Goal: Task Accomplishment & Management: Manage account settings

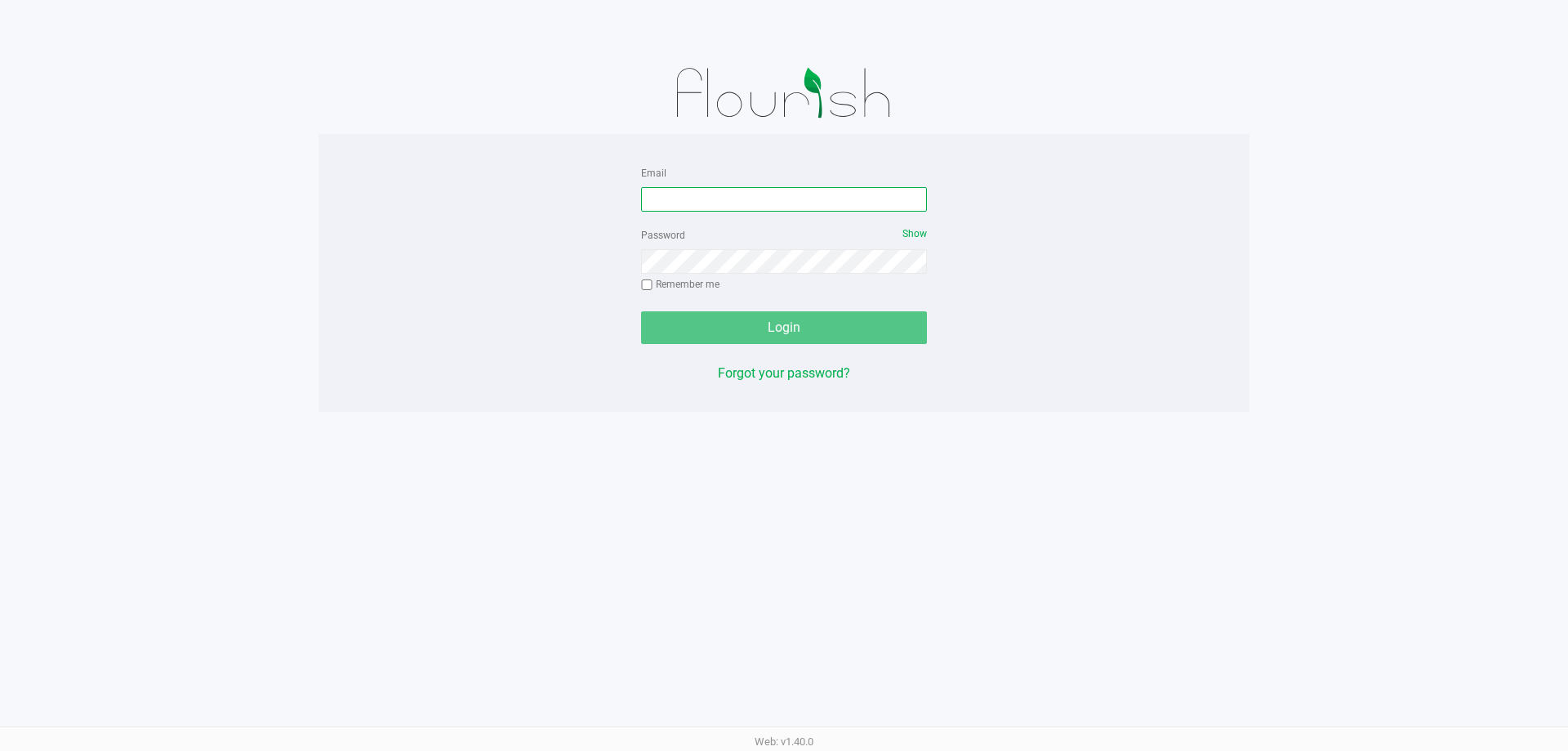
click at [785, 187] on input "Email" at bounding box center [784, 199] width 286 height 25
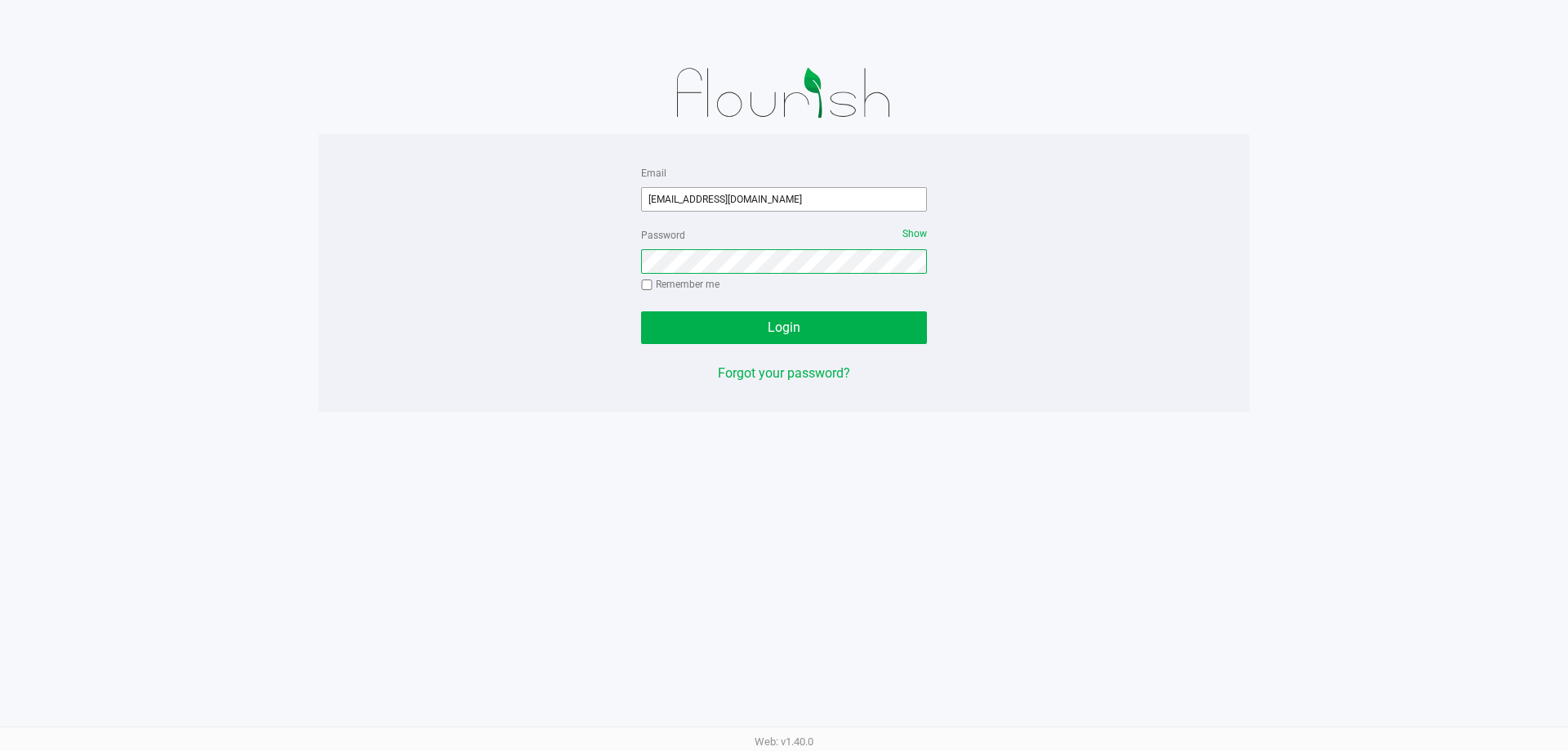
click at [641, 311] on button "Login" at bounding box center [784, 327] width 286 height 33
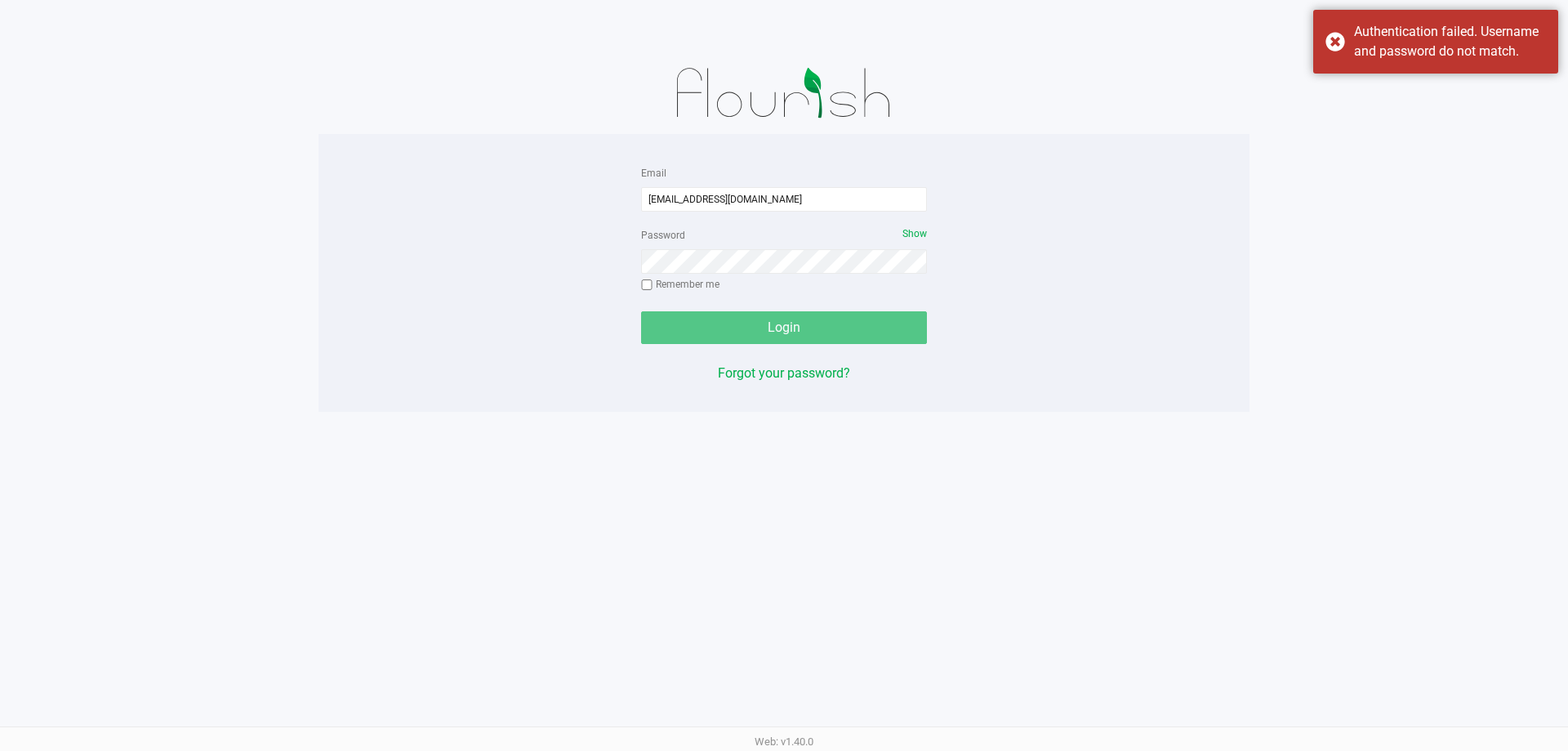
click at [696, 283] on div "Password Show Remember me" at bounding box center [784, 261] width 286 height 74
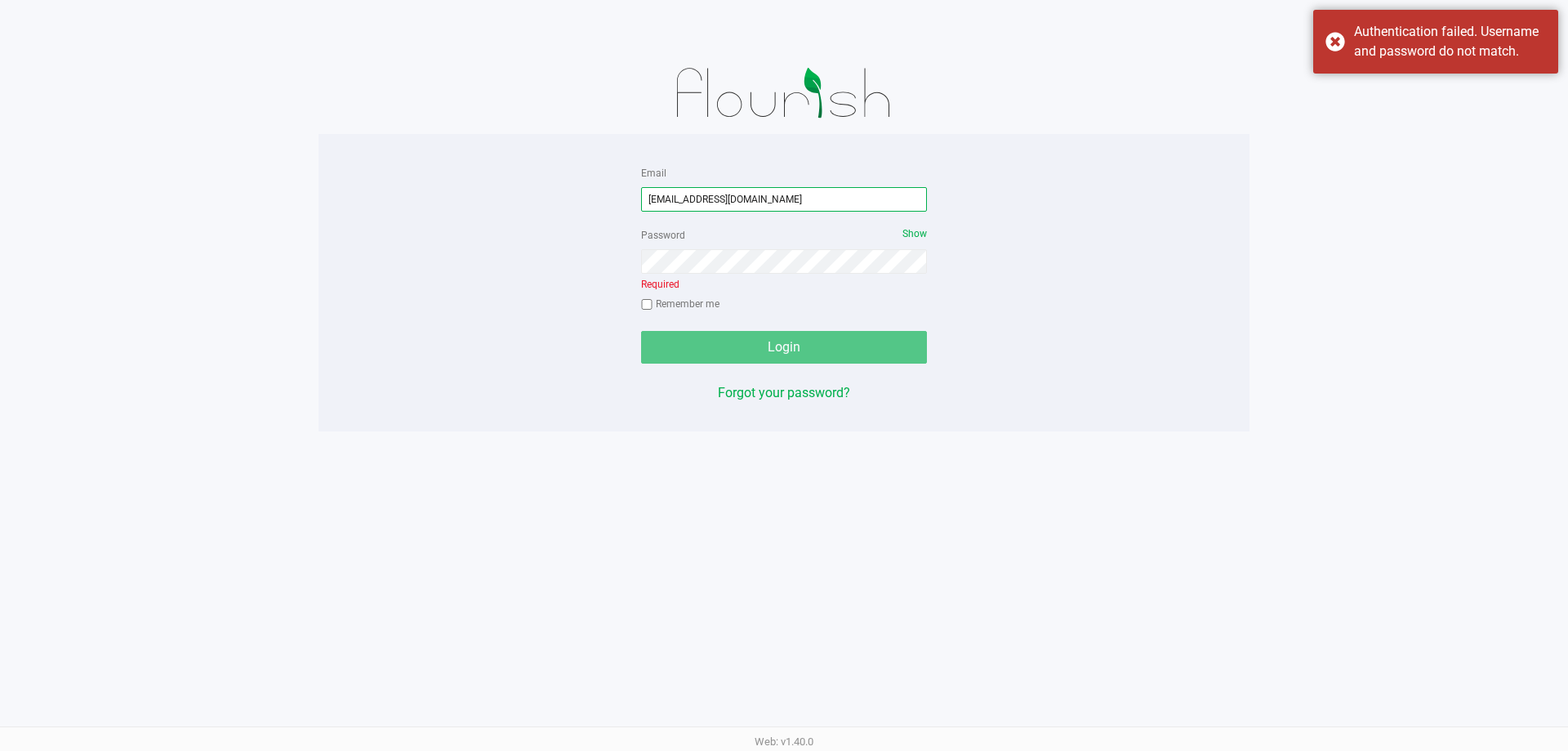
click at [656, 190] on input "atice@liveparallel.com" at bounding box center [784, 199] width 286 height 25
type input "[EMAIL_ADDRESS][DOMAIN_NAME]"
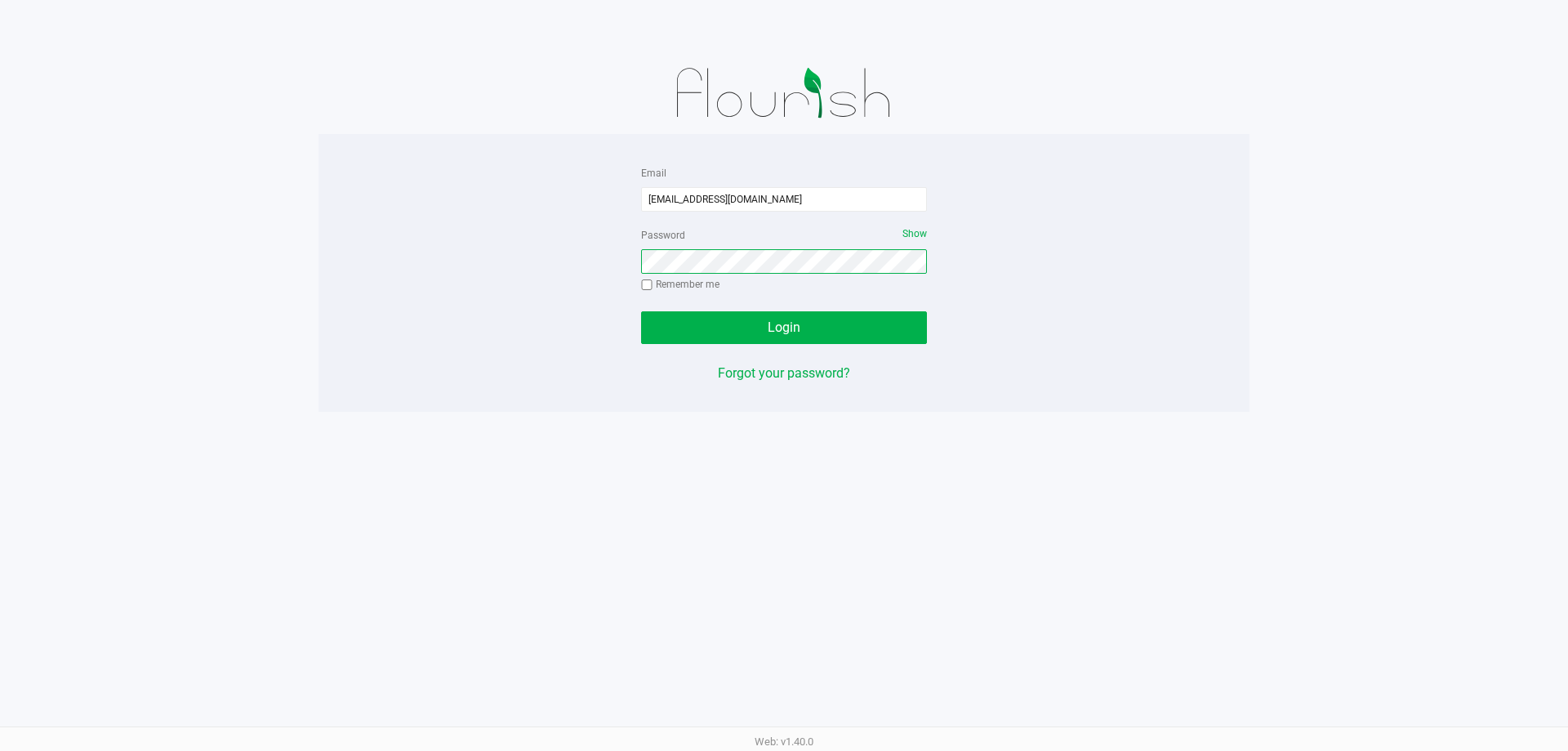
click at [641, 311] on button "Login" at bounding box center [784, 327] width 286 height 33
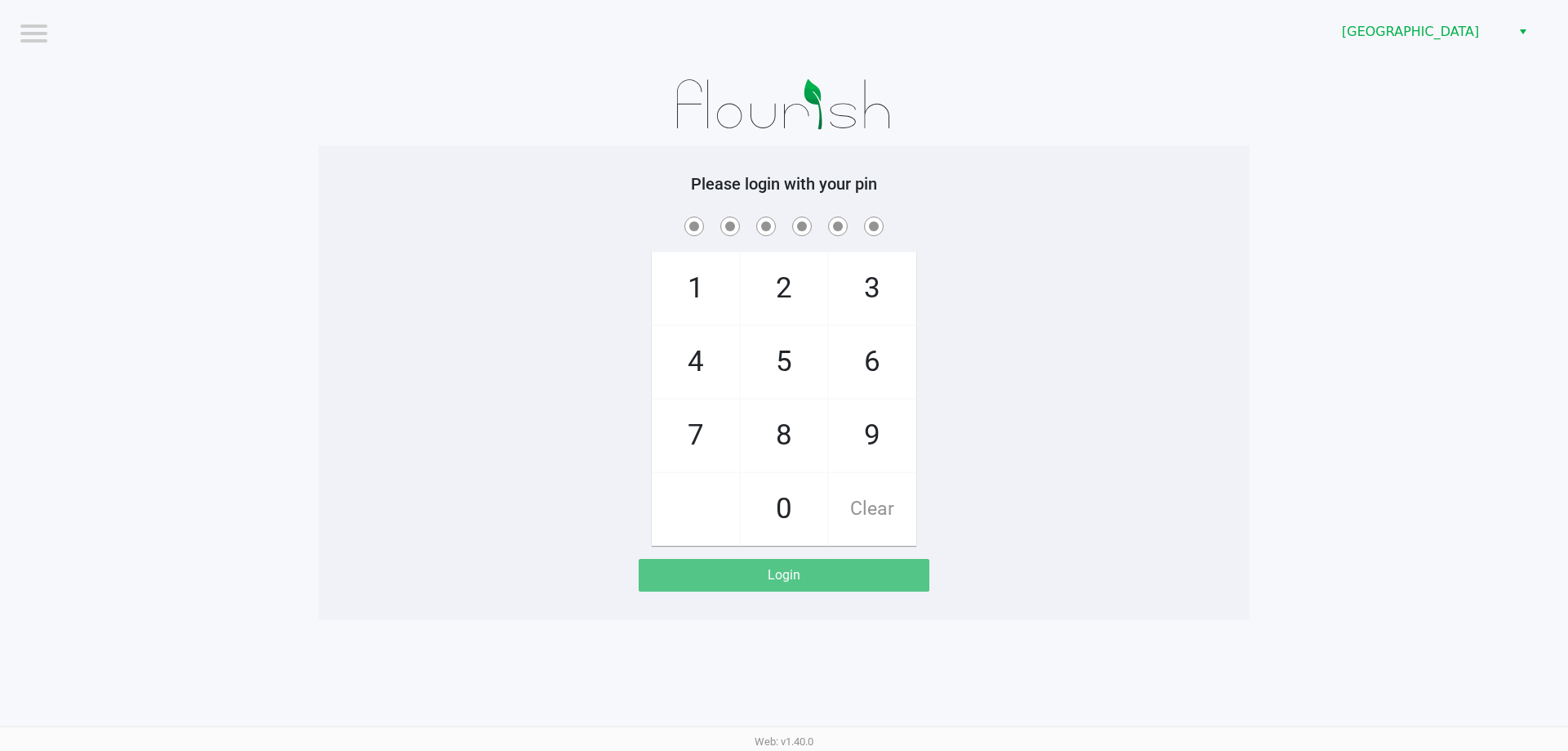
click at [462, 369] on div "1 4 7 2 5 8 0 3 6 9 Clear" at bounding box center [783, 379] width 931 height 333
click at [314, 130] on app-pos-login-wrapper "Logout Deerfield Beach WC Please login with your pin 1 4 7 2 5 8 0 3 6 9 Clear …" at bounding box center [784, 309] width 1568 height 620
checkbox input "true"
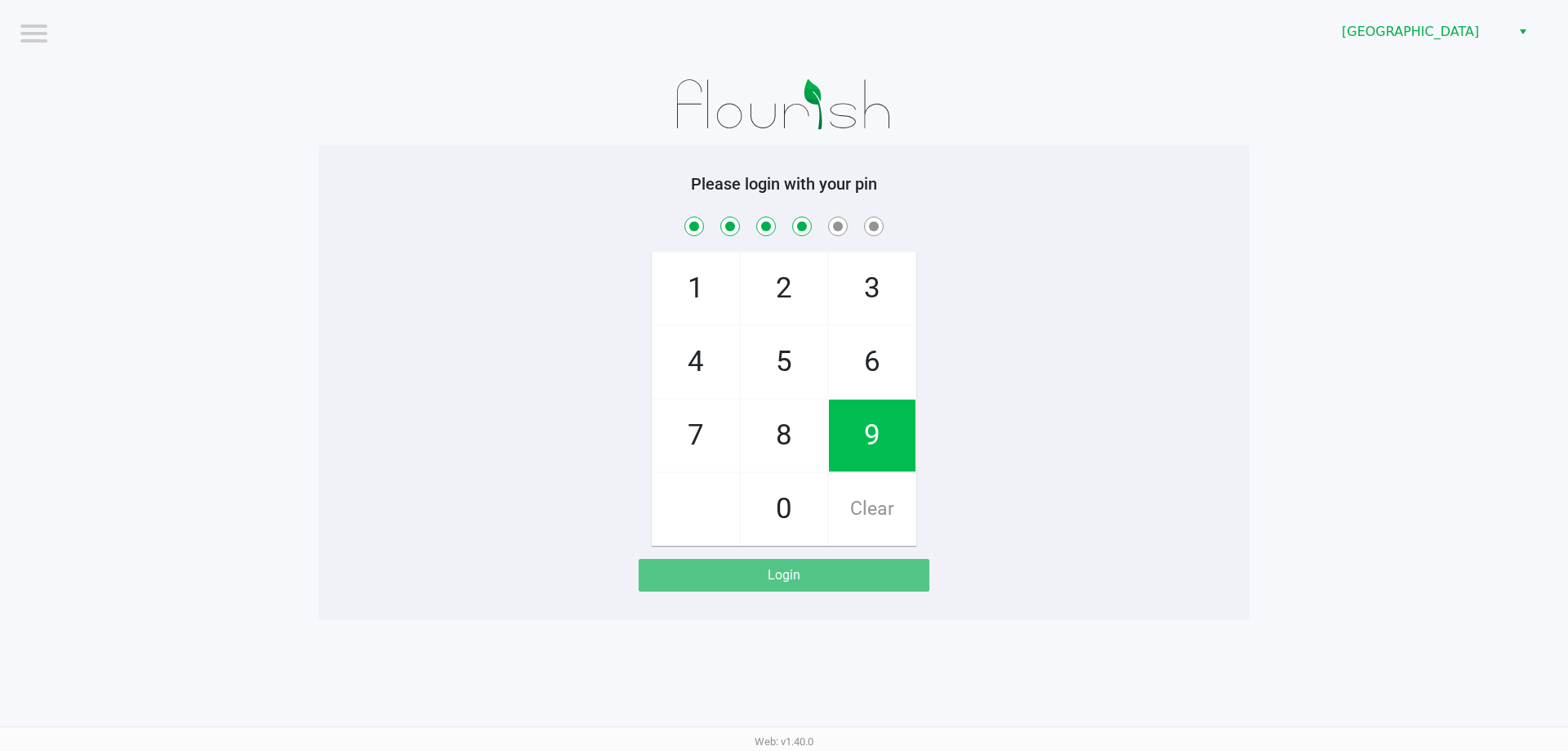
checkbox input "true"
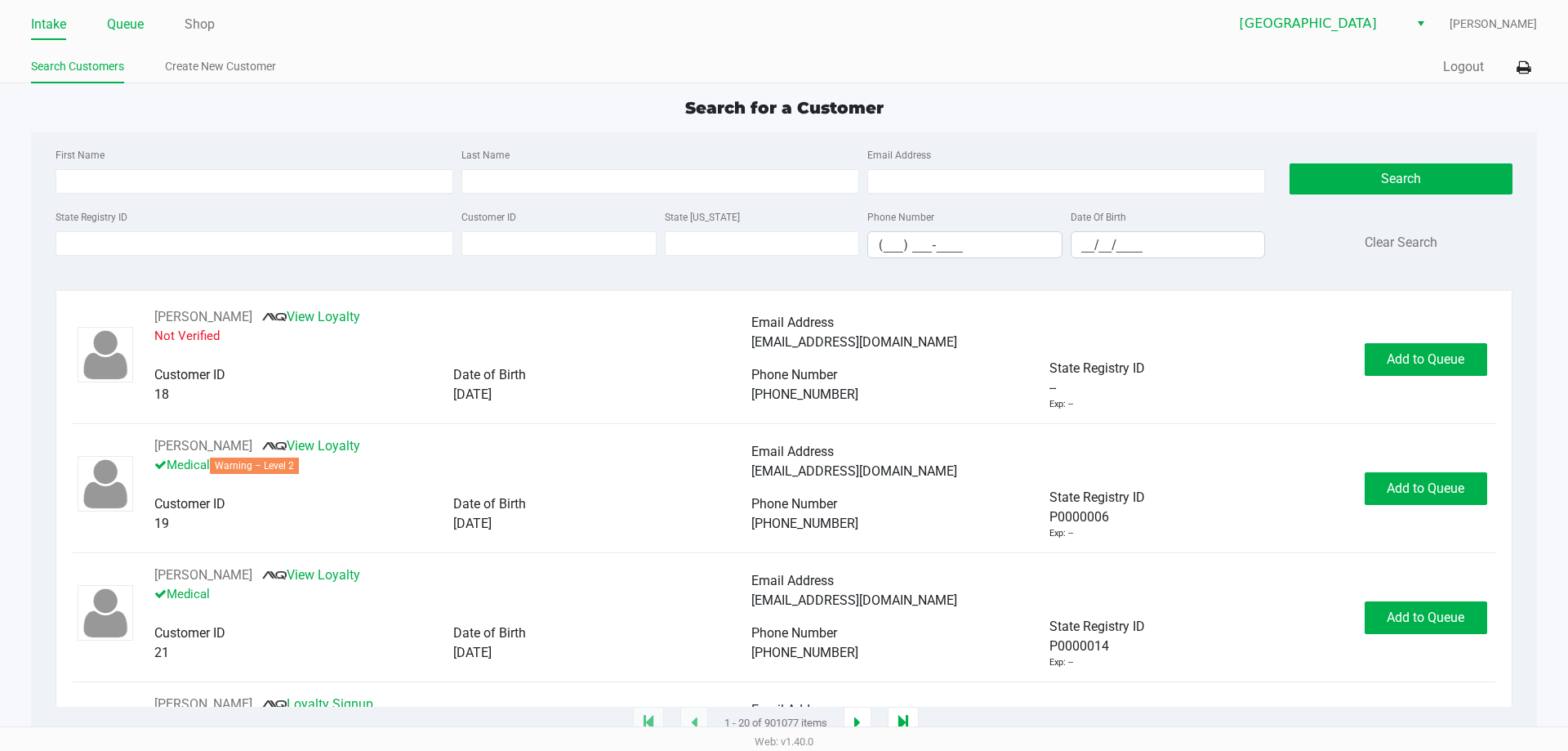
click at [127, 32] on link "Queue" at bounding box center [125, 24] width 36 height 23
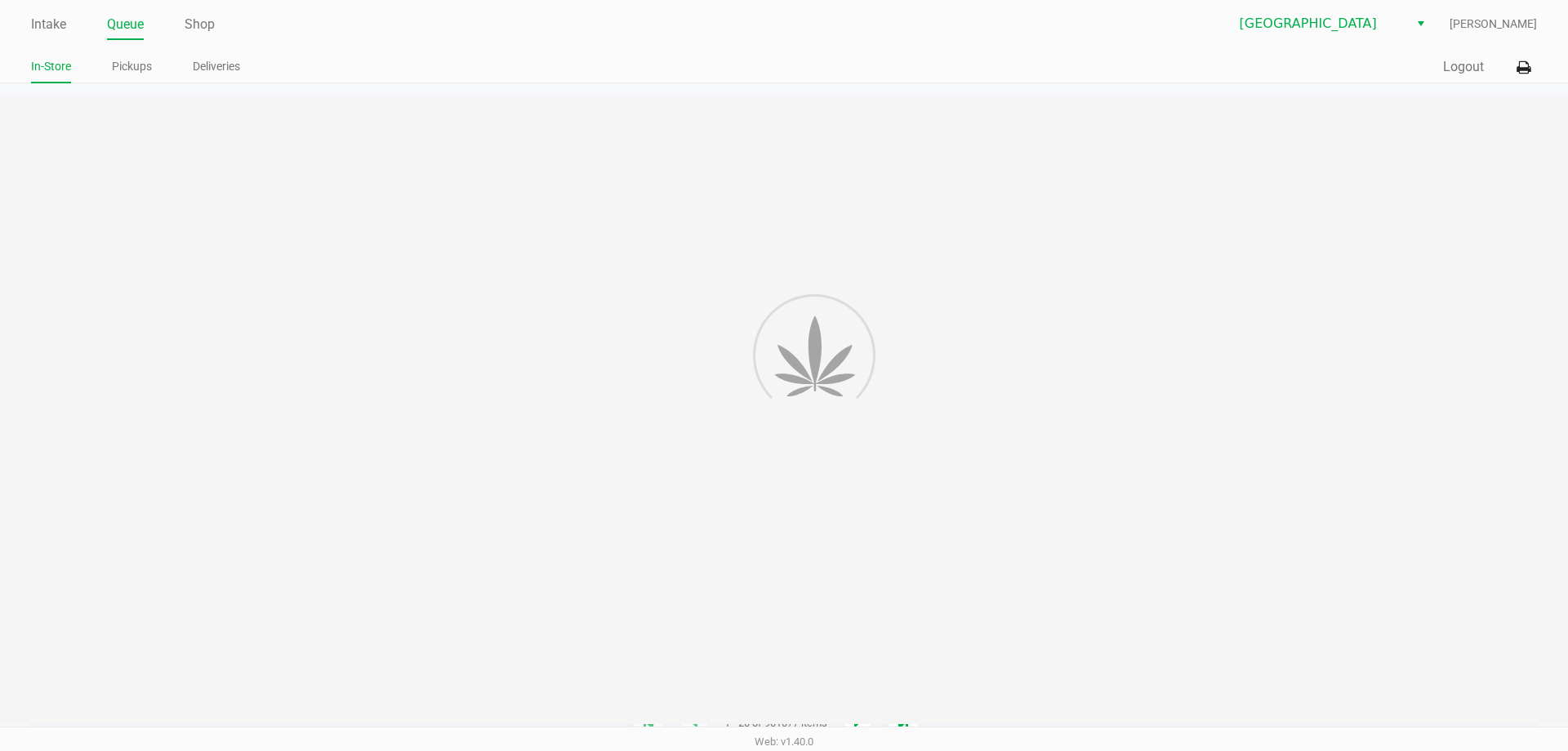
click at [143, 70] on link "Pickups" at bounding box center [132, 66] width 40 height 21
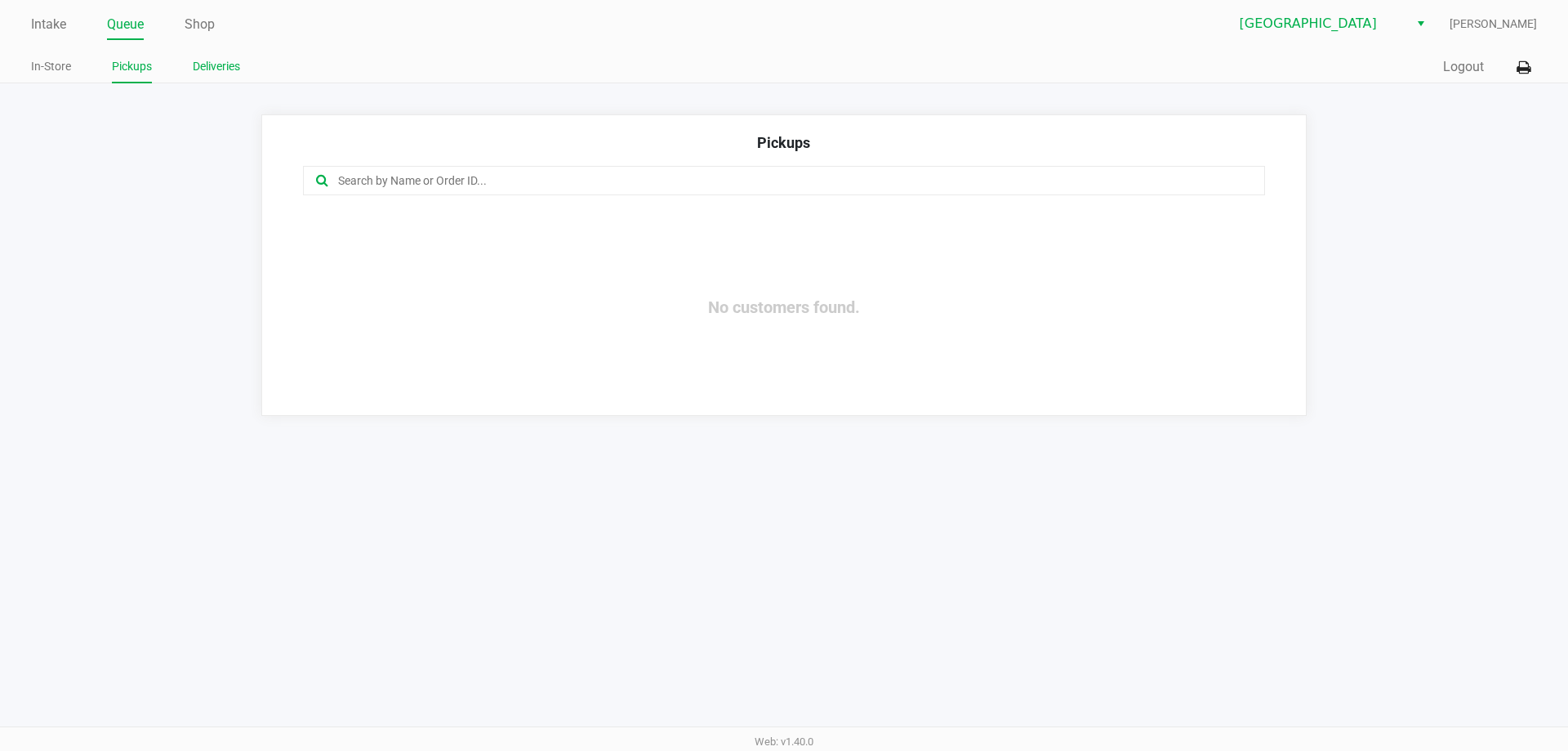
click at [204, 64] on link "Deliveries" at bounding box center [217, 66] width 47 height 21
click at [145, 61] on link "Pickups" at bounding box center [132, 66] width 40 height 21
click at [1360, 23] on span "Deerfield Beach WC" at bounding box center [1320, 24] width 160 height 20
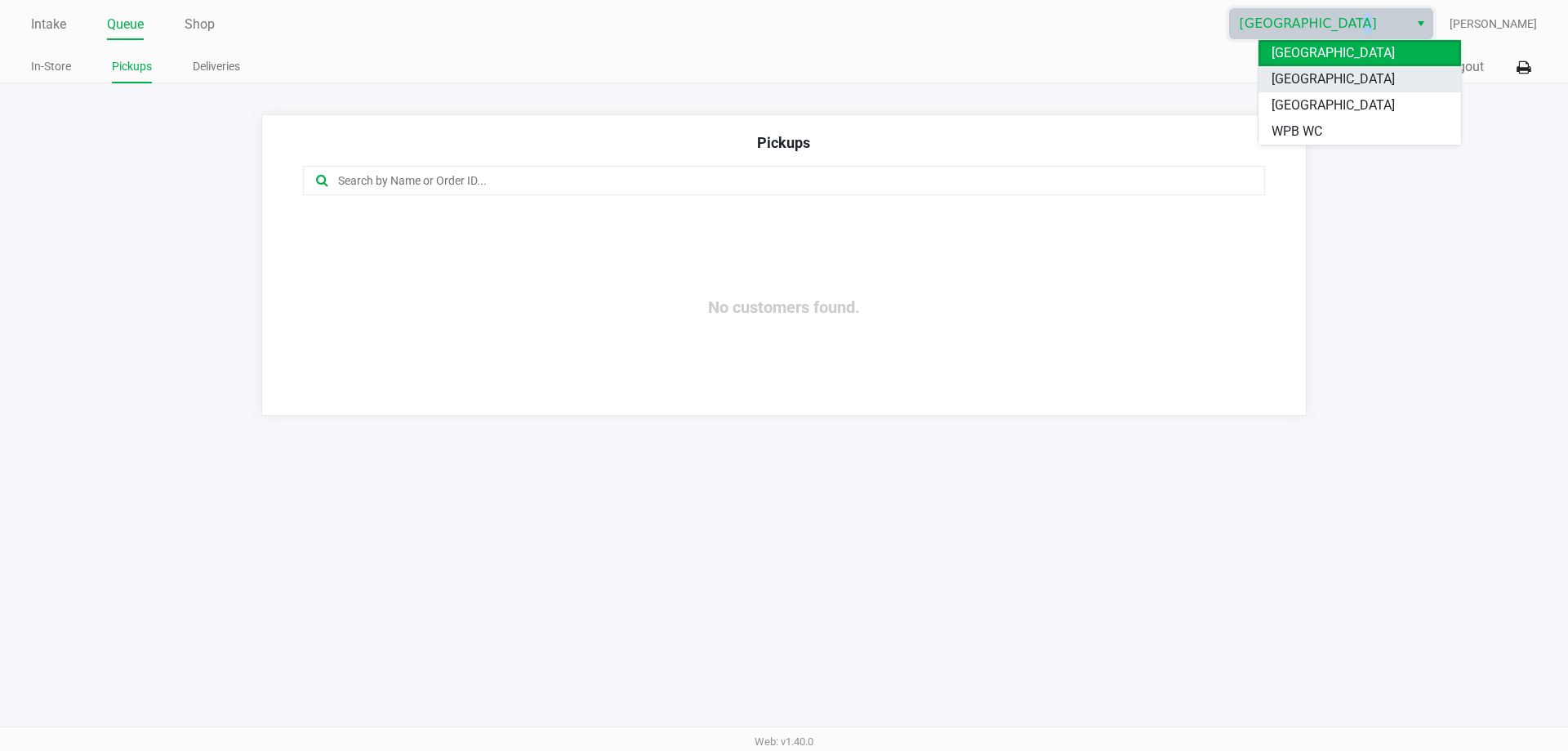
click at [1345, 86] on span "[GEOGRAPHIC_DATA]" at bounding box center [1333, 79] width 123 height 20
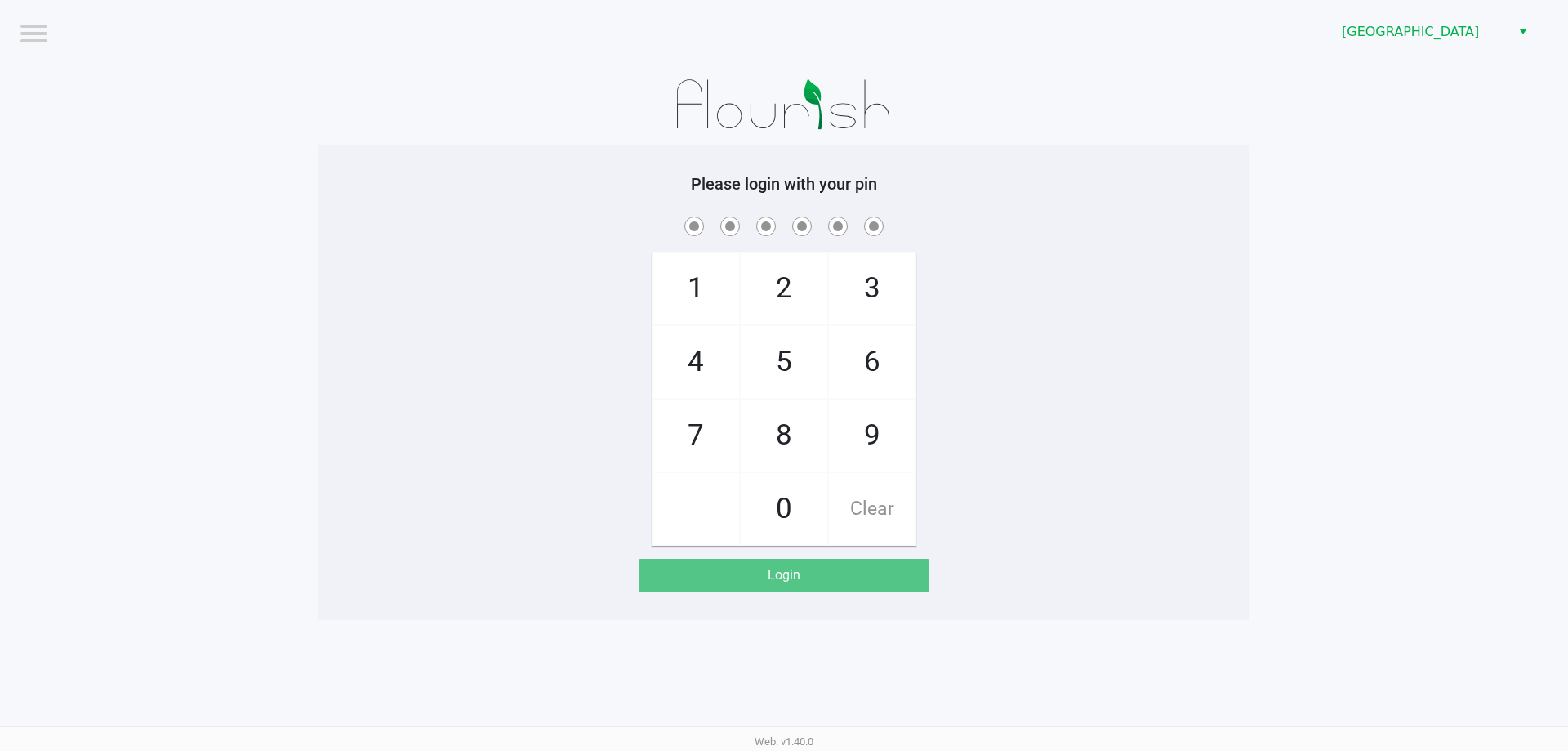
click at [1012, 241] on div "1 4 7 2 5 8 0 3 6 9 Clear" at bounding box center [783, 379] width 931 height 333
checkbox input "true"
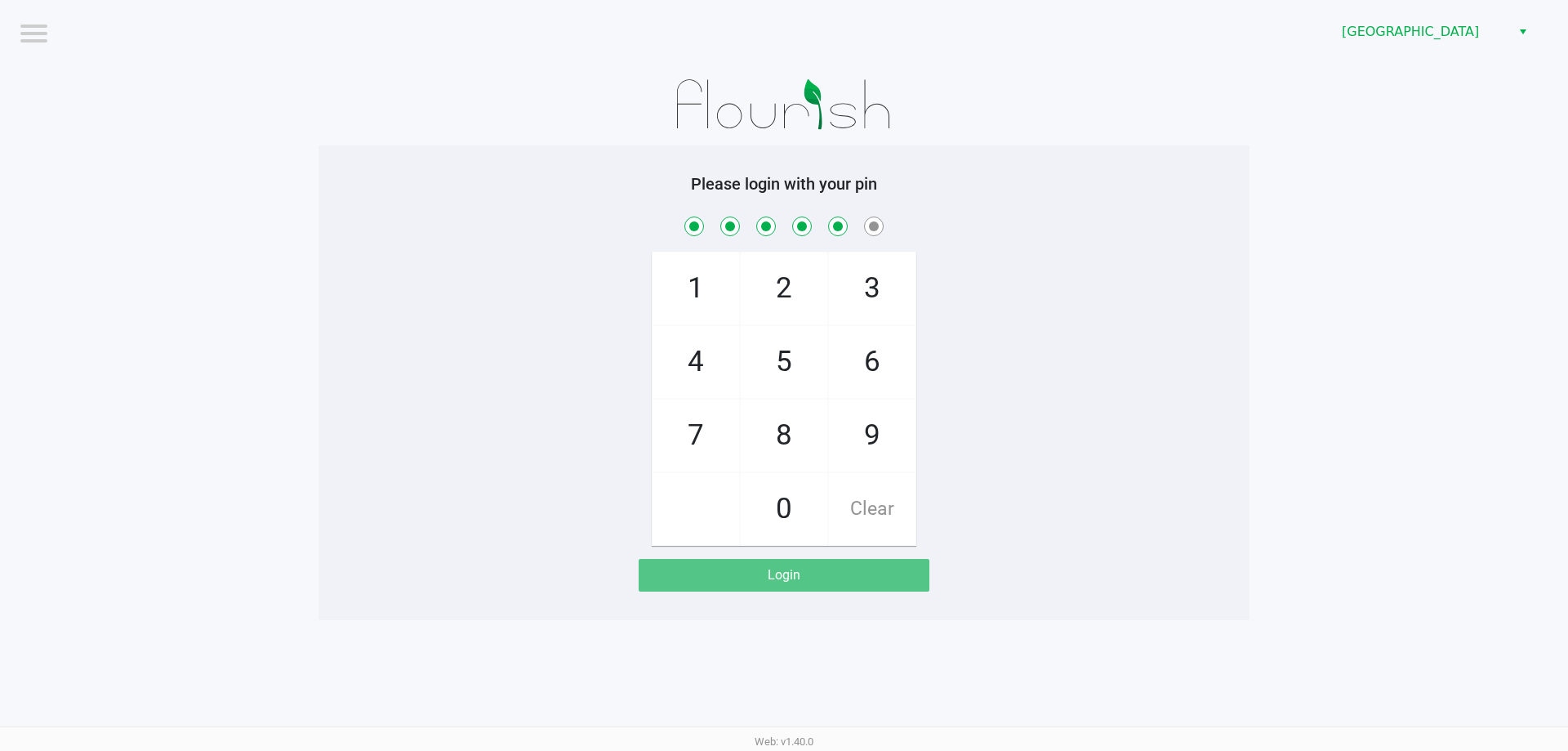
checkbox input "true"
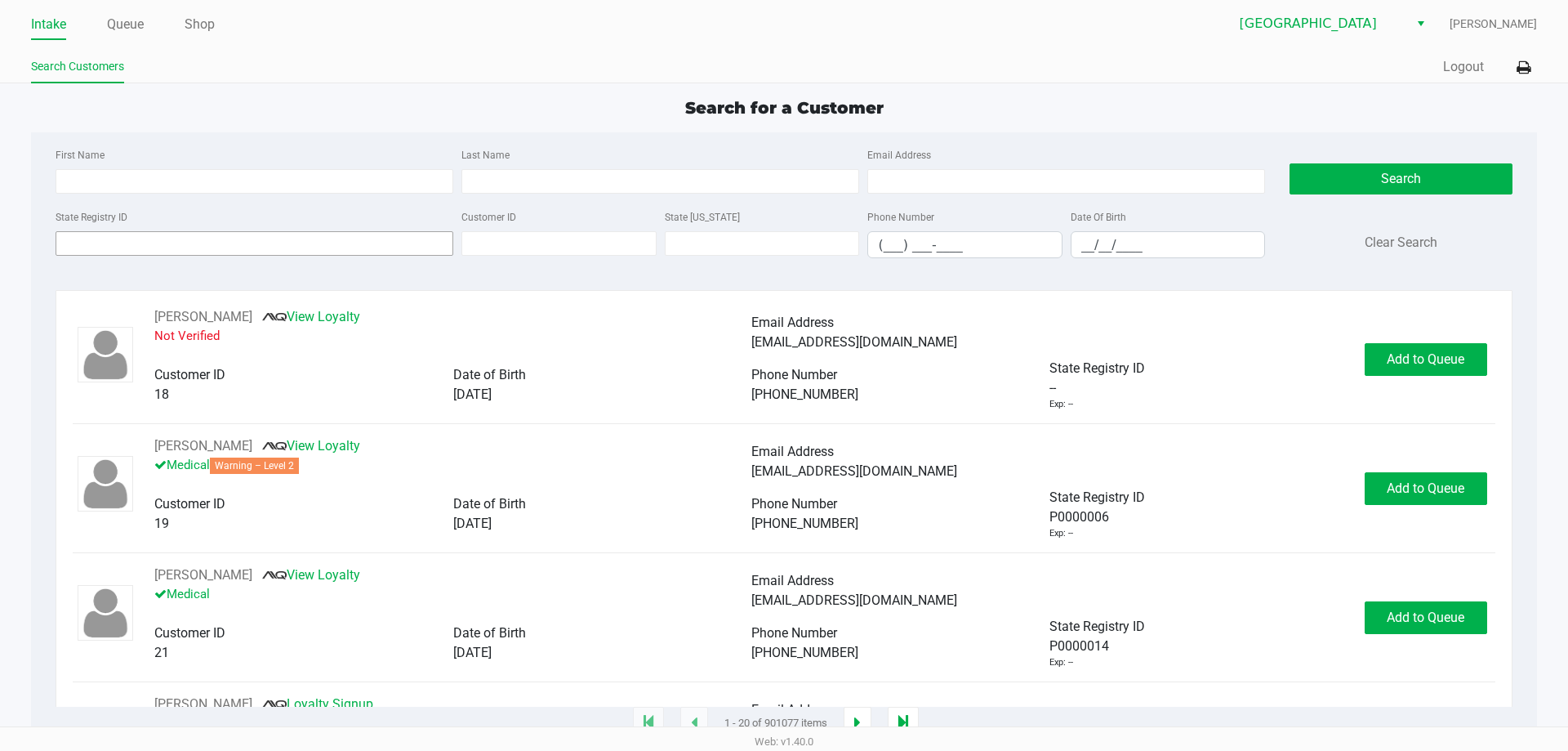
drag, startPoint x: 335, startPoint y: 274, endPoint x: 343, endPoint y: 248, distance: 27.2
click at [336, 272] on div "First Name Last Name Email Address State Registry ID Customer ID State ID Phone…" at bounding box center [784, 207] width 1481 height 151
click at [343, 248] on input "State Registry ID" at bounding box center [254, 243] width 398 height 25
type input "P"
click at [215, 184] on input "First Name" at bounding box center [254, 181] width 398 height 25
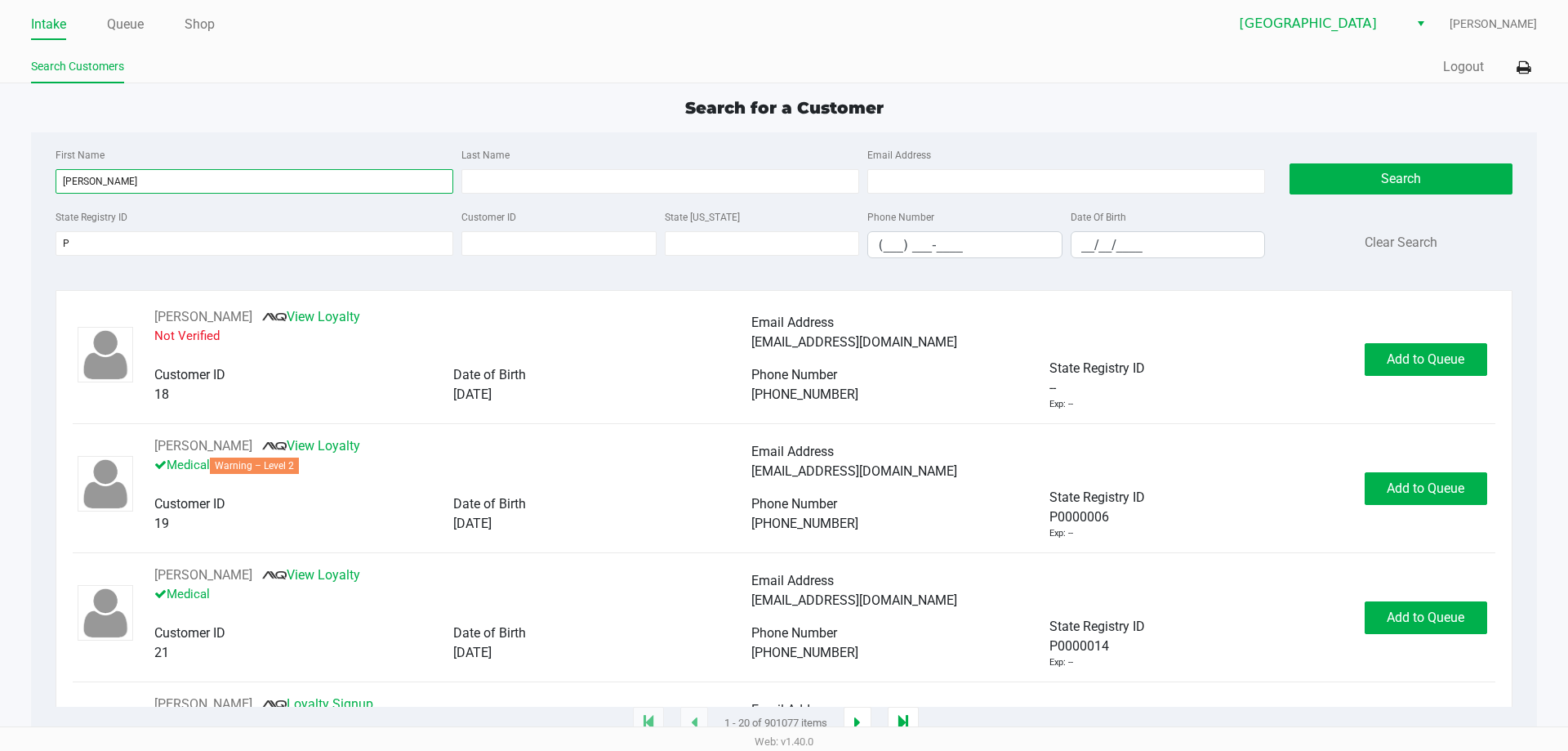
type input "john"
type input "j"
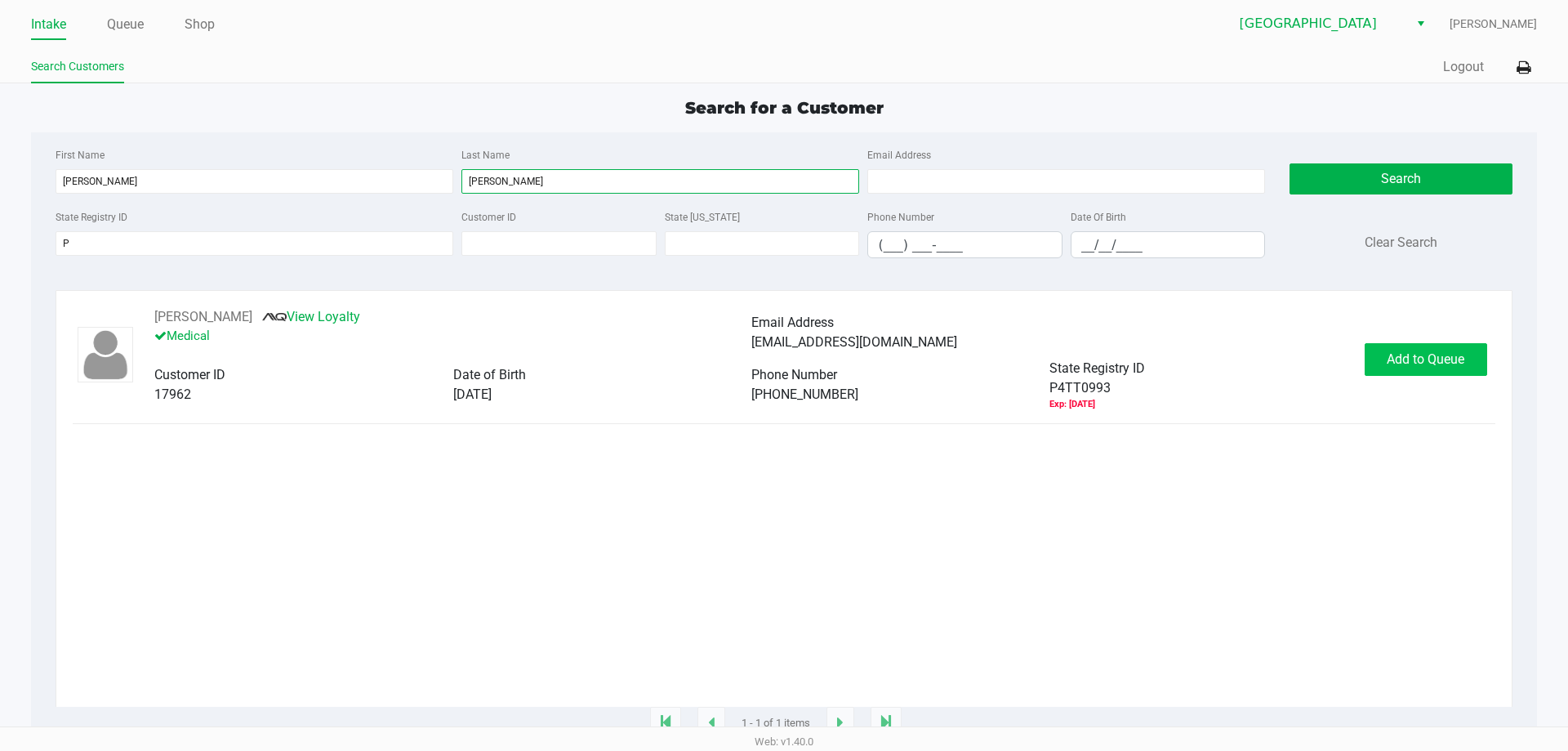
type input "hoar"
click at [1427, 354] on span "Add to Queue" at bounding box center [1425, 360] width 78 height 16
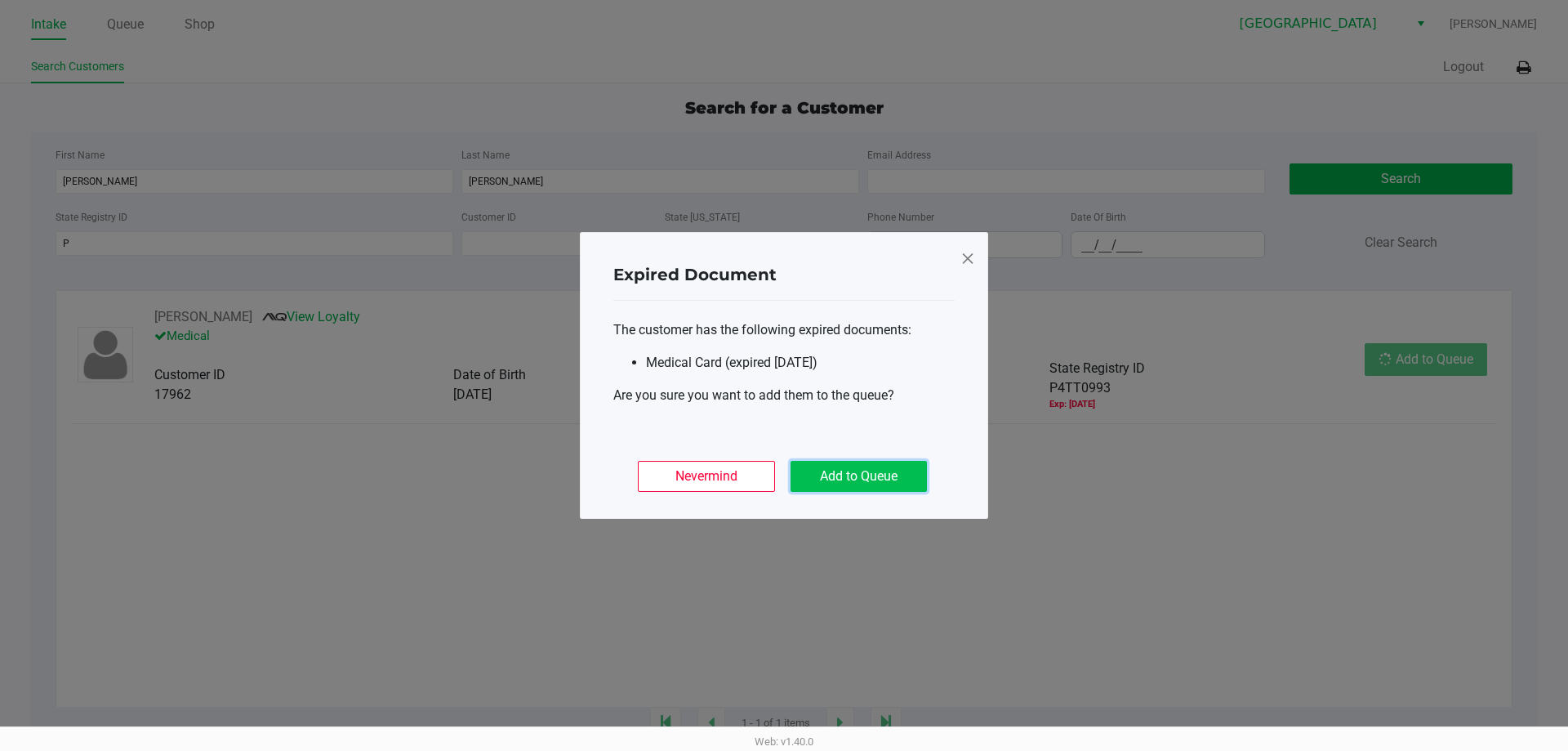
click at [836, 462] on button "Add to Queue" at bounding box center [859, 477] width 136 height 32
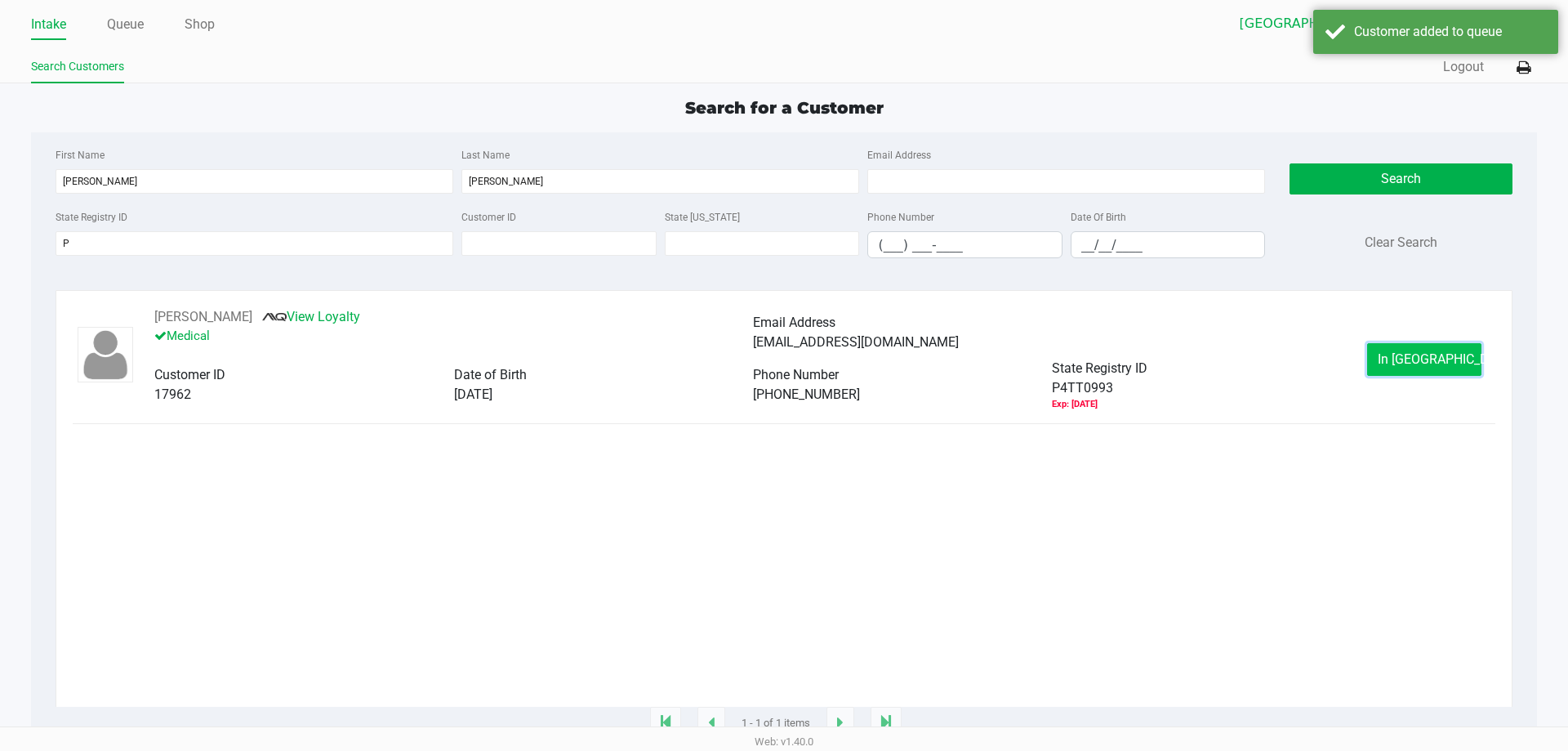
click at [1455, 362] on button "In Queue" at bounding box center [1424, 359] width 114 height 33
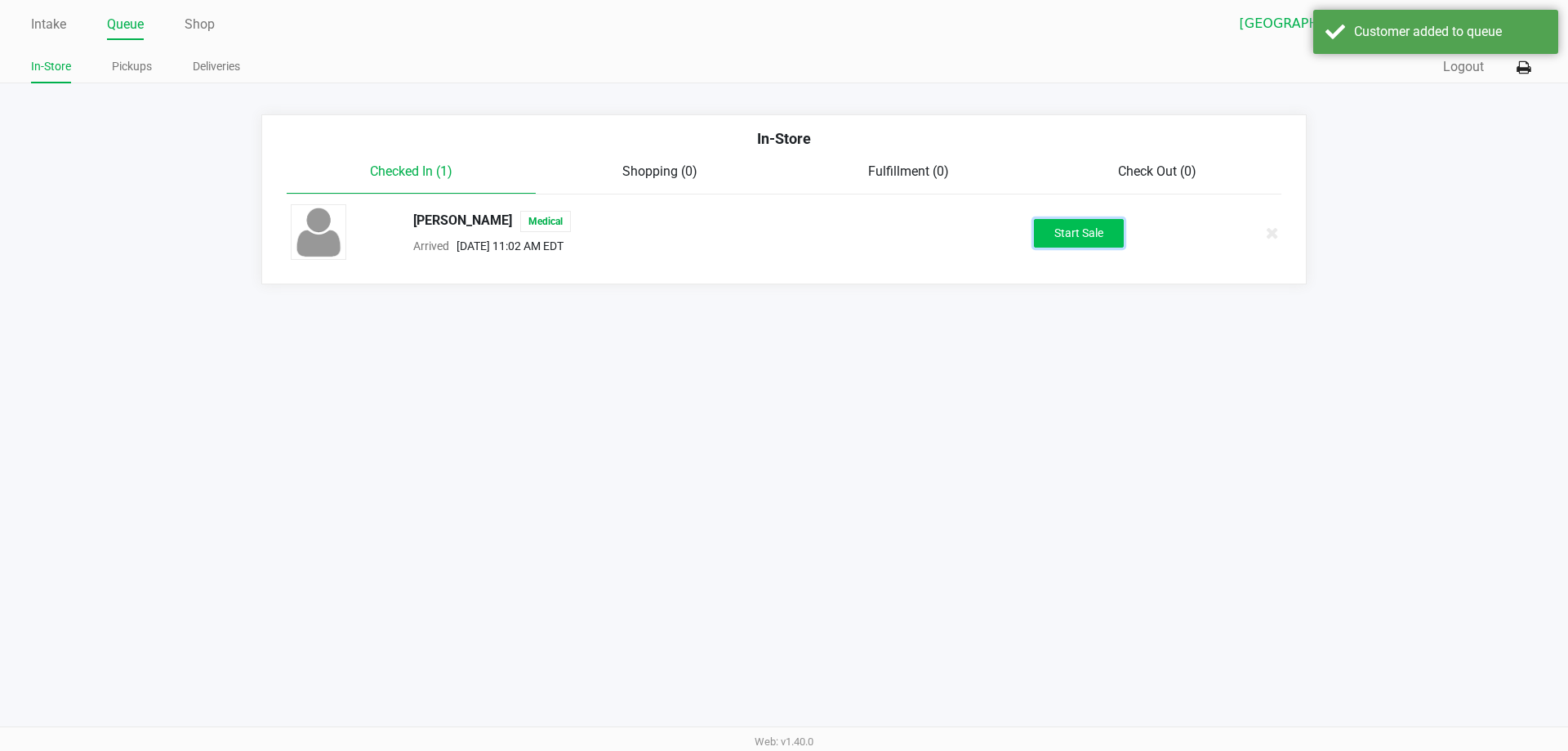
click at [1055, 245] on button "Start Sale" at bounding box center [1078, 233] width 90 height 29
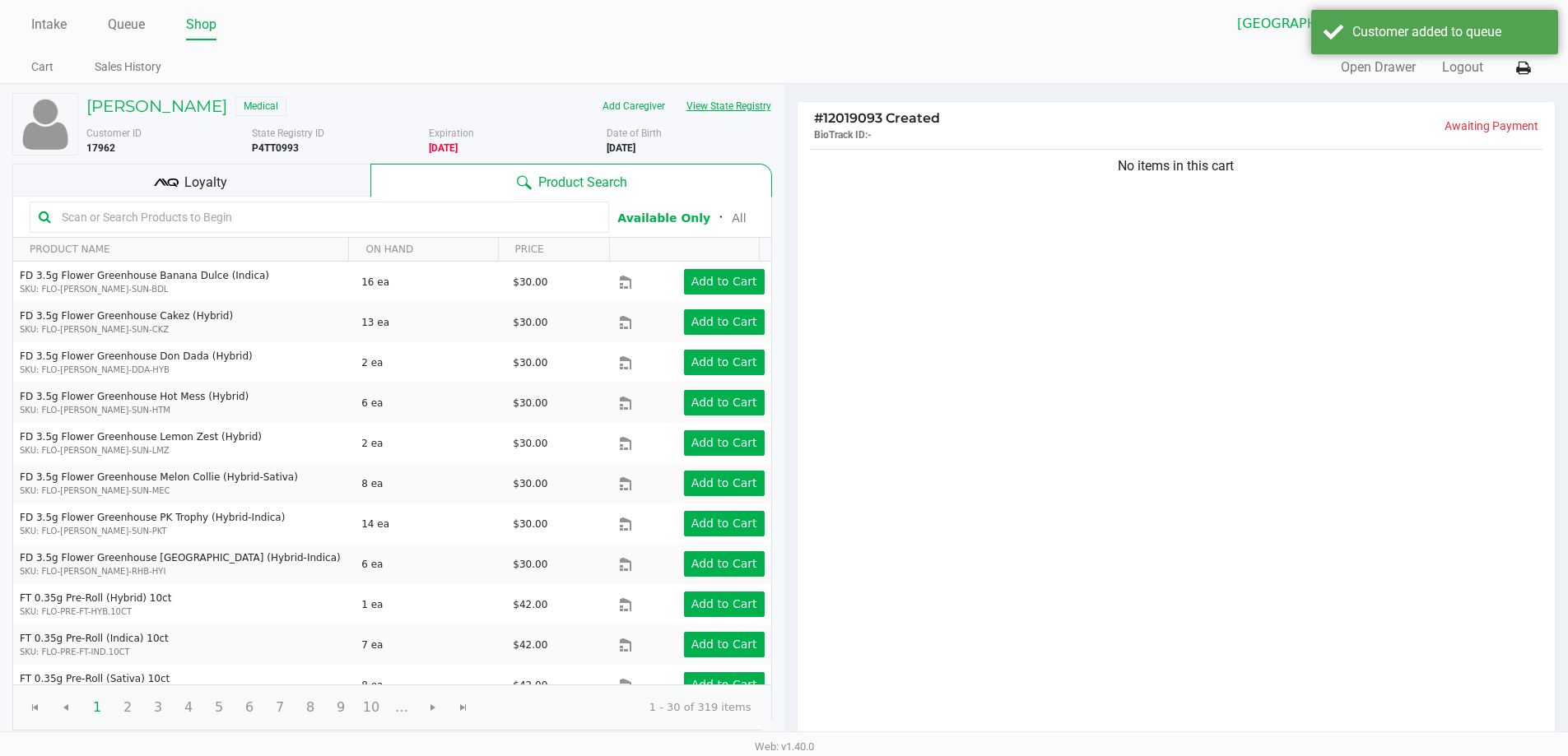
click at [730, 118] on button "View State Registry" at bounding box center [723, 106] width 96 height 27
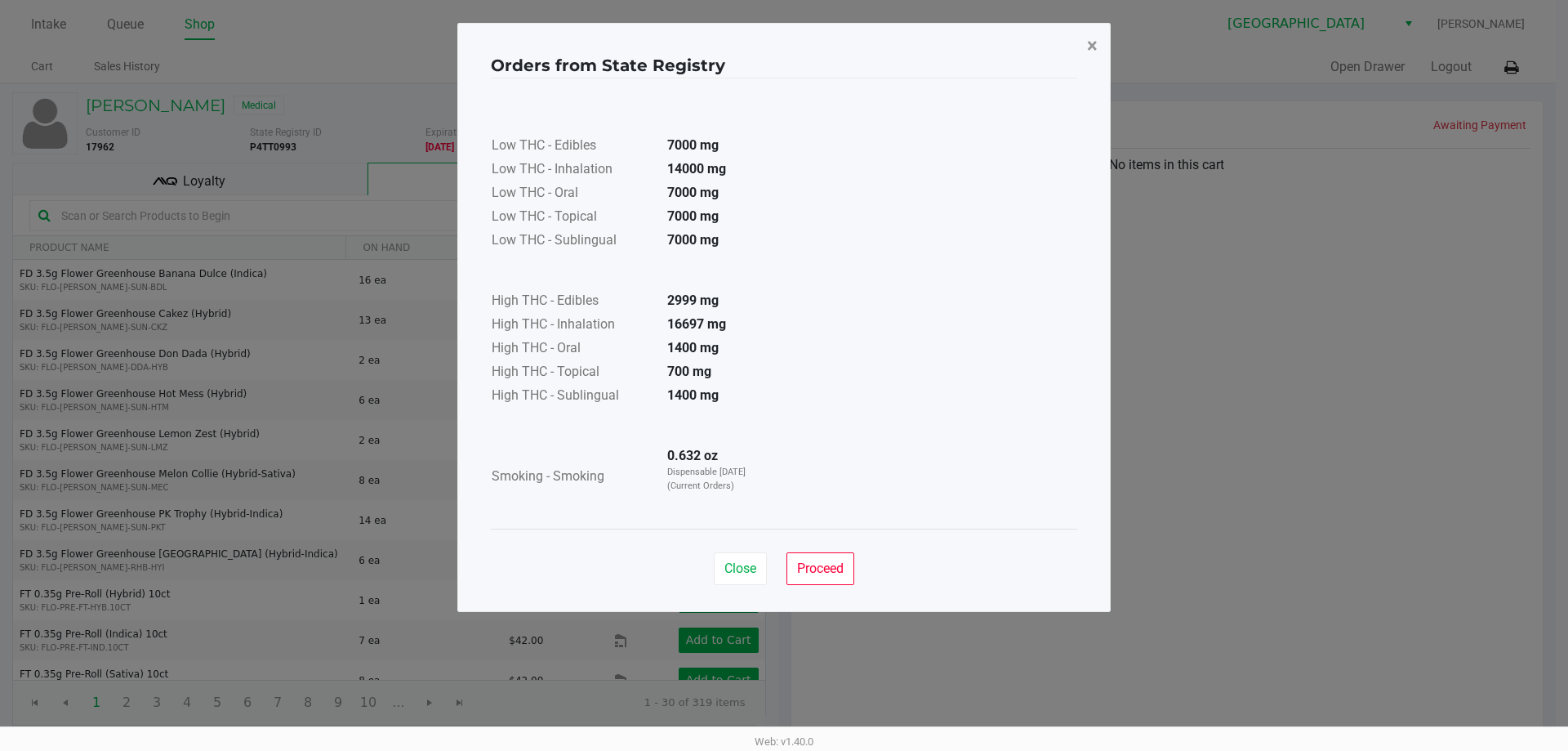
click at [1093, 46] on span "×" at bounding box center [1092, 45] width 11 height 23
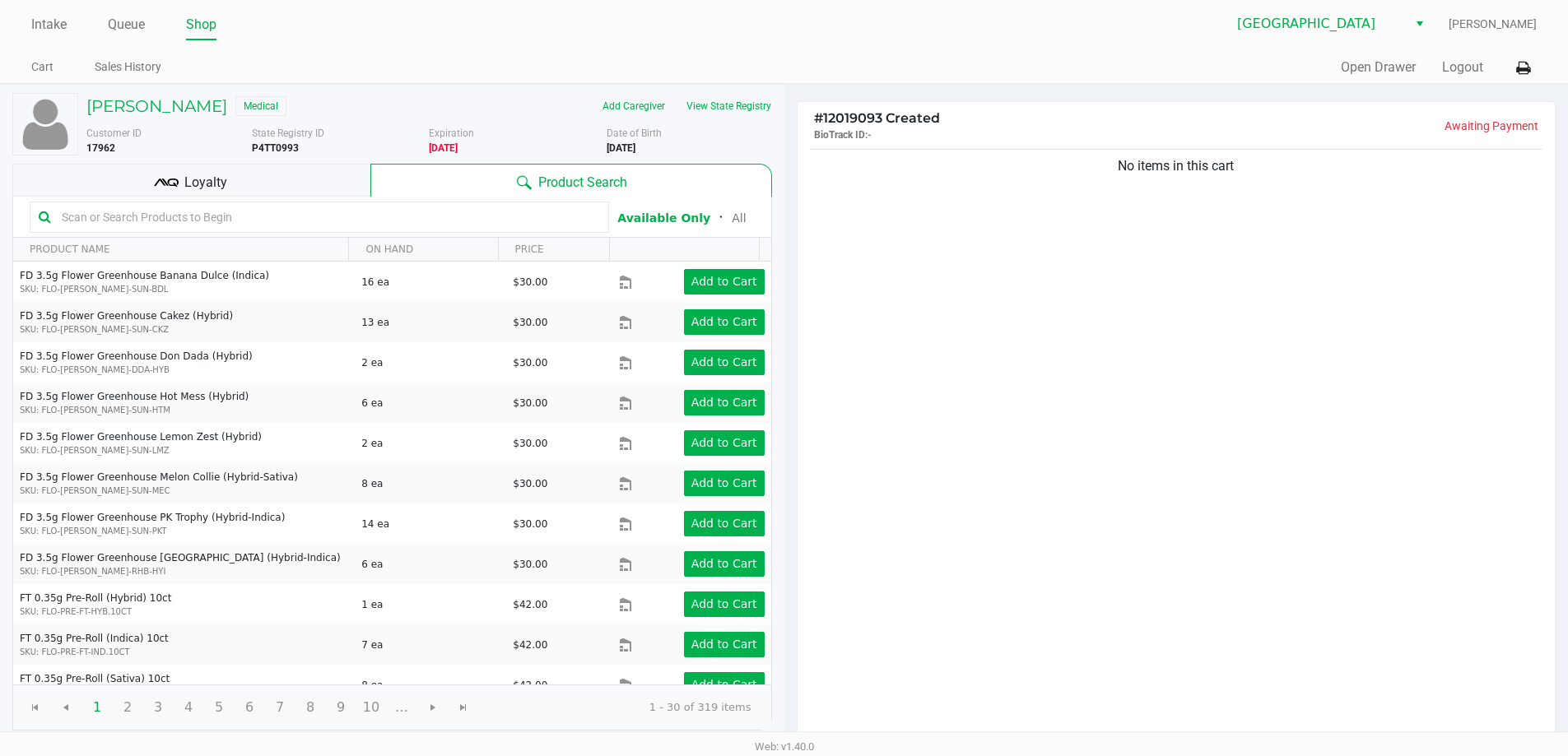
click at [432, 226] on input "text" at bounding box center [327, 216] width 545 height 25
type input "grz"
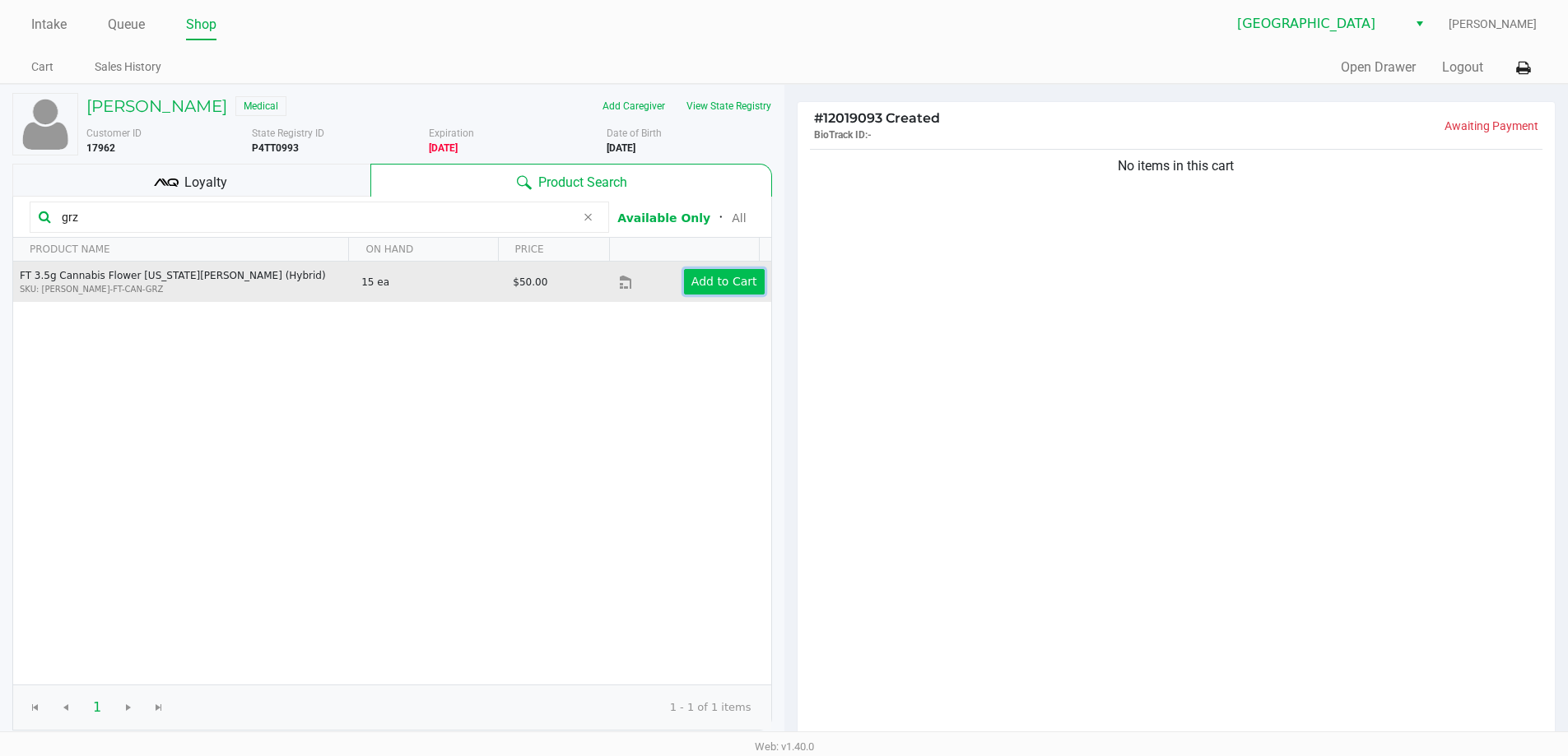
click at [707, 282] on app-button-loader "Add to Cart" at bounding box center [724, 281] width 65 height 13
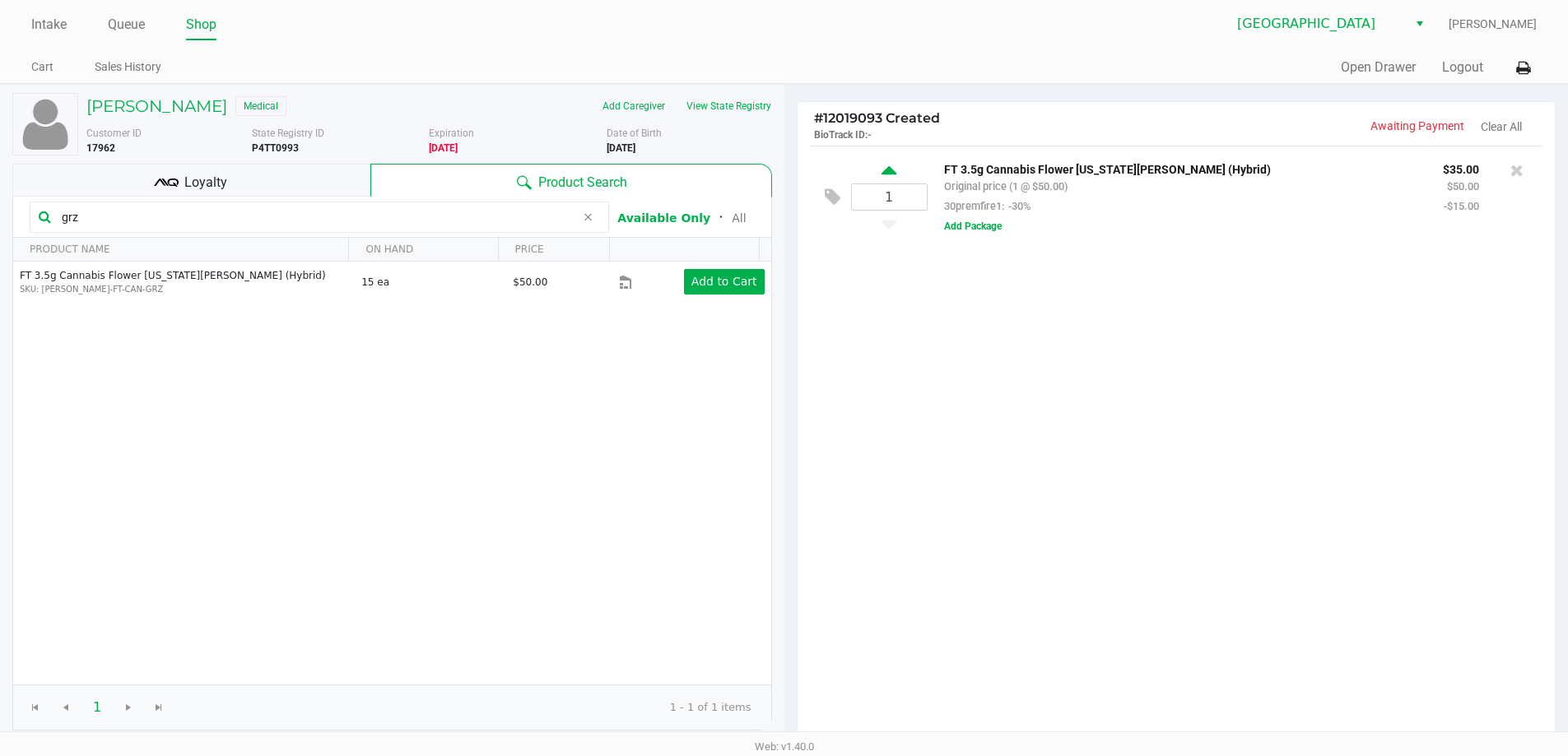
click at [887, 164] on icon at bounding box center [888, 173] width 15 height 21
type input "2"
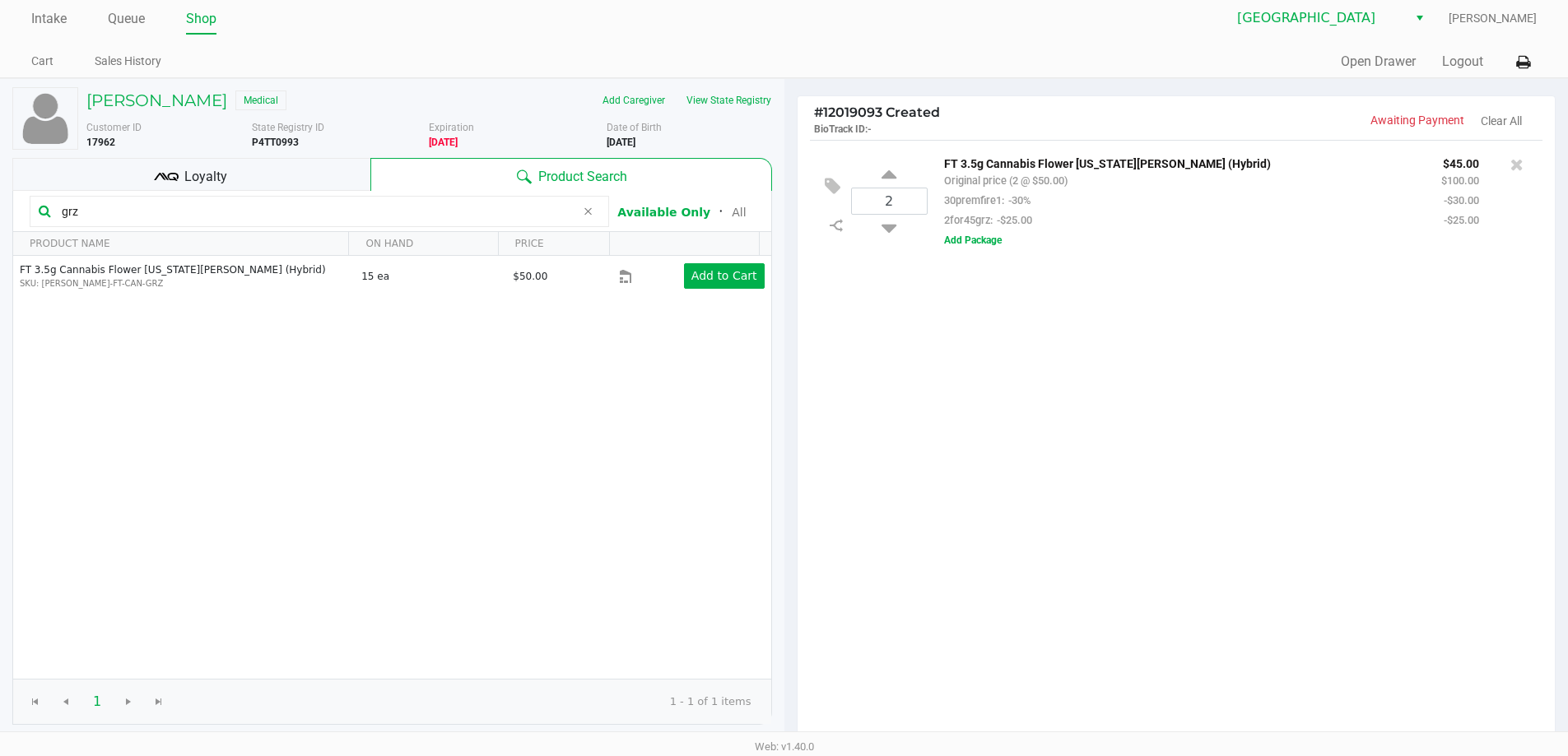
scroll to position [4, 0]
click at [1019, 431] on div "2 FT 3.5g Cannabis Flower Georgia Runtz (Hybrid) Original price (2 @ $50.00) 30…" at bounding box center [1177, 441] width 758 height 597
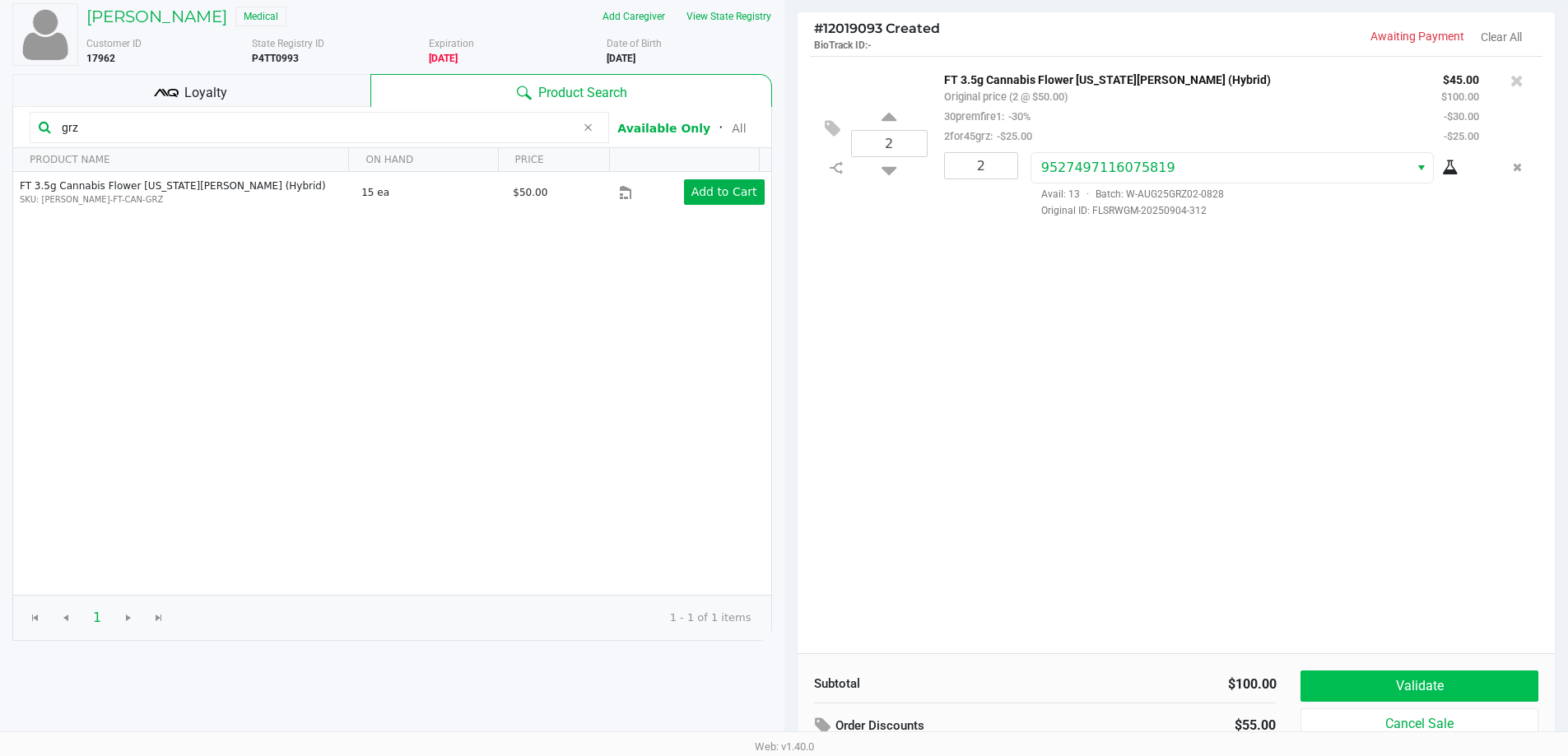
scroll to position [169, 0]
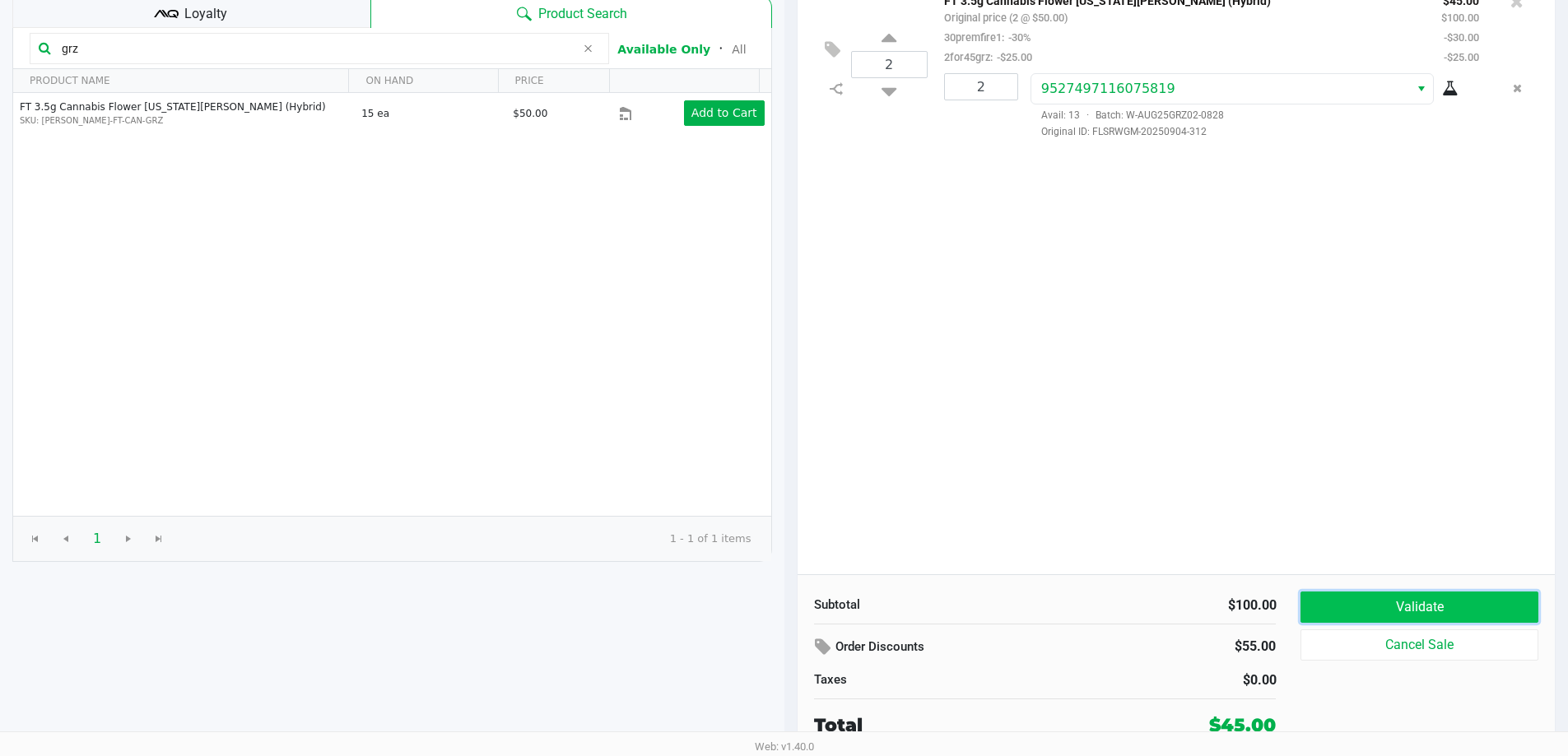
click at [1372, 618] on button "Validate" at bounding box center [1418, 607] width 237 height 32
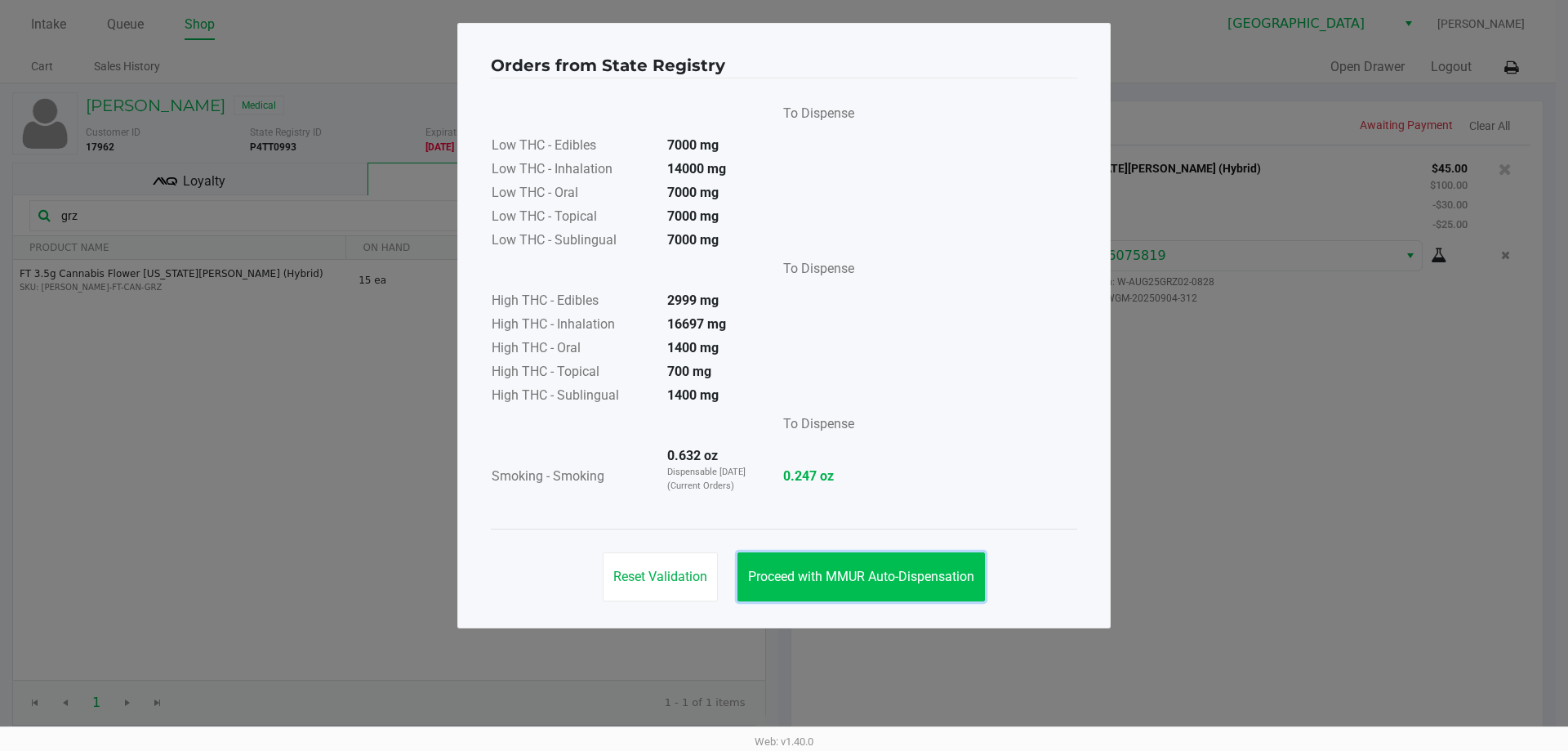
click at [898, 582] on span "Proceed with MMUR Auto-Dispensation" at bounding box center [862, 577] width 227 height 16
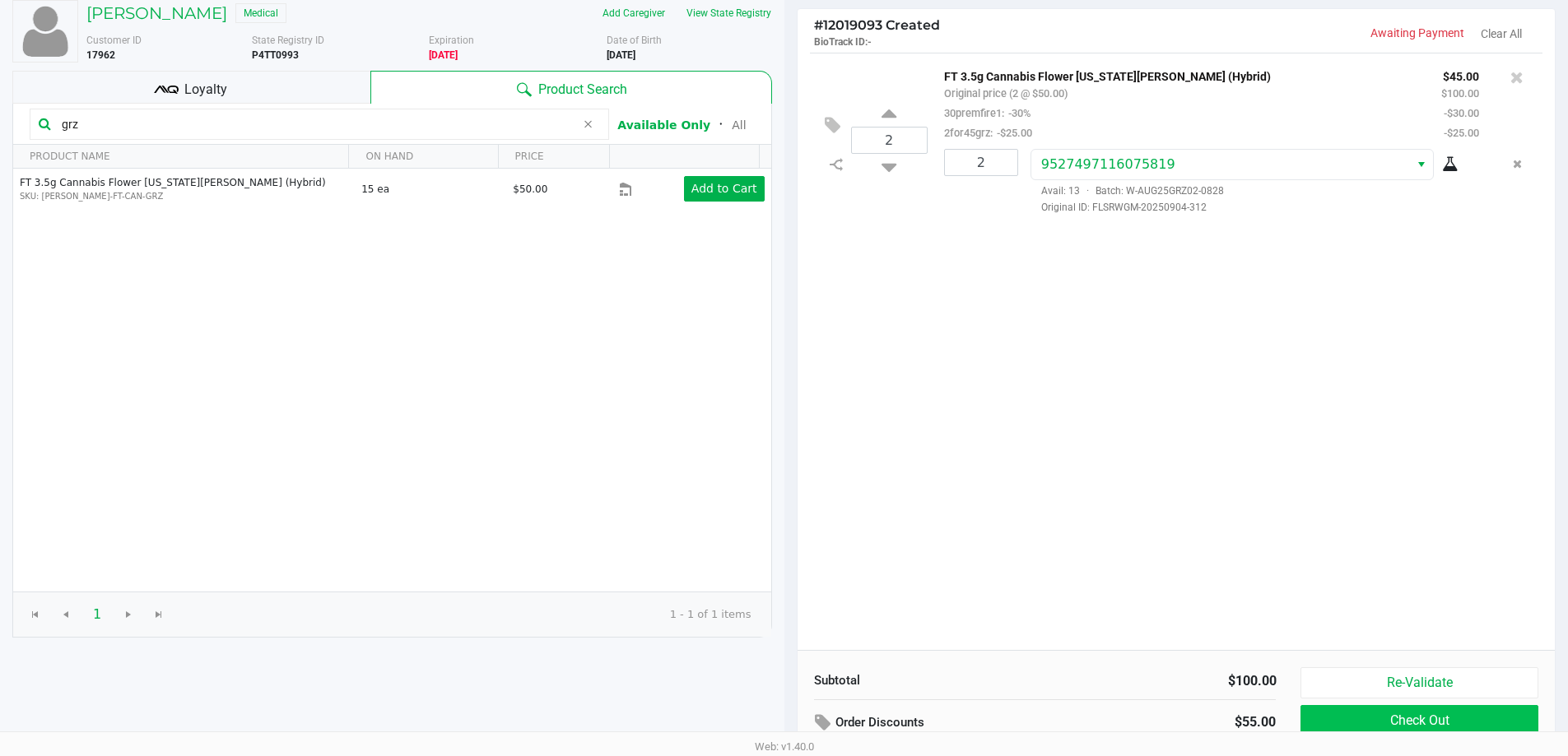
scroll to position [169, 0]
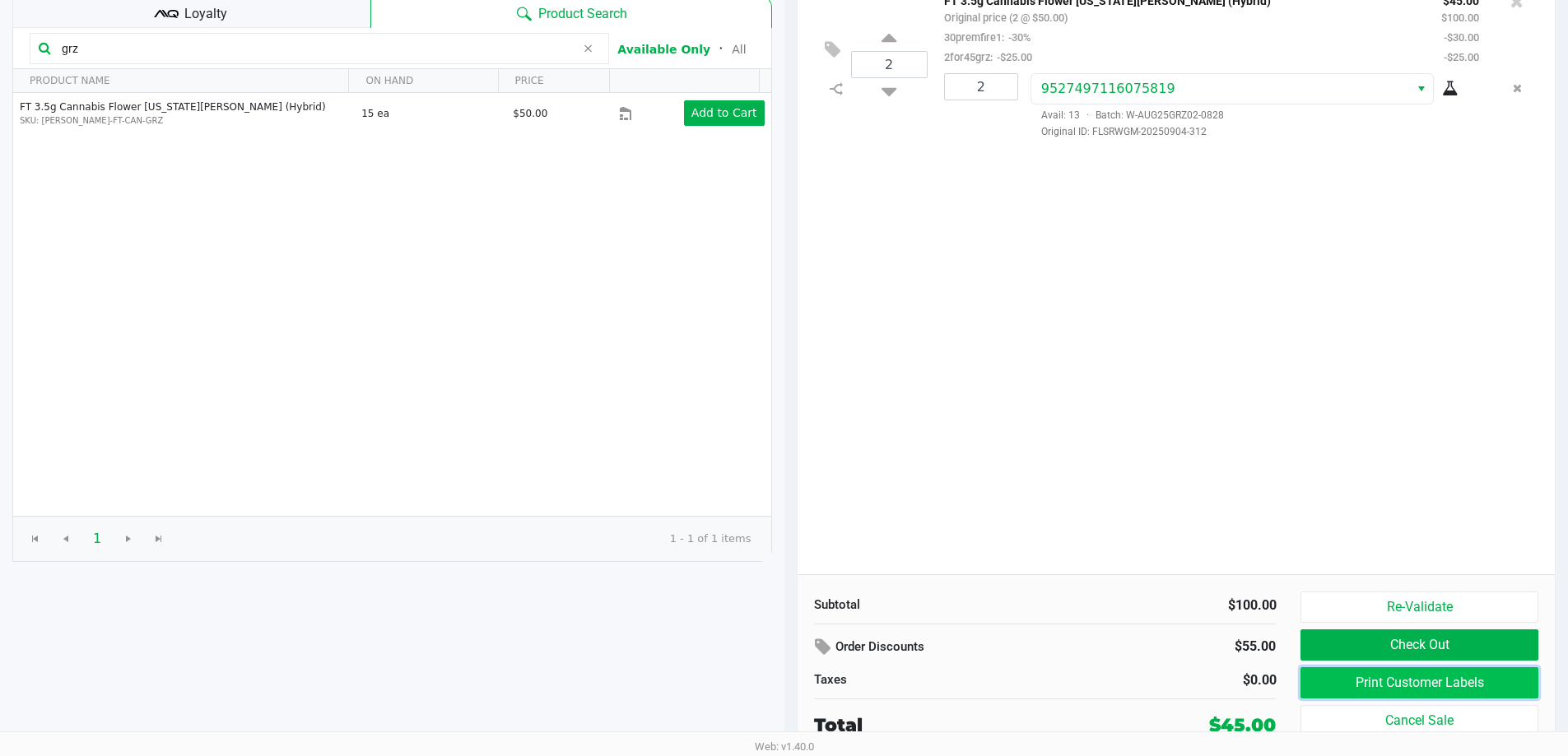
click at [1435, 687] on button "Print Customer Labels" at bounding box center [1418, 684] width 237 height 32
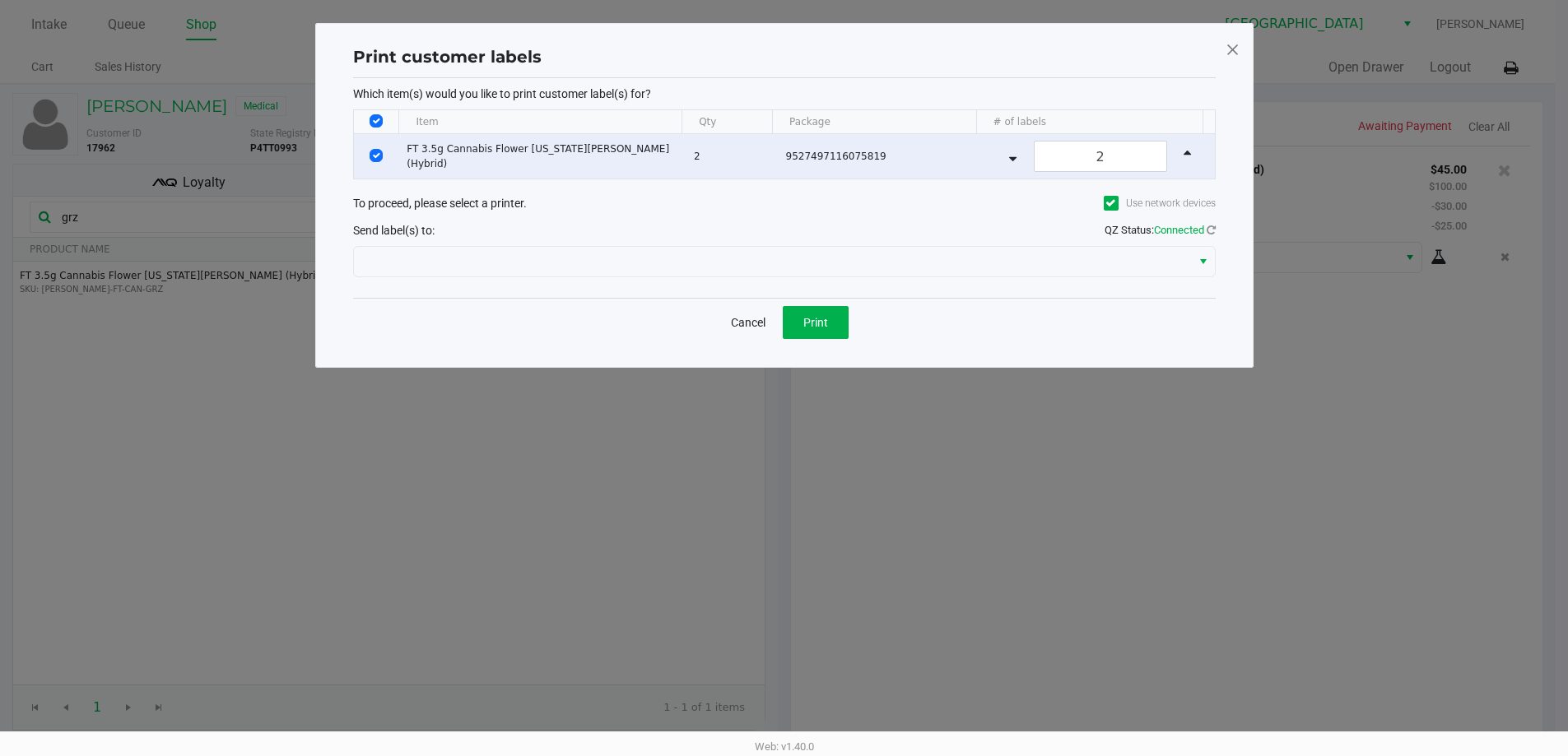
scroll to position [0, 0]
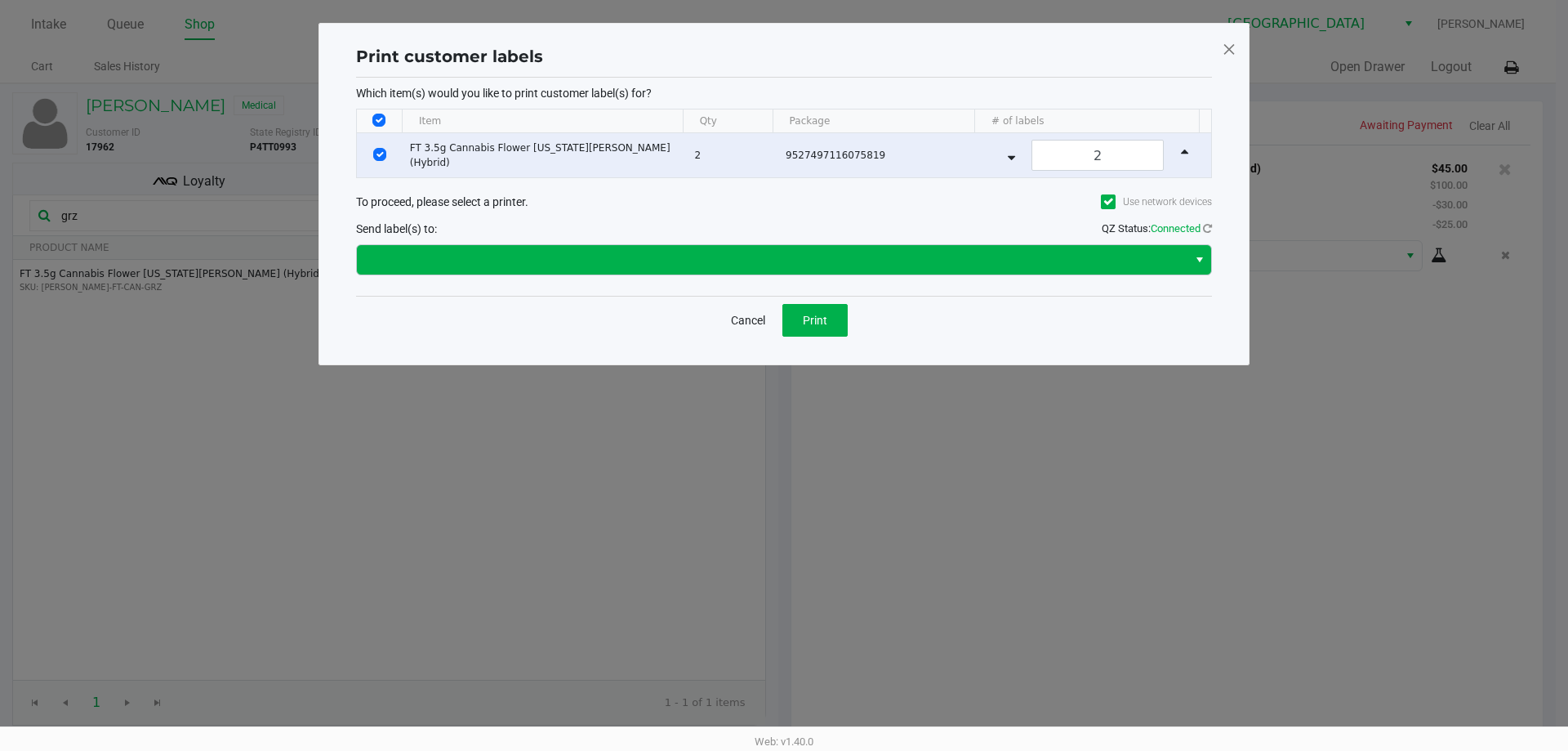
drag, startPoint x: 769, startPoint y: 288, endPoint x: 768, endPoint y: 268, distance: 20.0
click at [769, 285] on div "Which item(s) would you like to print customer label(s) for? Item Qty Package #…" at bounding box center [784, 186] width 856 height 218
click at [768, 268] on span at bounding box center [772, 260] width 812 height 20
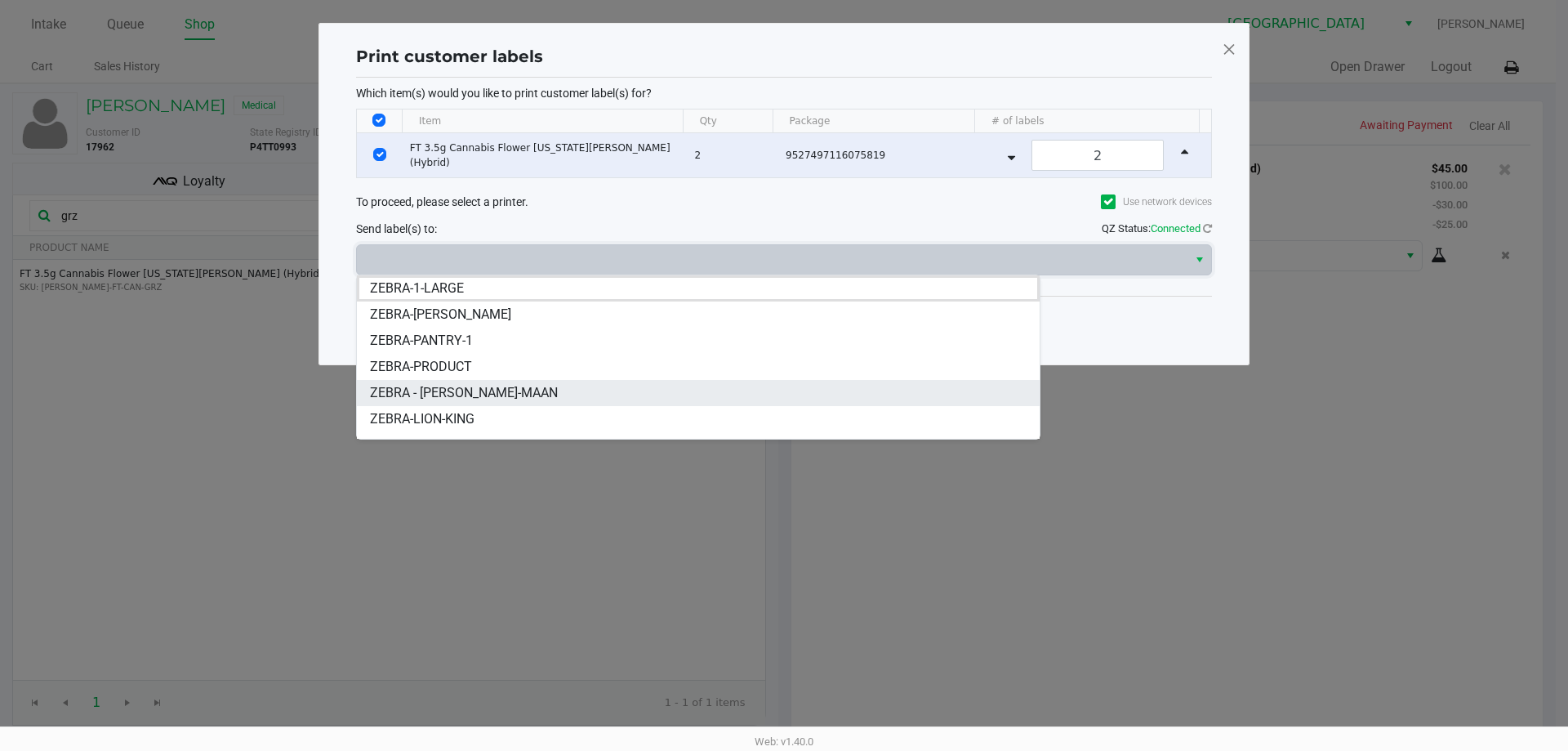
click at [486, 398] on span "ZEBRA - MEGHA-MAAN" at bounding box center [464, 393] width 188 height 20
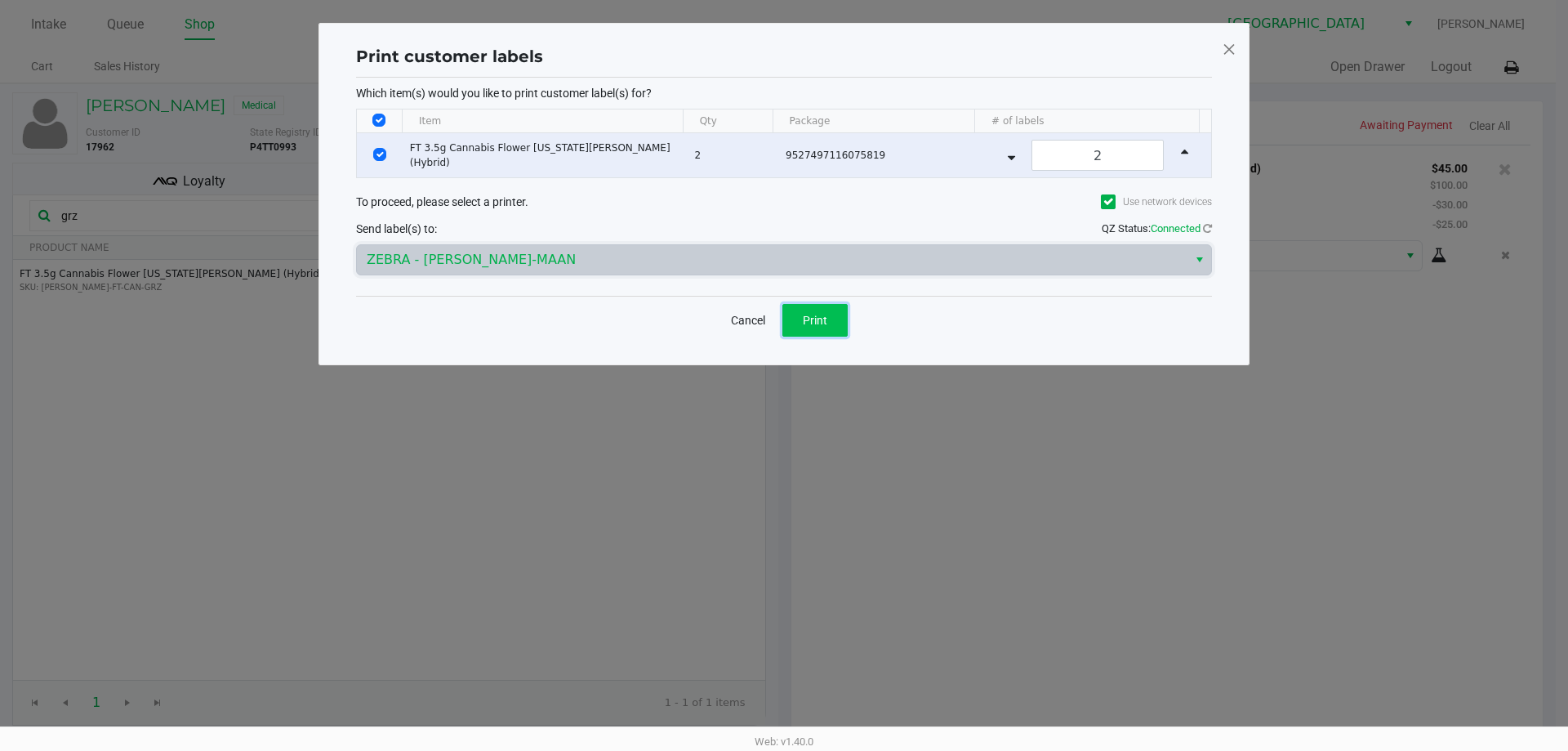
click at [802, 333] on button "Print" at bounding box center [815, 320] width 65 height 33
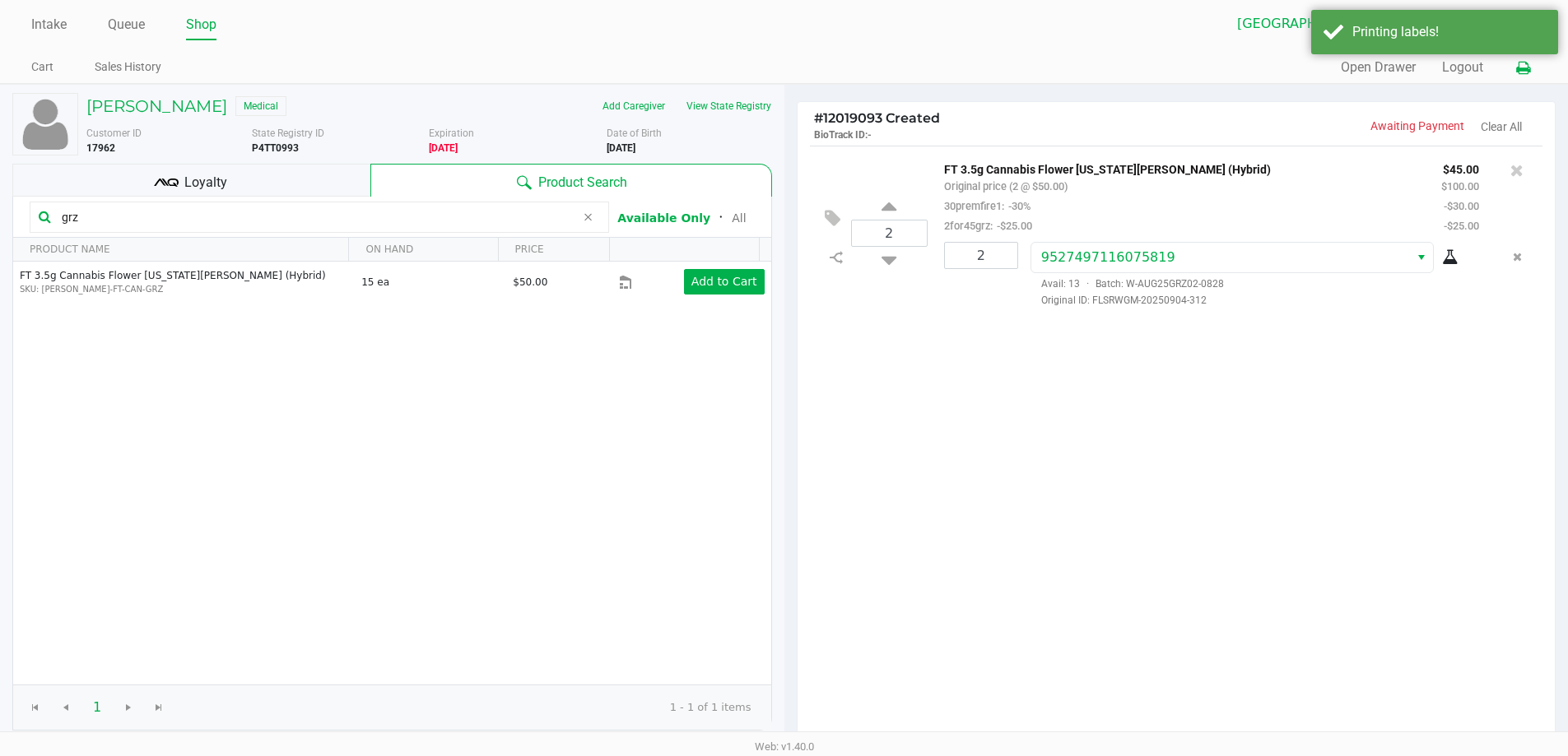
click at [1536, 64] on button at bounding box center [1522, 67] width 27 height 31
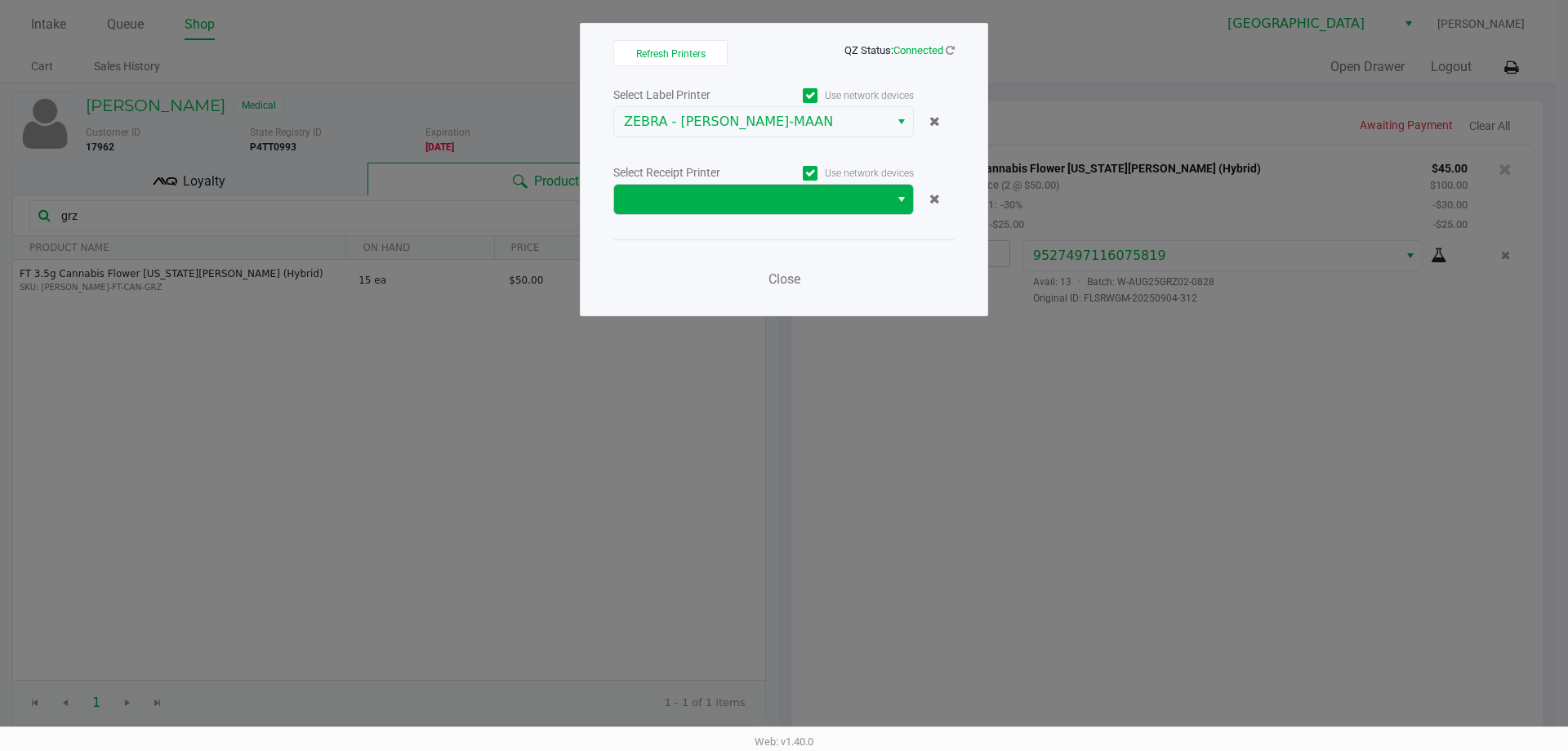
drag, startPoint x: 691, startPoint y: 220, endPoint x: 699, endPoint y: 203, distance: 18.8
click at [694, 216] on div "Select Label Printer Use network devices ZEBRA - MEGHA-MAAN Select Receipt Prin…" at bounding box center [784, 191] width 342 height 215
click at [701, 196] on span at bounding box center [752, 199] width 256 height 20
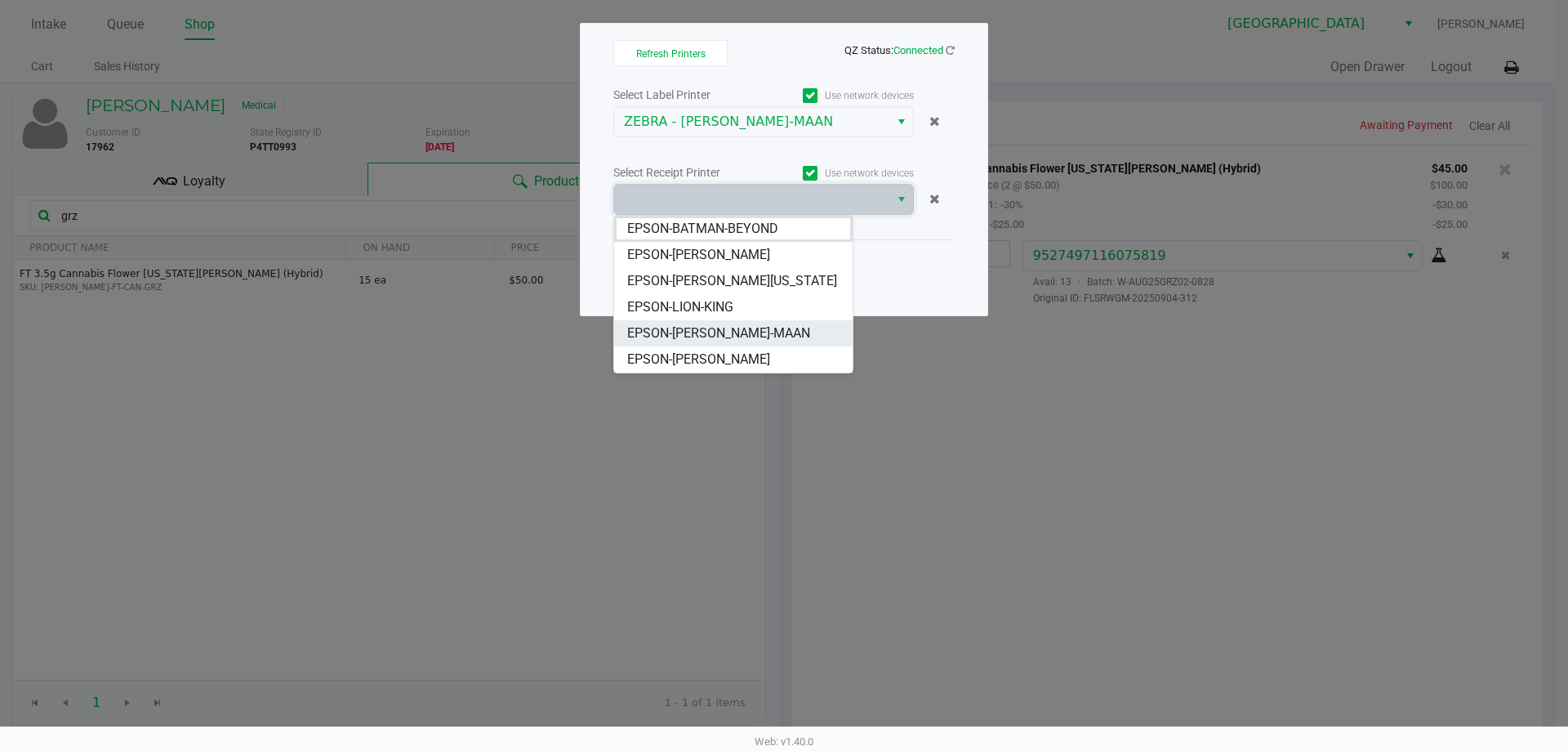
click at [766, 332] on li "EPSON-[PERSON_NAME]-MAAN" at bounding box center [734, 333] width 238 height 27
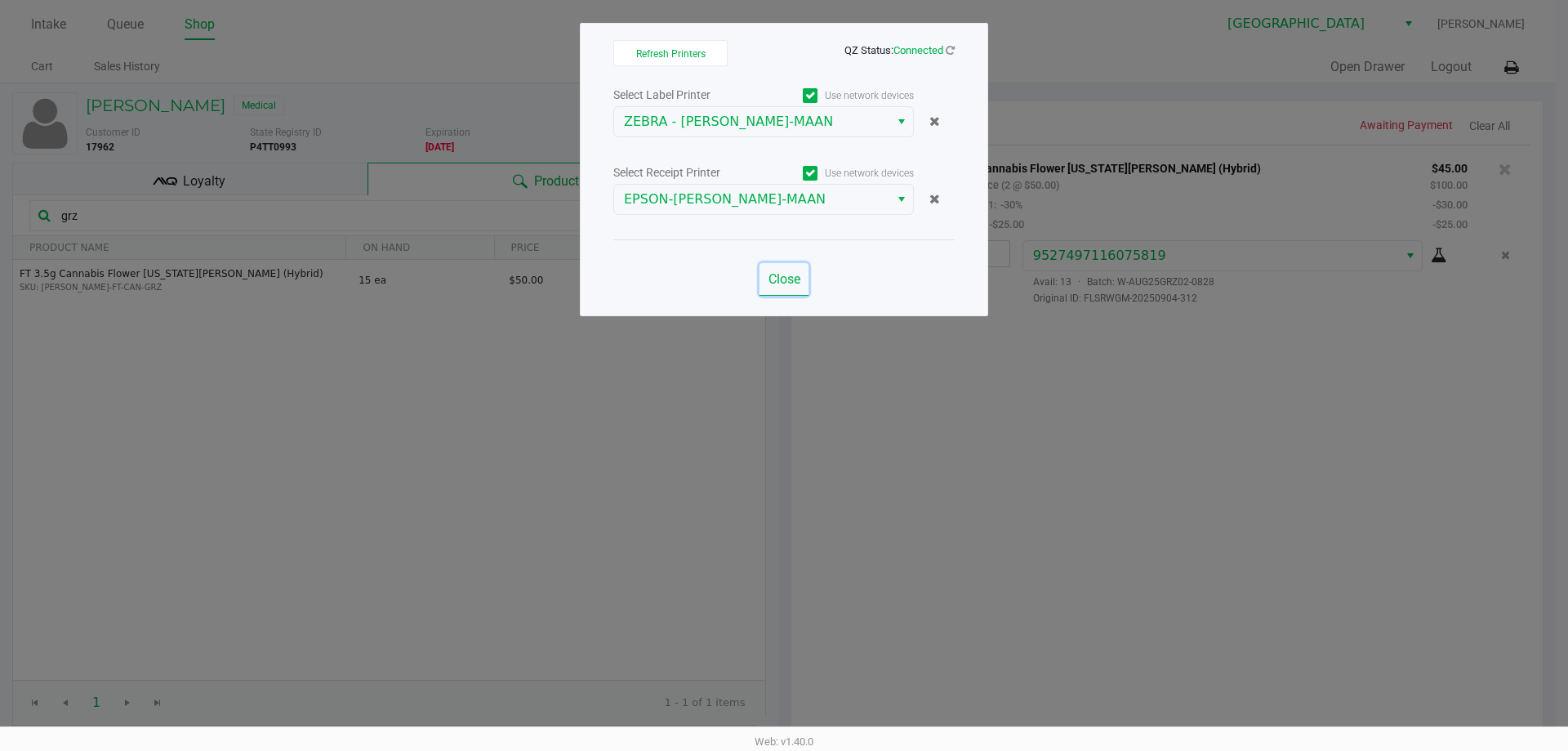
click at [782, 279] on span "Close" at bounding box center [784, 279] width 32 height 16
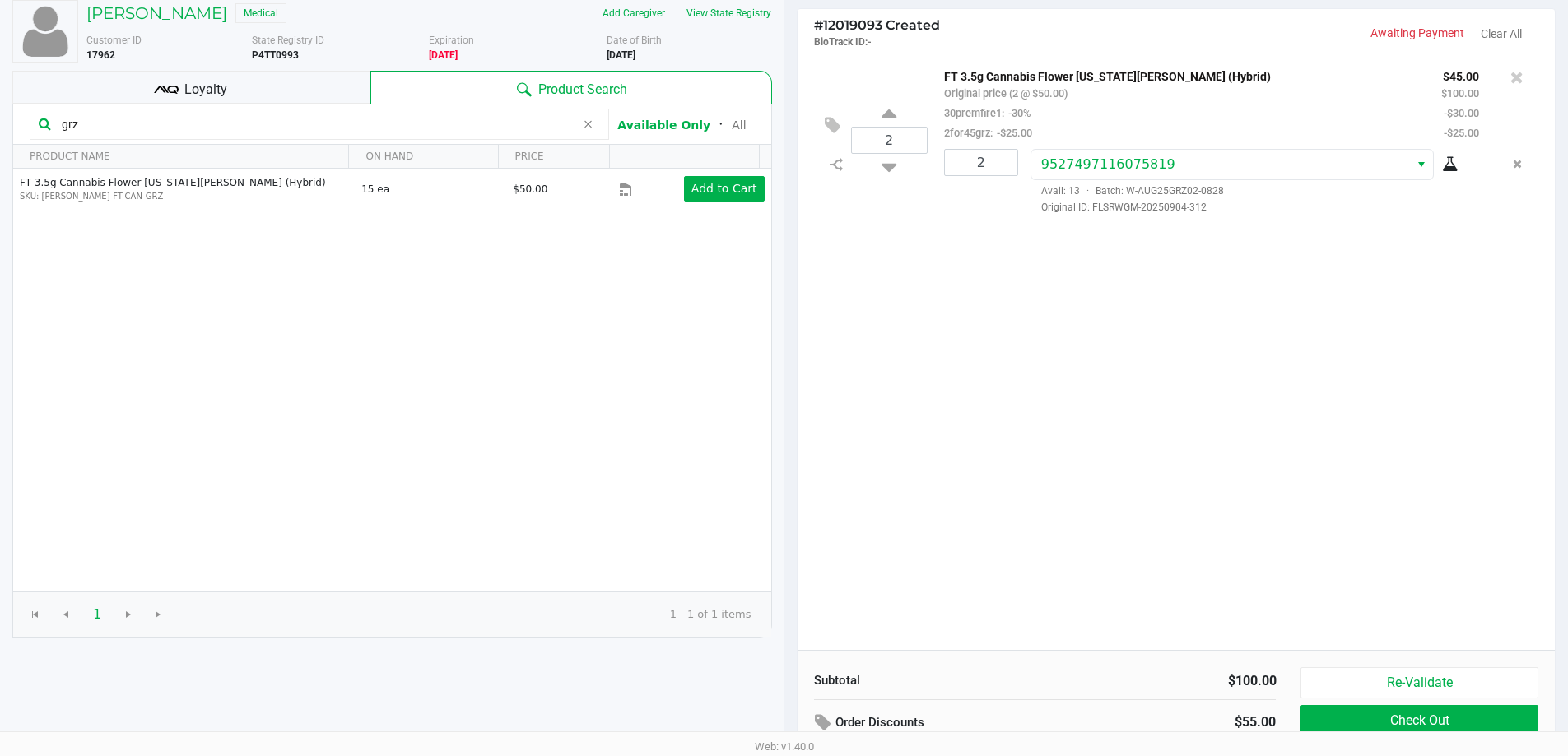
scroll to position [169, 0]
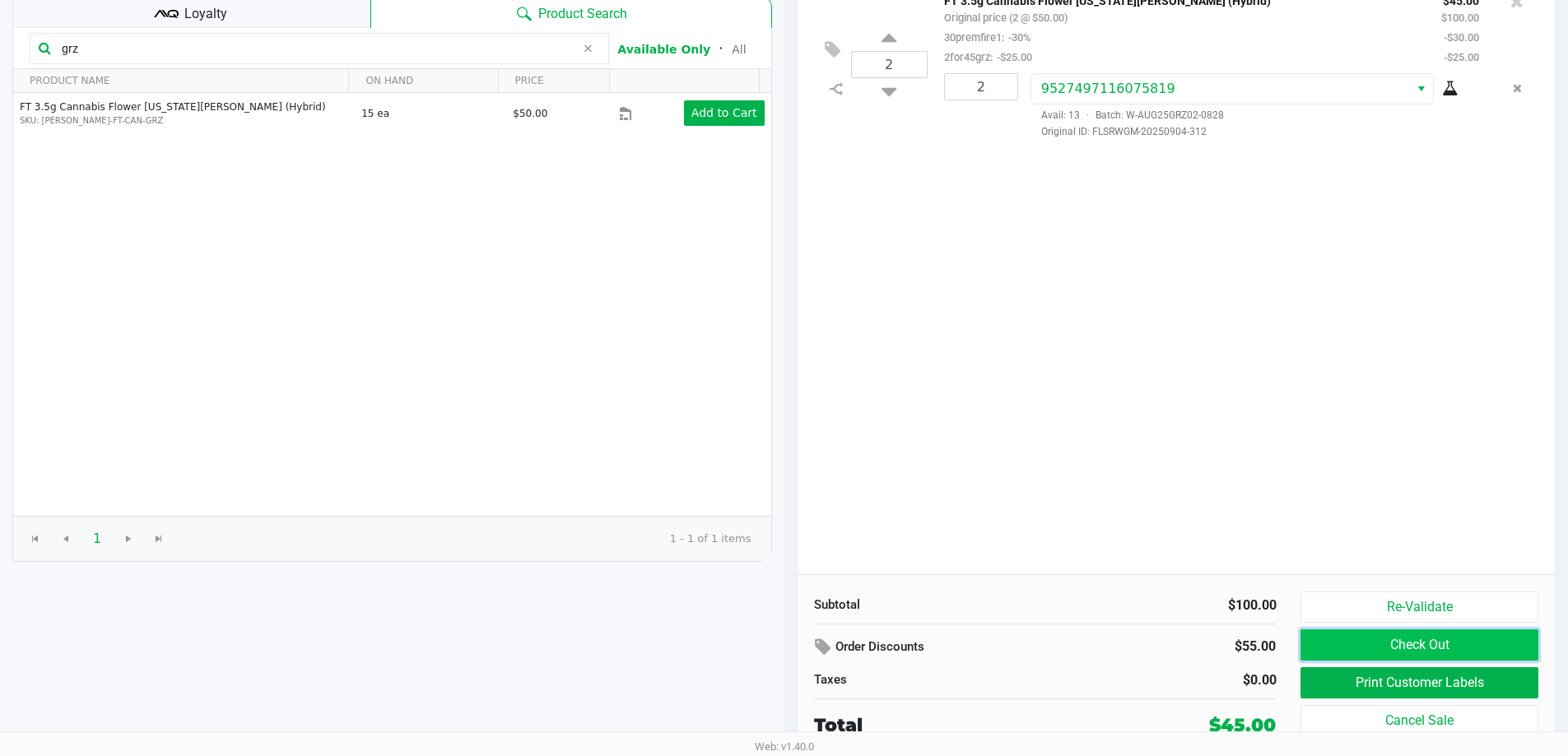
click at [1382, 640] on button "Check Out" at bounding box center [1418, 645] width 237 height 32
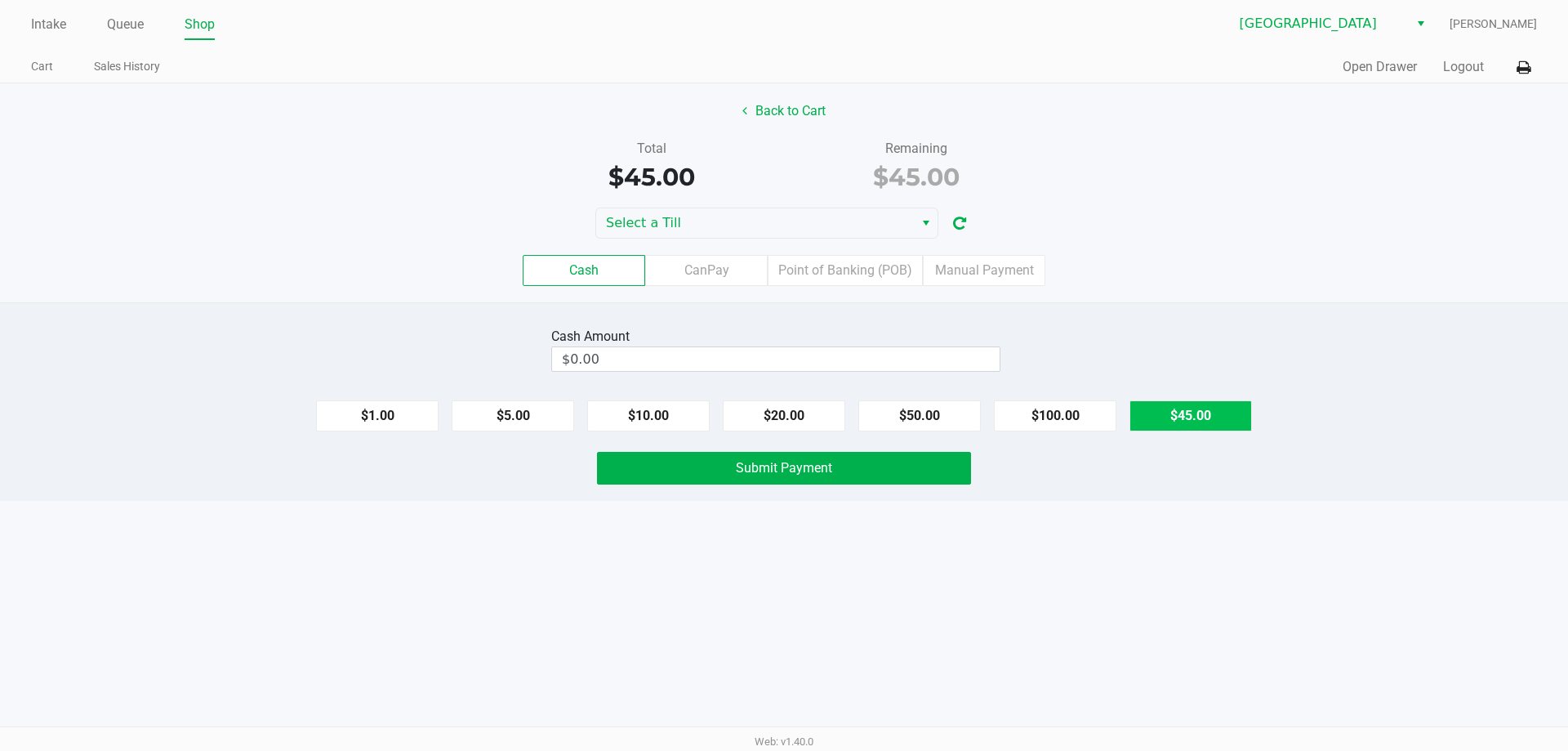
click at [1170, 420] on button "$45.00" at bounding box center [1191, 416] width 122 height 32
type input "$45.00"
click at [735, 241] on div "Cash CanPay Point of Banking (POB) Manual Payment" at bounding box center [784, 270] width 1593 height 64
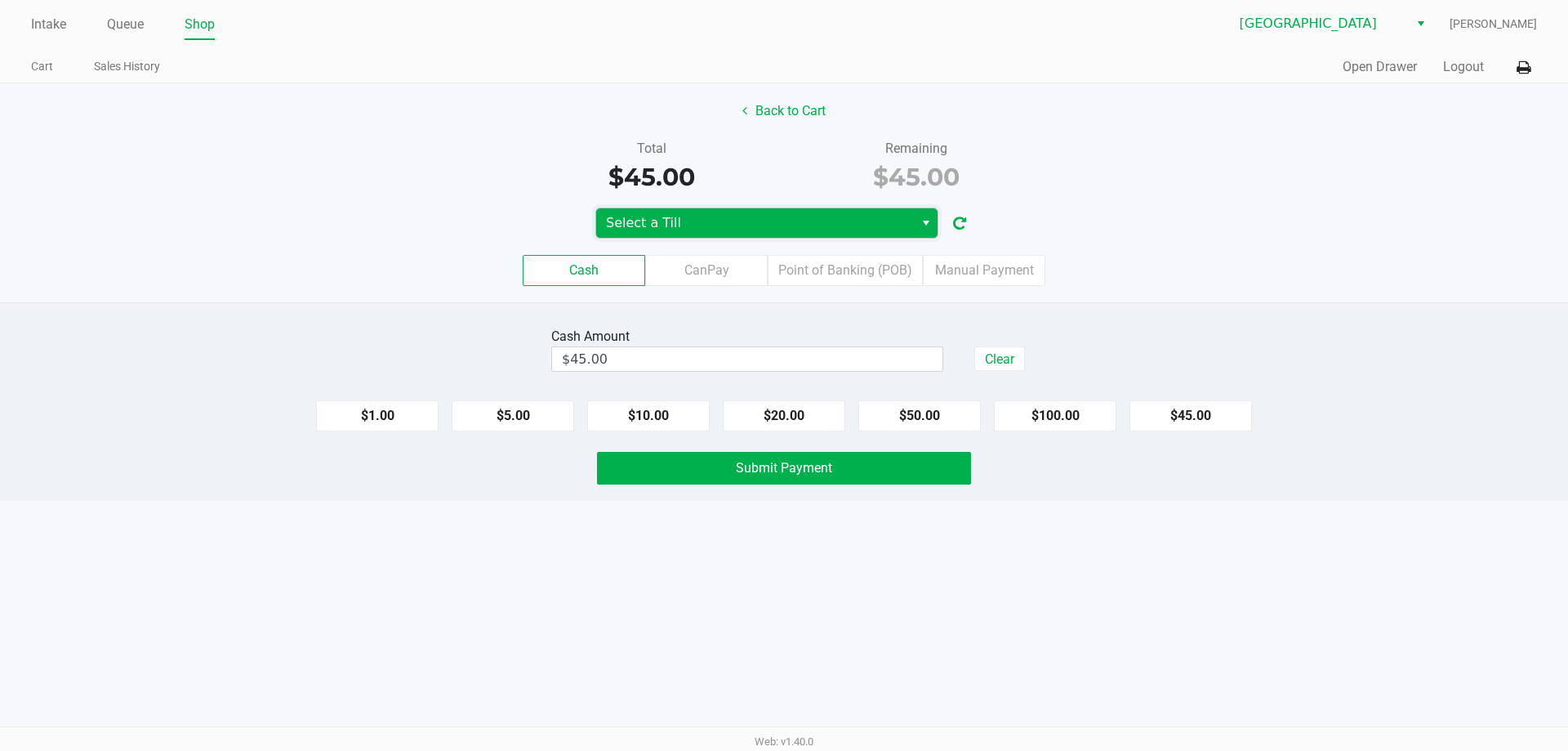
click at [708, 233] on span "Select a Till" at bounding box center [754, 223] width 298 height 20
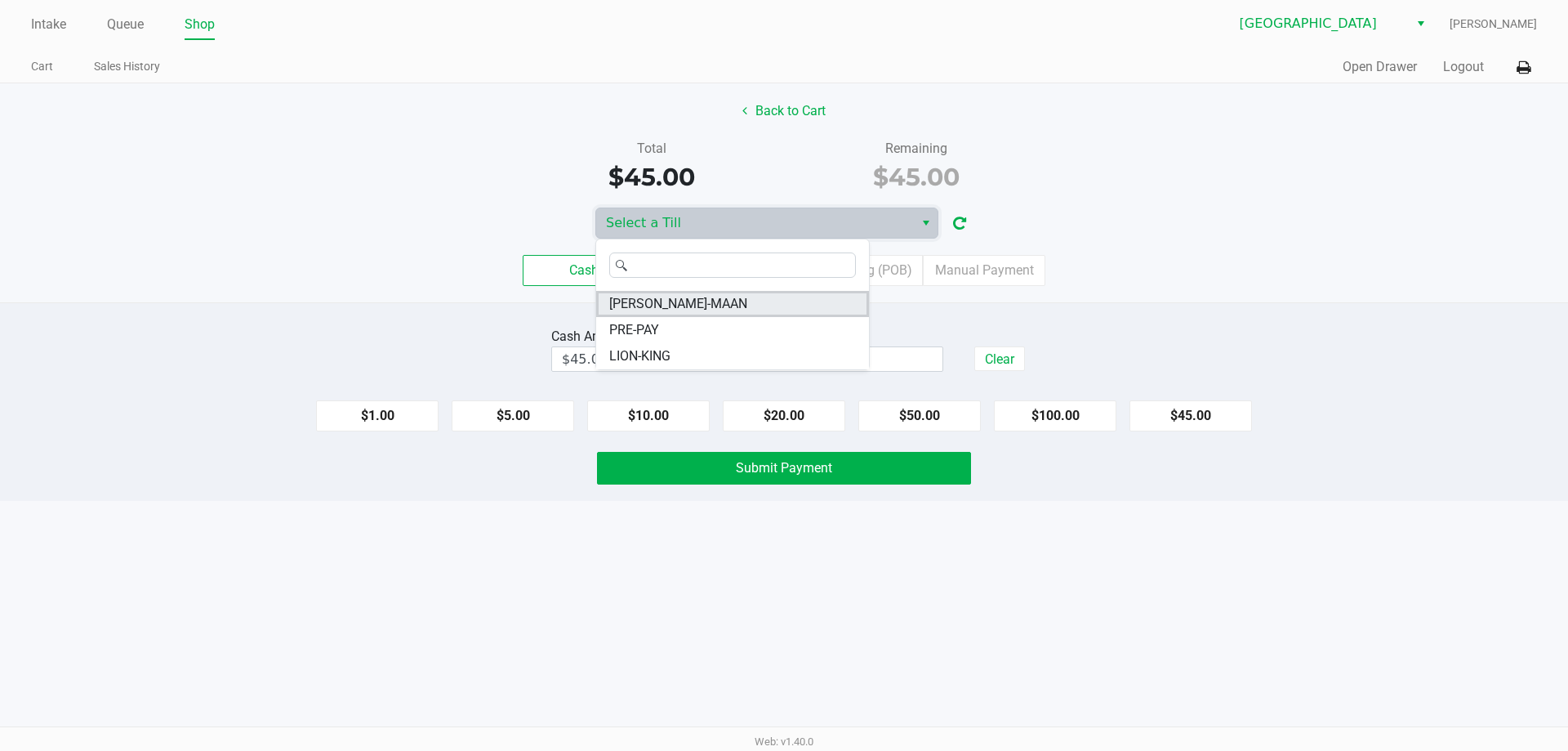
click at [696, 306] on span "MEGHA-MAAN" at bounding box center [679, 305] width 138 height 20
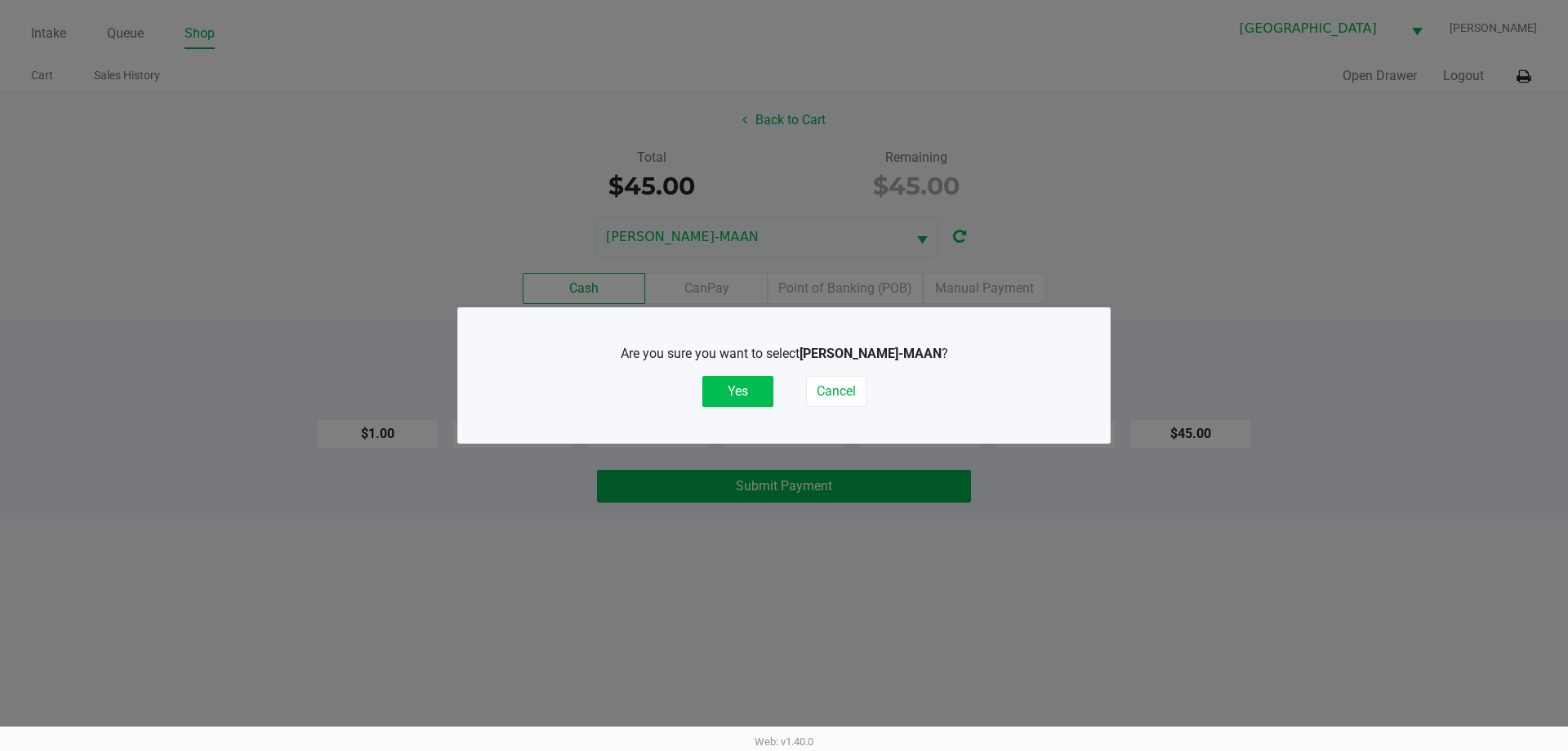
click at [725, 380] on button "Yes" at bounding box center [738, 391] width 71 height 32
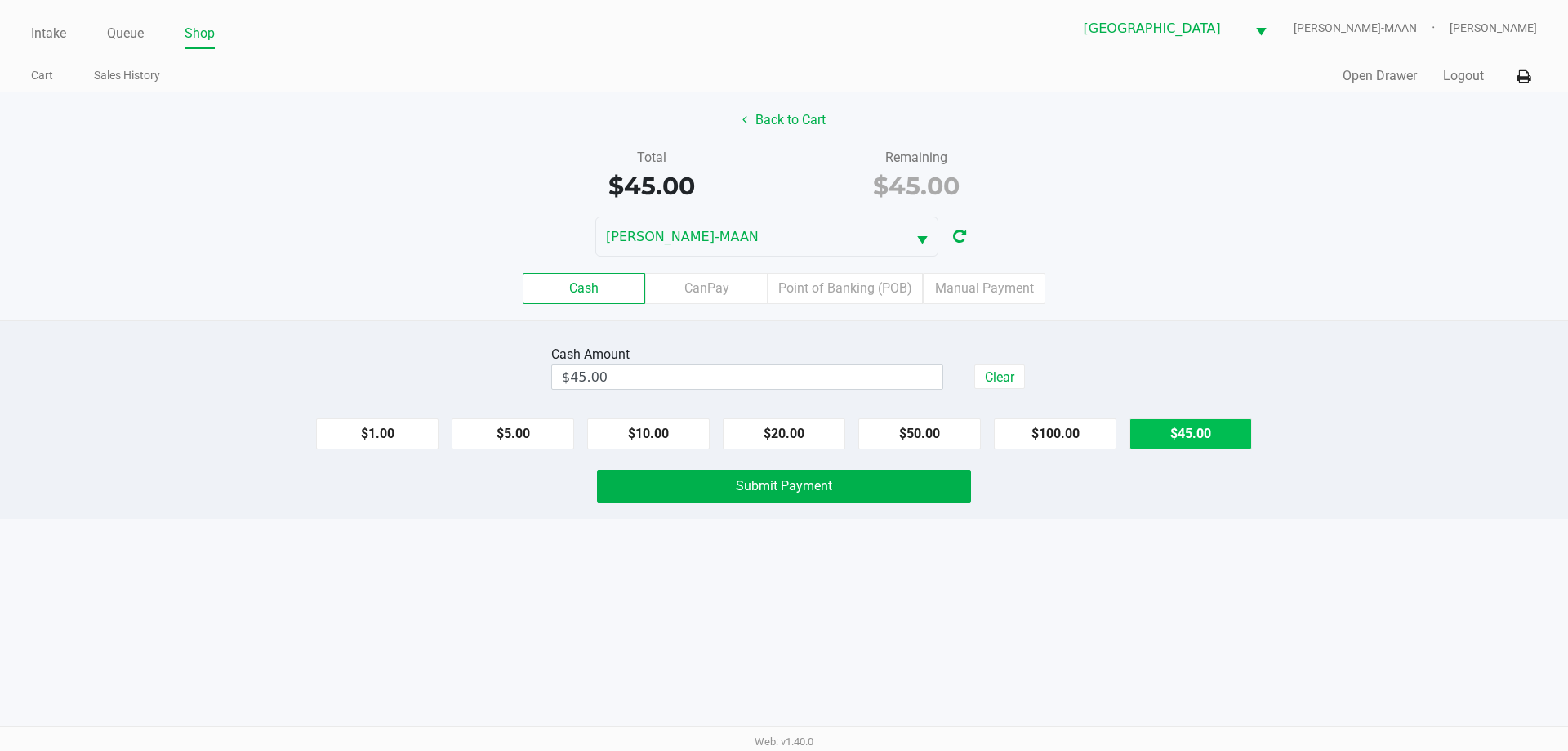
click at [1172, 445] on button "$45.00" at bounding box center [1191, 435] width 122 height 32
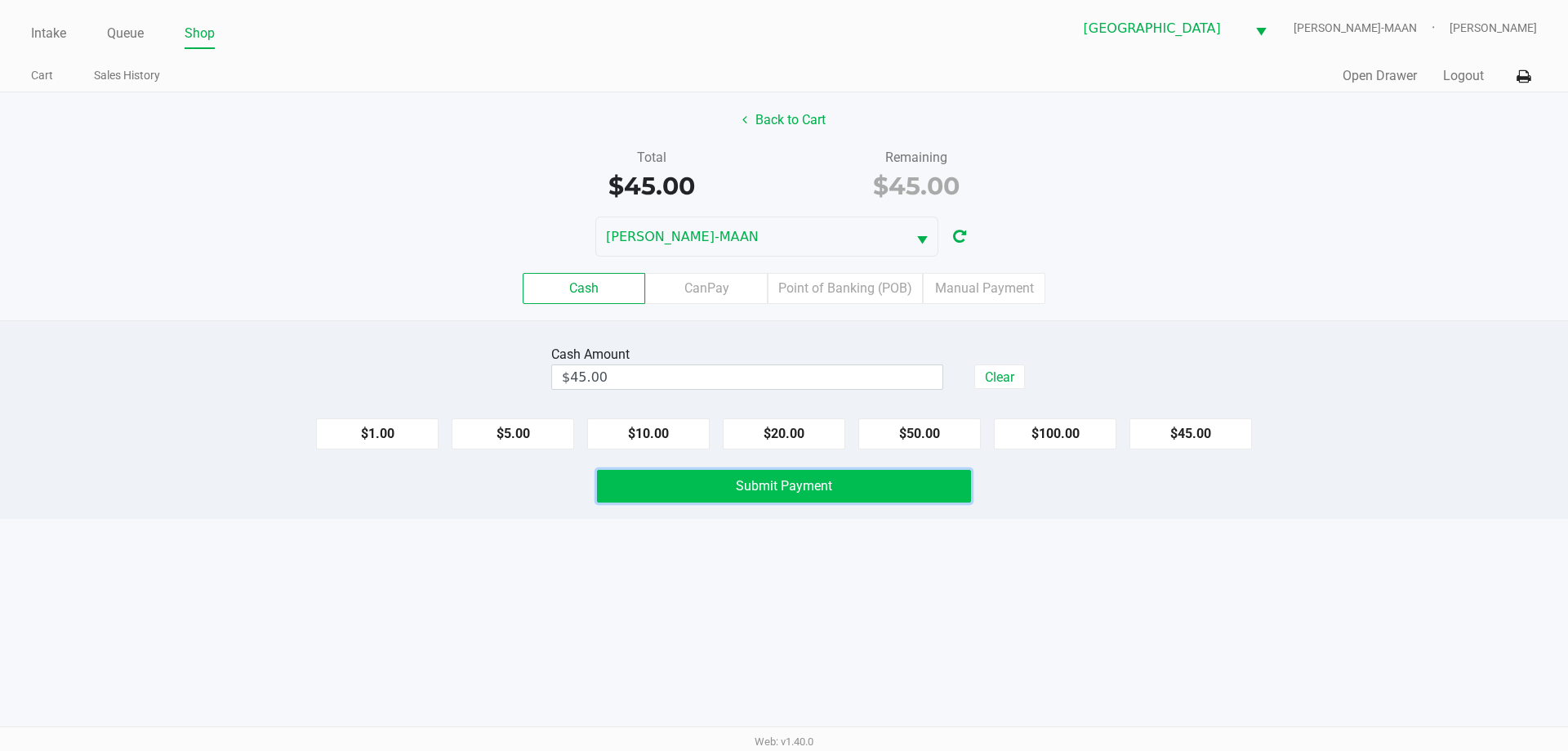
drag, startPoint x: 753, startPoint y: 490, endPoint x: 763, endPoint y: 485, distance: 11.2
click at [753, 487] on span "Submit Payment" at bounding box center [784, 486] width 97 height 16
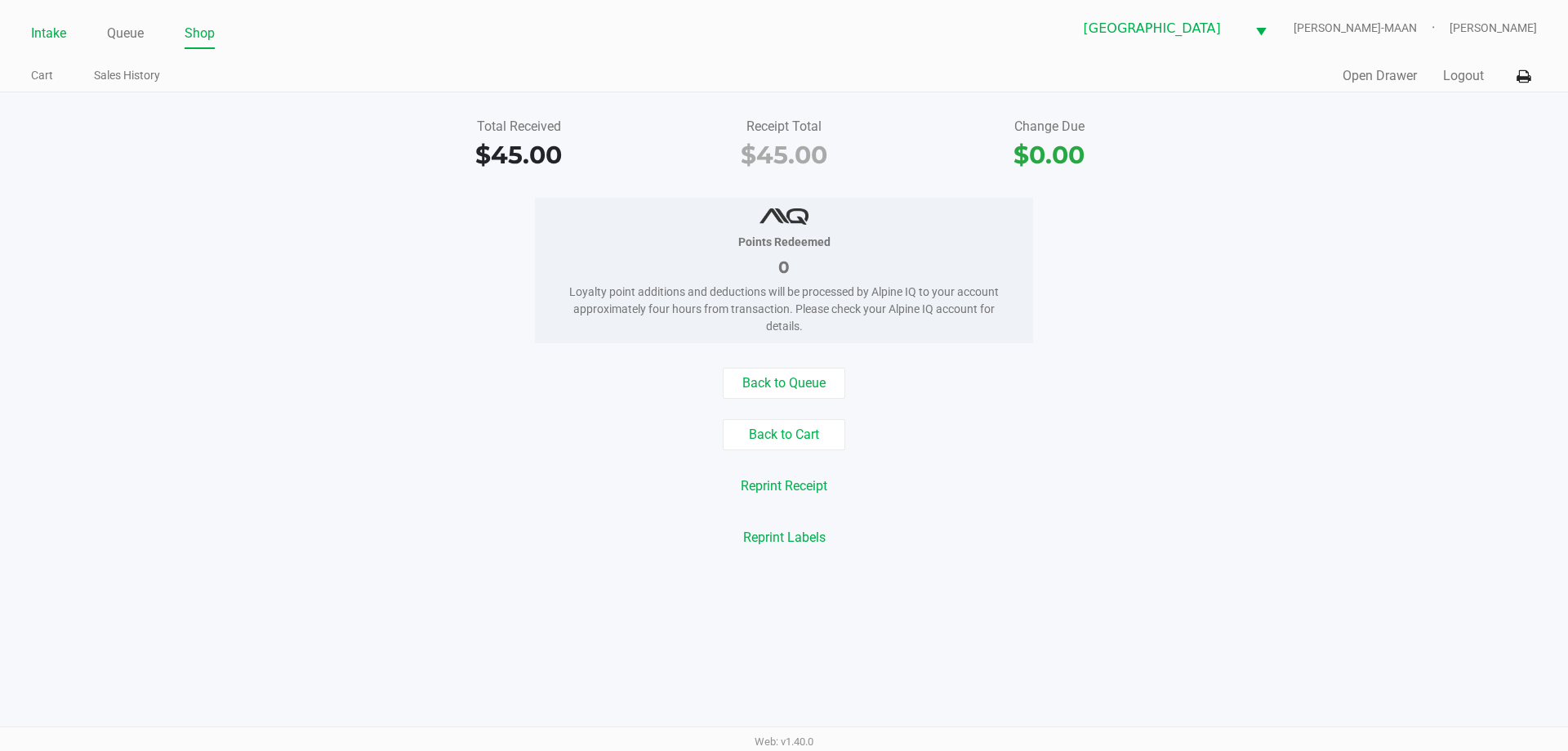
click at [33, 31] on link "Intake" at bounding box center [49, 33] width 35 height 23
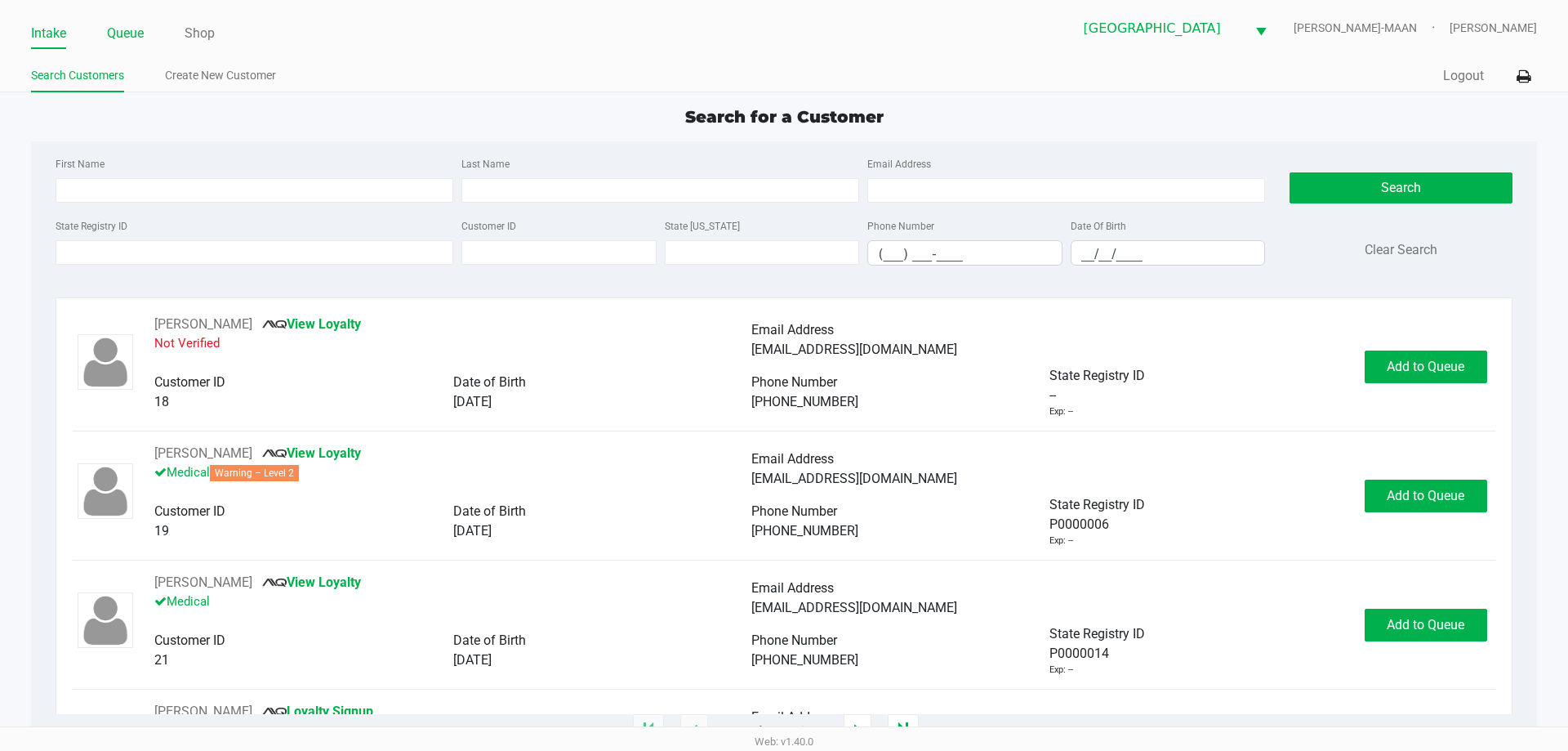
click at [136, 34] on link "Queue" at bounding box center [125, 33] width 36 height 23
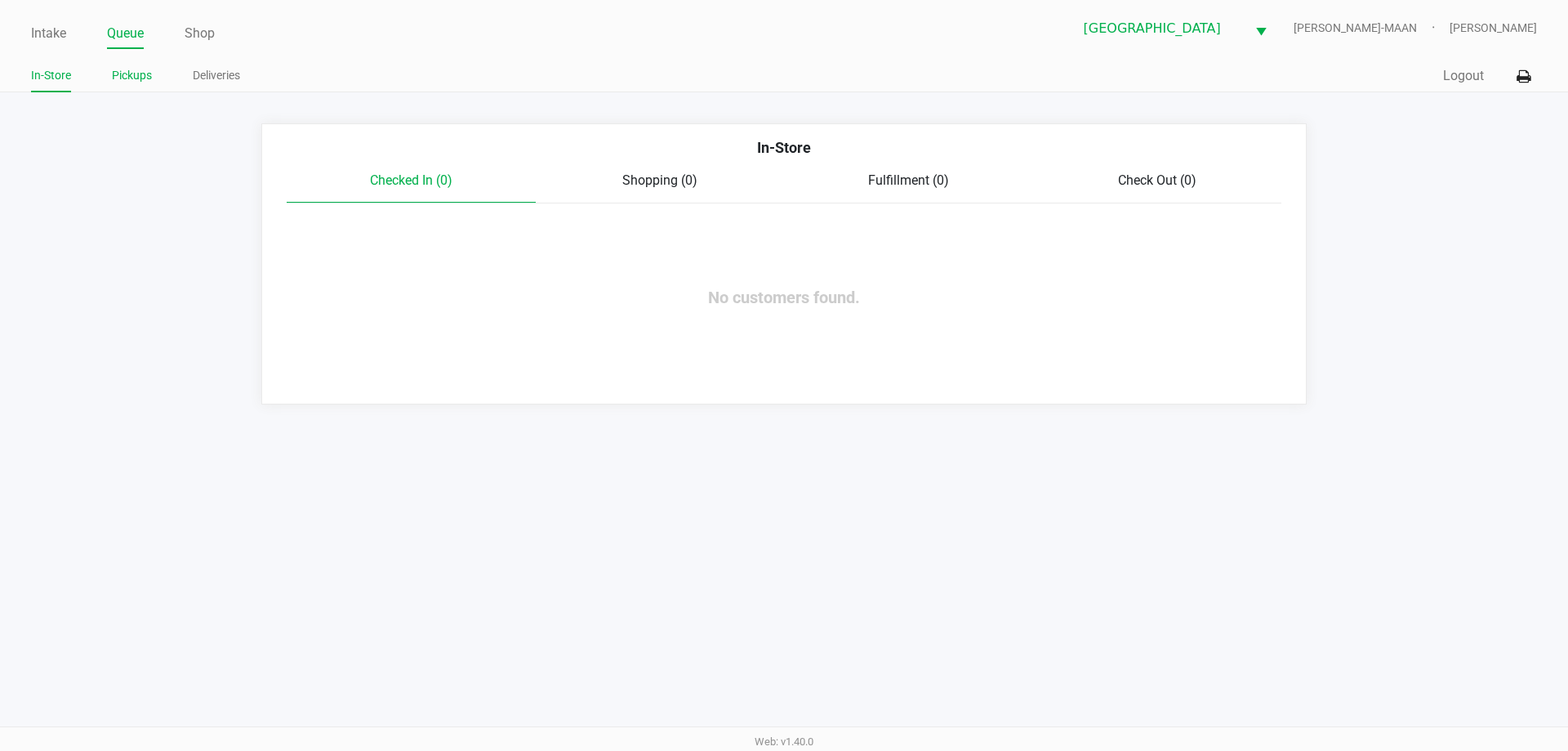
click at [132, 70] on link "Pickups" at bounding box center [132, 75] width 40 height 21
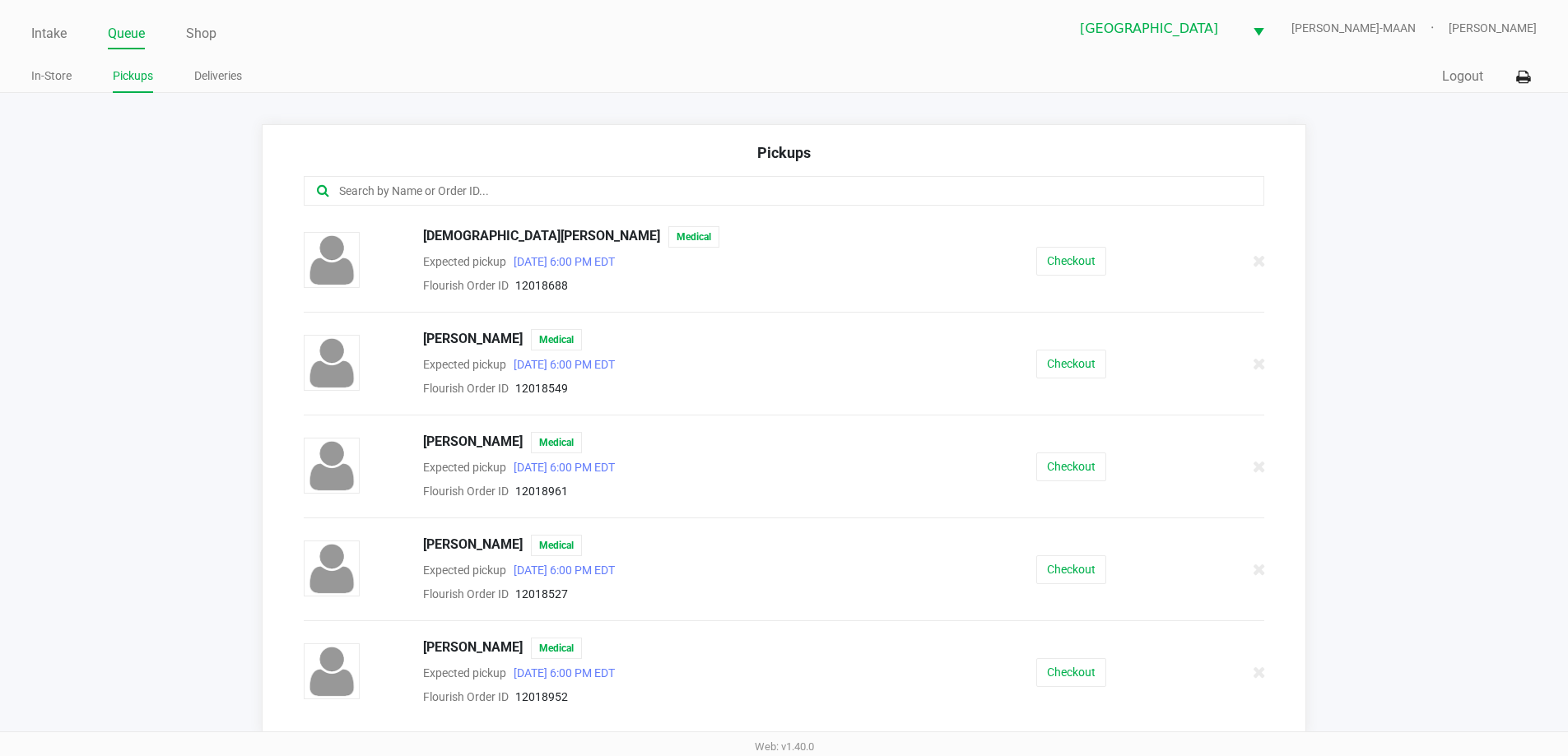
click at [556, 189] on input "text" at bounding box center [758, 190] width 842 height 19
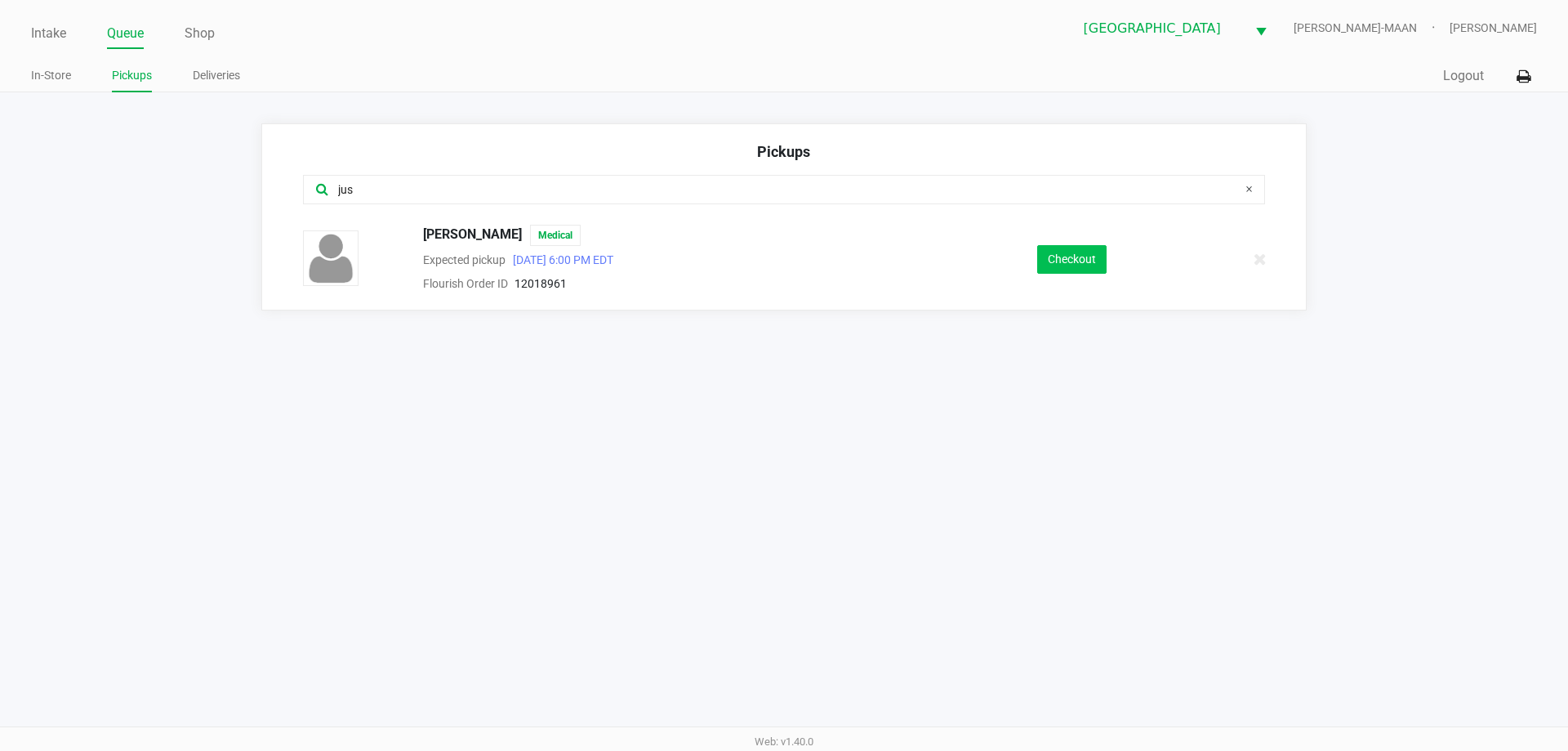
type input "jus"
click at [1068, 266] on button "Checkout" at bounding box center [1072, 259] width 69 height 29
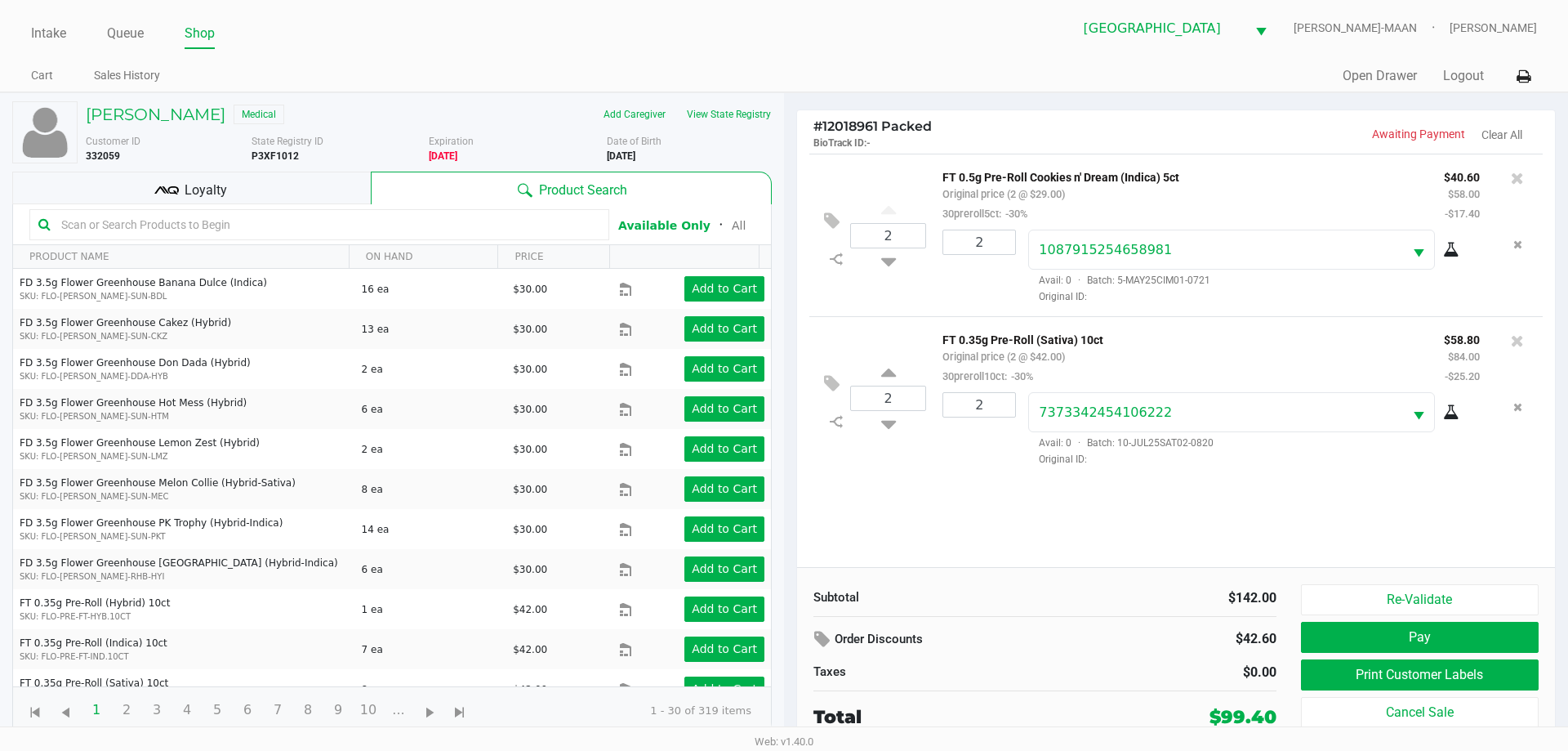
click at [330, 198] on div "Loyalty" at bounding box center [191, 187] width 359 height 33
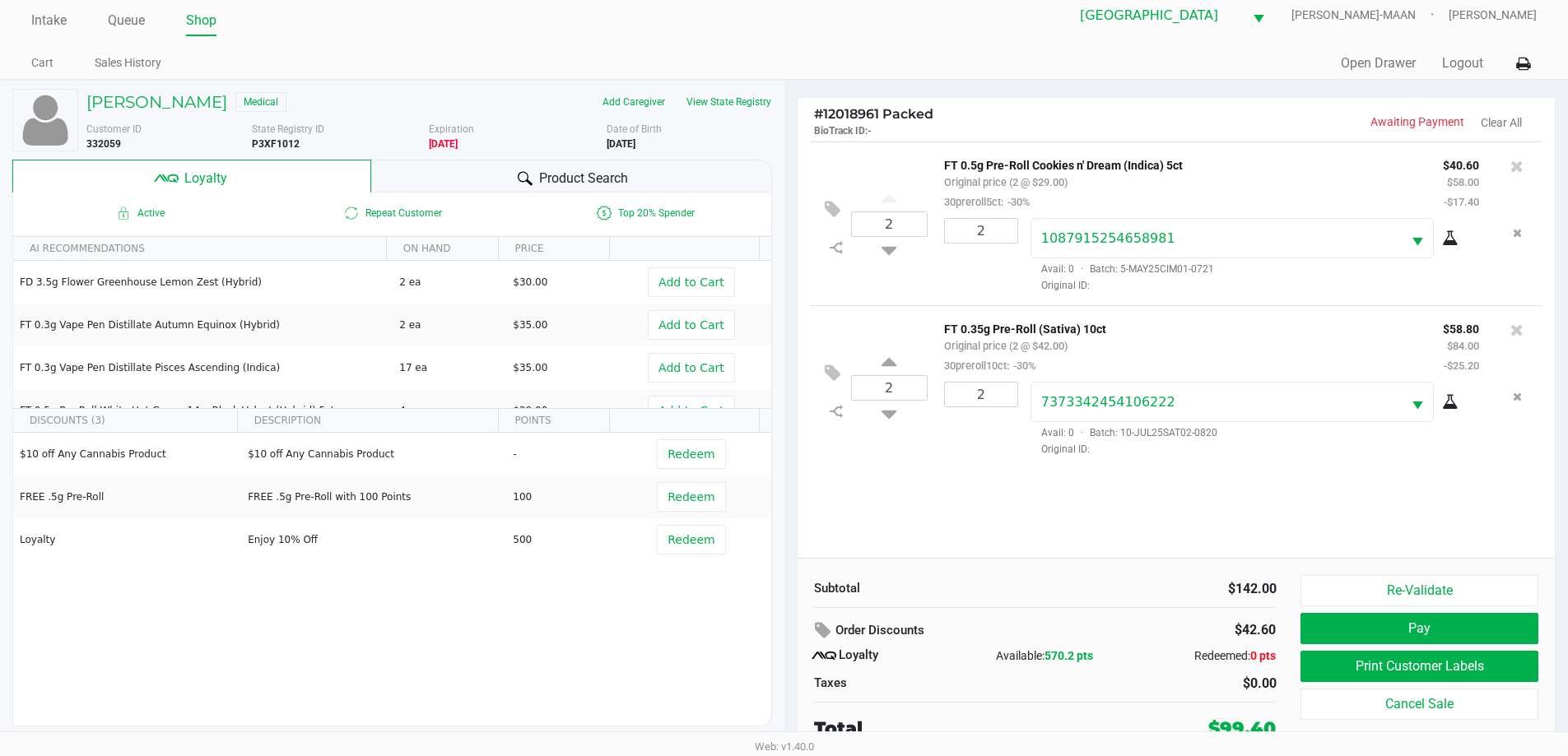
scroll to position [17, 0]
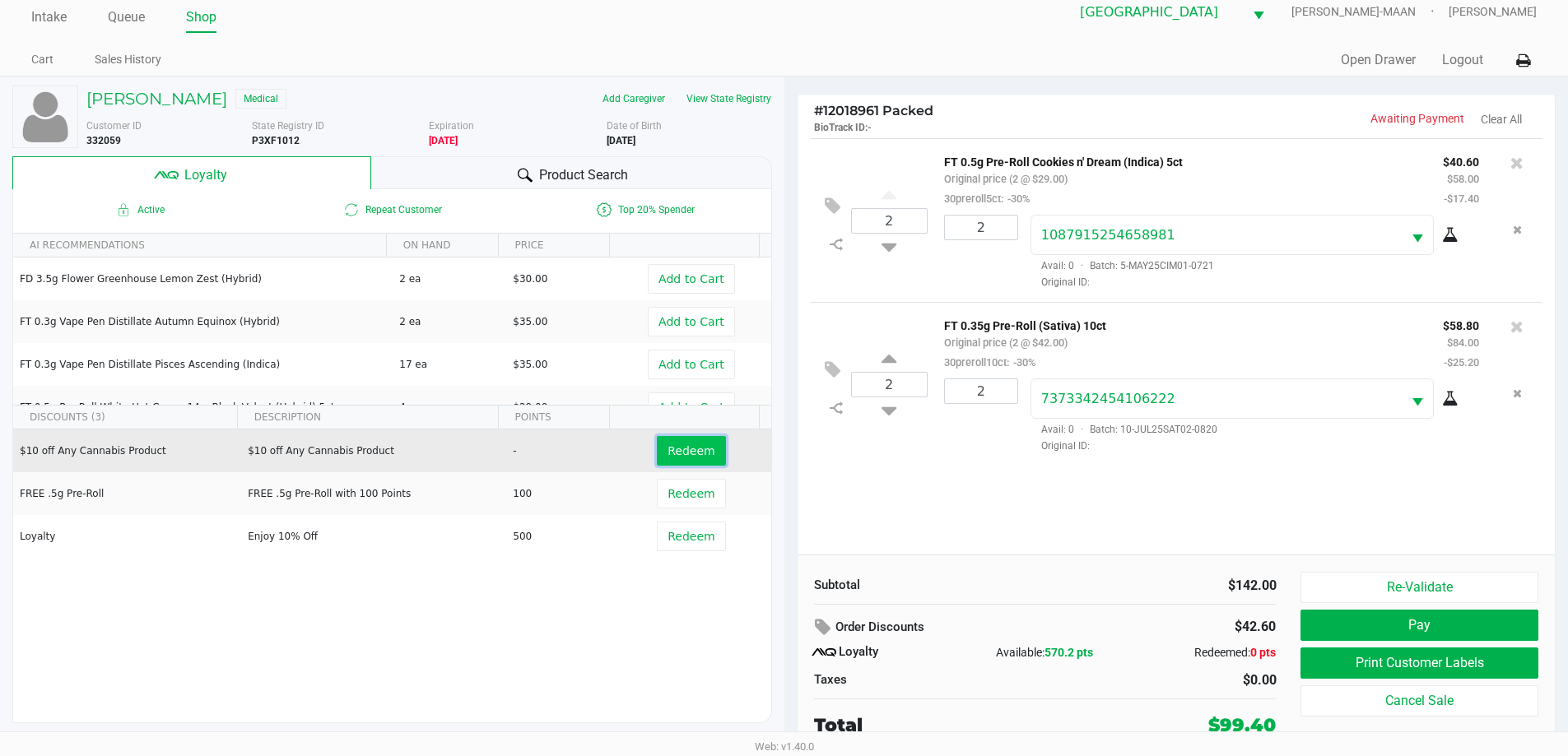
click at [668, 449] on span "Redeem" at bounding box center [691, 450] width 47 height 13
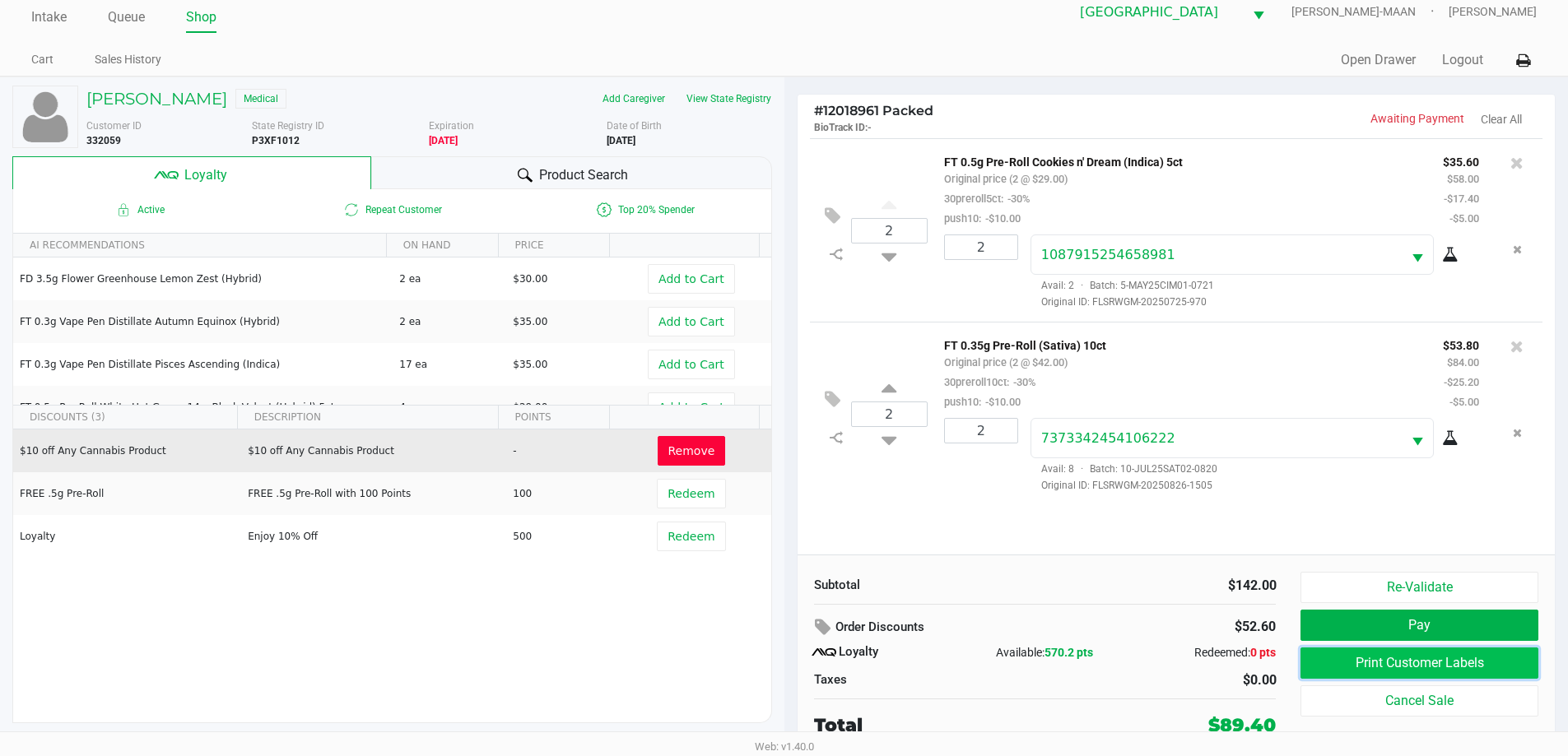
click at [1466, 651] on button "Print Customer Labels" at bounding box center [1418, 664] width 237 height 32
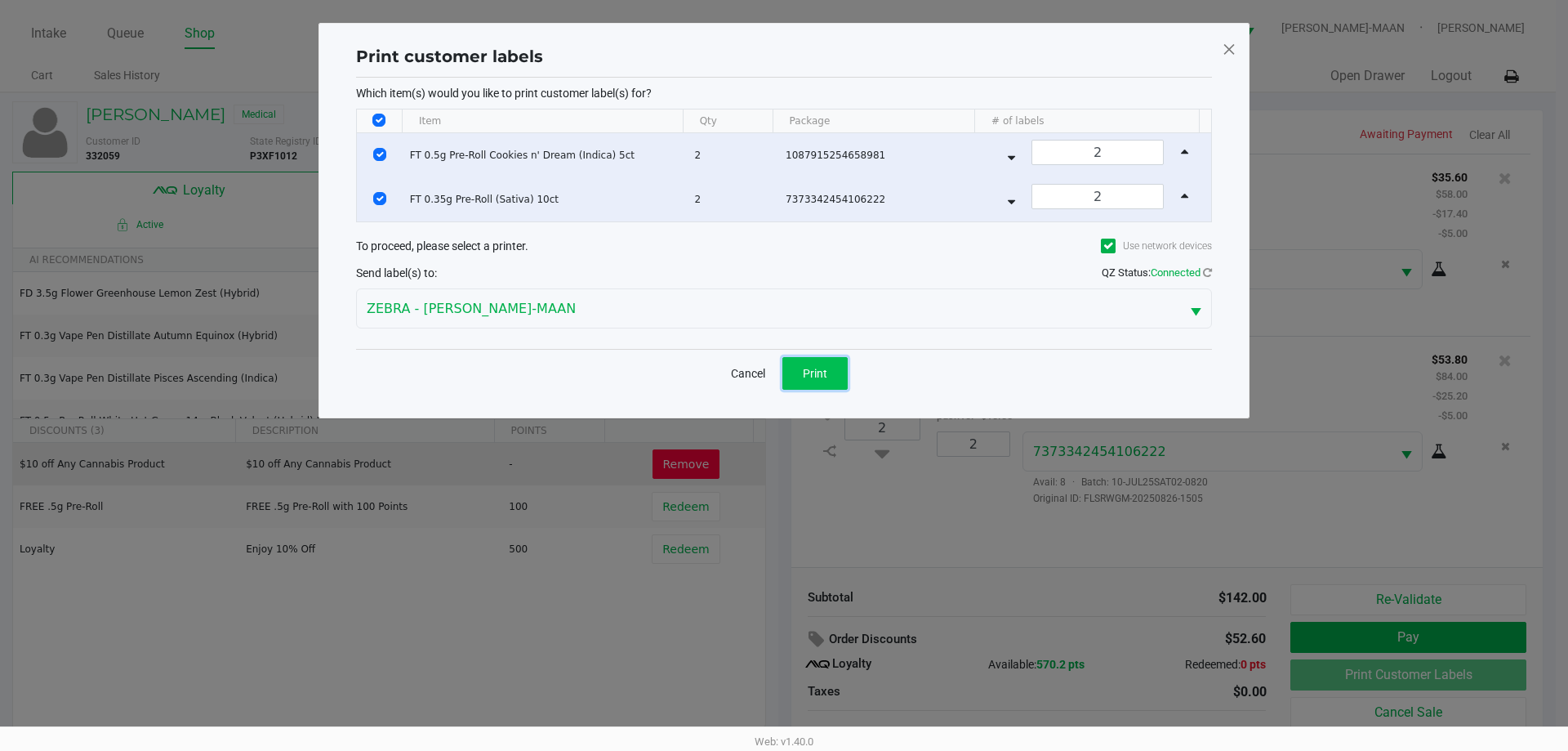
click at [831, 368] on button "Print" at bounding box center [815, 373] width 65 height 33
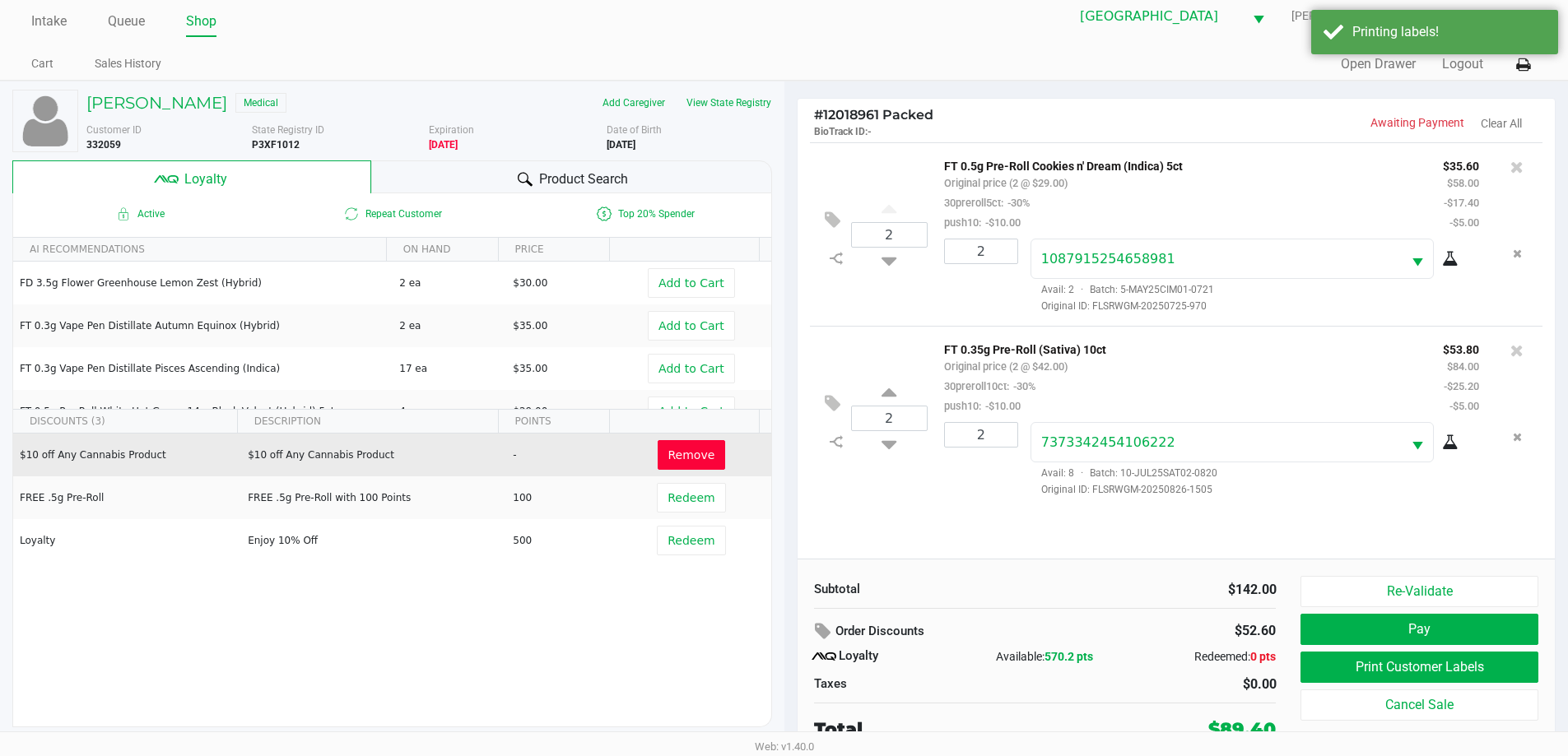
scroll to position [17, 0]
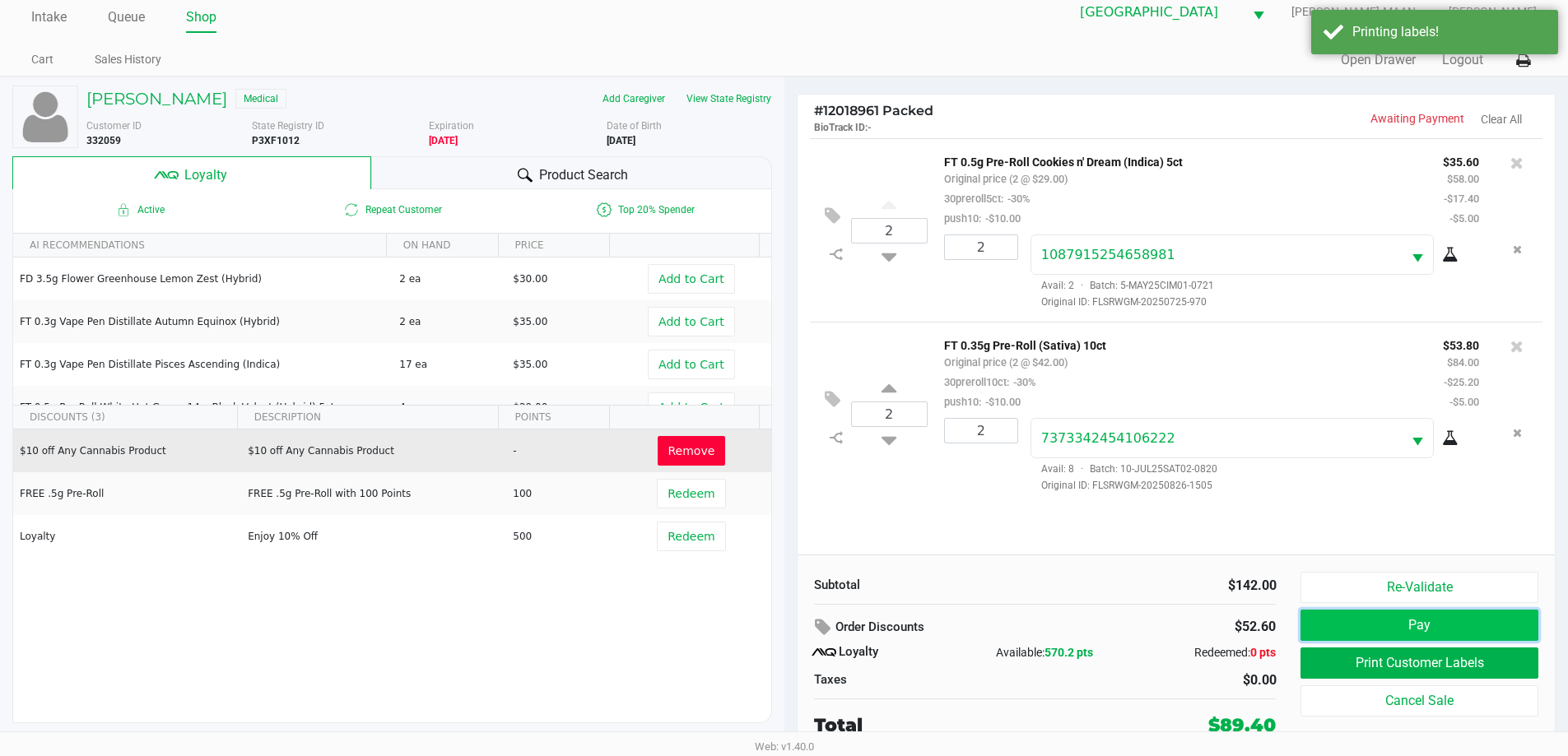
click at [1374, 630] on button "Pay" at bounding box center [1418, 626] width 237 height 32
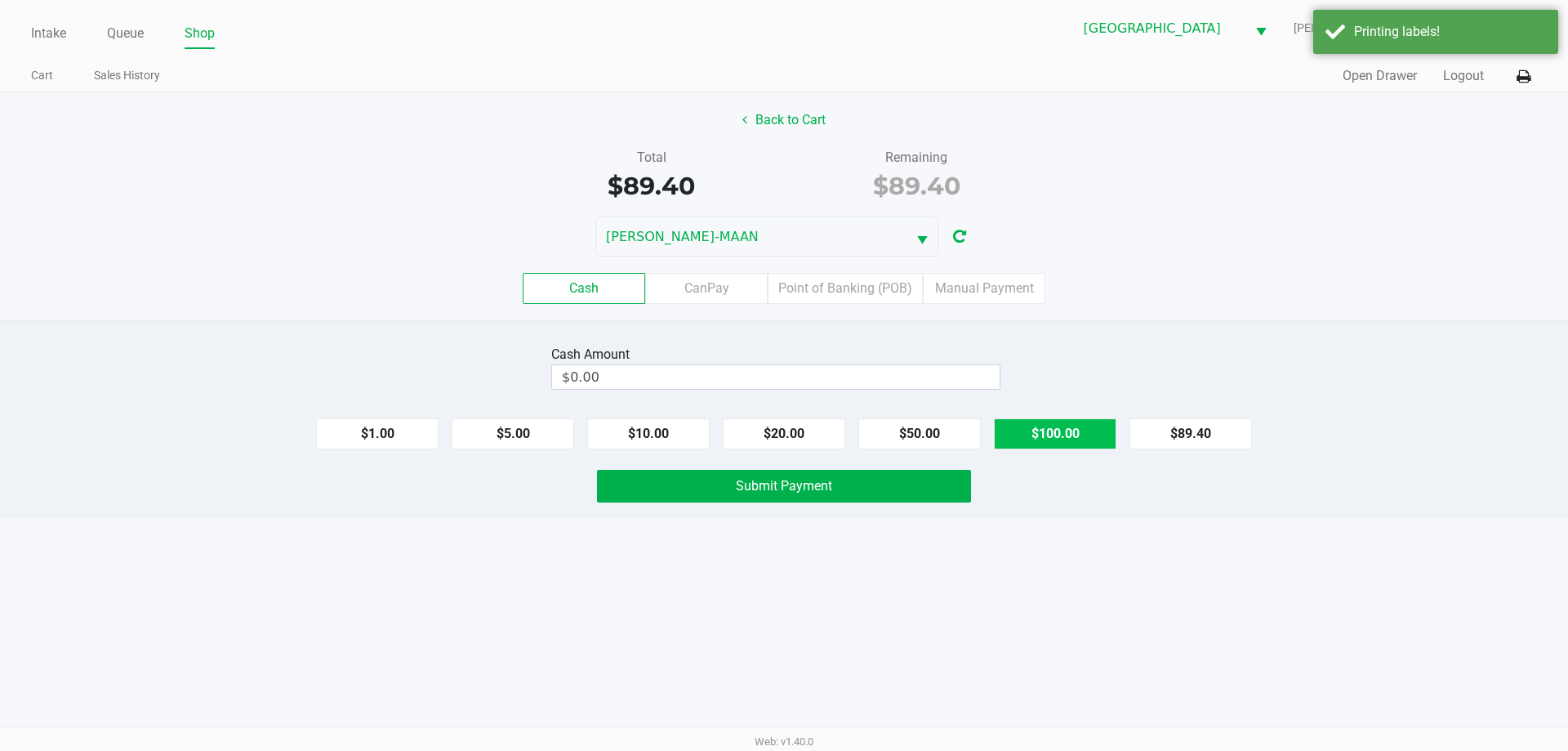
click at [1048, 434] on button "$100.00" at bounding box center [1055, 435] width 122 height 32
type input "$100.00"
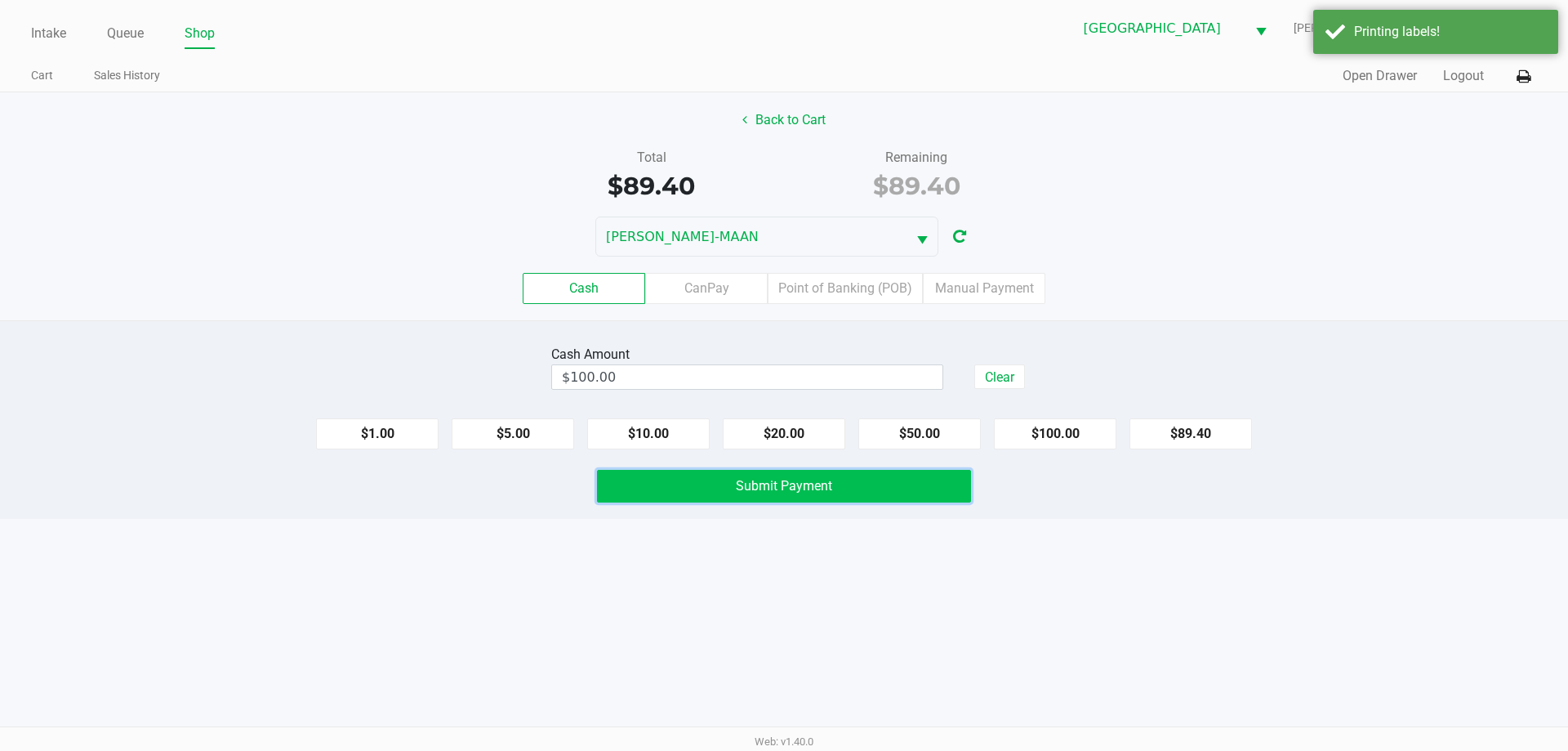
click at [862, 490] on button "Submit Payment" at bounding box center [784, 486] width 374 height 33
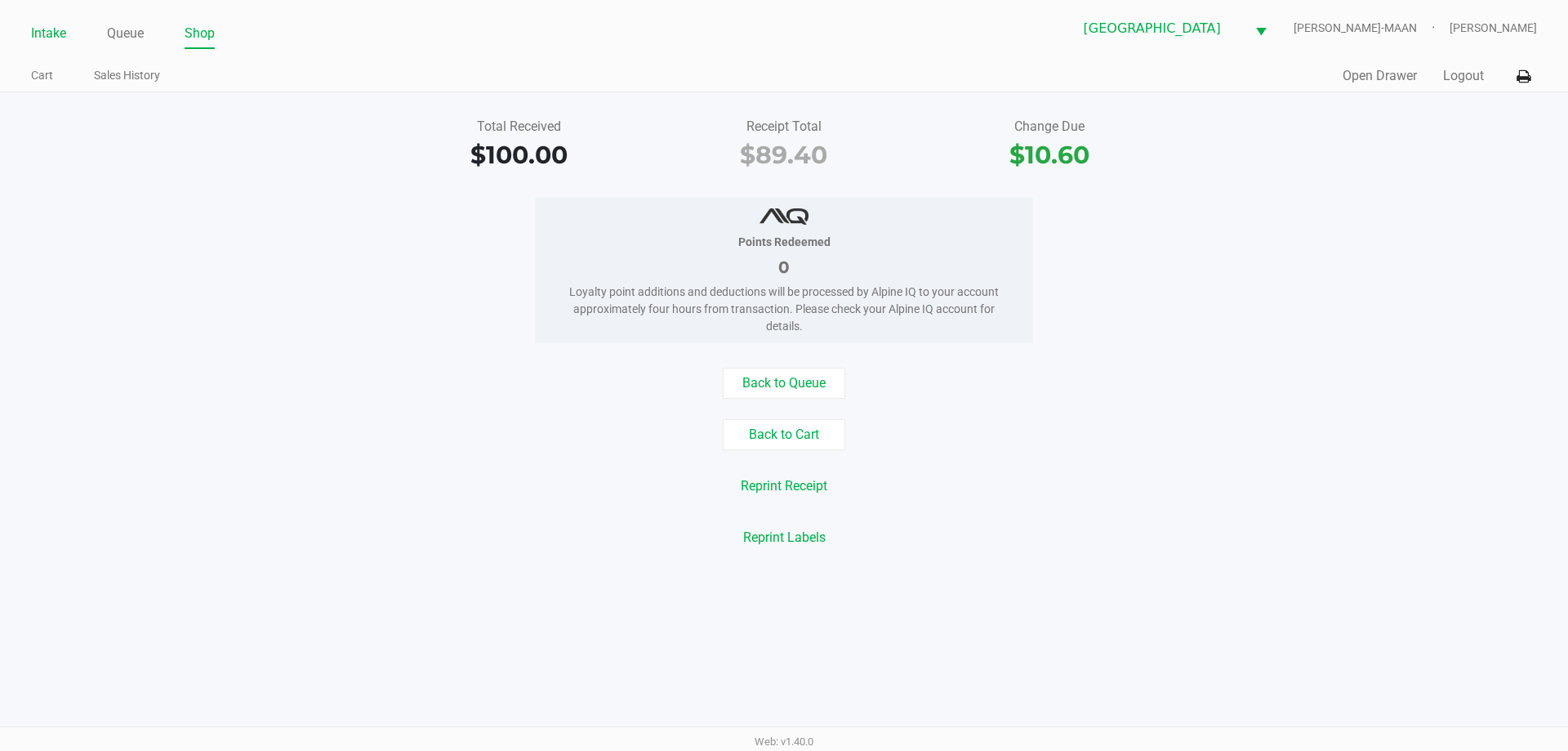
click at [41, 27] on link "Intake" at bounding box center [49, 33] width 35 height 23
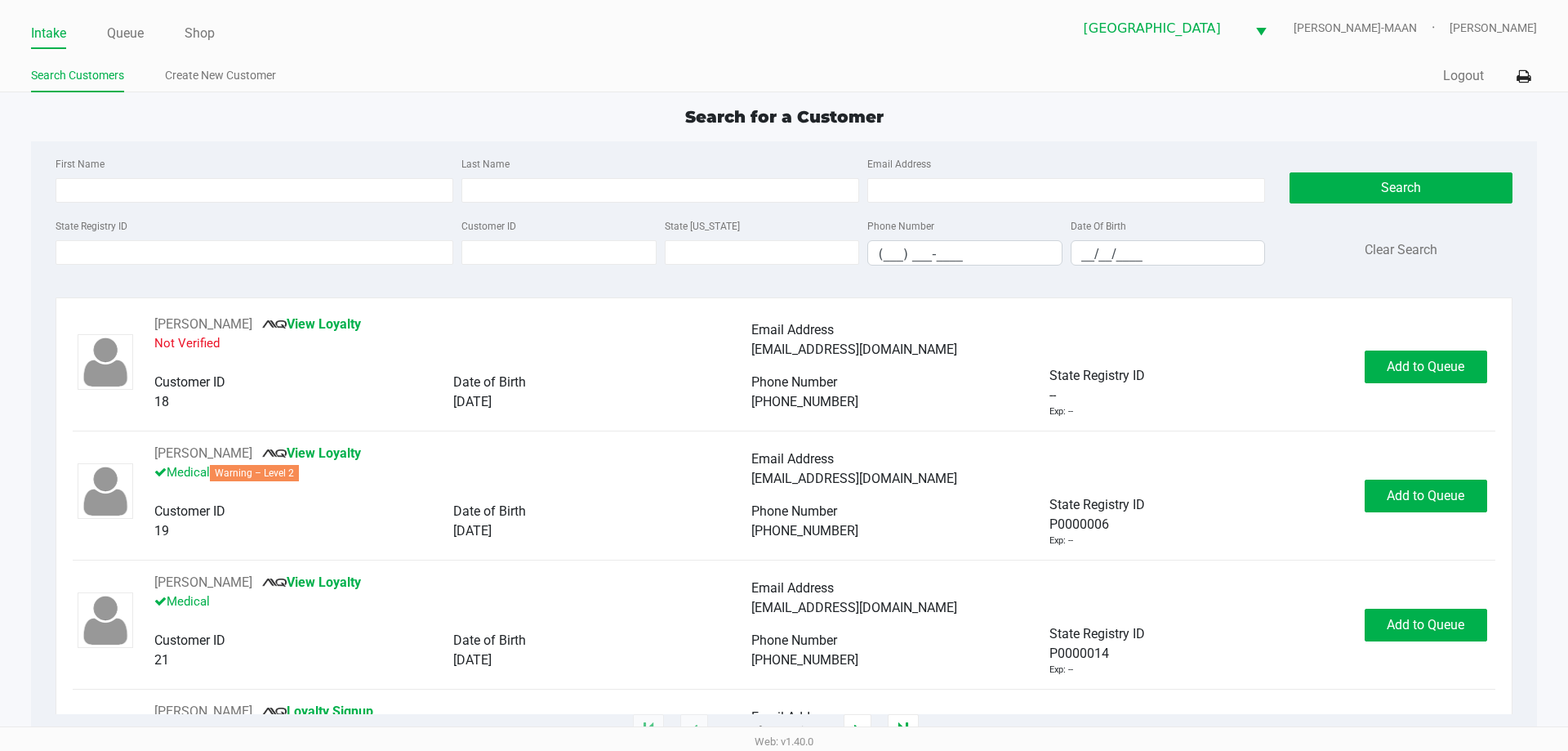
click at [367, 273] on div "State Registry ID Customer ID State ID Phone Number (___) ___-____ Date Of Birt…" at bounding box center [660, 247] width 1218 height 63
click at [366, 264] on input "State Registry ID" at bounding box center [254, 252] width 398 height 25
type input "P"
click at [120, 241] on input "P" at bounding box center [254, 252] width 398 height 25
click at [237, 256] on input "P" at bounding box center [254, 252] width 398 height 25
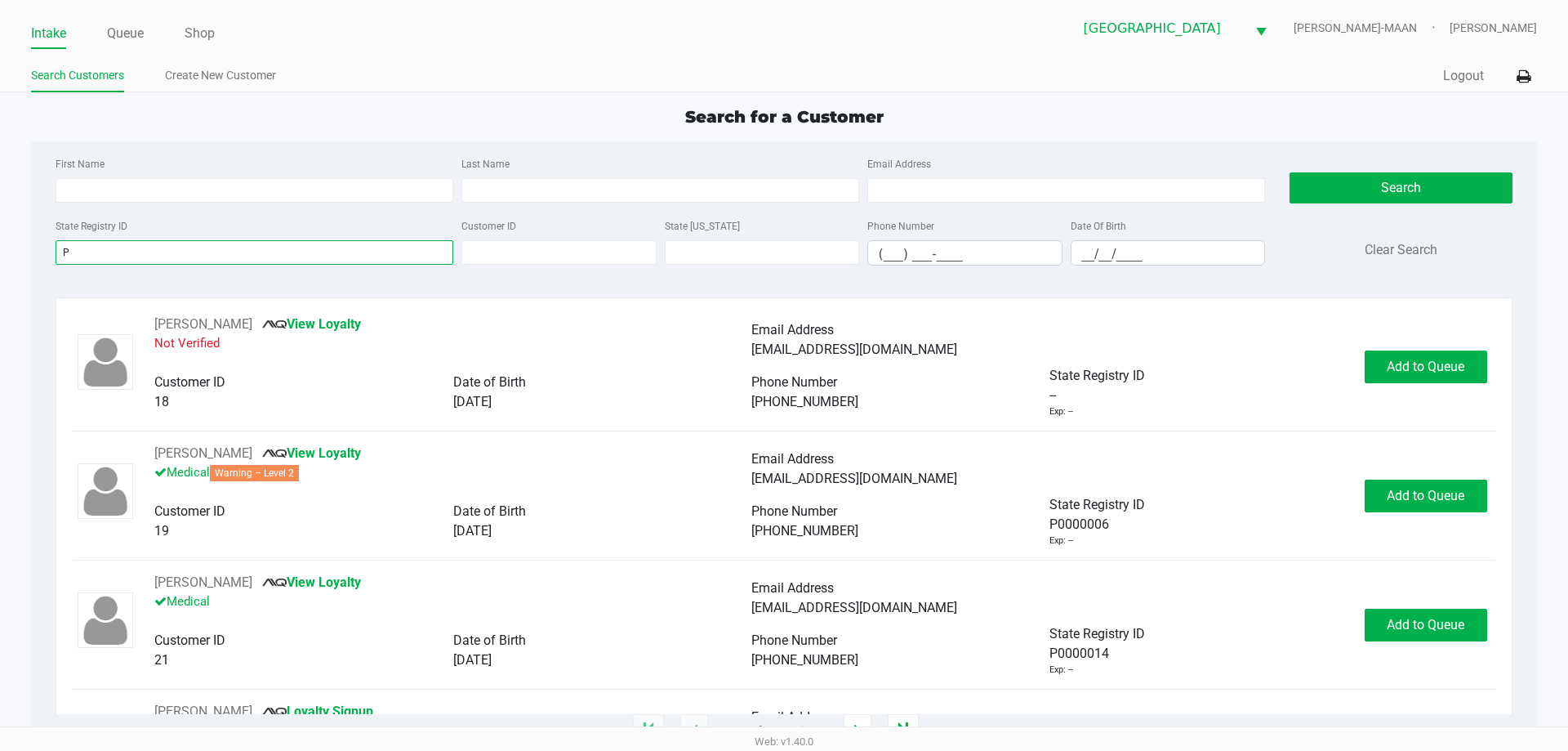
click at [200, 244] on input "P" at bounding box center [254, 252] width 398 height 25
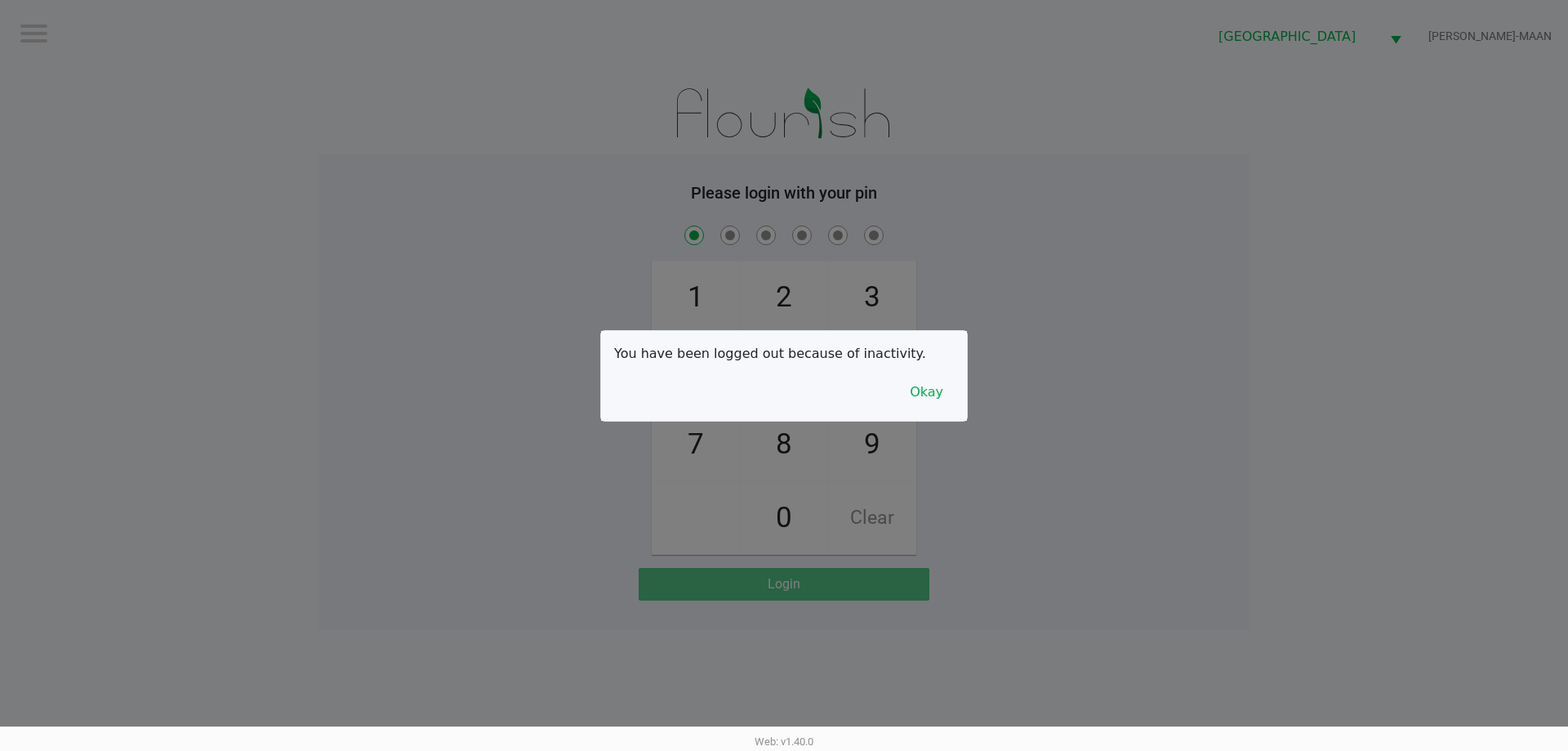
checkbox input "true"
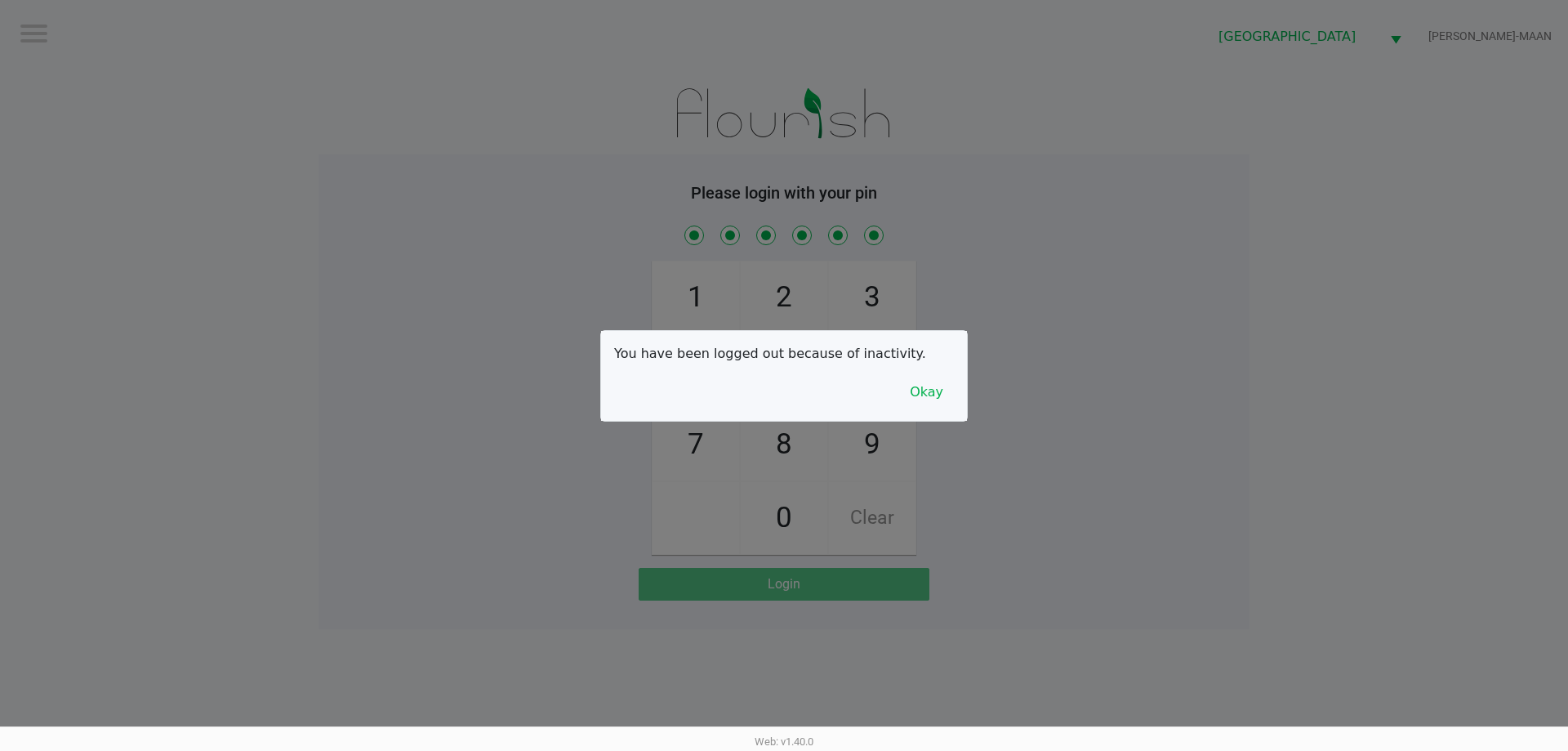
checkbox input "true"
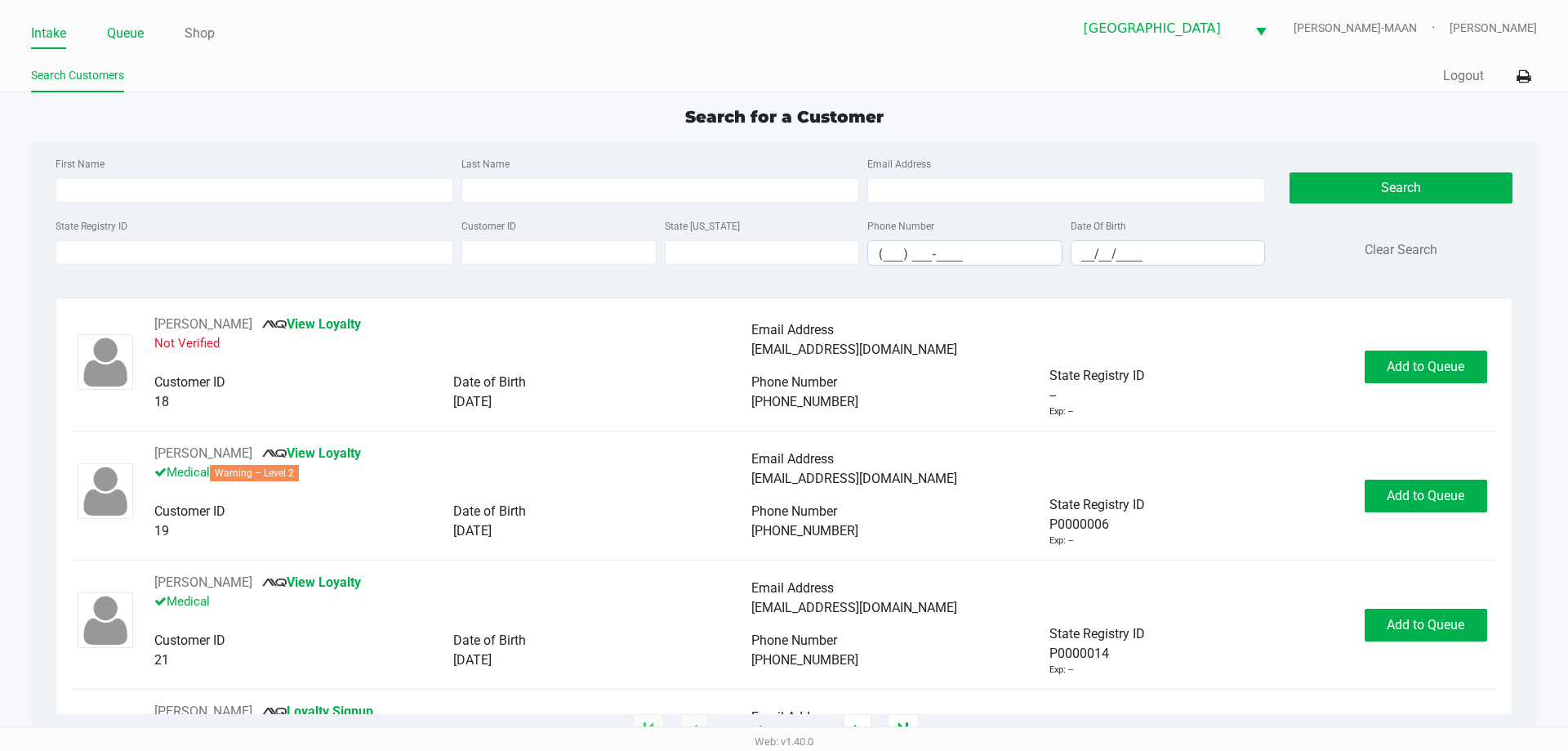
click at [127, 32] on link "Queue" at bounding box center [125, 33] width 36 height 23
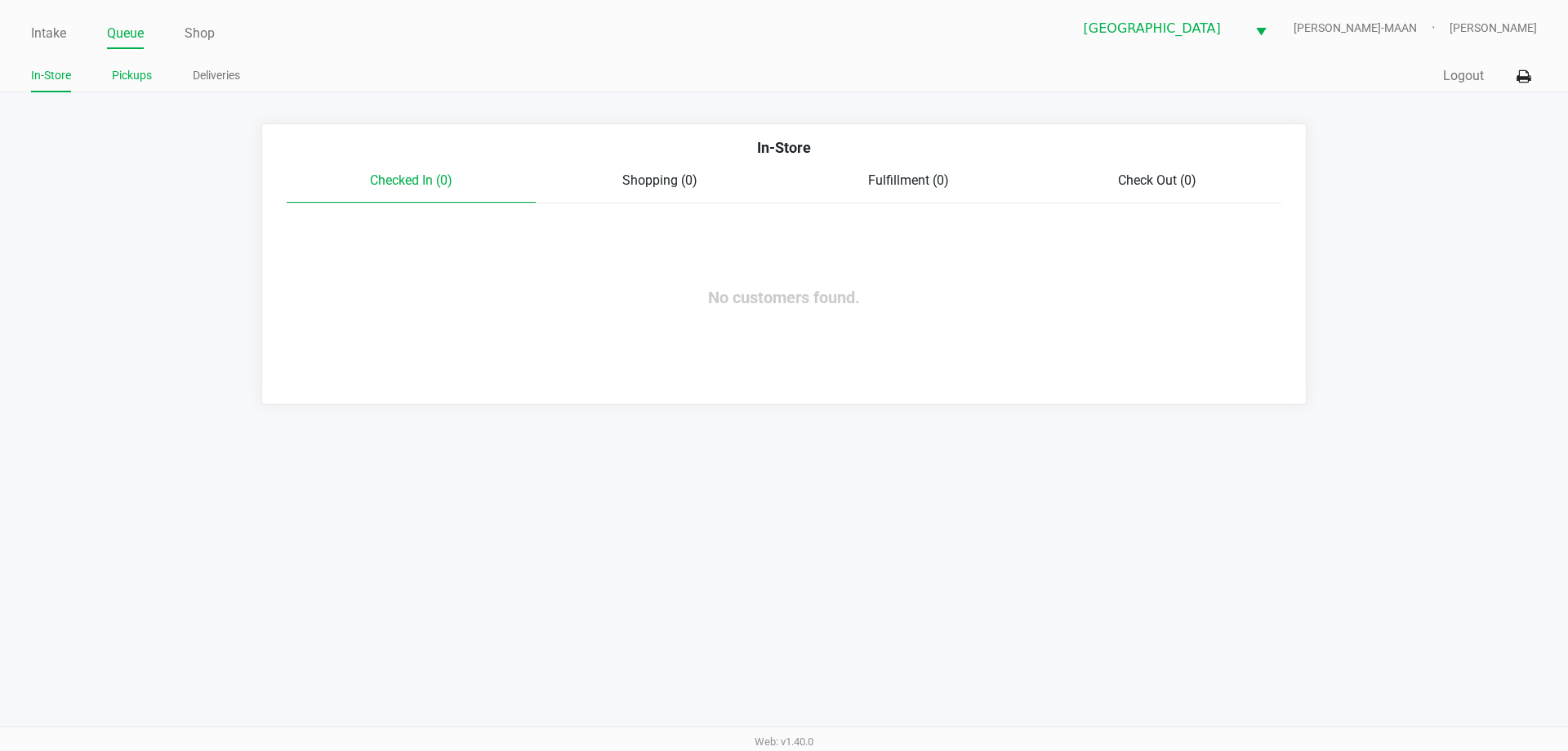
click at [134, 84] on link "Pickups" at bounding box center [132, 75] width 40 height 21
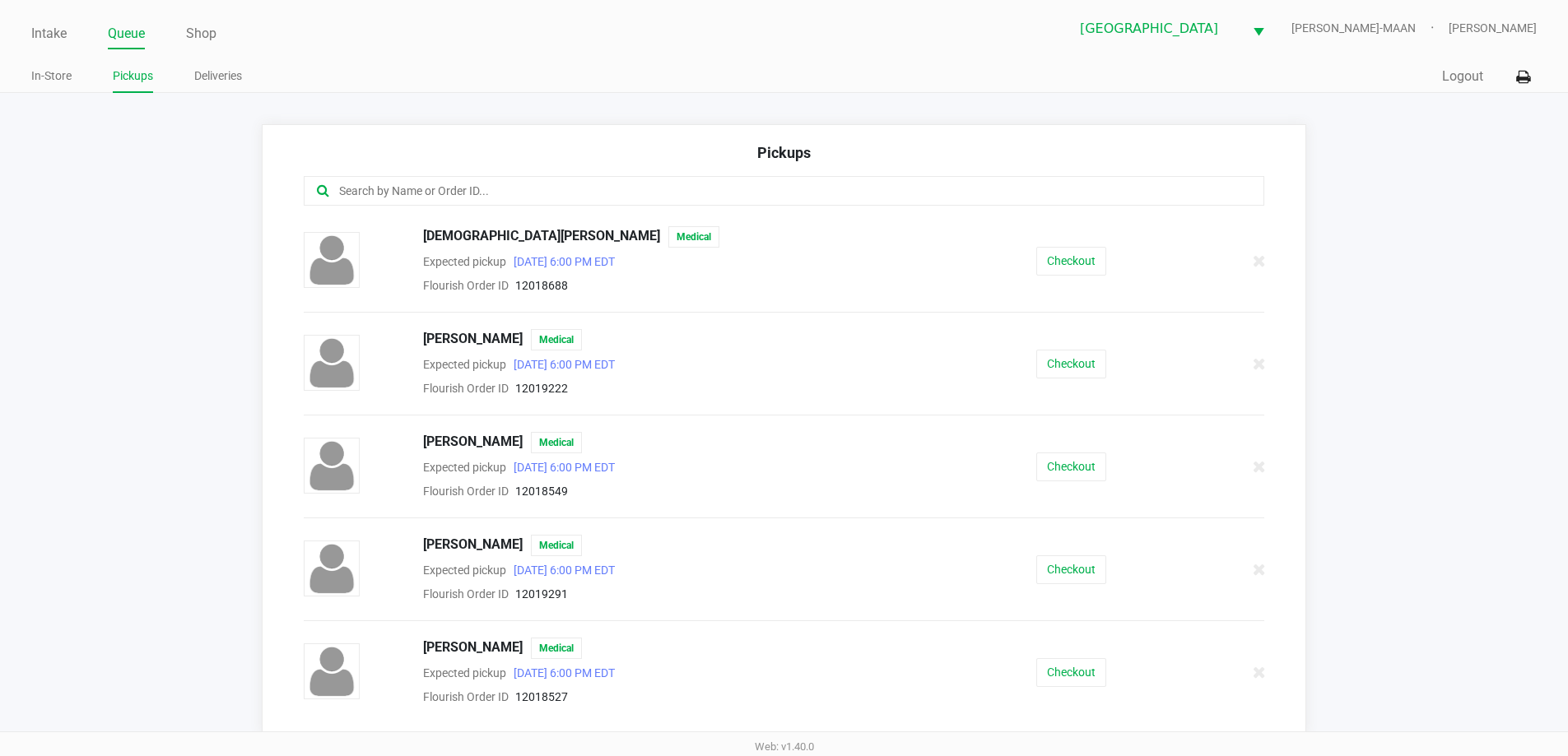
click at [555, 199] on input "text" at bounding box center [758, 190] width 842 height 19
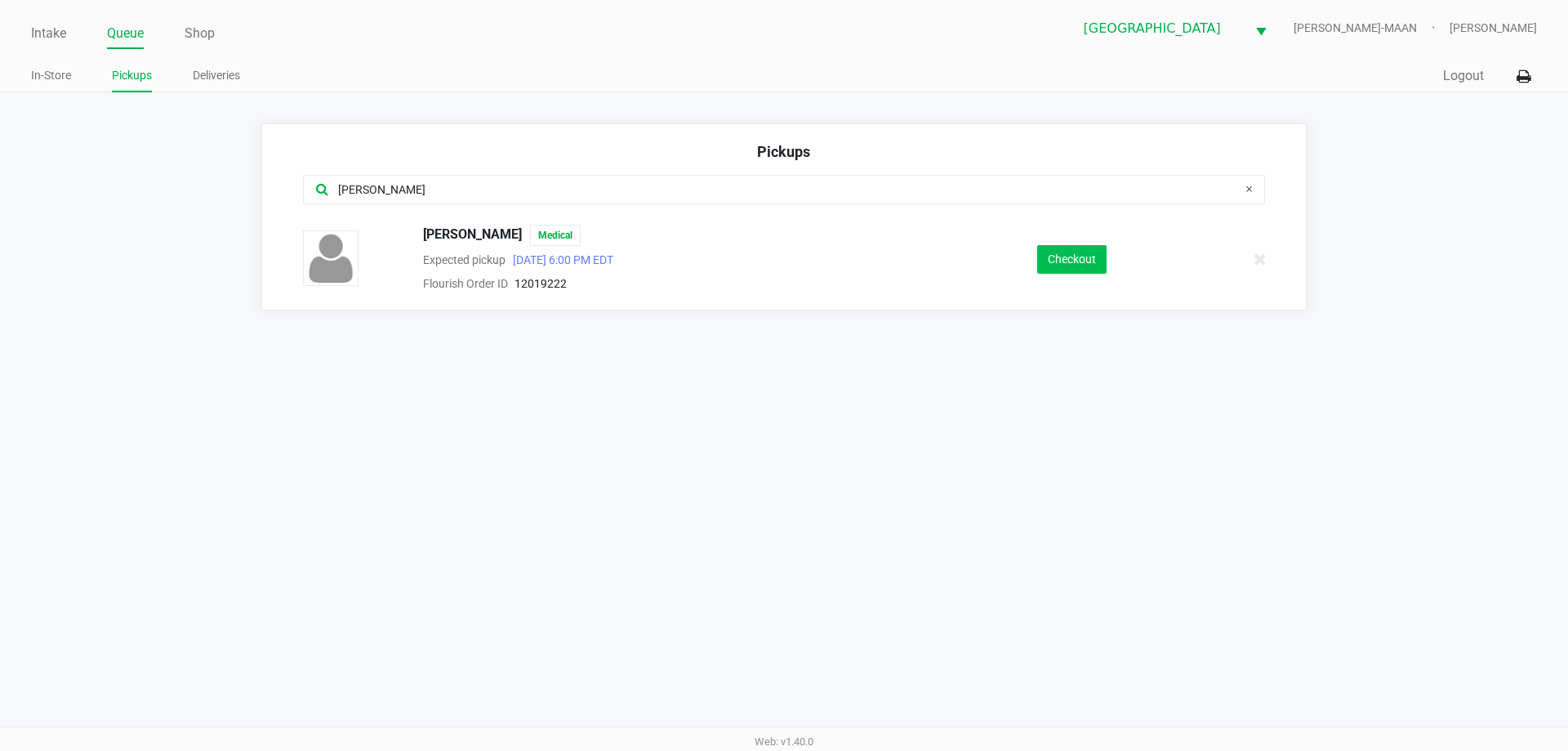
type input "dian"
click at [1072, 255] on button "Checkout" at bounding box center [1072, 259] width 69 height 29
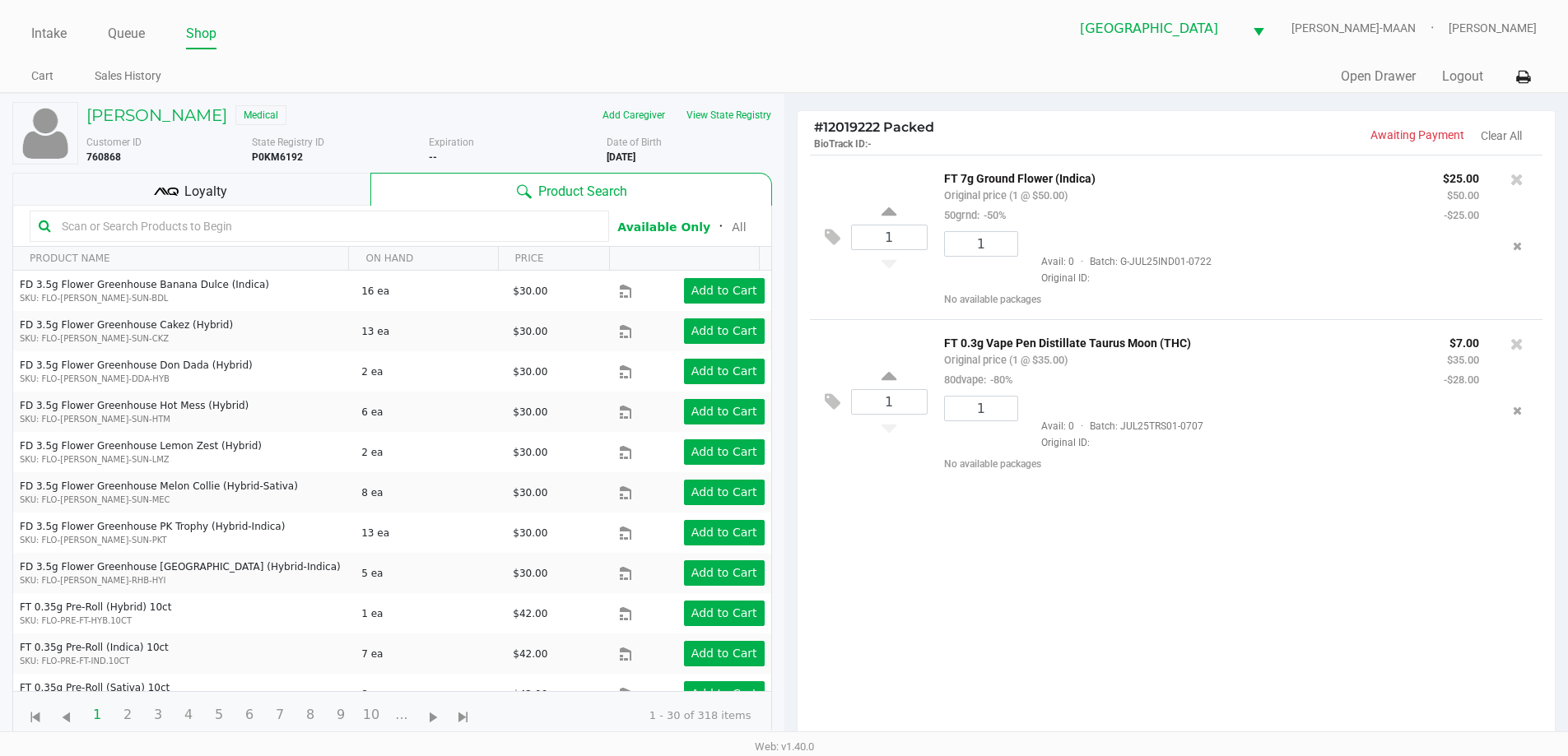
click at [219, 196] on span "Loyalty" at bounding box center [205, 191] width 43 height 20
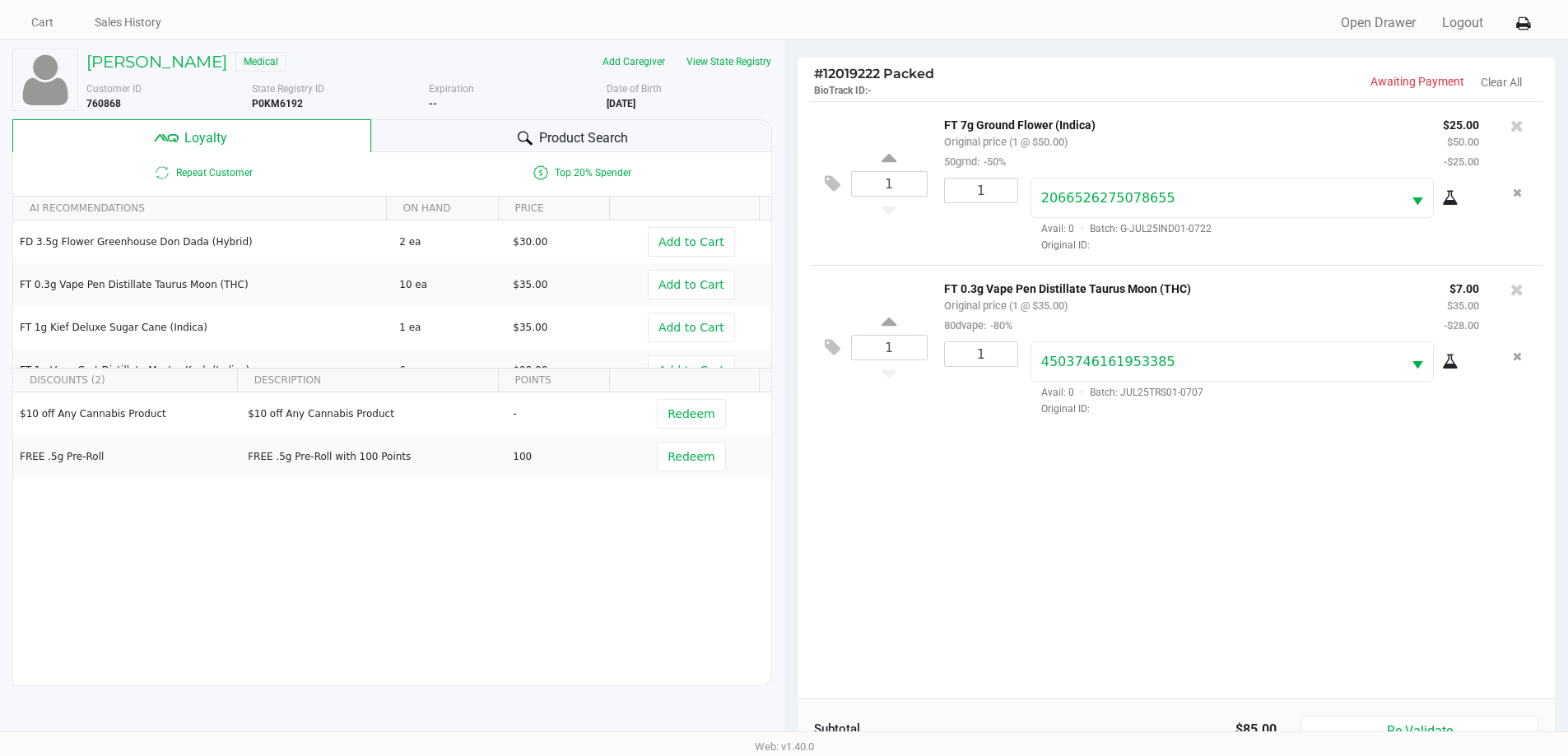
scroll to position [82, 0]
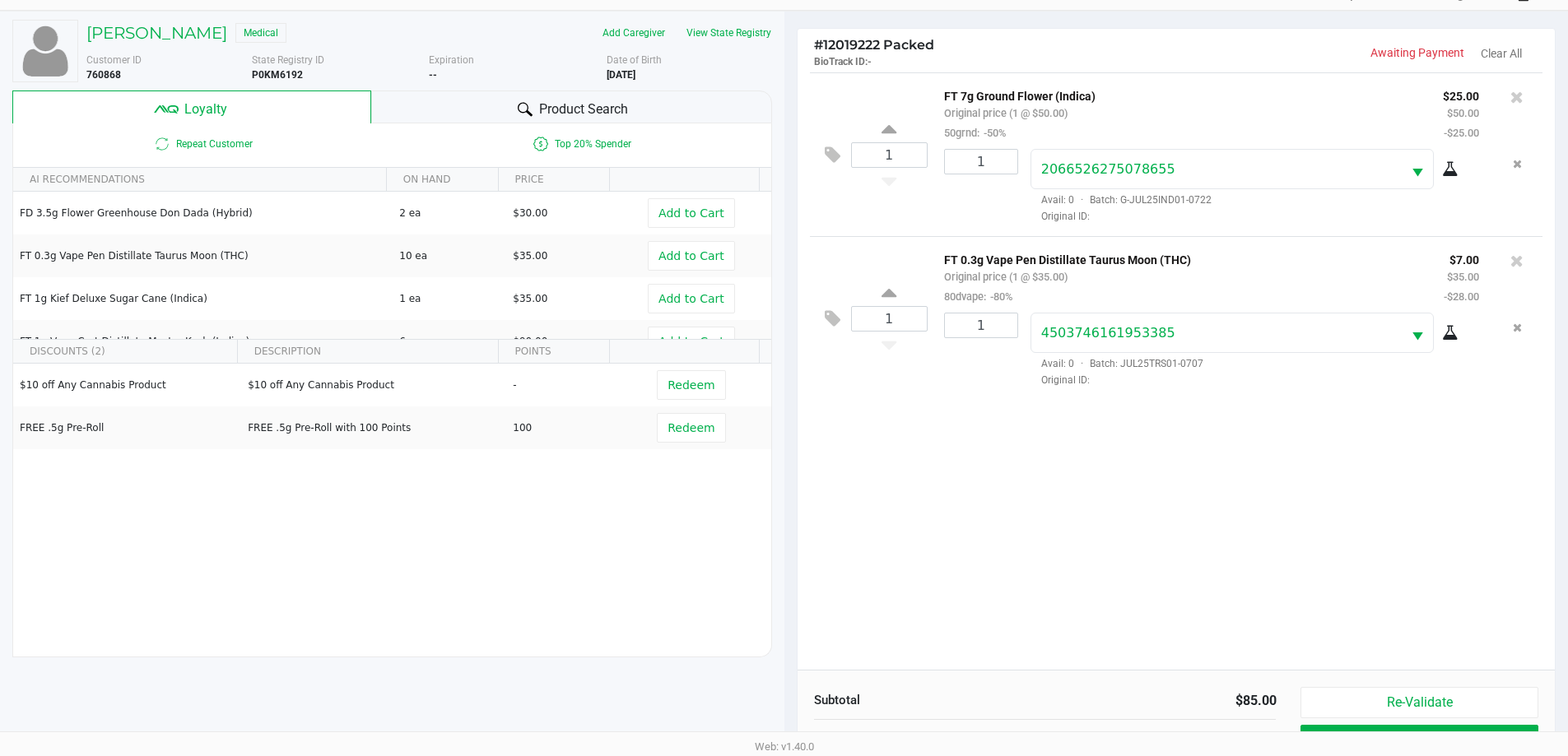
click at [1062, 557] on div "1 FT 7g Ground Flower (Indica) Original price (1 @ $50.00) 50grnd: -50% $25.00 …" at bounding box center [1177, 371] width 758 height 597
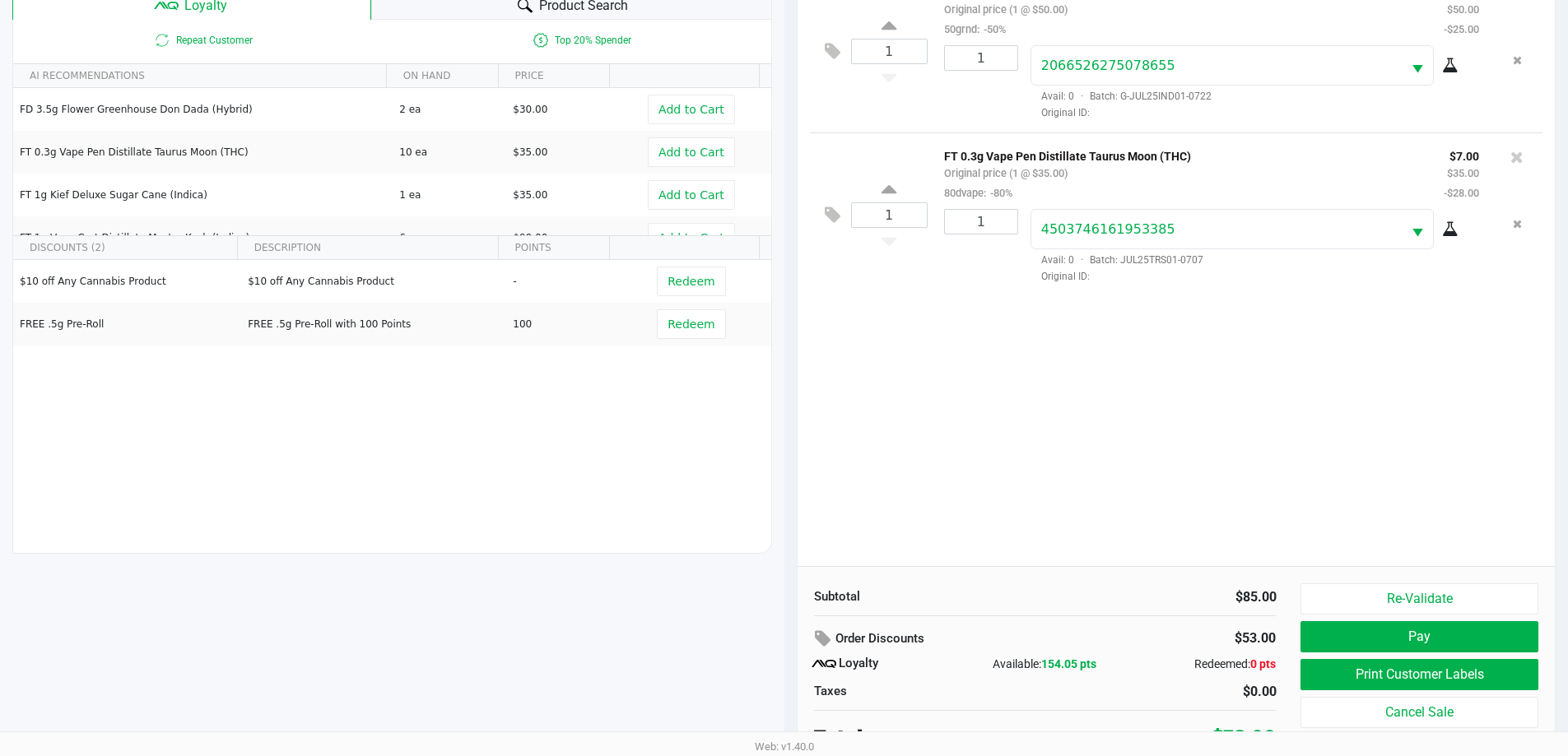
scroll to position [197, 0]
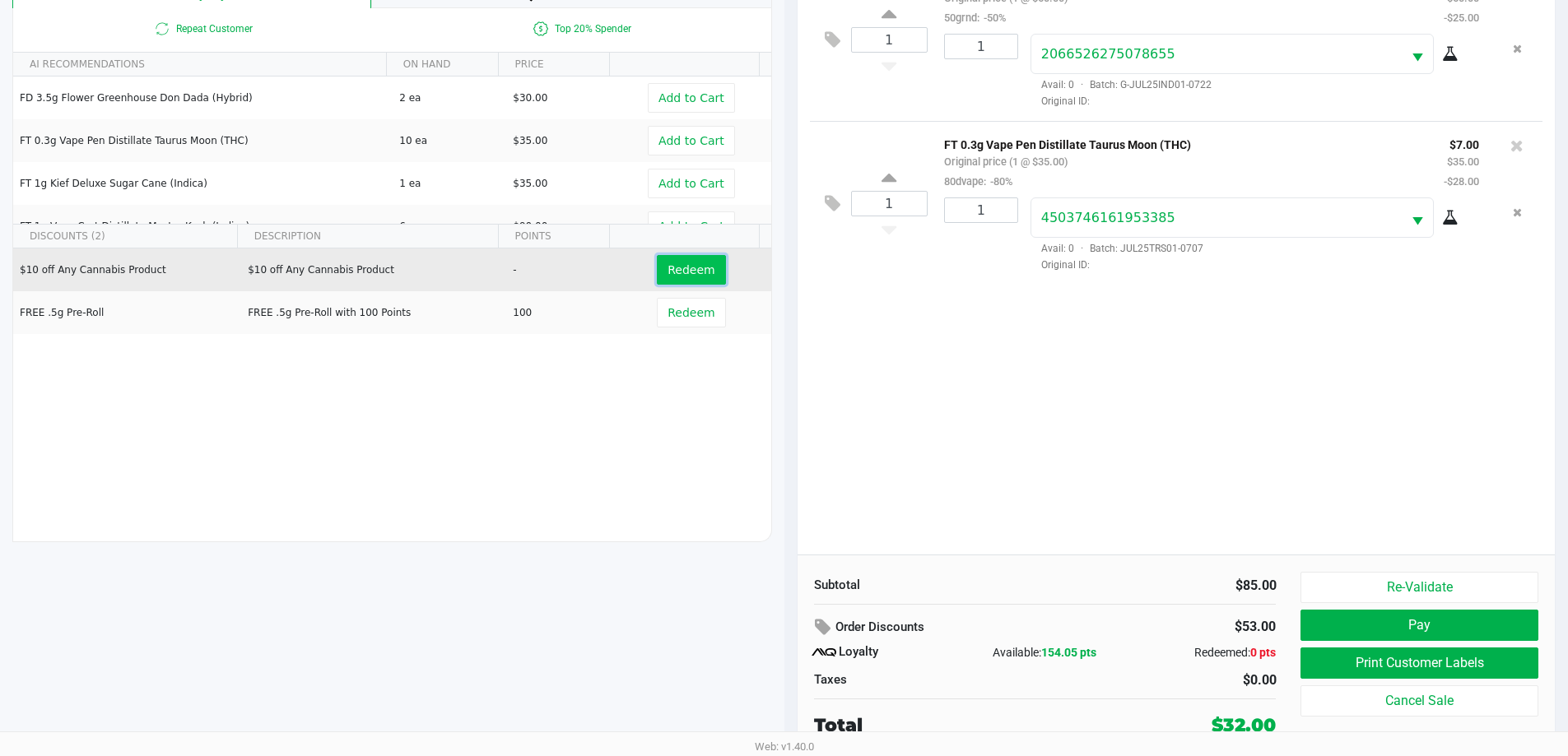
click at [708, 277] on button "Redeem" at bounding box center [691, 270] width 68 height 30
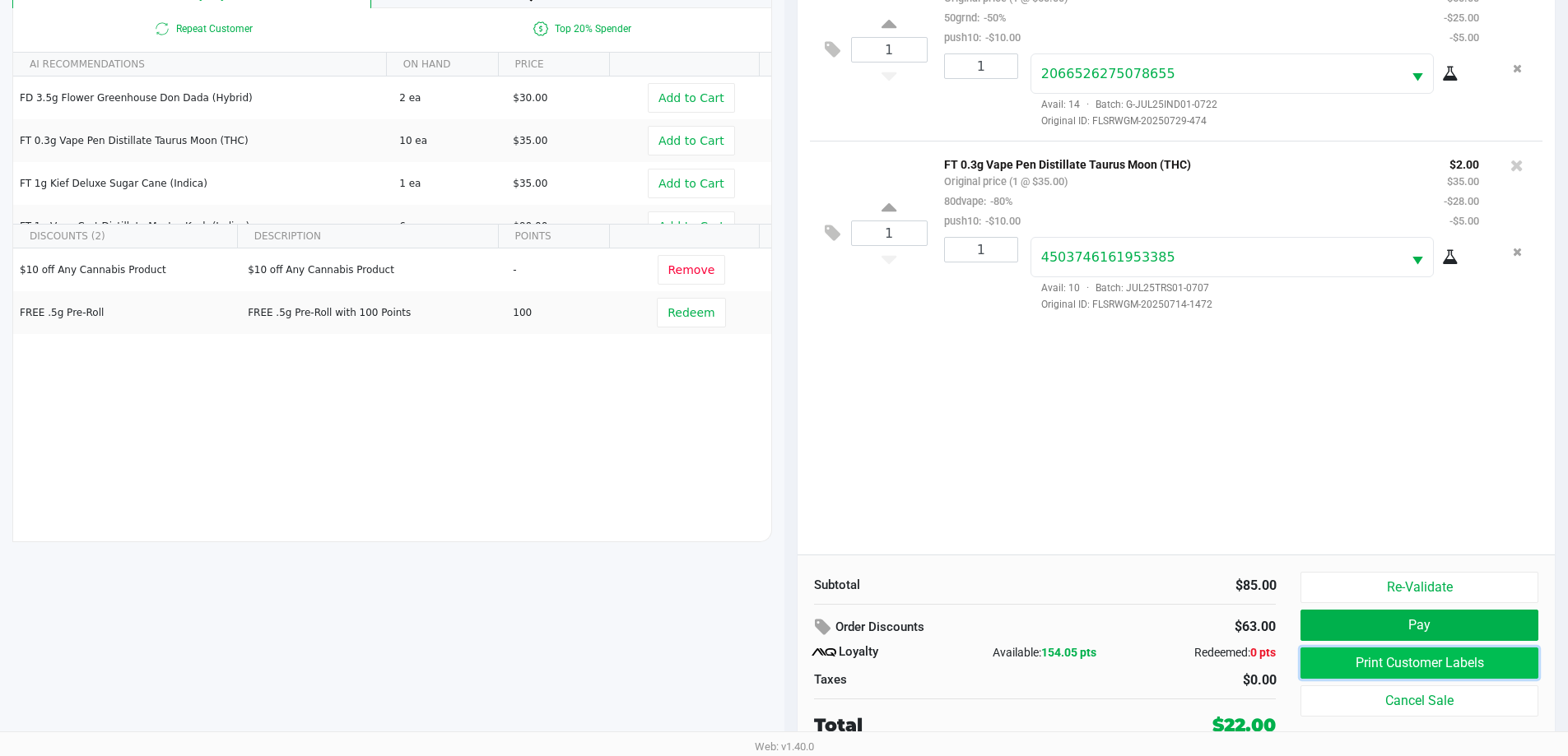
click at [1382, 668] on button "Print Customer Labels" at bounding box center [1418, 664] width 237 height 32
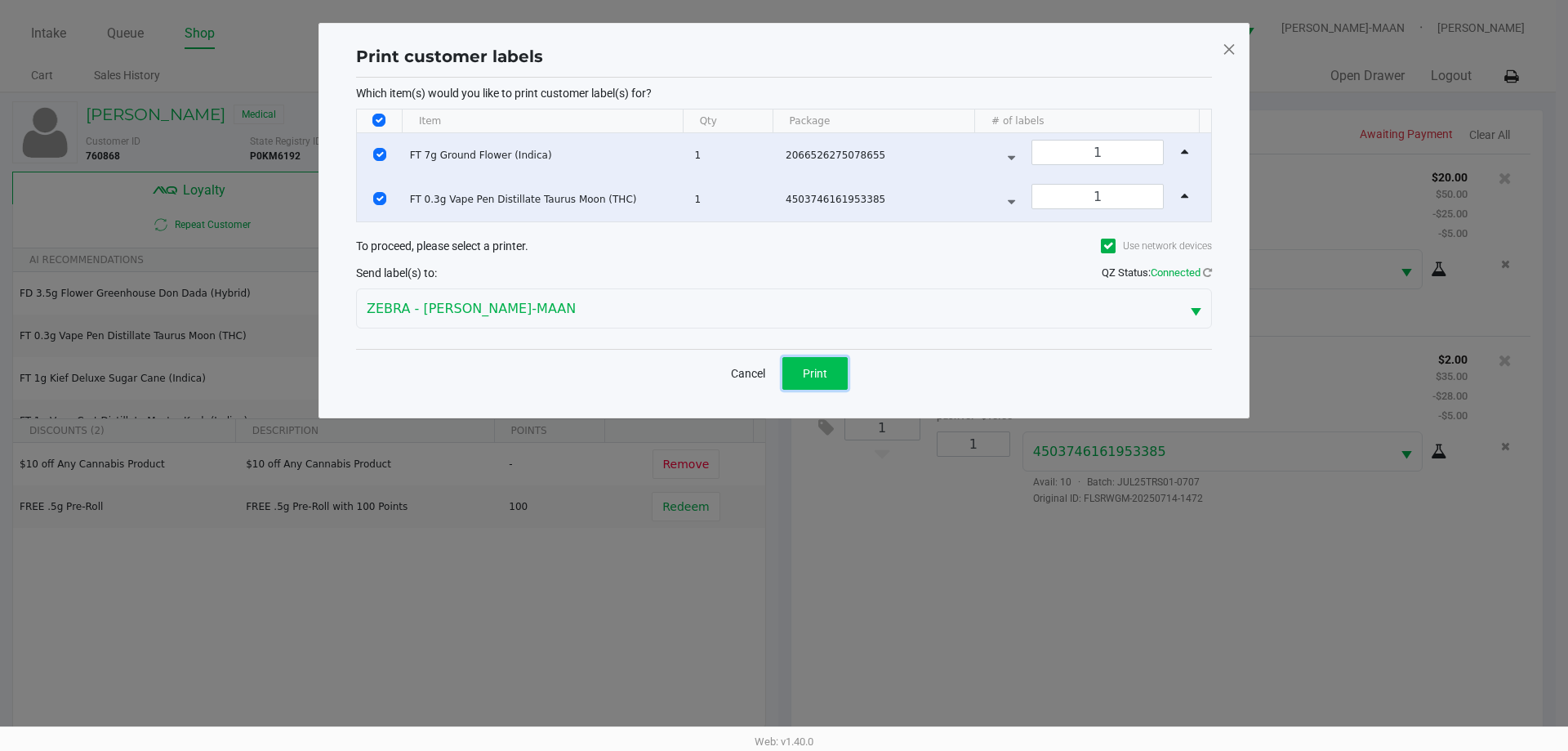
click at [824, 375] on span "Print" at bounding box center [815, 373] width 25 height 13
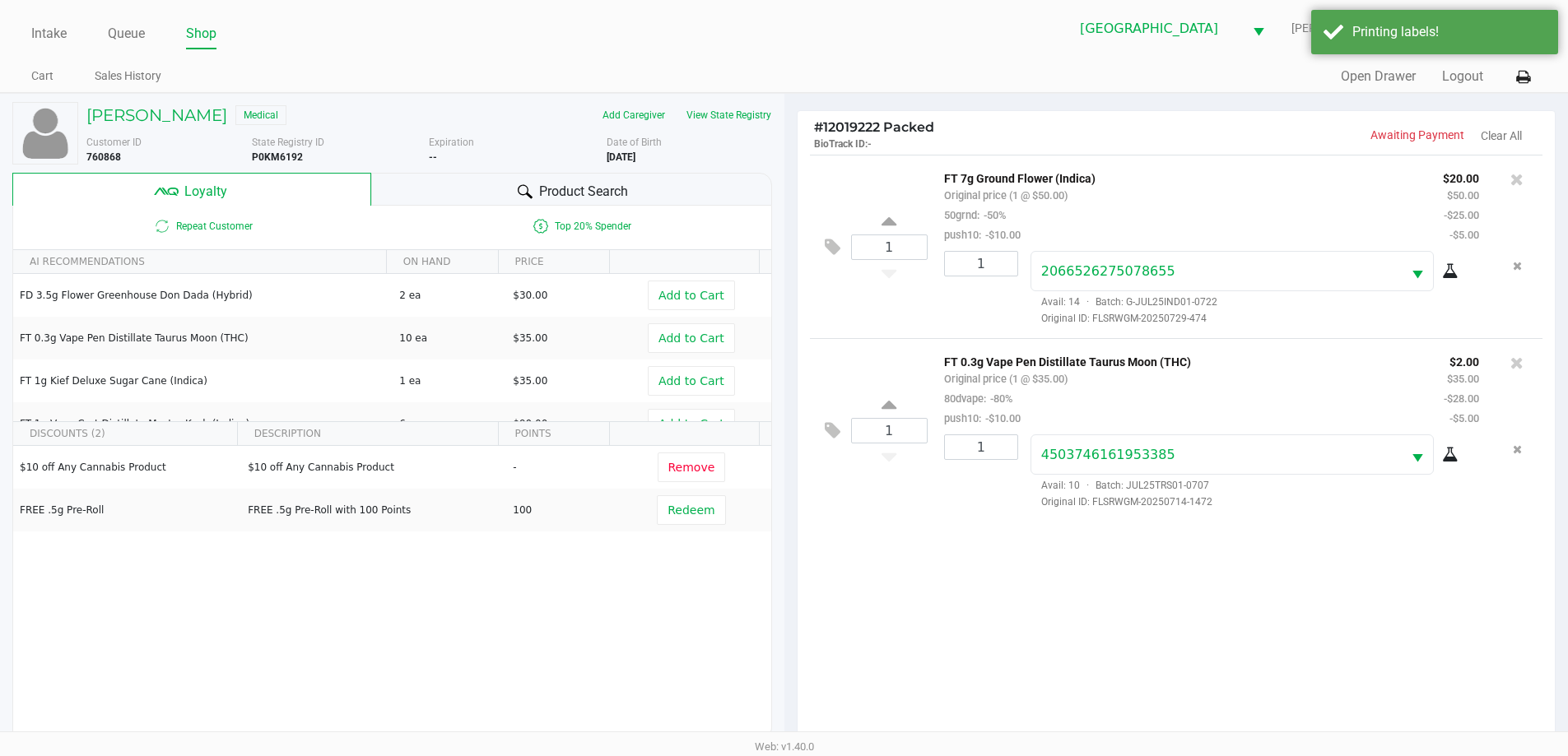
click at [533, 183] on div at bounding box center [525, 191] width 20 height 20
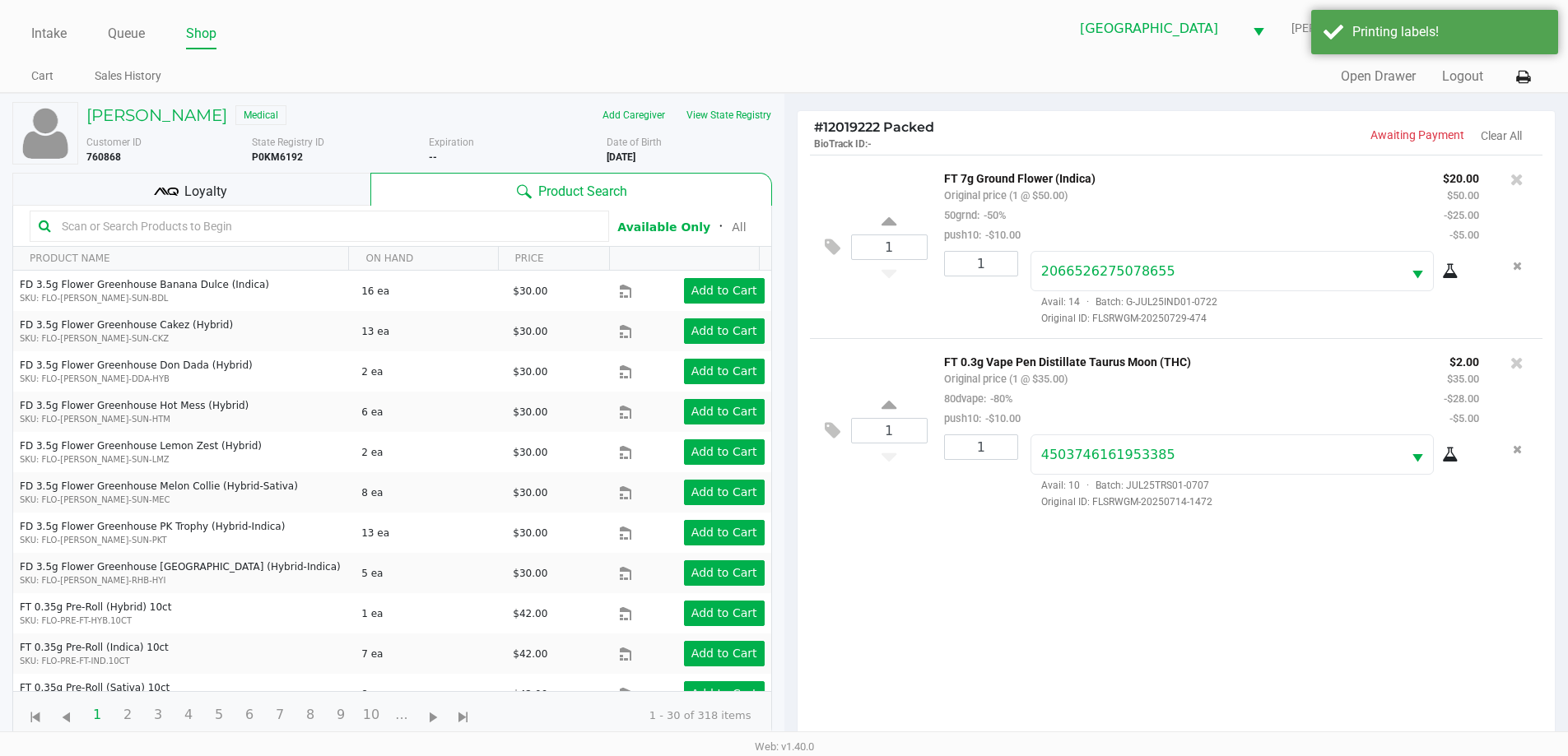
click at [393, 233] on input "text" at bounding box center [327, 226] width 545 height 25
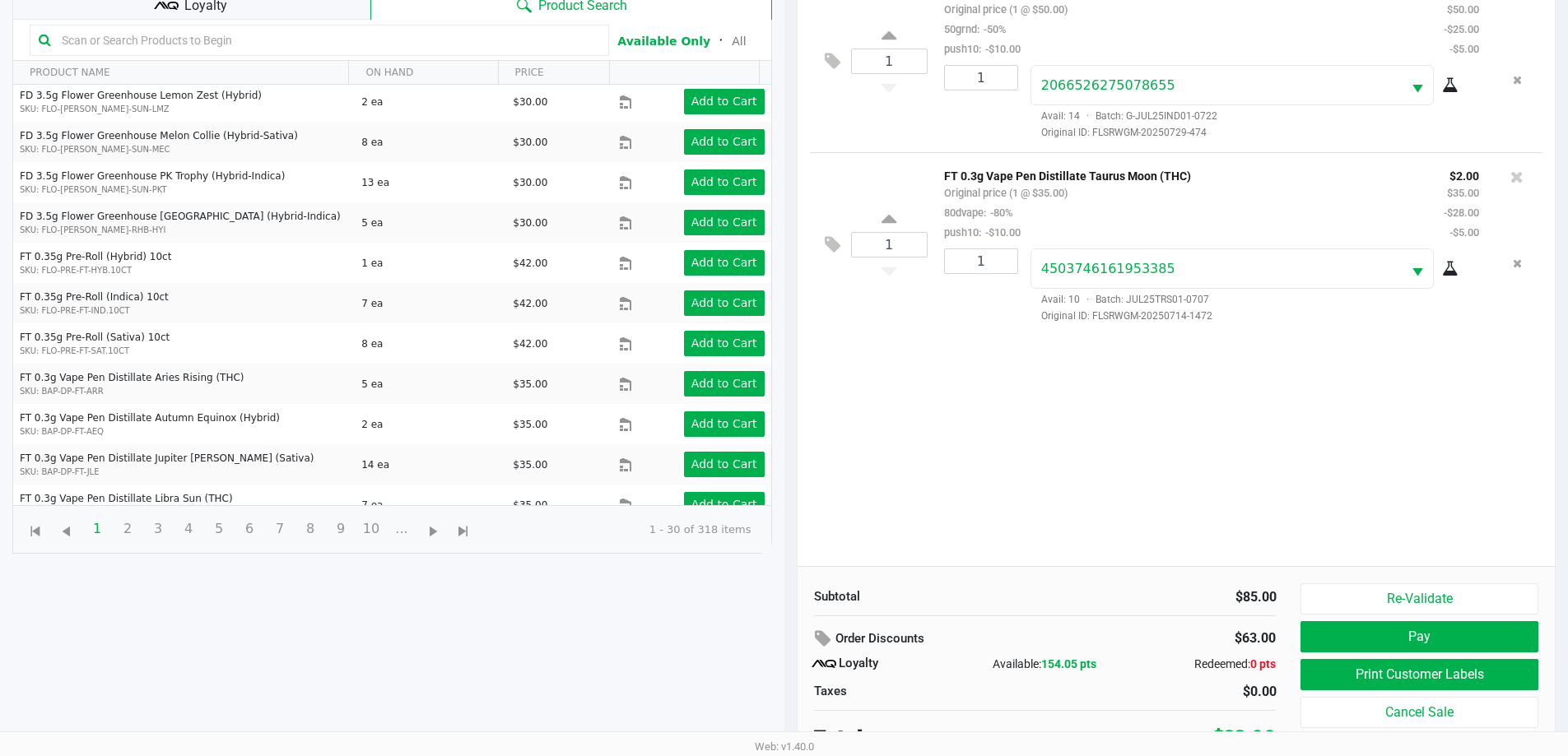
scroll to position [197, 0]
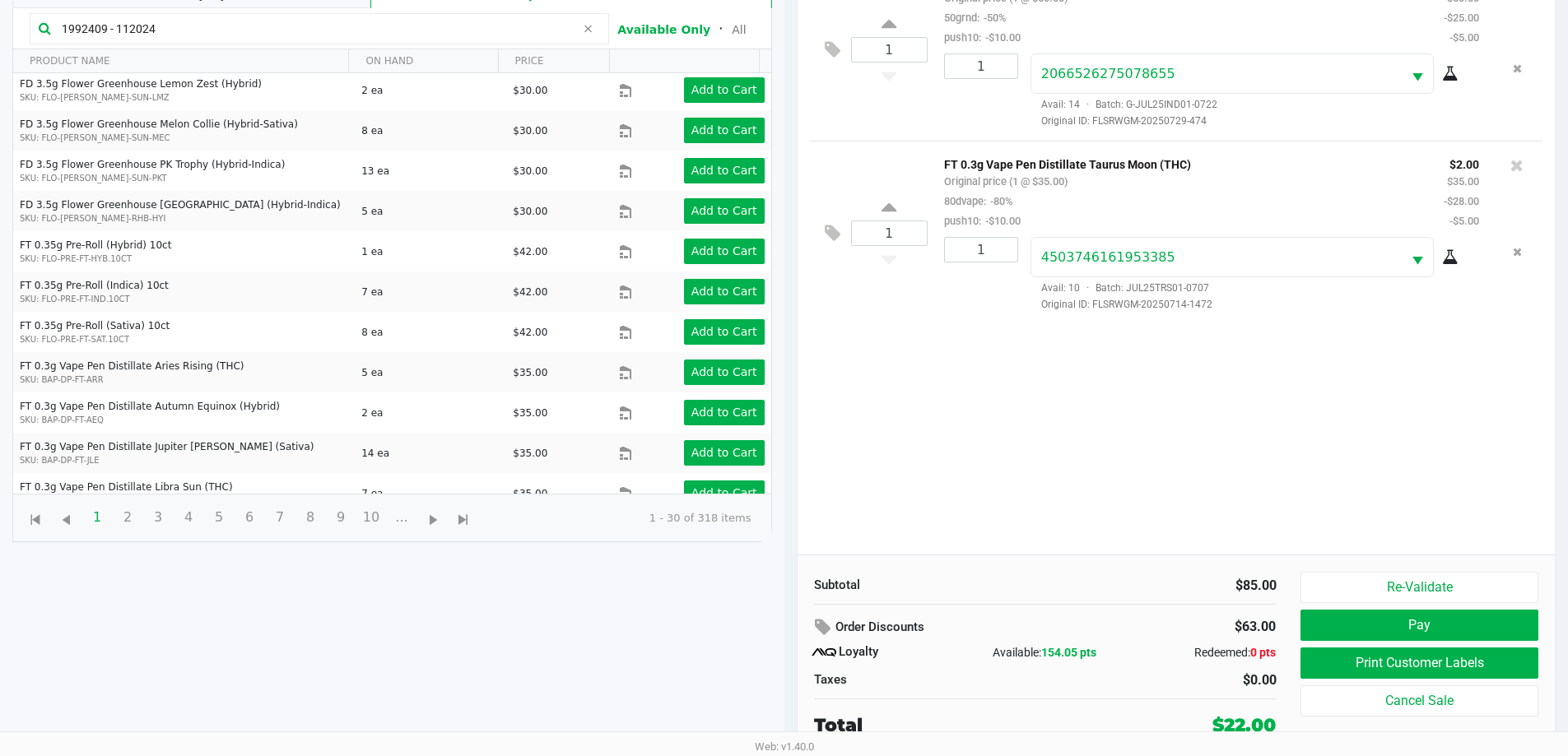
type input "1992409 - 112024"
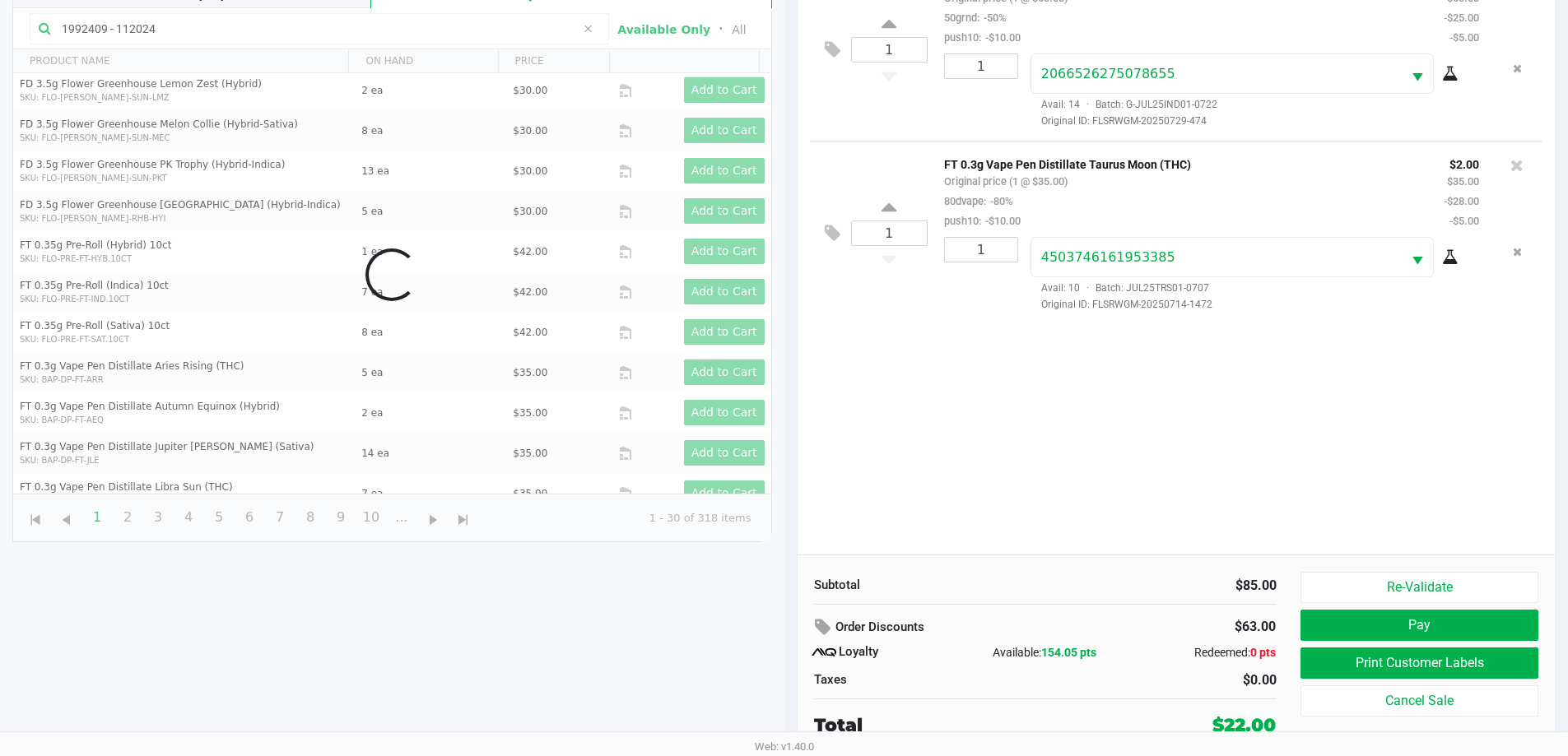
scroll to position [0, 0]
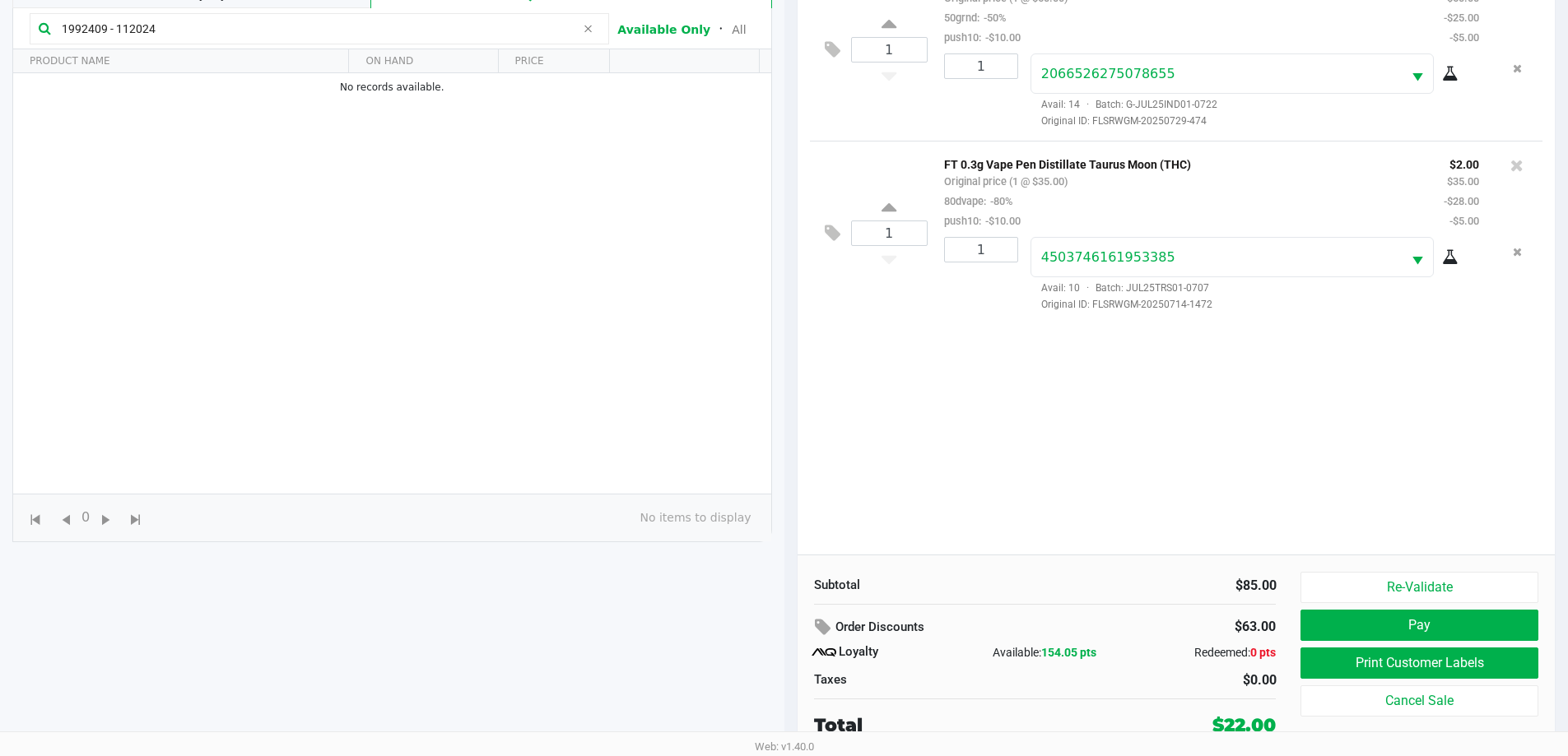
click at [1019, 494] on div "1 FT 7g Ground Flower (Indica) Original price (1 @ $50.00) 50grnd: -50% push10:…" at bounding box center [1177, 256] width 758 height 597
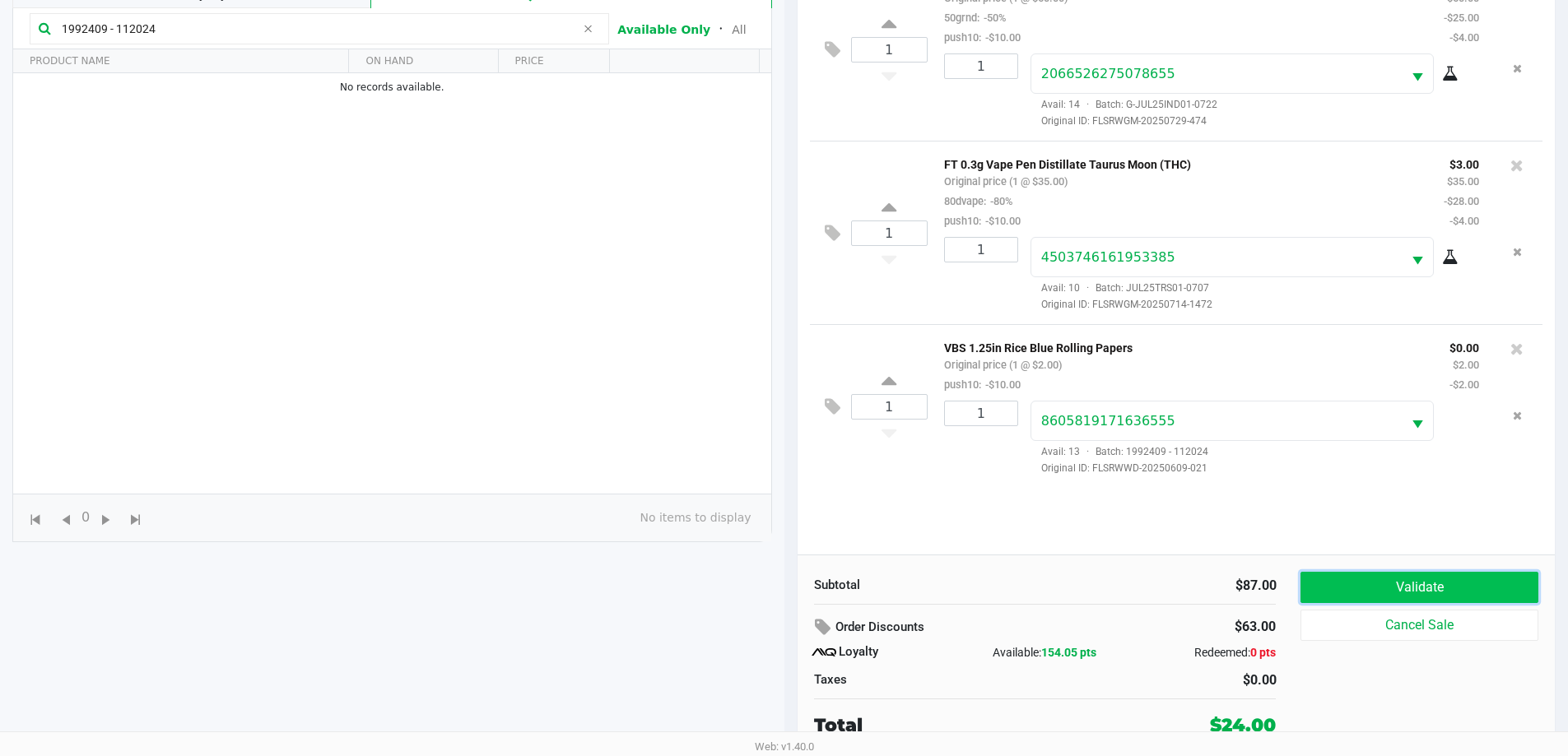
click at [1503, 585] on button "Validate" at bounding box center [1418, 587] width 237 height 32
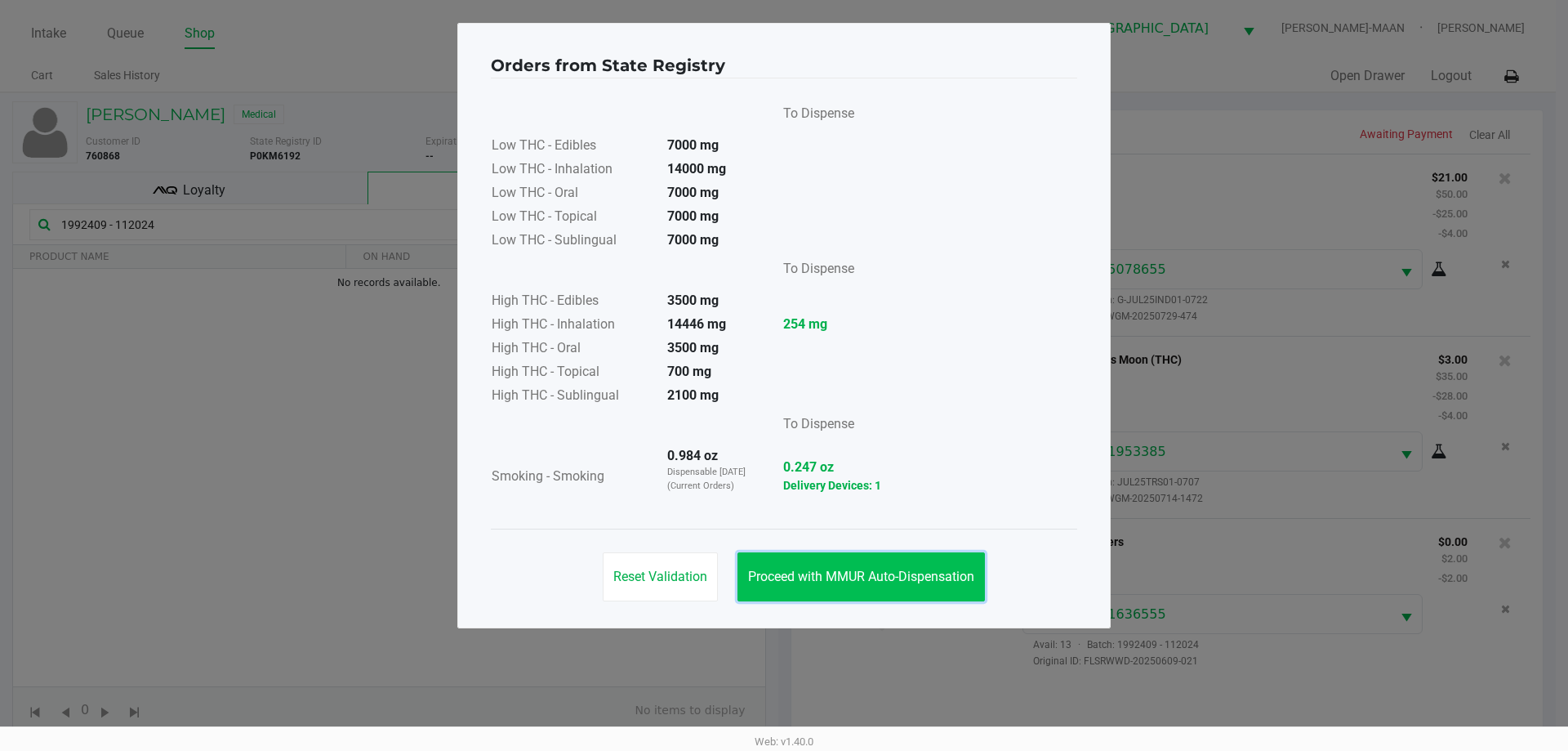
drag, startPoint x: 912, startPoint y: 582, endPoint x: 1013, endPoint y: 606, distance: 103.8
click at [911, 581] on span "Proceed with MMUR Auto-Dispensation" at bounding box center [862, 577] width 227 height 16
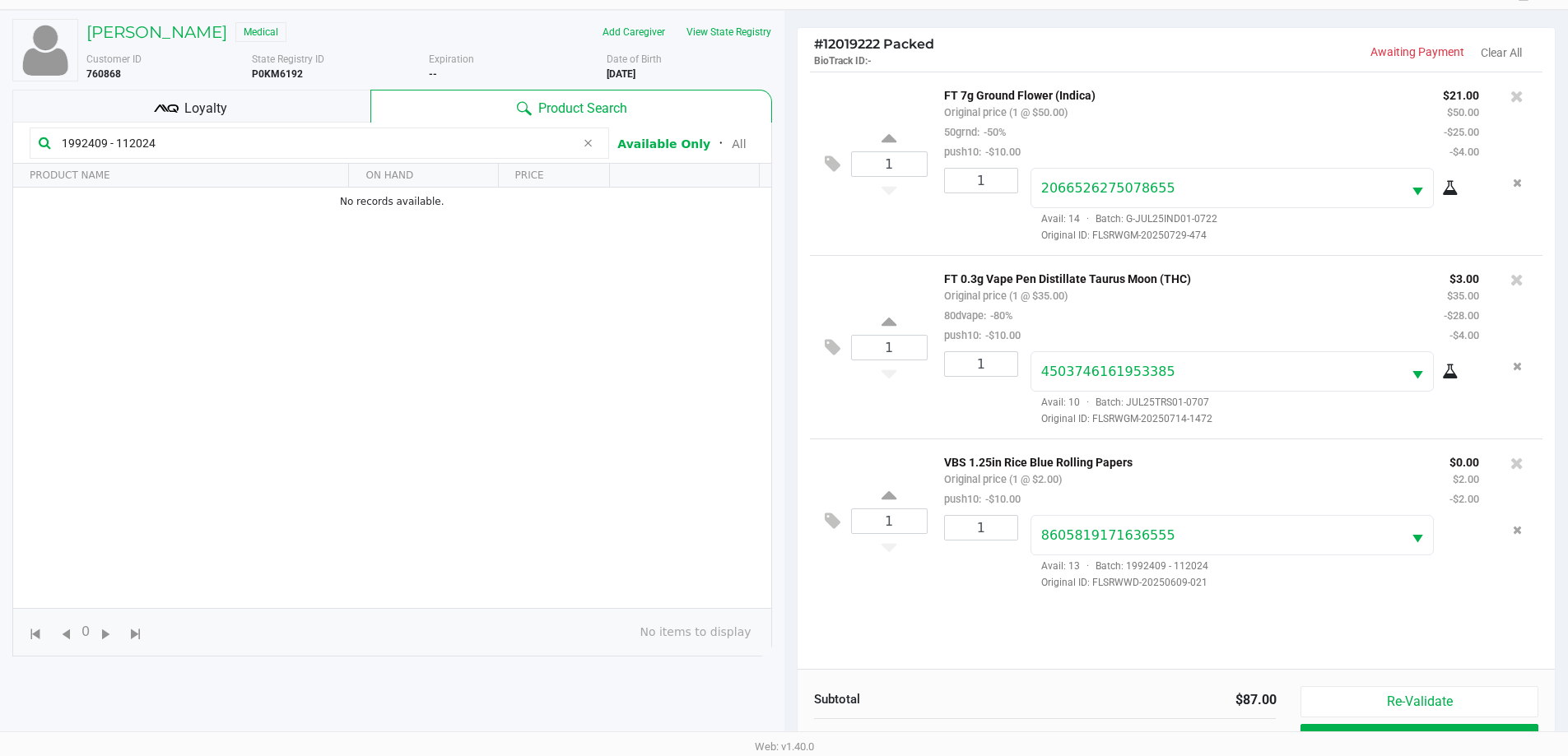
scroll to position [197, 0]
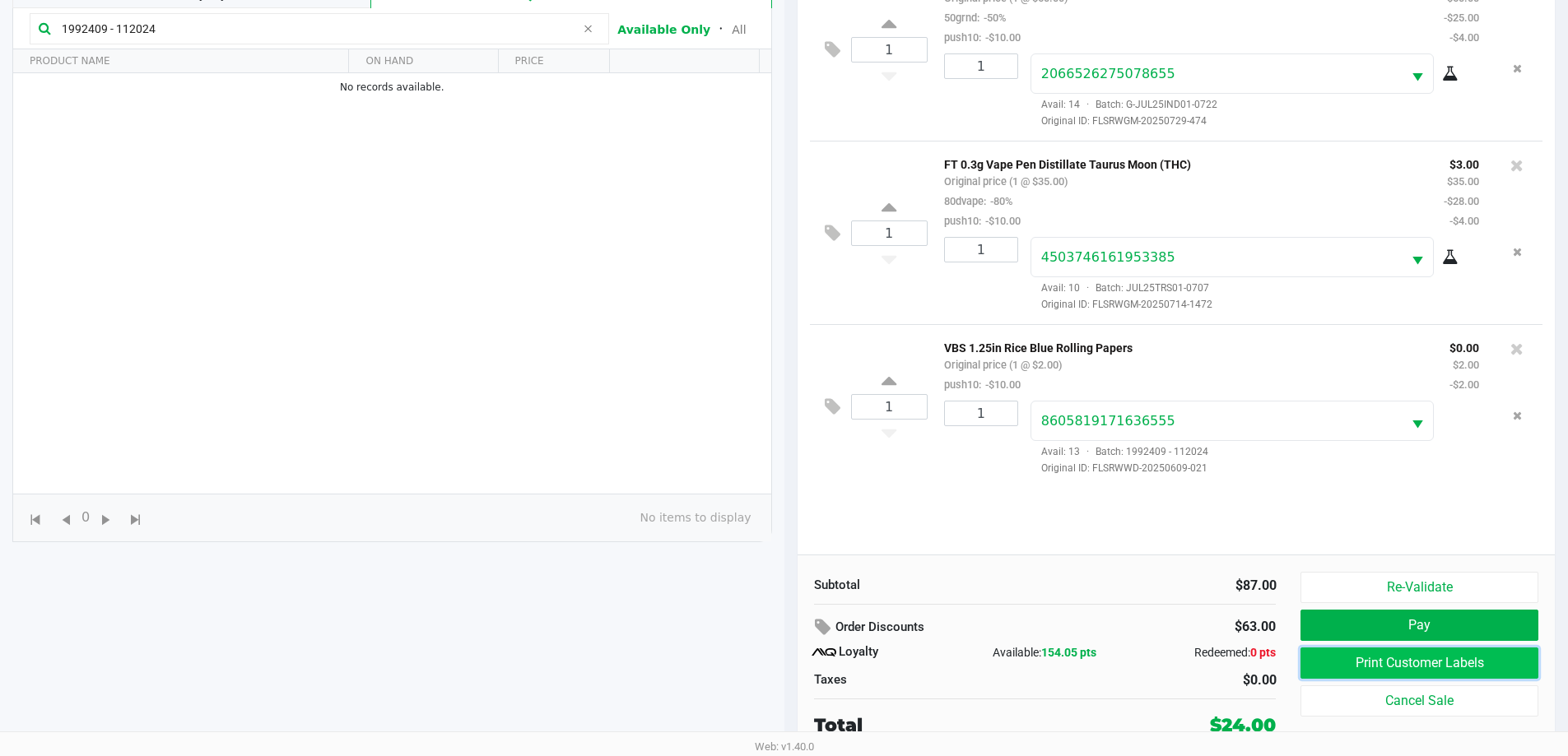
click at [1350, 666] on button "Print Customer Labels" at bounding box center [1418, 664] width 237 height 32
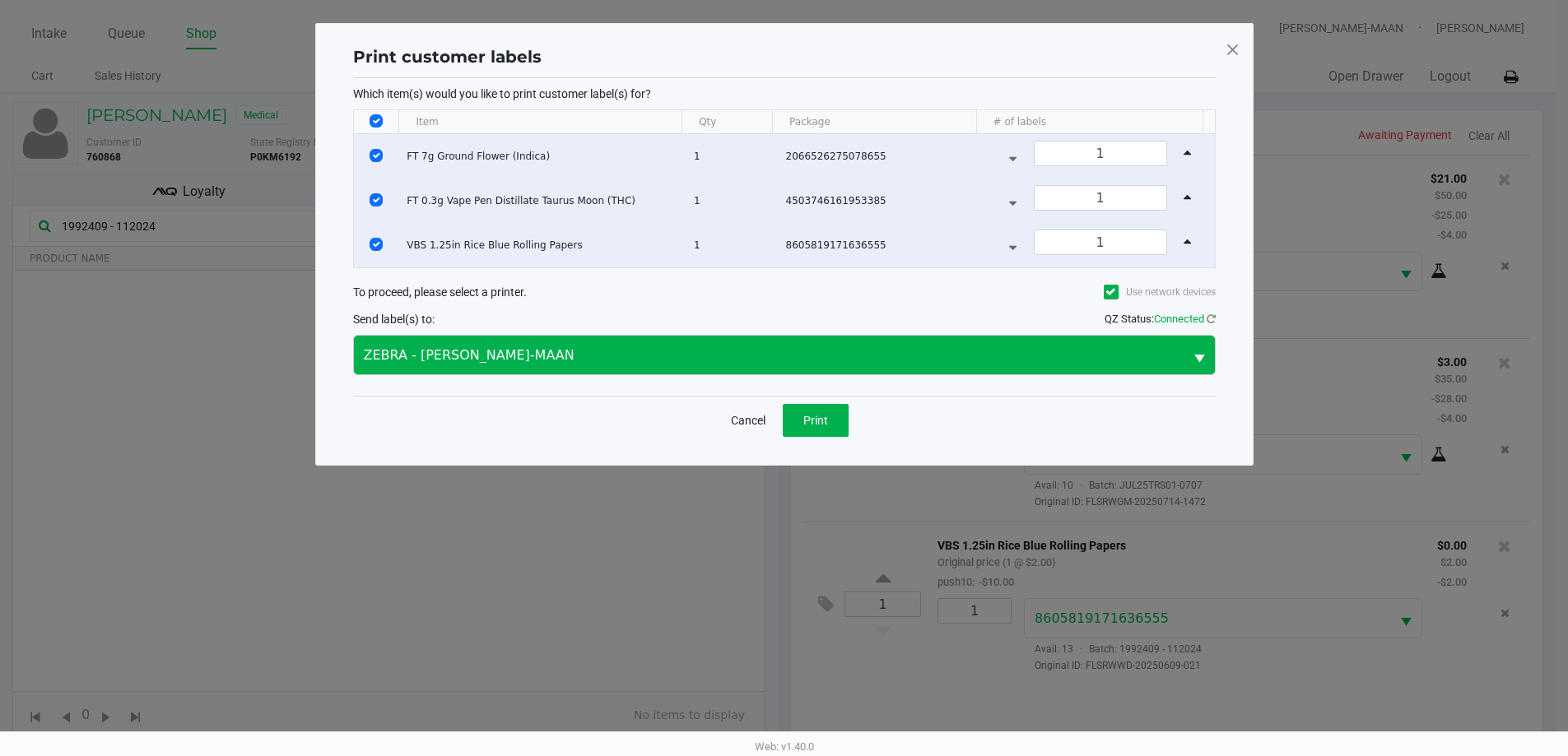
scroll to position [0, 0]
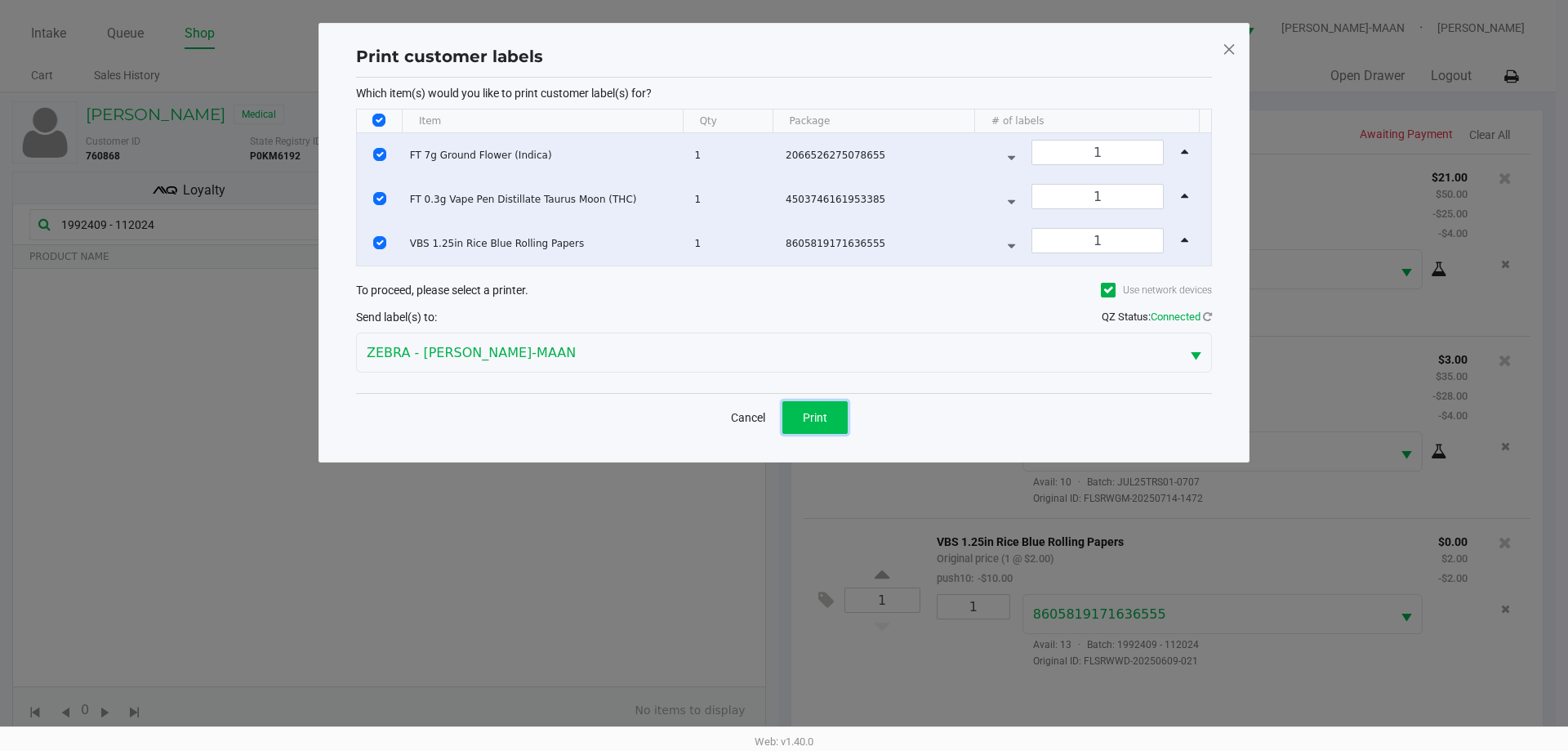
click at [821, 418] on span "Print" at bounding box center [815, 417] width 25 height 13
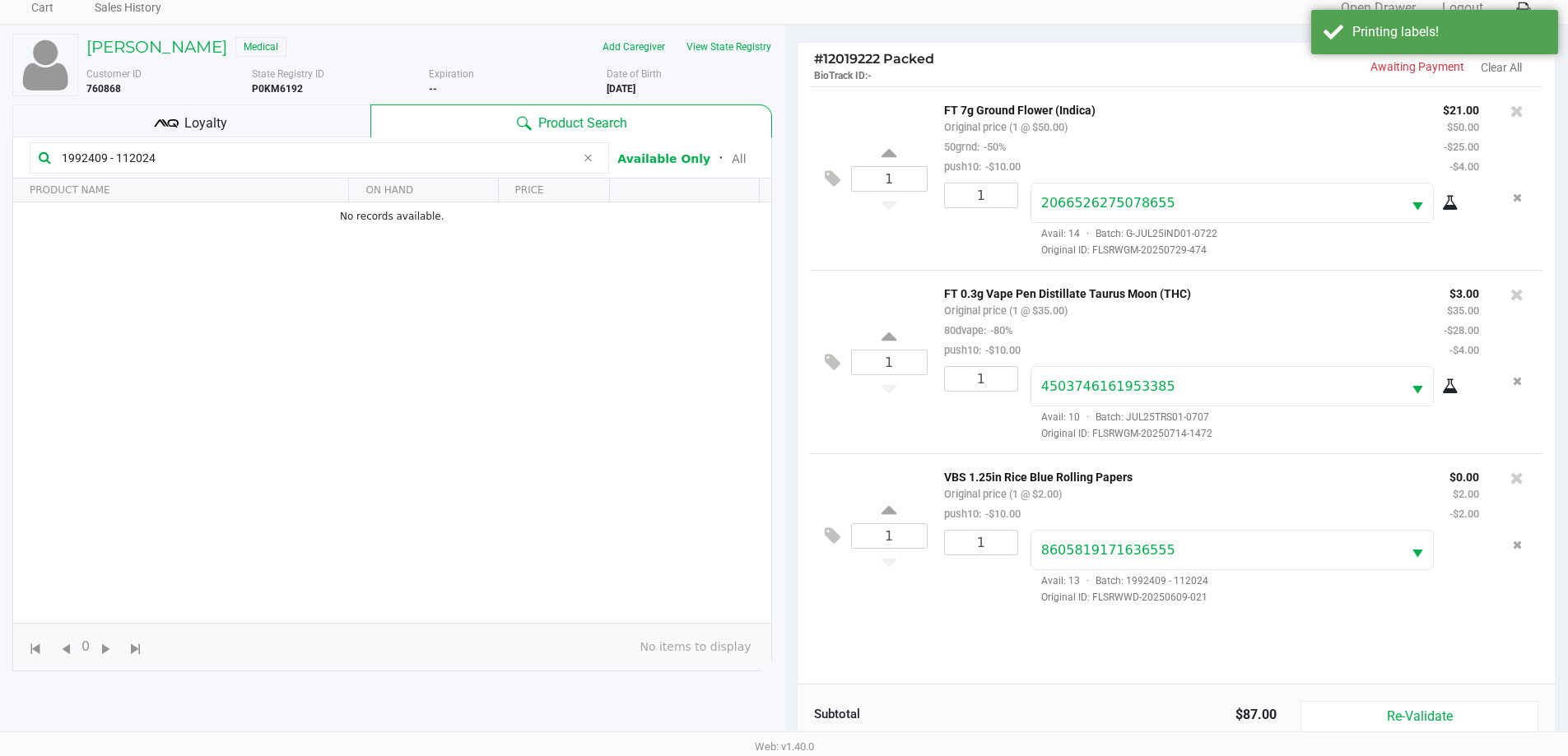
scroll to position [197, 0]
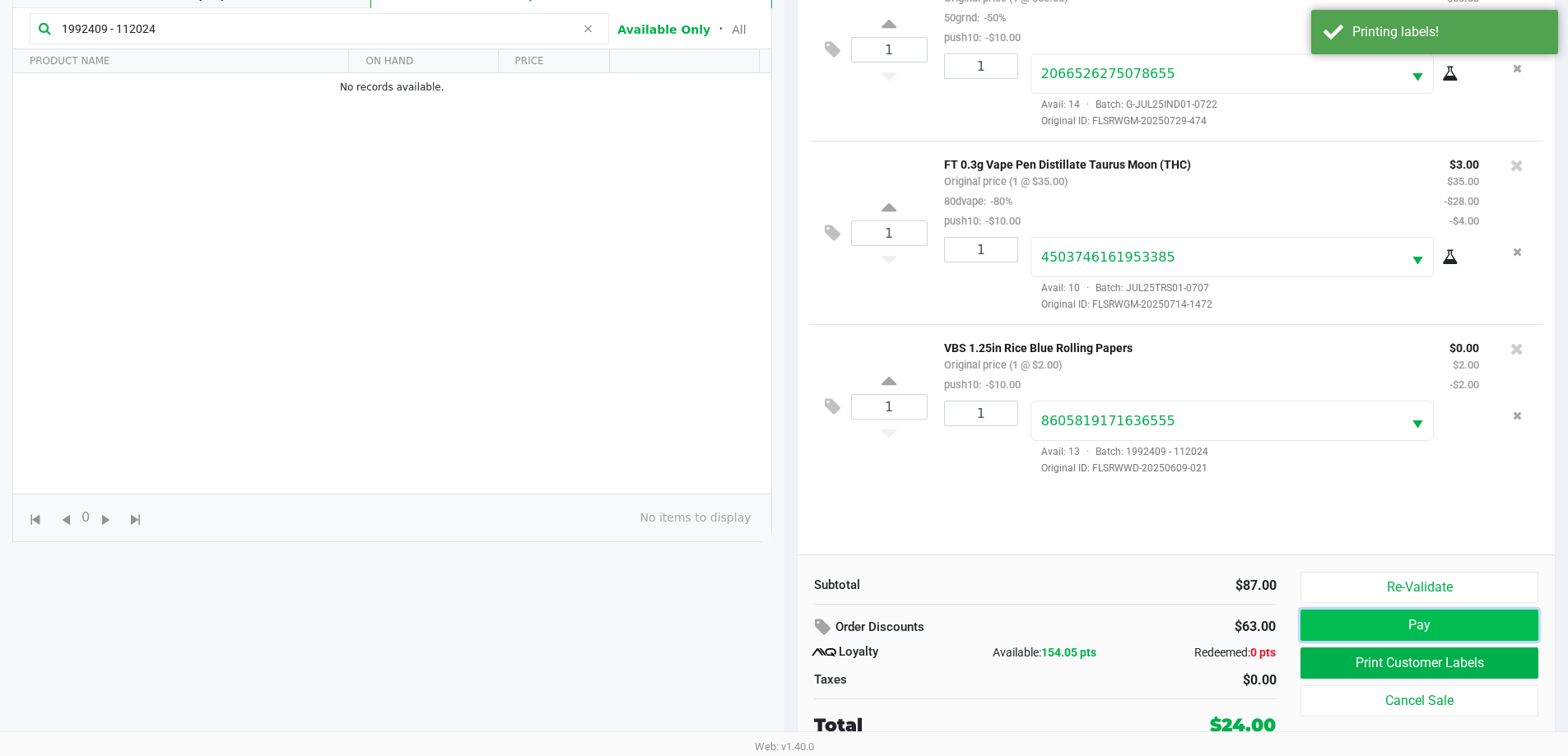
click at [1354, 622] on button "Pay" at bounding box center [1418, 626] width 237 height 32
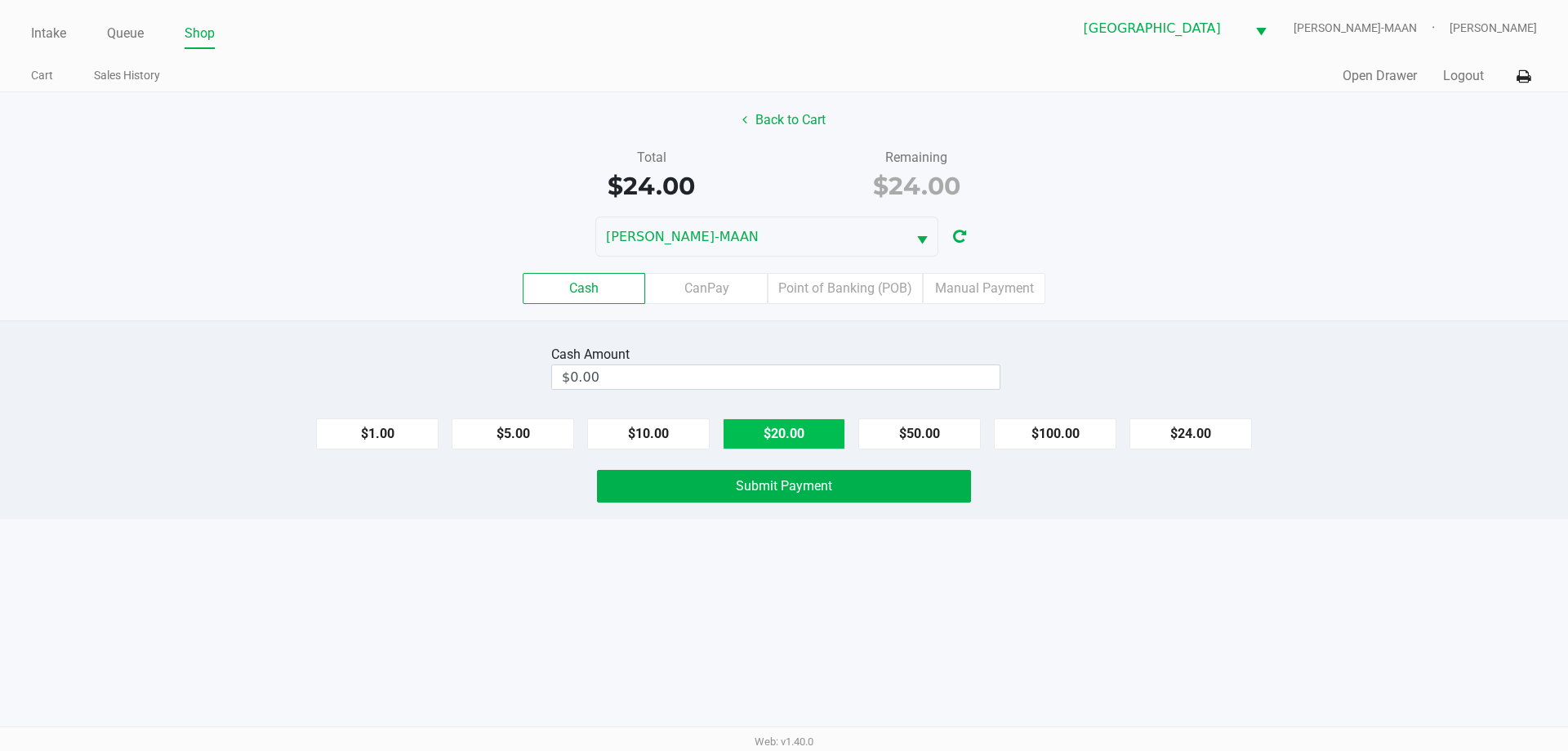
drag, startPoint x: 811, startPoint y: 433, endPoint x: 784, endPoint y: 433, distance: 27.0
click at [809, 433] on button "$20.00" at bounding box center [784, 435] width 122 height 32
click at [546, 425] on button "$5.00" at bounding box center [513, 435] width 122 height 32
type input "$25.00"
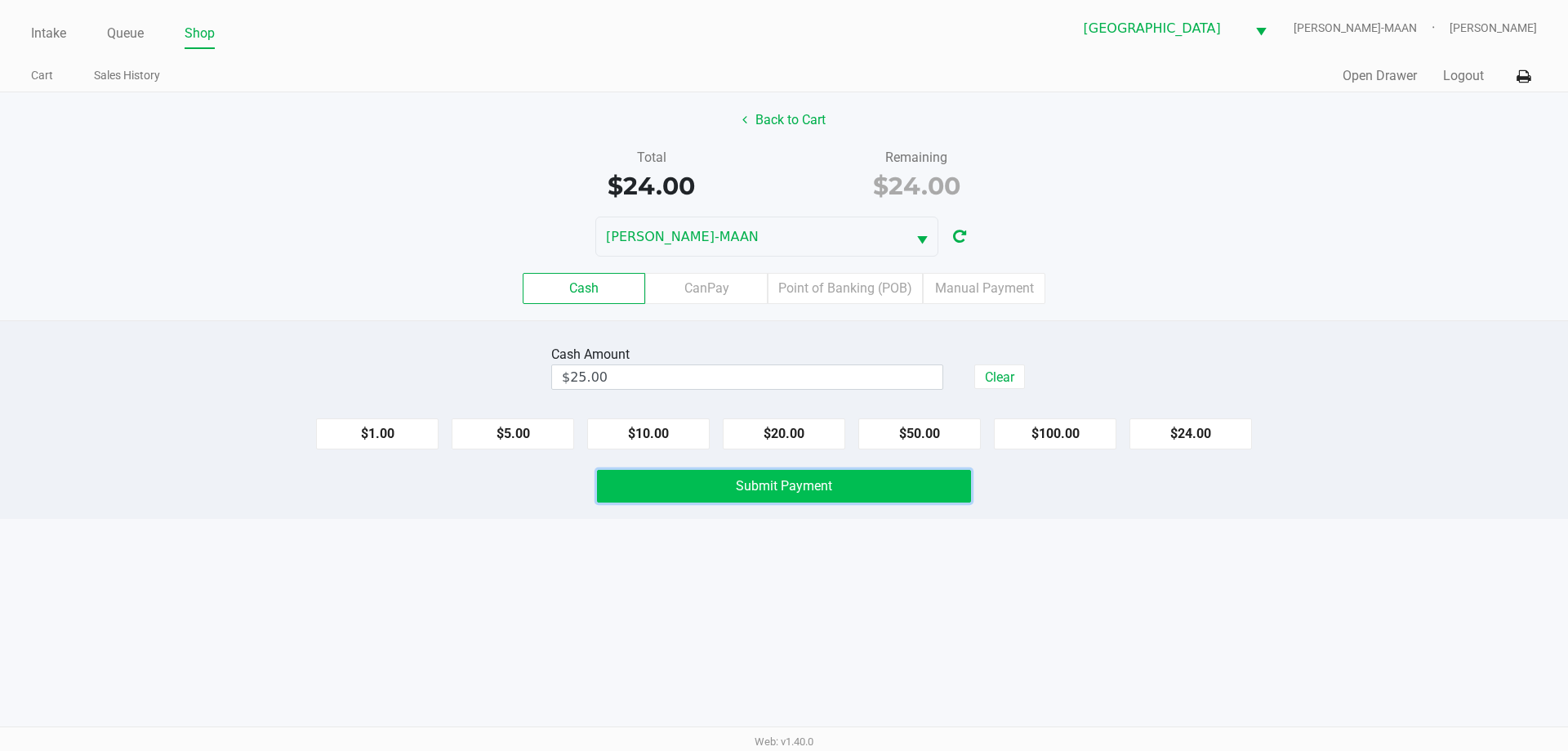
click at [691, 471] on button "Submit Payment" at bounding box center [784, 486] width 374 height 33
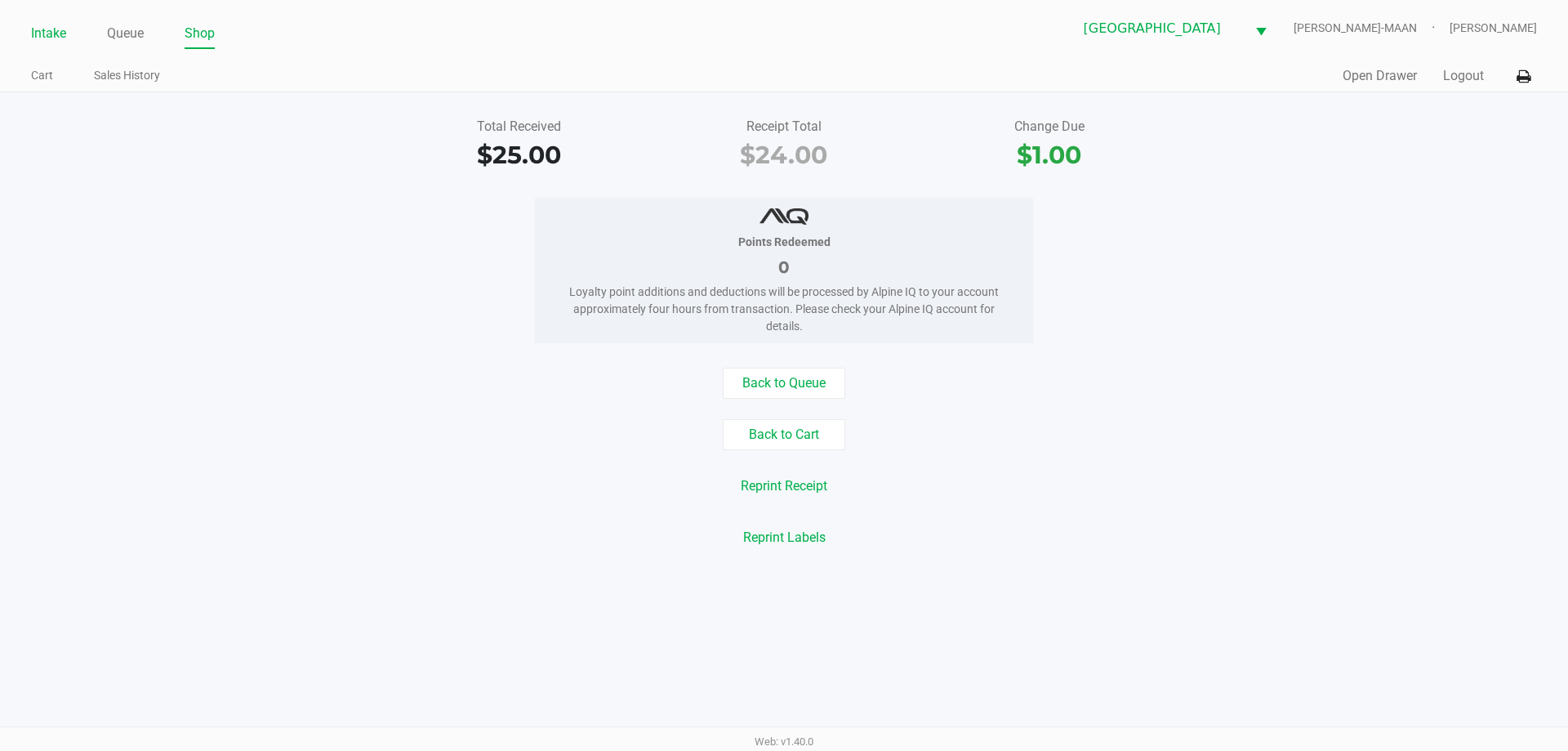
click at [64, 34] on link "Intake" at bounding box center [49, 33] width 35 height 23
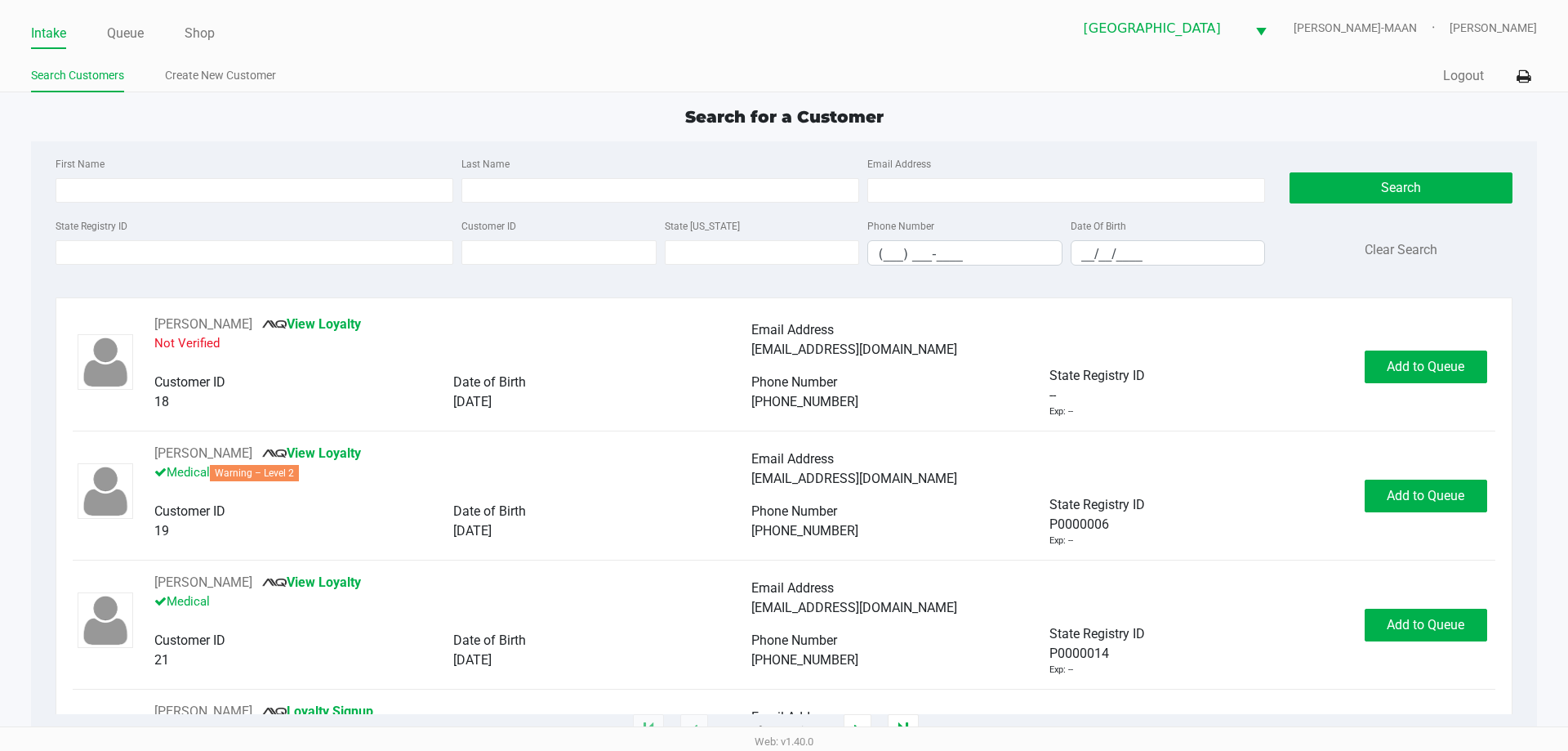
click at [122, 239] on div "State Registry ID" at bounding box center [254, 240] width 406 height 50
click at [115, 247] on input "State Registry ID" at bounding box center [254, 252] width 398 height 25
click at [330, 247] on input "State Registry ID" at bounding box center [254, 252] width 398 height 25
click at [194, 265] on div "State Registry ID" at bounding box center [254, 240] width 406 height 50
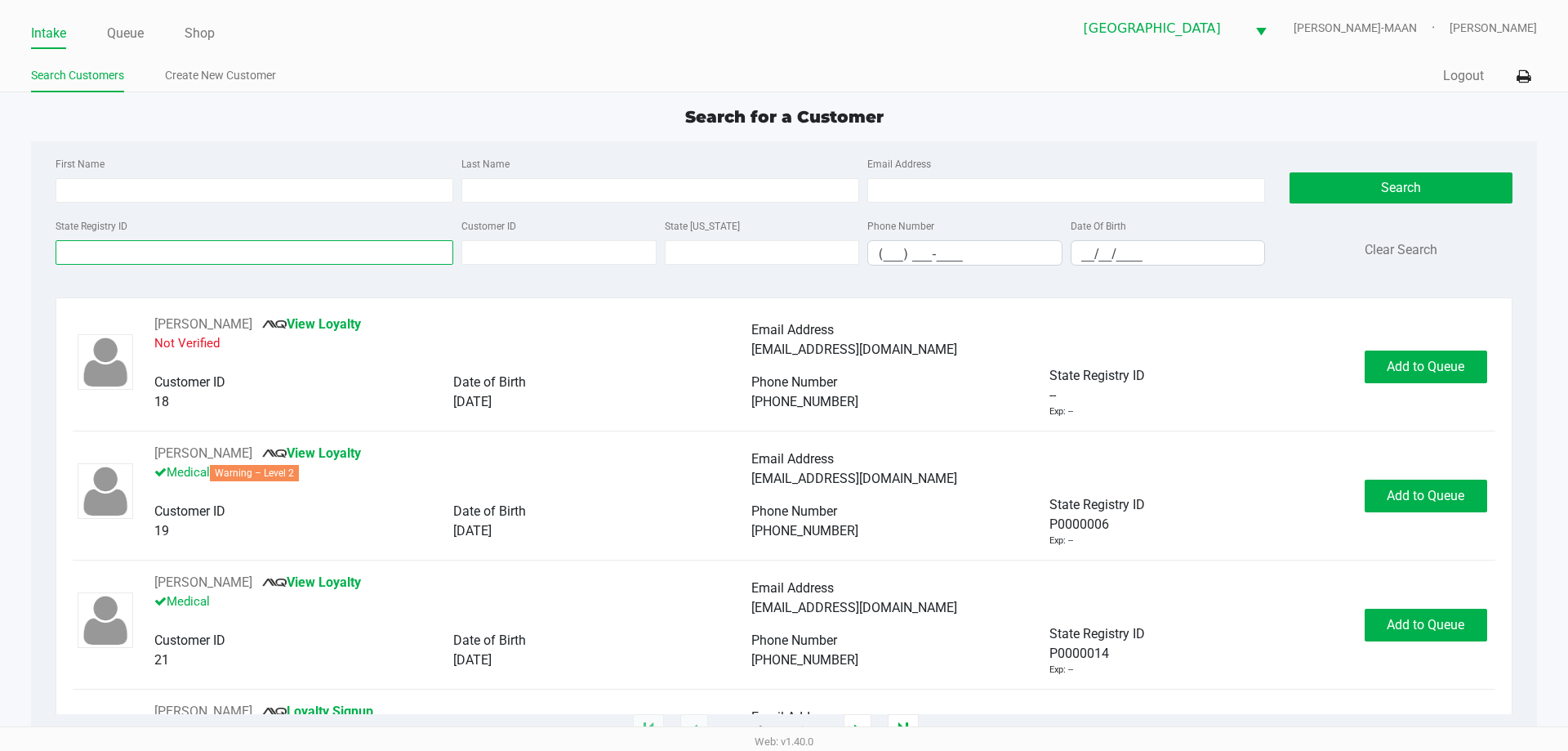
click at [195, 260] on input "State Registry ID" at bounding box center [254, 252] width 398 height 25
click at [297, 264] on input "State Registry ID" at bounding box center [254, 252] width 398 height 25
click at [298, 265] on div "State Registry ID" at bounding box center [254, 240] width 406 height 50
click at [282, 261] on input "State Registry ID" at bounding box center [254, 252] width 398 height 25
click at [293, 252] on input "P" at bounding box center [254, 252] width 398 height 25
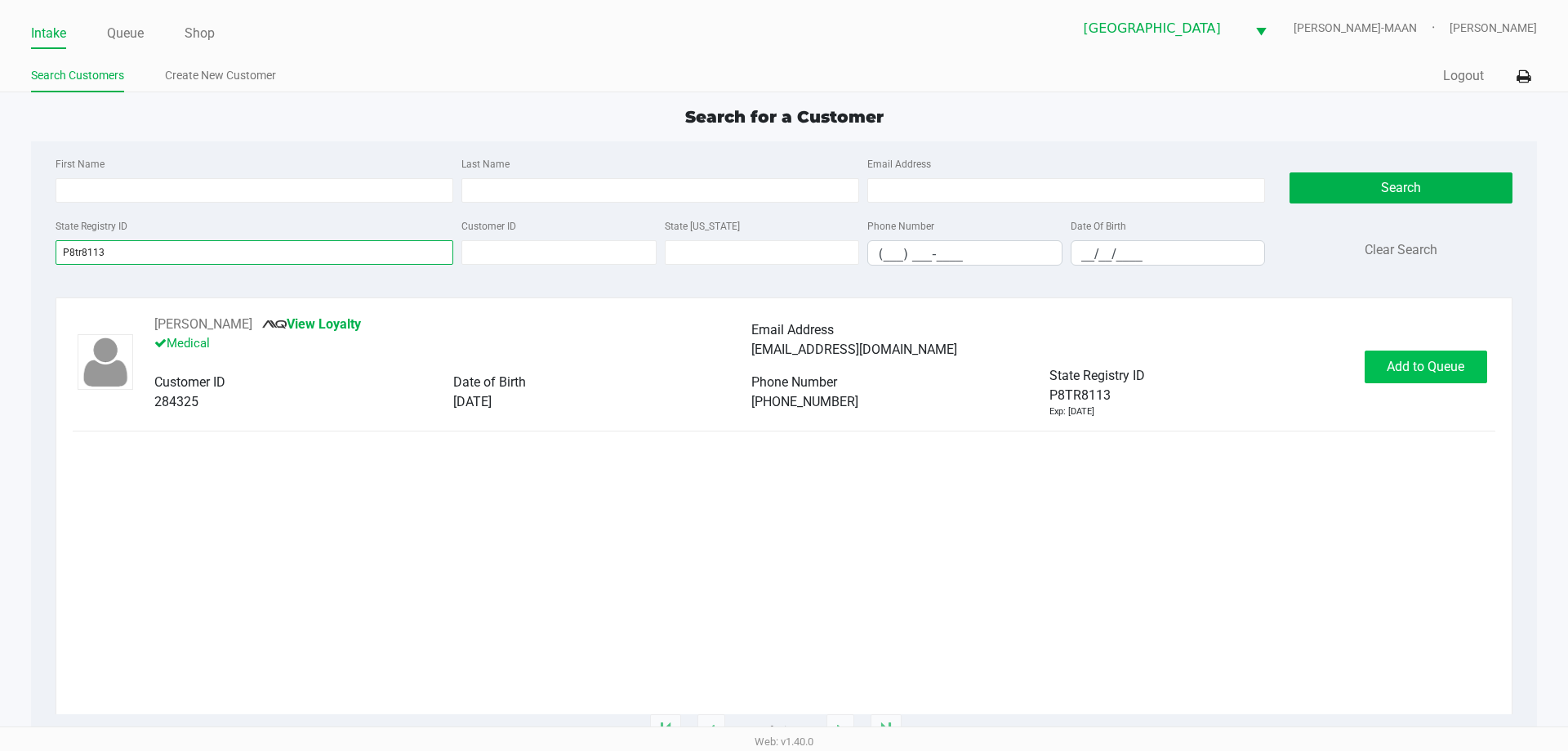
type input "P8tr8113"
click at [1406, 371] on span "Add to Queue" at bounding box center [1425, 367] width 78 height 16
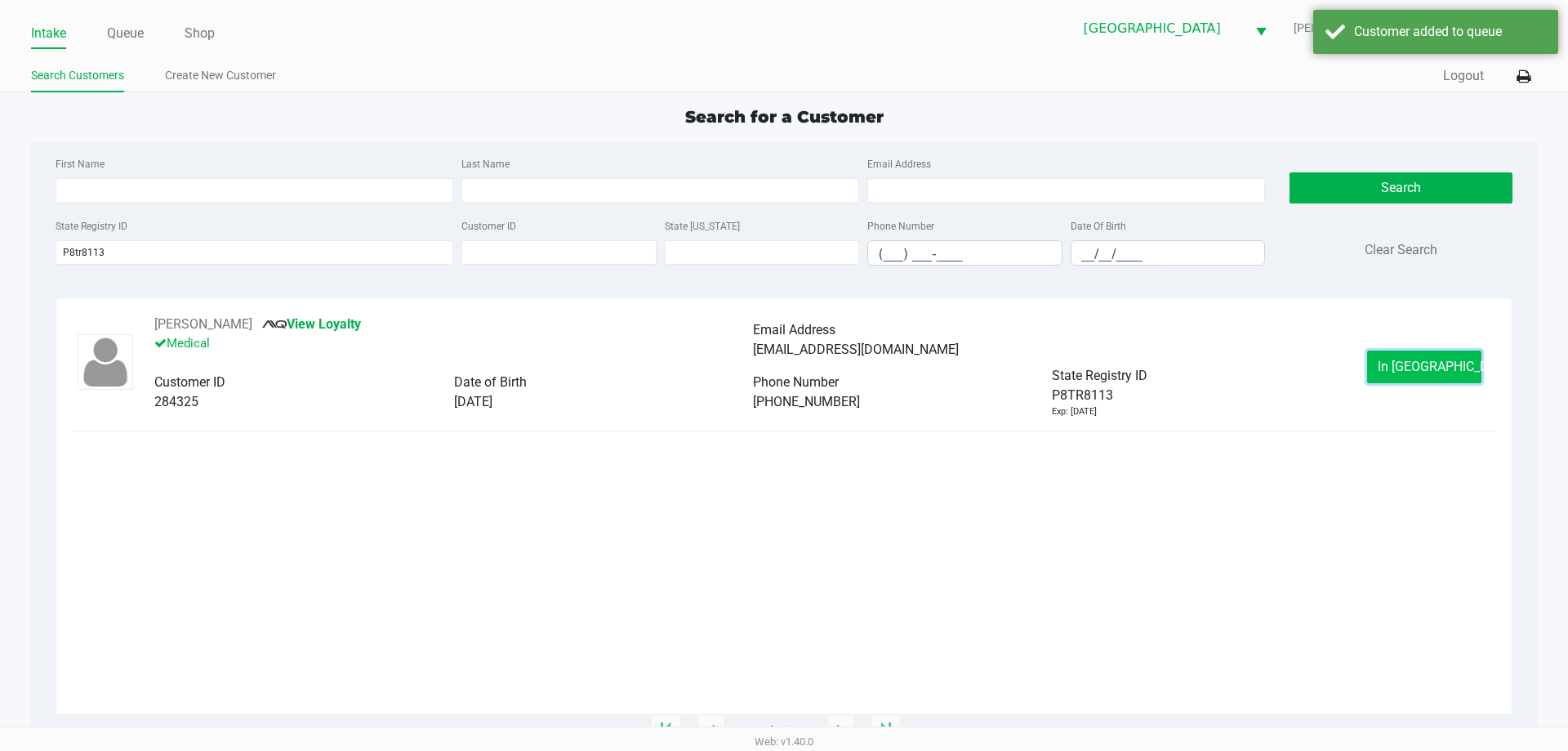
click at [1406, 365] on span "In Queue" at bounding box center [1446, 367] width 137 height 16
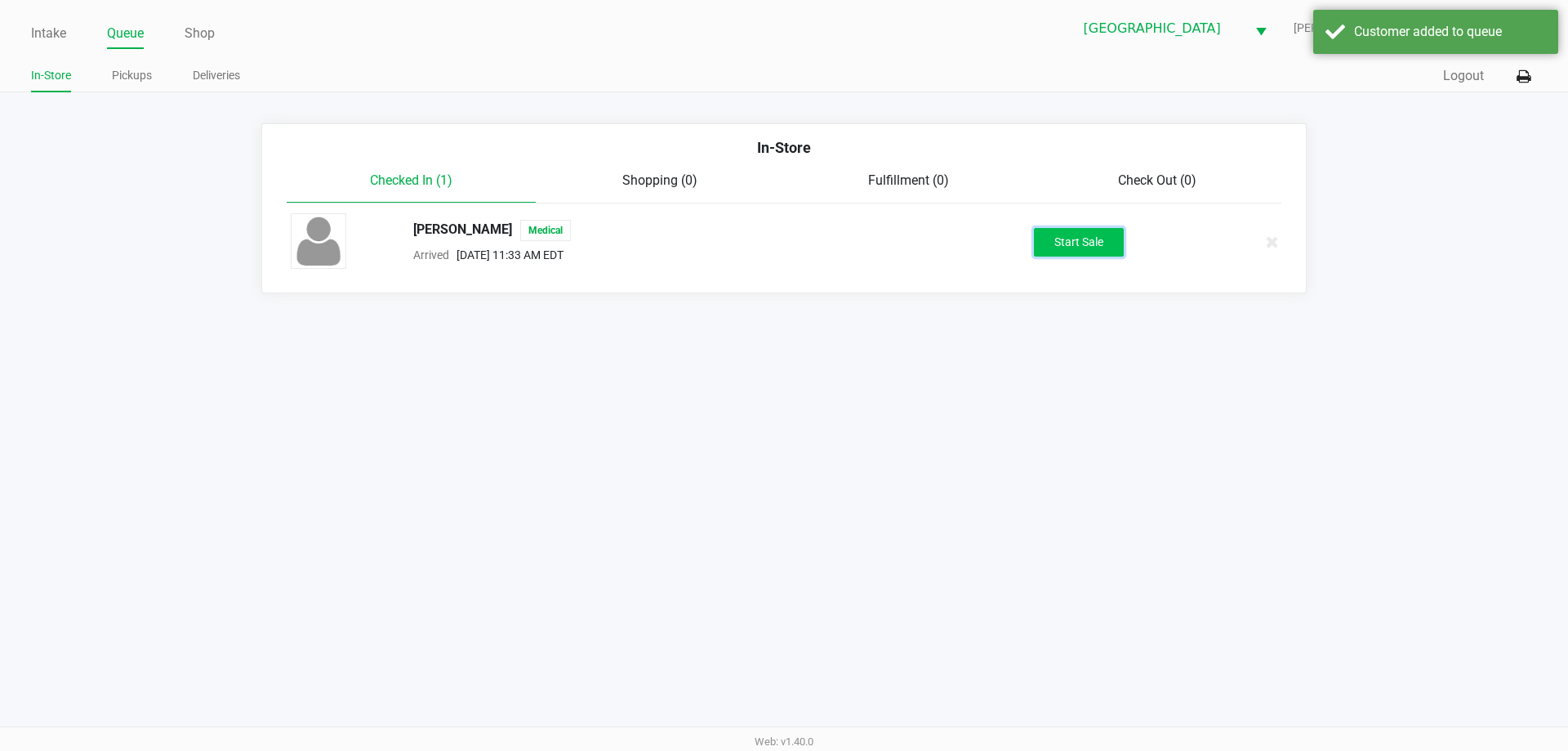
click at [1098, 244] on button "Start Sale" at bounding box center [1078, 241] width 90 height 29
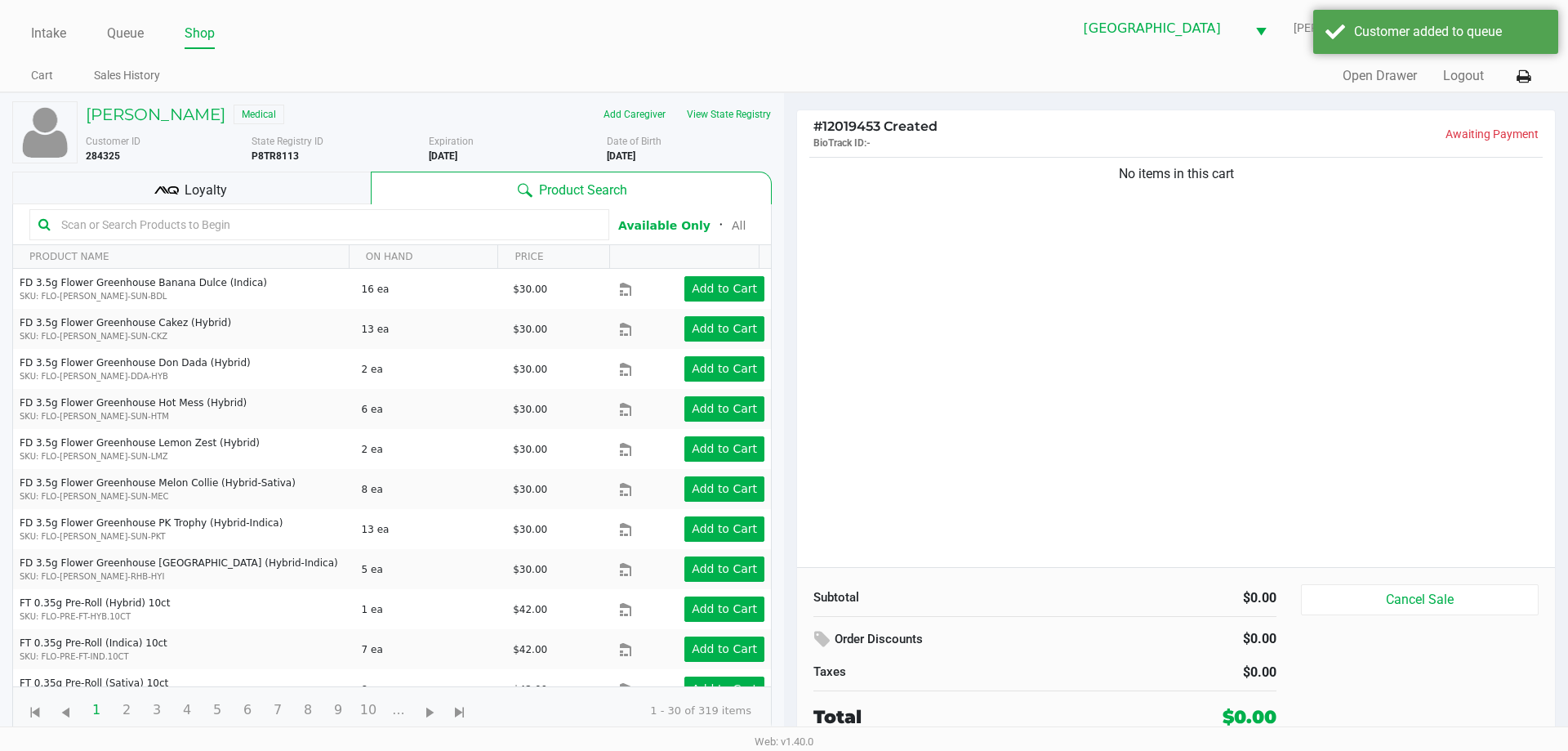
click at [324, 228] on input "text" at bounding box center [328, 225] width 546 height 25
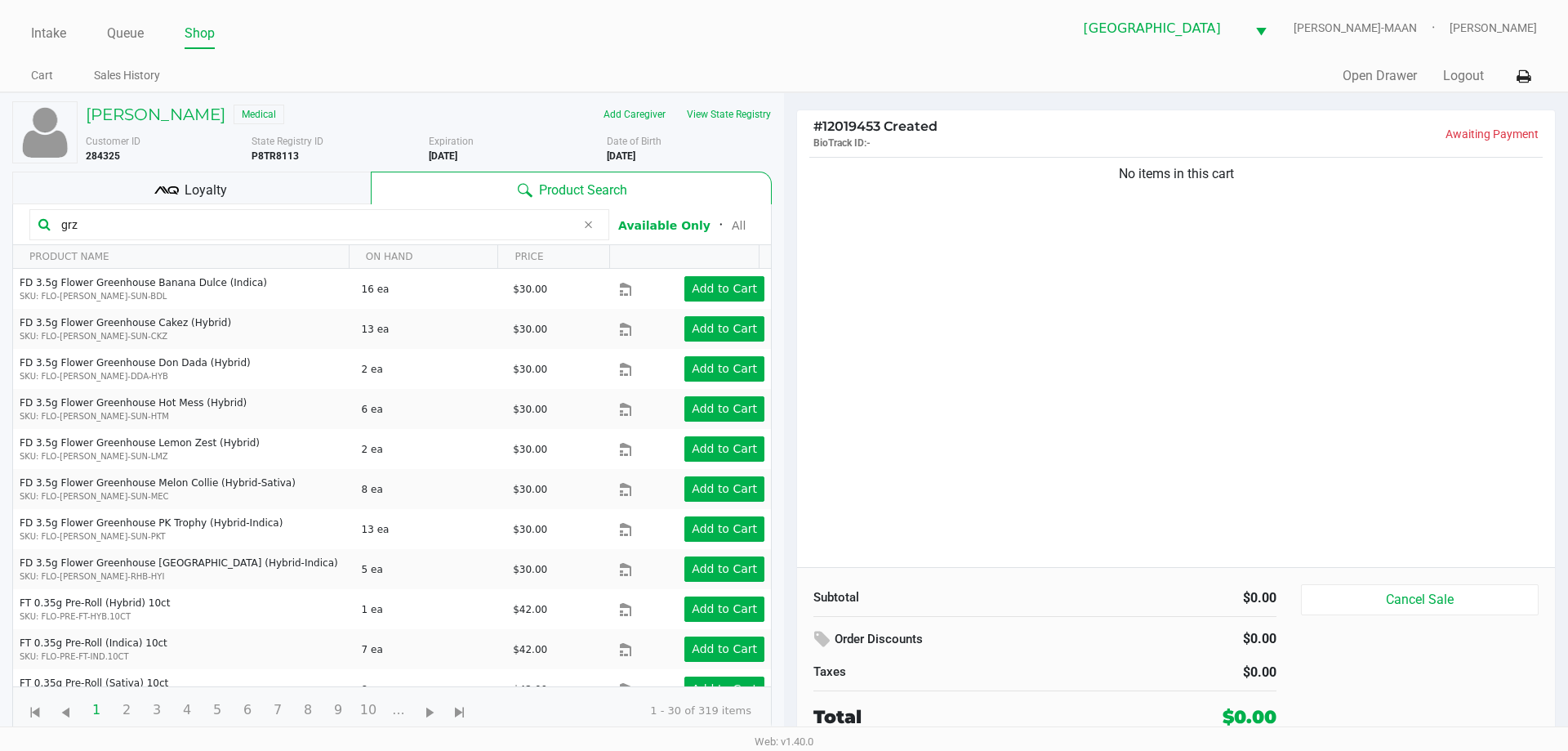
type input "grz"
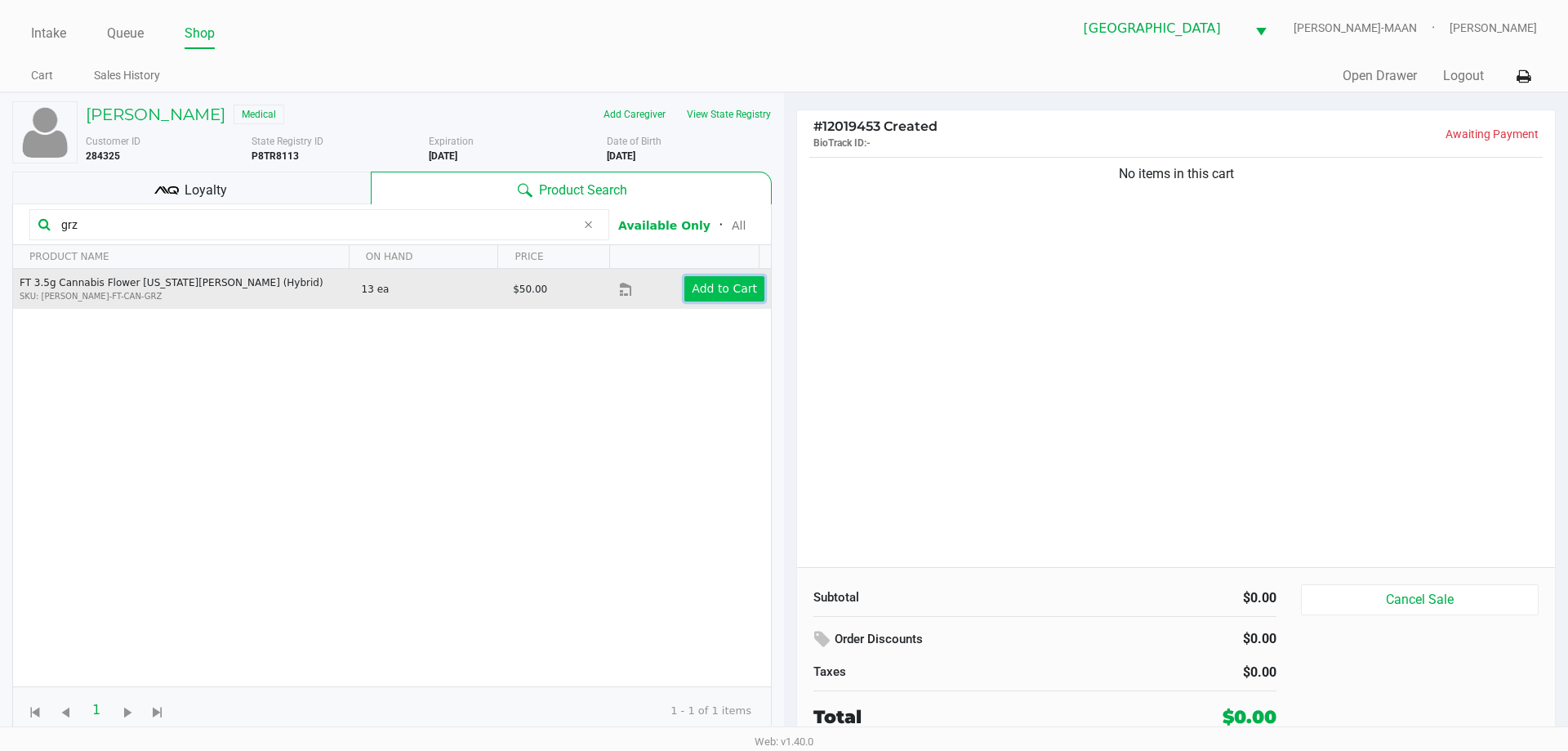
click at [693, 282] on app-button-loader "Add to Cart" at bounding box center [724, 288] width 65 height 13
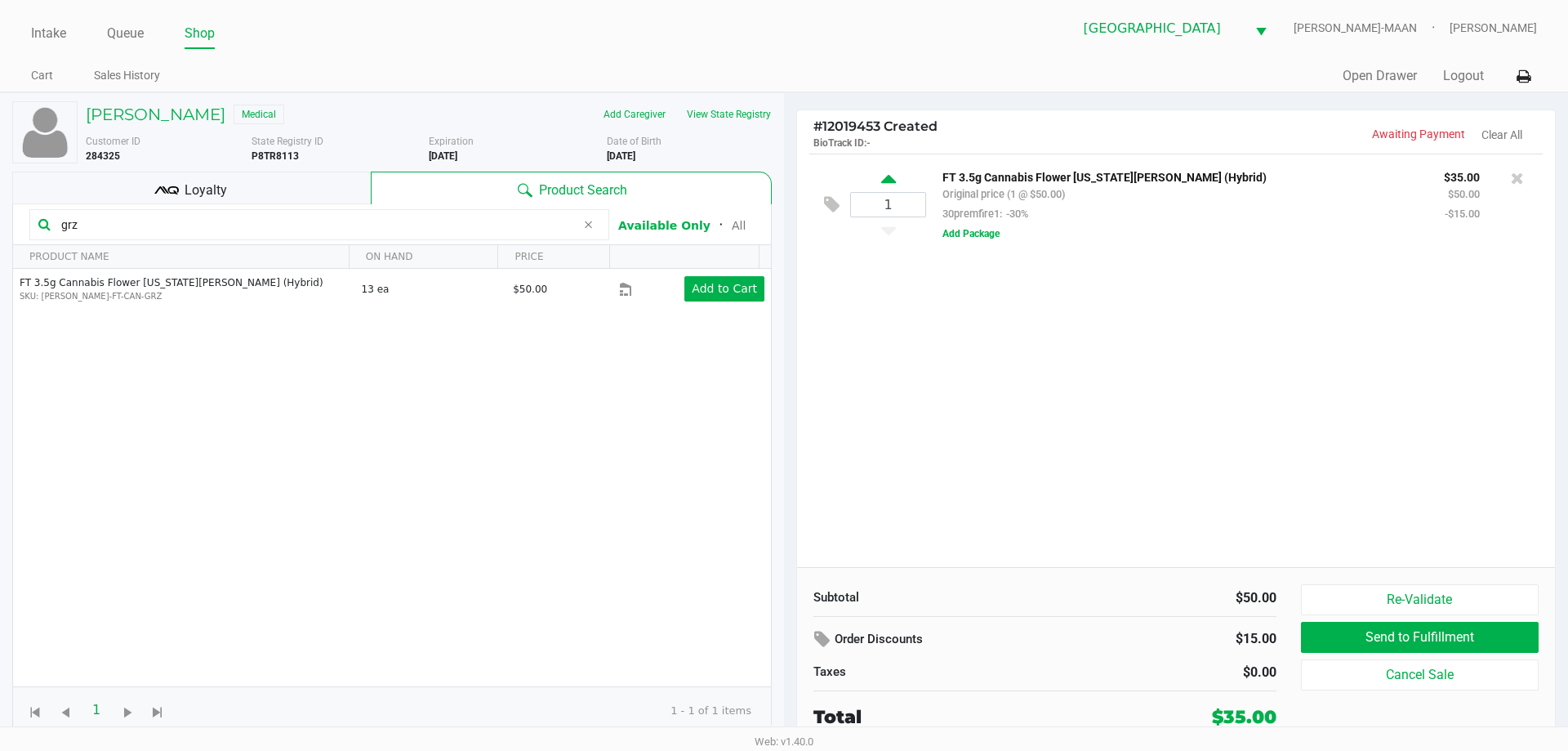
click at [893, 184] on icon at bounding box center [888, 181] width 15 height 21
type input "2"
click at [758, 126] on button "View State Registry" at bounding box center [724, 114] width 96 height 27
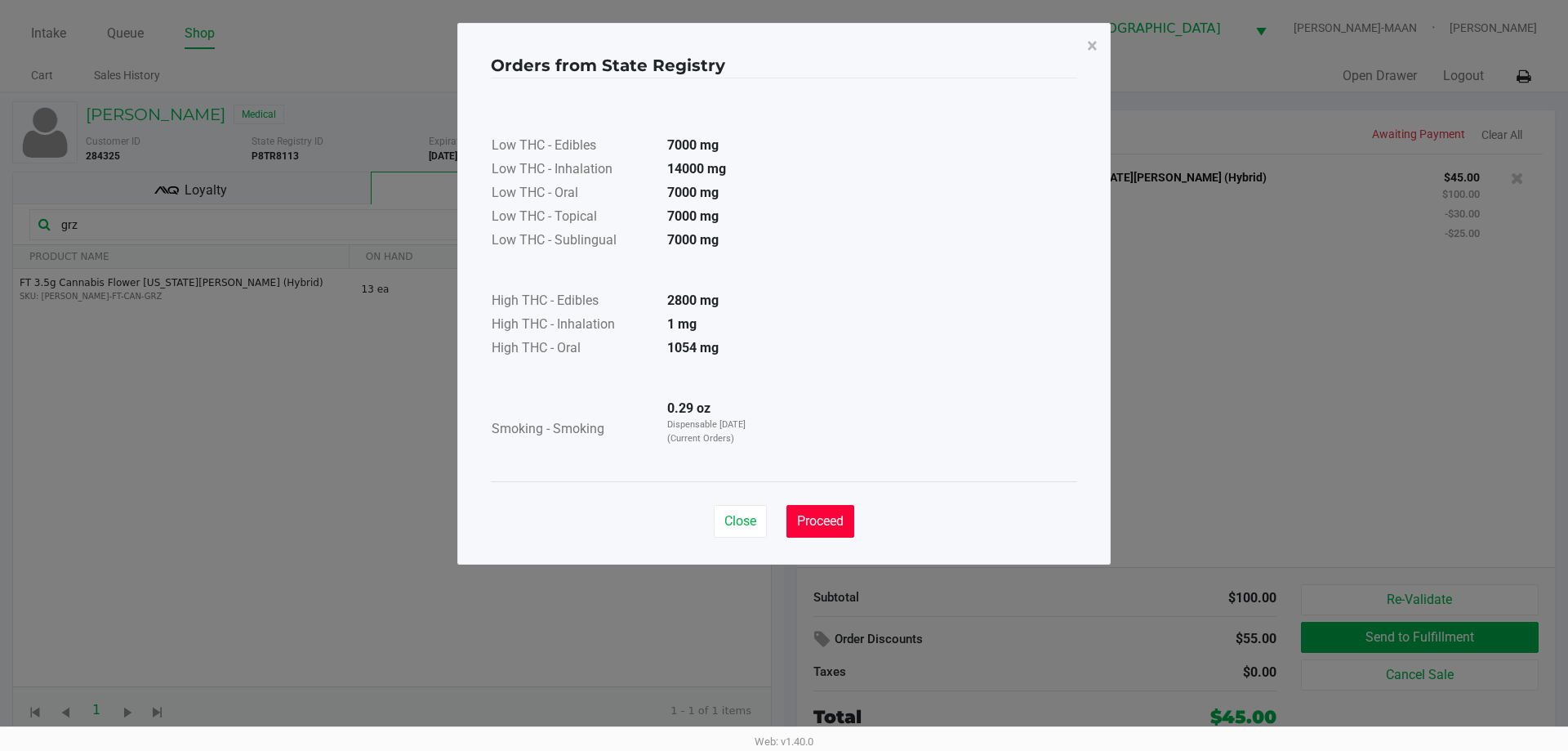
click at [835, 529] on button "Proceed" at bounding box center [820, 521] width 68 height 33
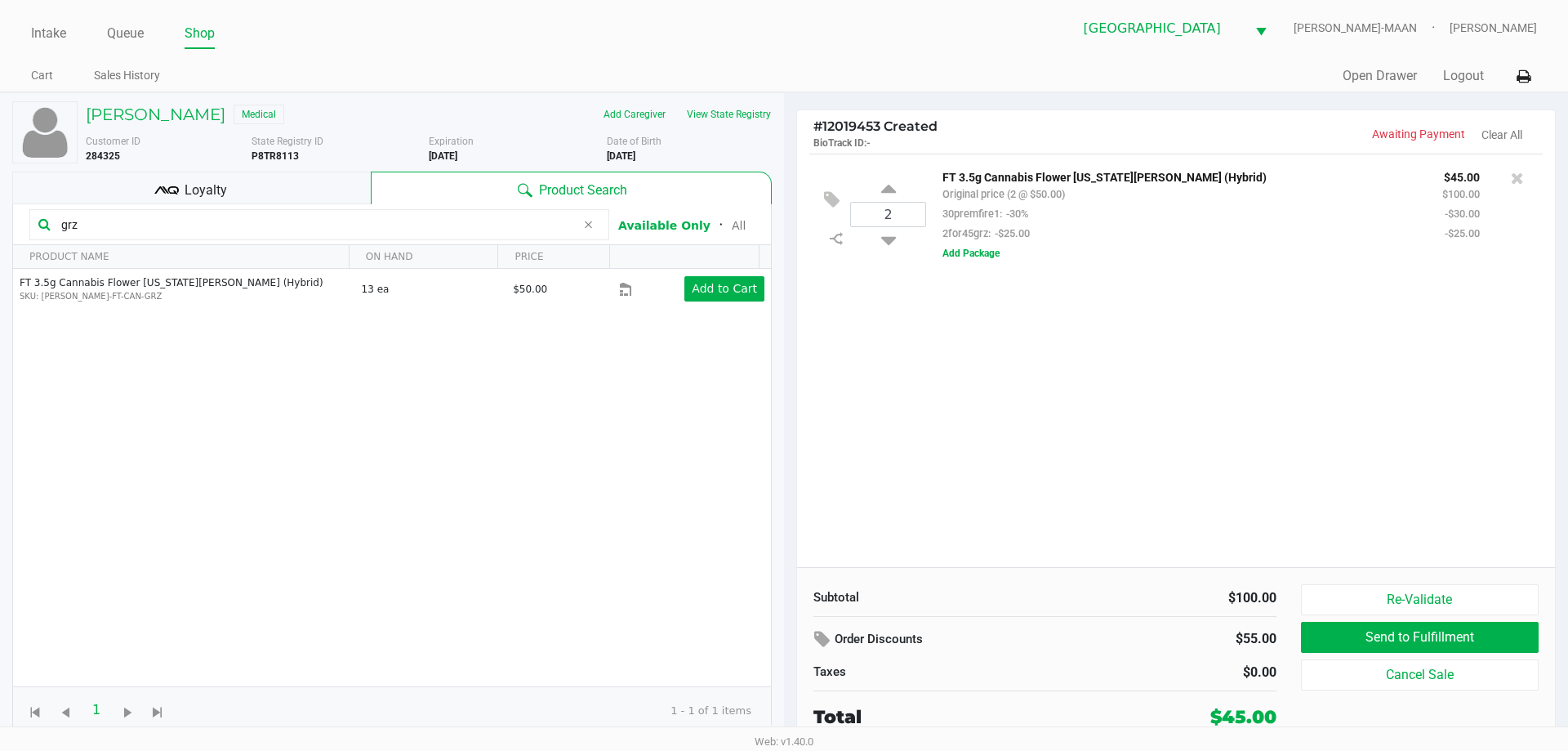
click at [266, 232] on input "grz" at bounding box center [315, 225] width 521 height 25
click at [902, 422] on div "2 FT 3.5g Cannabis Flower Georgia Runtz (Hybrid) Original price (2 @ $50.00) 30…" at bounding box center [1176, 361] width 758 height 414
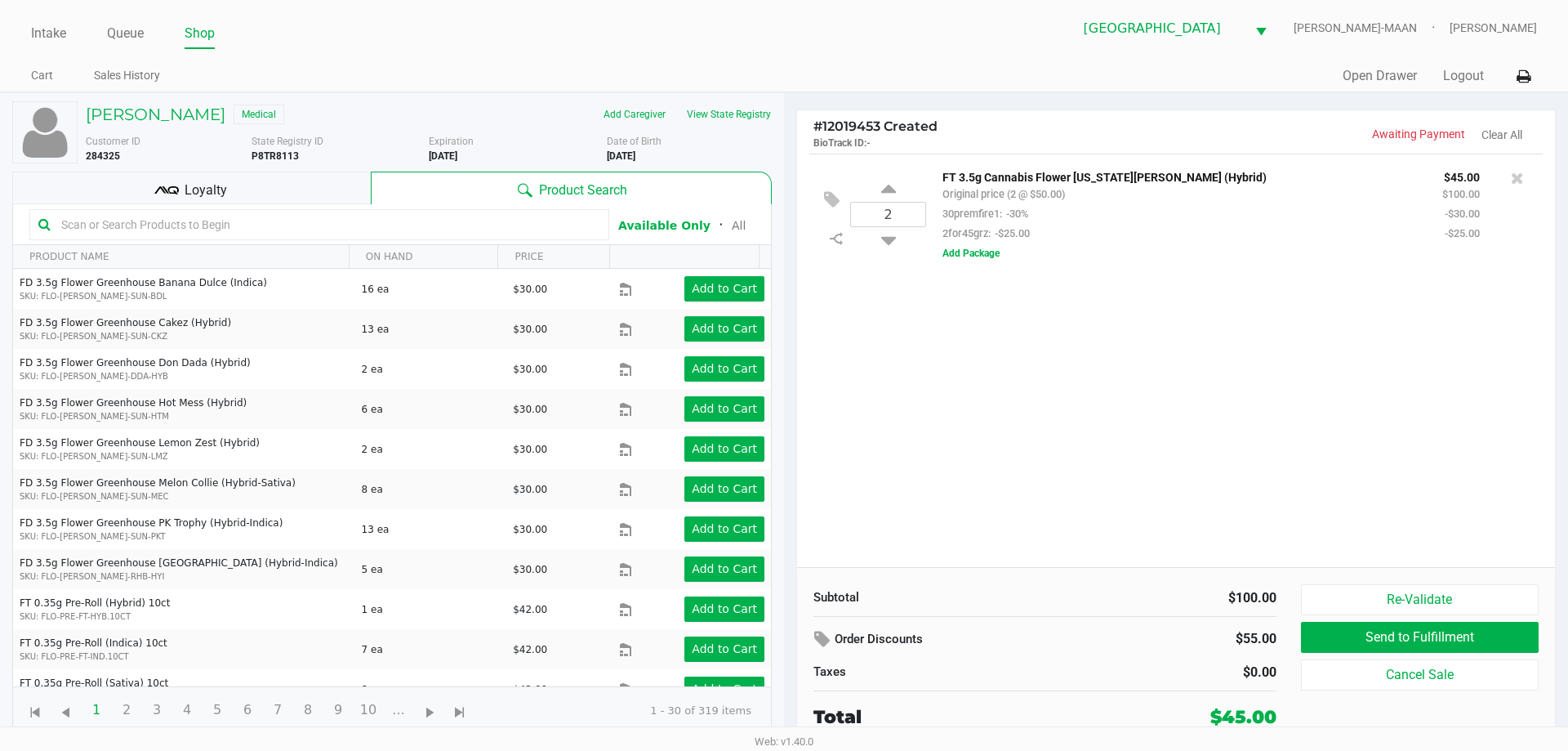
click at [745, 127] on div "Customer ID 284325 State Registry ID P8TR8113 Expiration 12/23/2025 More Date o…" at bounding box center [429, 145] width 711 height 35
click at [738, 112] on button "View State Registry" at bounding box center [724, 114] width 96 height 27
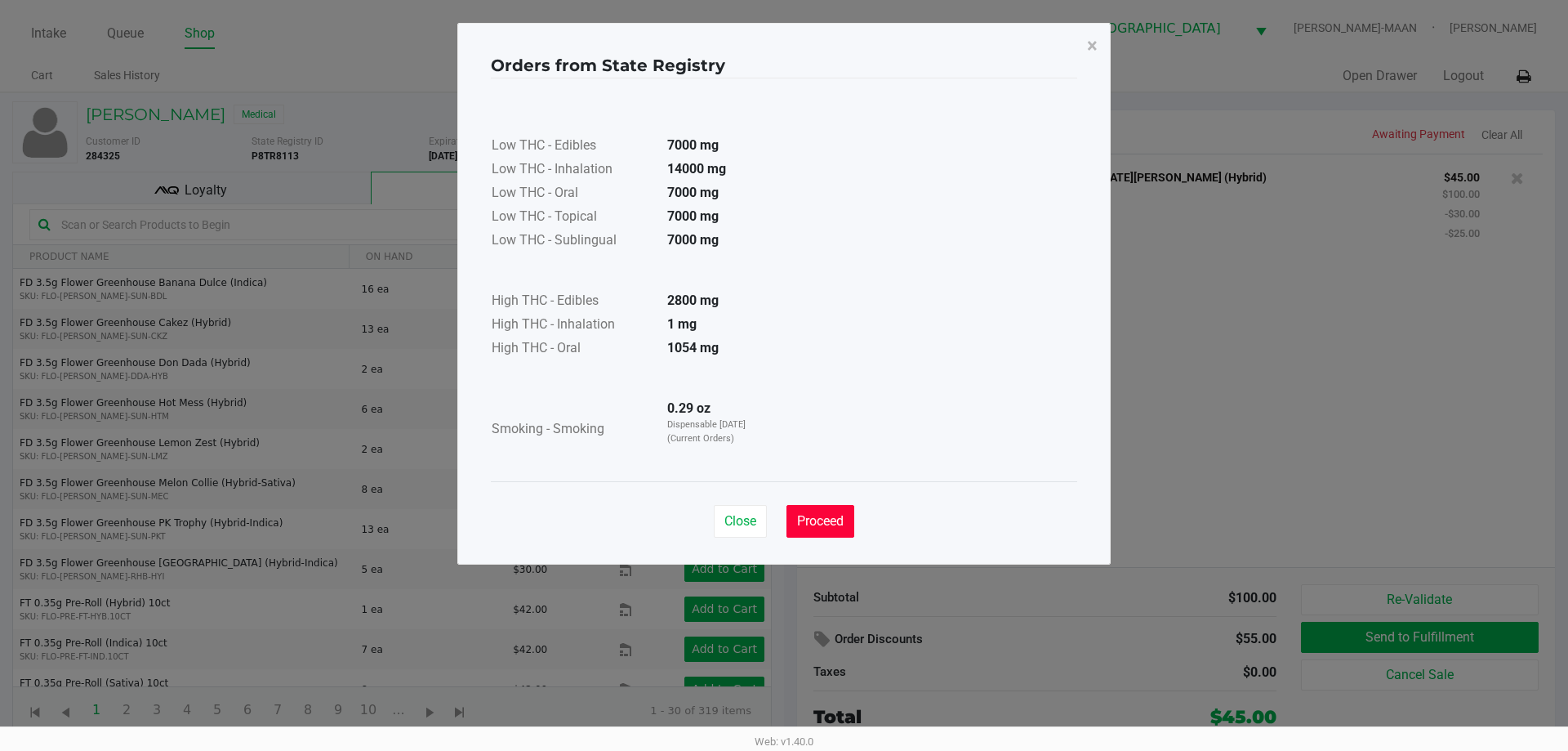
click at [824, 527] on span "Proceed" at bounding box center [819, 521] width 46 height 16
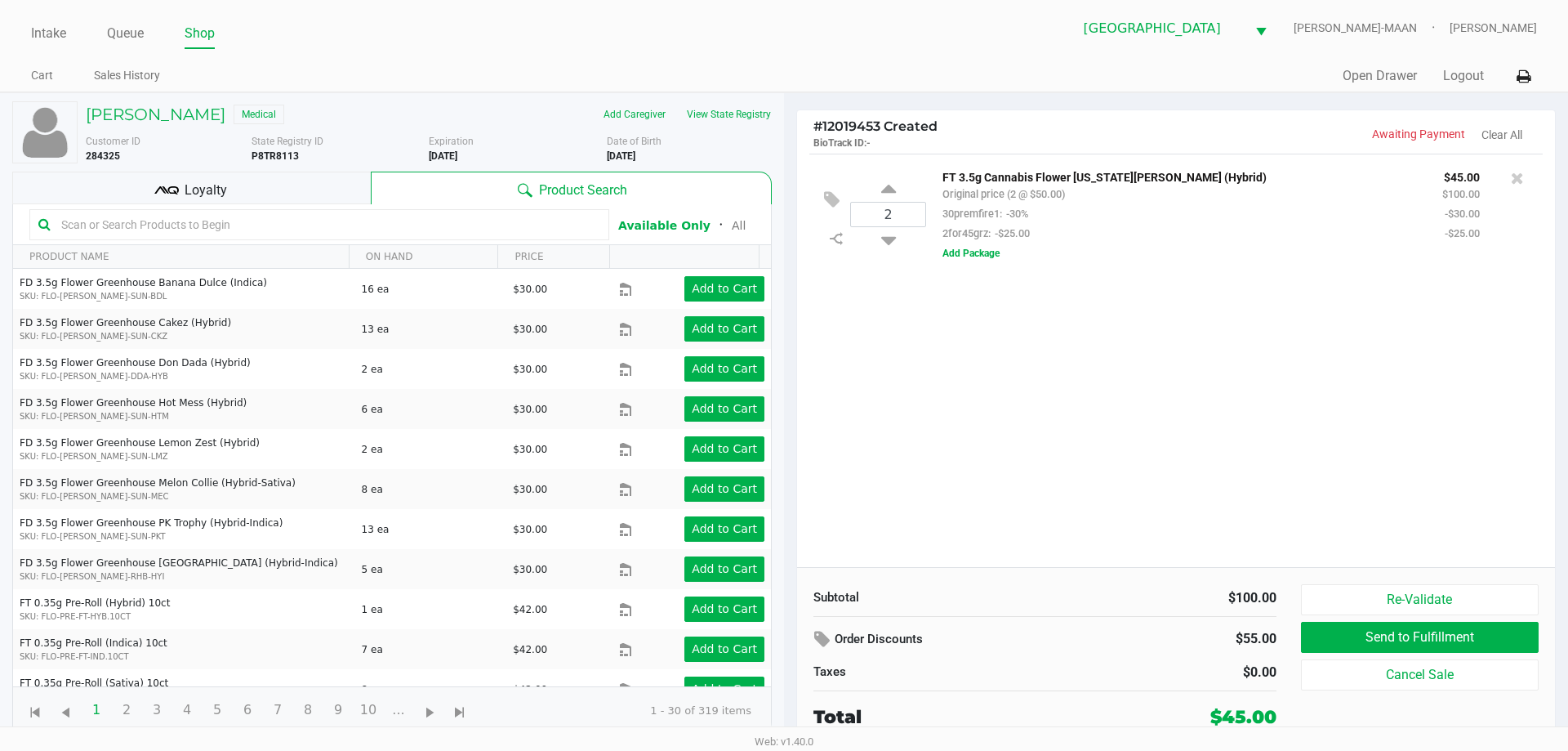
click at [1086, 430] on div "Orders from State Registry × Low THC - Edibles 7000 mg Low THC - Inhalation 140…" at bounding box center [783, 253] width 653 height 542
click at [332, 216] on input "text" at bounding box center [328, 225] width 546 height 25
click at [1013, 418] on div "2 FT 3.5g Cannabis Flower Georgia Runtz (Hybrid) Original price (2 @ $50.00) 30…" at bounding box center [1176, 361] width 758 height 414
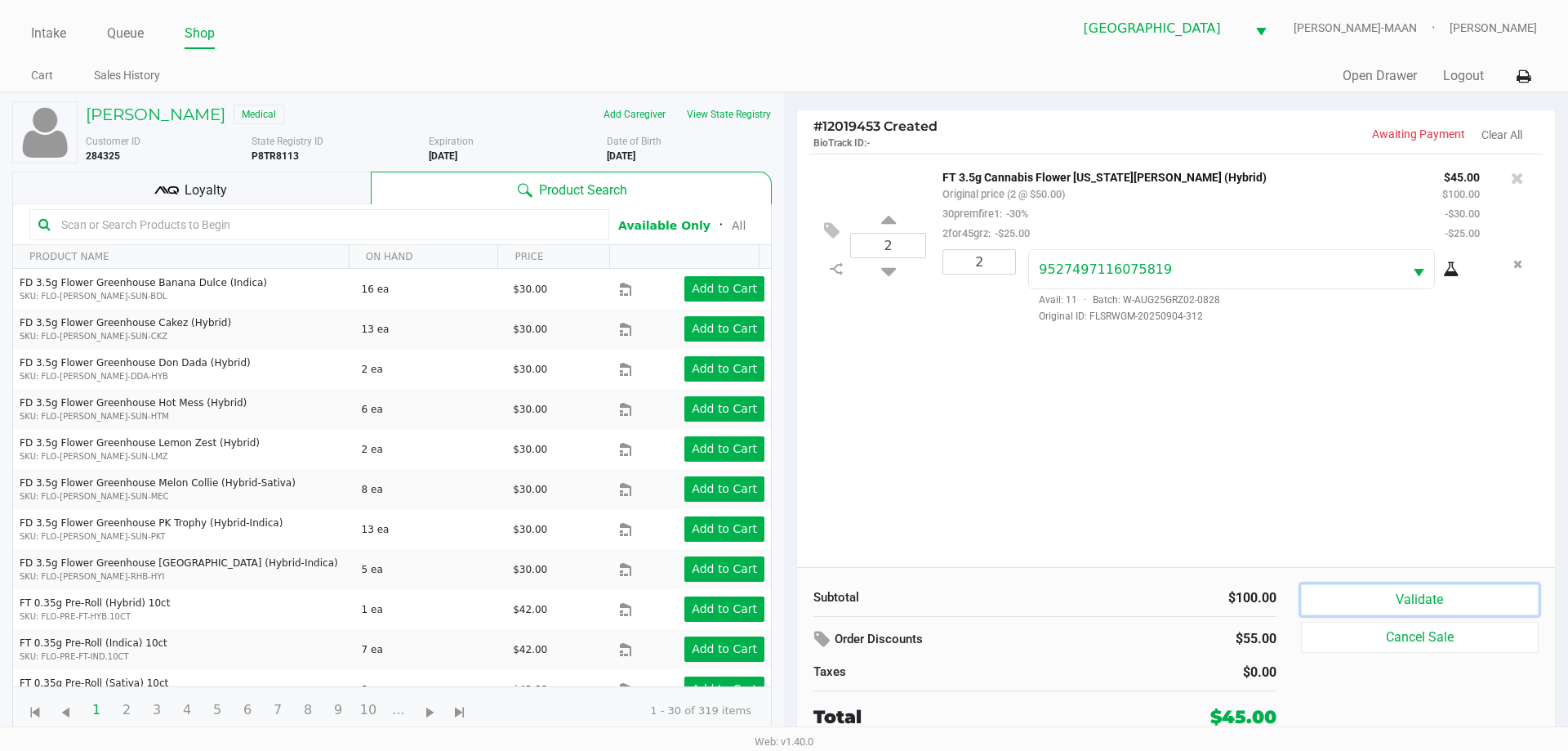
click at [1338, 602] on button "Validate" at bounding box center [1419, 600] width 237 height 32
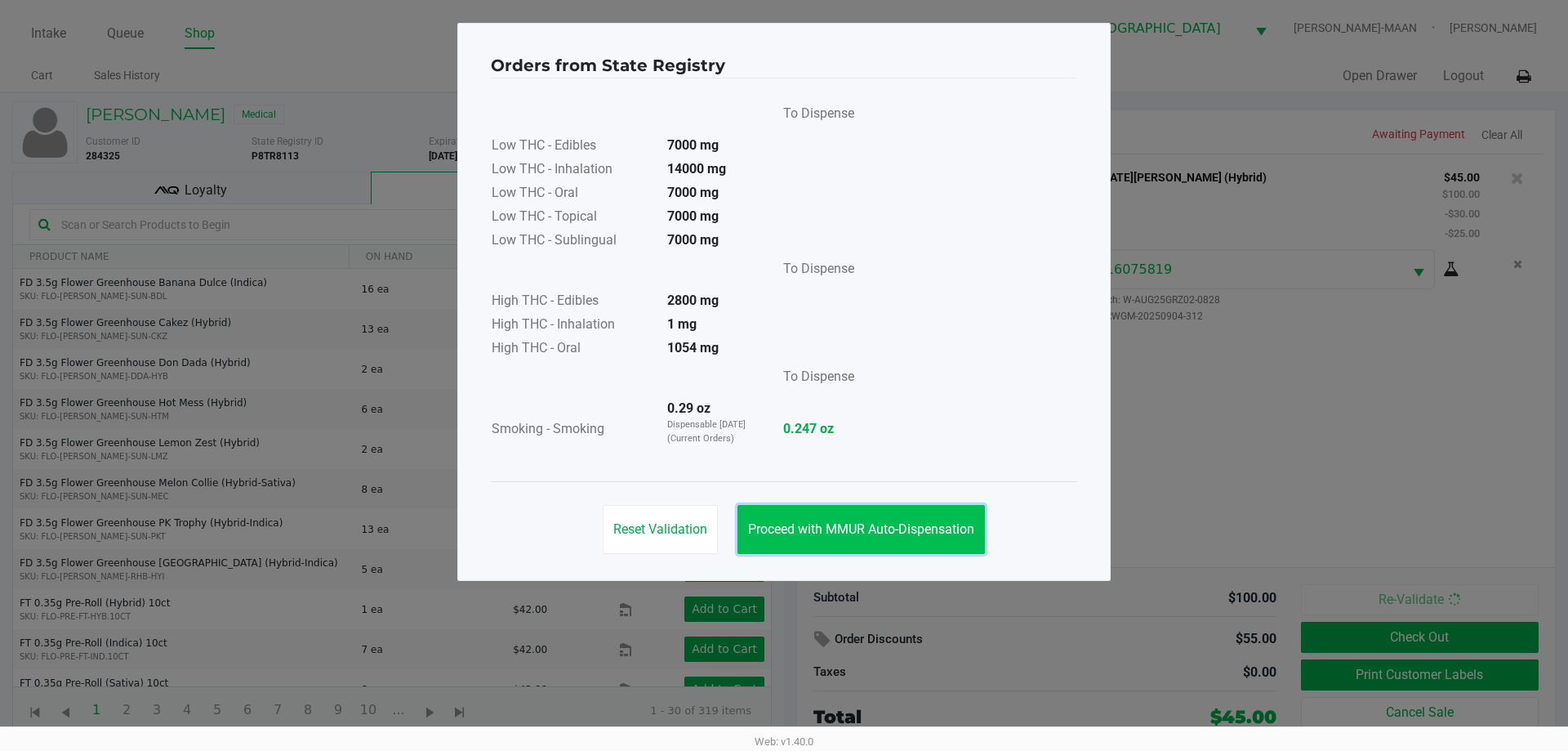
click at [920, 534] on span "Proceed with MMUR Auto-Dispensation" at bounding box center [862, 529] width 227 height 16
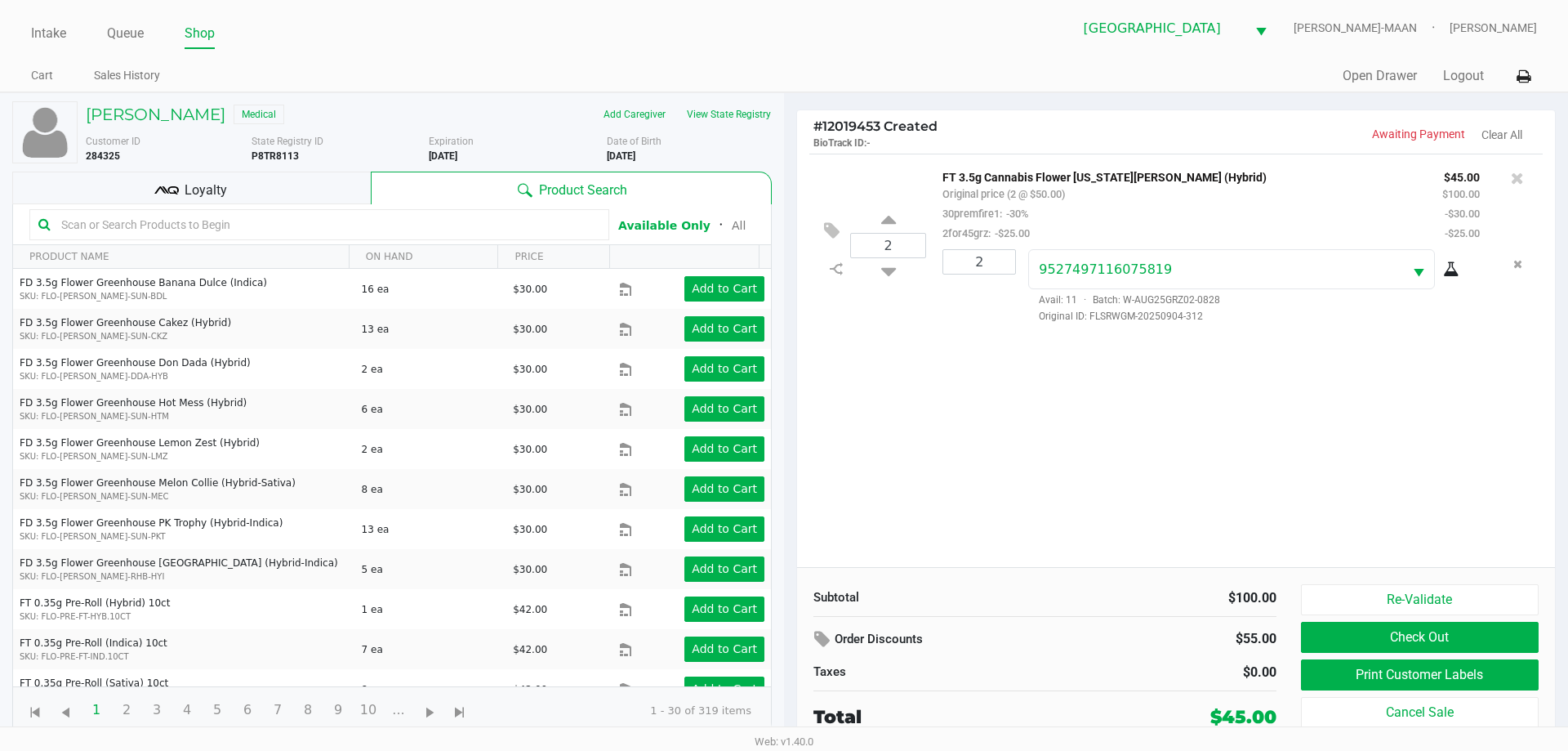
click at [1091, 441] on div "Orders from State Registry To Dispense Low THC - Edibles 7000 mg Low THC - Inha…" at bounding box center [783, 261] width 653 height 558
click at [195, 223] on input "text" at bounding box center [328, 225] width 546 height 25
type input "wbv"
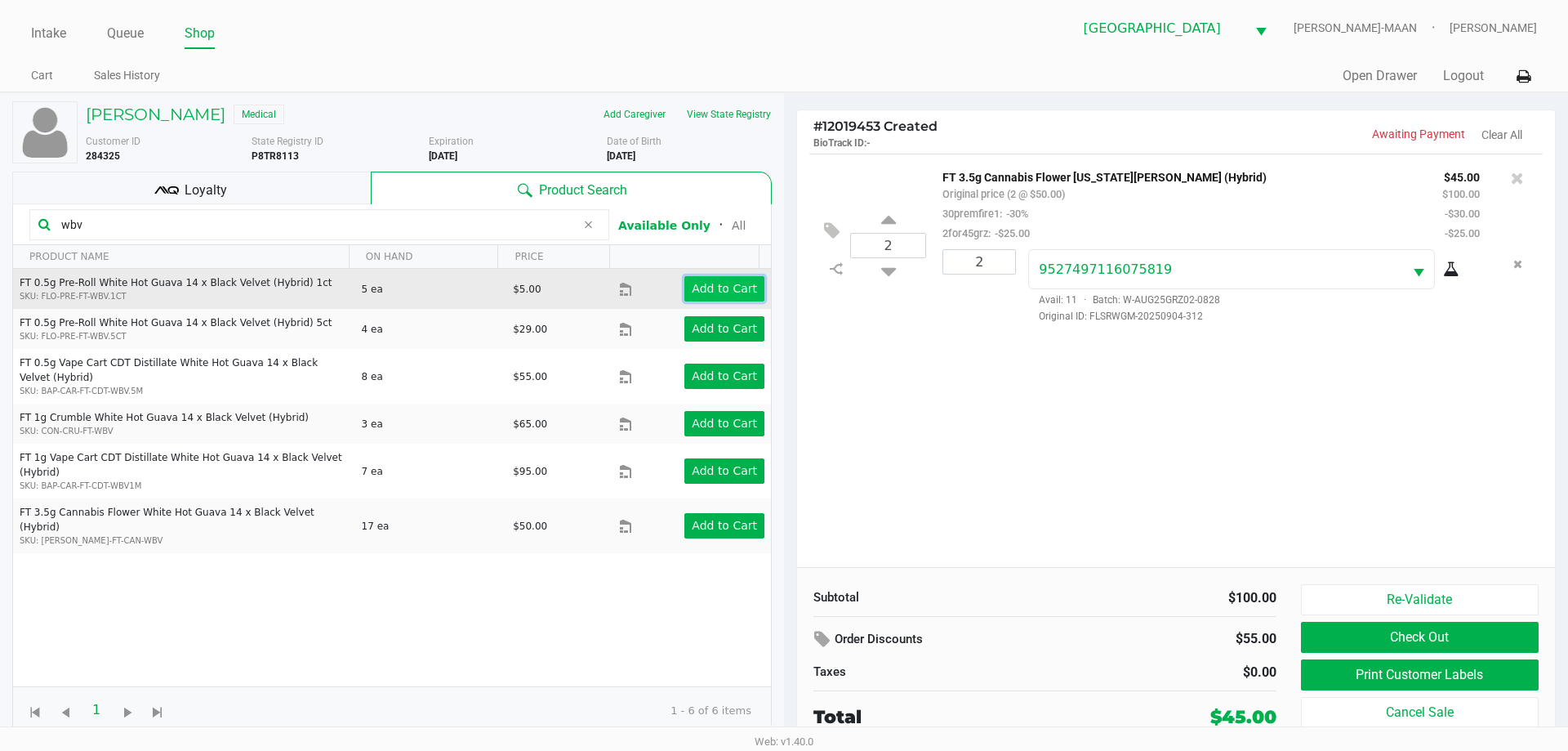
click at [694, 295] on app-button-loader "Add to Cart" at bounding box center [724, 288] width 65 height 13
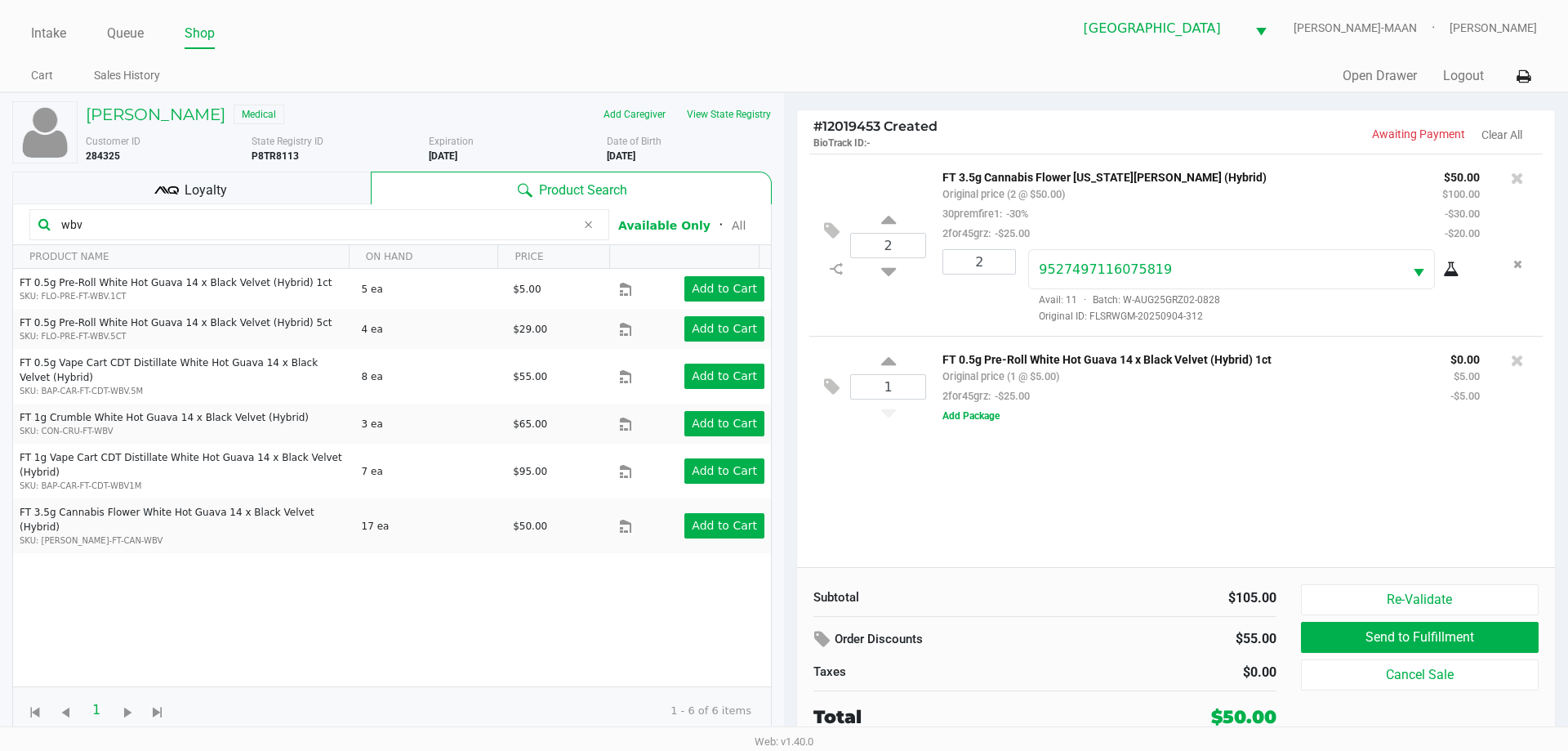
click at [184, 197] on div "Loyalty" at bounding box center [191, 187] width 359 height 33
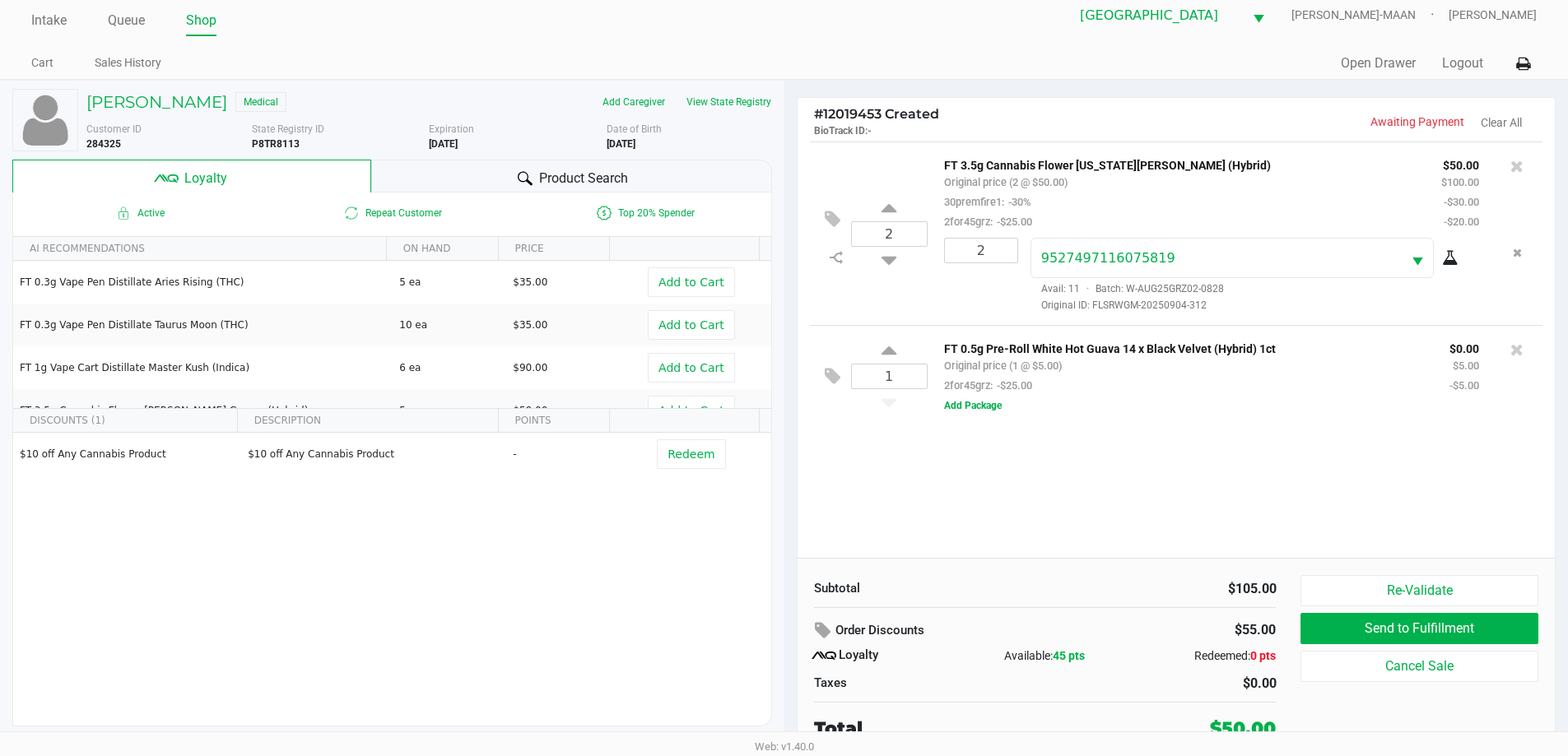
scroll to position [17, 0]
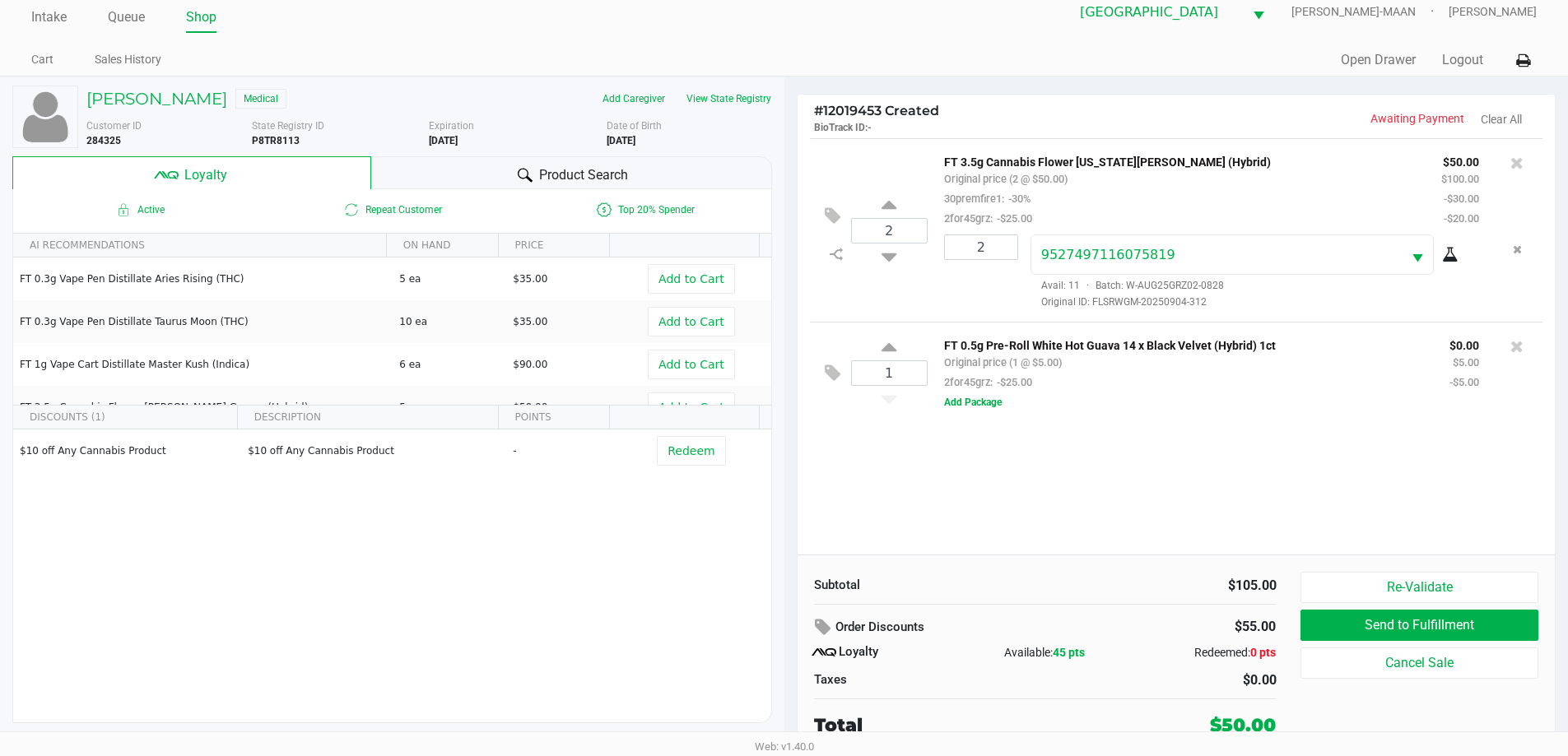
click at [1151, 474] on div "2 FT 3.5g Cannabis Flower Georgia Runtz (Hybrid) Original price (2 @ $50.00) 30…" at bounding box center [1177, 346] width 758 height 417
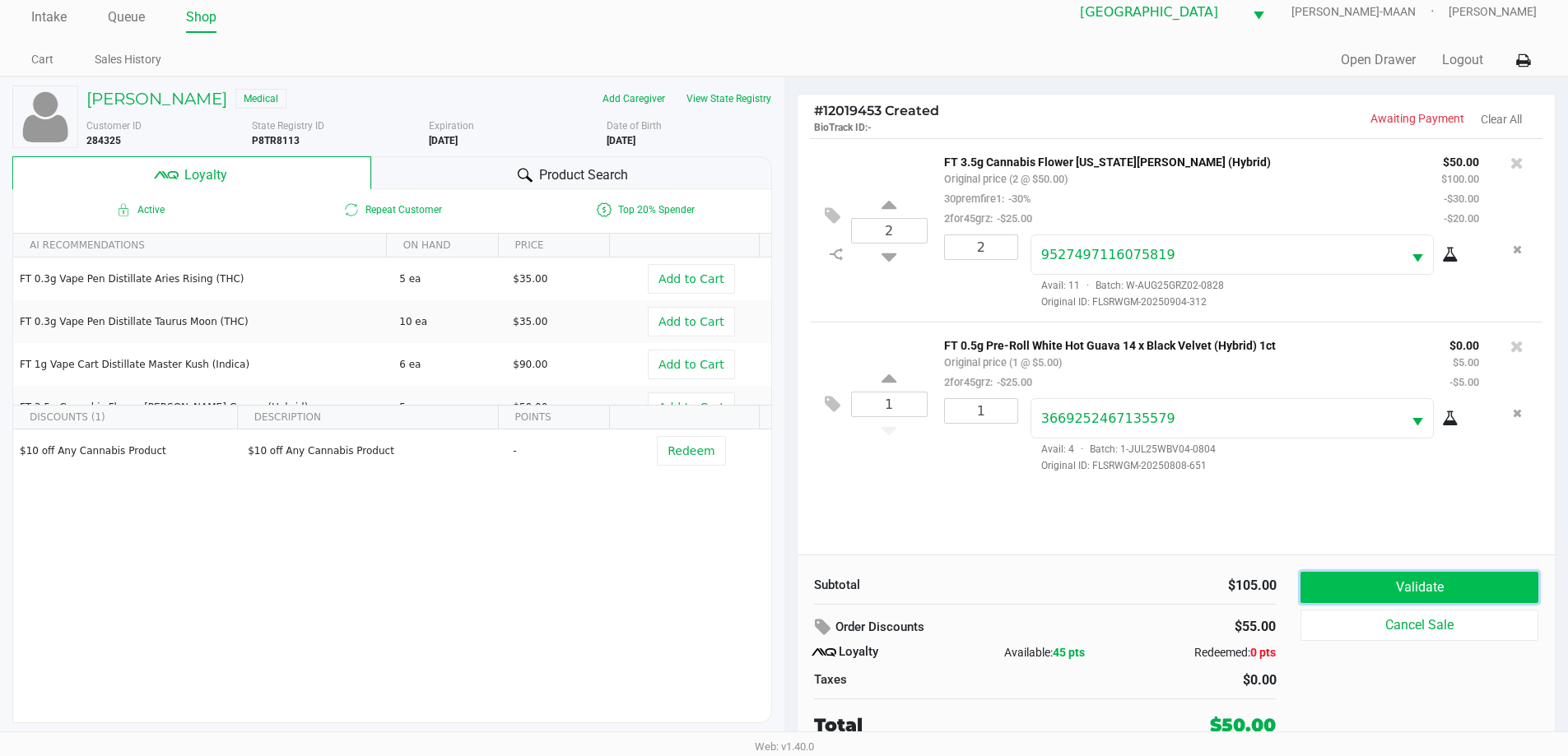
click at [1317, 585] on button "Validate" at bounding box center [1418, 587] width 237 height 32
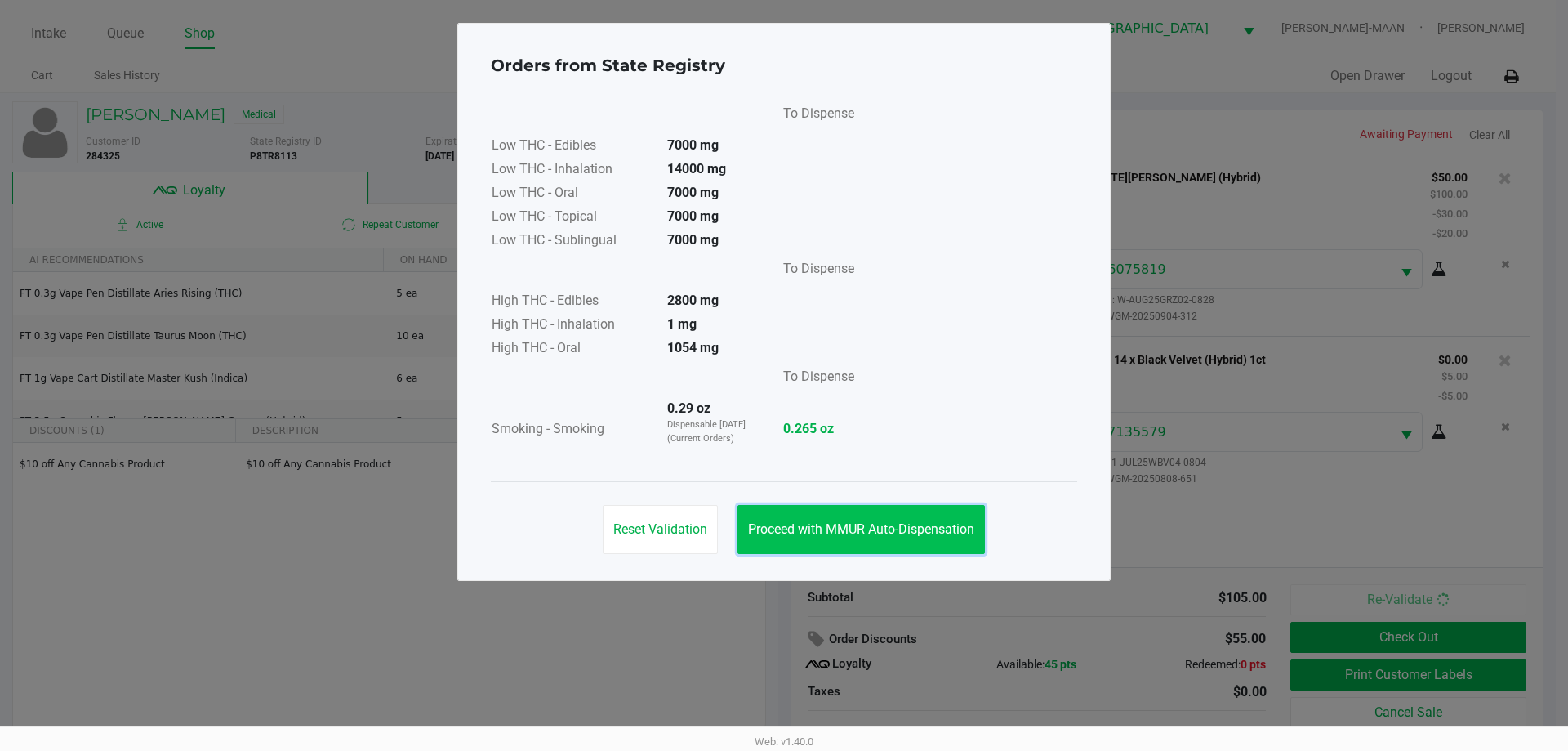
click at [901, 528] on span "Proceed with MMUR Auto-Dispensation" at bounding box center [862, 529] width 227 height 16
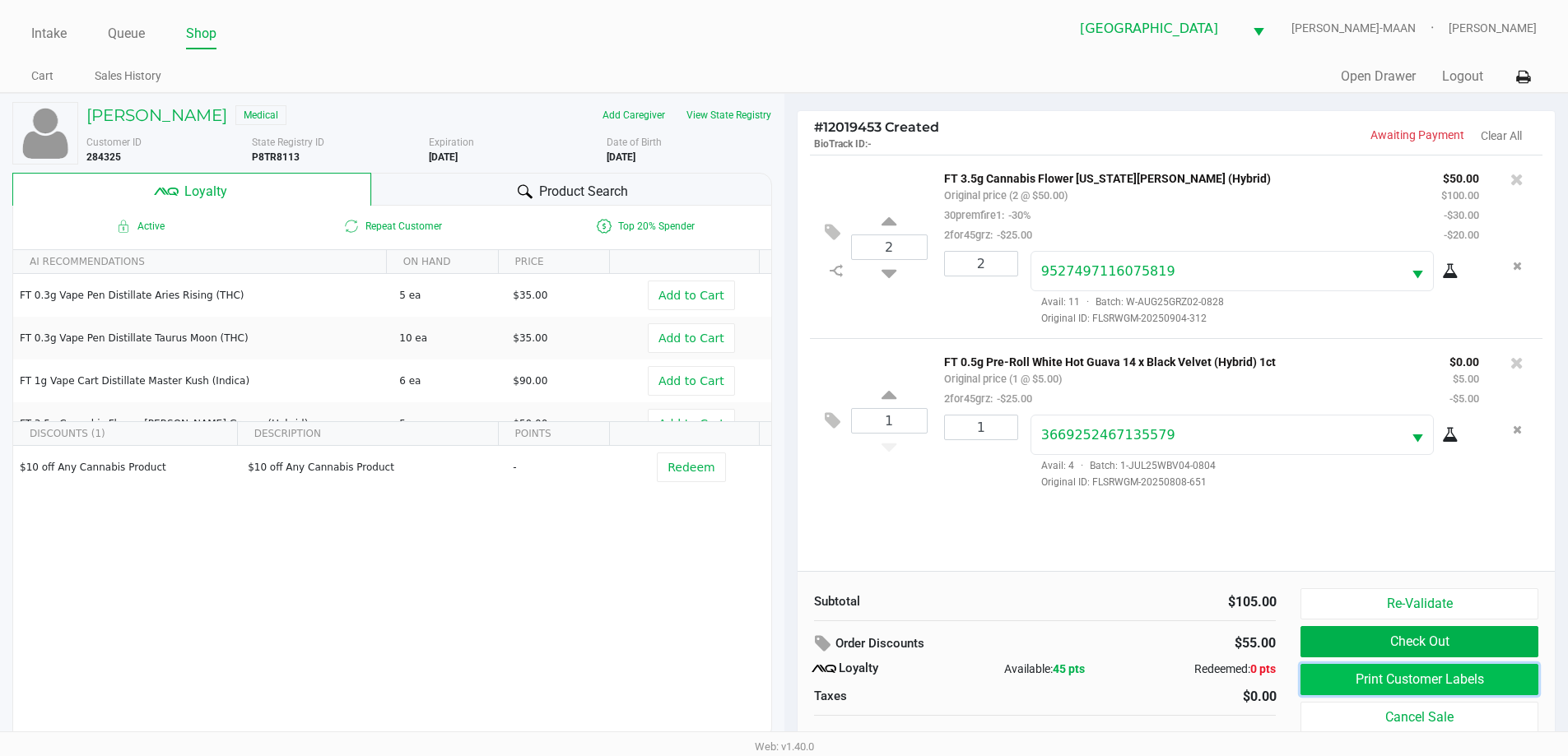
click at [1352, 683] on button "Print Customer Labels" at bounding box center [1418, 680] width 237 height 32
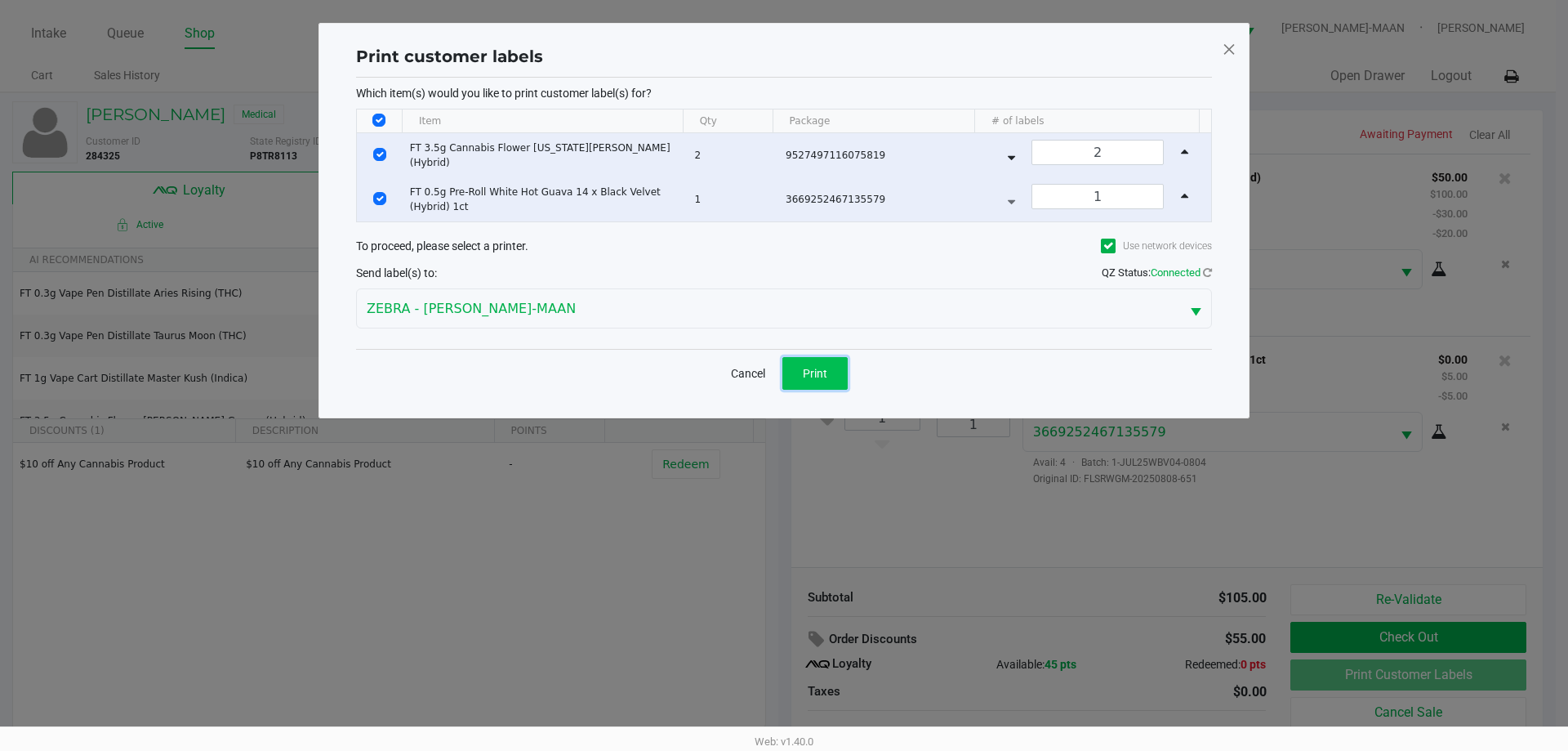
click at [821, 376] on span "Print" at bounding box center [815, 373] width 25 height 13
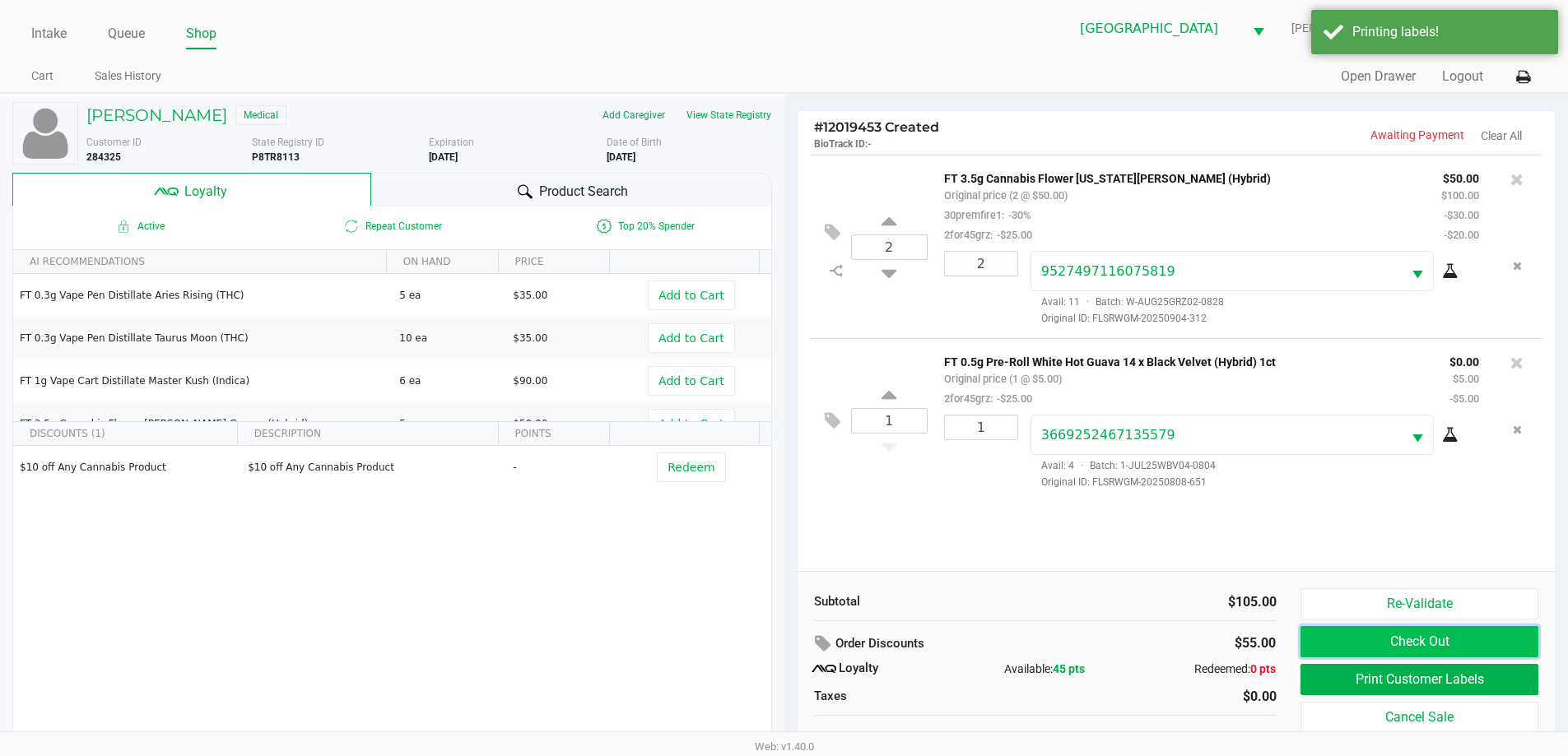
click at [1406, 648] on button "Check Out" at bounding box center [1418, 642] width 237 height 32
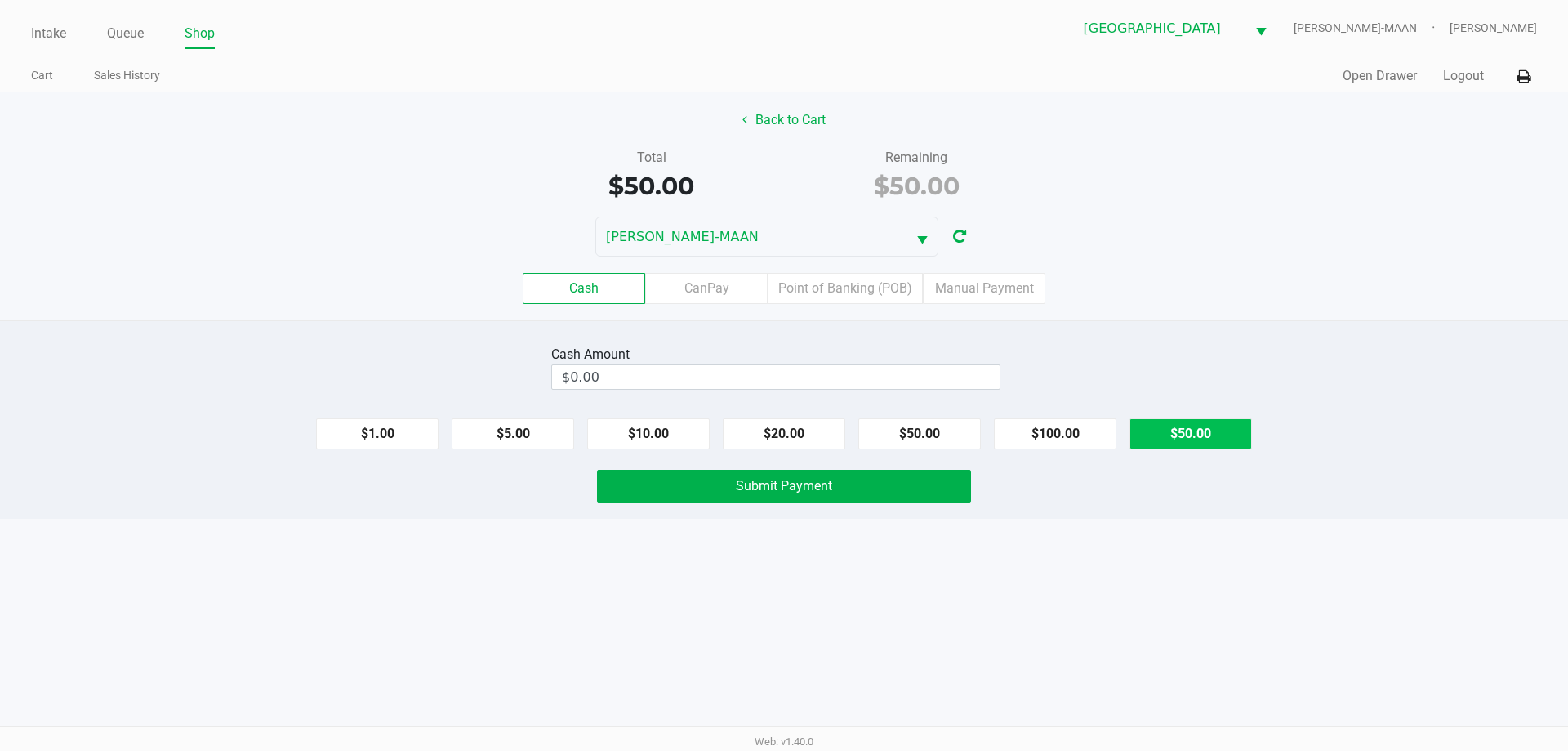
click at [1160, 424] on button "$50.00" at bounding box center [1191, 435] width 122 height 32
type input "$50.00"
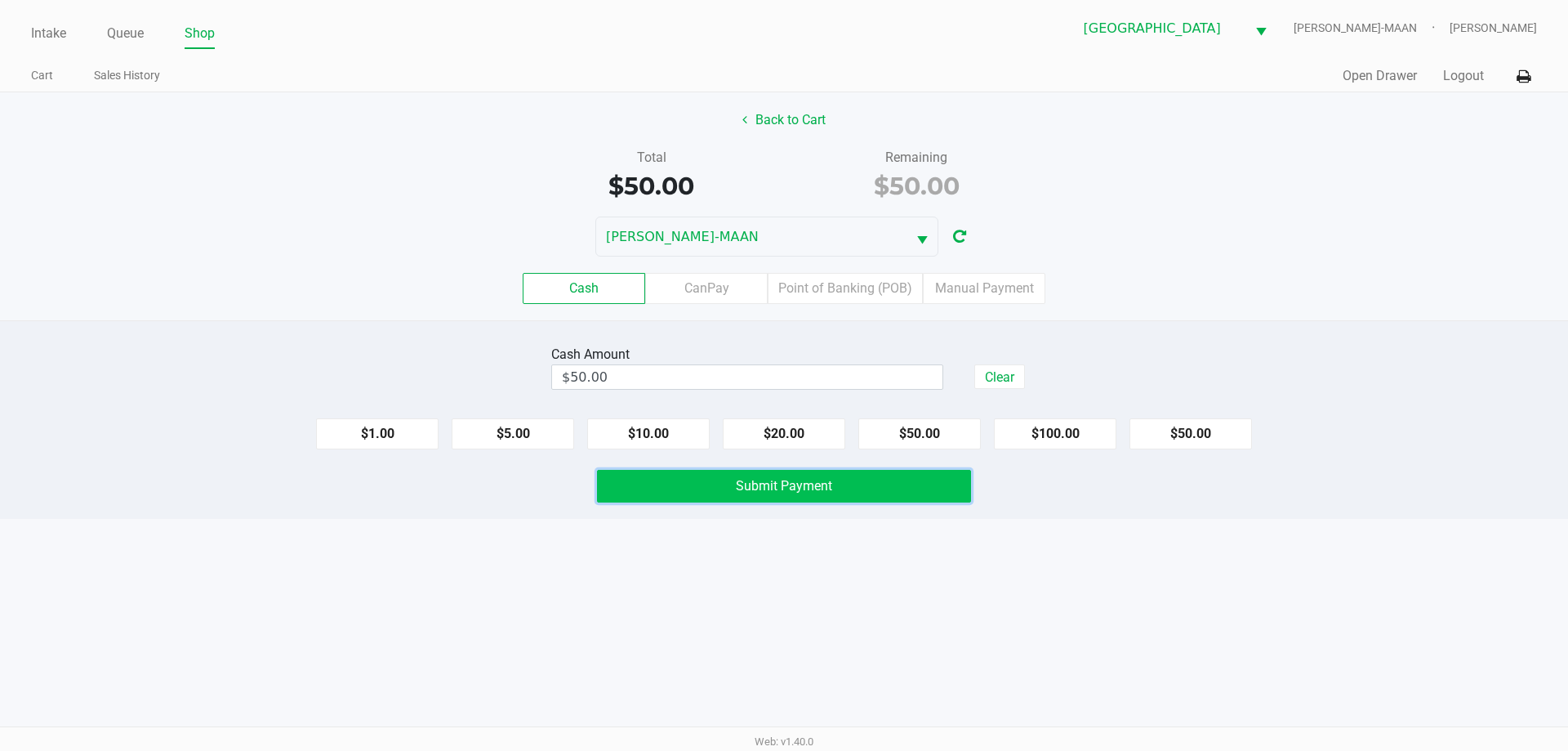
click at [910, 470] on button "Submit Payment" at bounding box center [784, 486] width 374 height 33
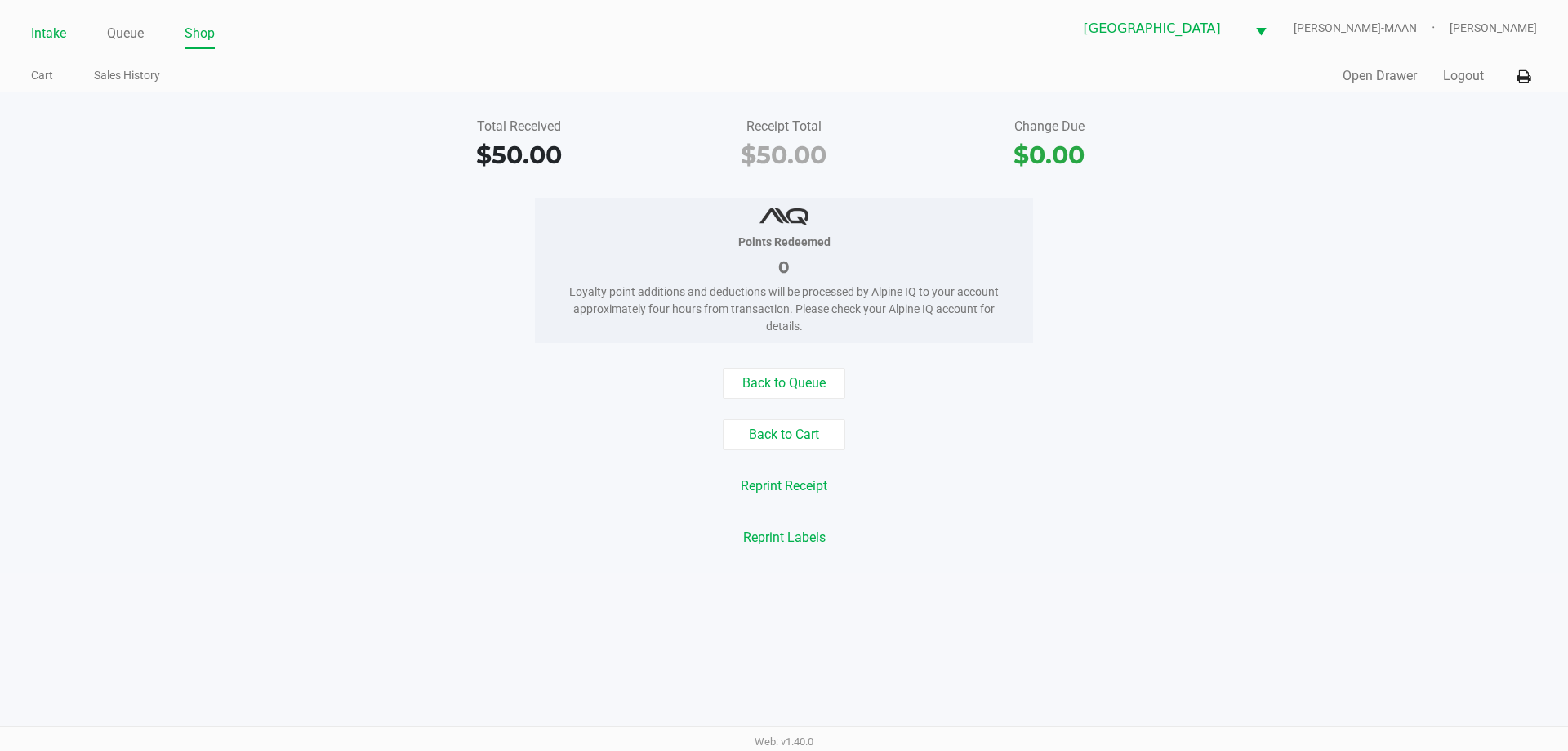
click at [66, 21] on li "Intake" at bounding box center [49, 34] width 35 height 29
click at [56, 28] on link "Intake" at bounding box center [49, 33] width 35 height 23
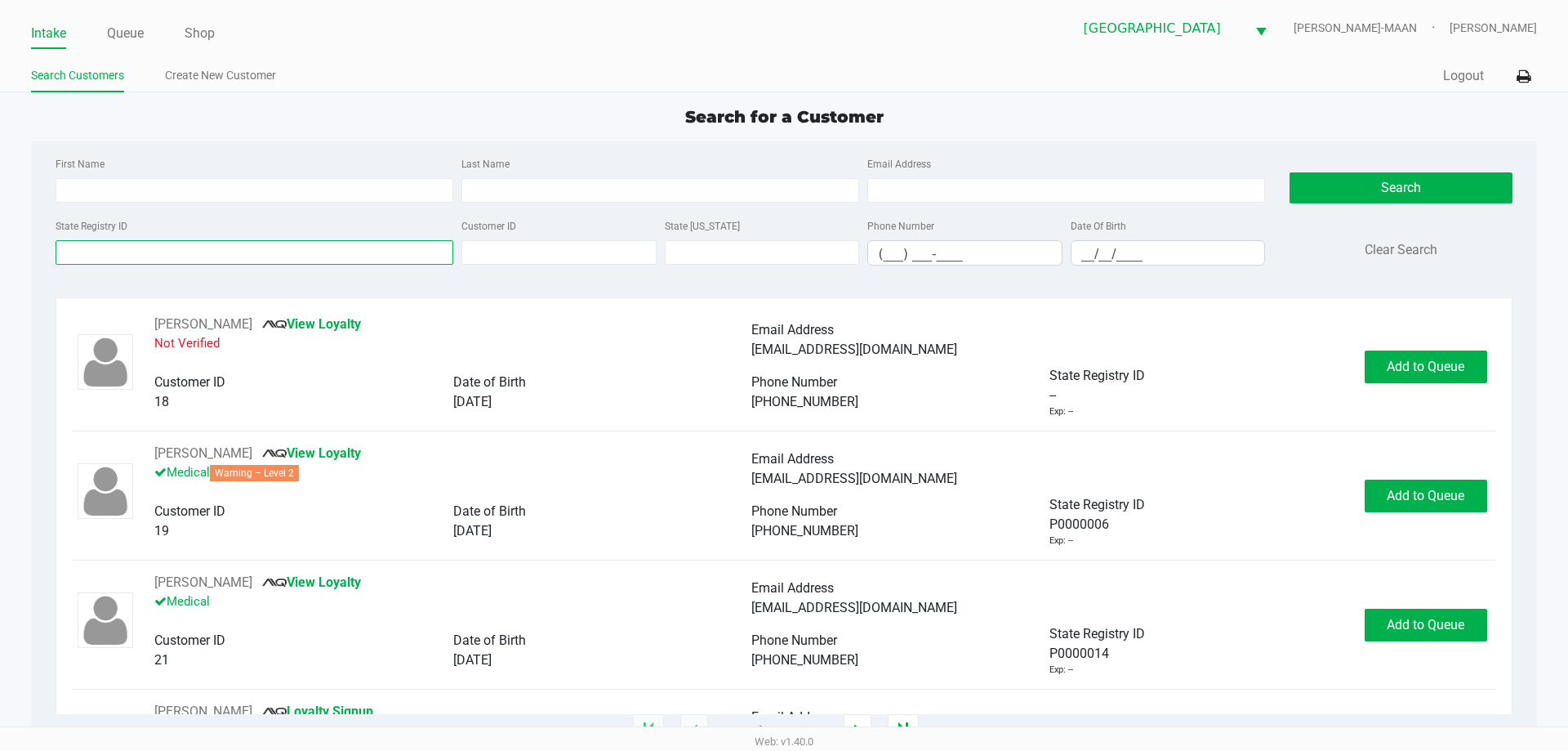
click at [338, 244] on input "State Registry ID" at bounding box center [254, 252] width 398 height 25
click at [113, 27] on link "Queue" at bounding box center [125, 33] width 36 height 23
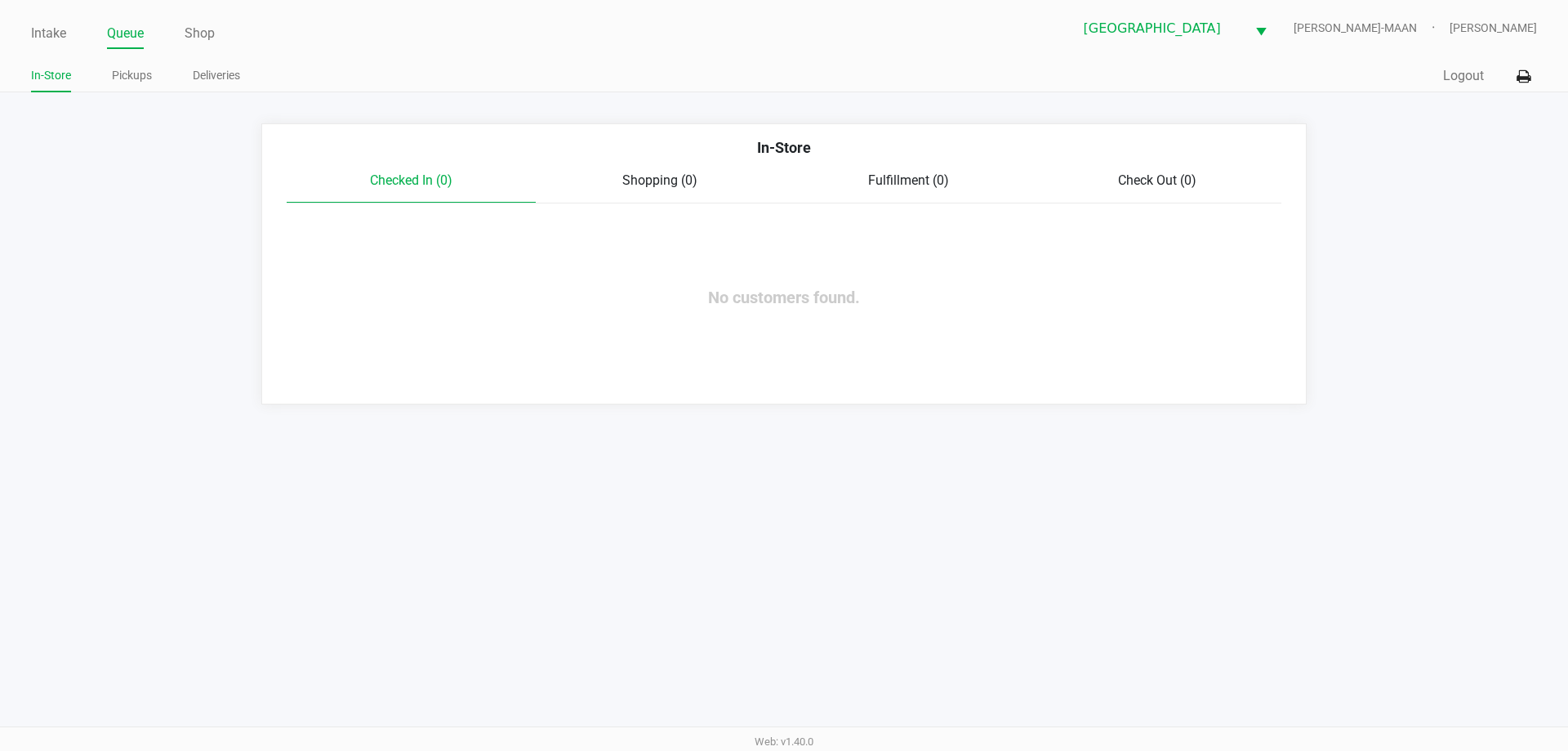
click at [110, 82] on ul "In-Store Pickups Deliveries" at bounding box center [408, 78] width 753 height 28
click at [113, 79] on link "Pickups" at bounding box center [132, 75] width 40 height 21
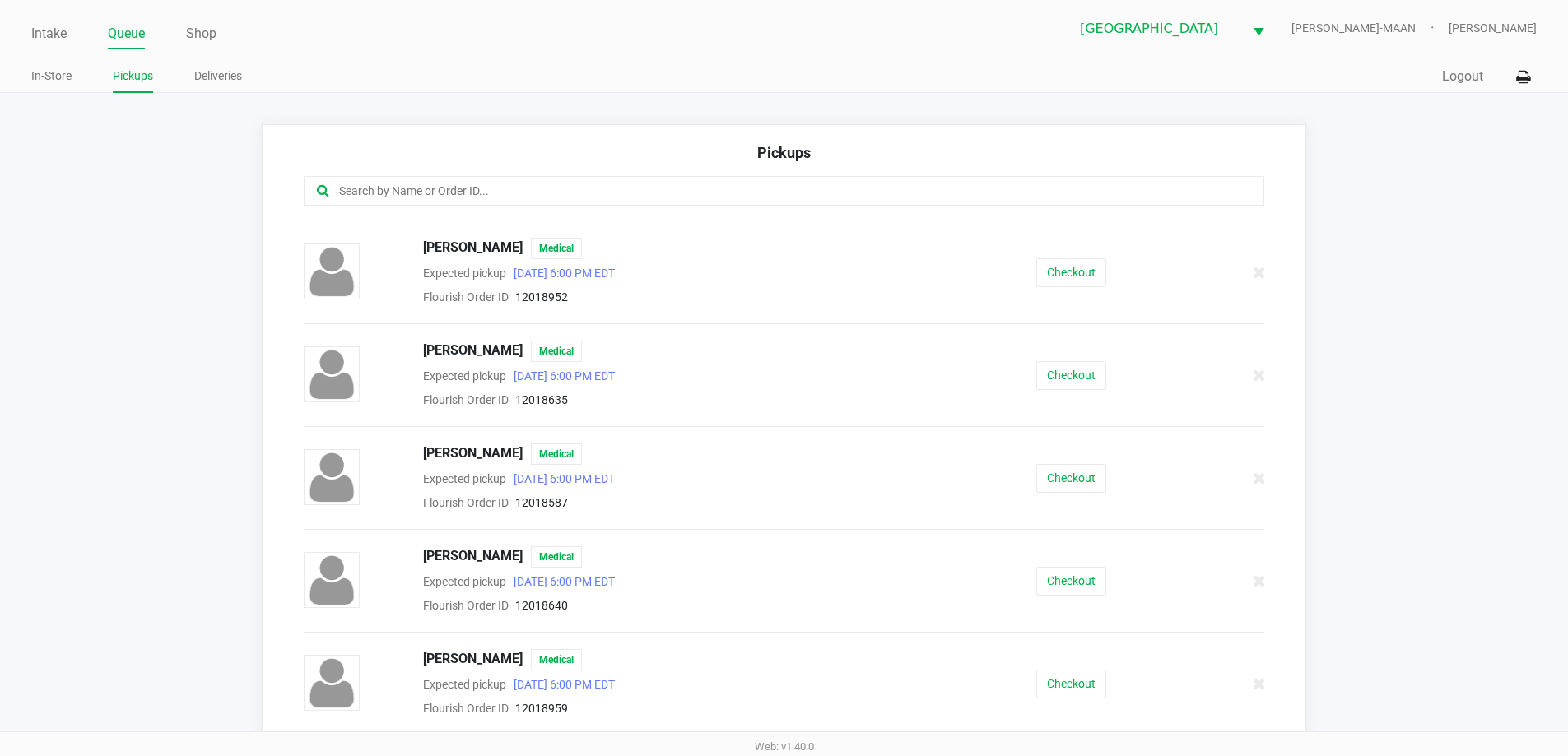
scroll to position [401, 0]
click at [1073, 580] on button "Checkout" at bounding box center [1071, 580] width 69 height 29
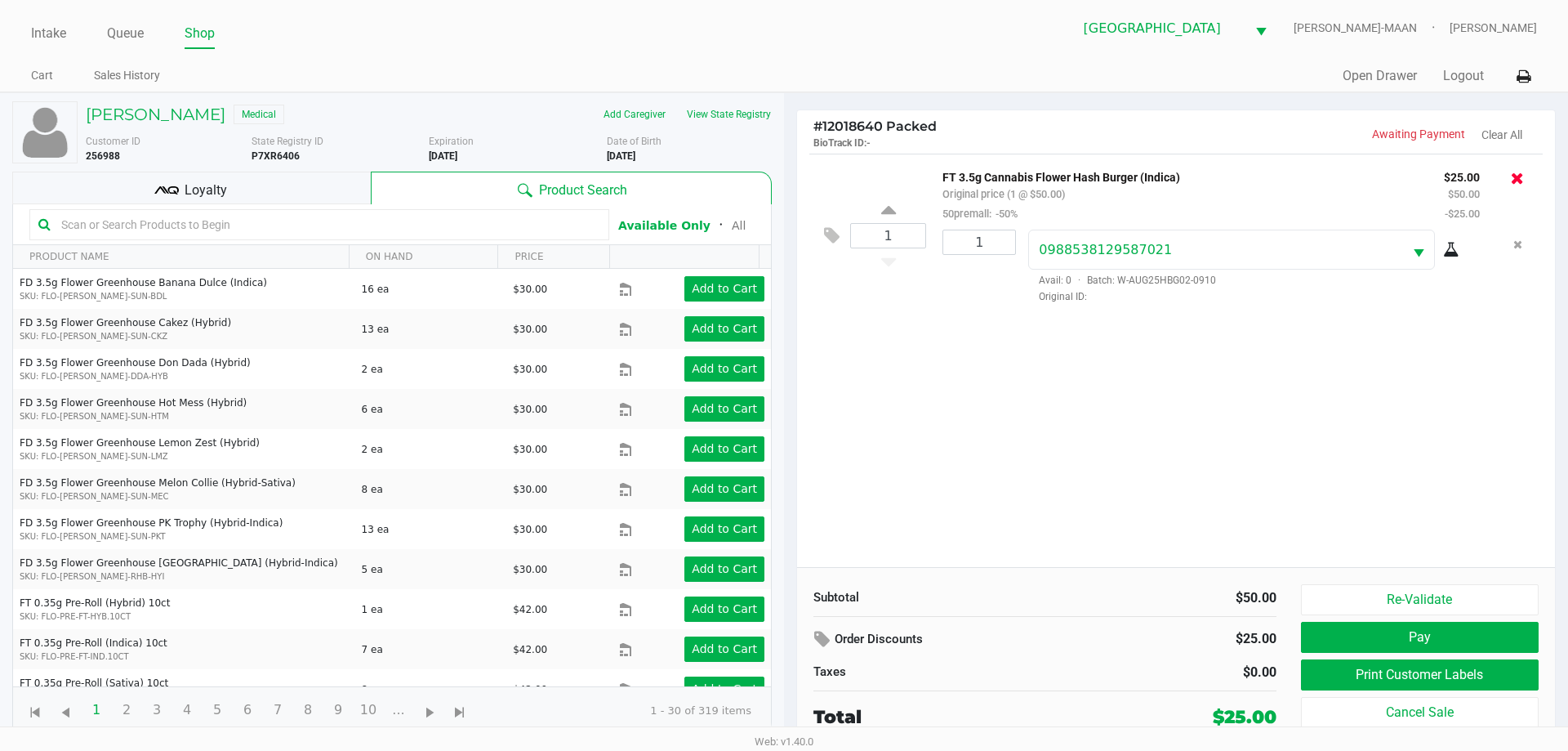
click at [1516, 174] on icon at bounding box center [1517, 177] width 13 height 17
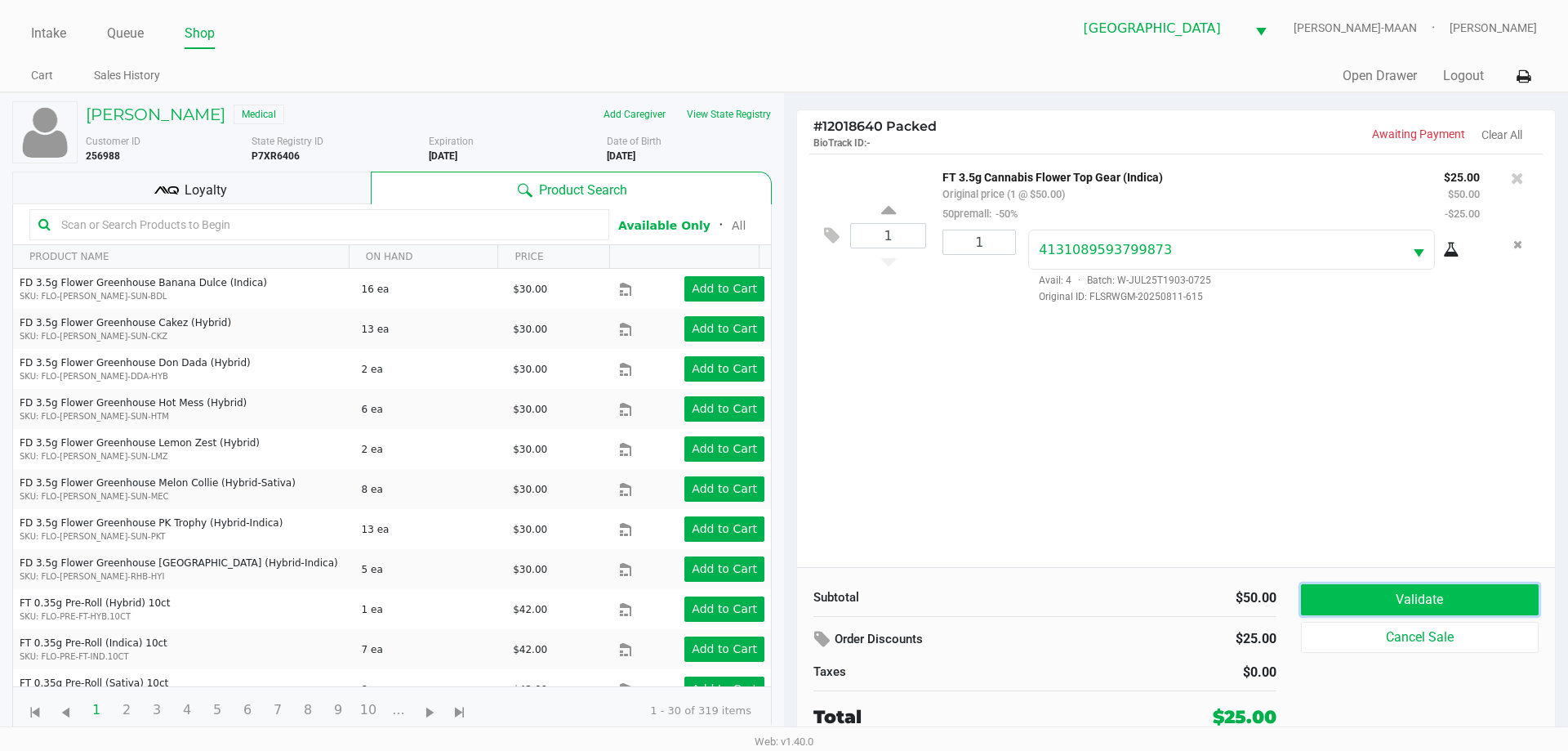
click at [1388, 607] on button "Validate" at bounding box center [1419, 600] width 237 height 32
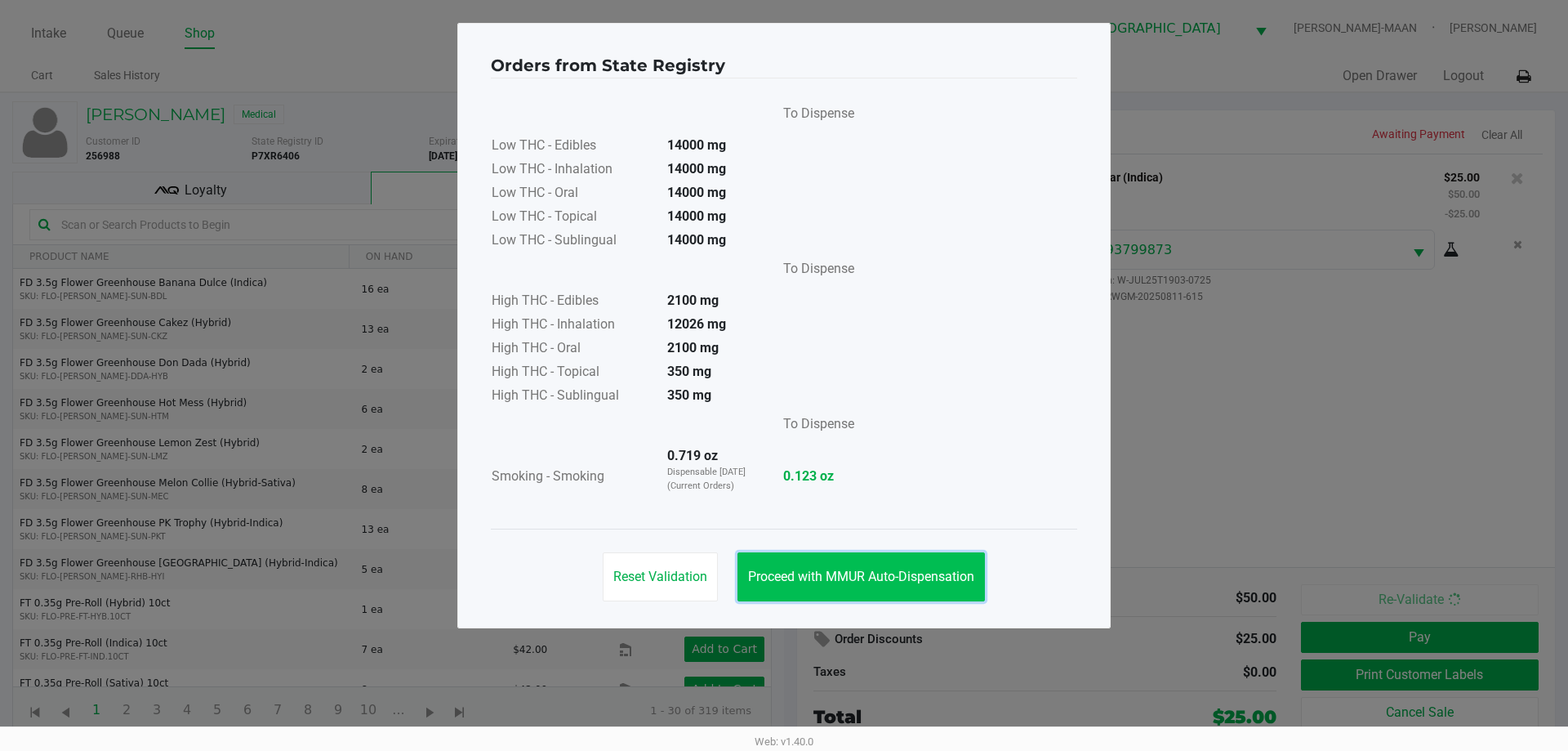
click at [912, 573] on span "Proceed with MMUR Auto-Dispensation" at bounding box center [862, 577] width 227 height 16
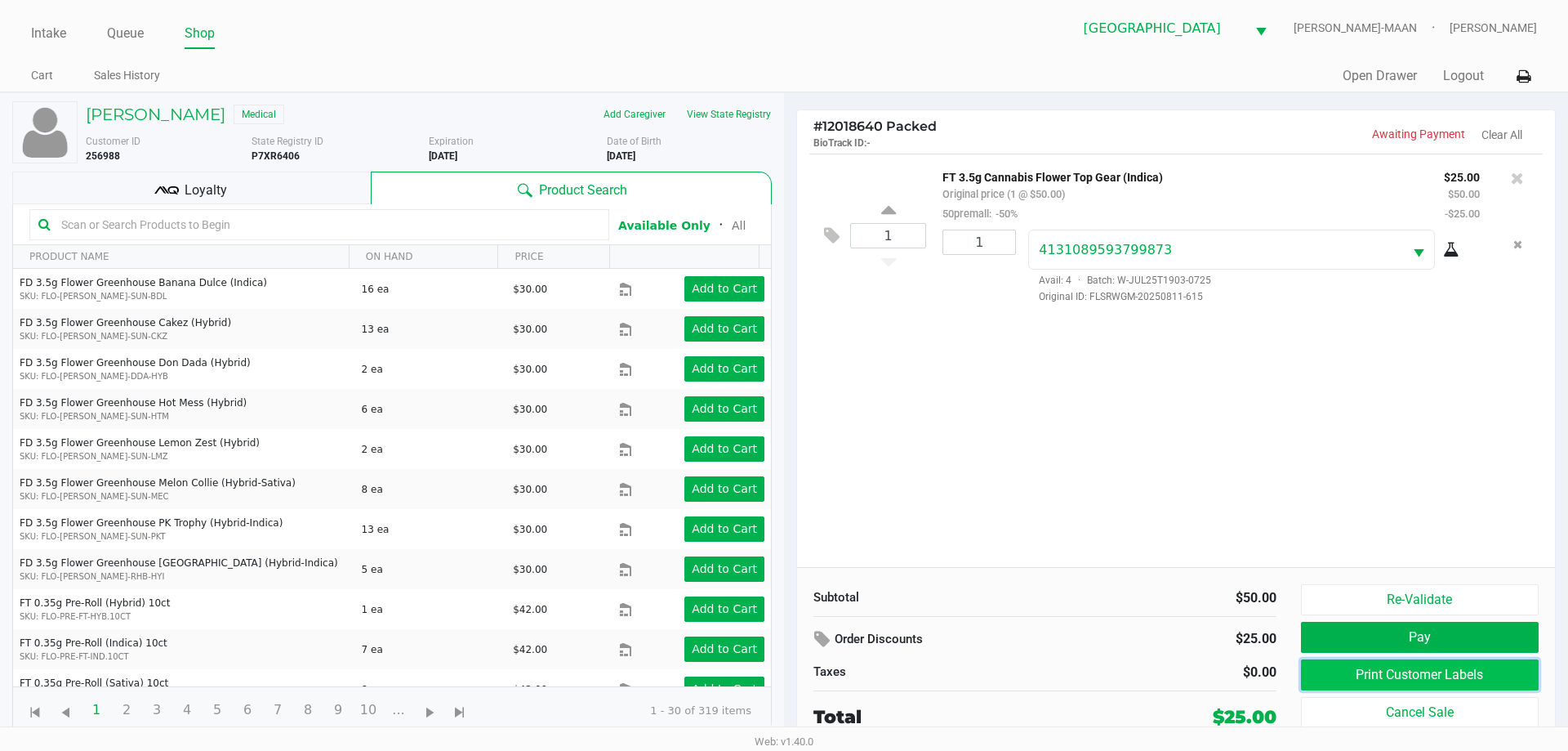
click at [1486, 685] on button "Print Customer Labels" at bounding box center [1419, 675] width 237 height 32
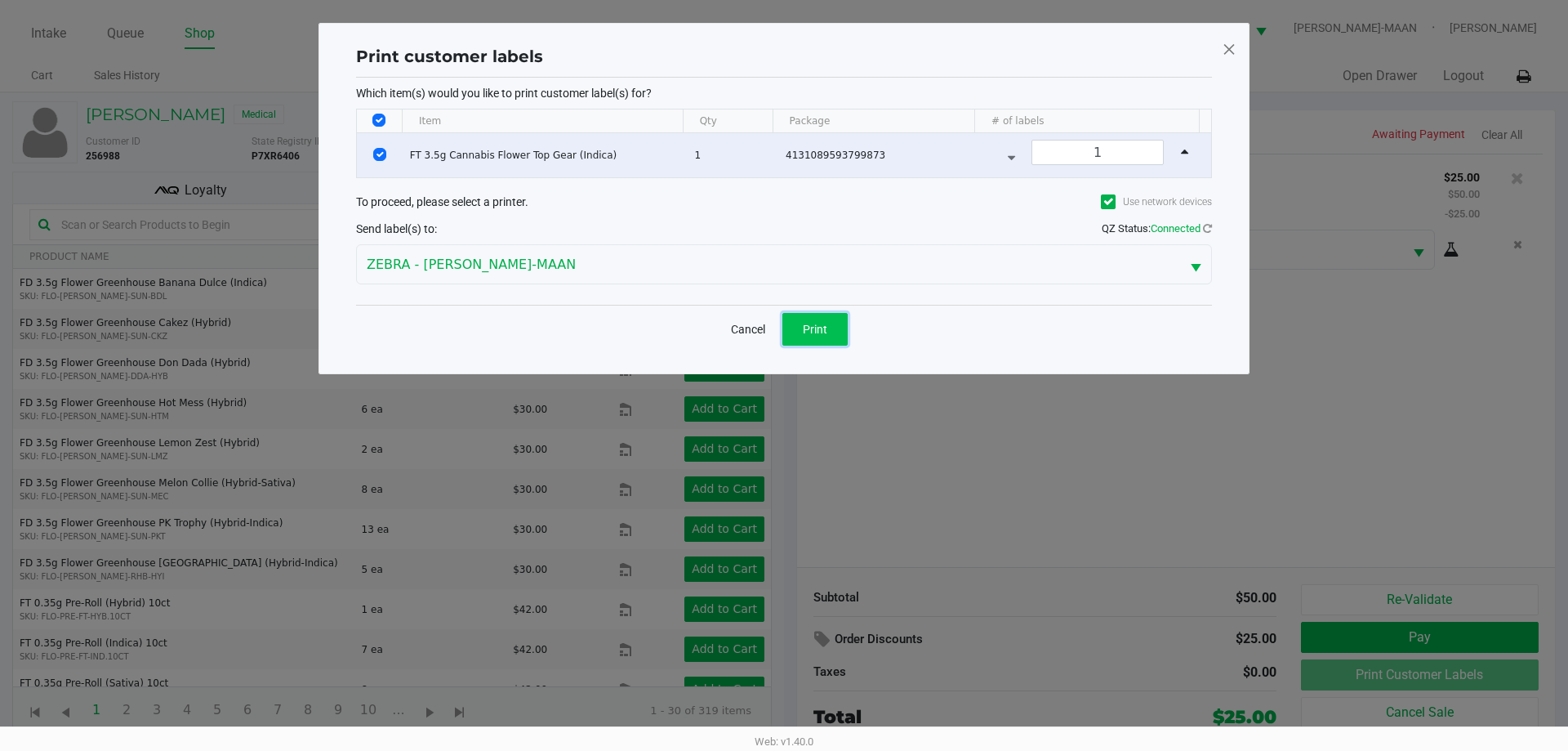
click at [811, 337] on button "Print" at bounding box center [815, 329] width 65 height 33
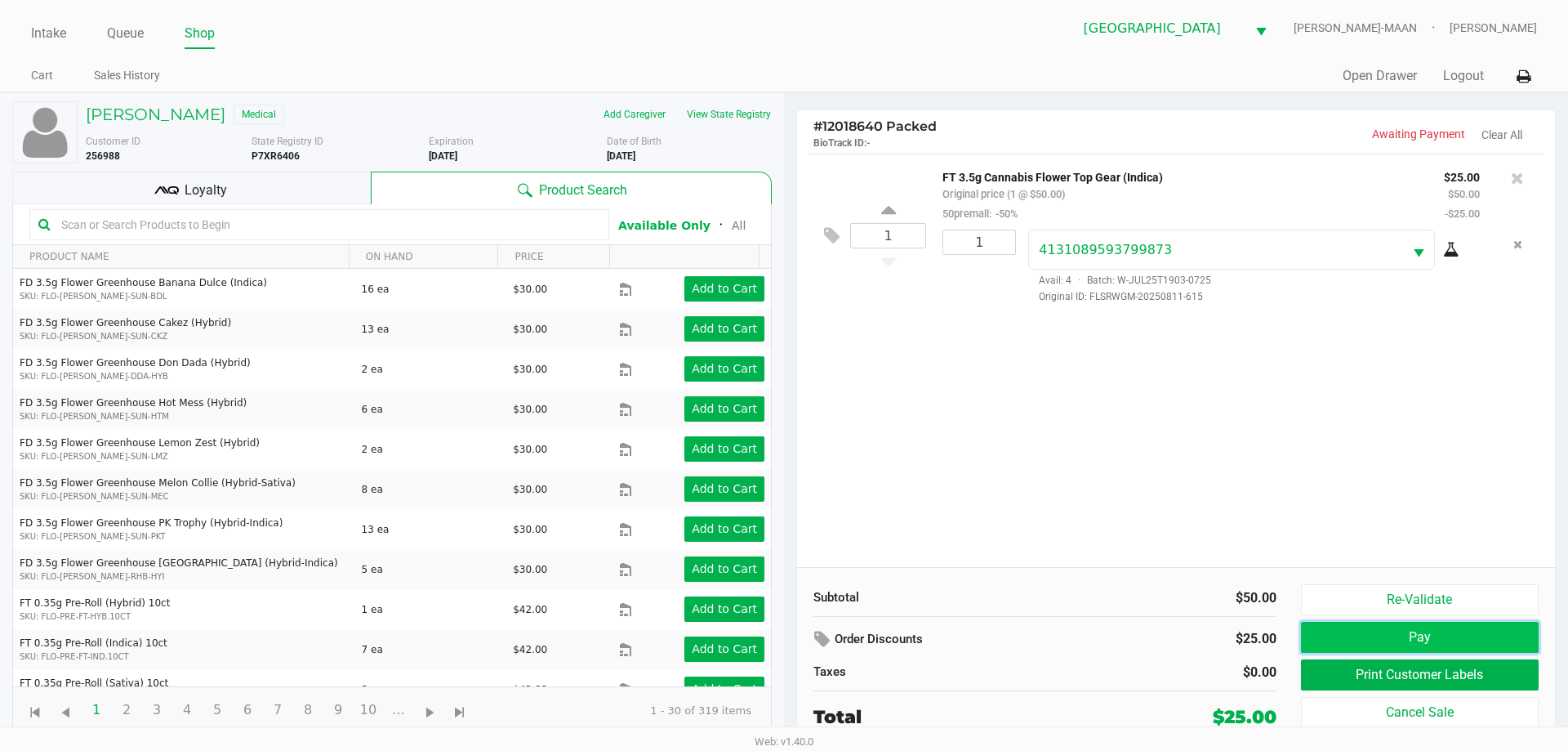
click at [1386, 643] on button "Pay" at bounding box center [1419, 638] width 237 height 32
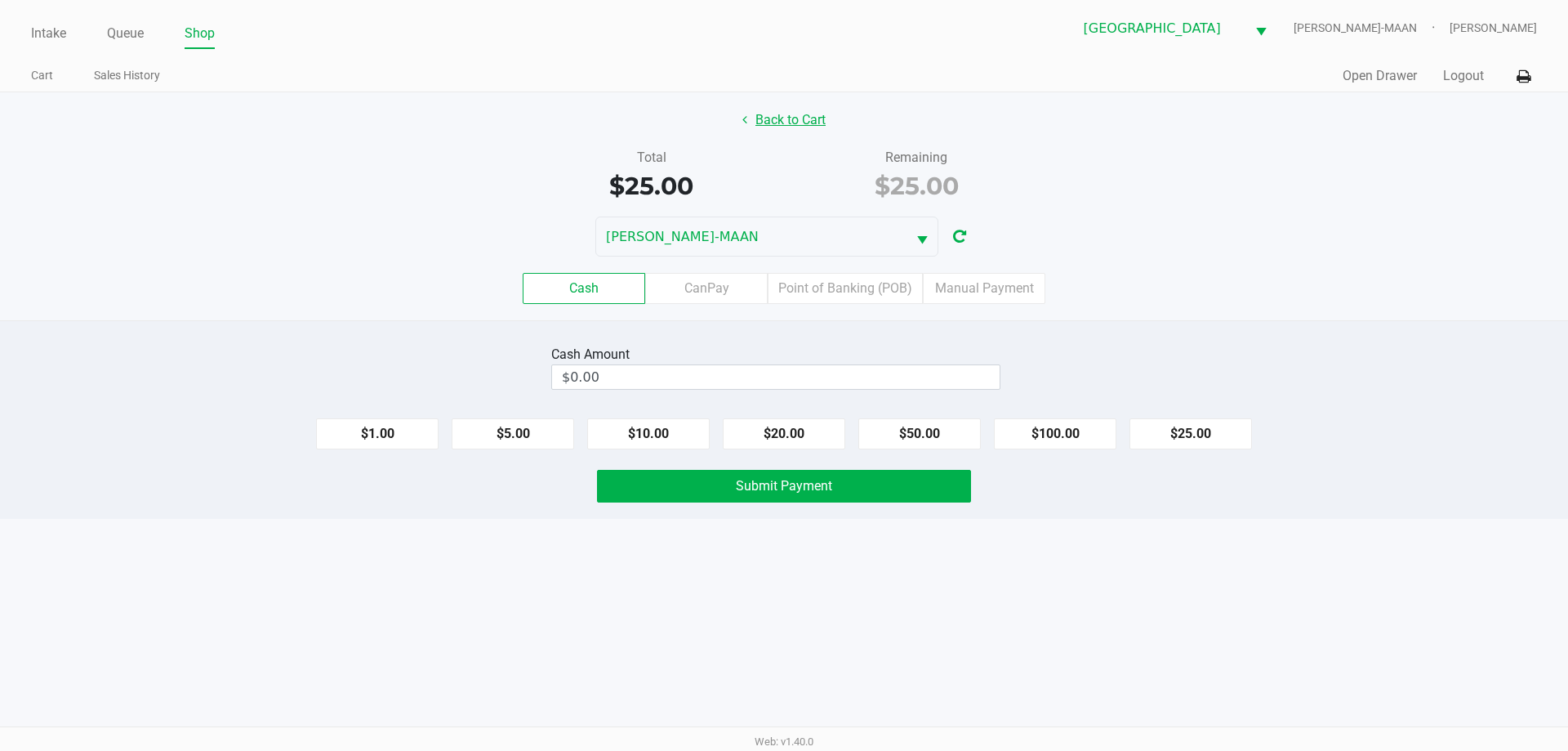
click at [770, 127] on button "Back to Cart" at bounding box center [784, 120] width 104 height 32
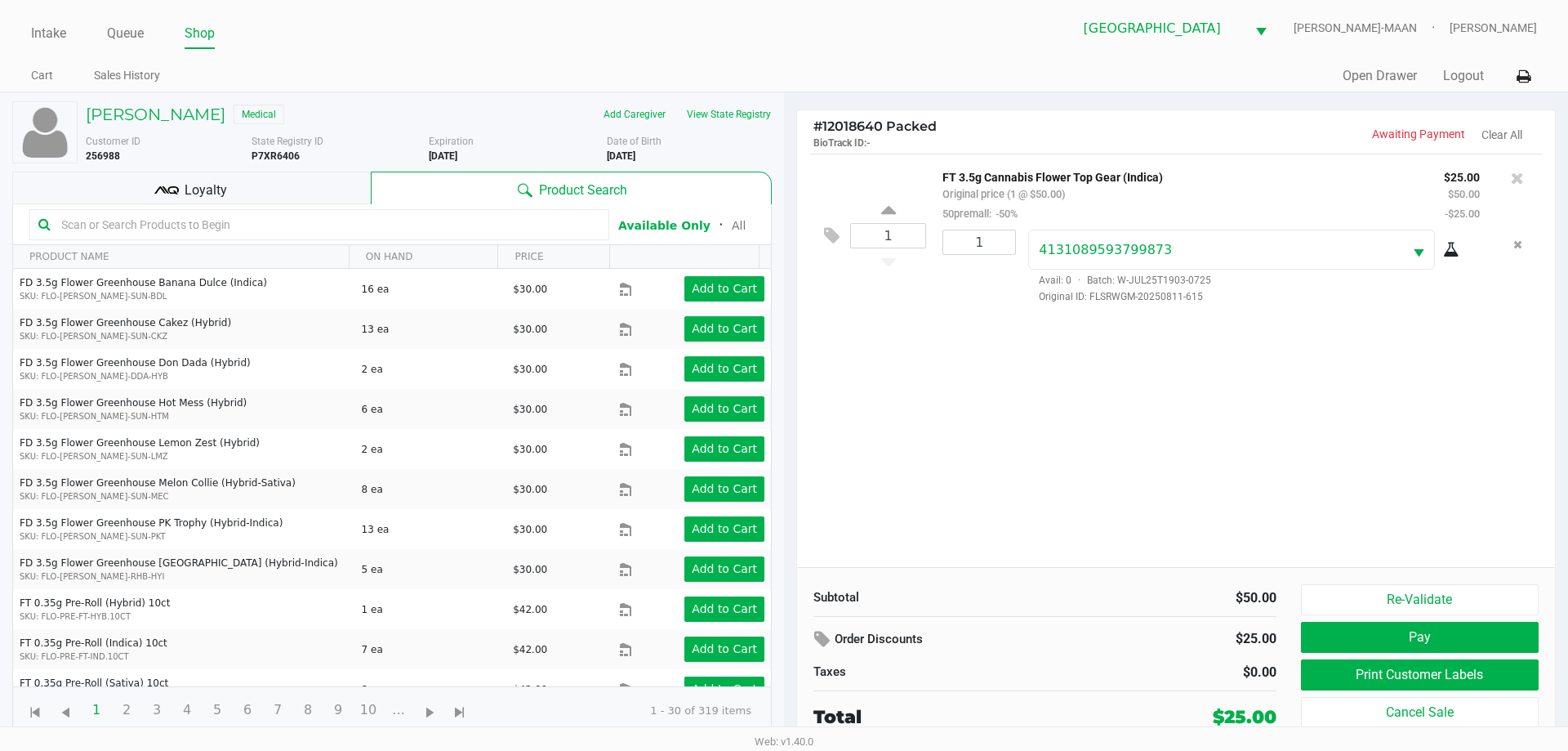
click at [176, 199] on icon at bounding box center [166, 190] width 25 height 25
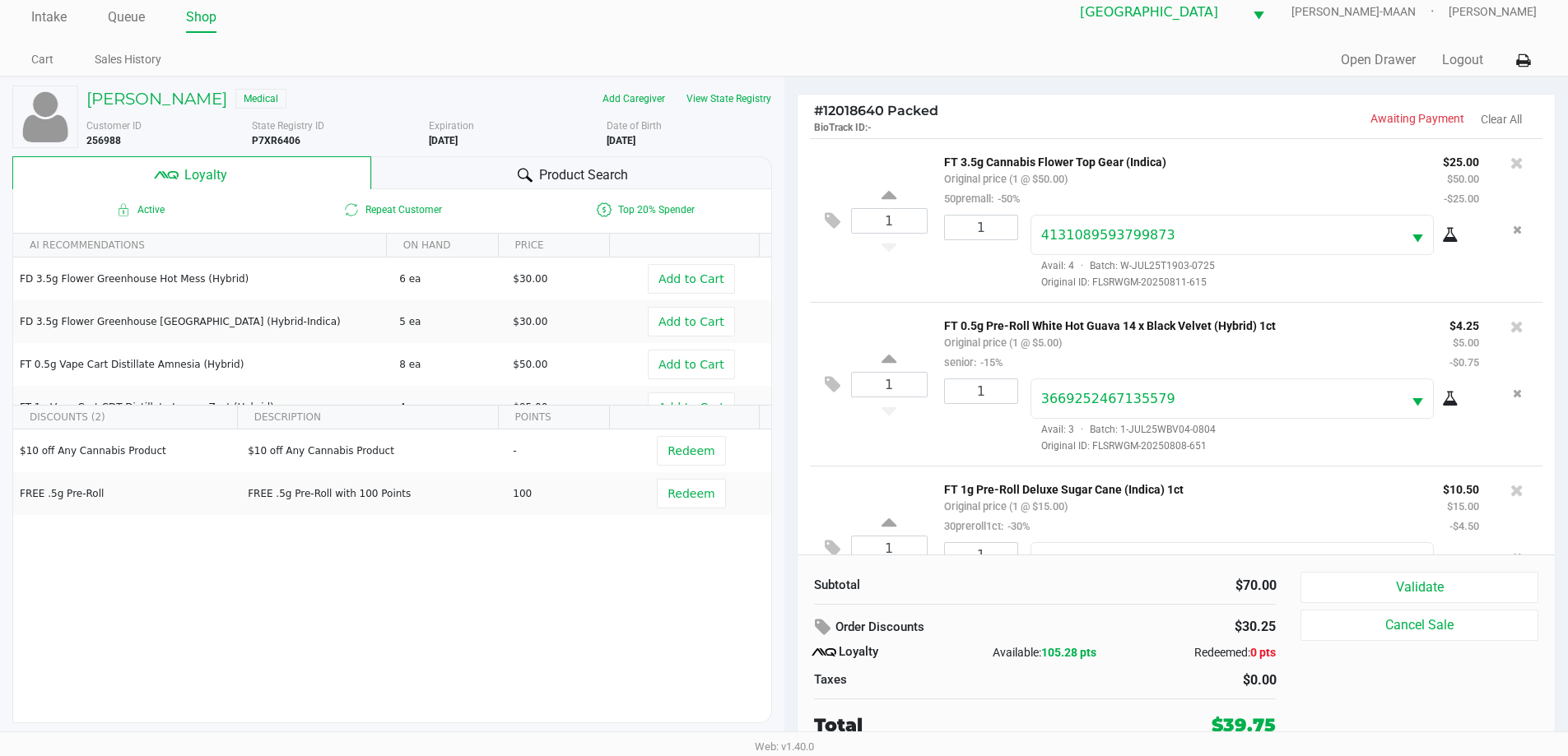
scroll to position [77, 0]
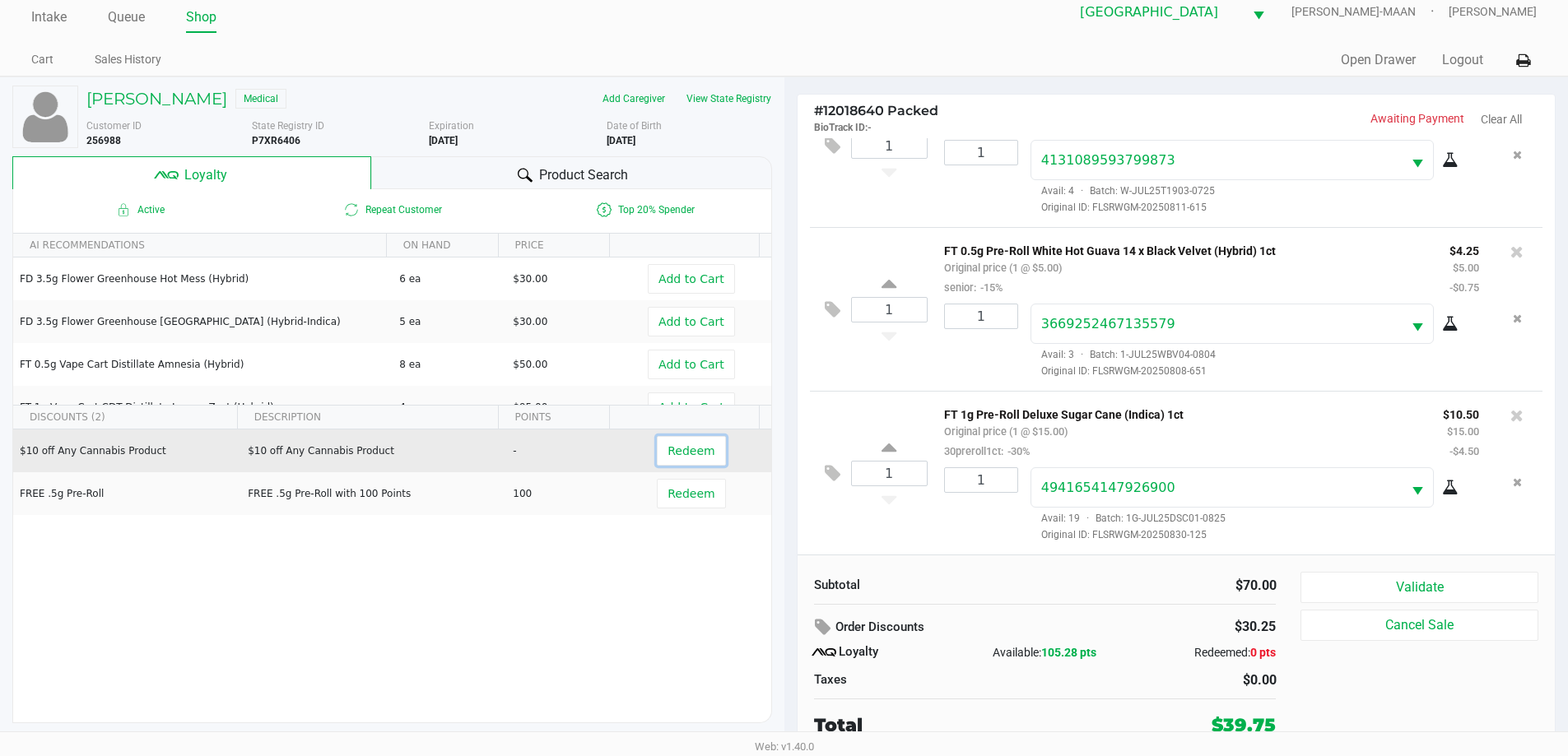
click at [689, 447] on span "Redeem" at bounding box center [691, 450] width 47 height 13
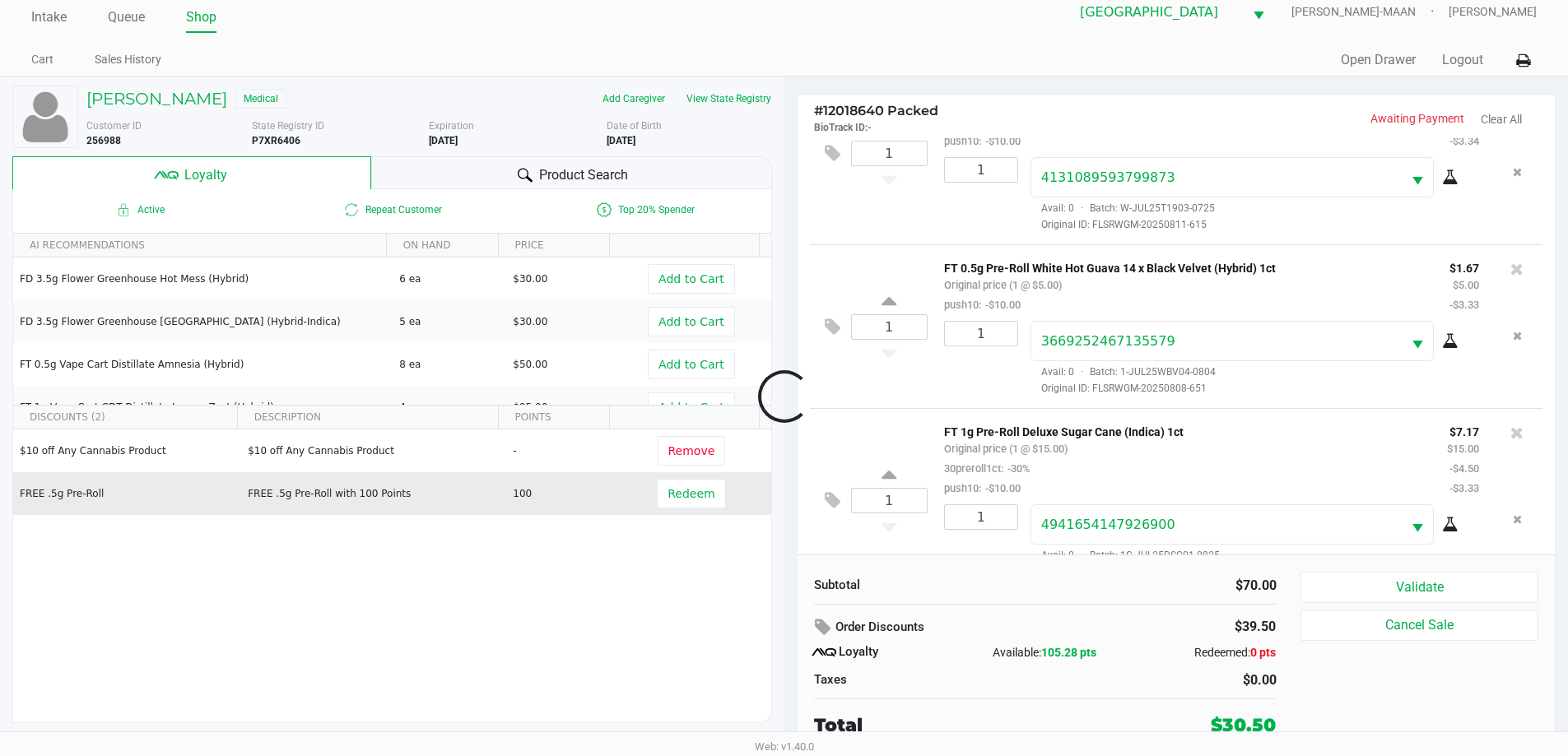
scroll to position [117, 0]
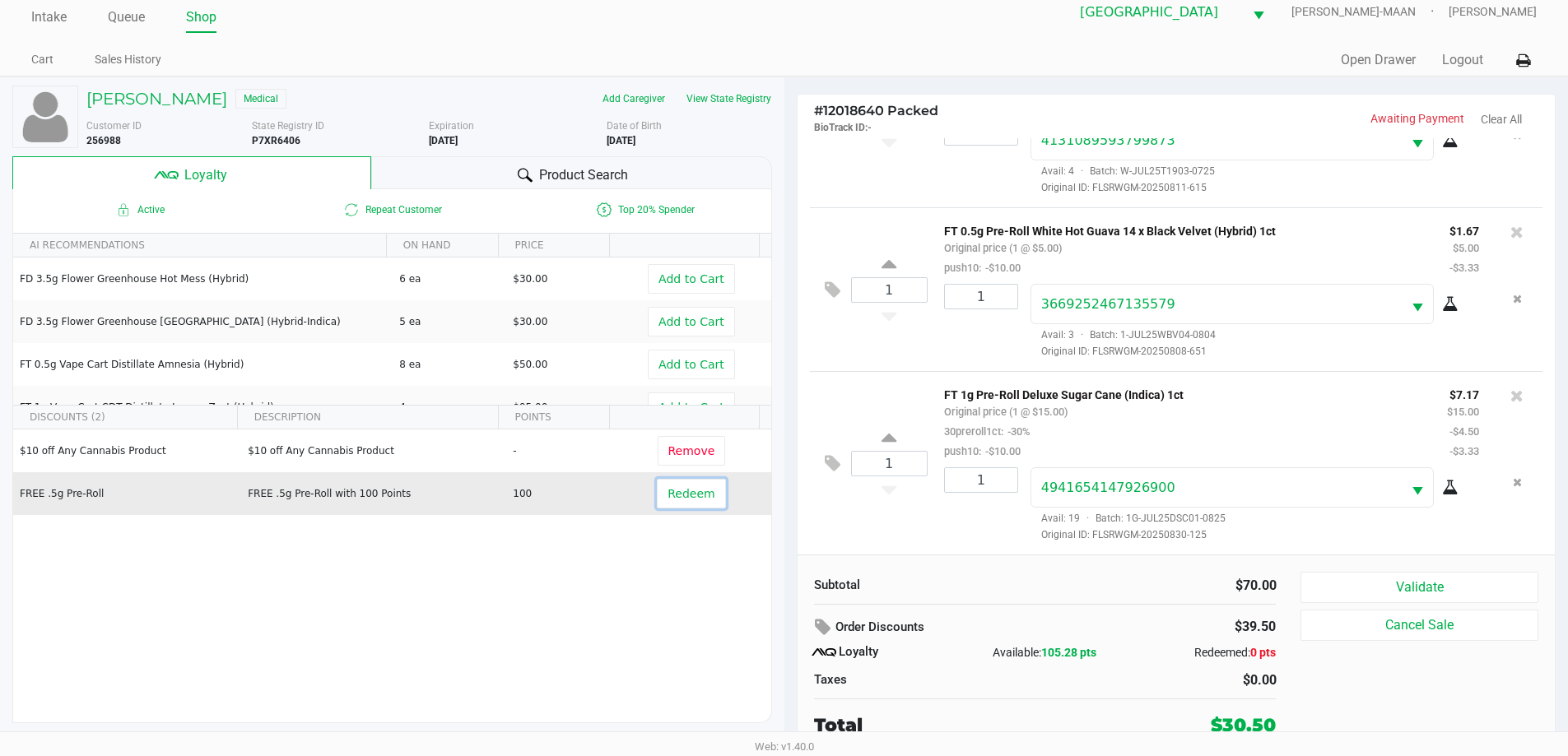
click at [691, 483] on button "Redeem" at bounding box center [691, 494] width 68 height 30
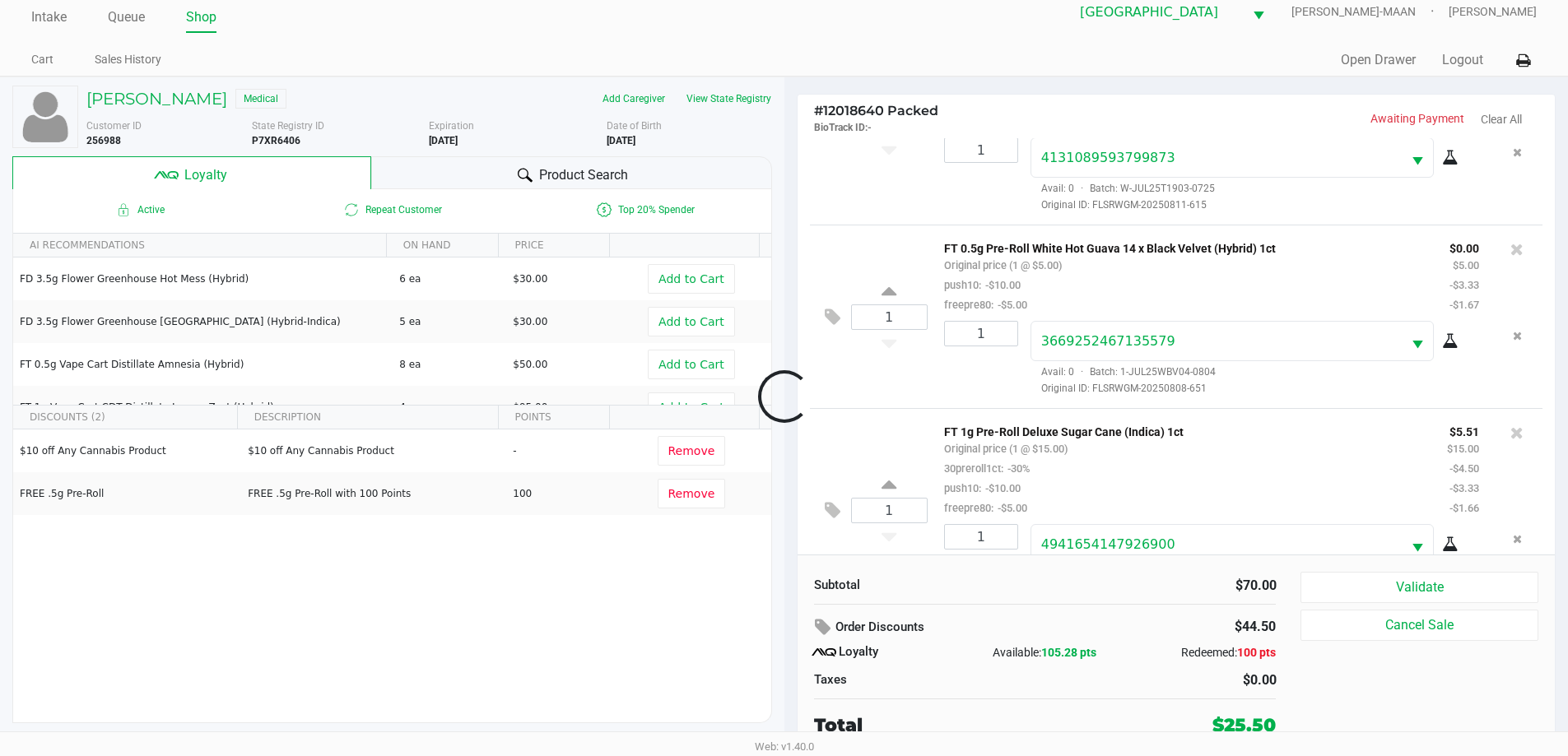
scroll to position [176, 0]
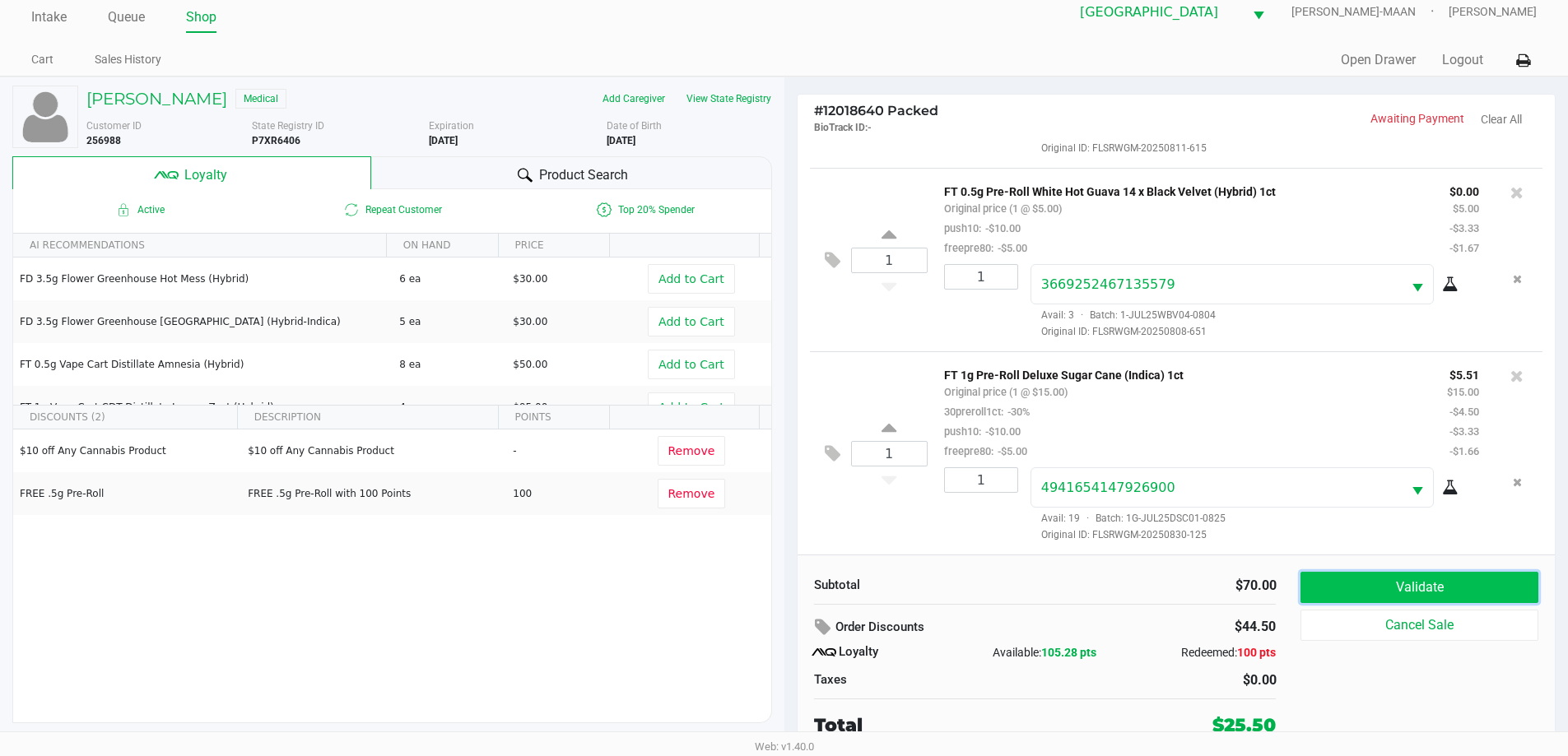
click at [1397, 578] on button "Validate" at bounding box center [1418, 587] width 237 height 32
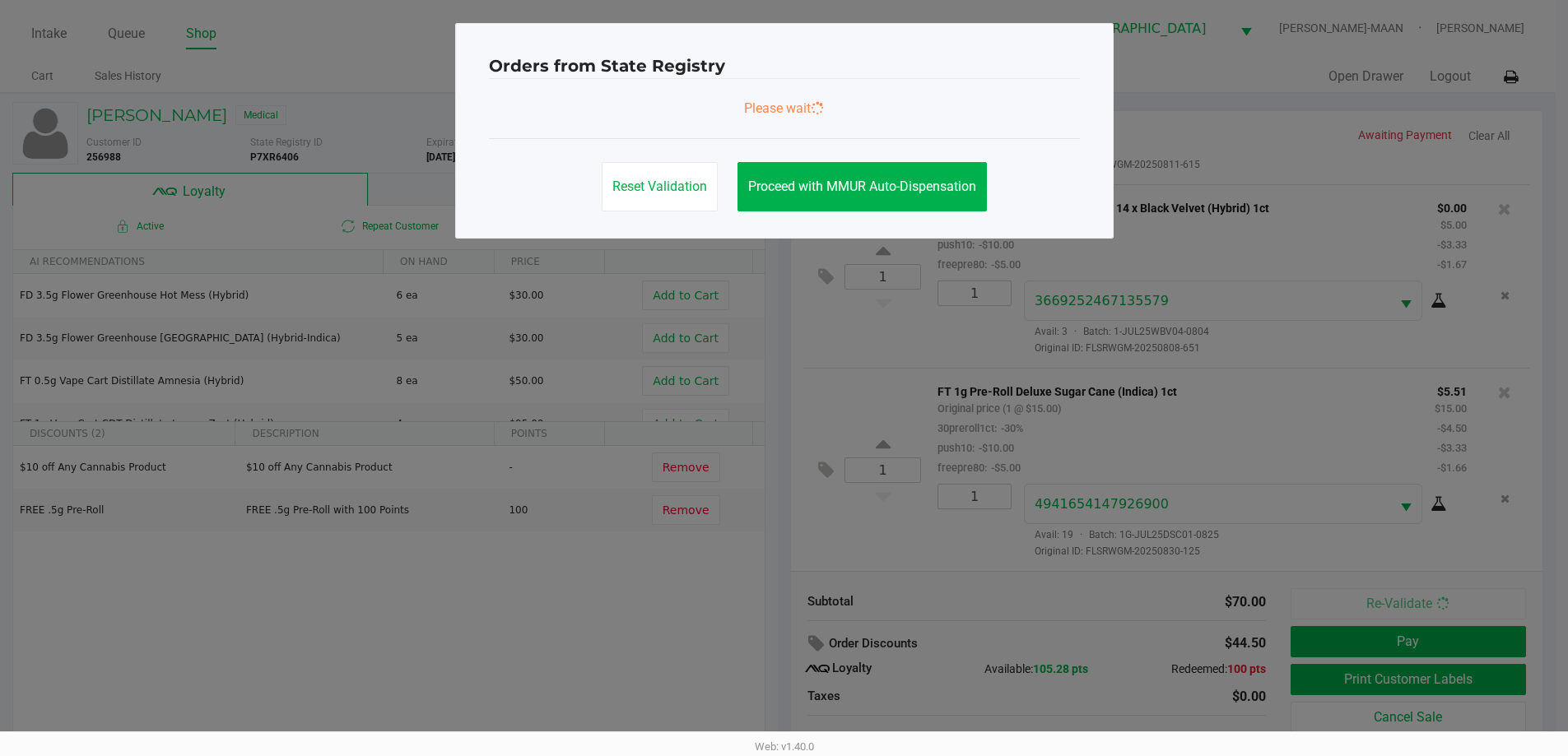
scroll to position [0, 0]
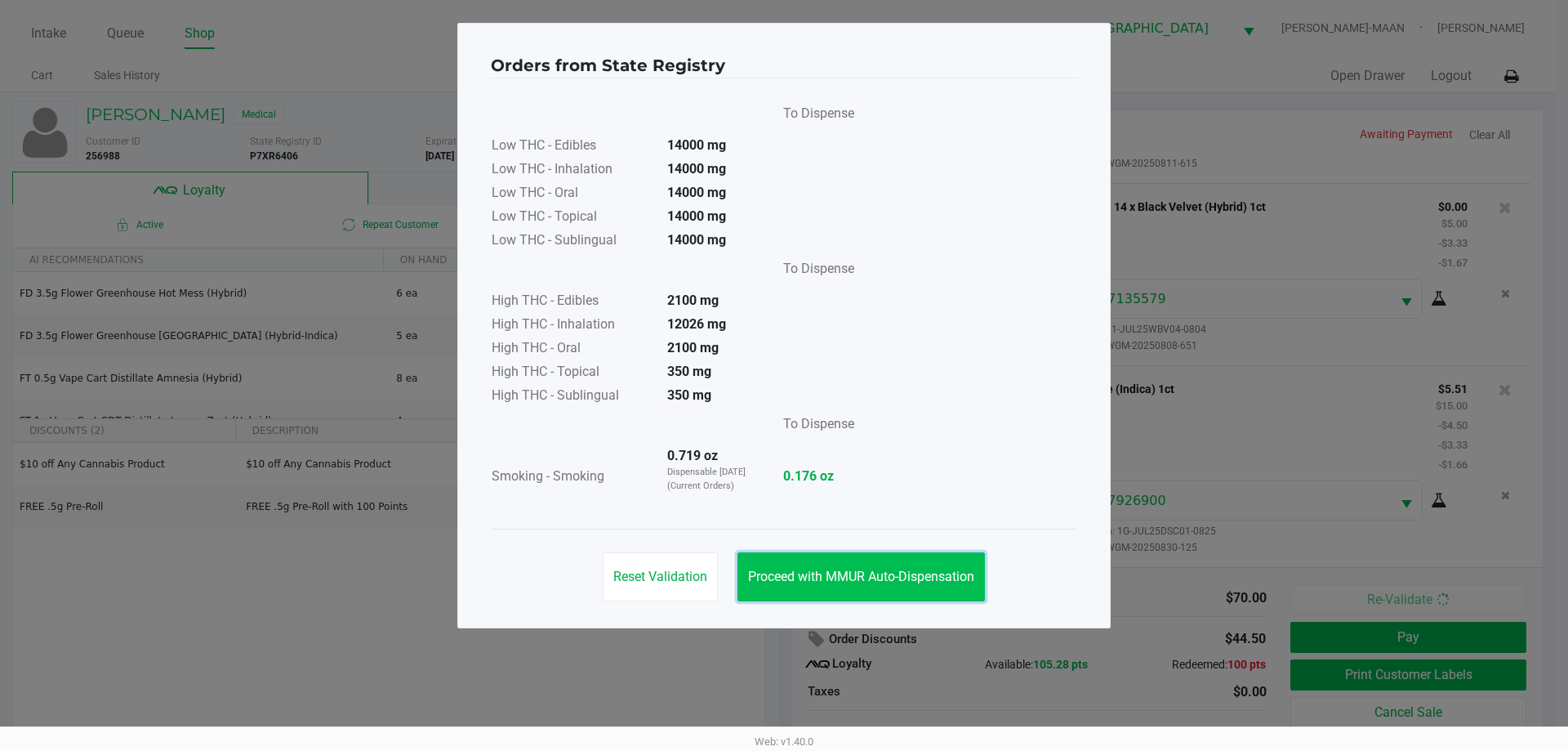
click at [855, 567] on button "Proceed with MMUR Auto-Dispensation" at bounding box center [861, 578] width 247 height 49
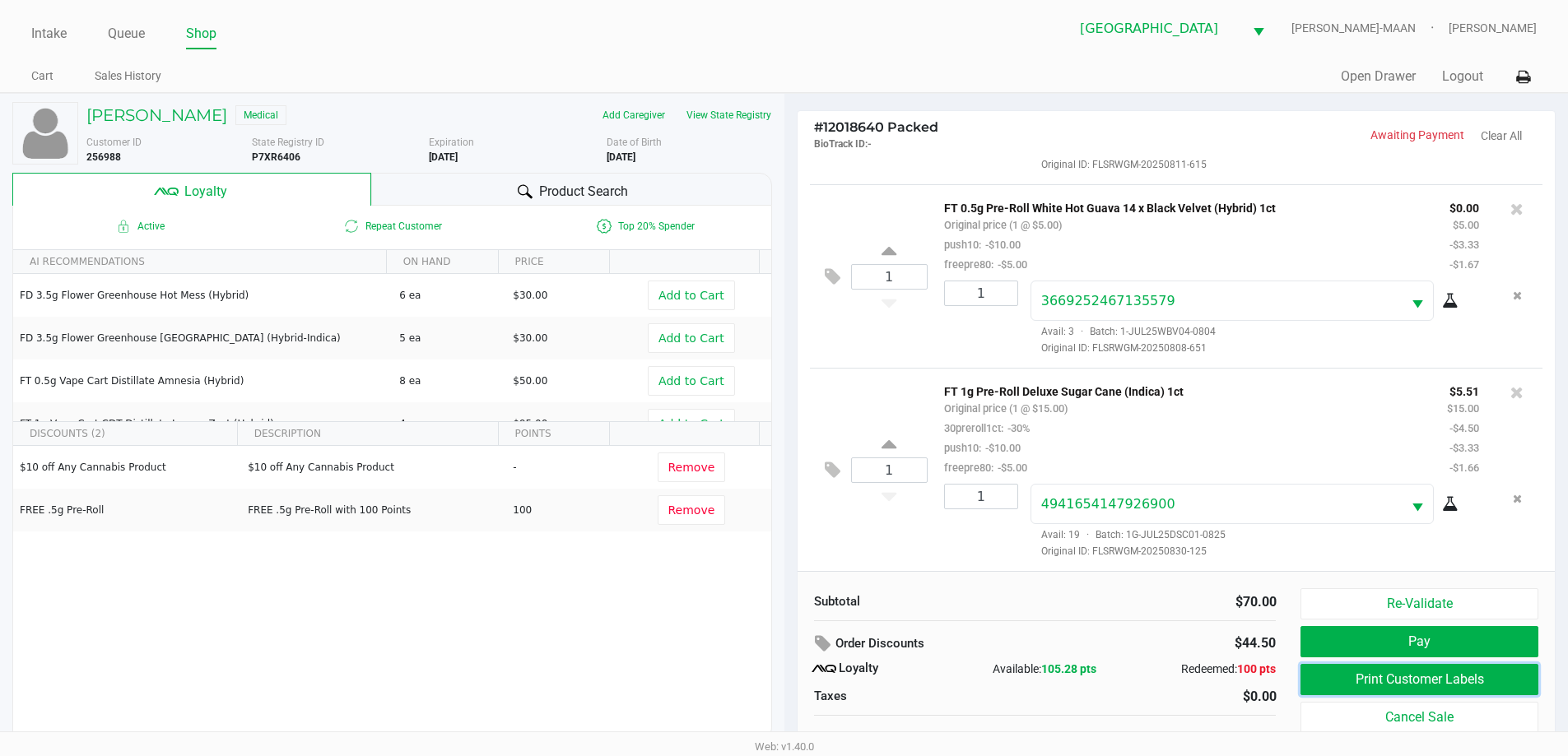
click at [1338, 673] on button "Print Customer Labels" at bounding box center [1418, 680] width 237 height 32
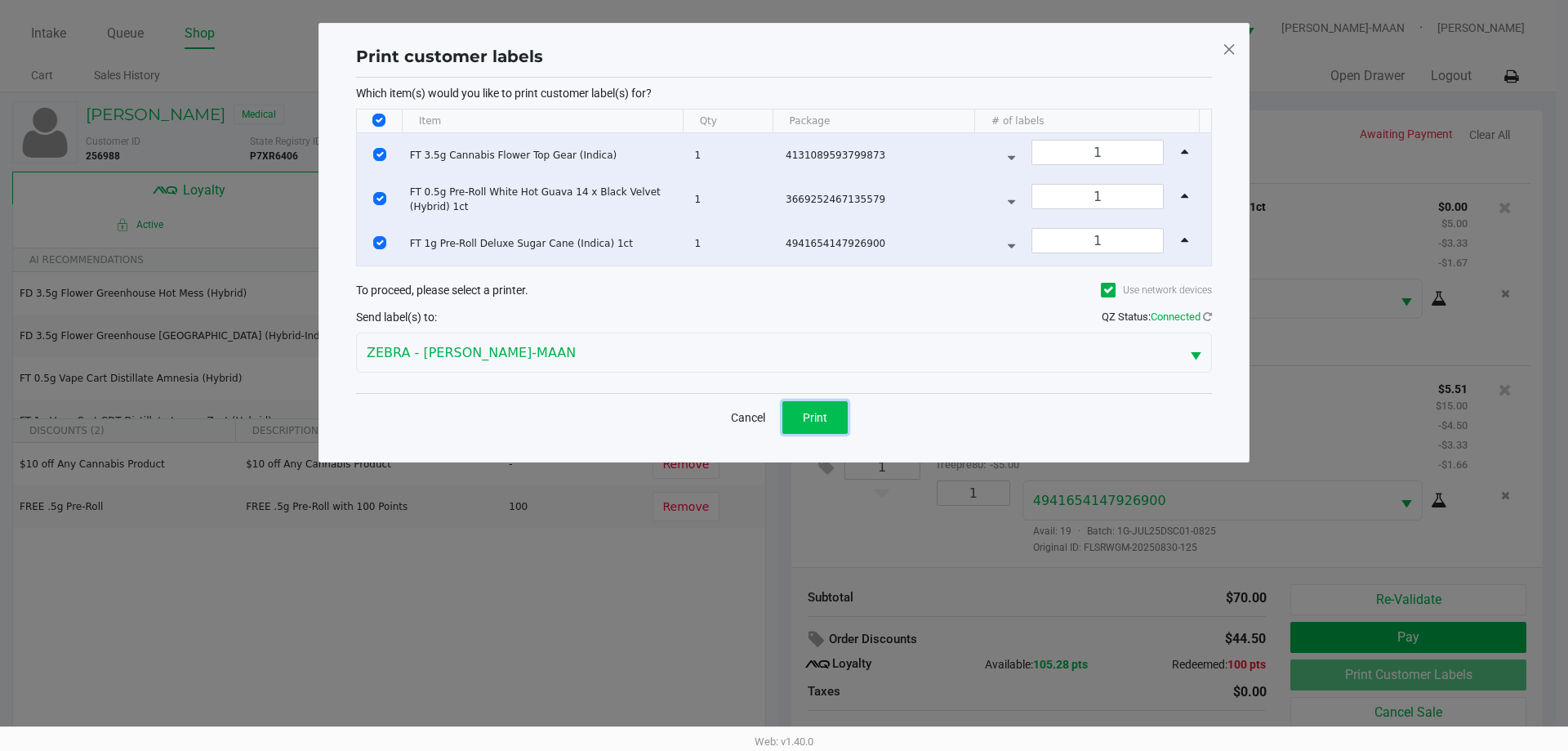
click at [825, 411] on span "Print" at bounding box center [815, 417] width 25 height 13
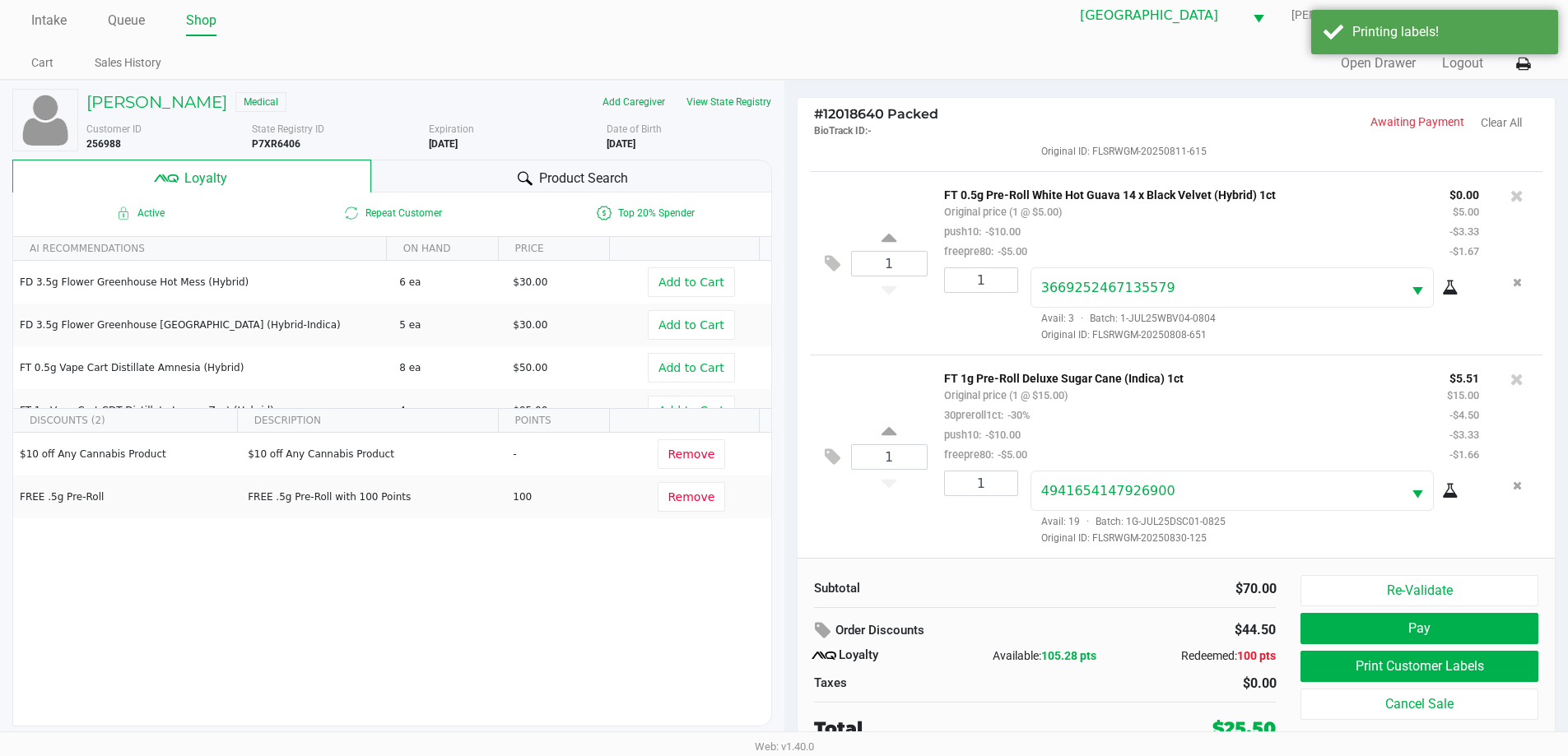
scroll to position [17, 0]
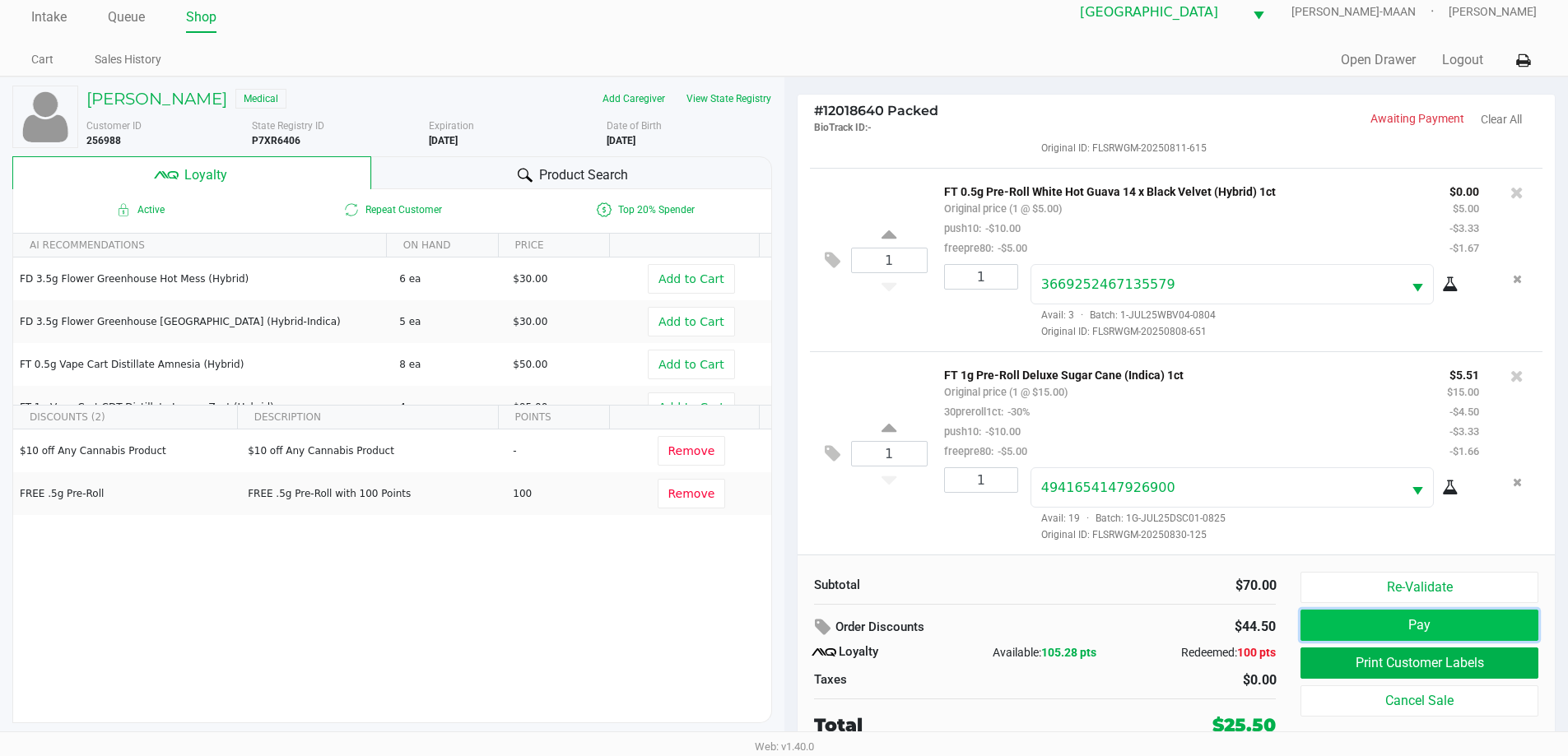
click at [1348, 628] on button "Pay" at bounding box center [1418, 626] width 237 height 32
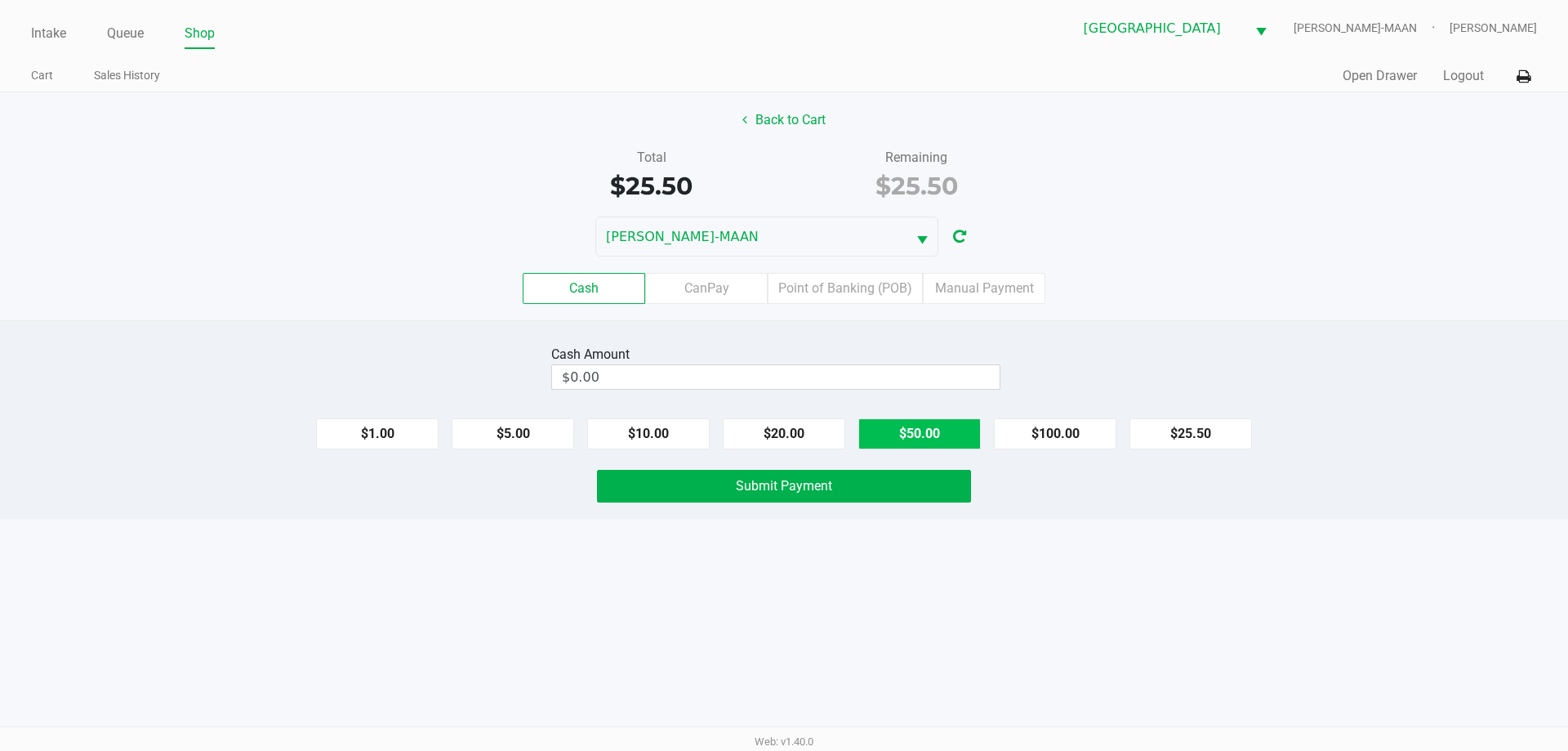
click at [922, 433] on button "$50.00" at bounding box center [920, 435] width 122 height 32
drag, startPoint x: 1006, startPoint y: 380, endPoint x: 709, endPoint y: 440, distance: 303.0
click at [1000, 379] on button "Clear" at bounding box center [999, 376] width 50 height 25
click at [762, 431] on button "$20.00" at bounding box center [784, 435] width 122 height 32
click at [668, 442] on button "$10.00" at bounding box center [648, 435] width 122 height 32
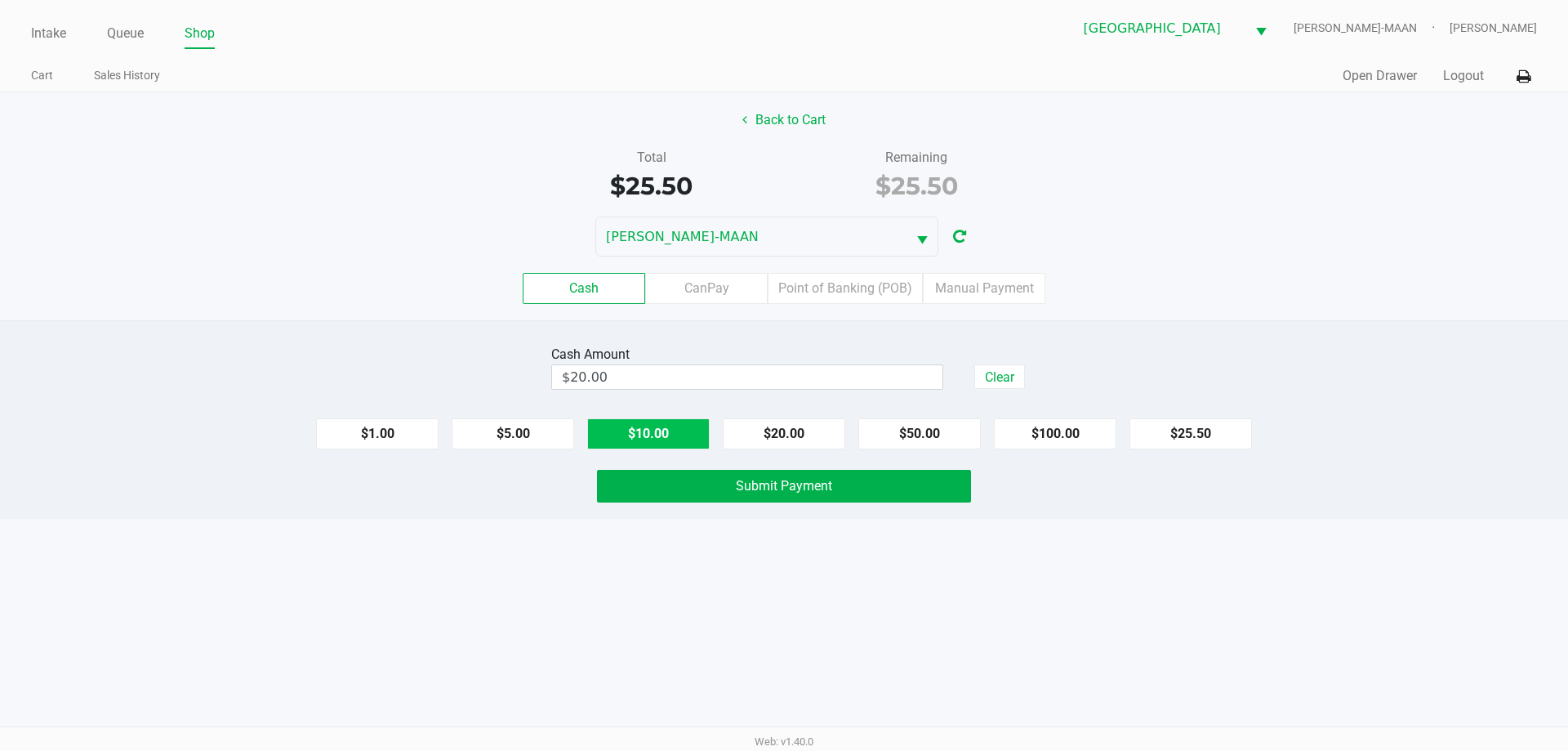
type input "$30.00"
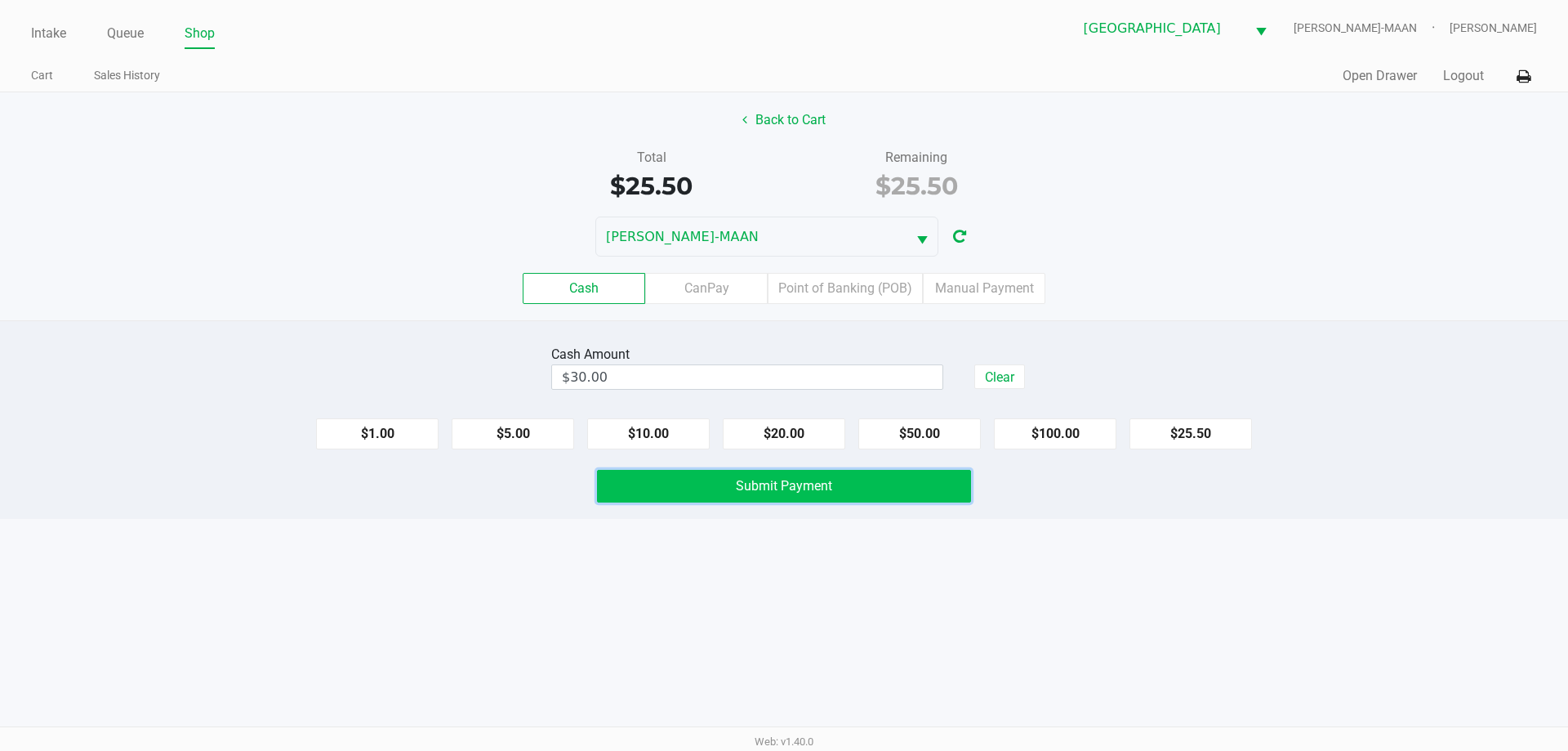
click at [673, 490] on button "Submit Payment" at bounding box center [784, 486] width 374 height 33
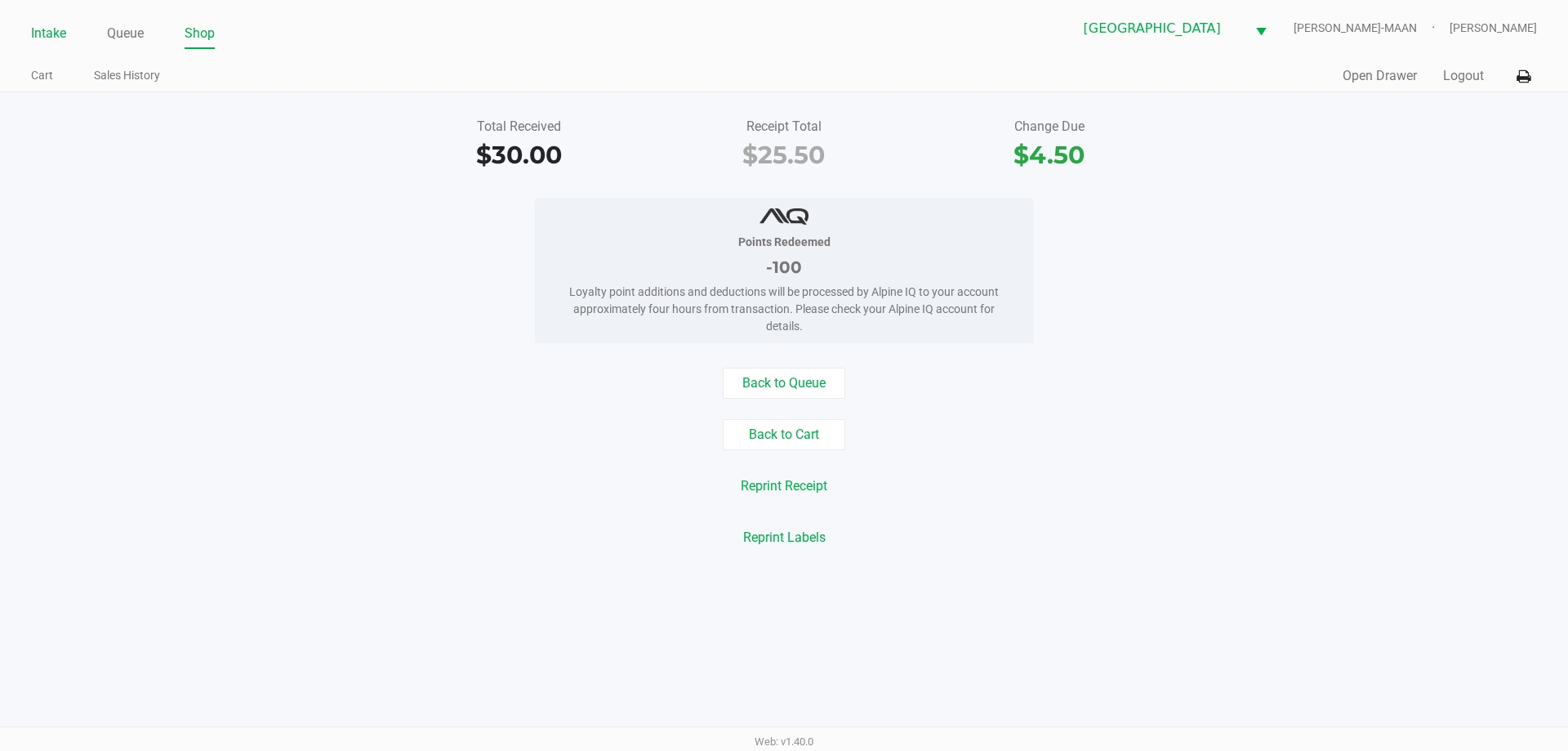
click at [64, 27] on link "Intake" at bounding box center [49, 33] width 35 height 23
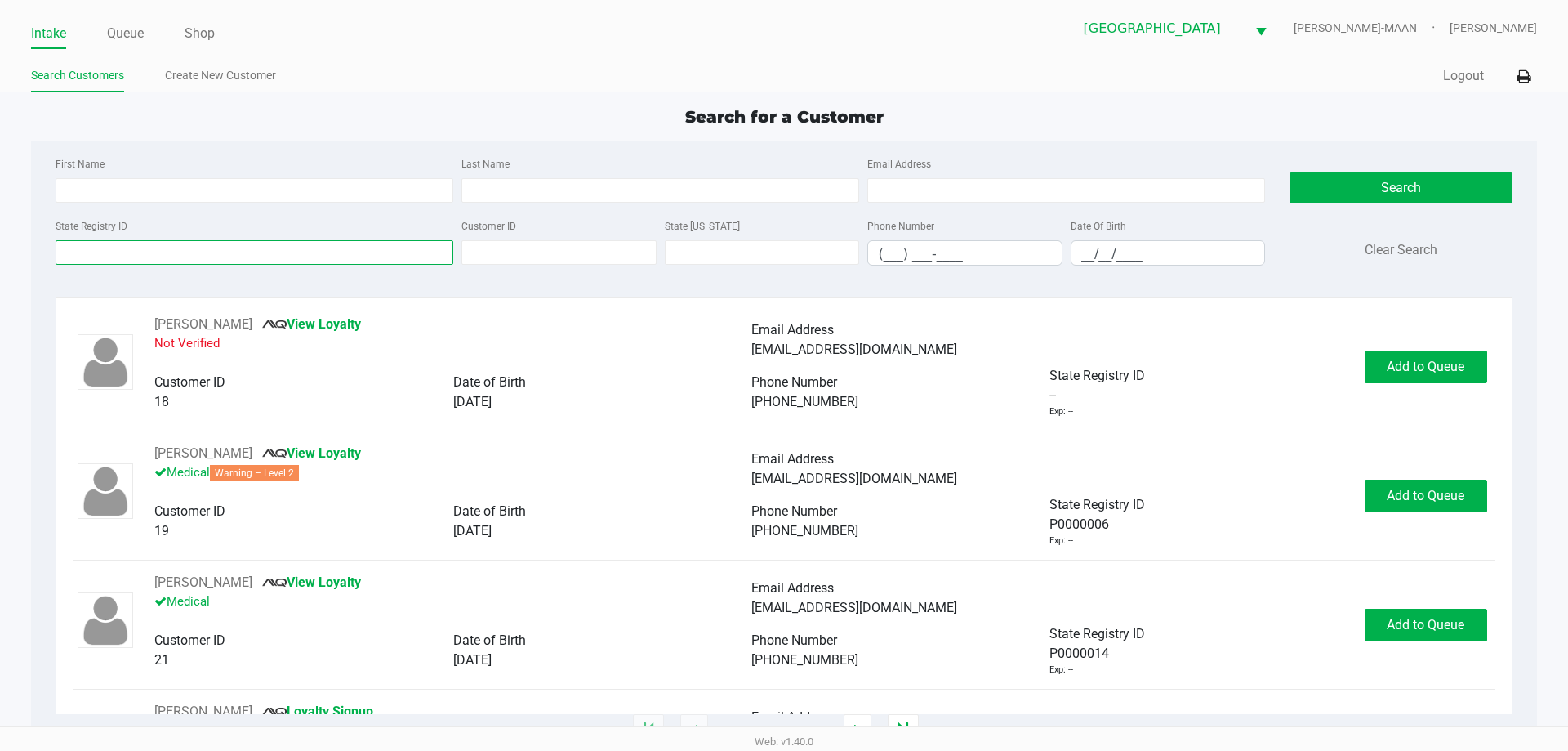
click at [157, 245] on input "State Registry ID" at bounding box center [254, 252] width 398 height 25
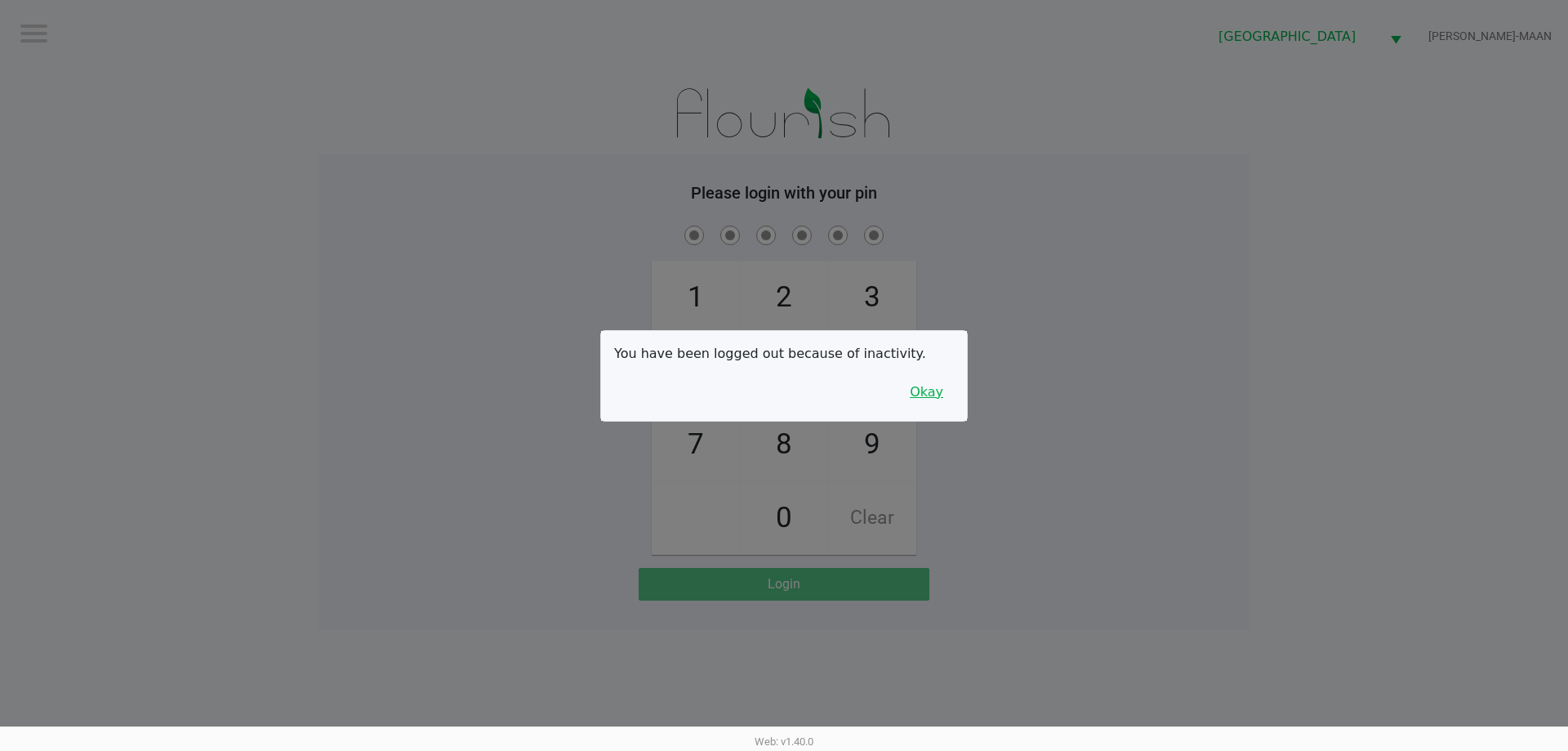
click at [938, 396] on button "Okay" at bounding box center [927, 392] width 55 height 32
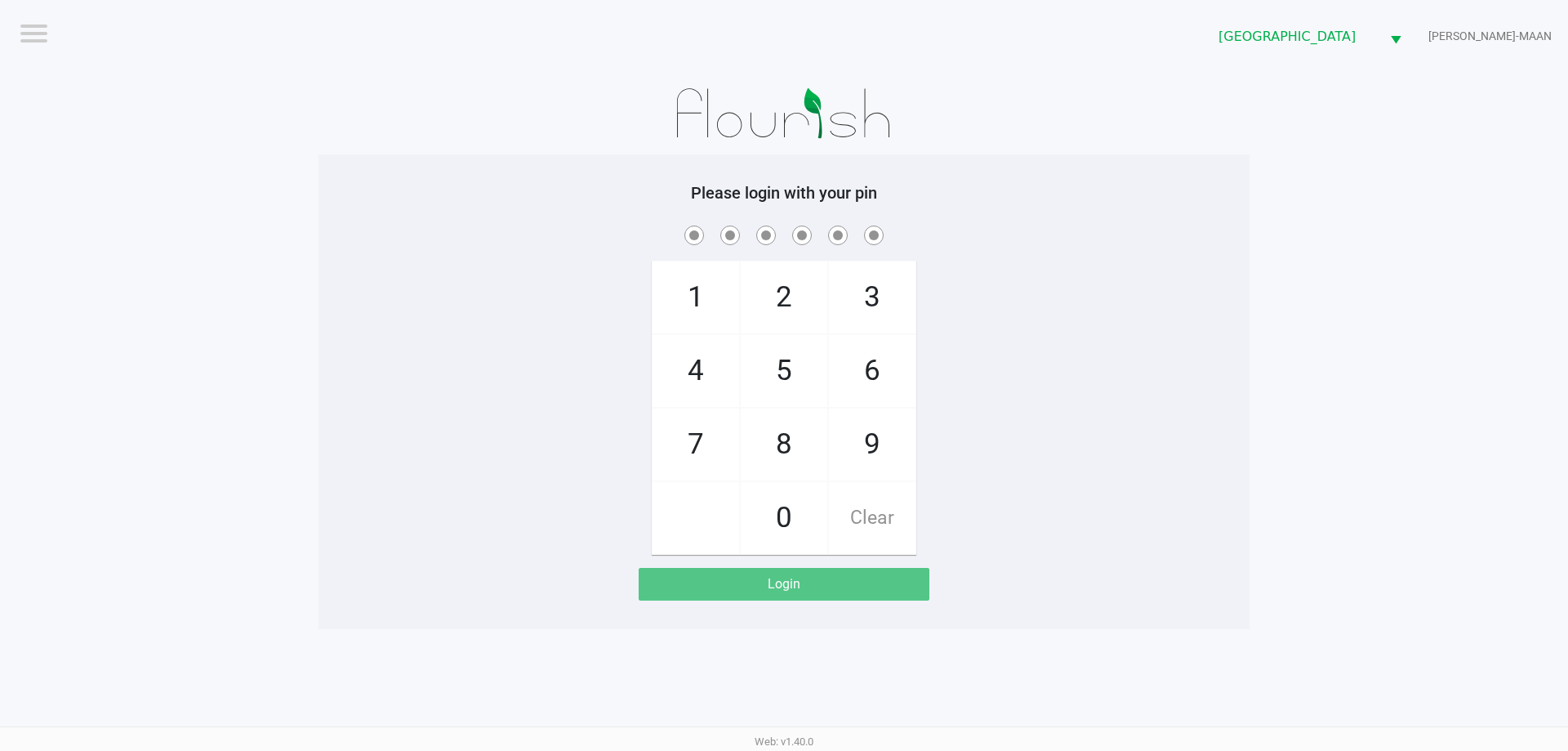
click at [949, 272] on div "1 4 7 2 5 8 0 3 6 9 Clear" at bounding box center [783, 389] width 931 height 333
click at [292, 227] on app-pos-login-wrapper "Logout North Palm Beach WC MEGHA-MAAN Please login with your pin 1 4 7 2 5 8 0 …" at bounding box center [784, 314] width 1568 height 630
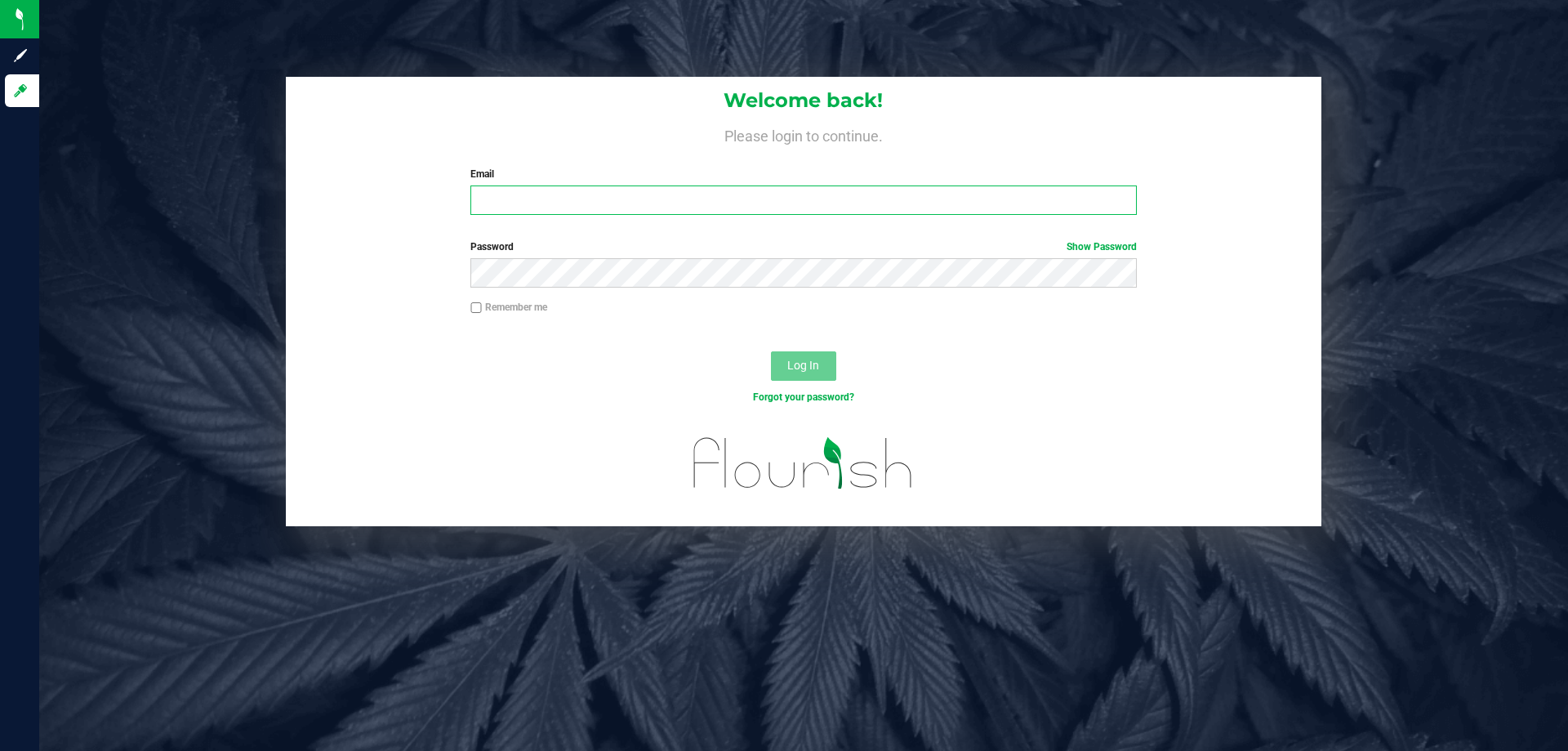
click at [592, 203] on input "Email" at bounding box center [804, 200] width 666 height 30
type input "[EMAIL_ADDRESS][DOMAIN_NAME]"
click at [771, 352] on button "Log In" at bounding box center [804, 367] width 65 height 30
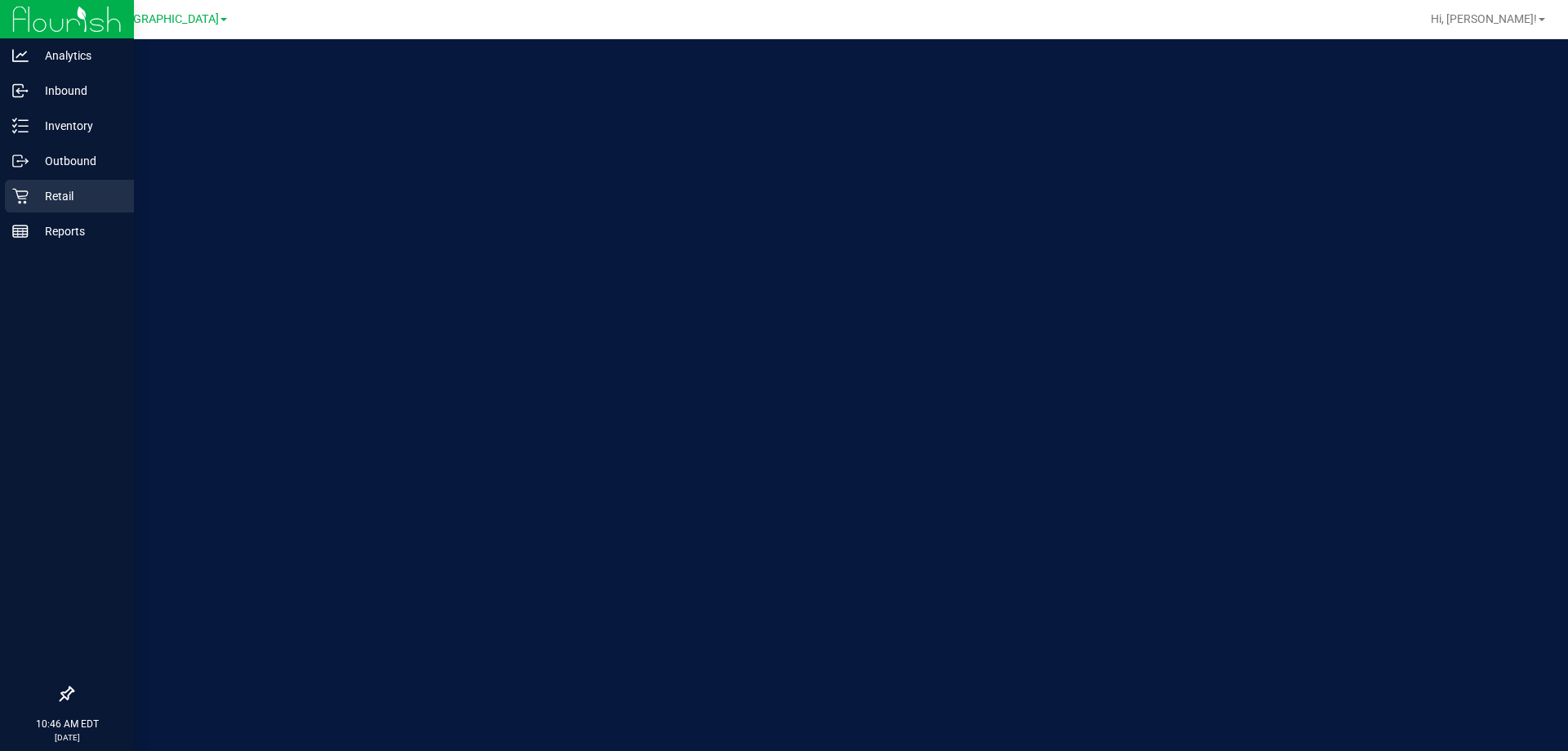
click at [39, 203] on p "Retail" at bounding box center [78, 196] width 98 height 20
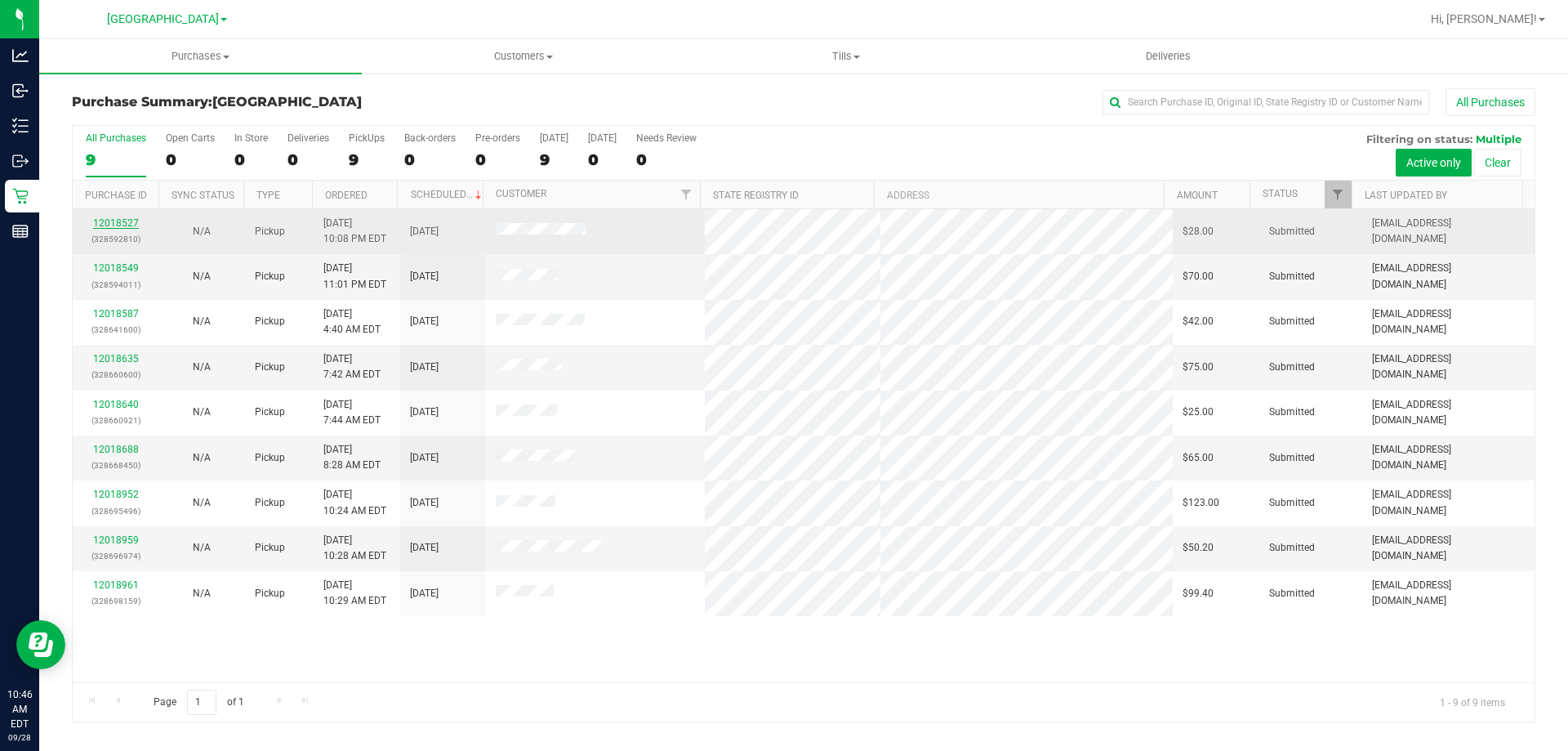
click at [122, 224] on link "12018527" at bounding box center [116, 224] width 45 height 12
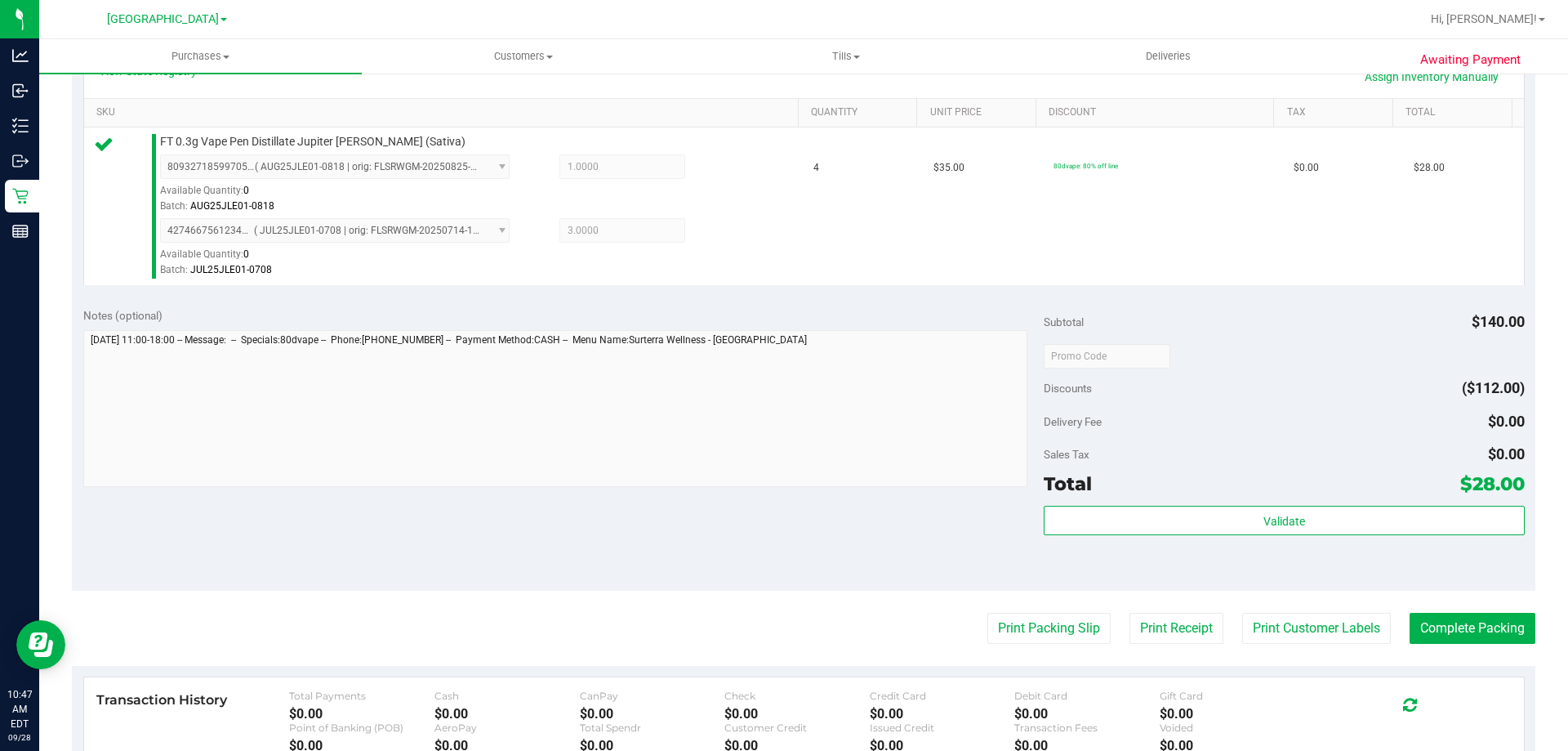
scroll to position [491, 0]
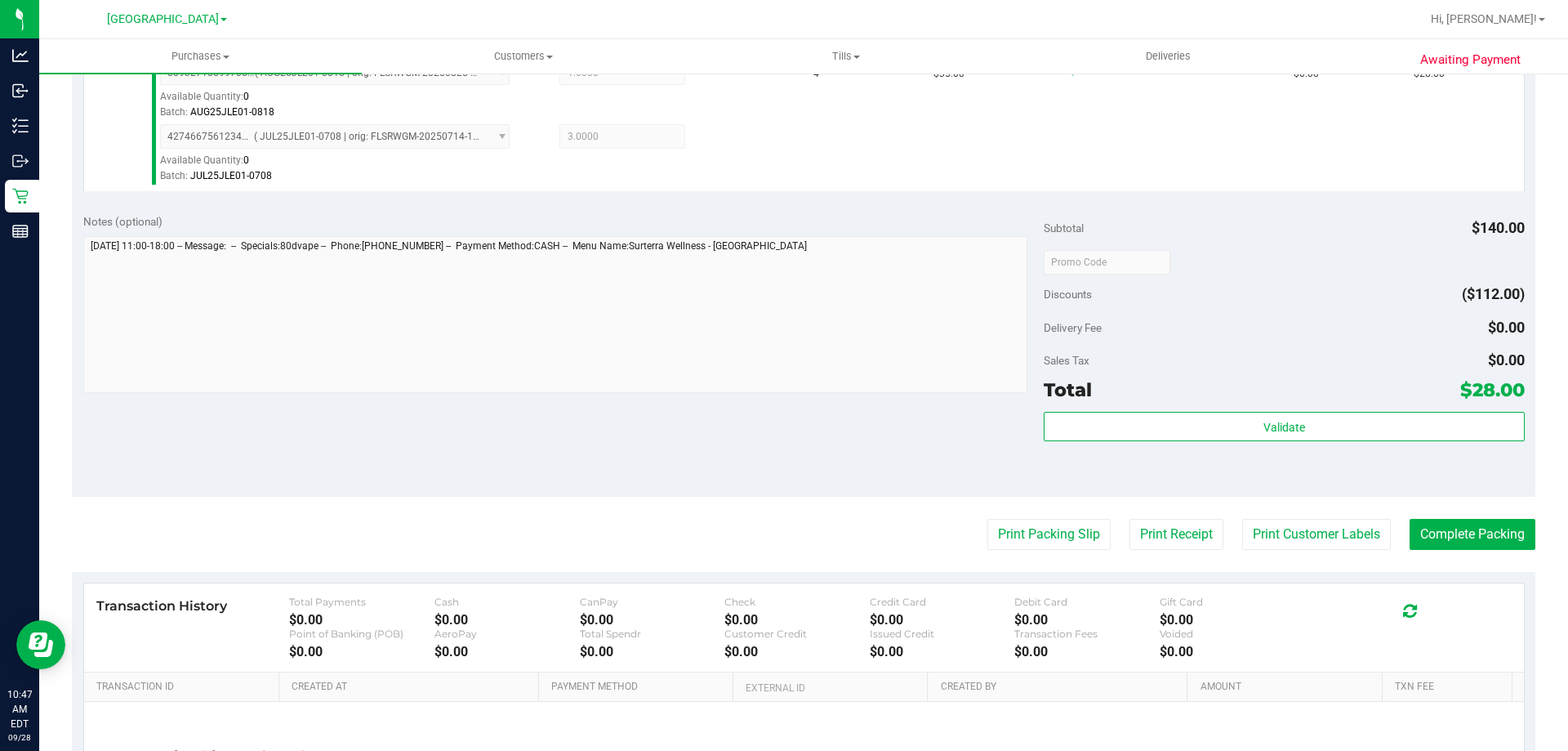
click at [1241, 443] on div "Validate" at bounding box center [1284, 428] width 481 height 32
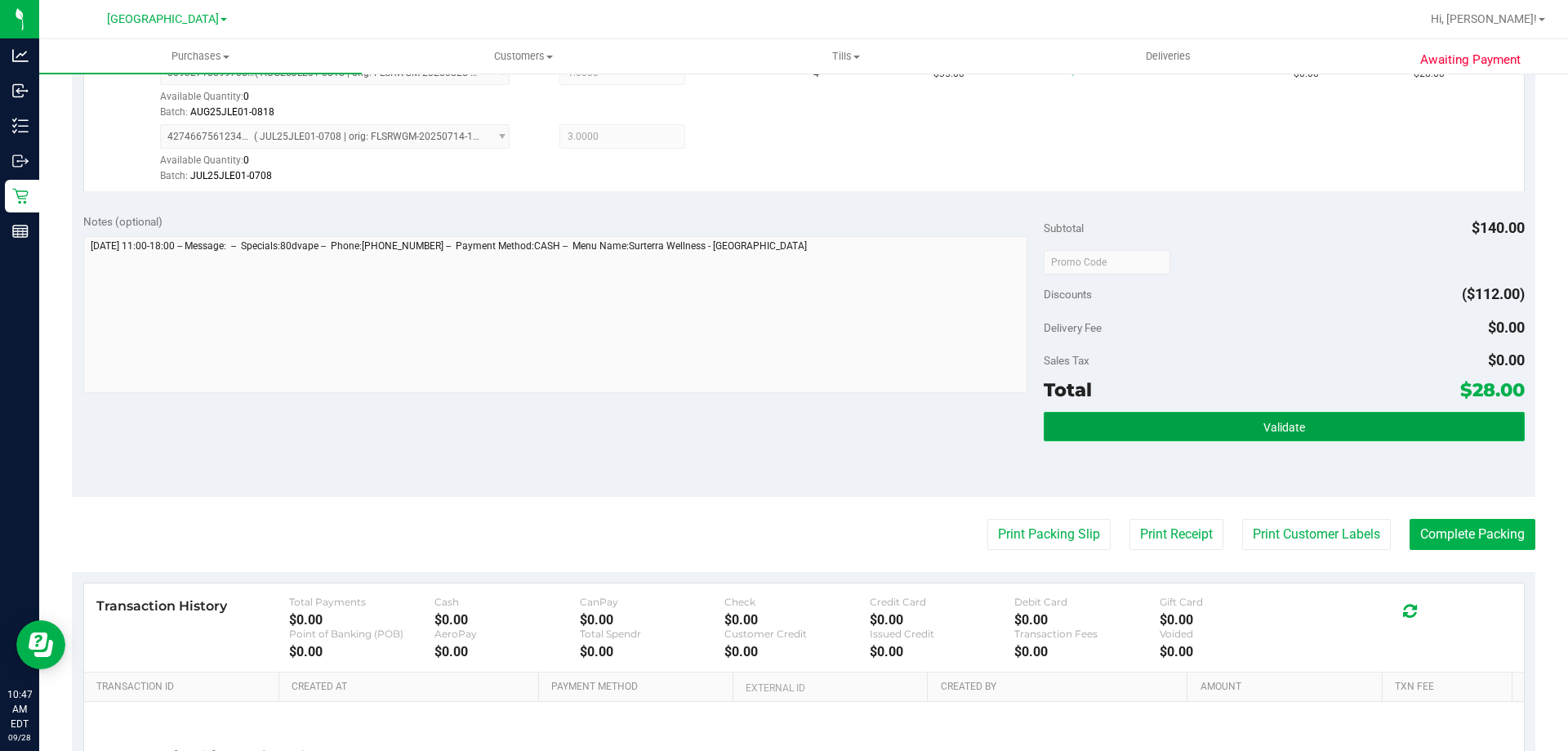
click at [1241, 435] on button "Validate" at bounding box center [1284, 427] width 481 height 30
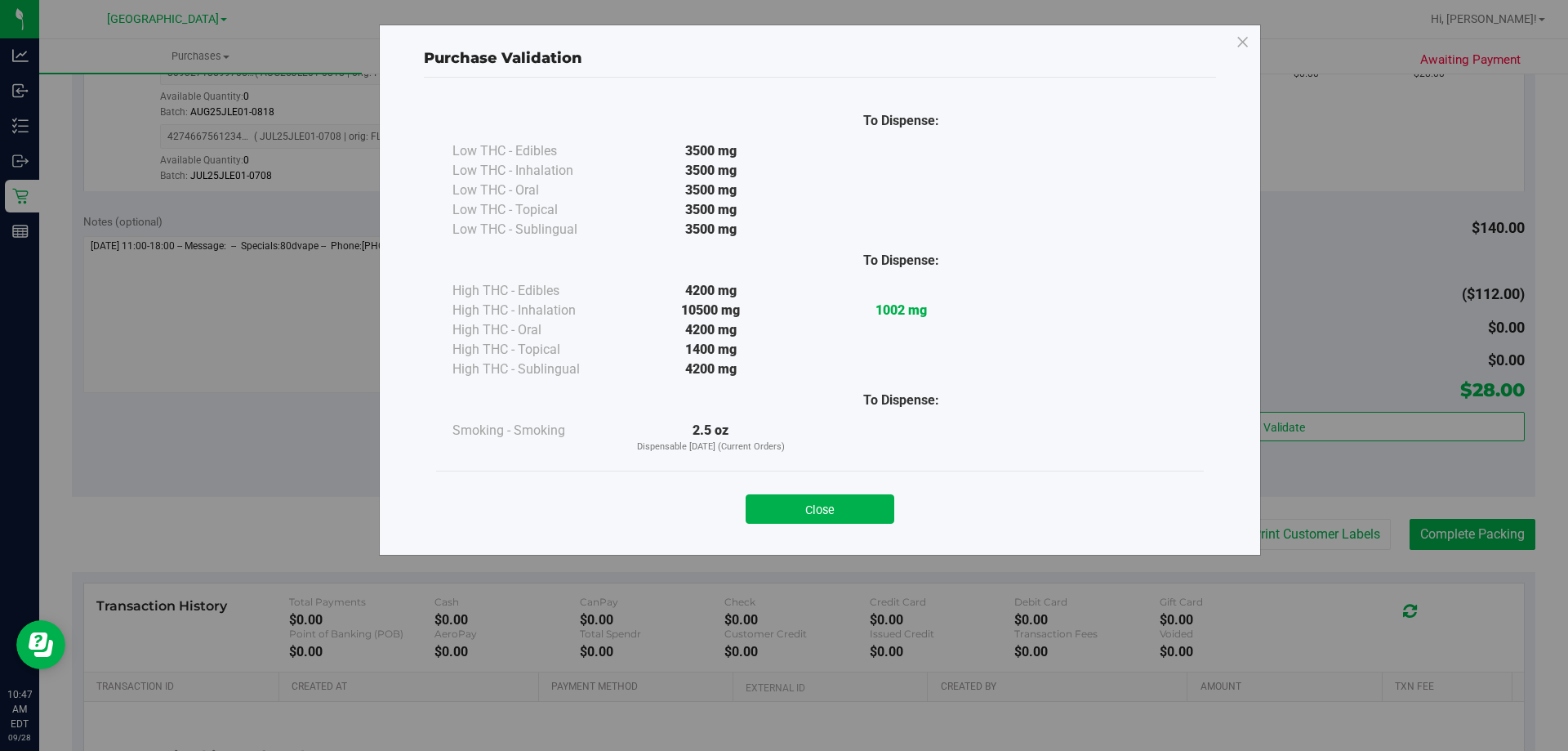
click at [879, 507] on button "Close" at bounding box center [819, 510] width 149 height 30
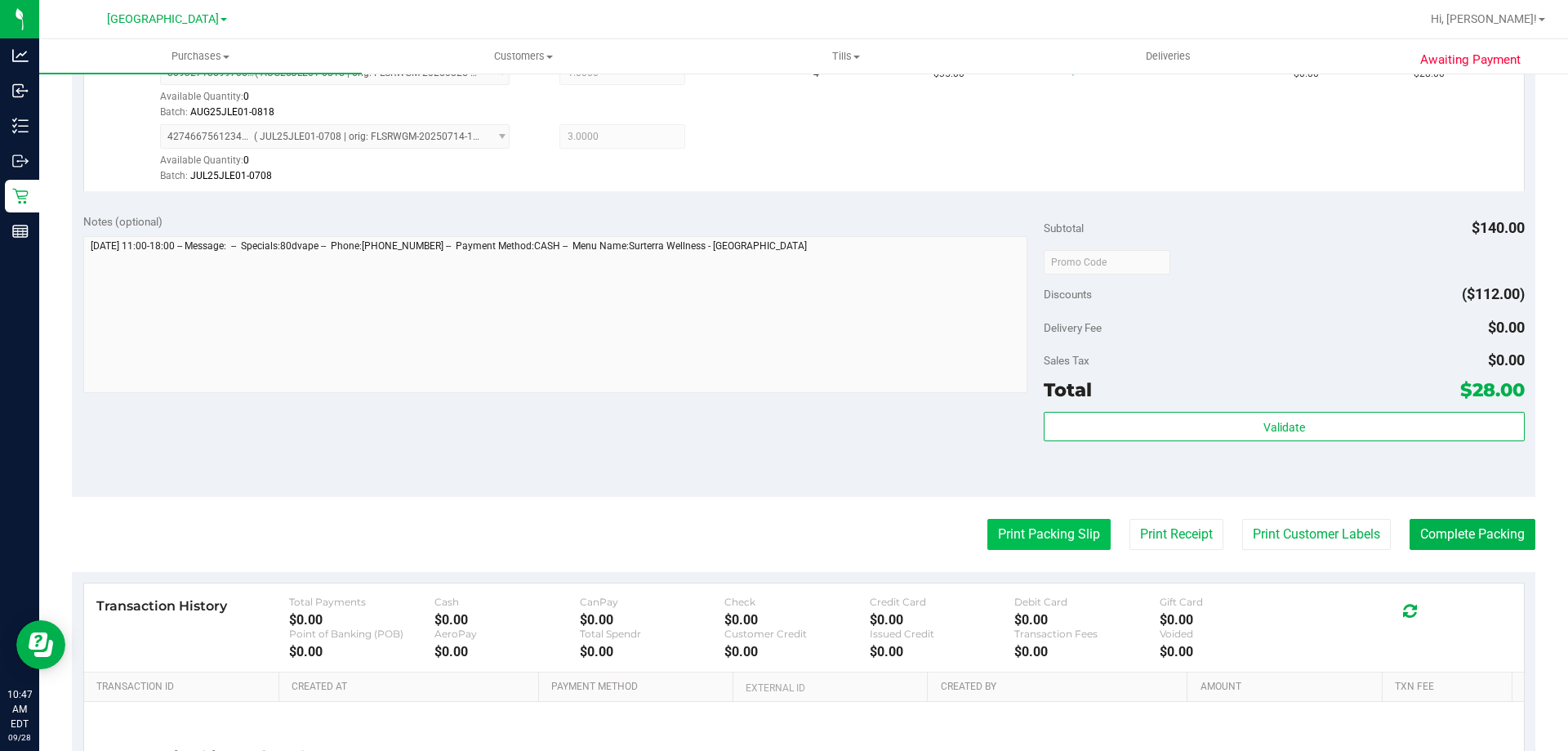
click at [1077, 539] on button "Print Packing Slip" at bounding box center [1049, 535] width 123 height 32
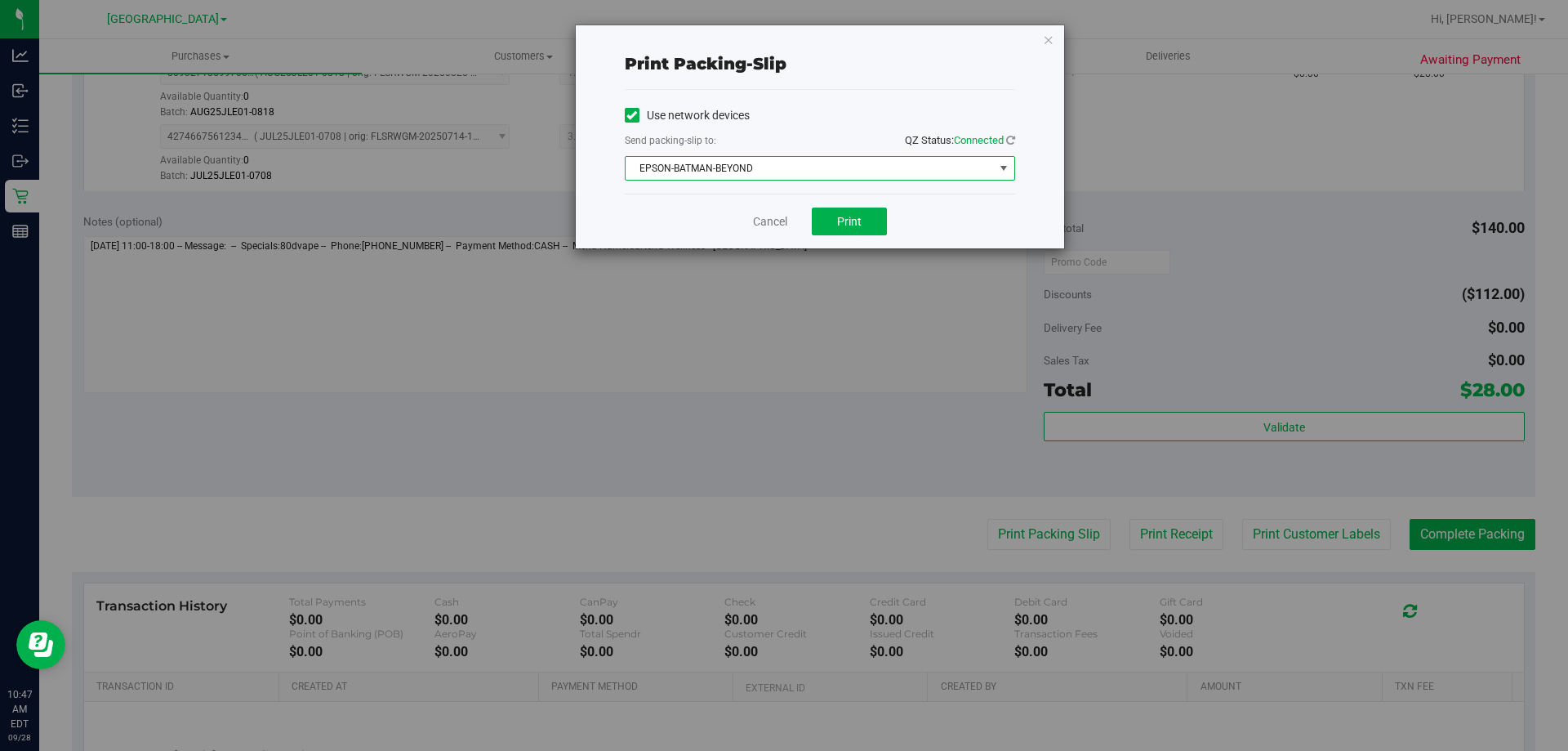
click at [774, 166] on span "EPSON-BATMAN-BEYOND" at bounding box center [810, 168] width 368 height 23
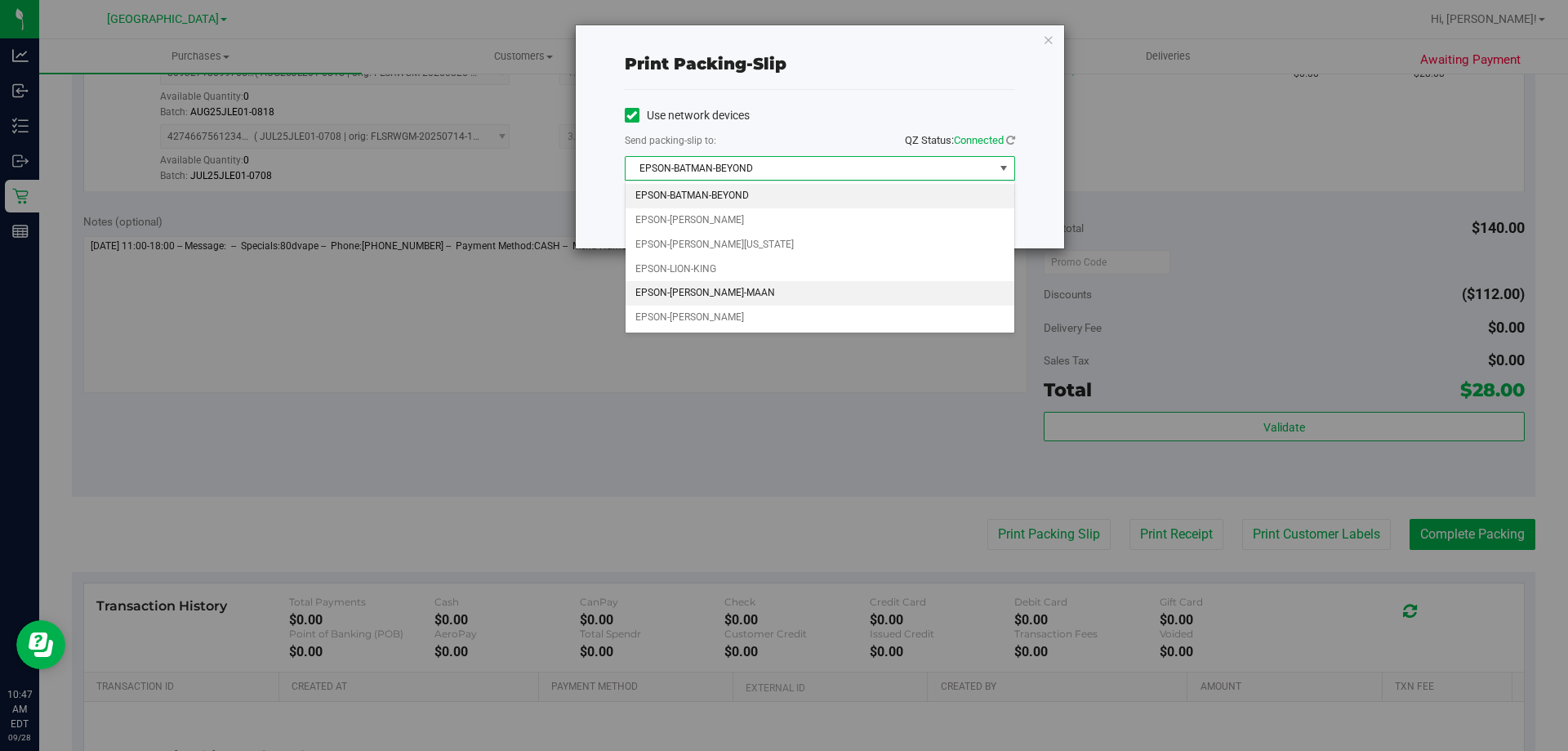
click at [772, 294] on li "EPSON-[PERSON_NAME]-MAAN" at bounding box center [819, 293] width 389 height 25
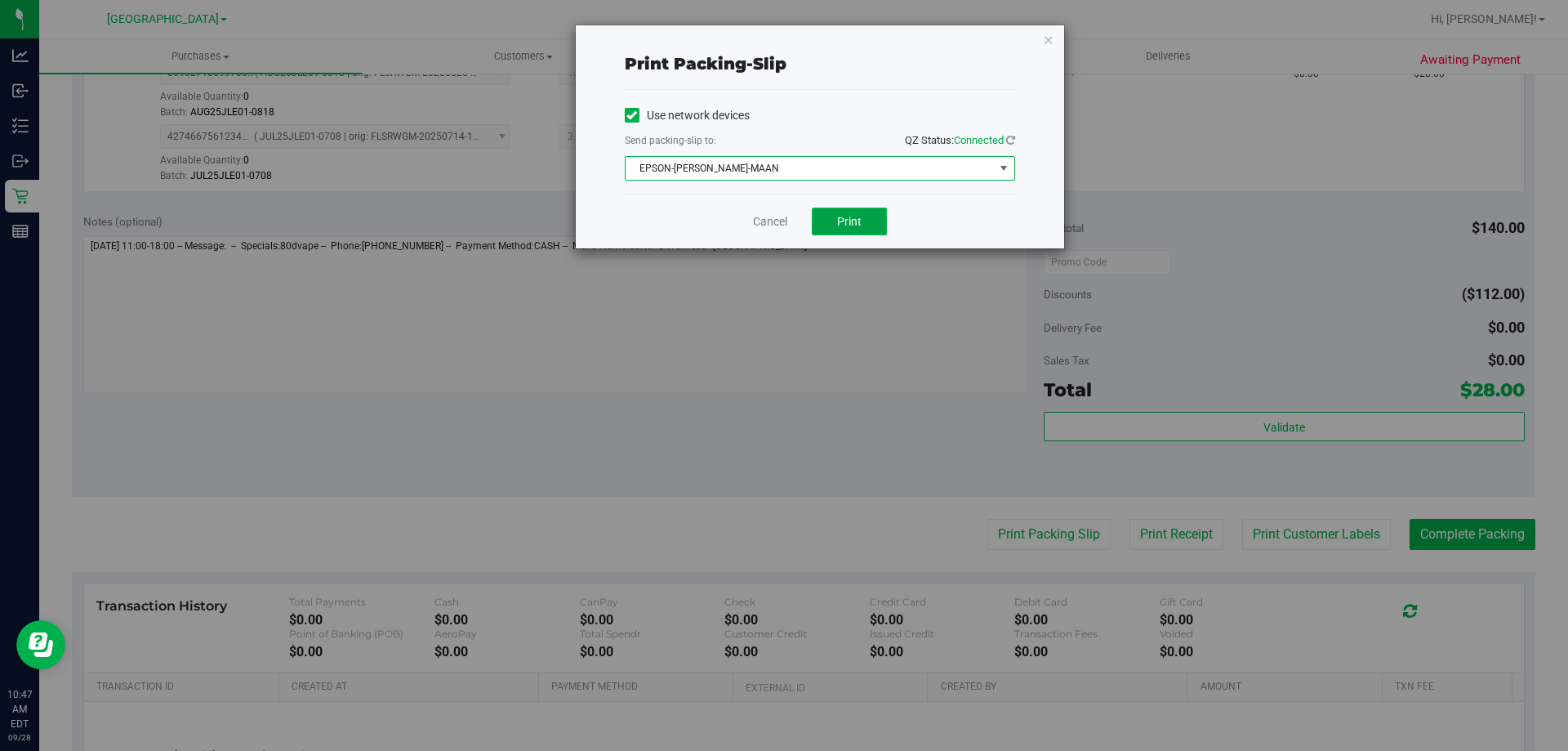
click at [849, 212] on button "Print" at bounding box center [849, 222] width 75 height 28
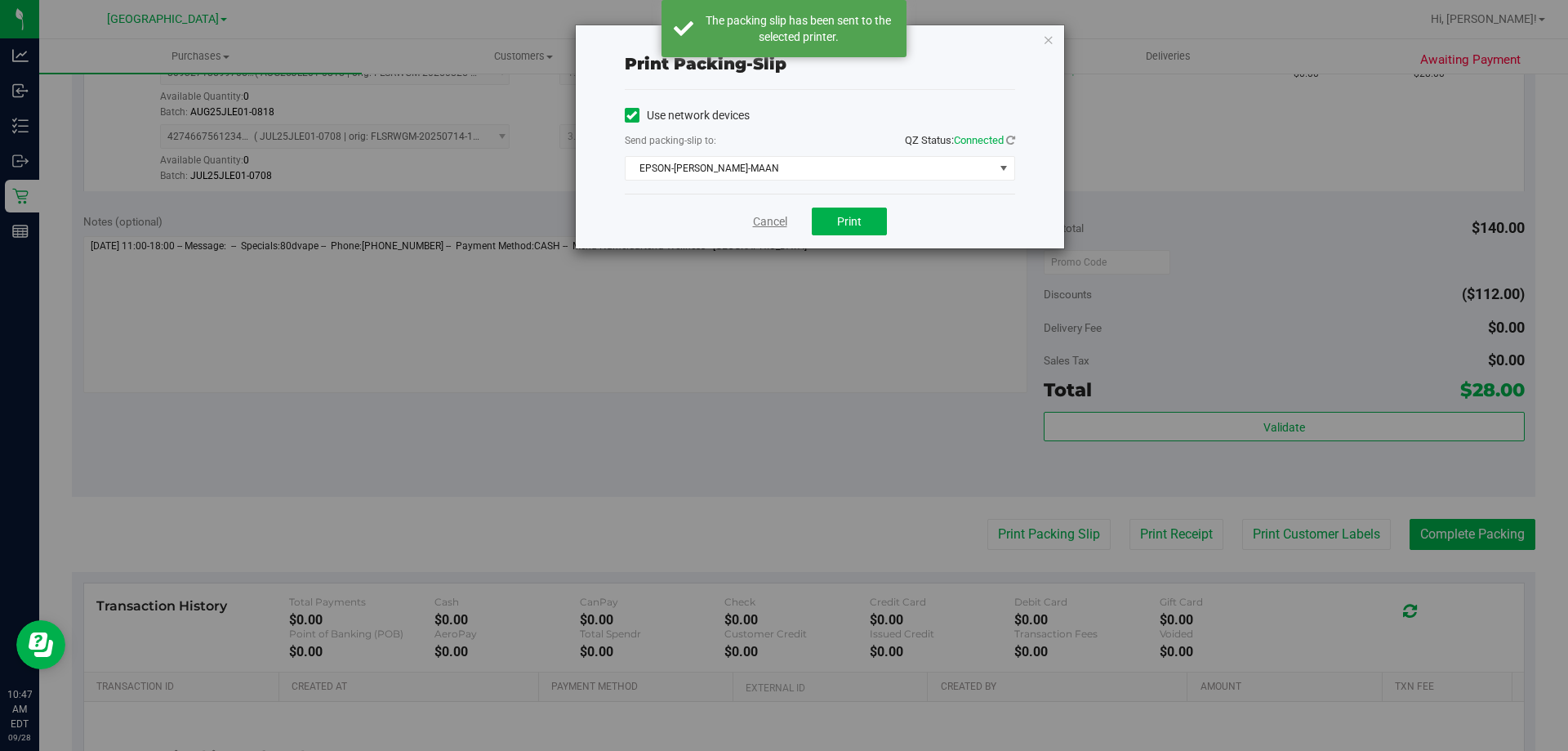
click at [771, 220] on link "Cancel" at bounding box center [770, 221] width 34 height 17
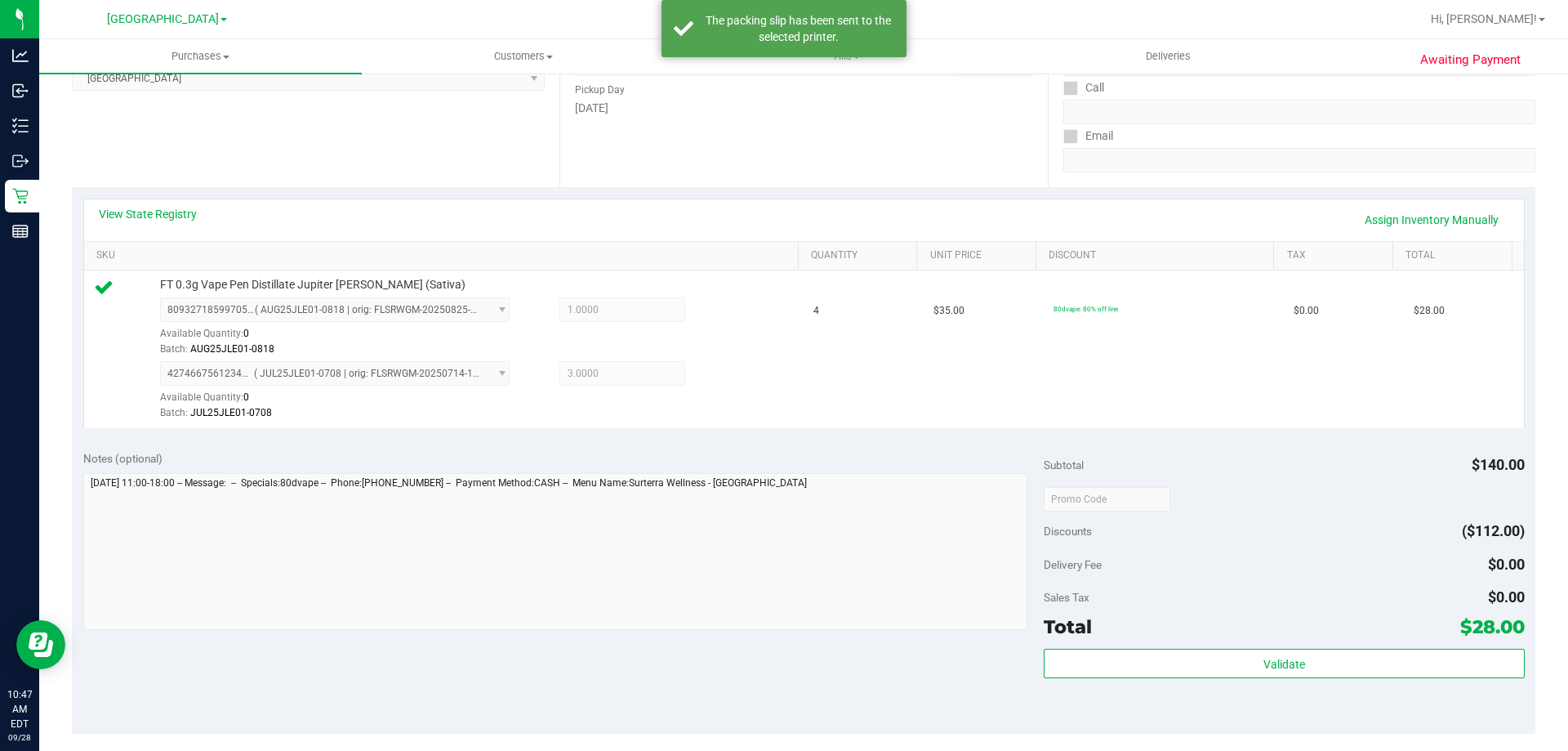
scroll to position [409, 0]
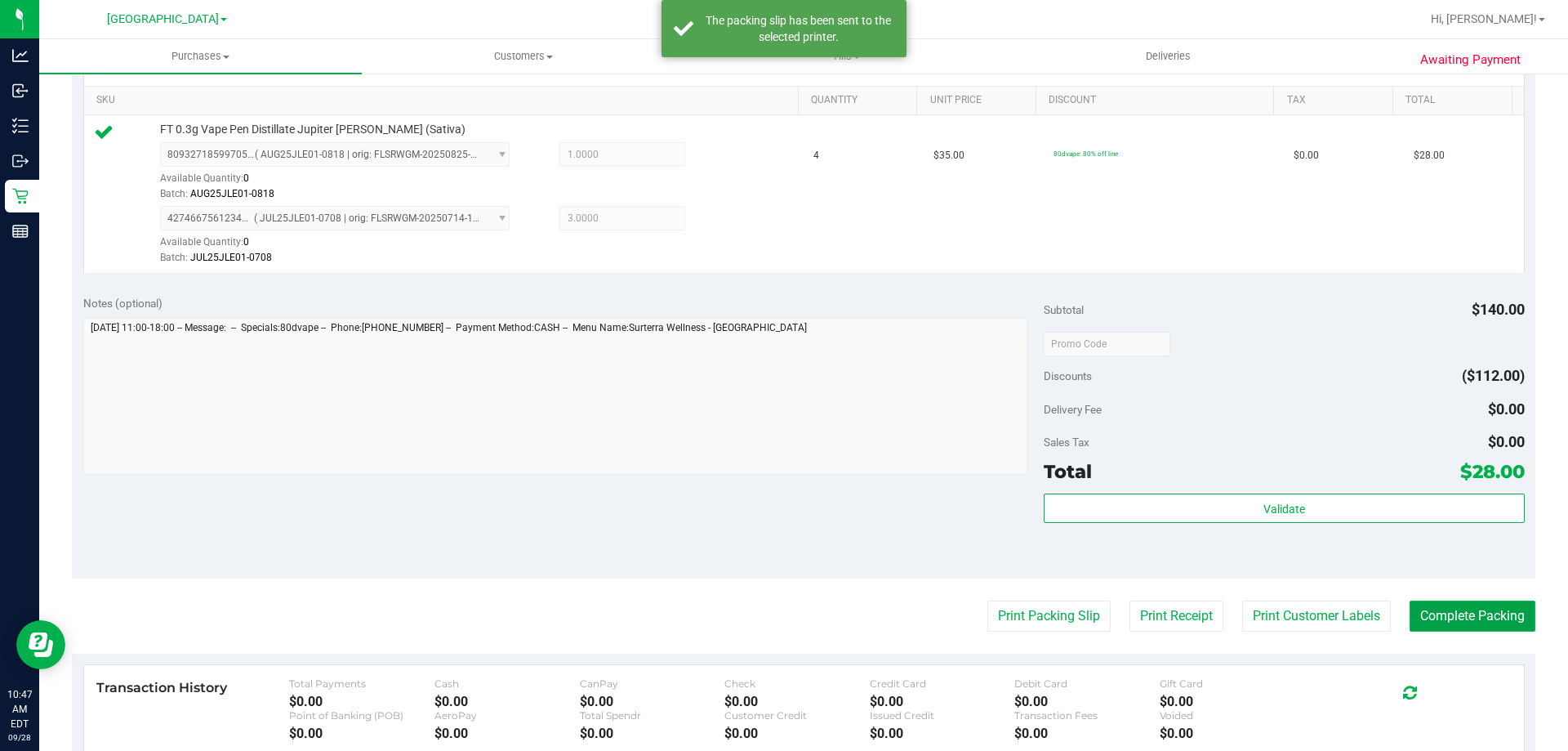
click at [1412, 620] on button "Complete Packing" at bounding box center [1472, 617] width 126 height 32
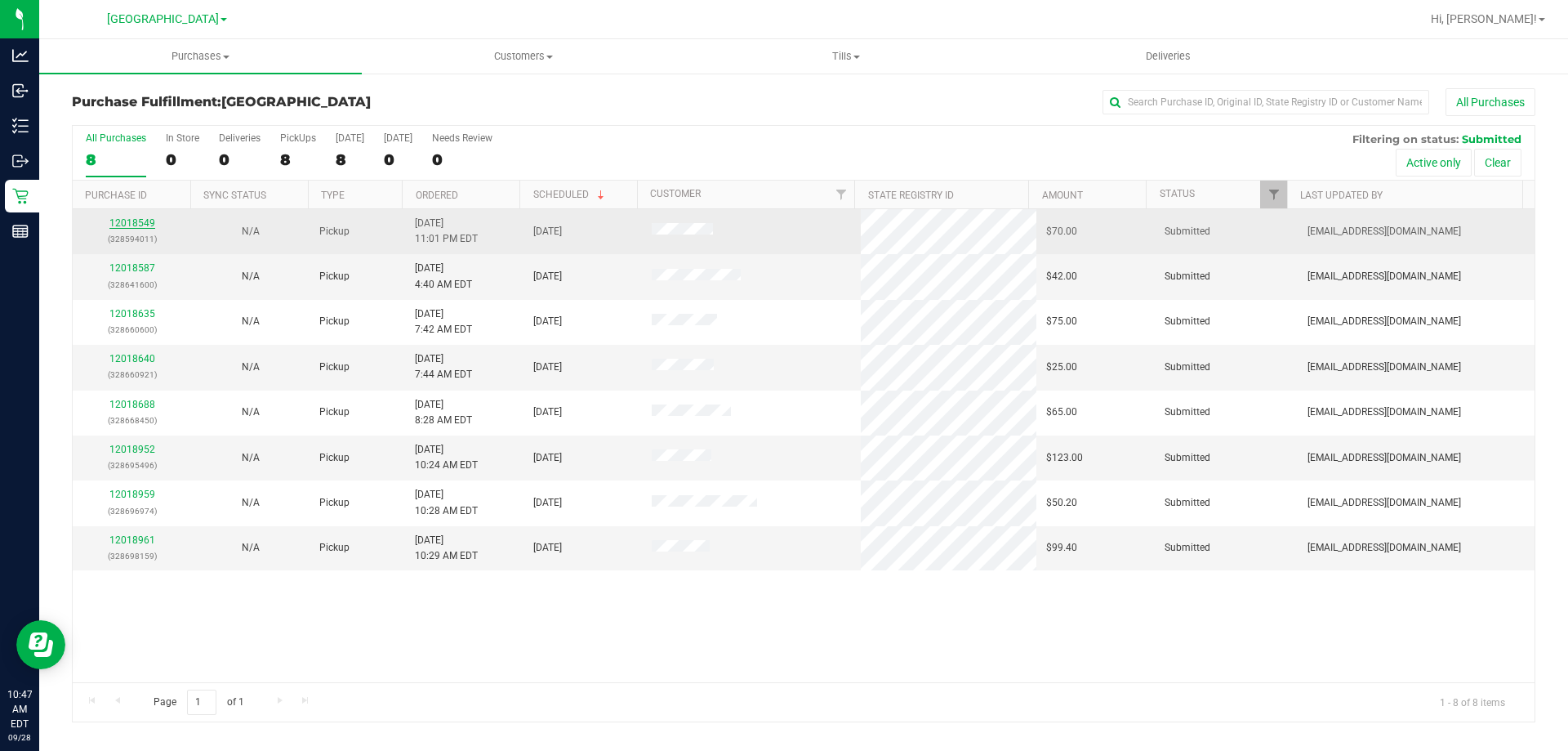
click at [146, 226] on link "12018549" at bounding box center [132, 224] width 45 height 12
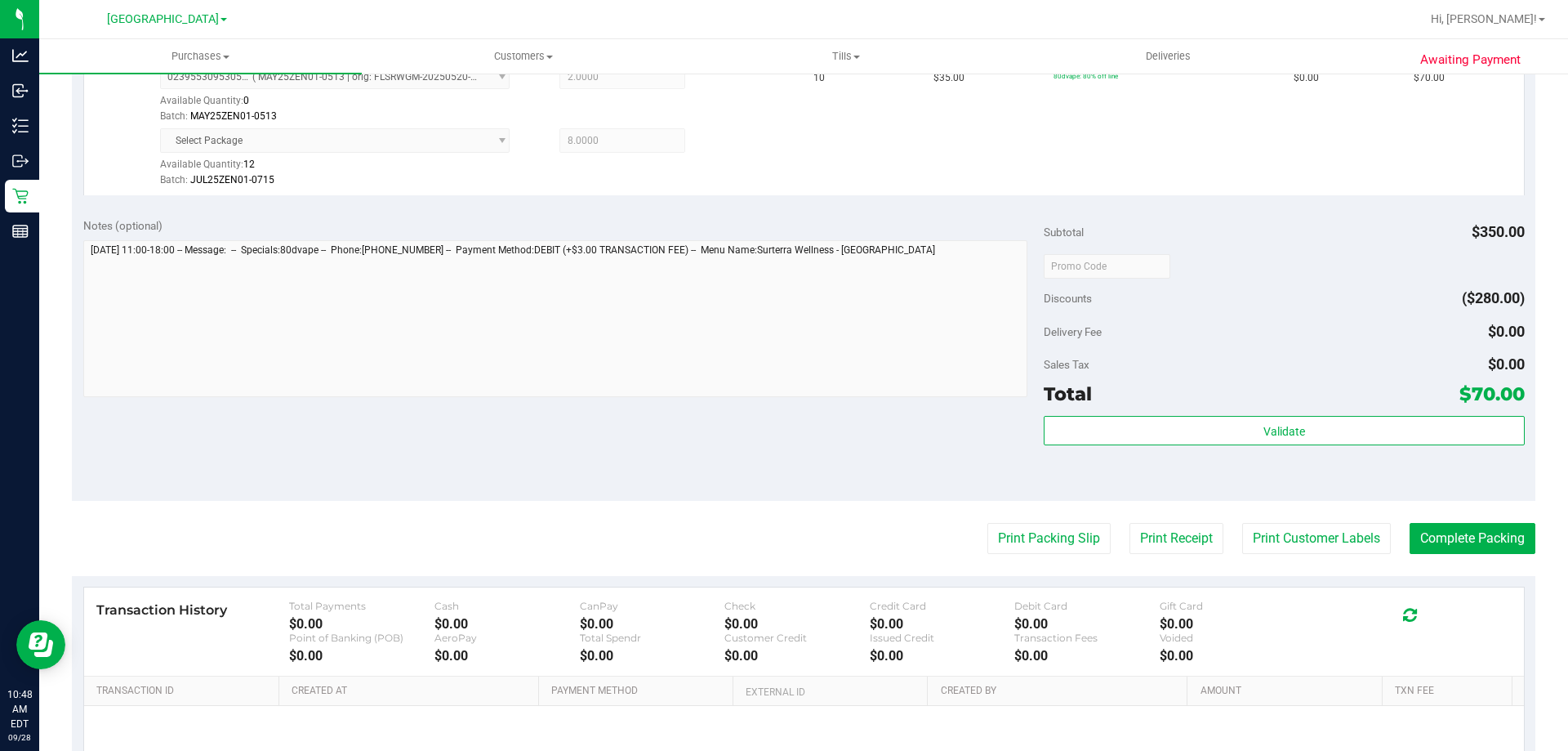
scroll to position [573, 0]
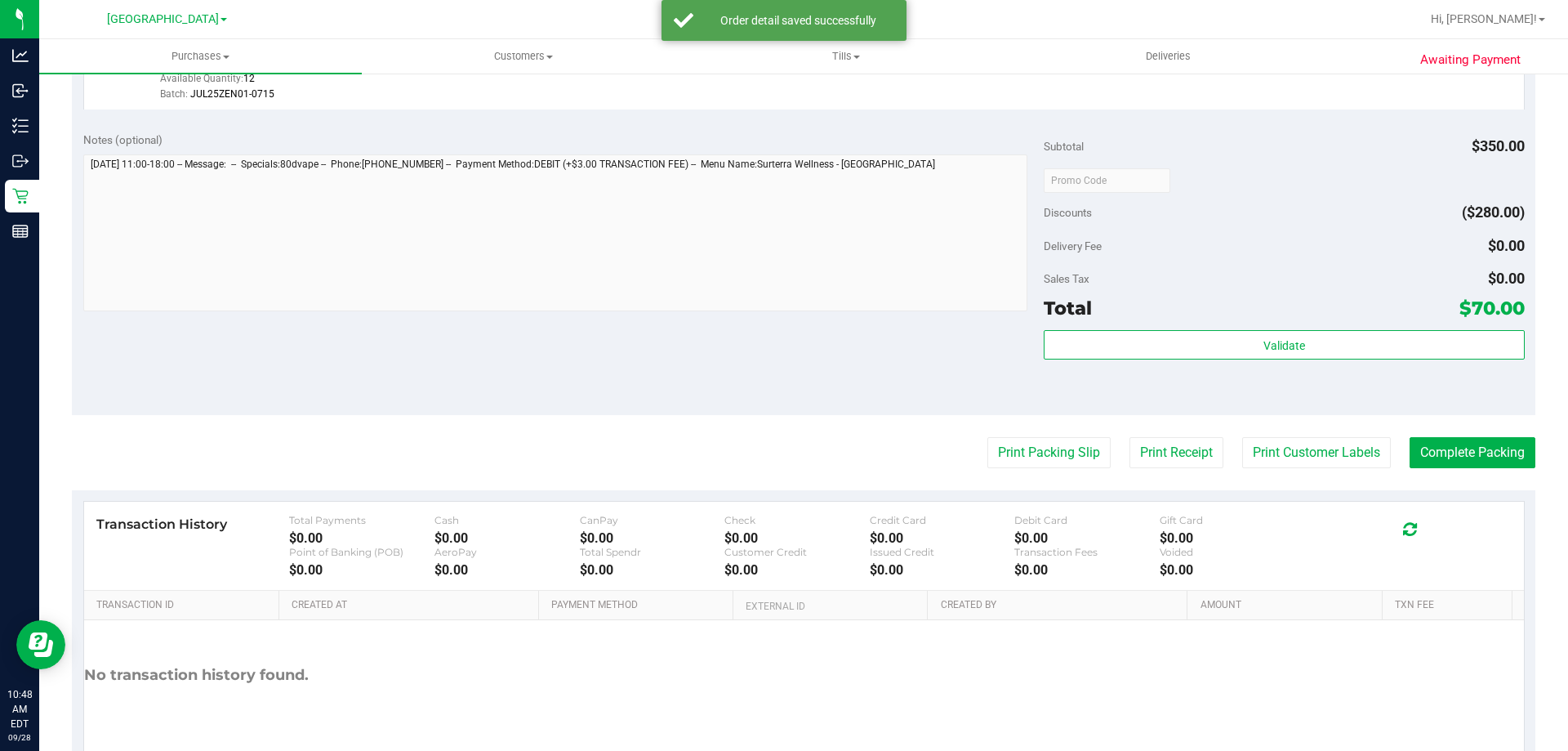
click at [1243, 363] on div "Validate" at bounding box center [1284, 367] width 481 height 74
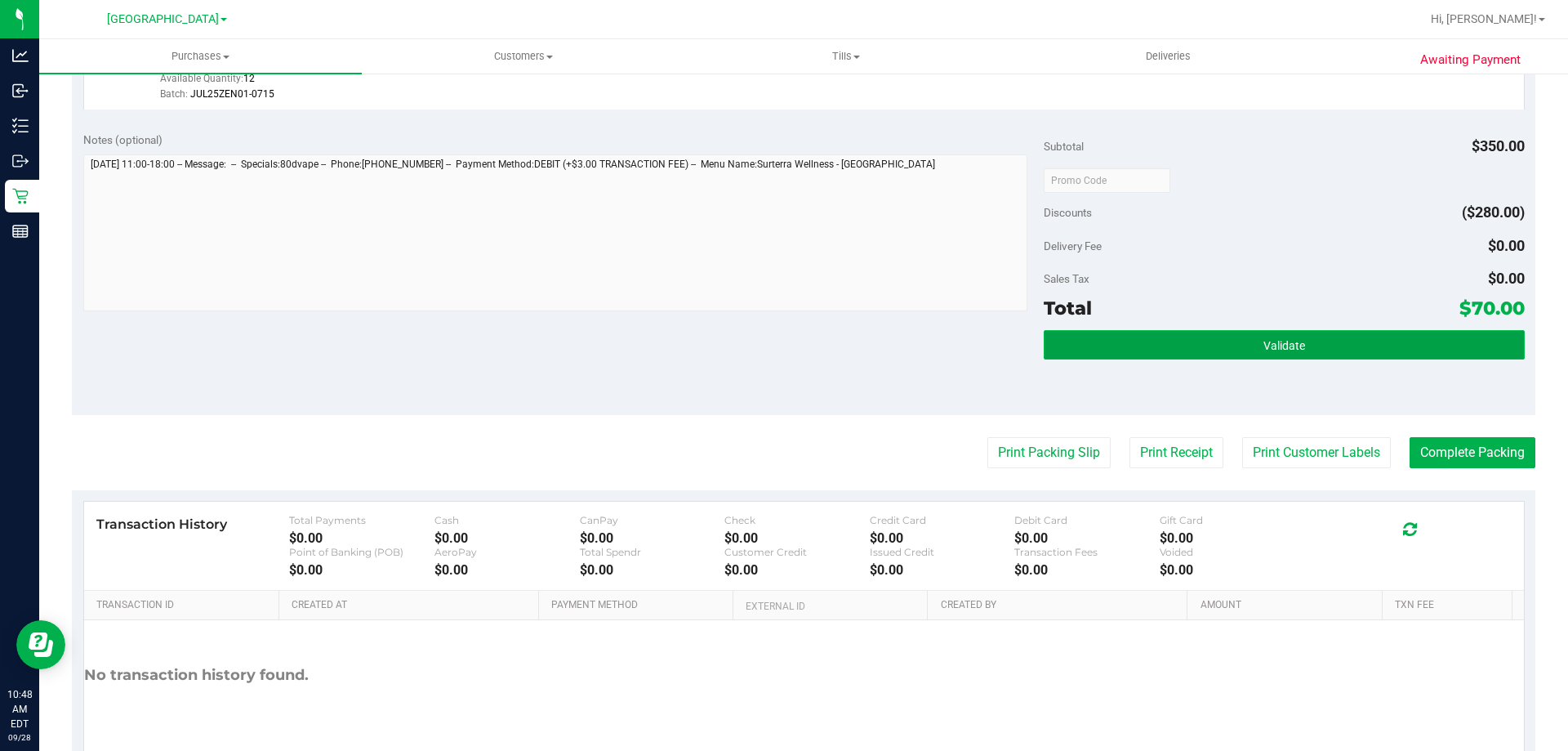
click at [1243, 347] on button "Validate" at bounding box center [1284, 345] width 481 height 30
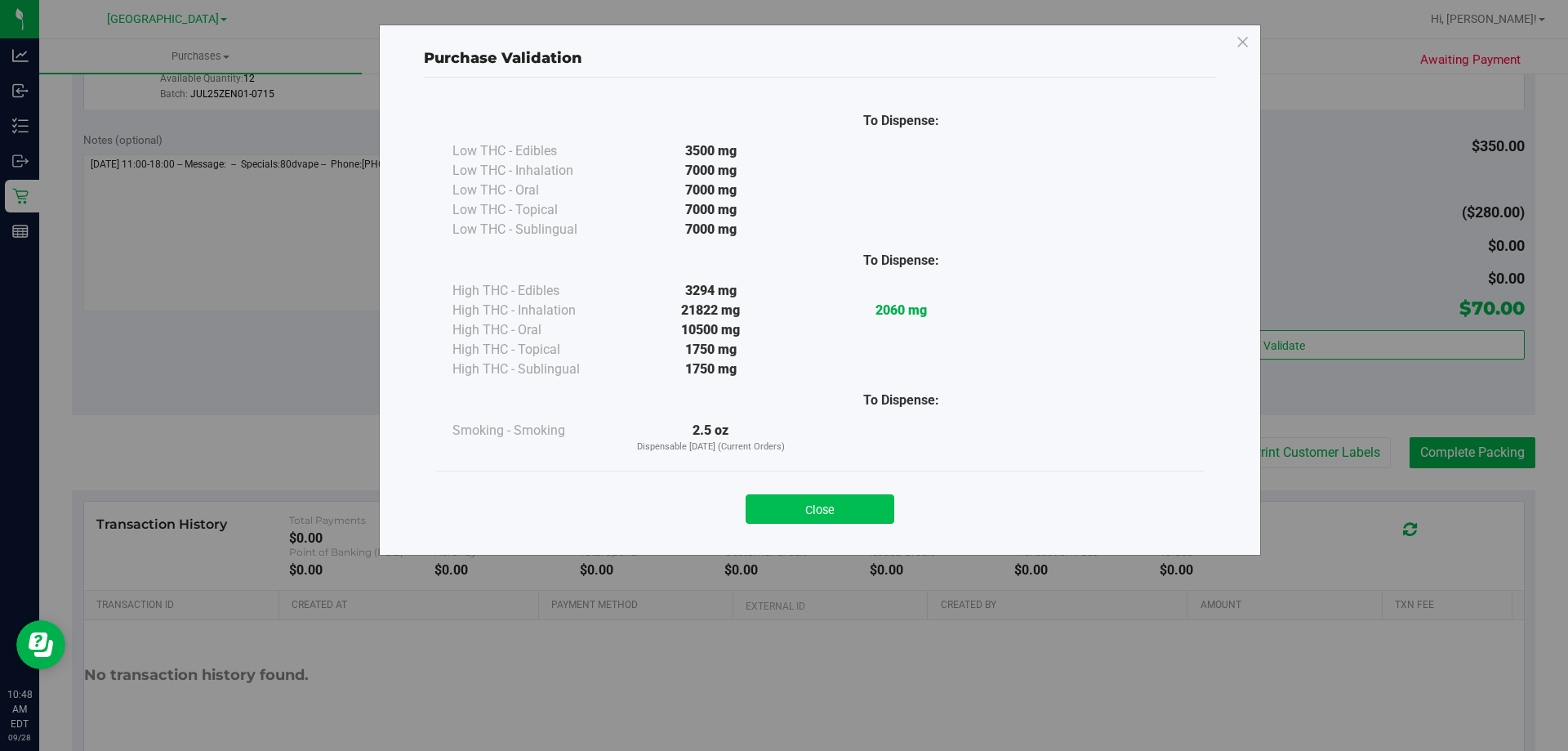
click at [835, 514] on button "Close" at bounding box center [819, 510] width 149 height 30
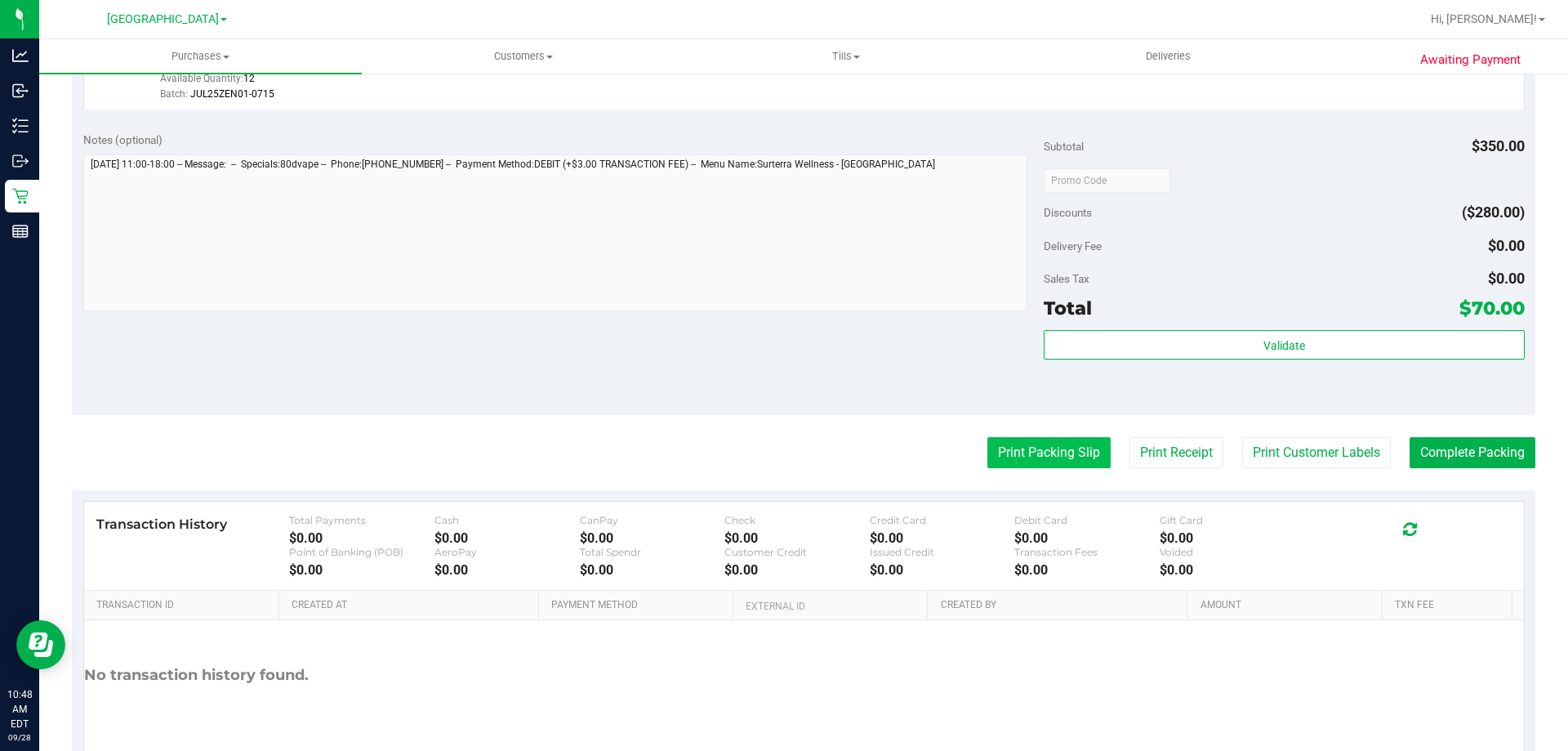
click at [1026, 460] on button "Print Packing Slip" at bounding box center [1049, 453] width 123 height 32
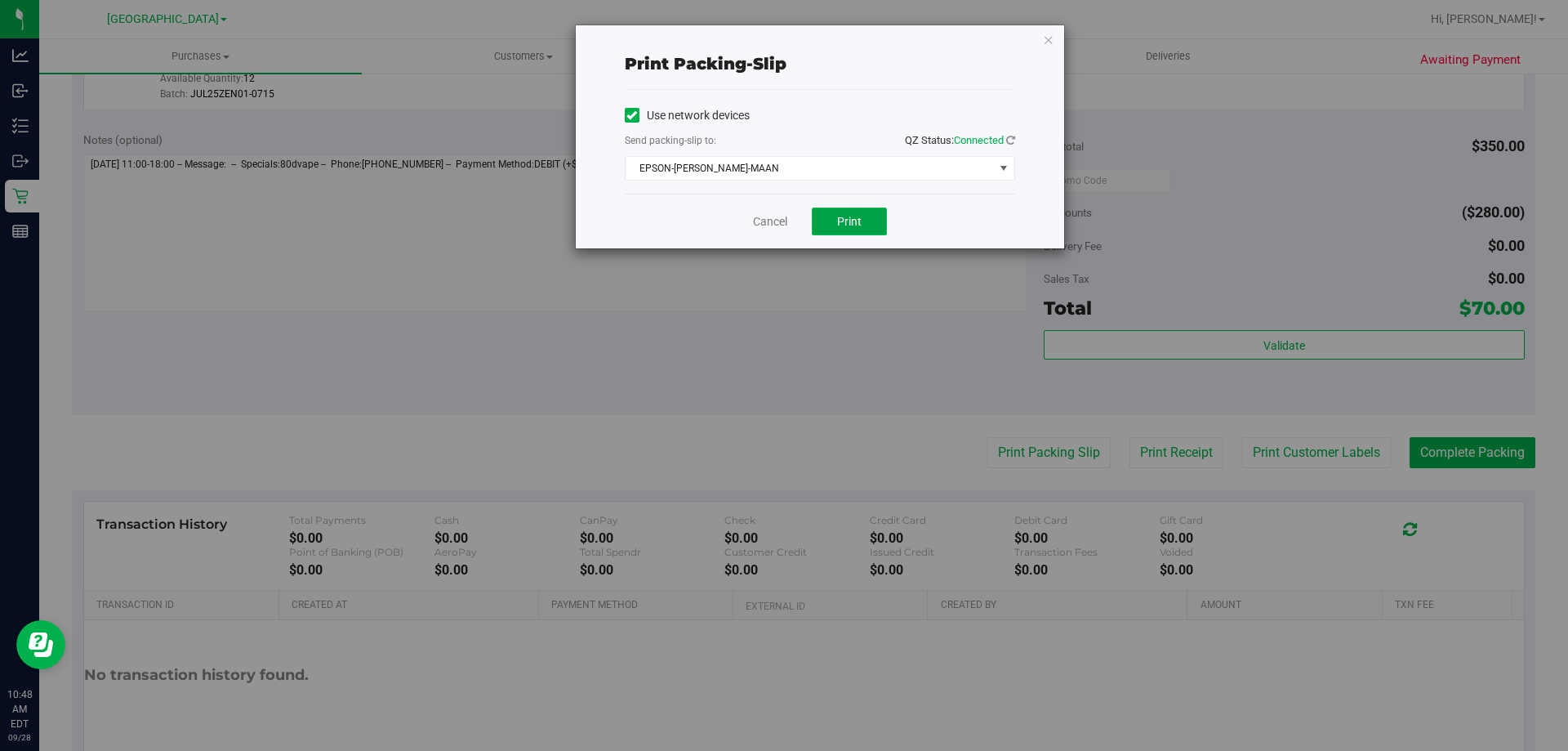
click at [867, 215] on button "Print" at bounding box center [849, 222] width 75 height 28
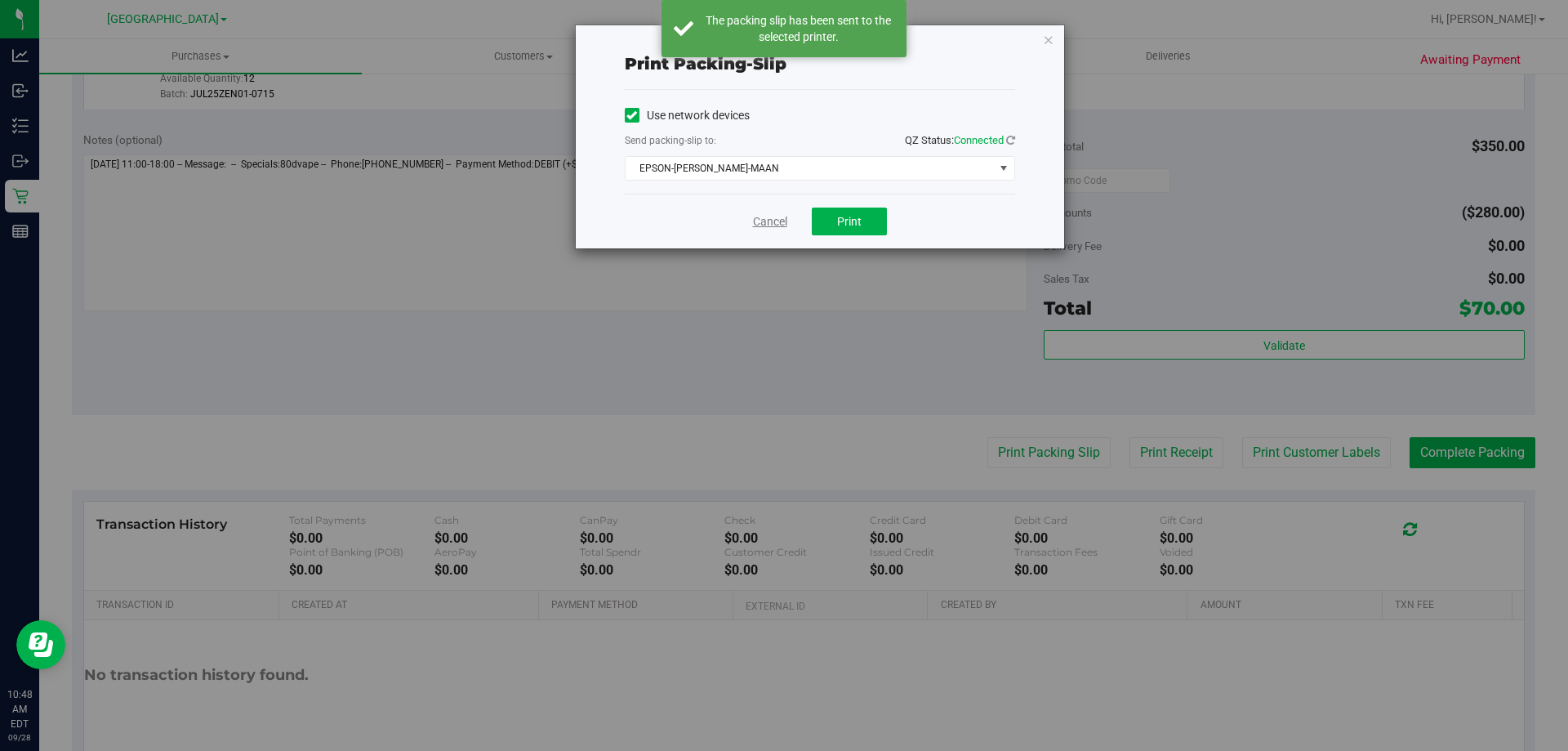
click at [757, 228] on link "Cancel" at bounding box center [770, 221] width 34 height 17
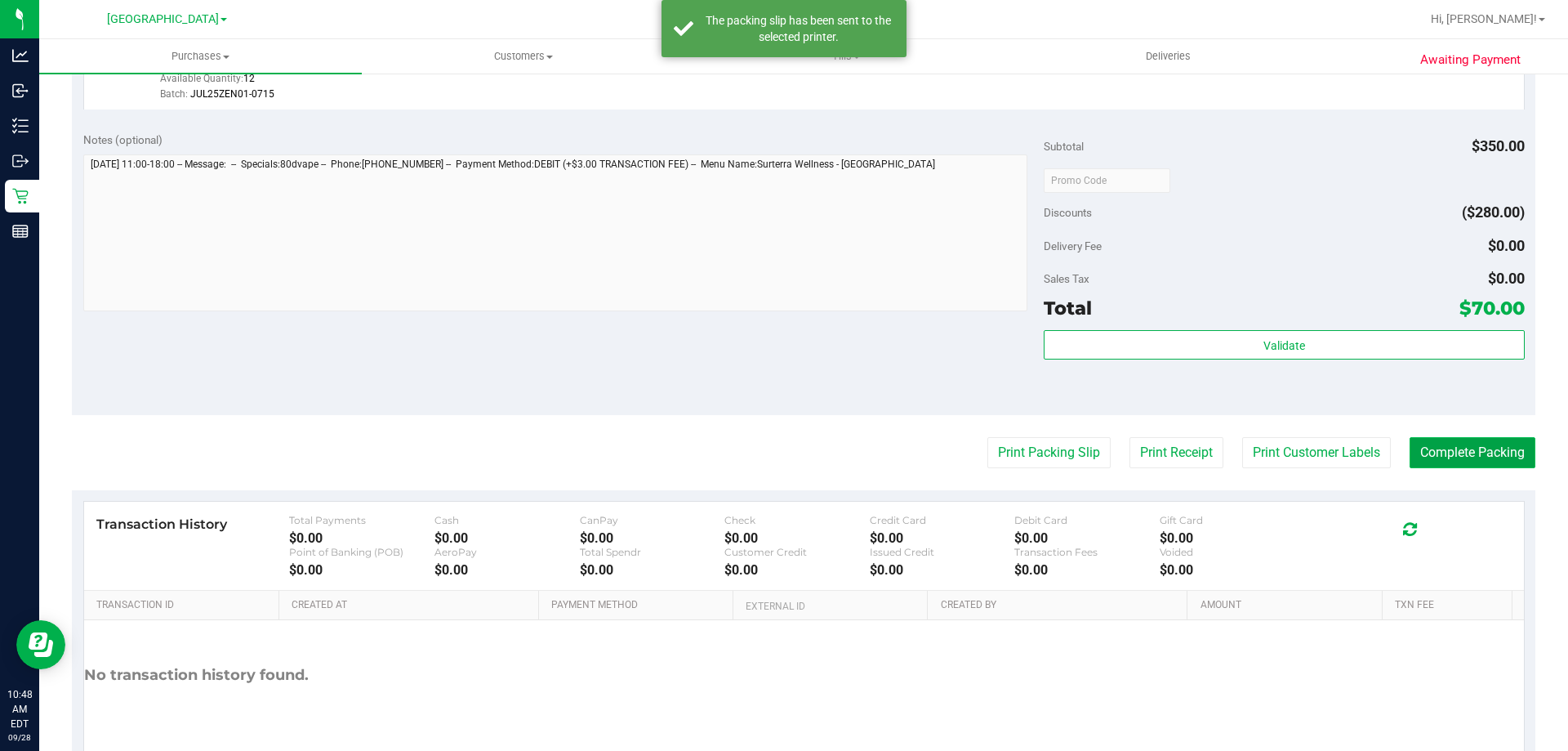
click at [1465, 453] on button "Complete Packing" at bounding box center [1472, 453] width 126 height 32
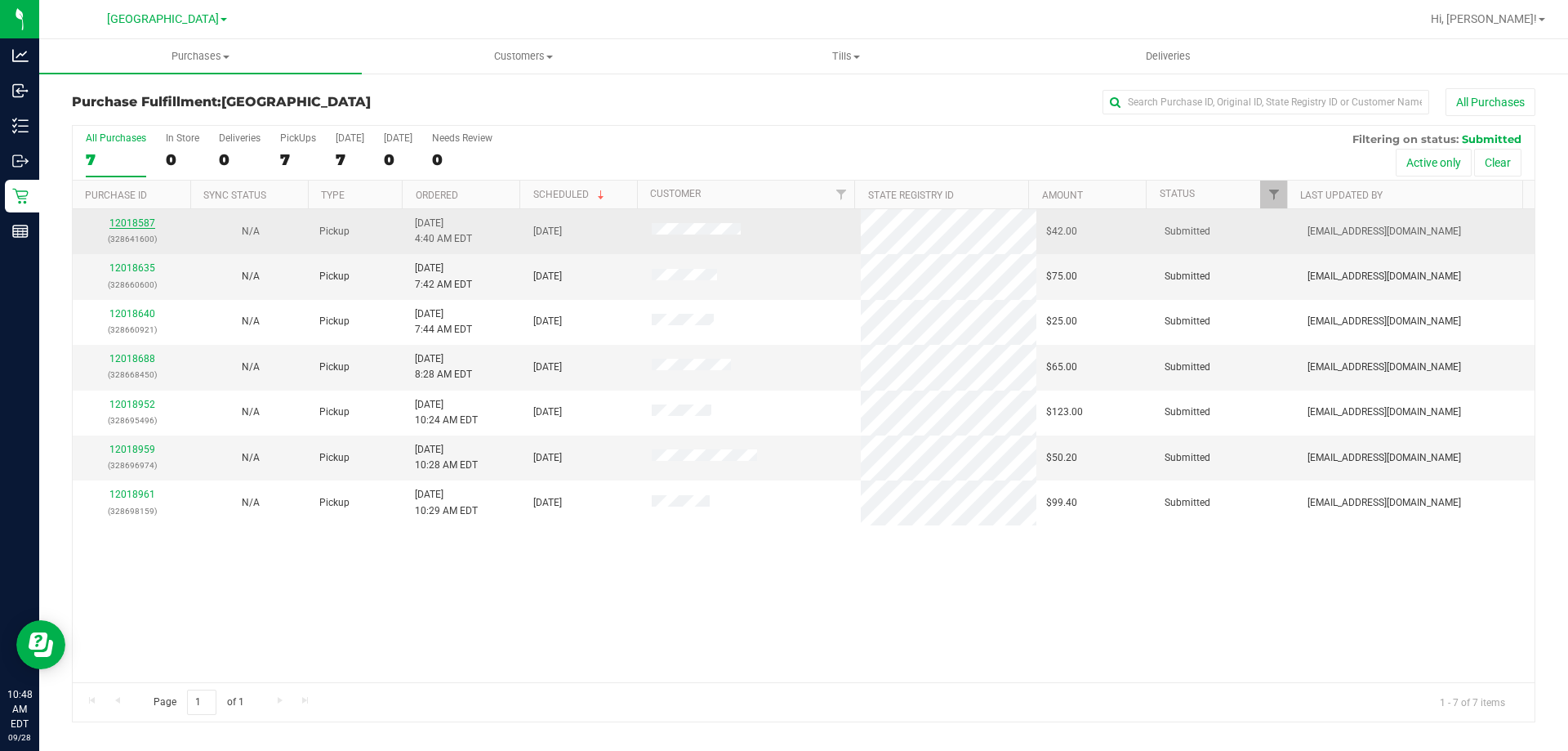
click at [133, 222] on link "12018587" at bounding box center [132, 224] width 45 height 12
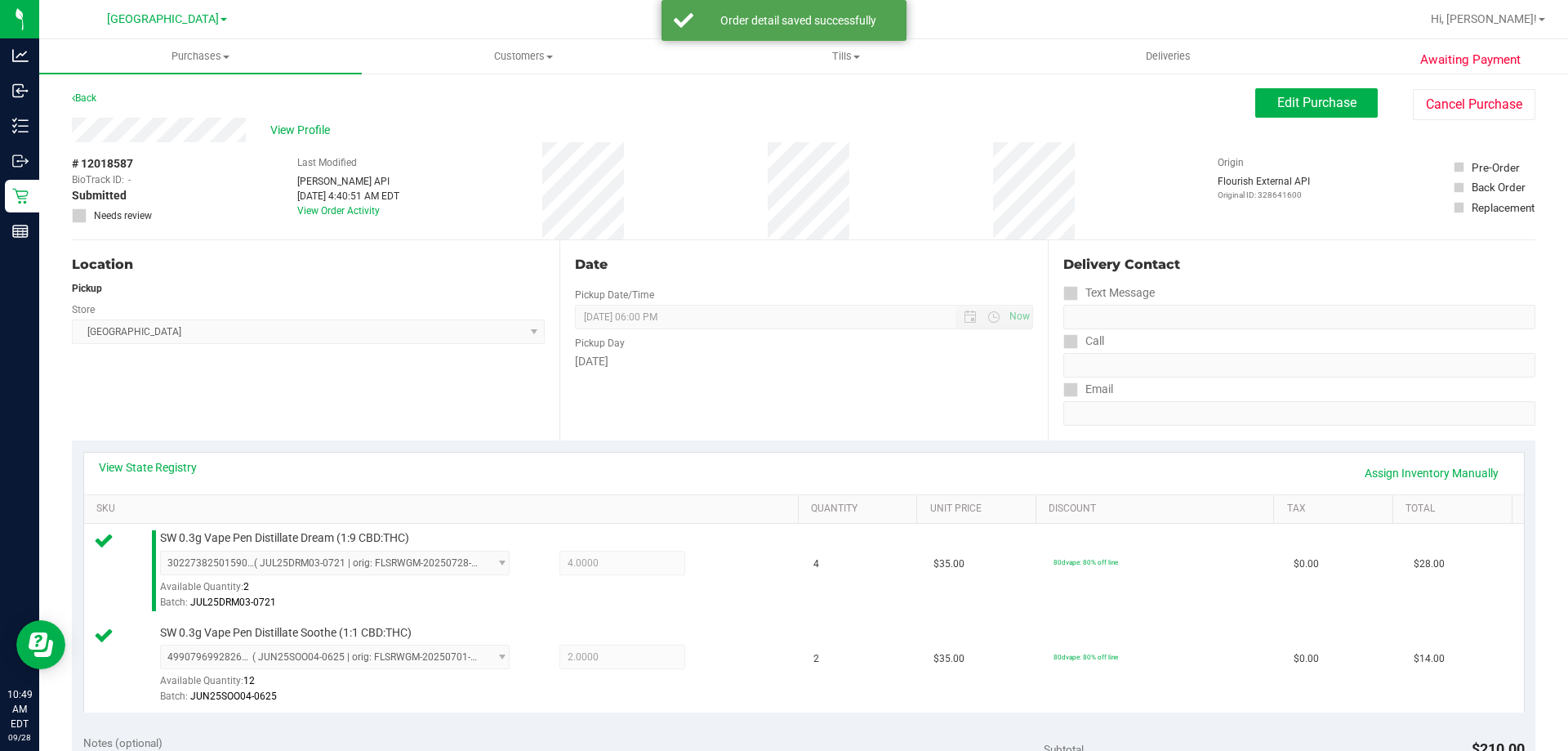
scroll to position [327, 0]
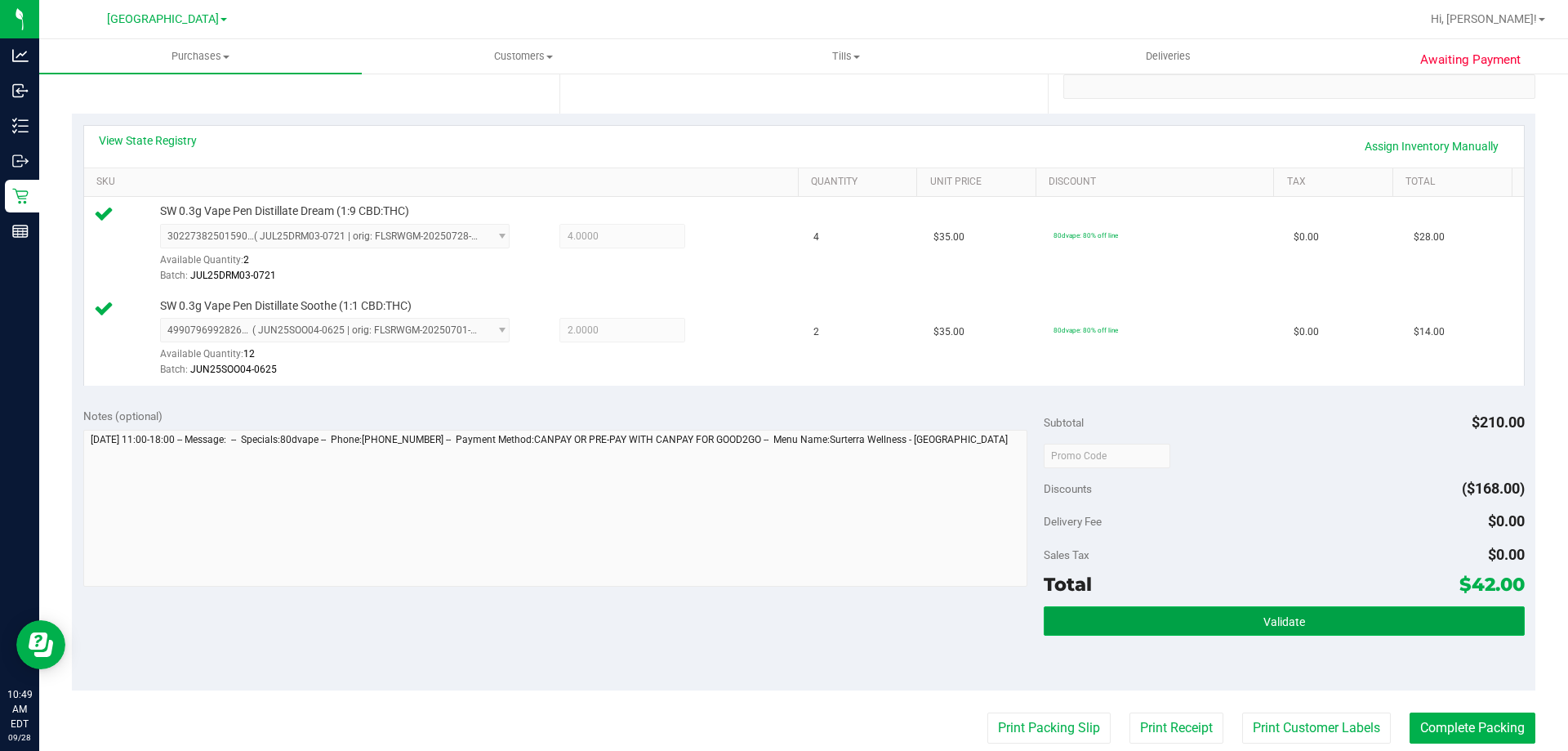
click at [1366, 624] on button "Validate" at bounding box center [1284, 621] width 481 height 30
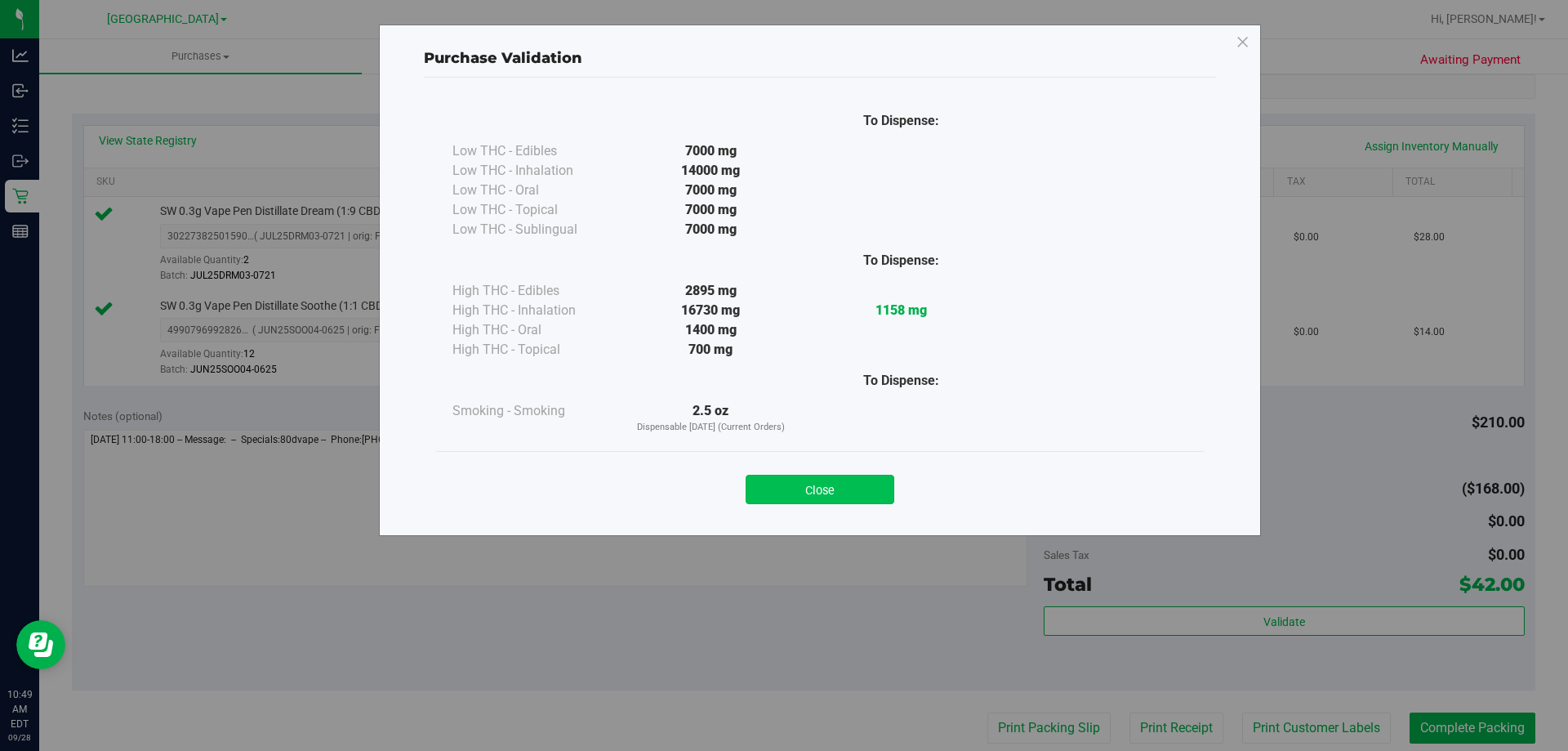
click at [853, 499] on button "Close" at bounding box center [819, 490] width 149 height 30
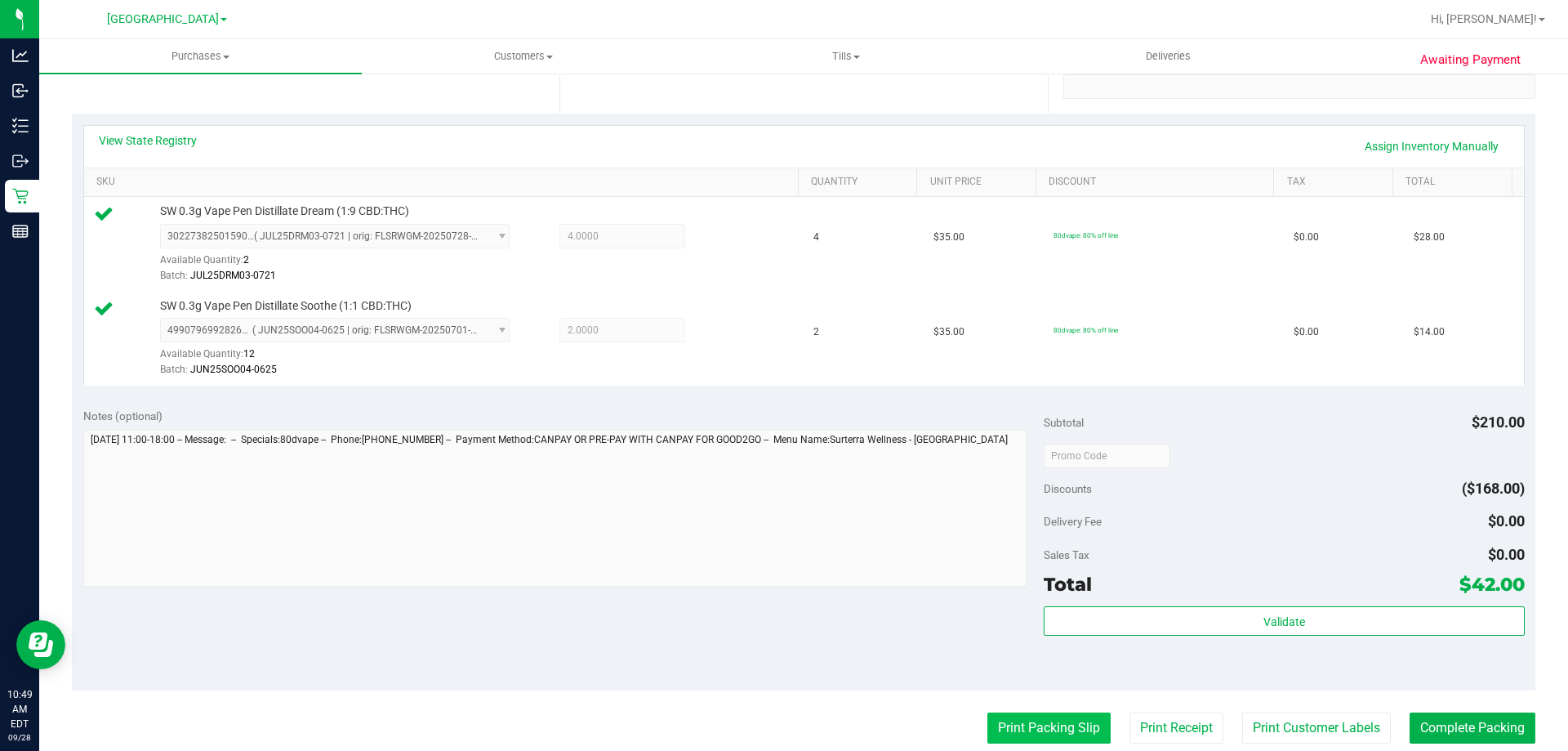
click at [993, 740] on button "Print Packing Slip" at bounding box center [1049, 728] width 123 height 32
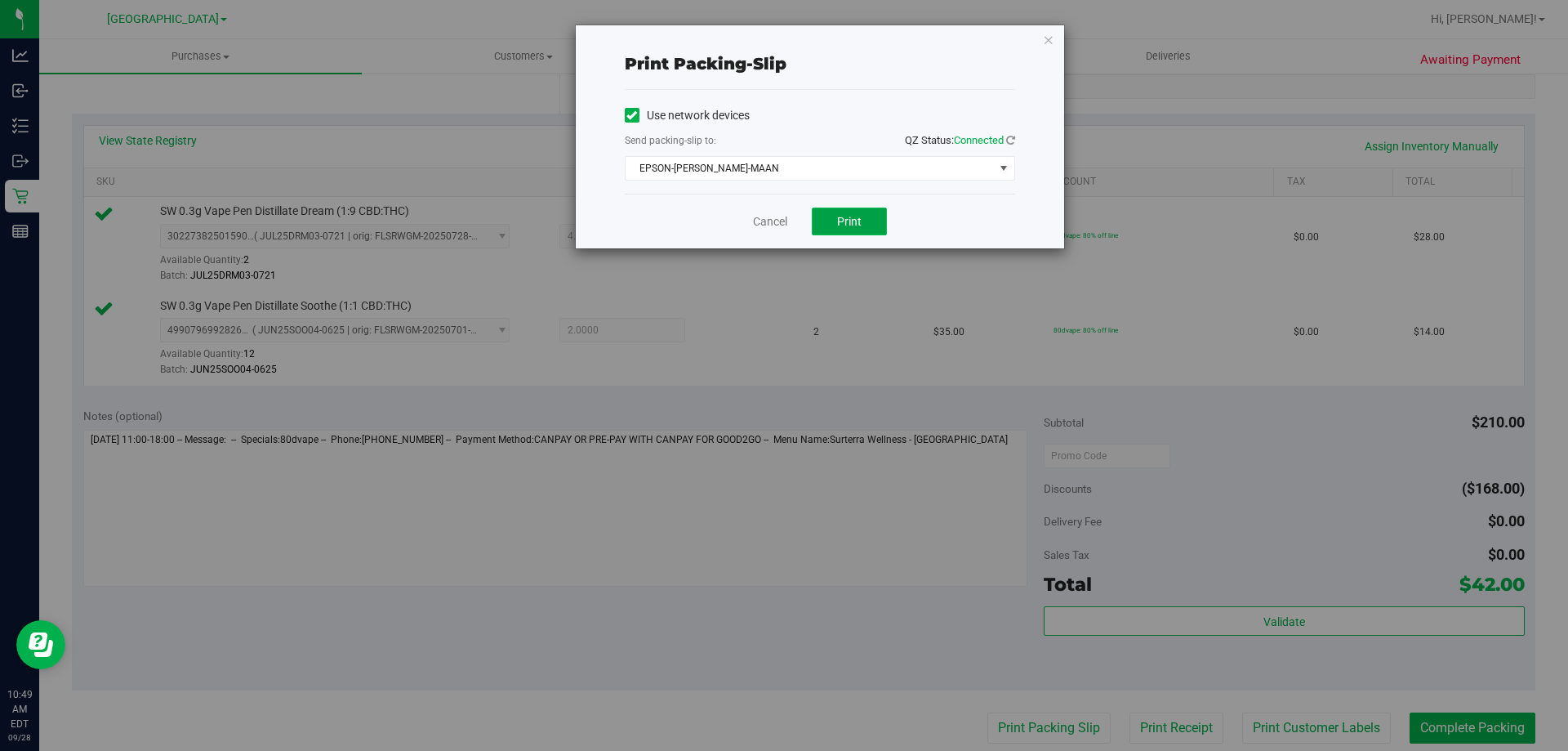
click at [831, 233] on button "Print" at bounding box center [849, 222] width 75 height 28
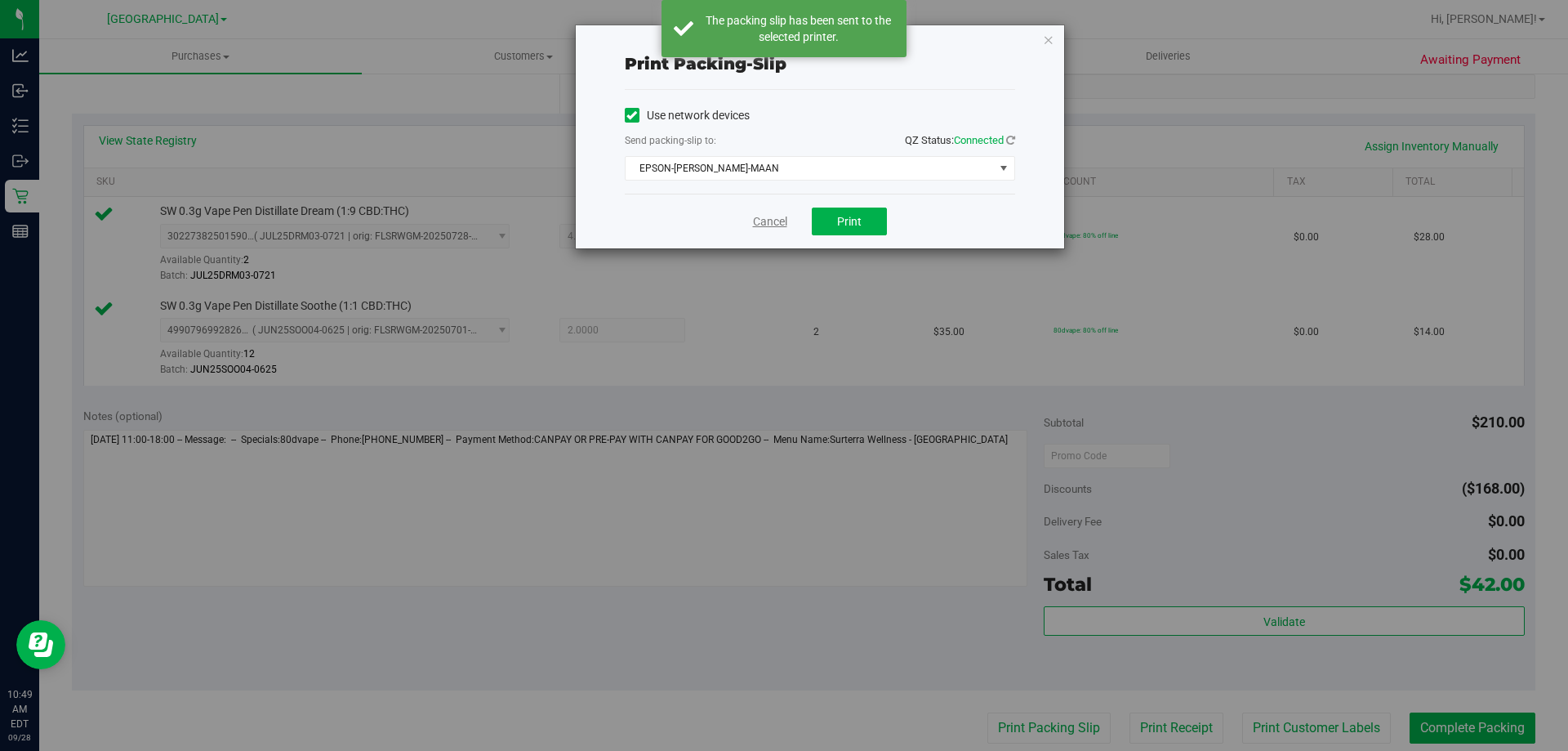
click at [775, 225] on link "Cancel" at bounding box center [770, 221] width 34 height 17
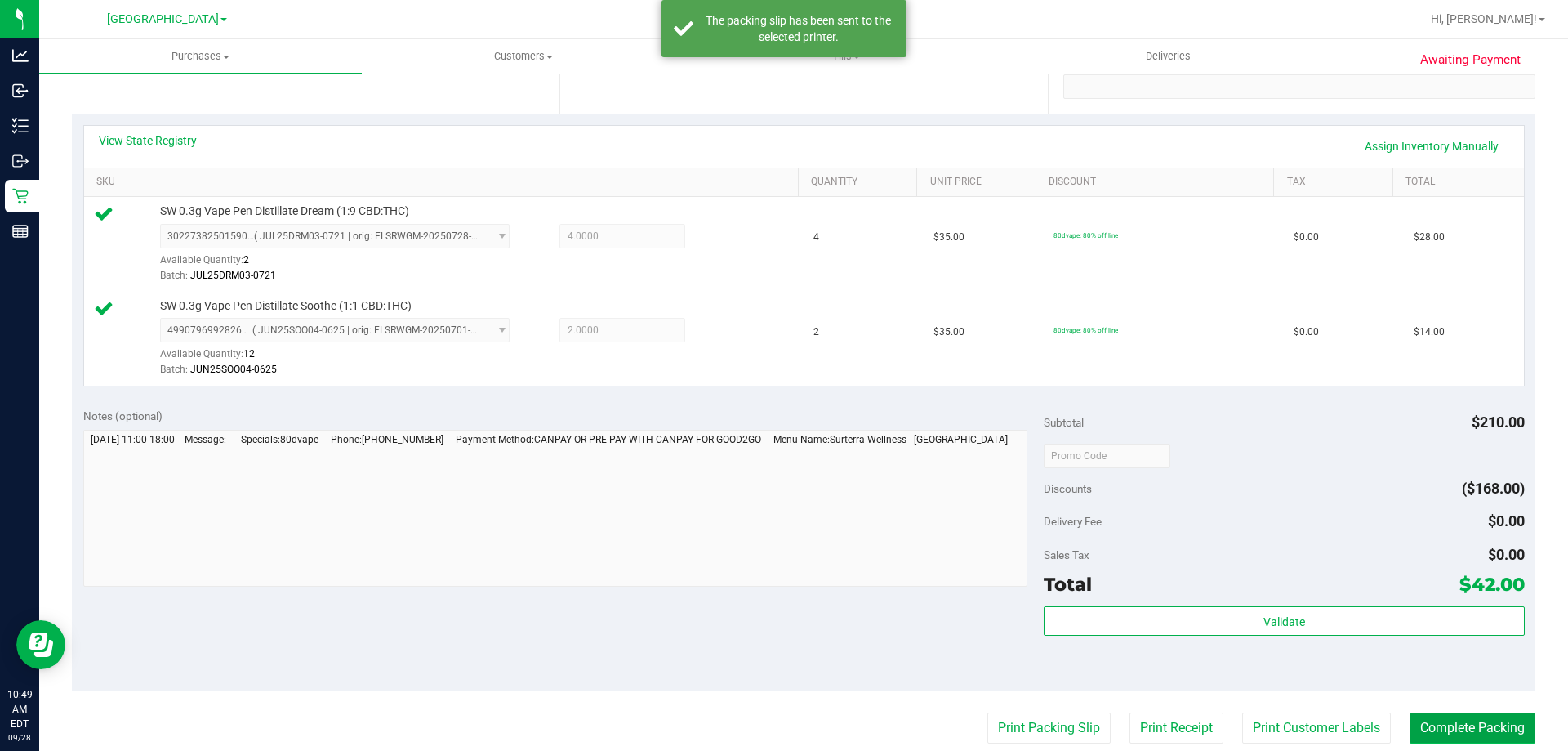
click at [1426, 726] on button "Complete Packing" at bounding box center [1472, 728] width 126 height 32
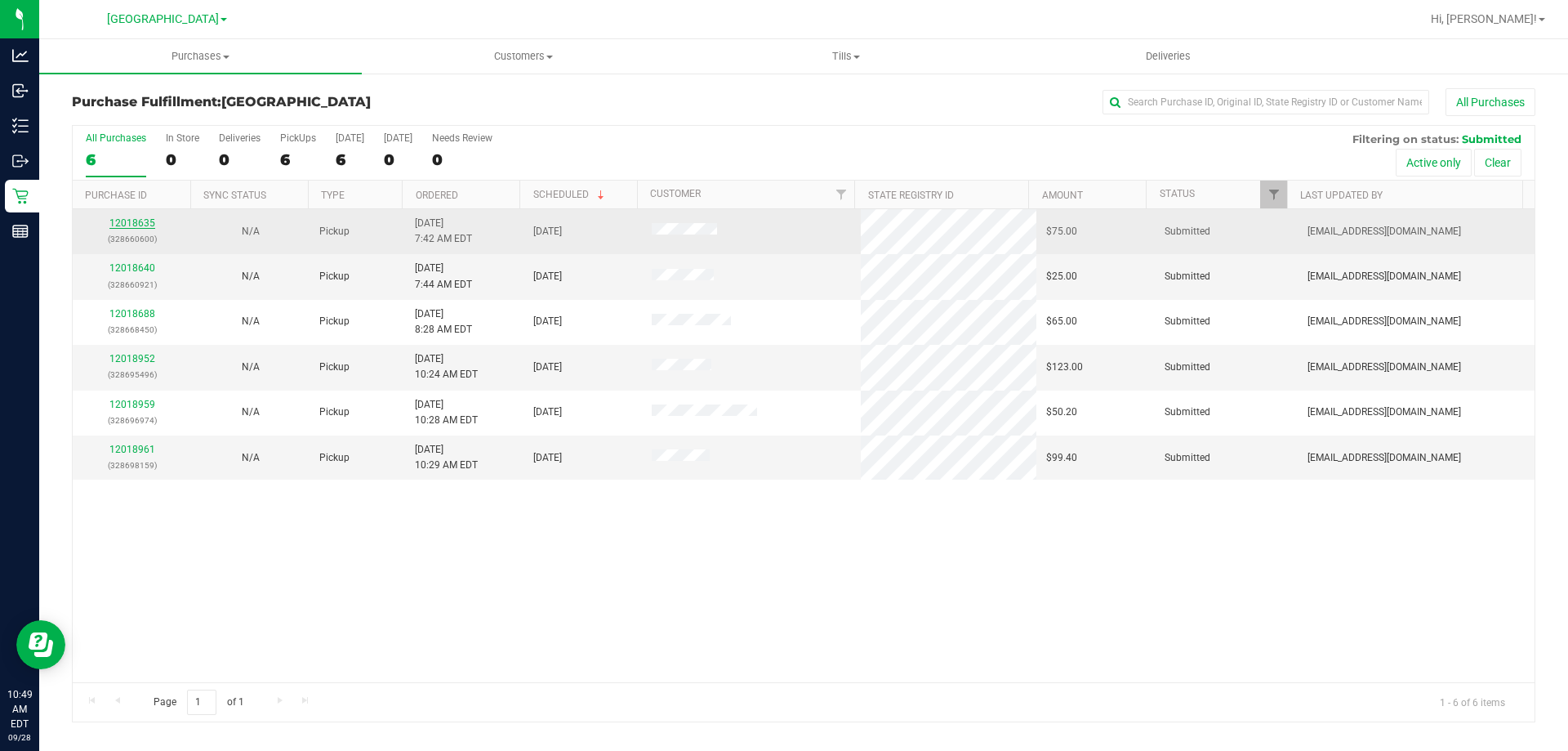
click at [139, 220] on link "12018635" at bounding box center [132, 224] width 45 height 12
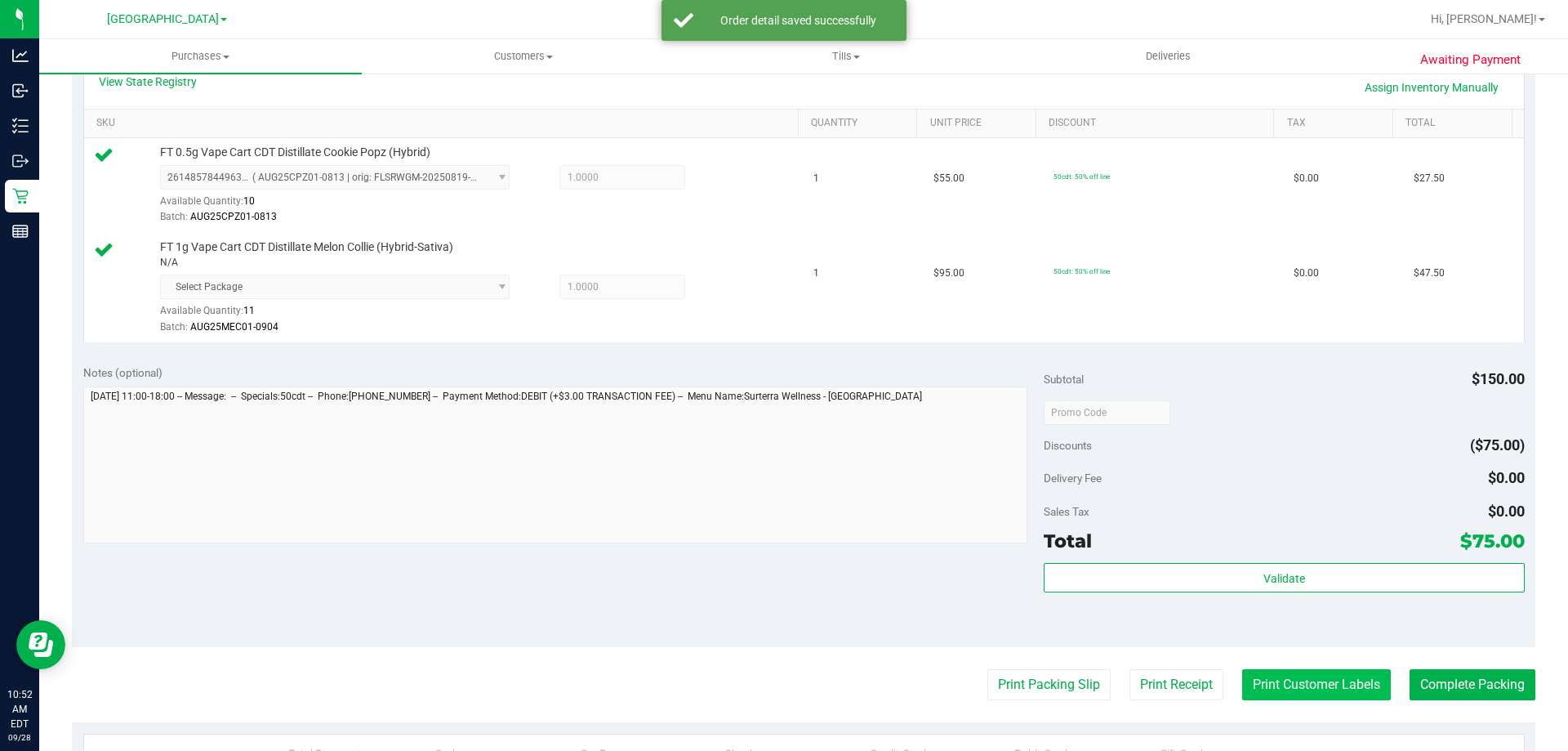
scroll to position [491, 0]
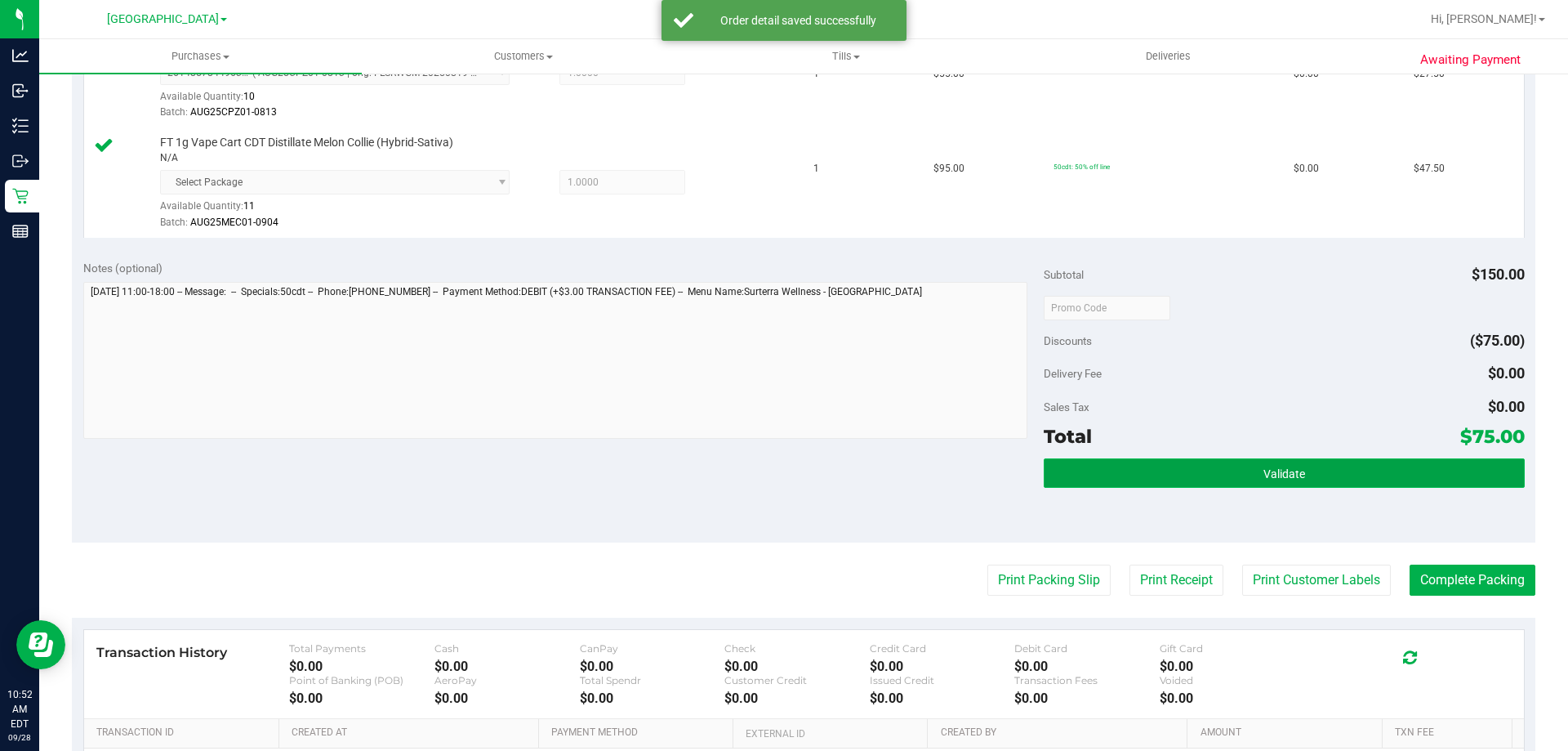
click at [1264, 463] on button "Validate" at bounding box center [1284, 473] width 481 height 30
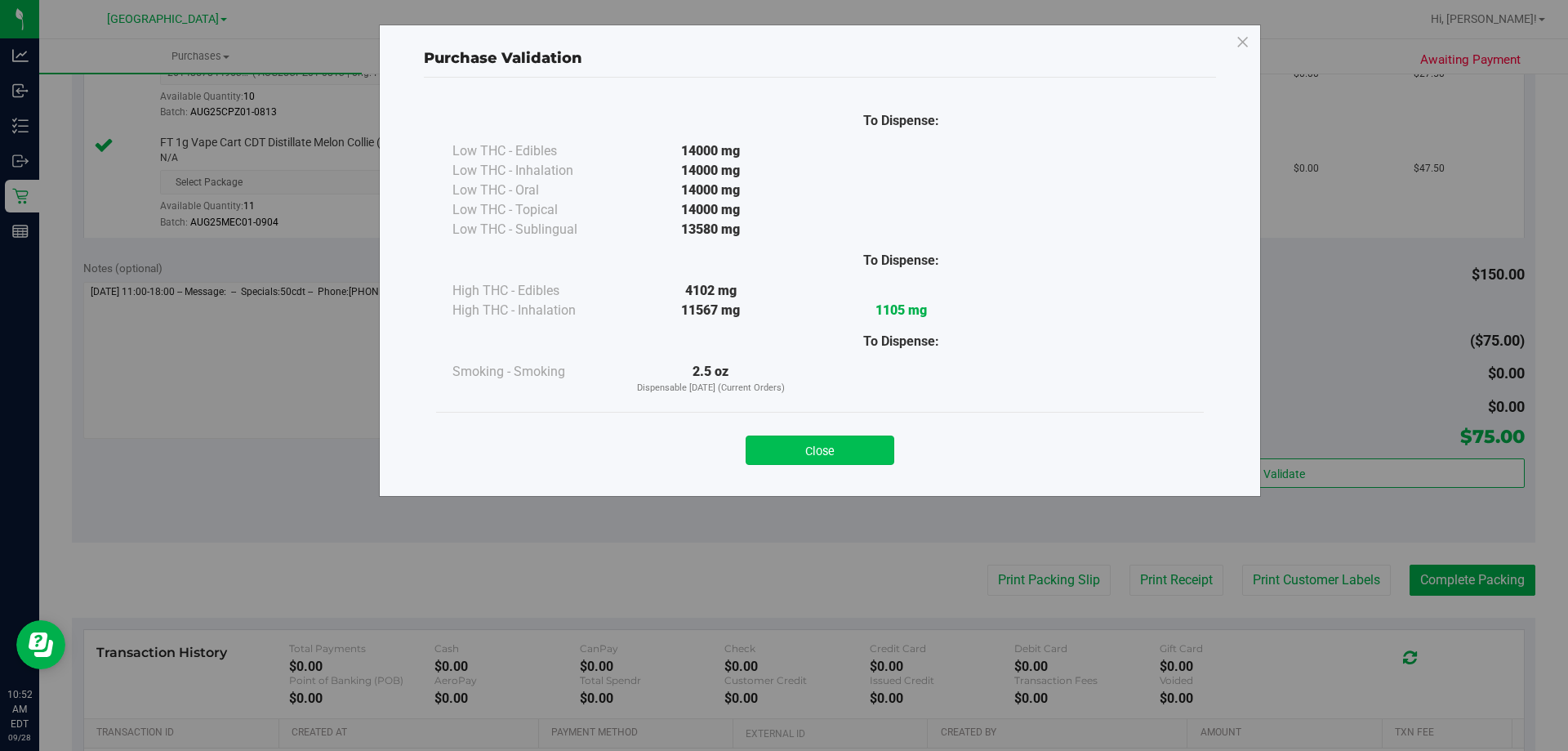
click at [815, 444] on button "Close" at bounding box center [819, 450] width 149 height 30
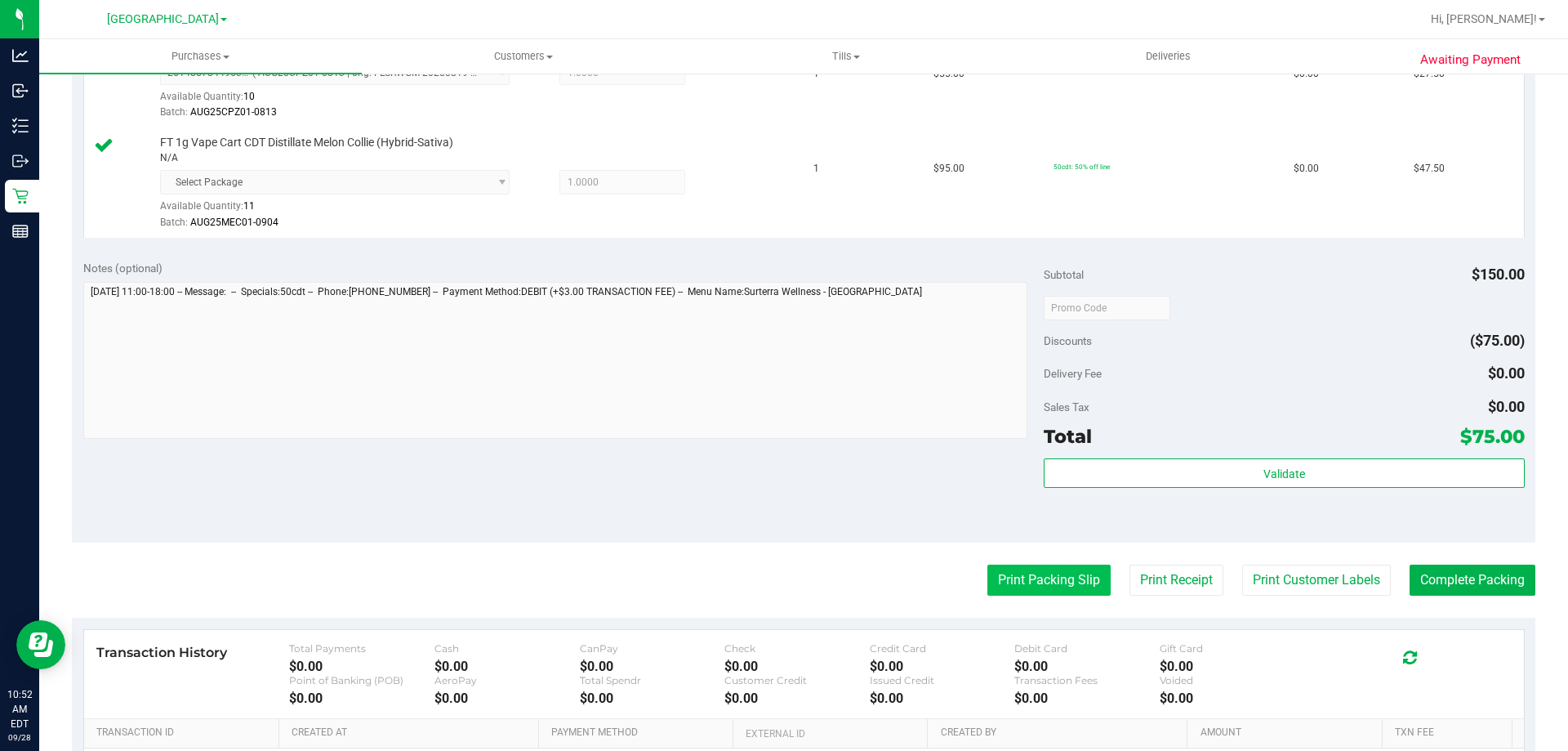
click at [1051, 587] on button "Print Packing Slip" at bounding box center [1049, 580] width 123 height 32
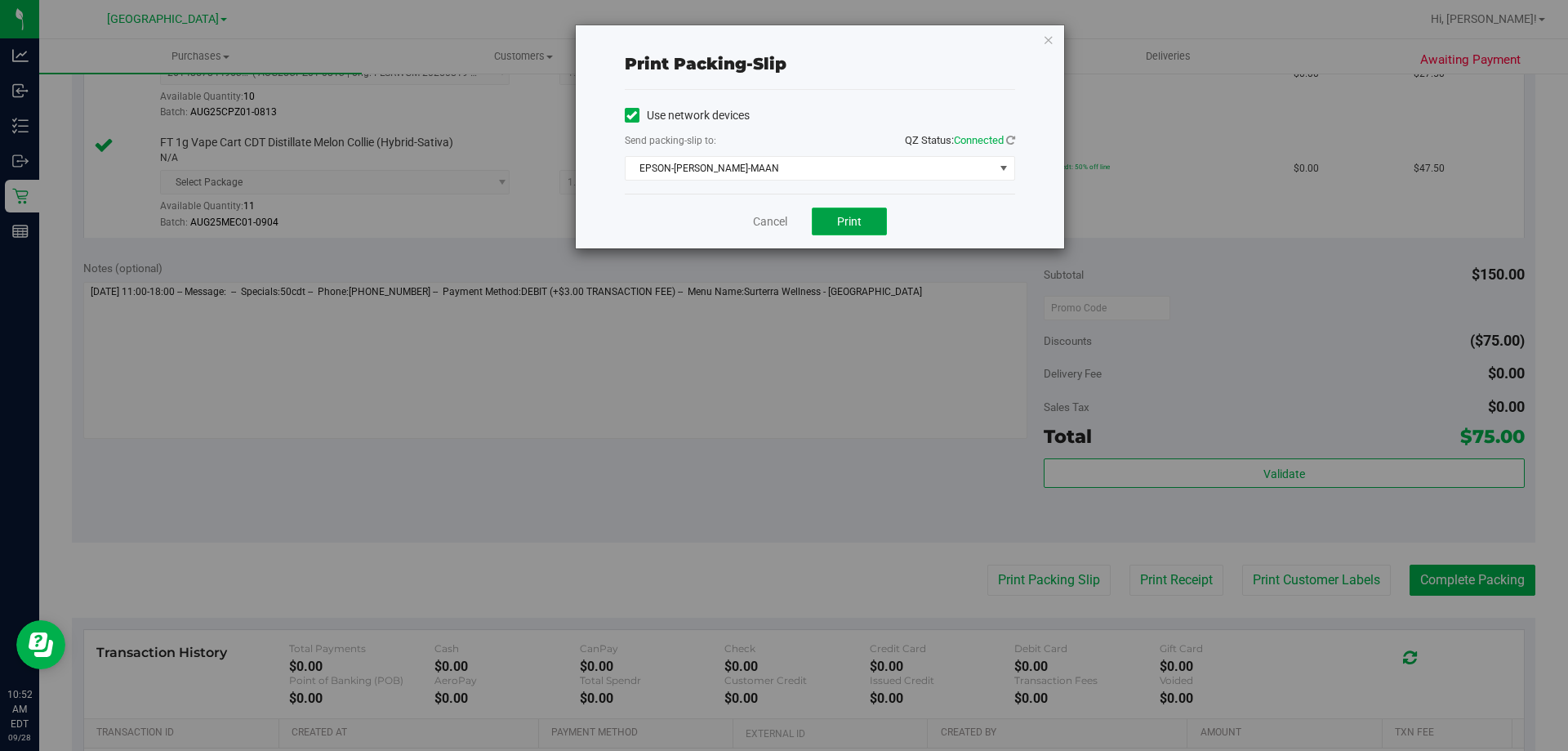
click at [848, 229] on button "Print" at bounding box center [849, 222] width 75 height 28
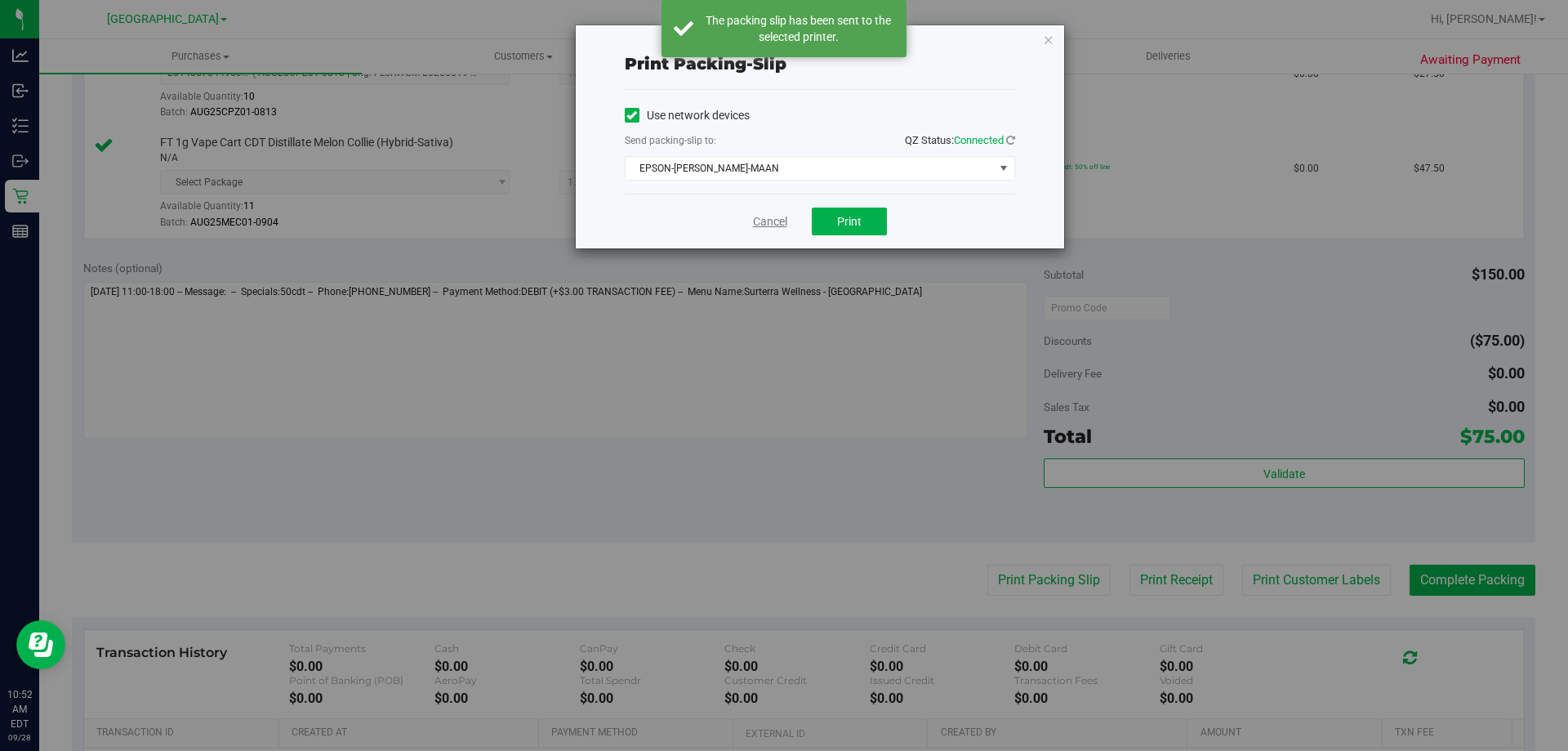
click at [776, 224] on link "Cancel" at bounding box center [770, 221] width 34 height 17
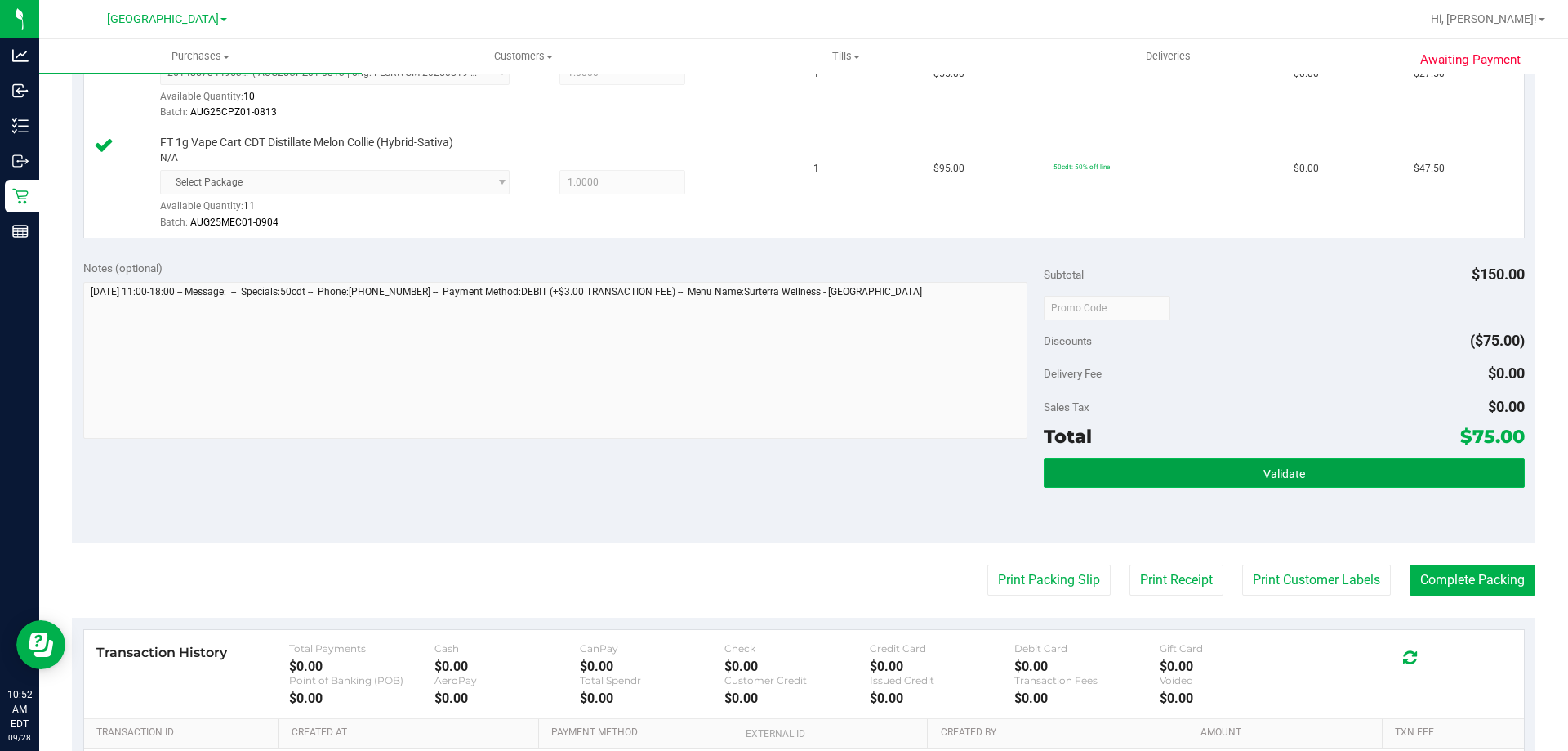
click at [1328, 466] on button "Validate" at bounding box center [1284, 473] width 481 height 30
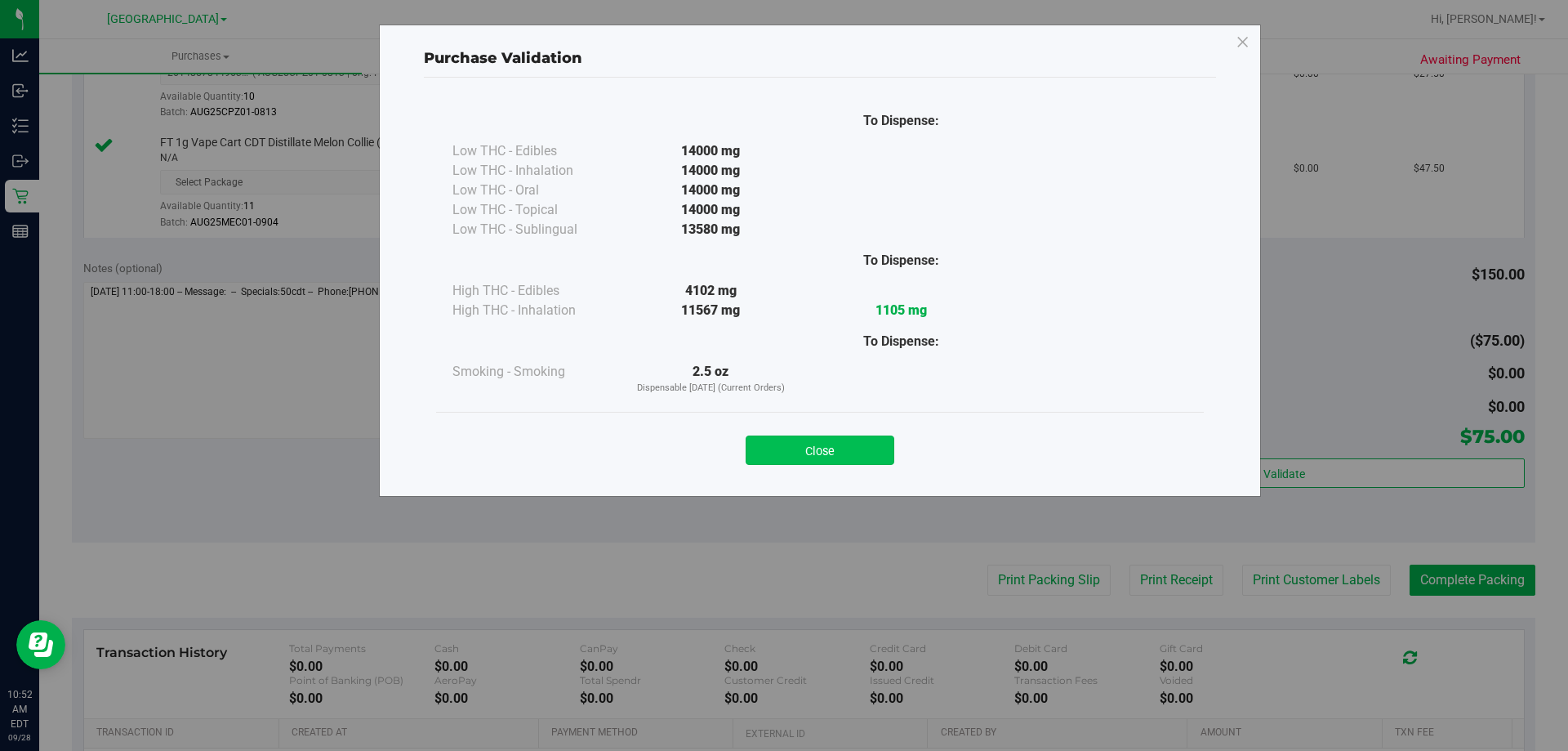
click at [869, 452] on button "Close" at bounding box center [819, 450] width 149 height 30
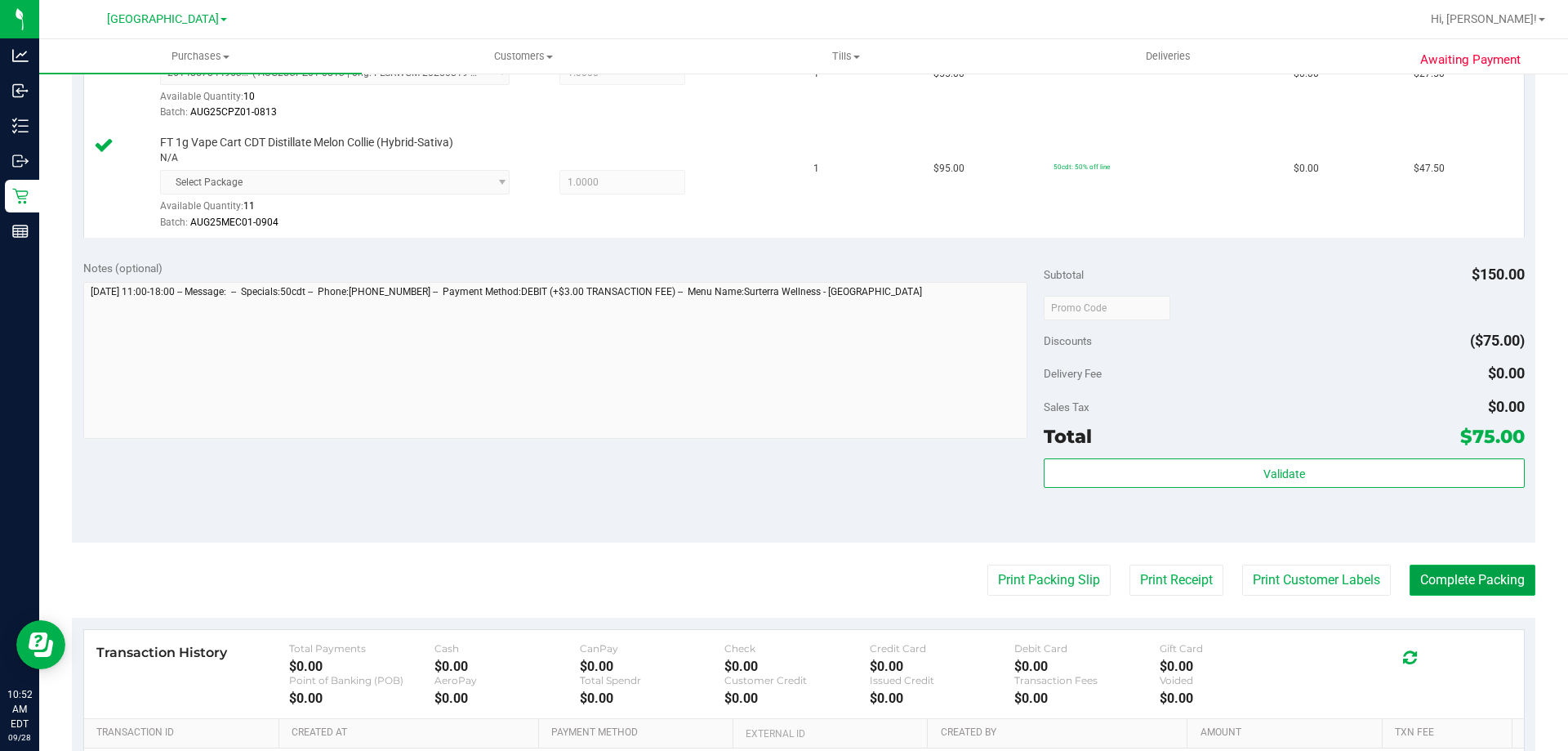
click at [1456, 586] on button "Complete Packing" at bounding box center [1472, 580] width 126 height 32
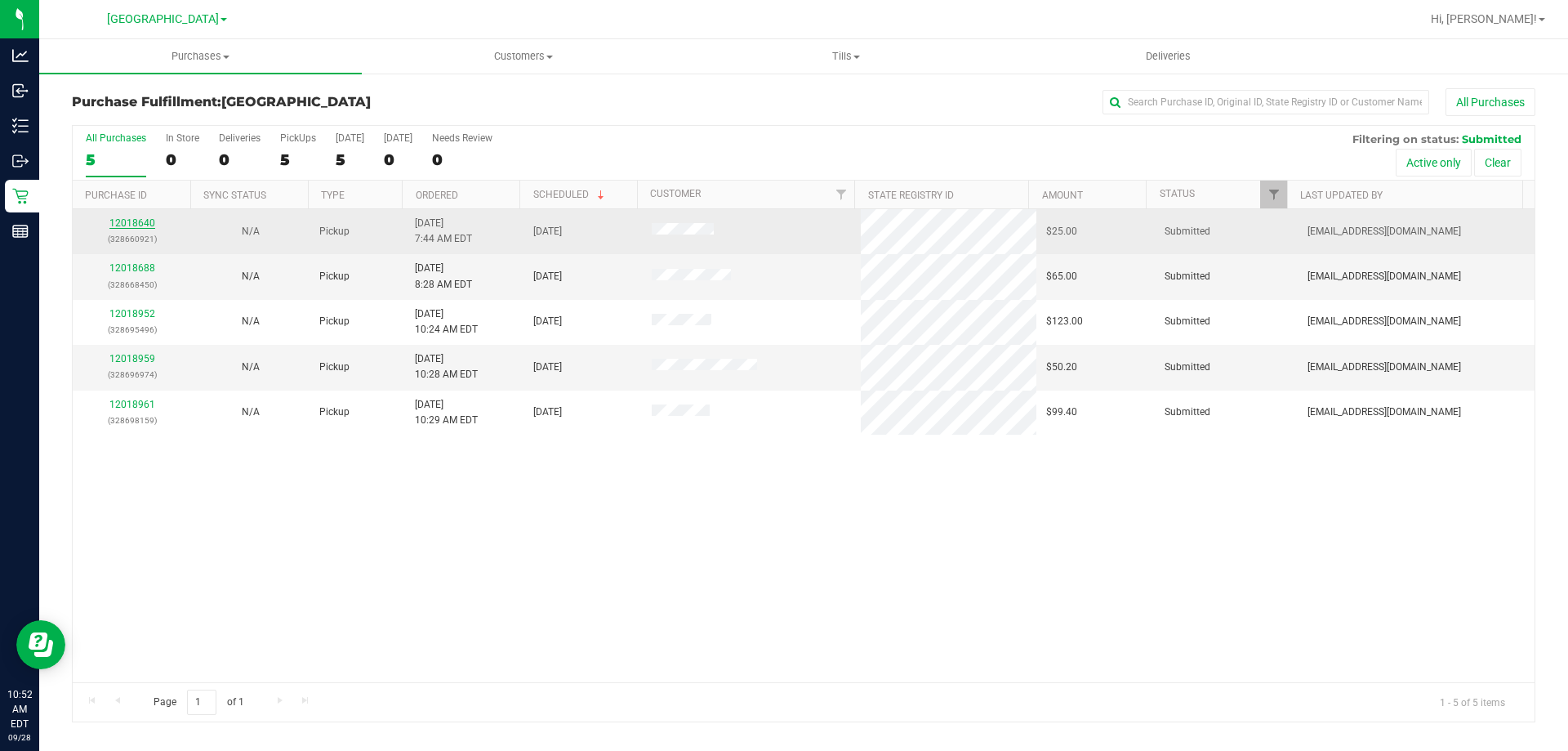
click at [112, 219] on link "12018640" at bounding box center [132, 224] width 45 height 12
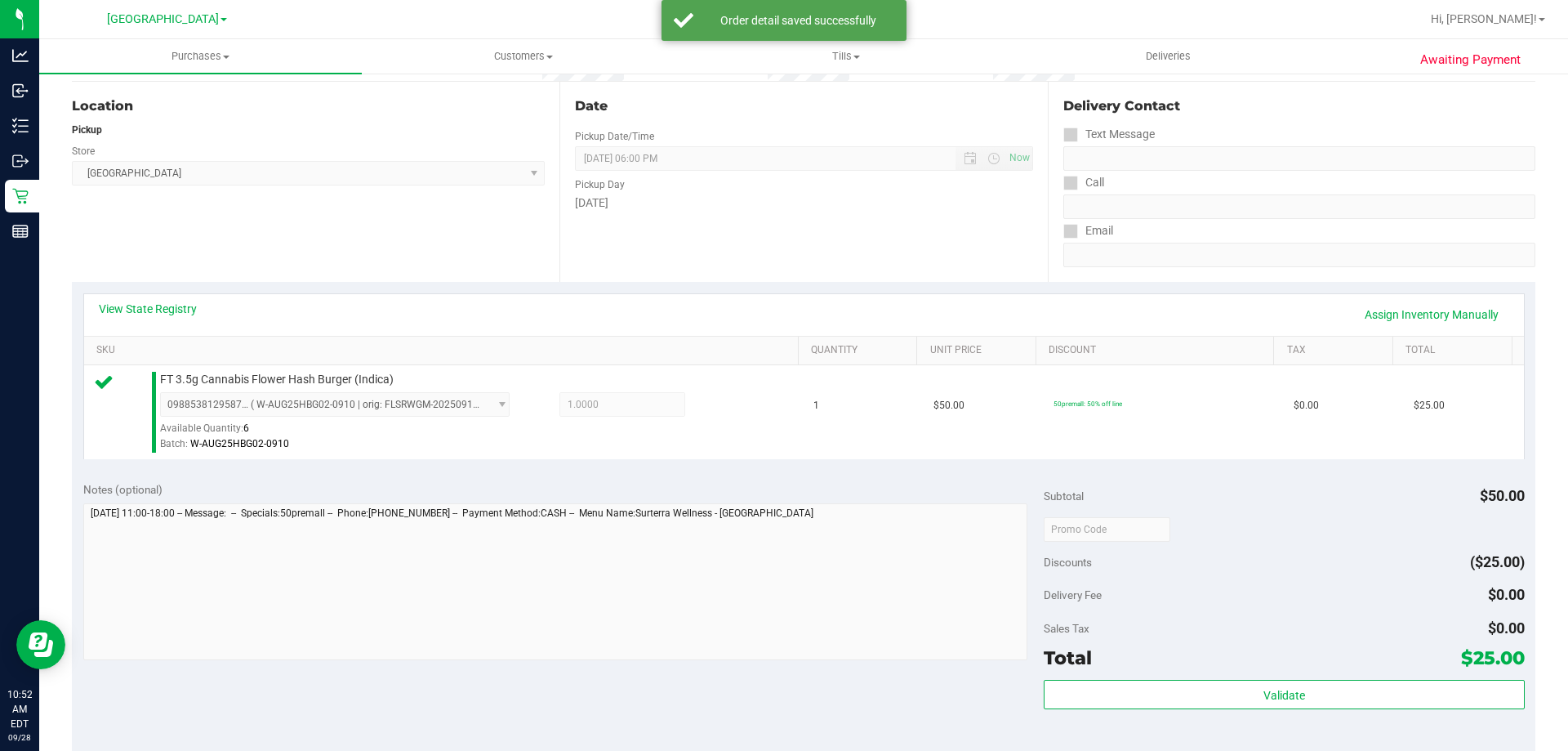
scroll to position [245, 0]
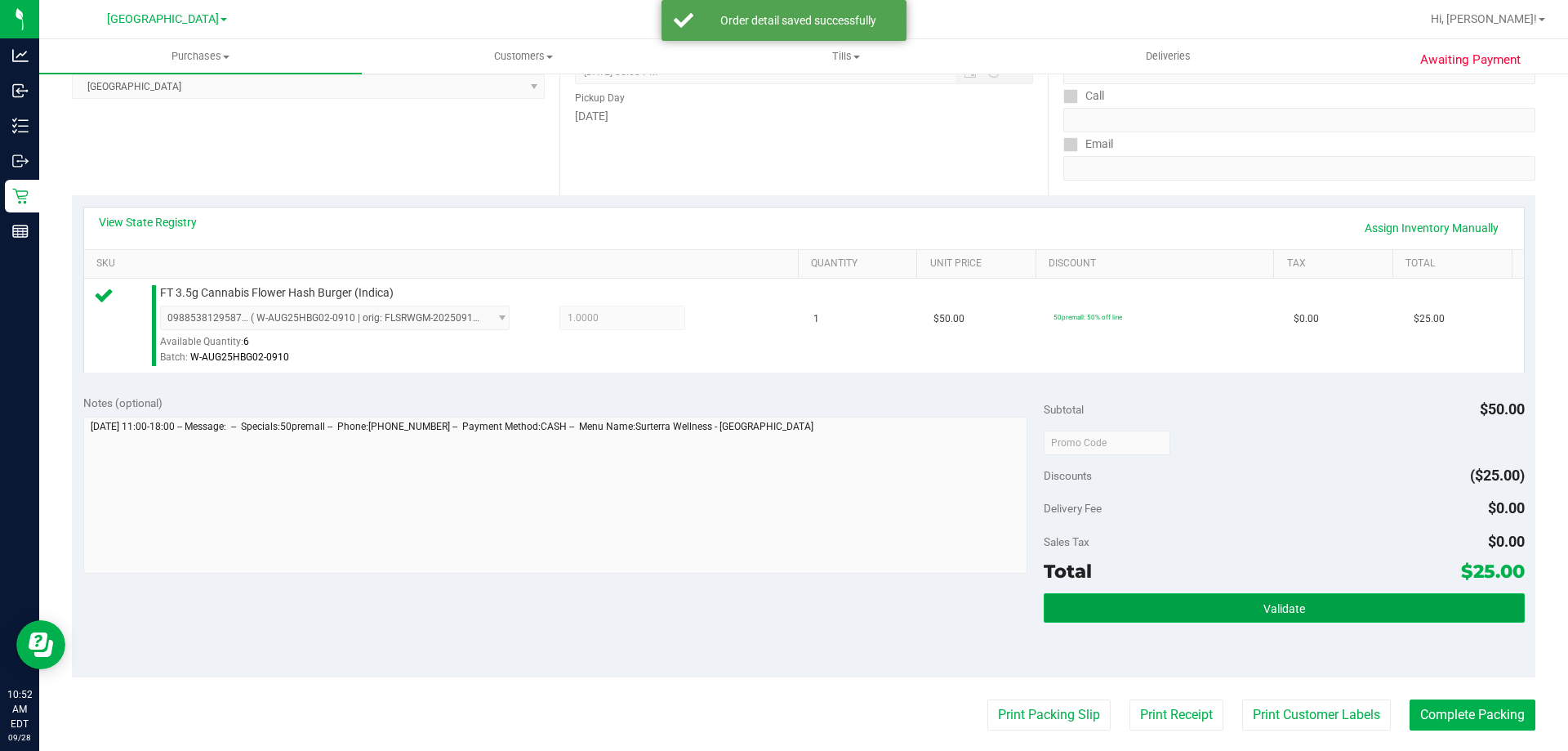
click at [1056, 596] on button "Validate" at bounding box center [1284, 608] width 481 height 30
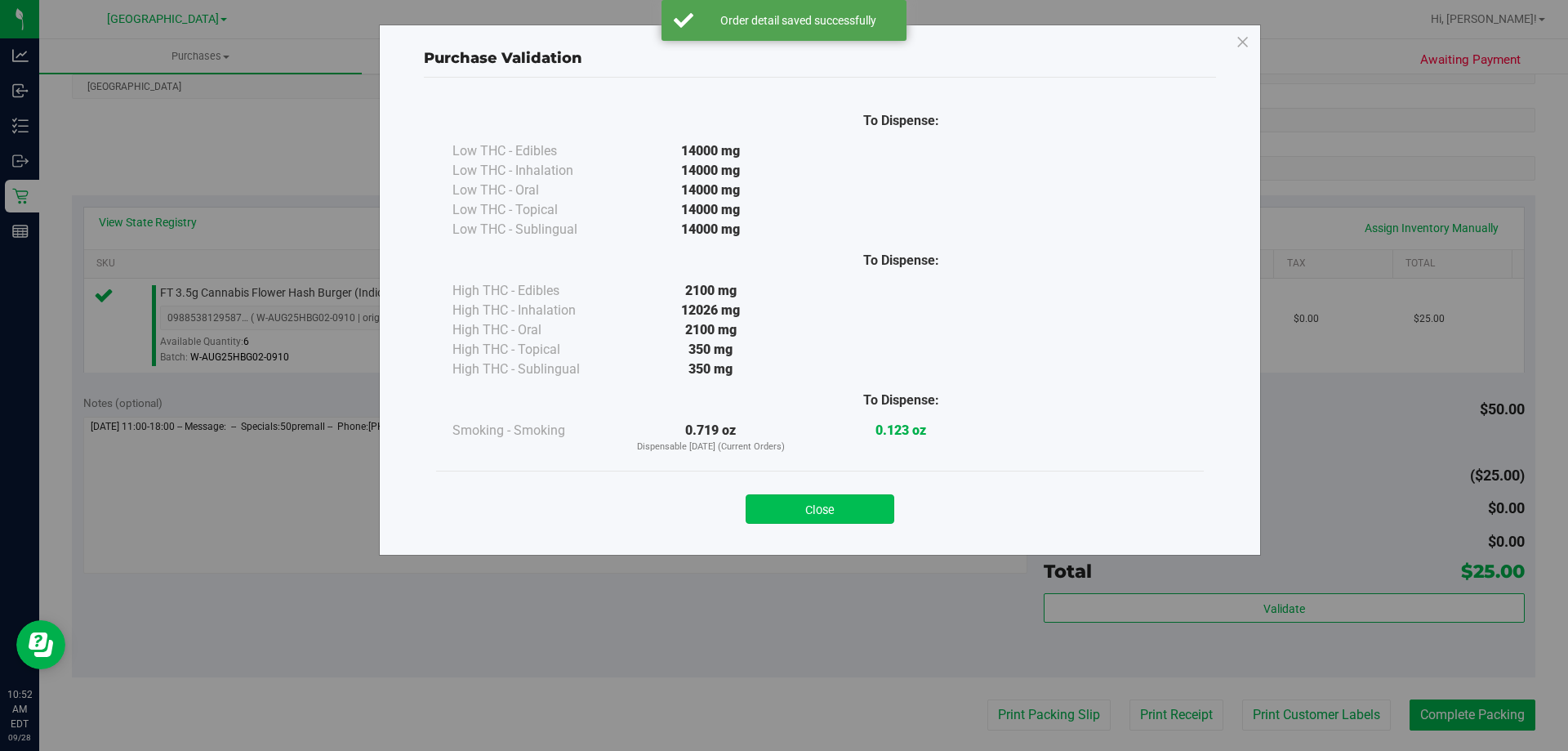
click at [856, 498] on button "Close" at bounding box center [819, 510] width 149 height 30
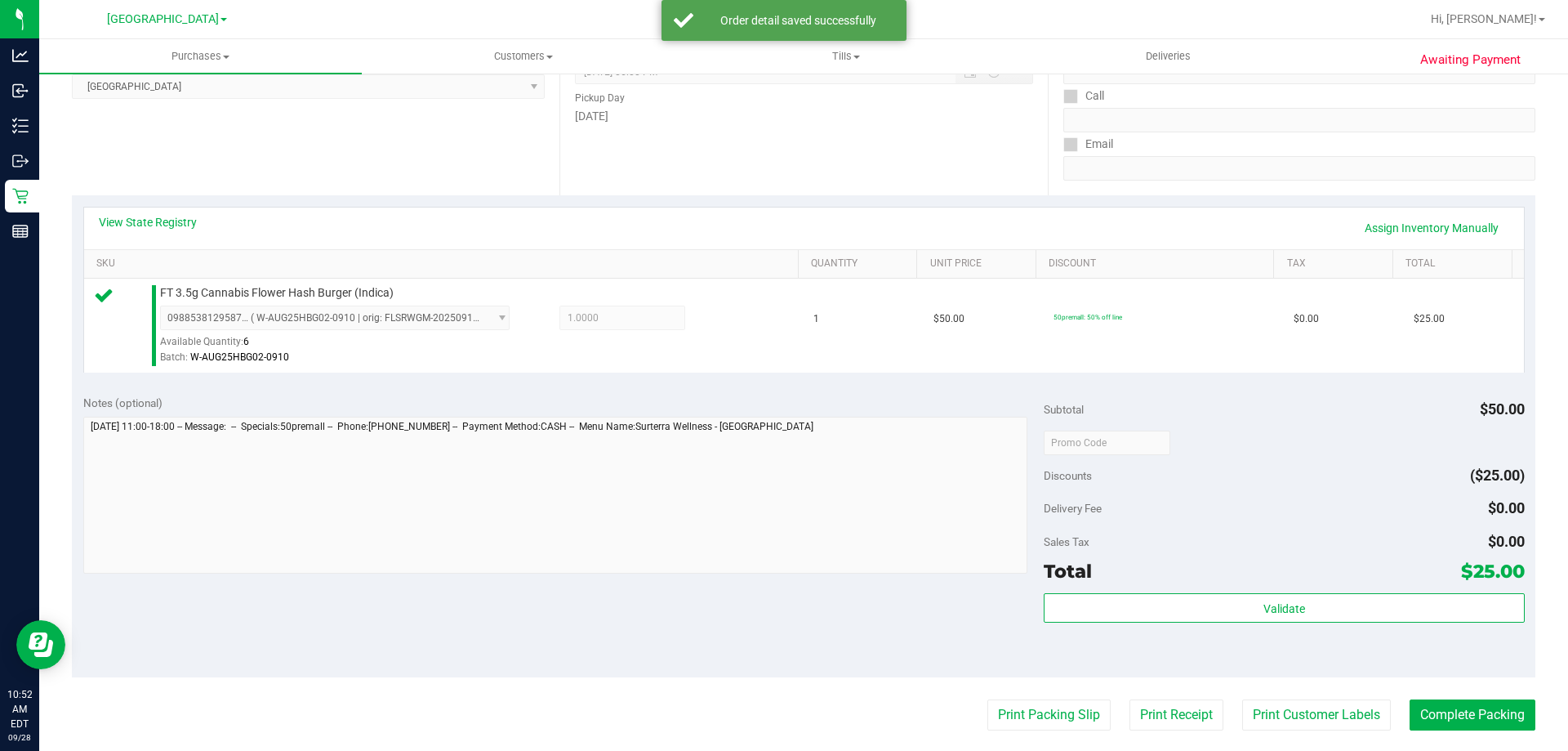
click at [1058, 698] on purchase-details "Back Edit Purchase Cancel Purchase View Profile # 12018640 BioTrack ID: - Submi…" at bounding box center [804, 450] width 1464 height 1215
click at [1060, 707] on button "Print Packing Slip" at bounding box center [1049, 716] width 123 height 32
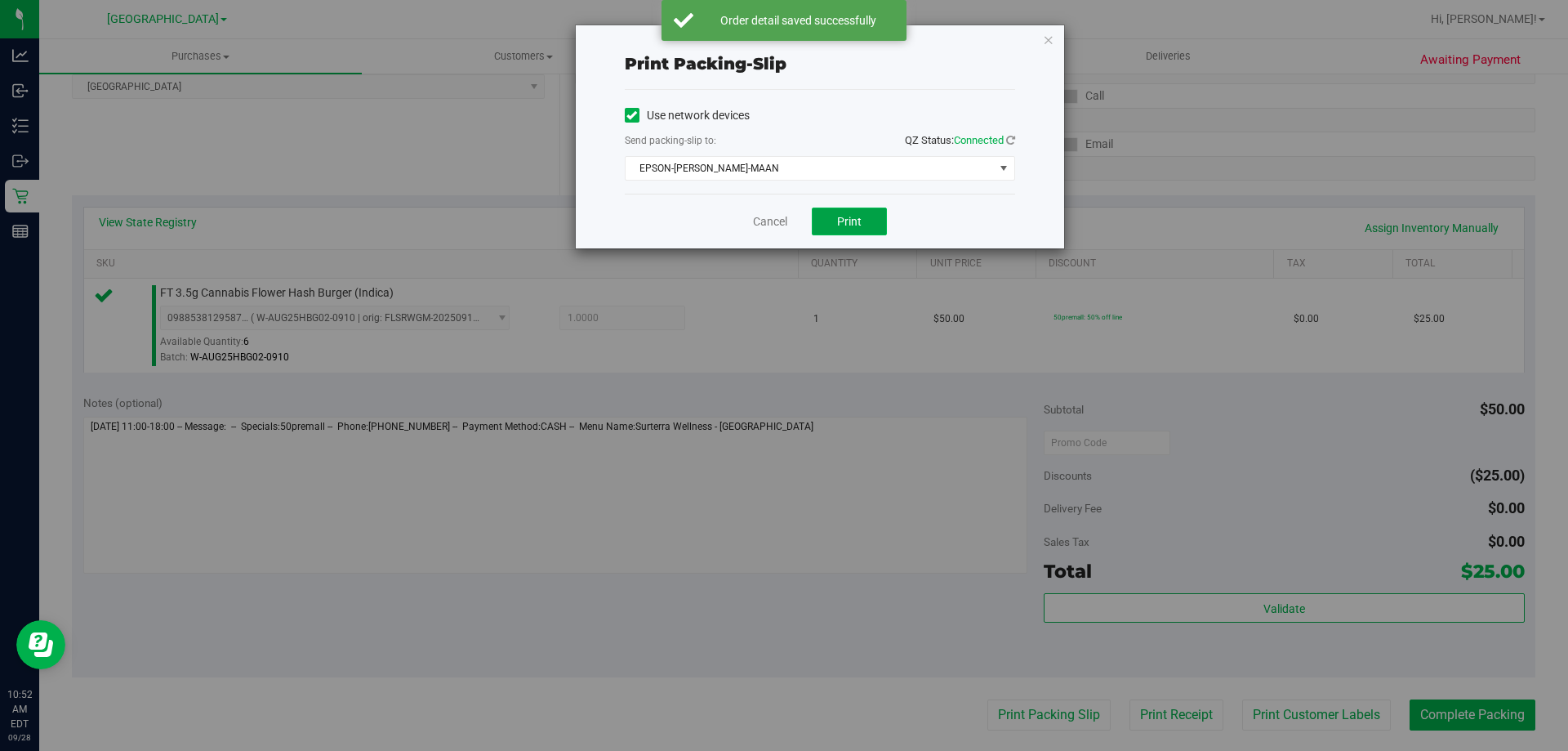
click at [855, 208] on button "Print" at bounding box center [849, 222] width 75 height 28
click at [778, 219] on link "Cancel" at bounding box center [770, 221] width 34 height 17
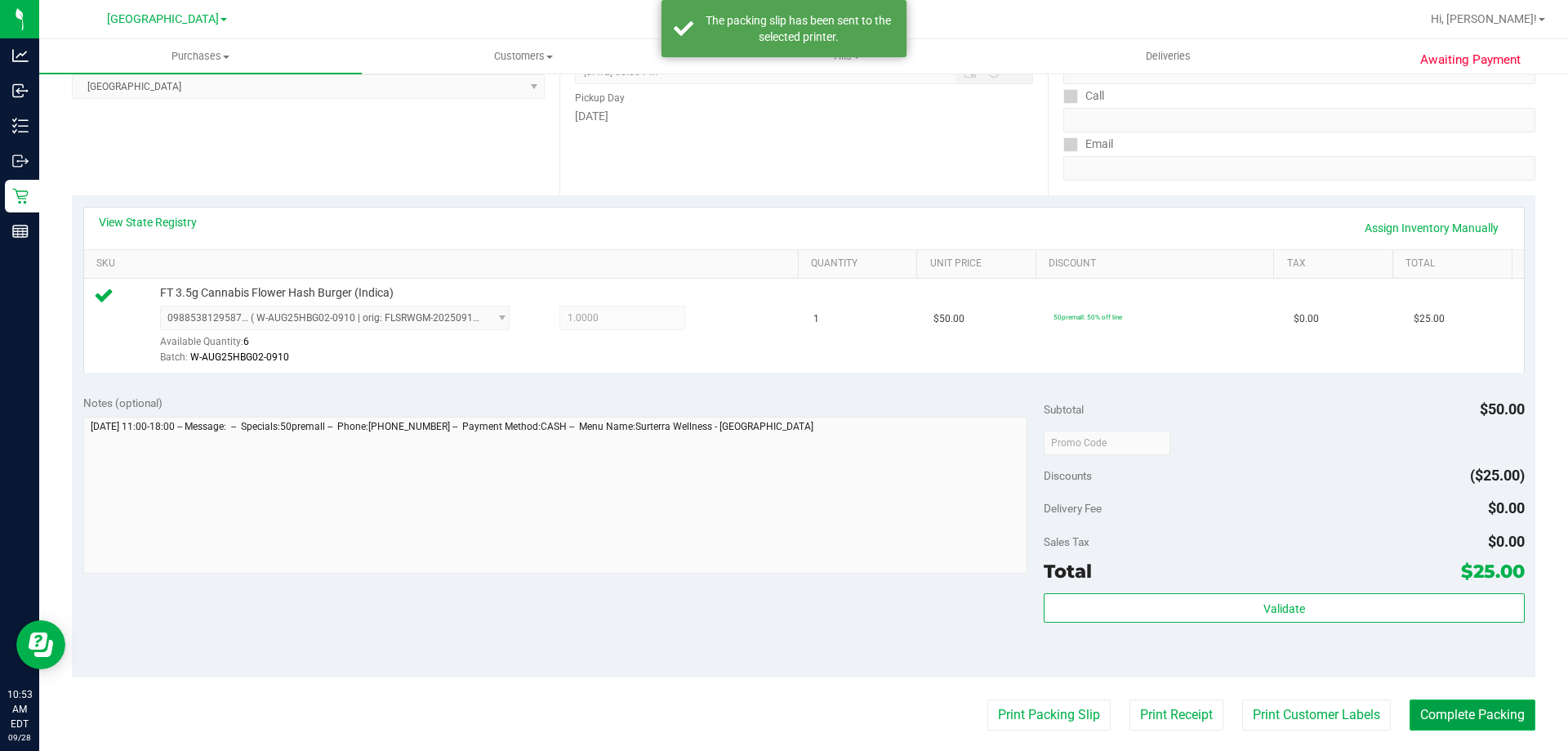
click at [1431, 717] on button "Complete Packing" at bounding box center [1472, 716] width 126 height 32
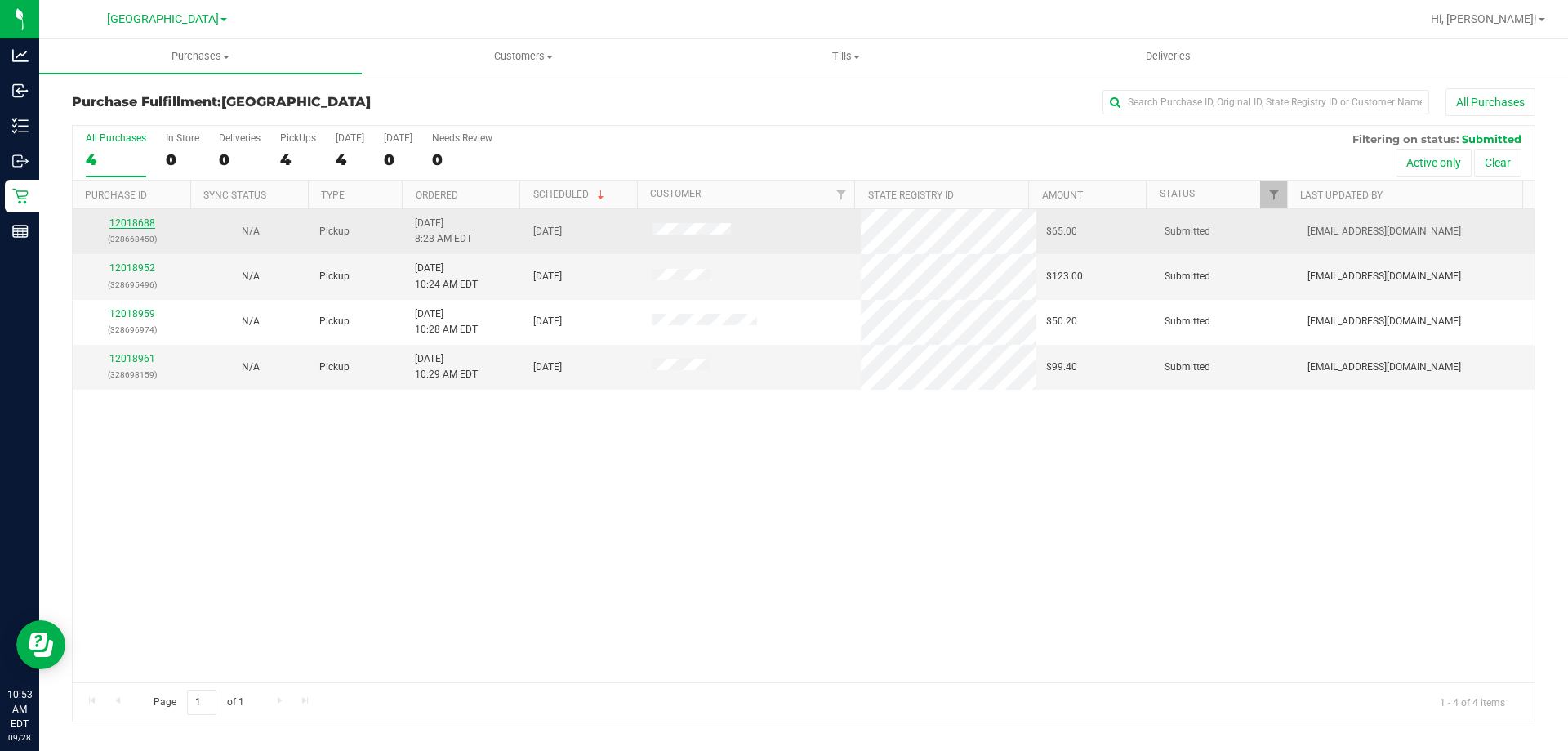
click at [145, 220] on link "12018688" at bounding box center [132, 224] width 45 height 12
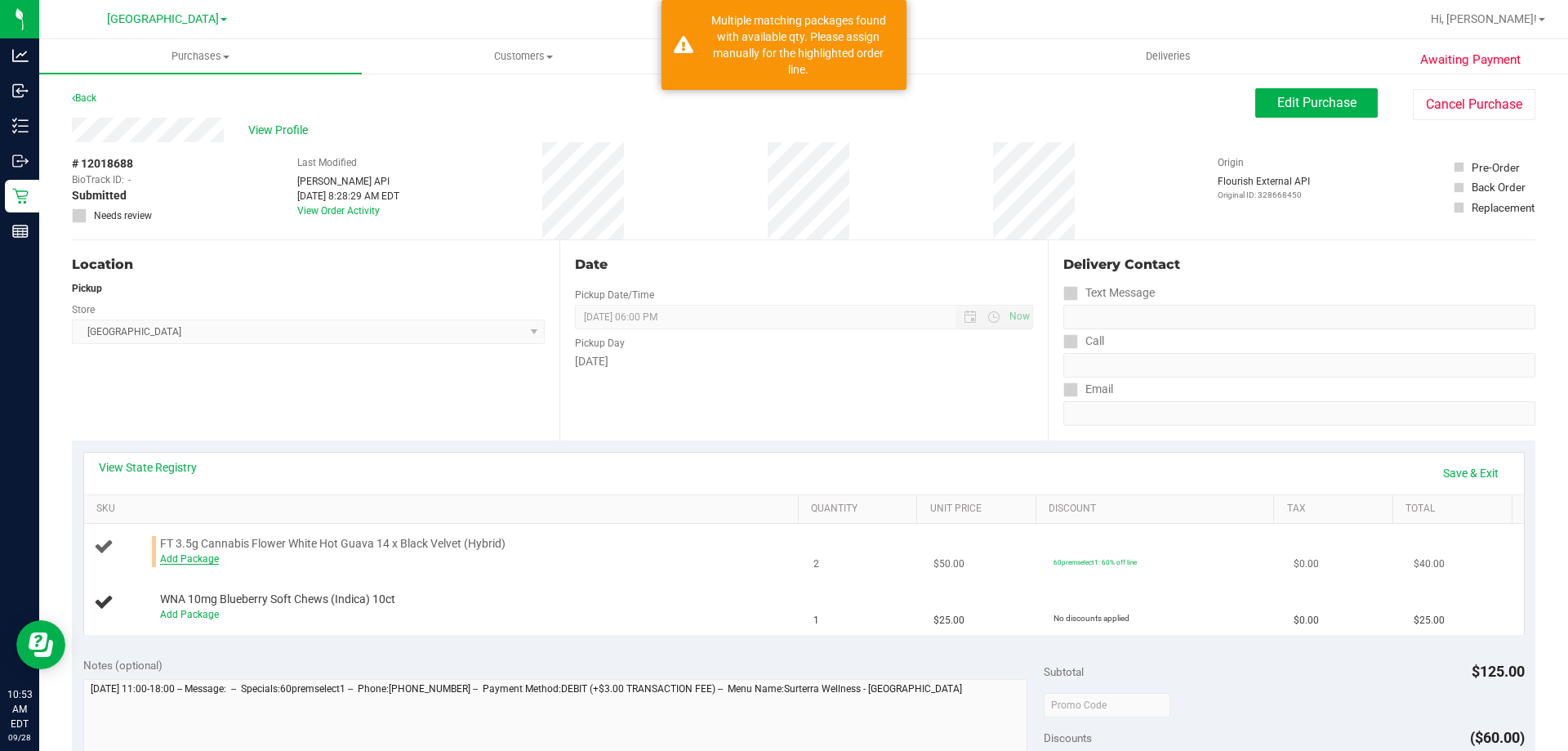
click at [179, 563] on link "Add Package" at bounding box center [190, 559] width 59 height 12
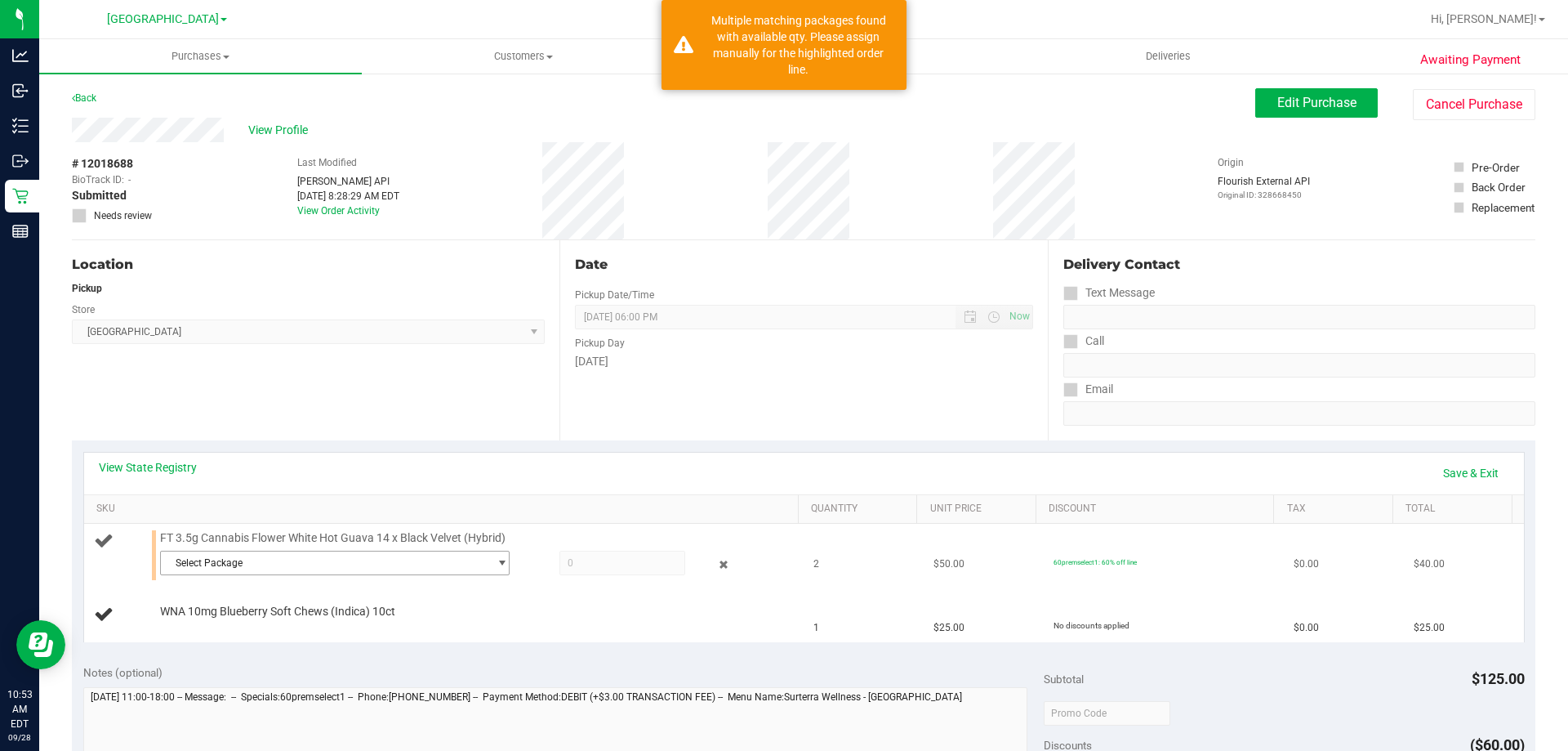
click at [273, 566] on span "Select Package" at bounding box center [324, 563] width 328 height 23
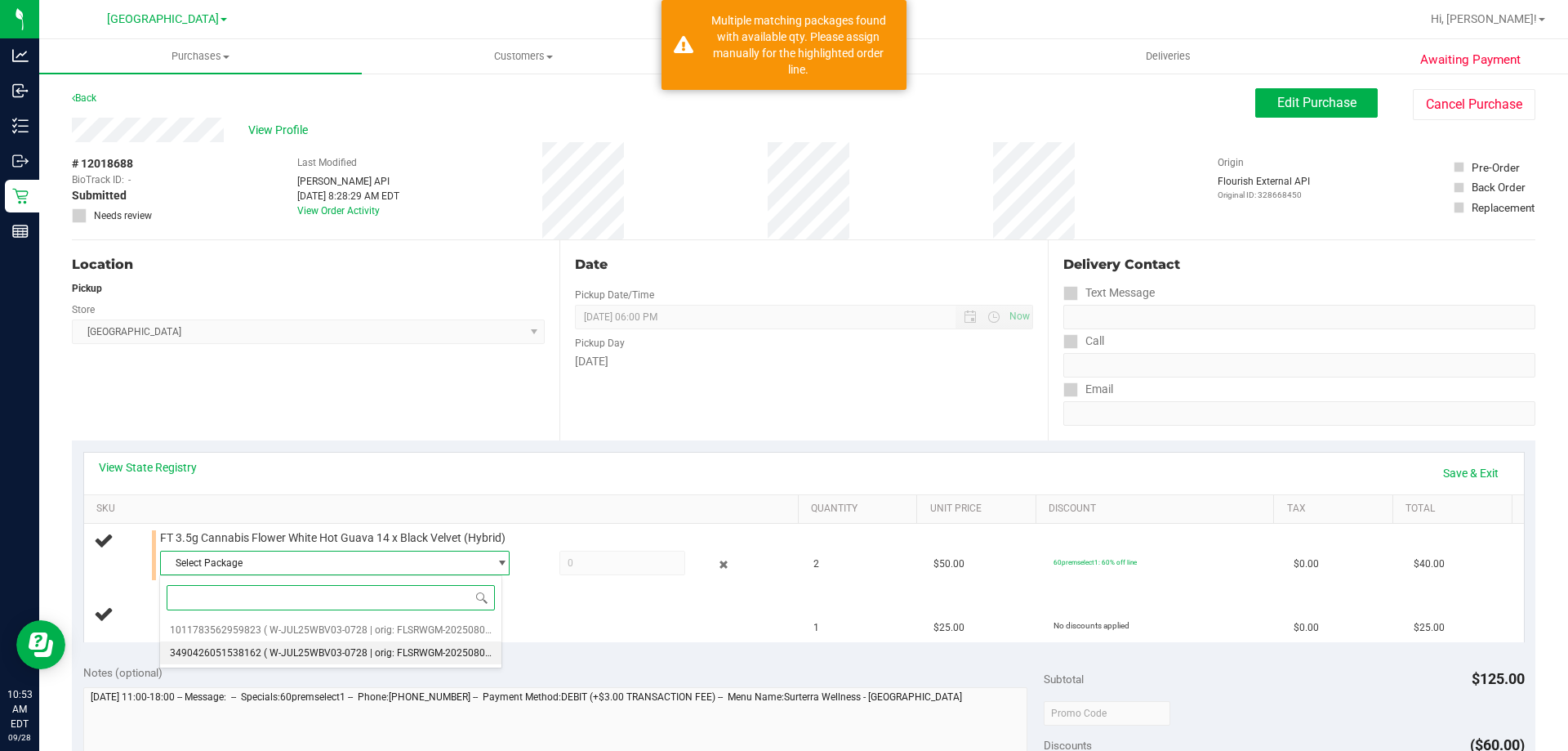
click at [349, 648] on span "( W-JUL25WBV03-0728 | orig: FLSRWGM-20250804-125 )" at bounding box center [390, 653] width 252 height 12
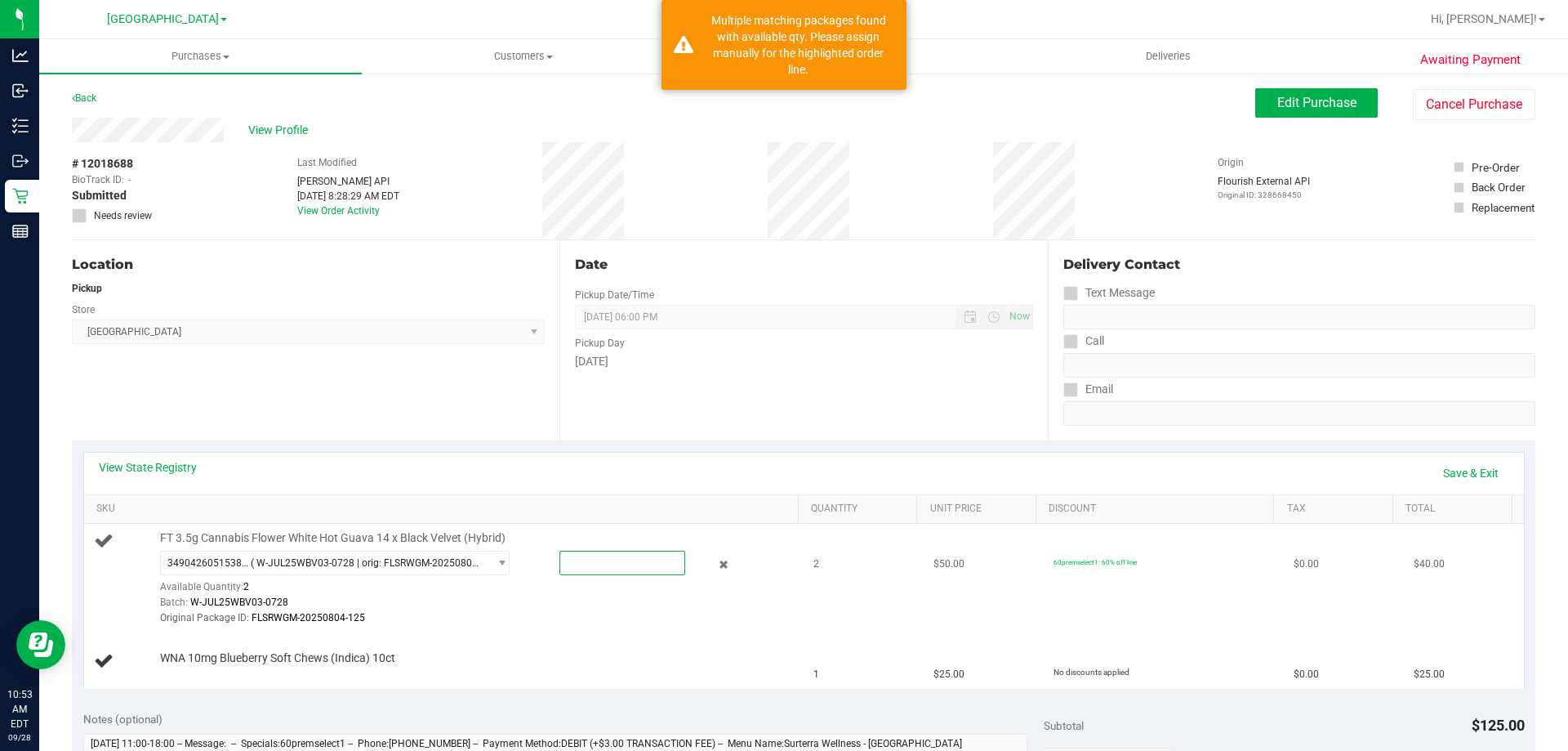
click at [622, 556] on span at bounding box center [622, 563] width 126 height 25
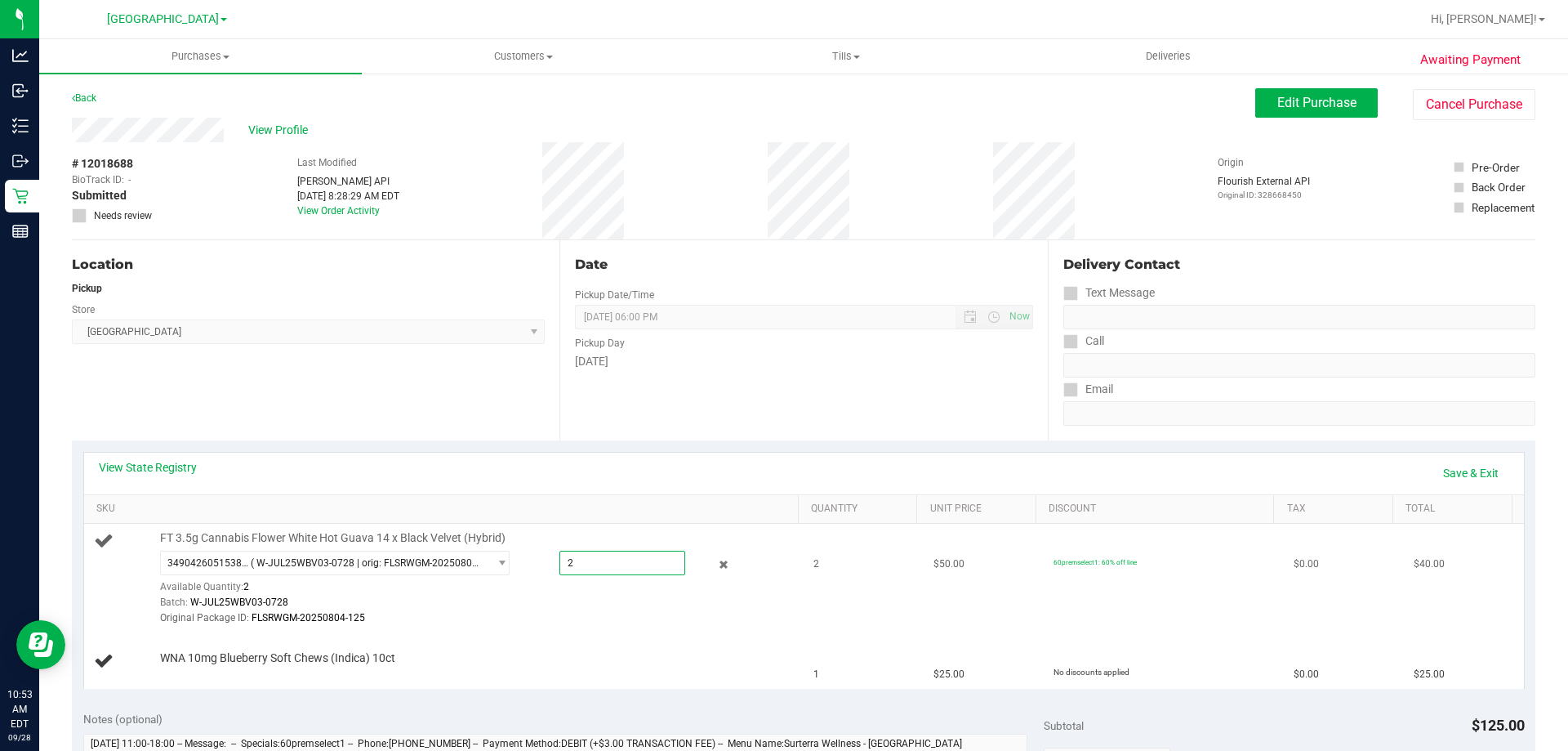
type input "2"
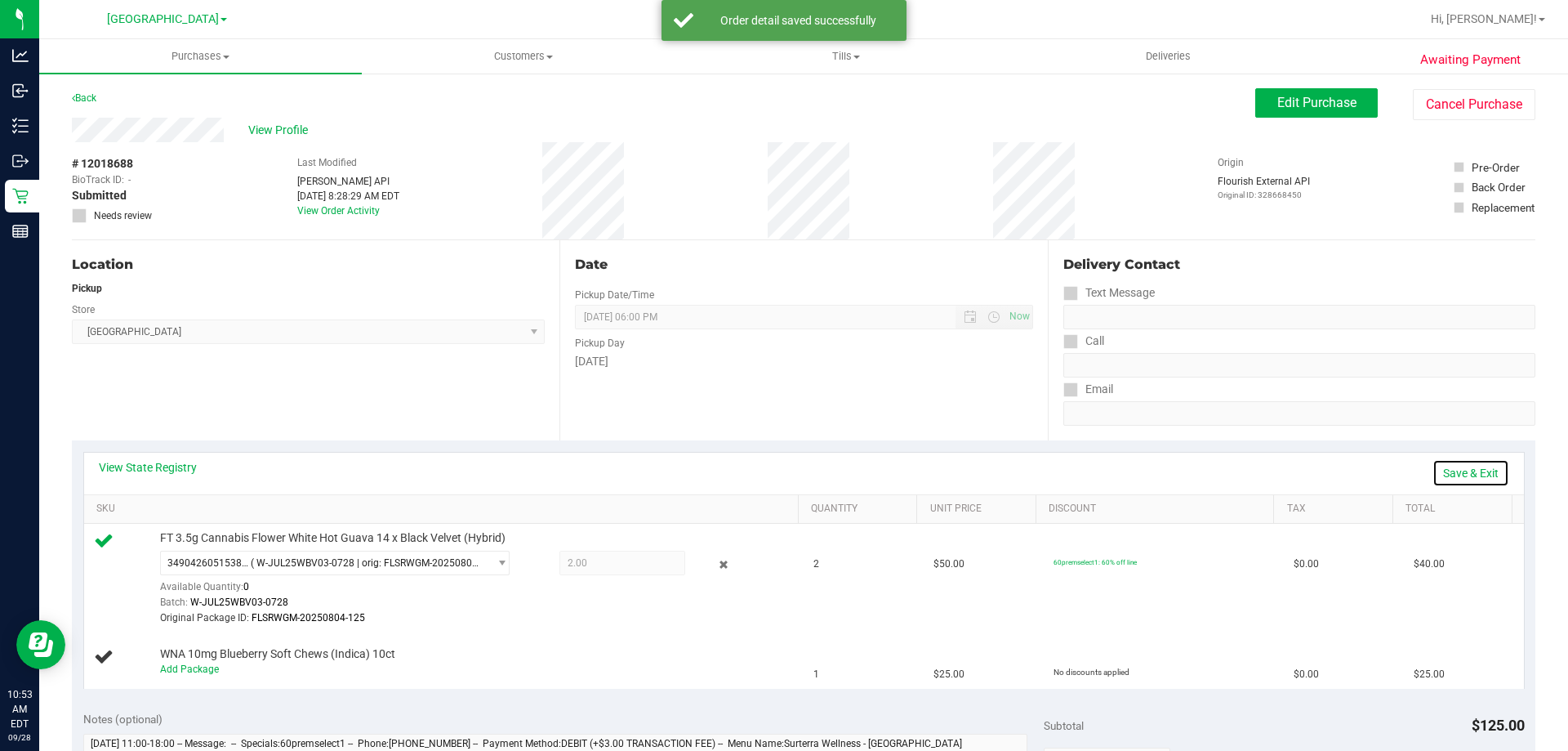
click at [1433, 474] on link "Save & Exit" at bounding box center [1471, 473] width 77 height 28
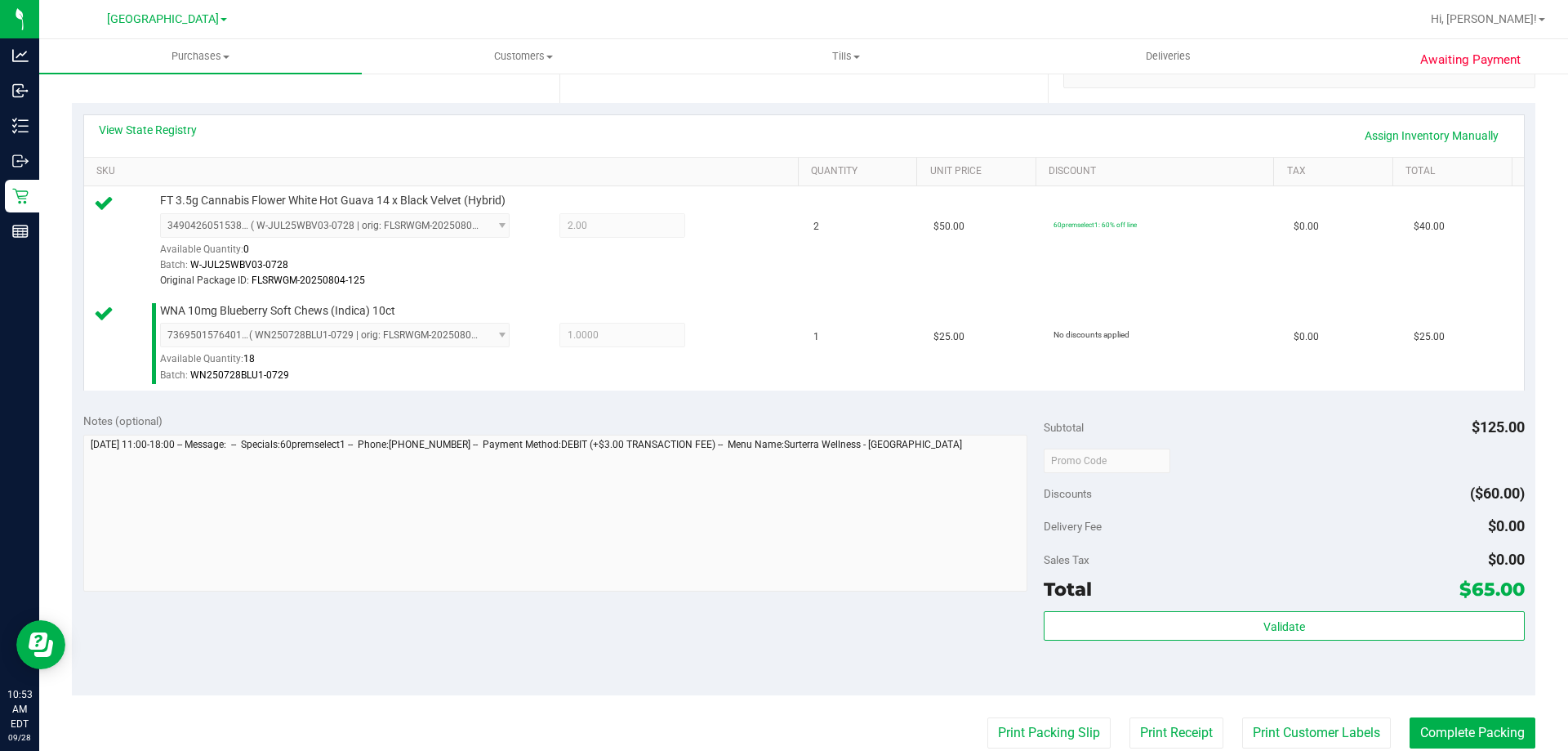
scroll to position [573, 0]
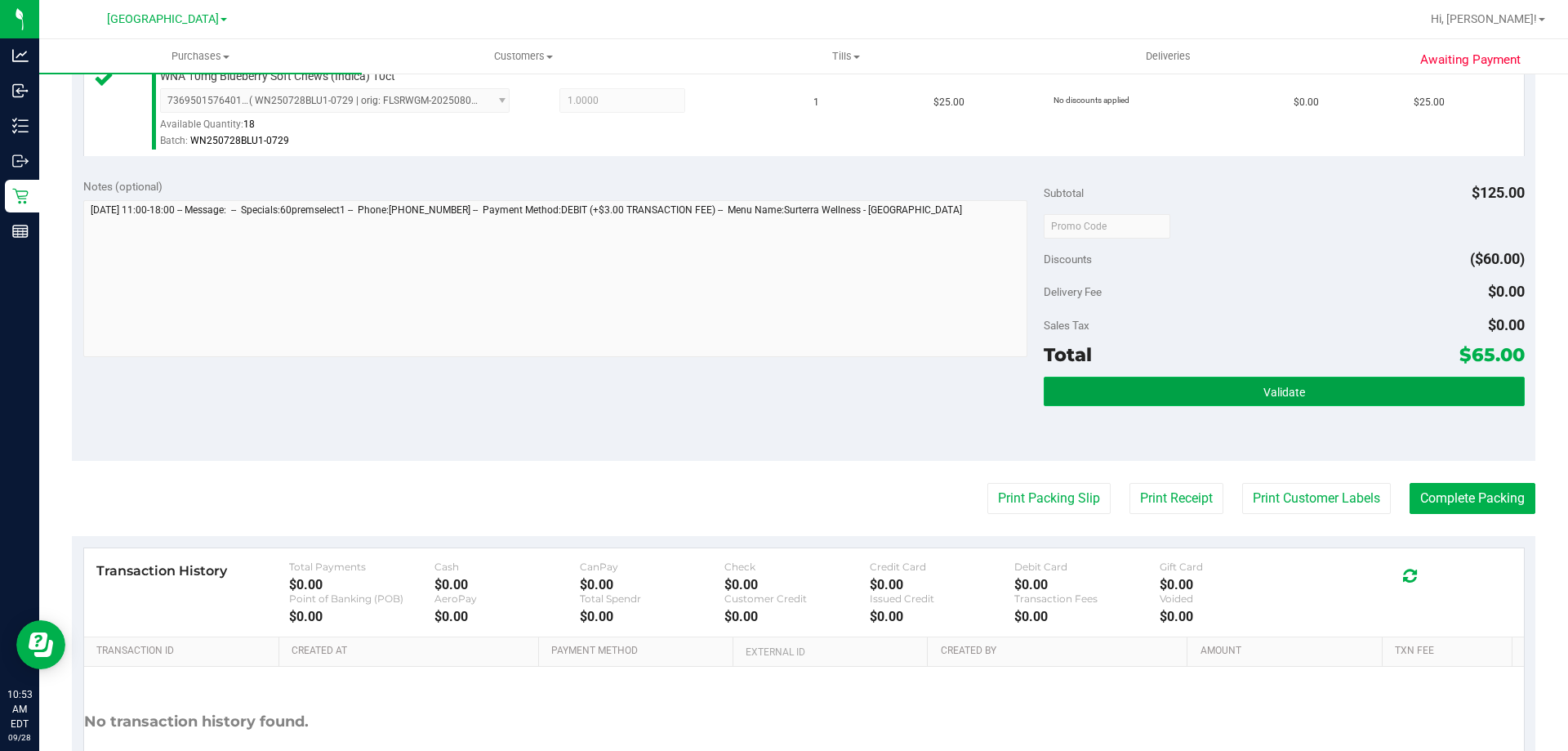
click at [1190, 397] on button "Validate" at bounding box center [1284, 391] width 481 height 30
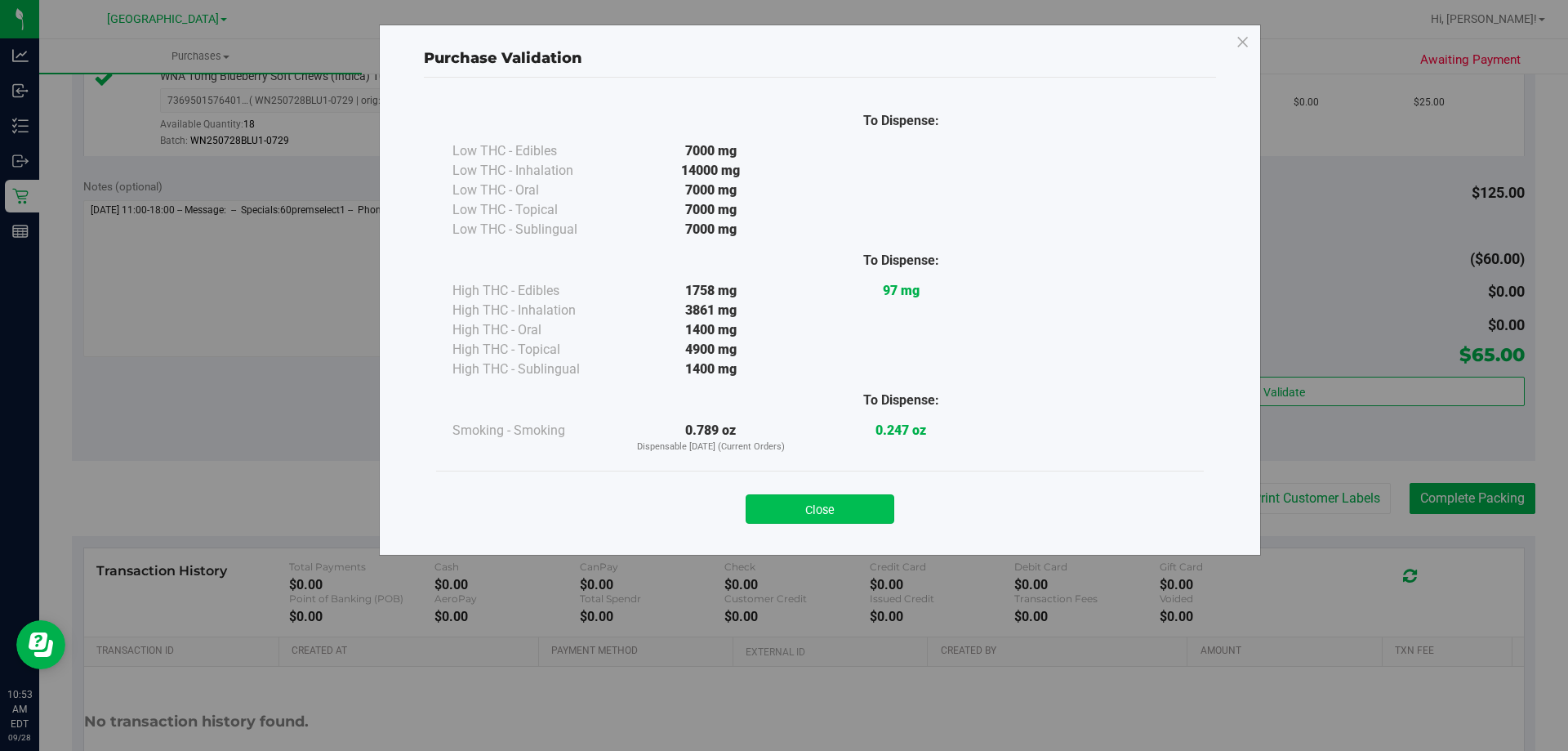
click at [867, 499] on button "Close" at bounding box center [819, 510] width 149 height 30
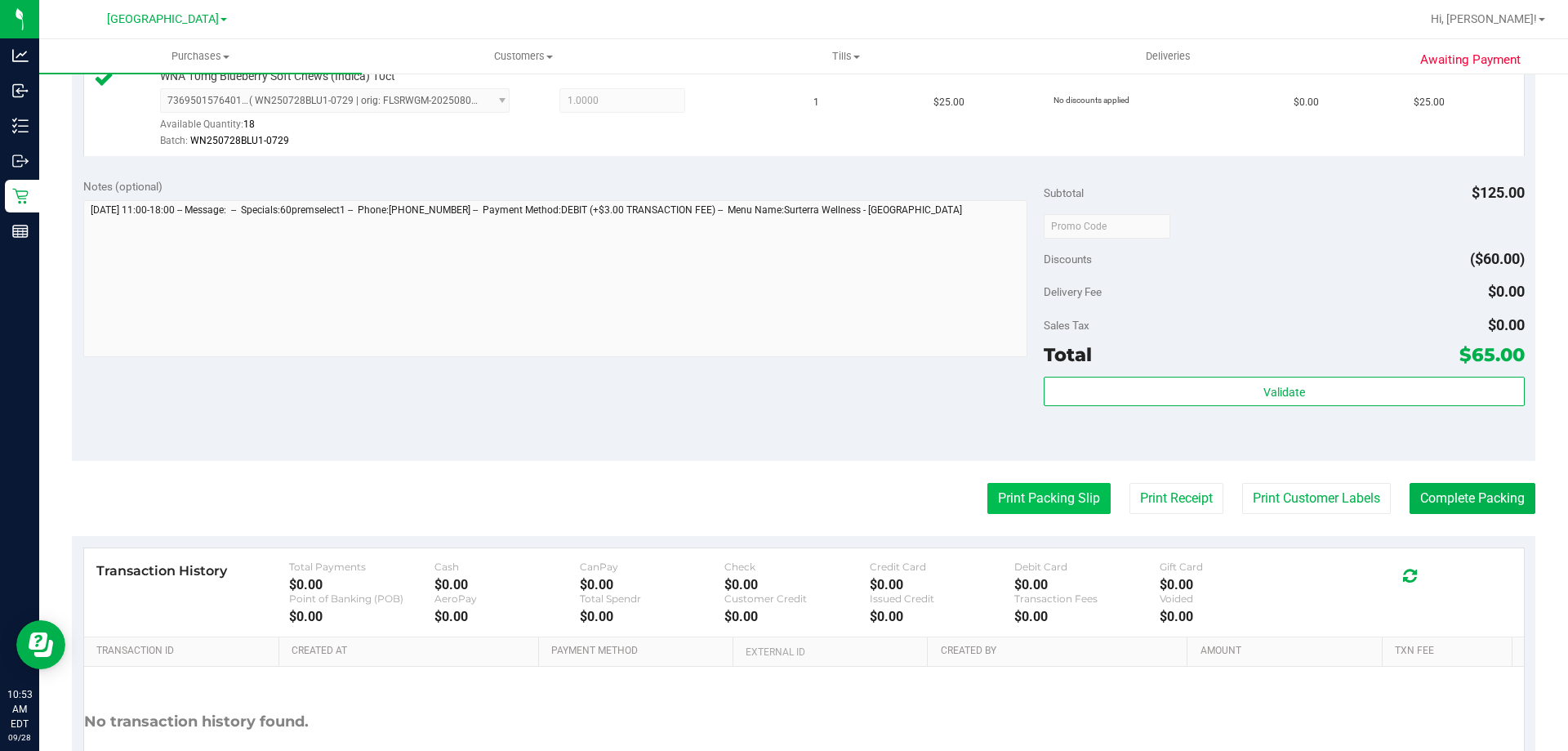
click at [1034, 497] on button "Print Packing Slip" at bounding box center [1049, 499] width 123 height 32
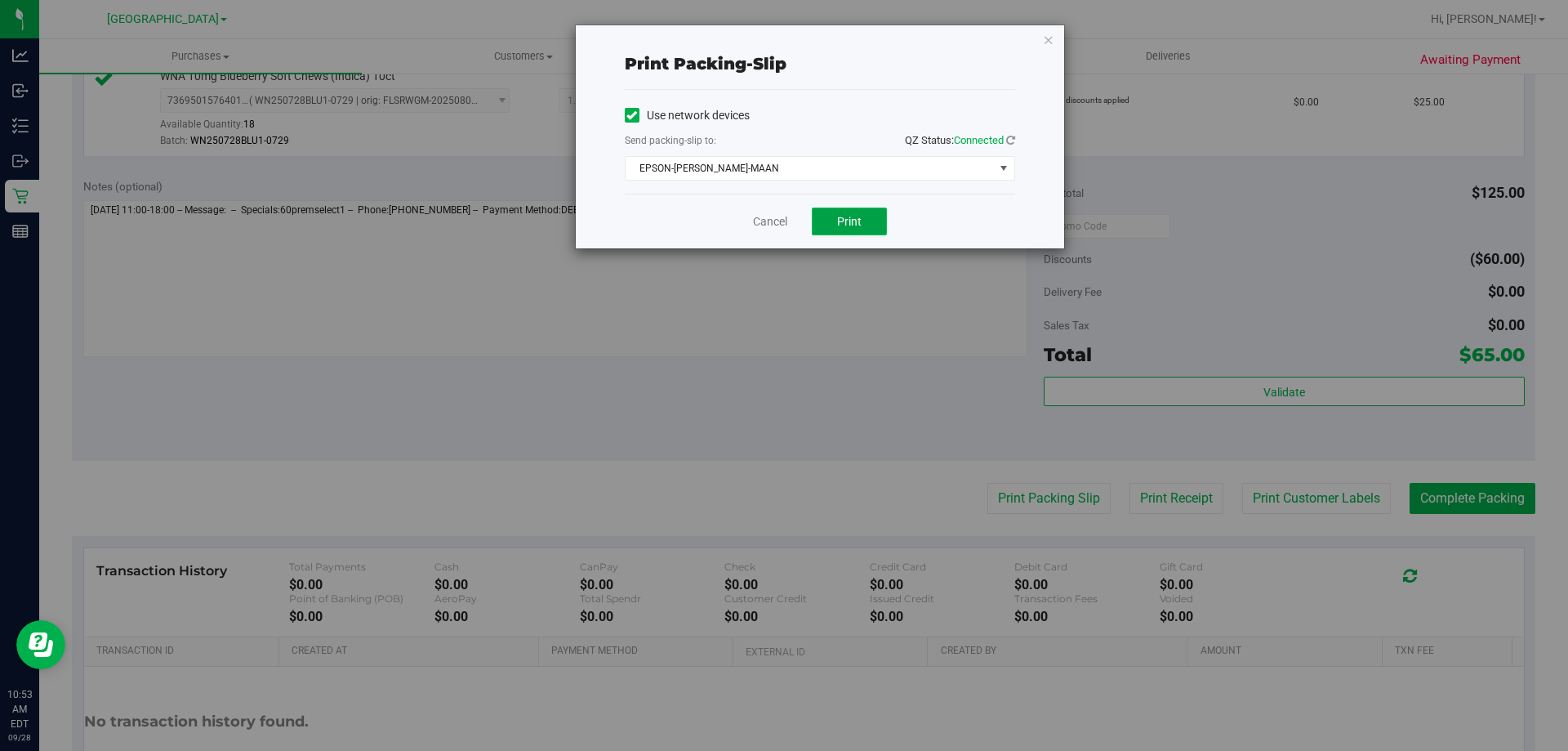
click at [843, 215] on span "Print" at bounding box center [849, 221] width 25 height 13
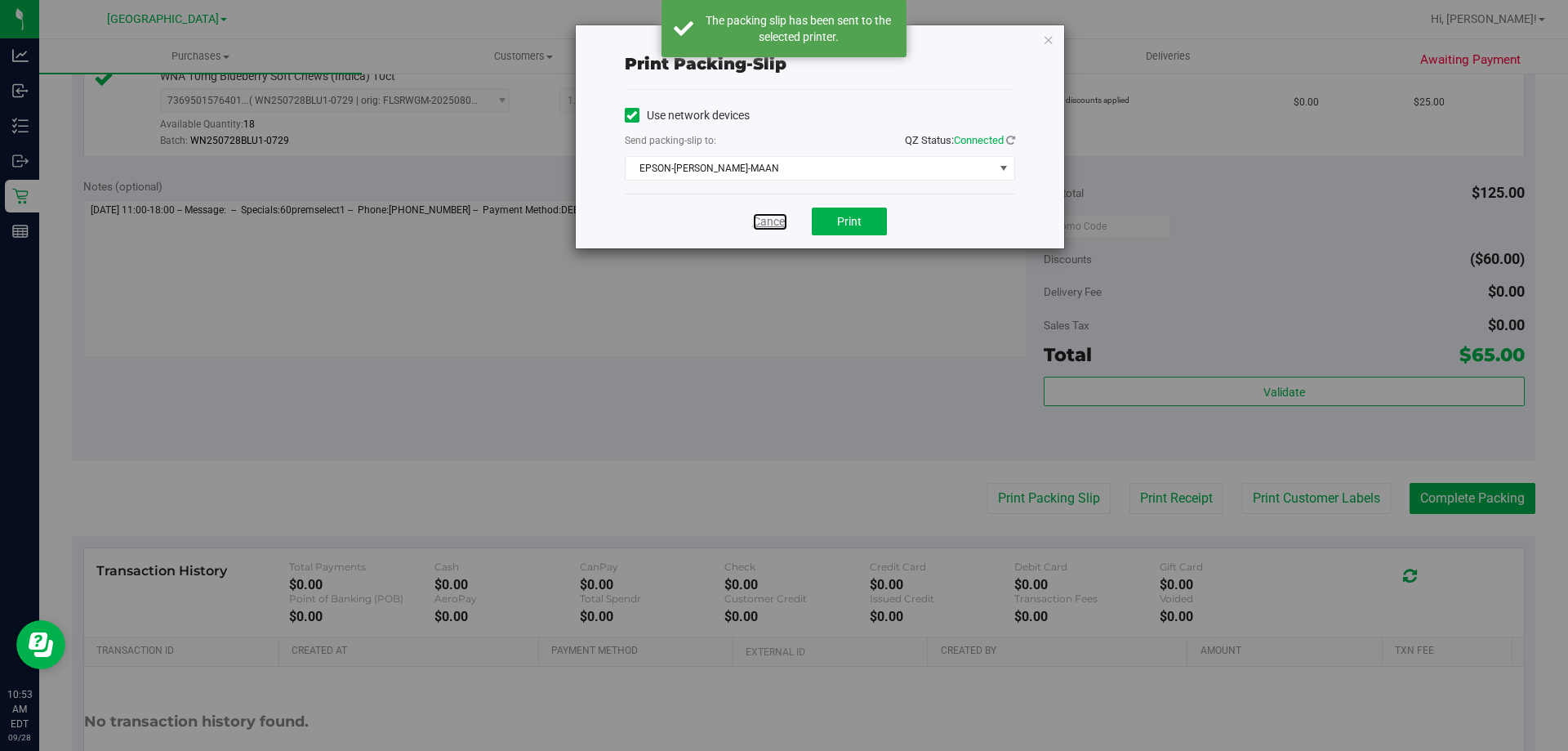
click at [783, 228] on link "Cancel" at bounding box center [770, 221] width 34 height 17
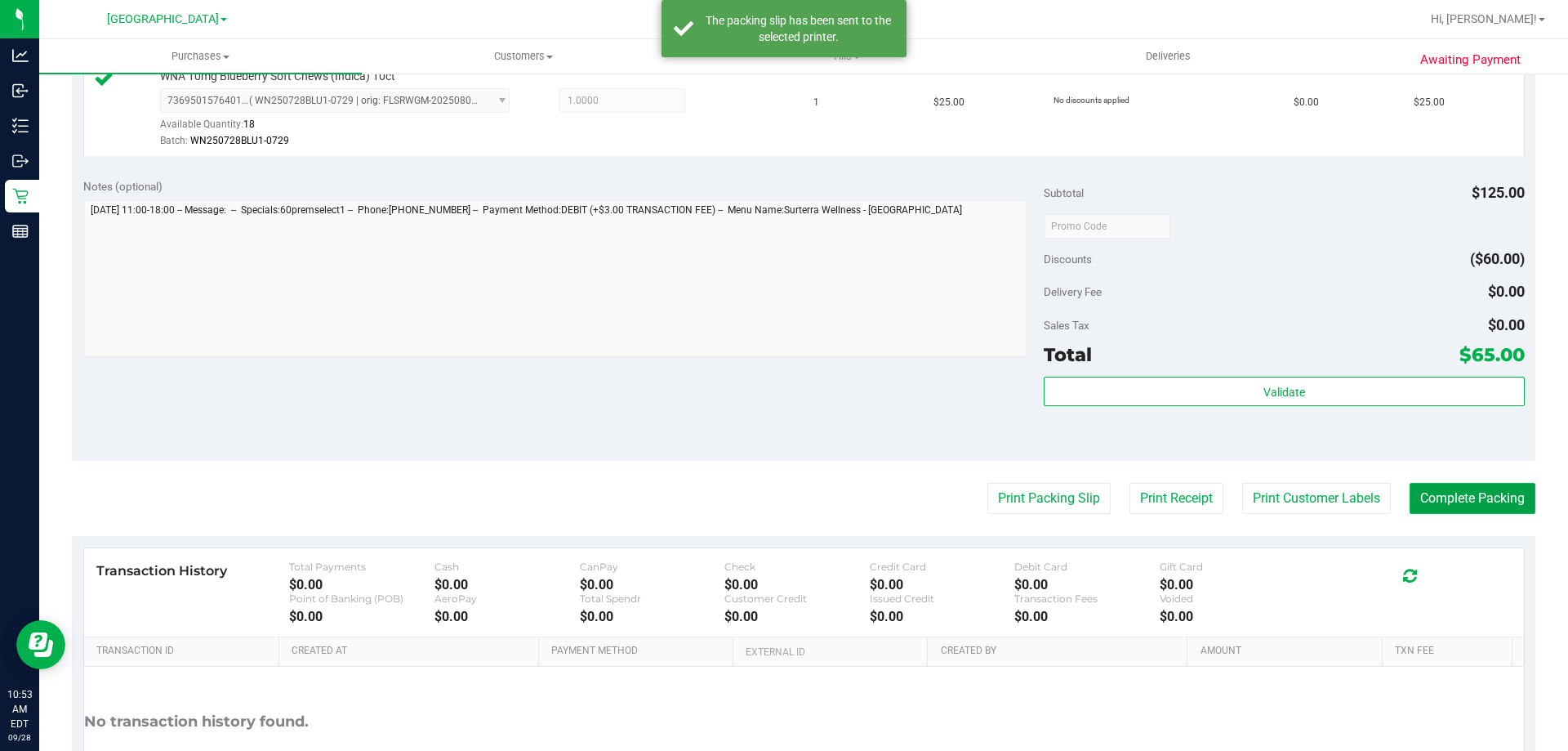
click at [1500, 499] on button "Complete Packing" at bounding box center [1472, 499] width 126 height 32
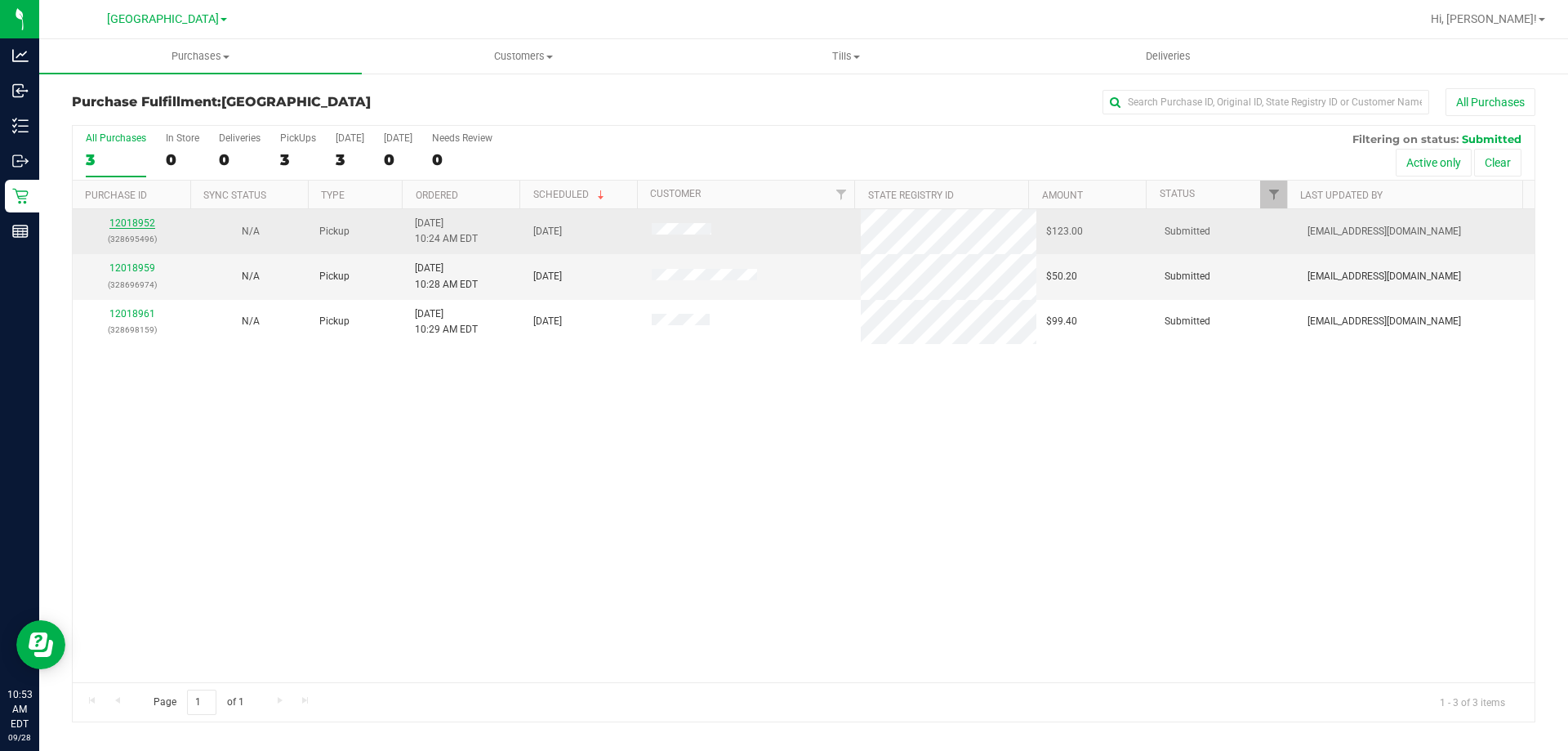
click at [135, 224] on link "12018952" at bounding box center [132, 224] width 45 height 12
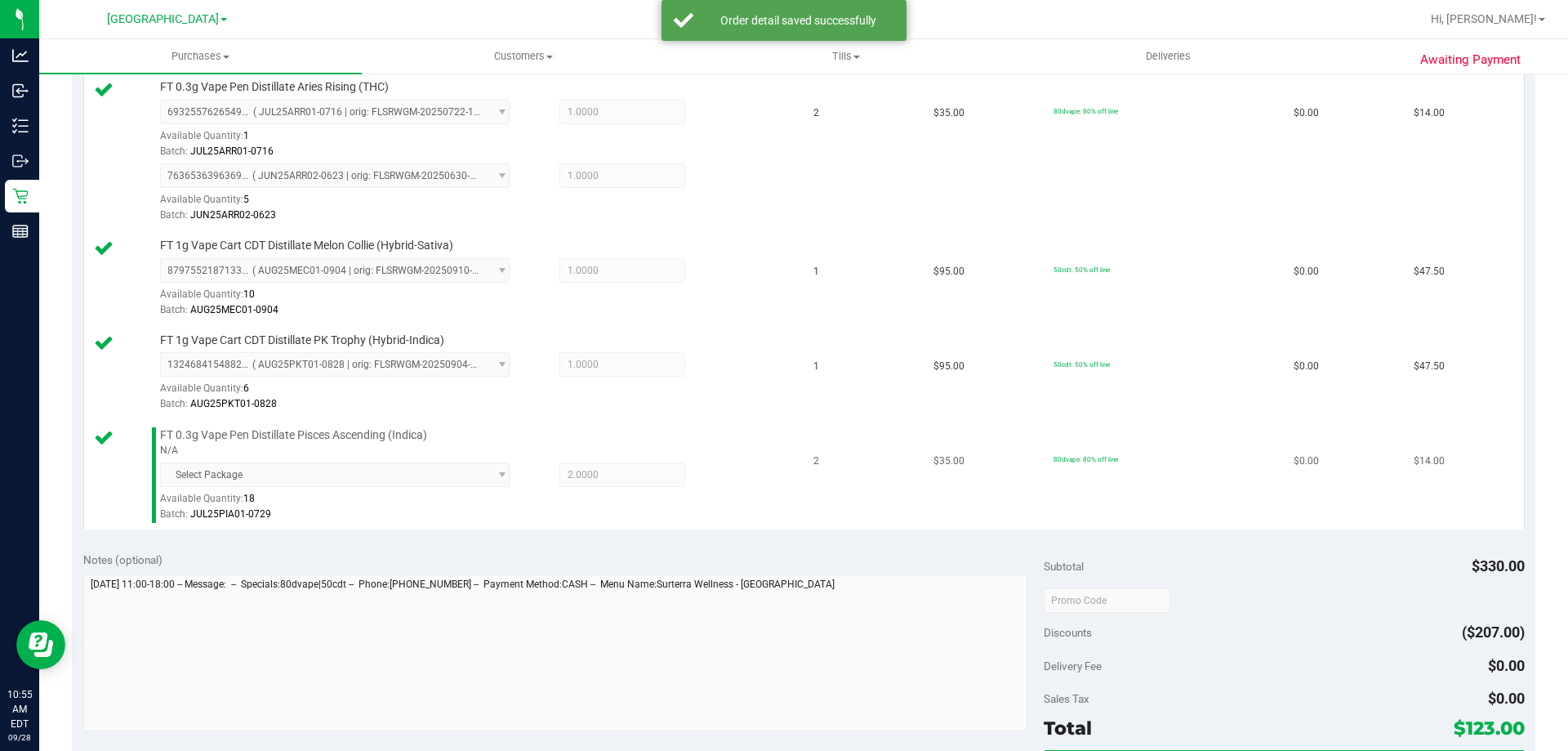
scroll to position [573, 0]
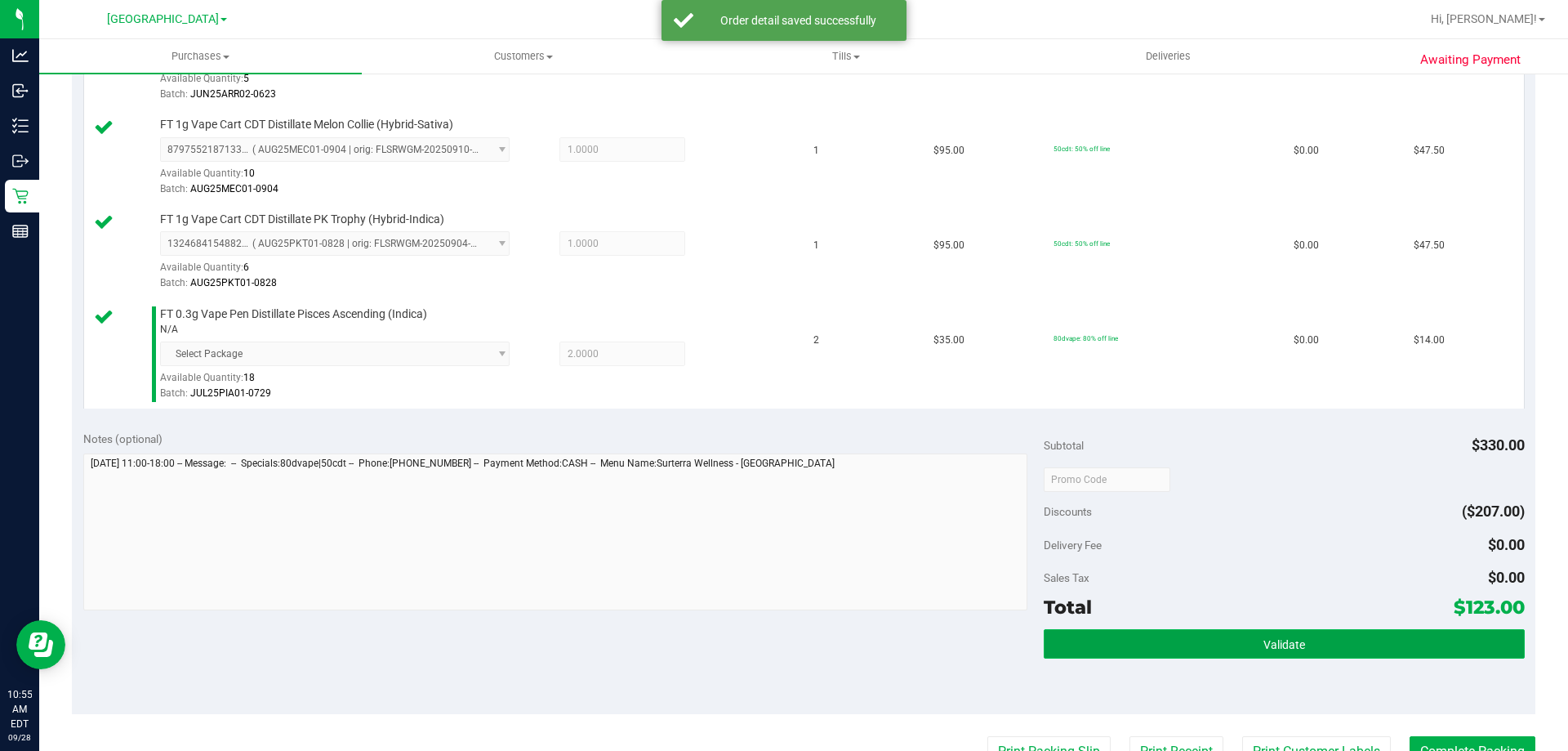
click at [1046, 643] on button "Validate" at bounding box center [1284, 645] width 481 height 30
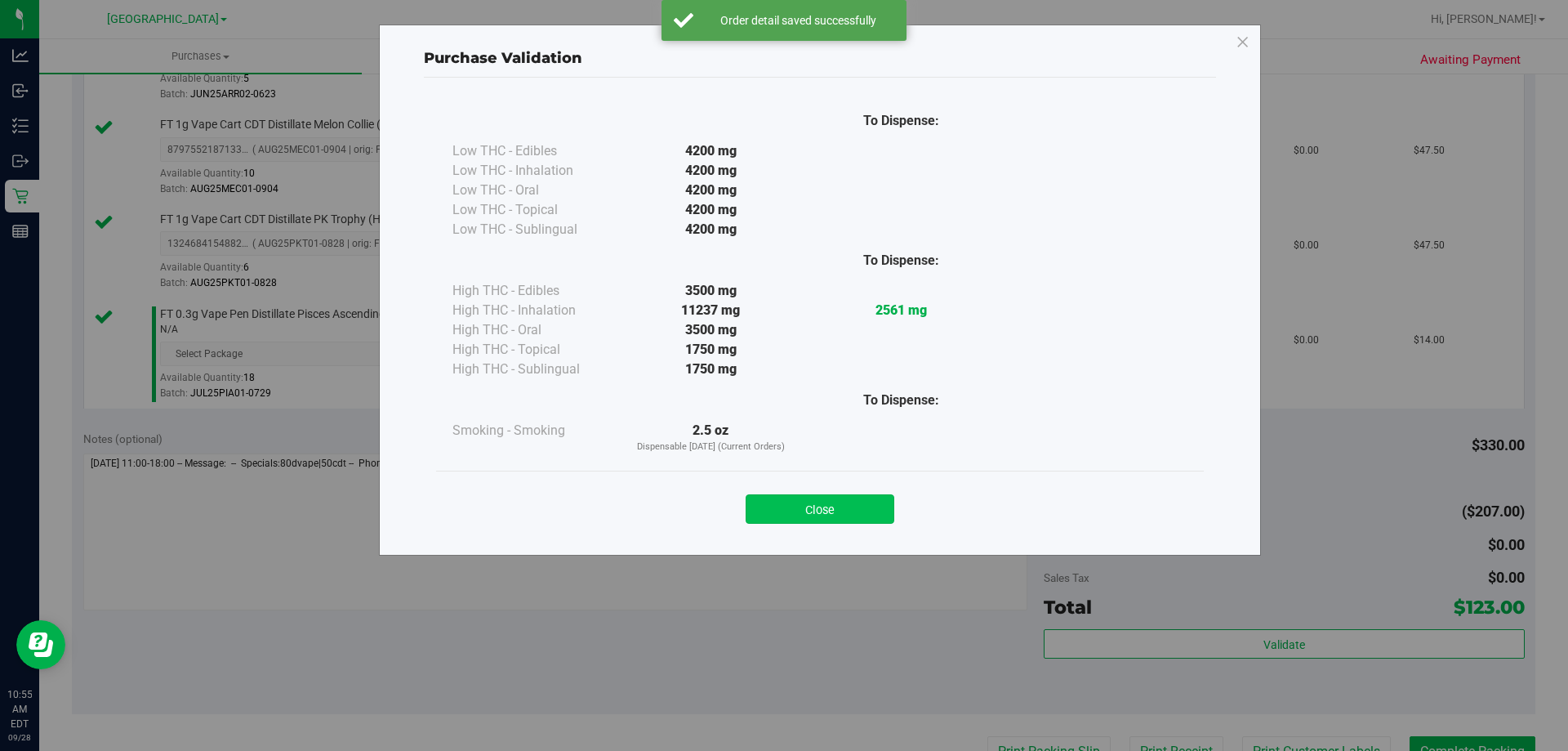
click at [840, 498] on button "Close" at bounding box center [819, 510] width 149 height 30
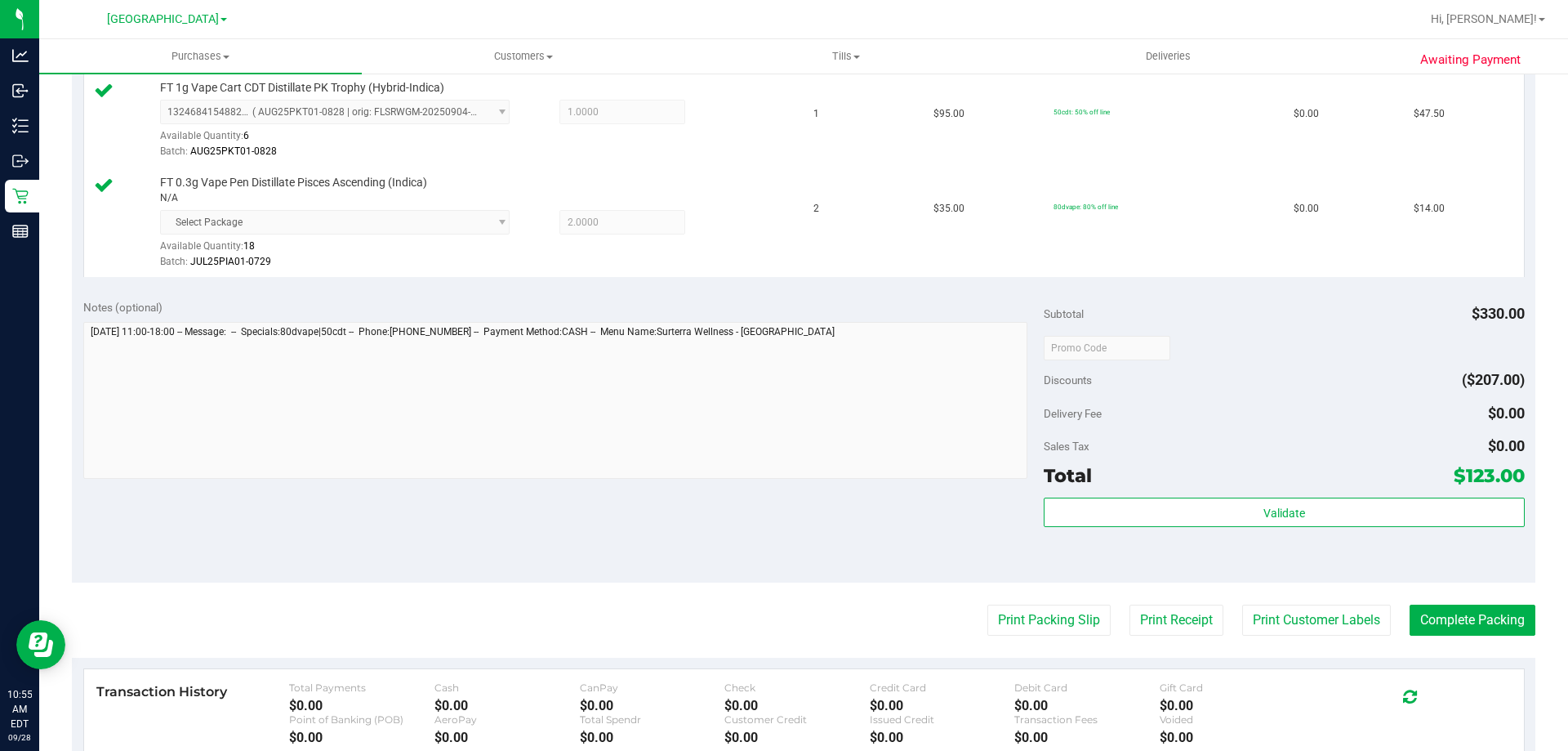
scroll to position [817, 0]
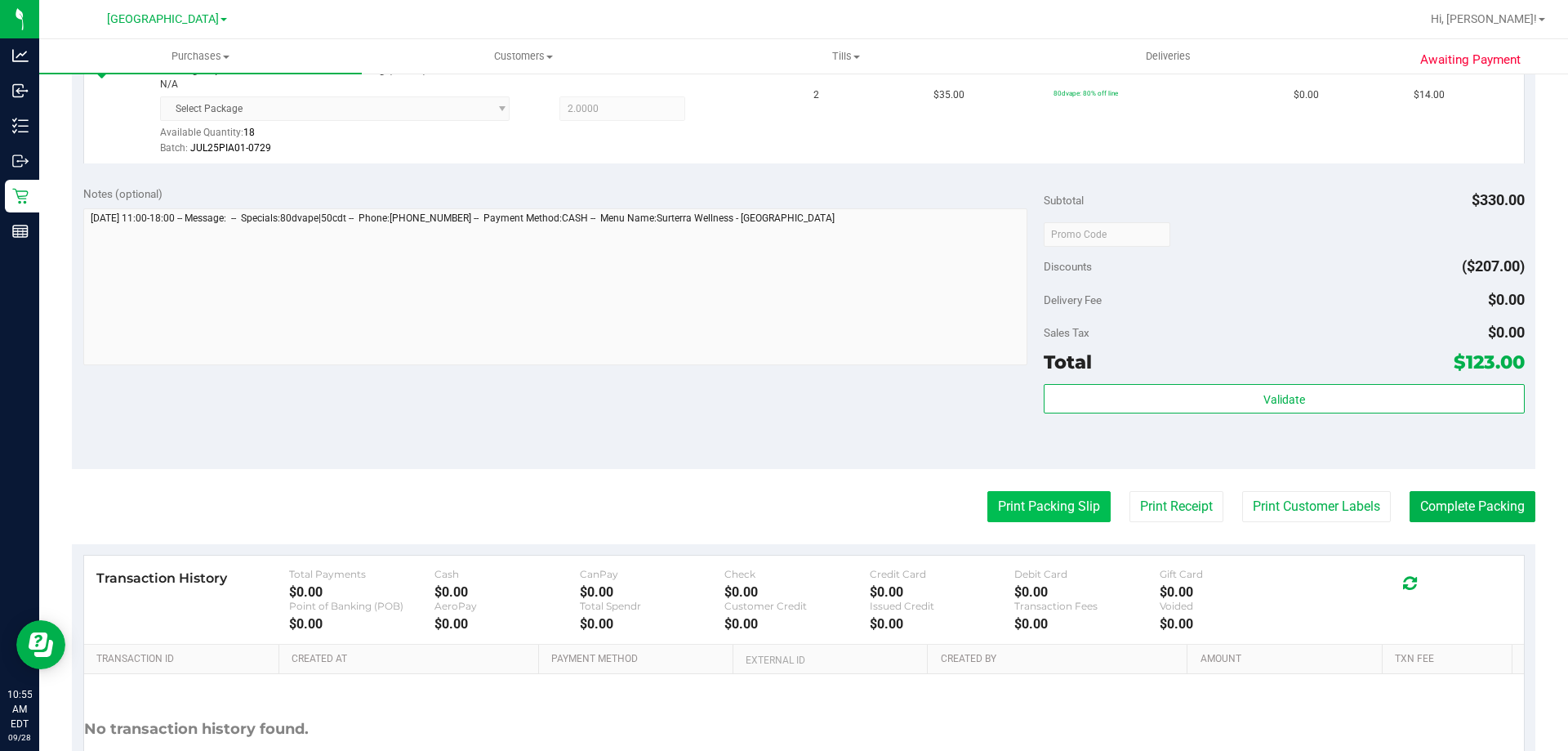
click at [1062, 497] on button "Print Packing Slip" at bounding box center [1049, 507] width 123 height 32
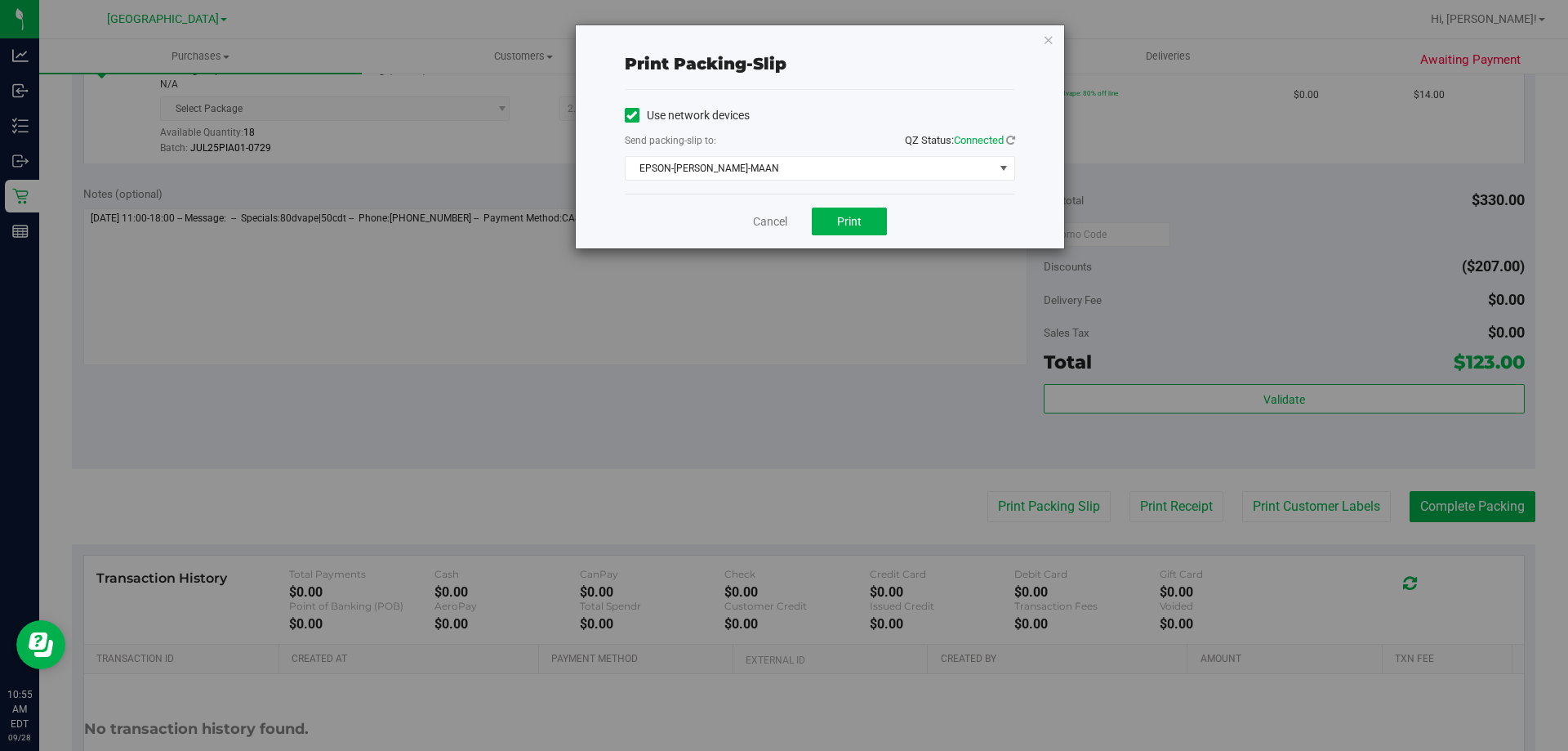
click at [864, 205] on div "Cancel Print" at bounding box center [819, 222] width 390 height 55
click at [864, 223] on button "Print" at bounding box center [849, 222] width 75 height 28
click at [773, 228] on link "Cancel" at bounding box center [770, 221] width 34 height 17
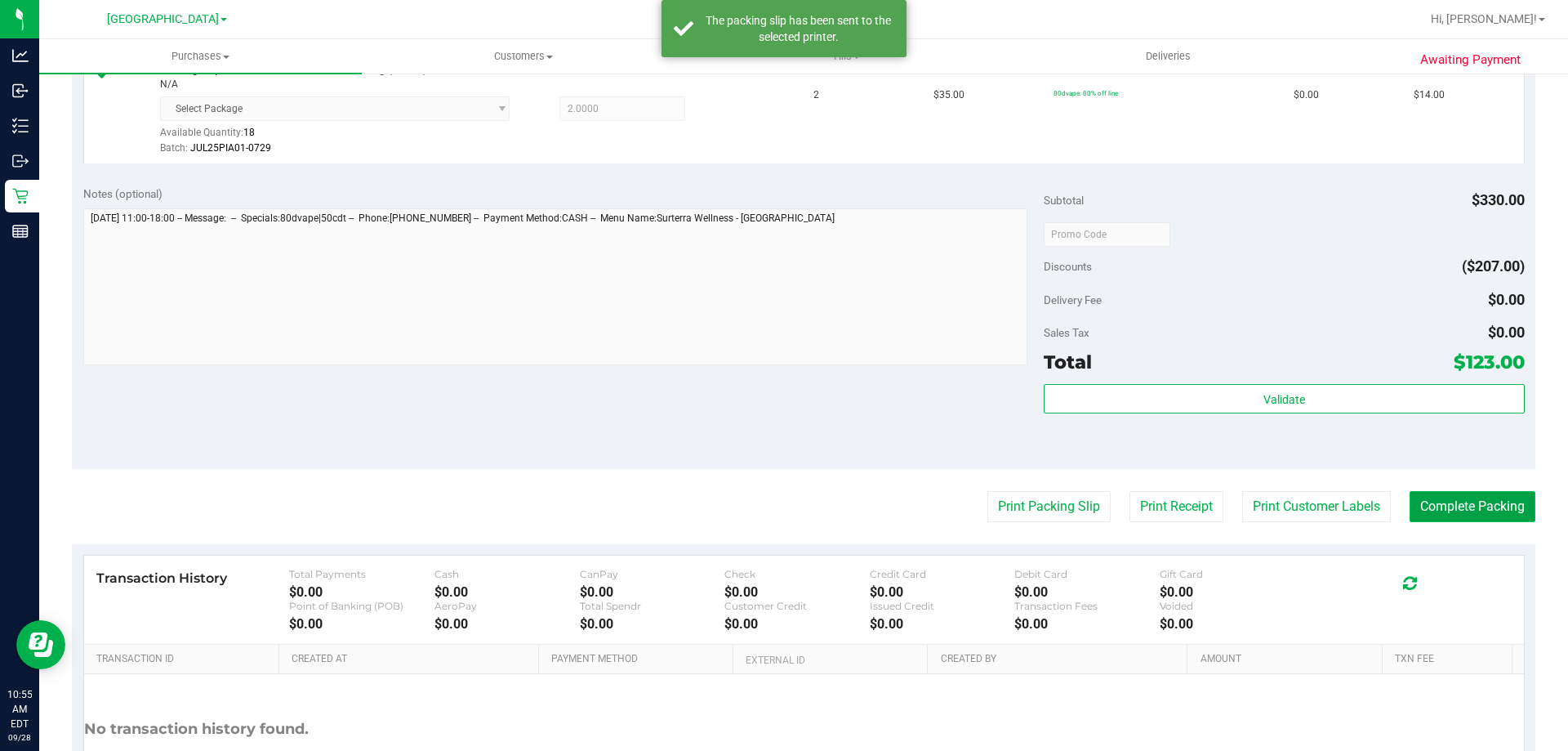
click at [1441, 514] on button "Complete Packing" at bounding box center [1472, 507] width 126 height 32
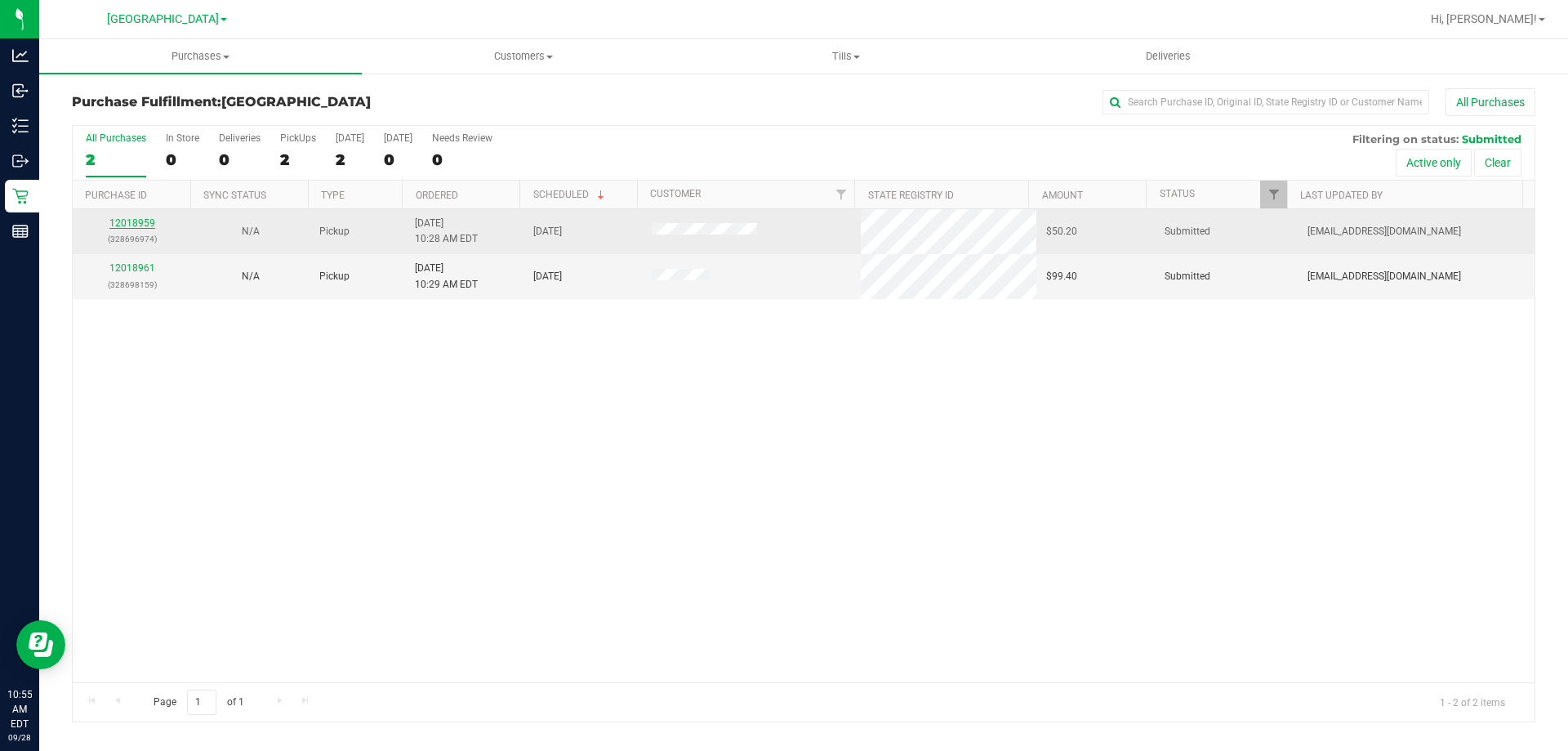
click at [126, 228] on link "12018959" at bounding box center [132, 224] width 45 height 12
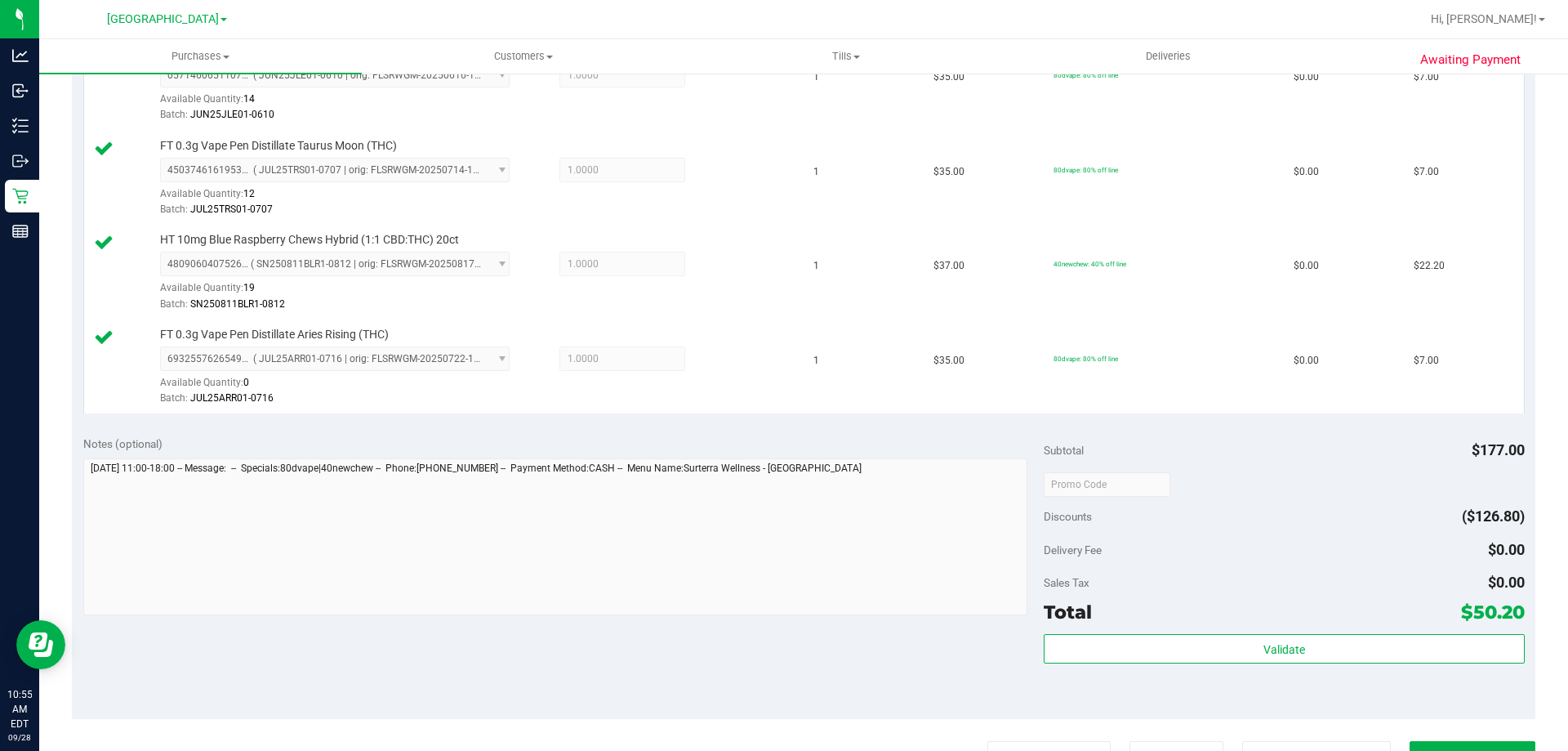
scroll to position [735, 0]
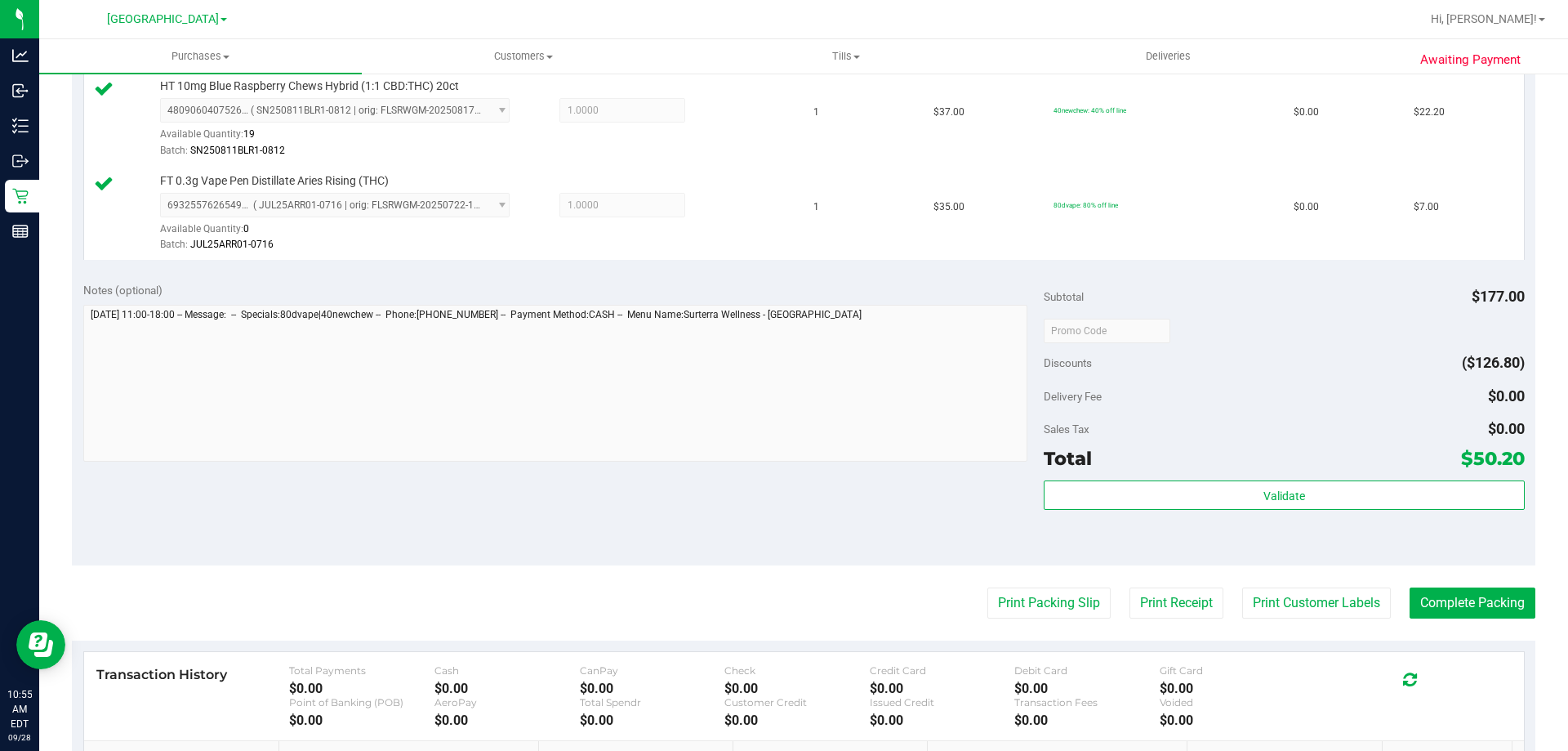
click at [1146, 480] on div "Subtotal $177.00 Discounts ($126.80) Delivery Fee $0.00 Sales Tax $0.00 Total $…" at bounding box center [1284, 418] width 481 height 272
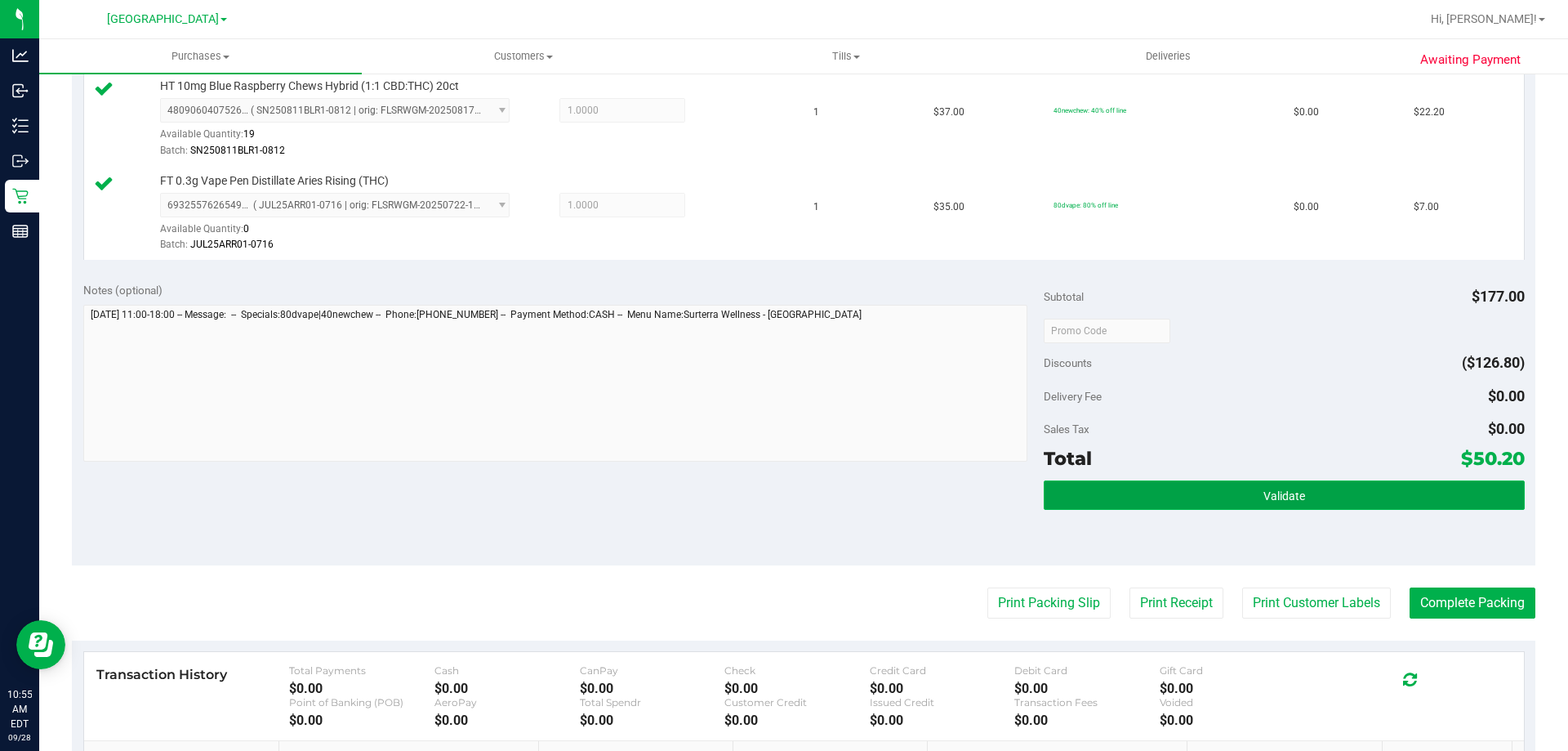
click at [1145, 490] on button "Validate" at bounding box center [1284, 496] width 481 height 30
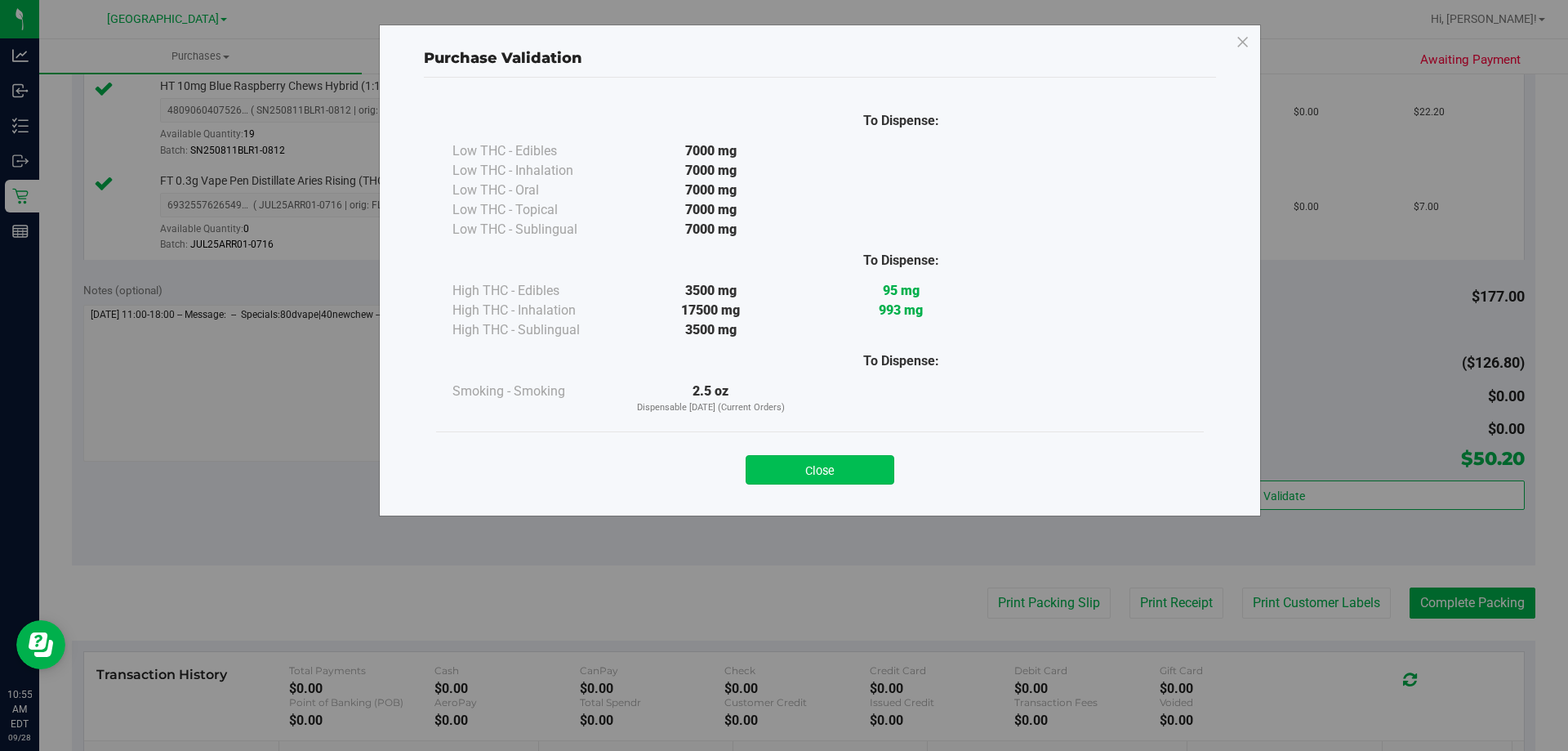
click at [825, 472] on button "Close" at bounding box center [819, 470] width 149 height 30
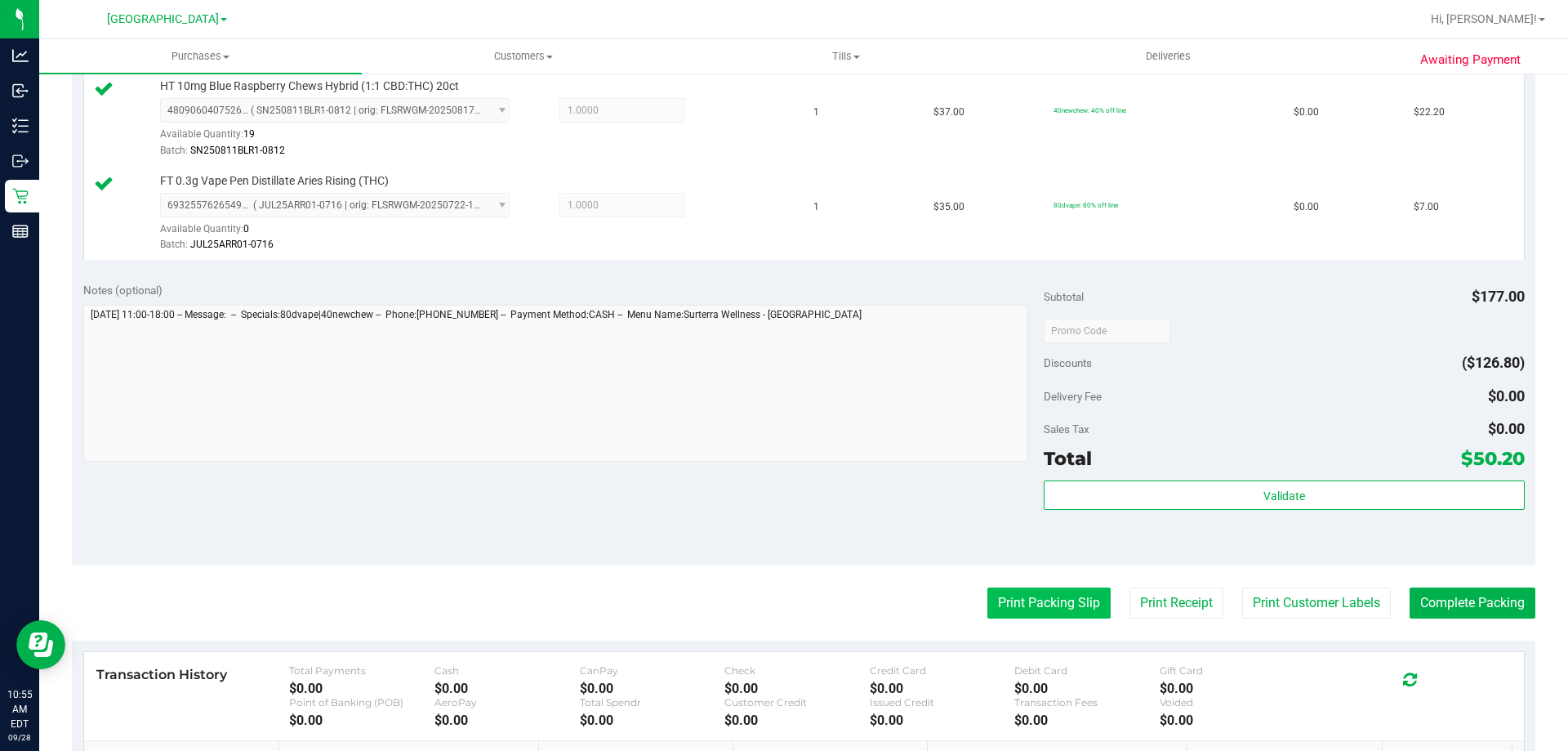
click at [1040, 601] on button "Print Packing Slip" at bounding box center [1049, 603] width 123 height 32
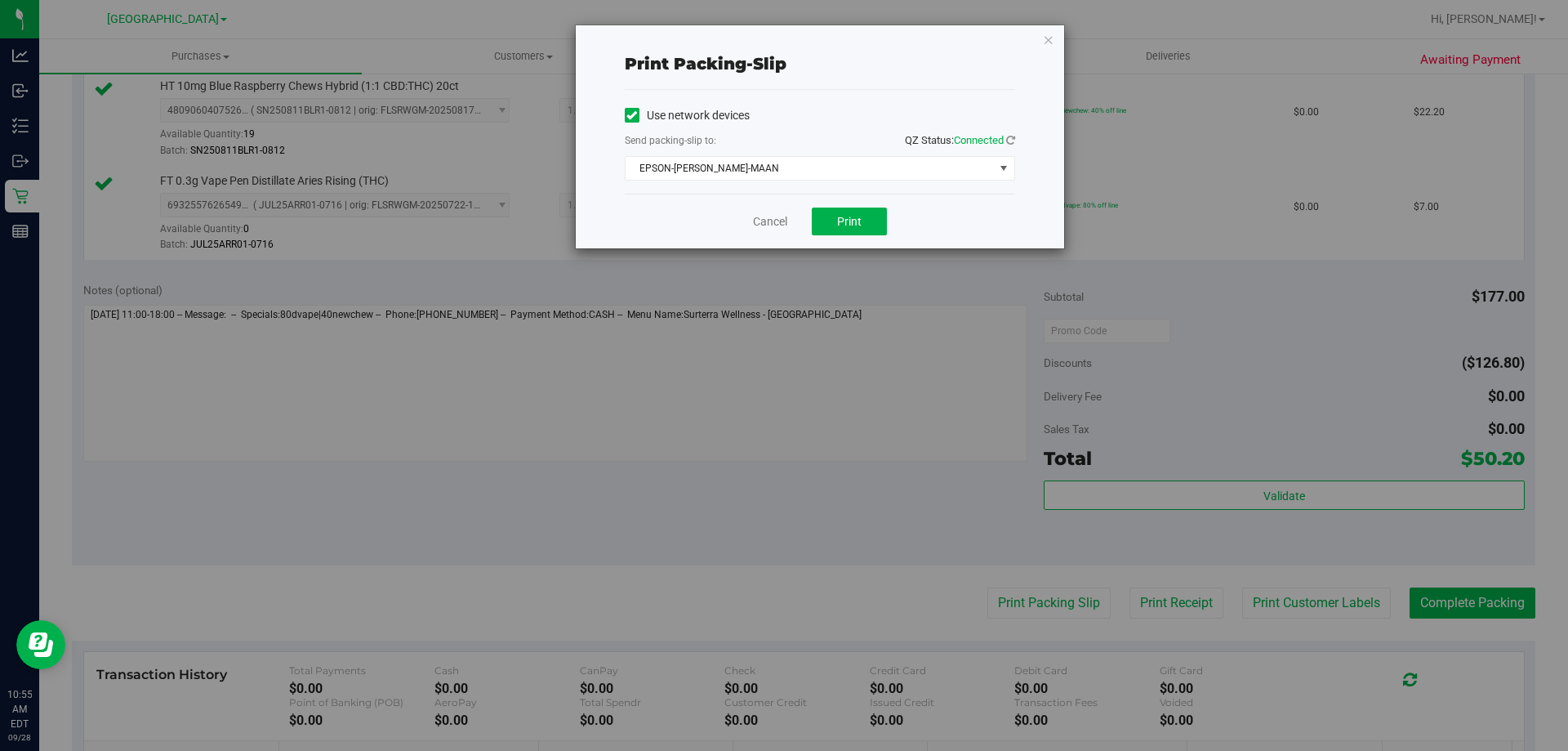
click at [860, 202] on div "Cancel Print" at bounding box center [819, 222] width 390 height 55
click at [859, 215] on span "Print" at bounding box center [849, 221] width 25 height 13
click at [771, 220] on link "Cancel" at bounding box center [770, 221] width 34 height 17
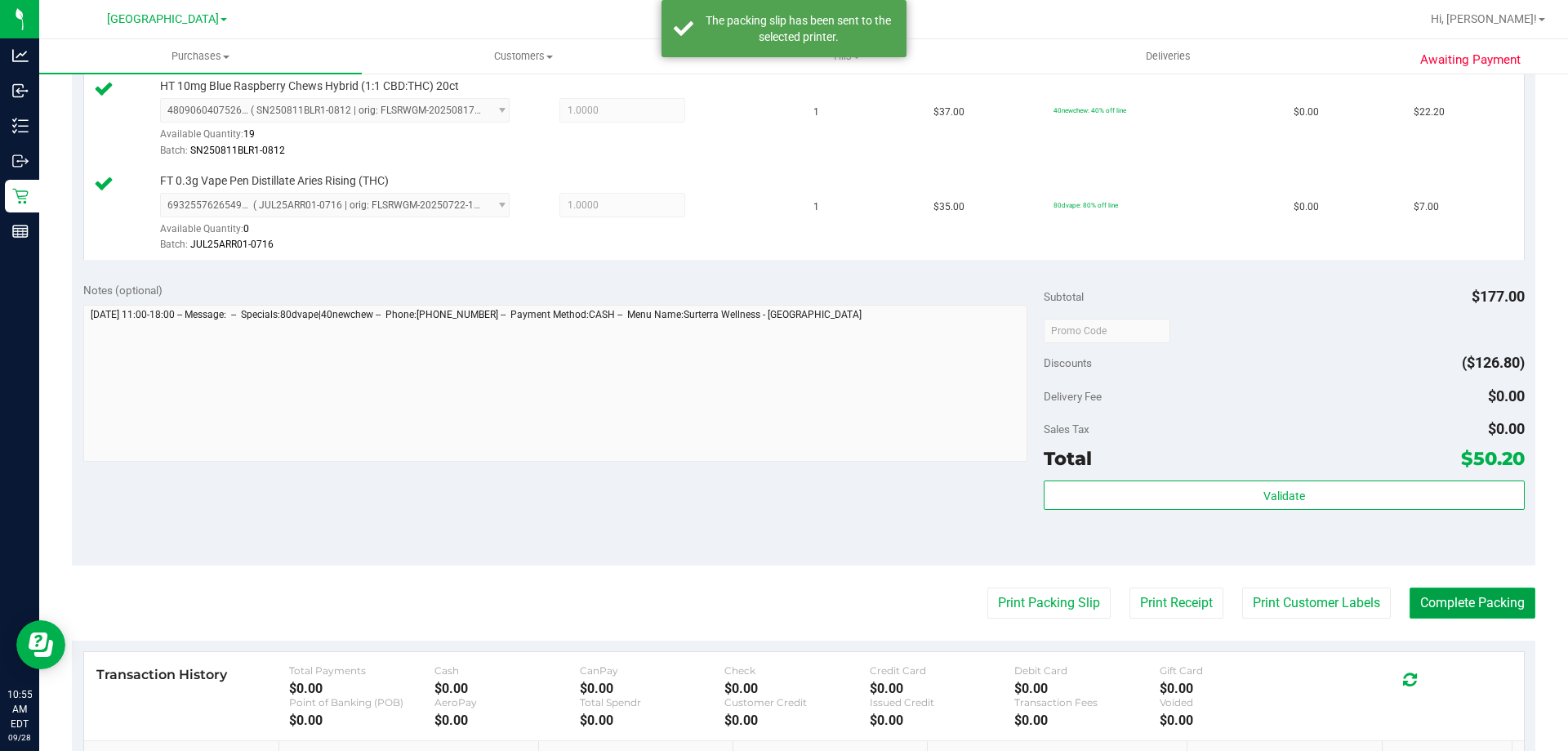
click at [1415, 609] on button "Complete Packing" at bounding box center [1472, 603] width 126 height 32
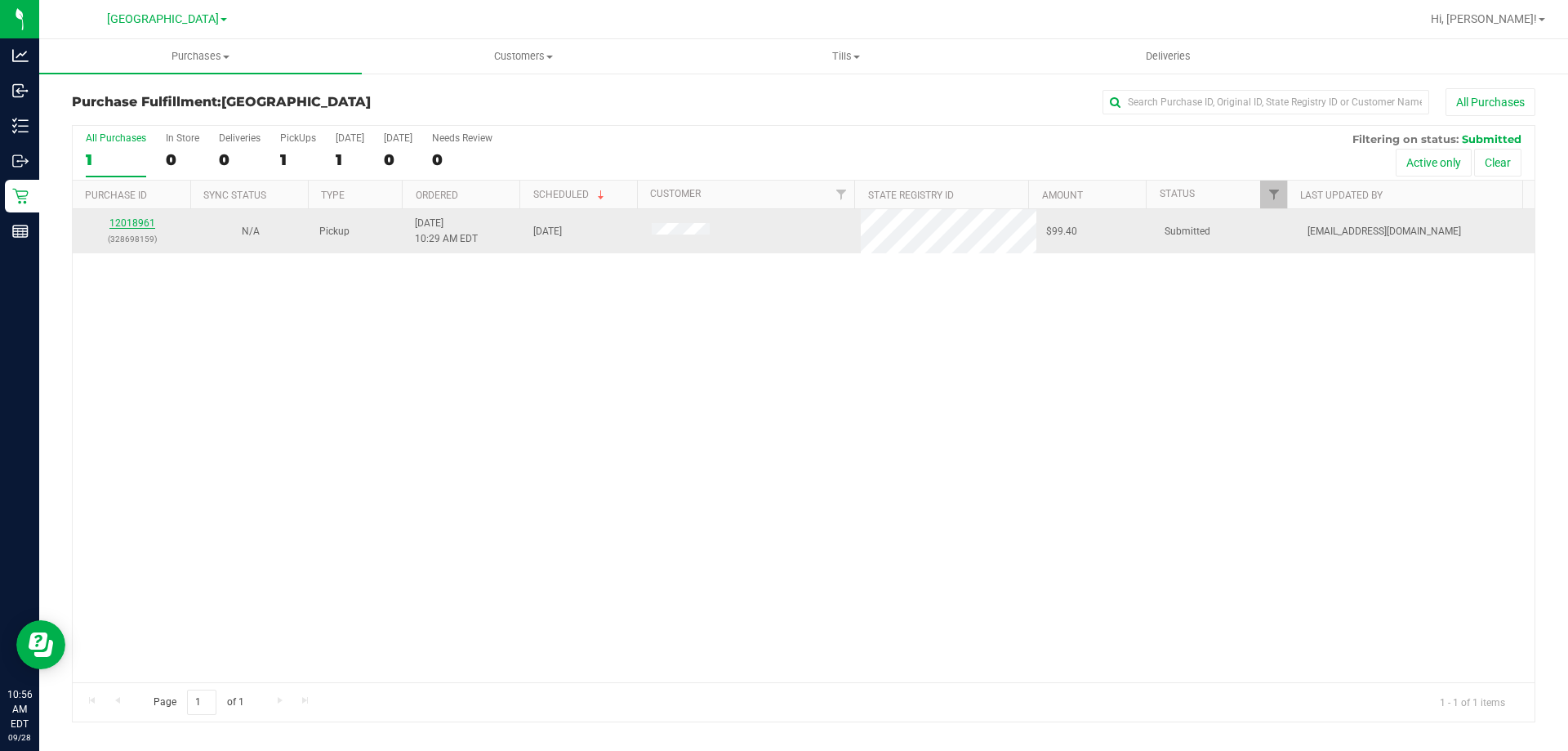
click at [145, 226] on link "12018961" at bounding box center [132, 224] width 45 height 12
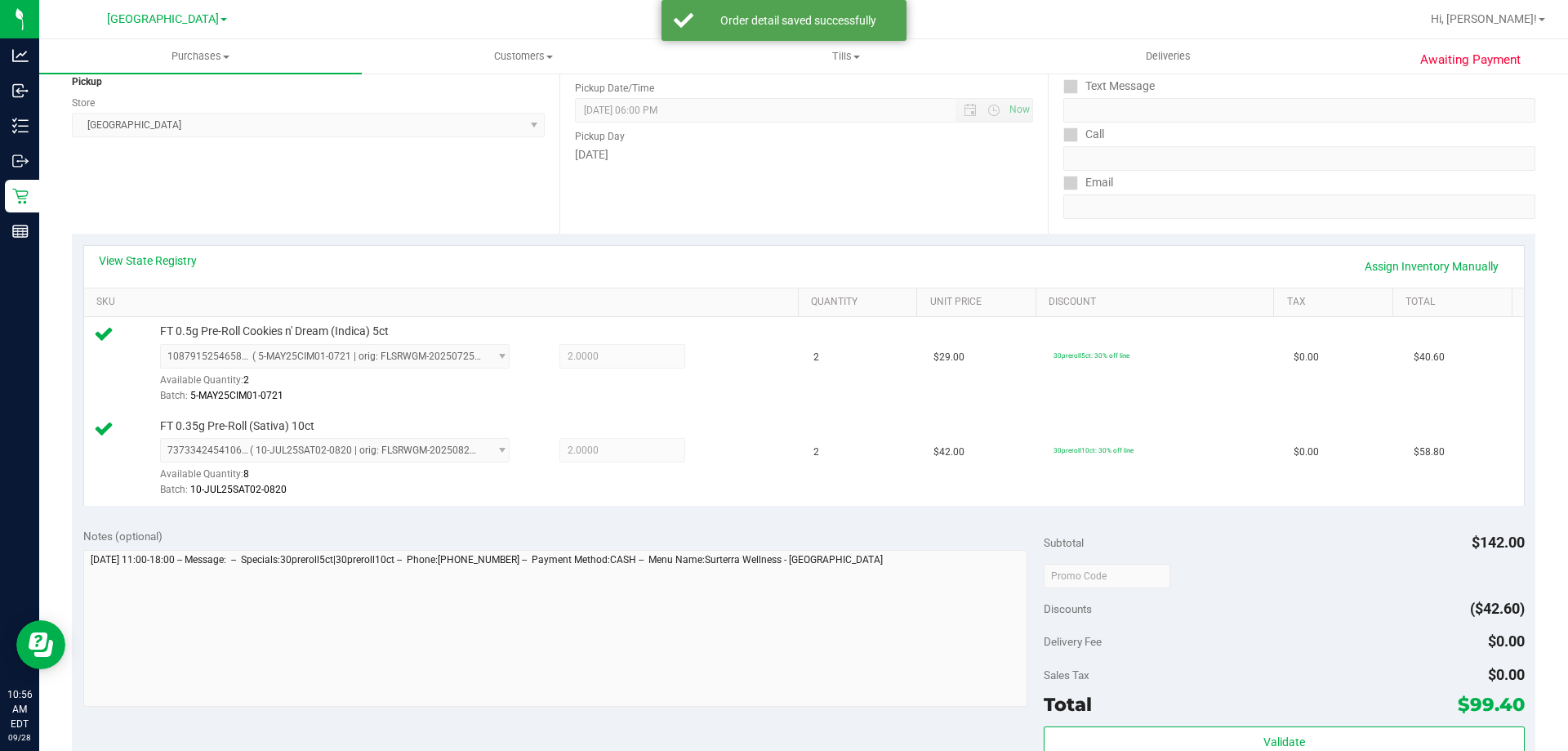
scroll to position [327, 0]
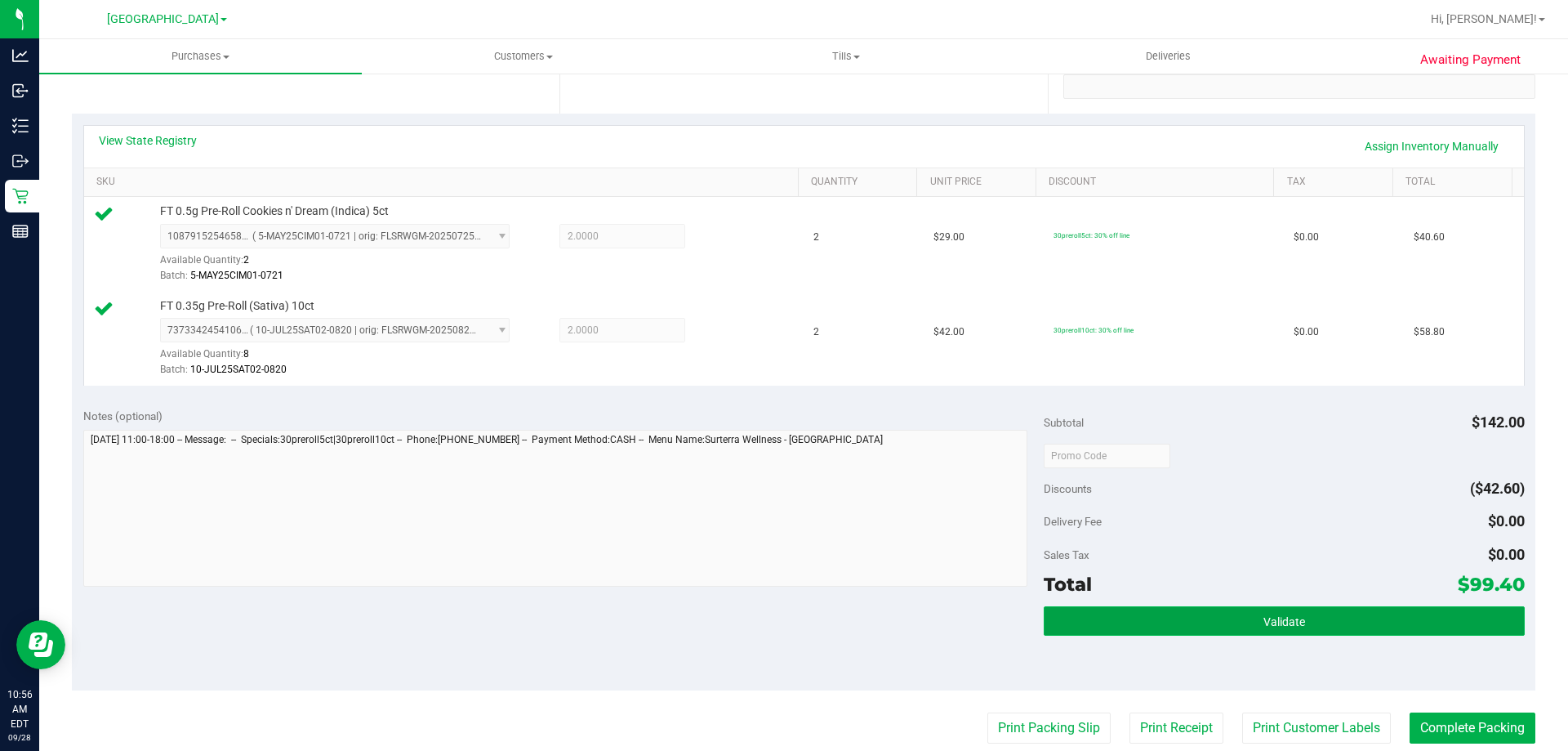
click at [1178, 606] on button "Validate" at bounding box center [1284, 621] width 481 height 30
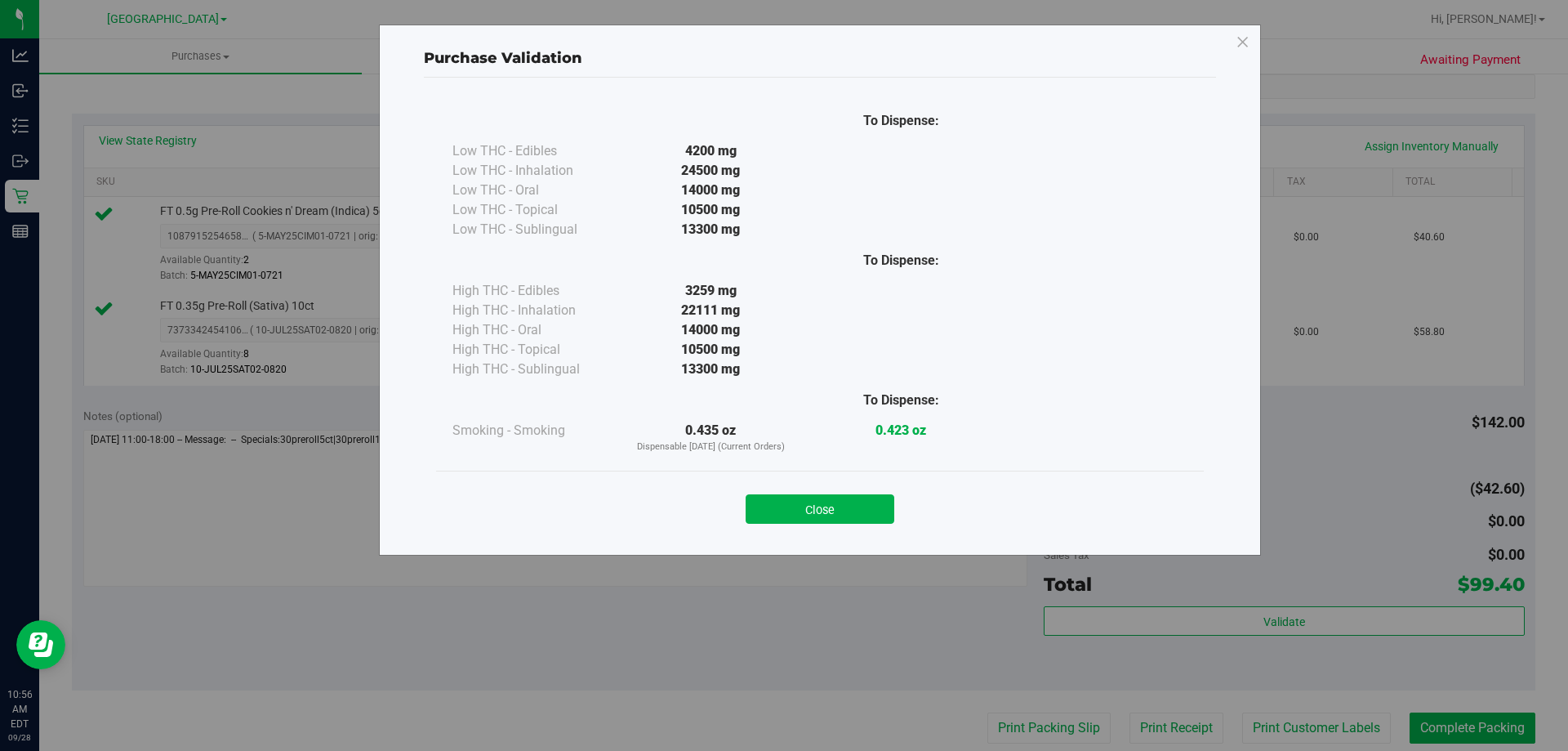
click at [790, 494] on div "Close" at bounding box center [819, 504] width 744 height 40
click at [807, 509] on button "Close" at bounding box center [819, 510] width 149 height 30
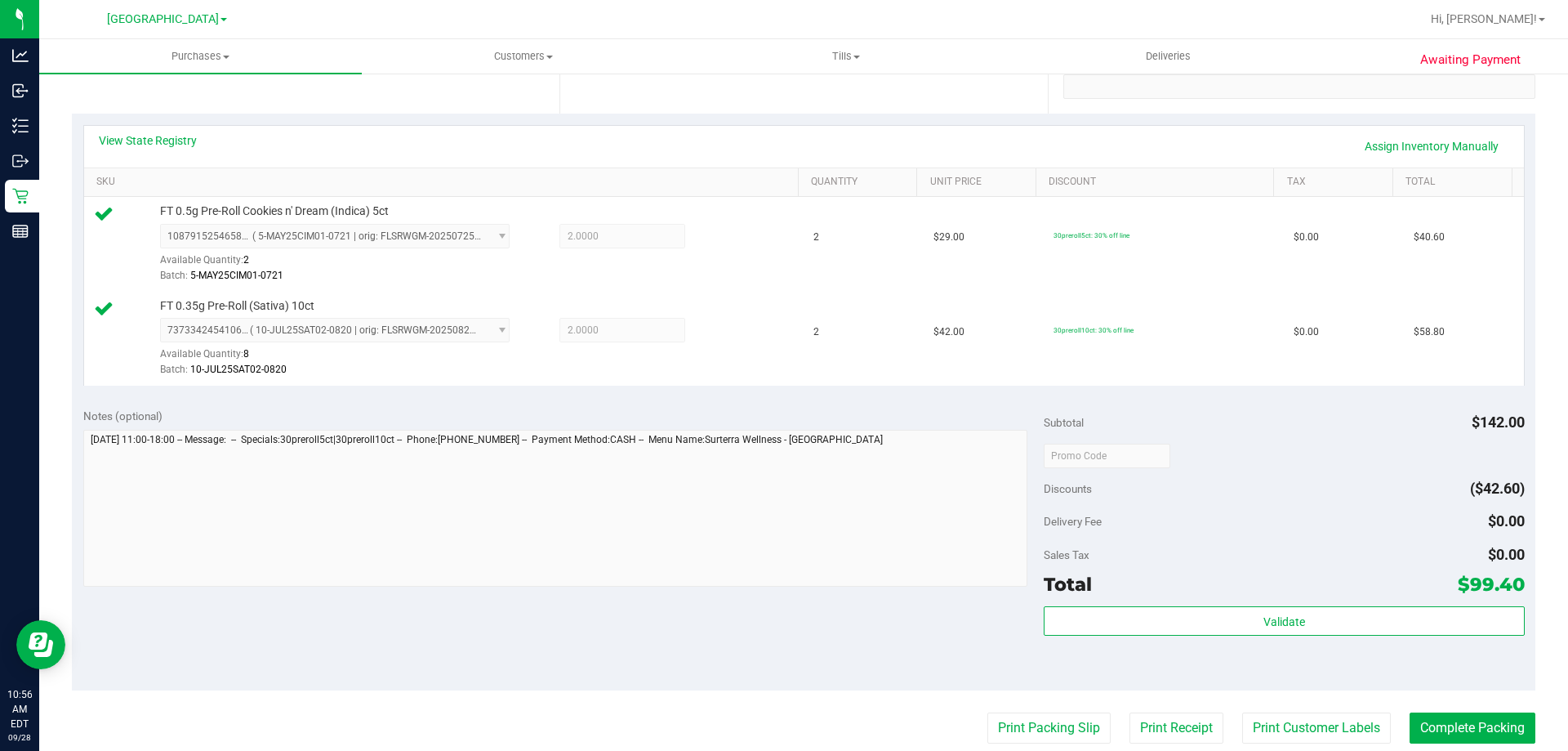
drag, startPoint x: 1098, startPoint y: 690, endPoint x: 1098, endPoint y: 712, distance: 22.0
click at [1098, 703] on purchase-details "Back Edit Purchase Cancel Purchase View Profile # 12018961 BioTrack ID: - Submi…" at bounding box center [804, 416] width 1464 height 1310
click at [1090, 722] on button "Print Packing Slip" at bounding box center [1049, 728] width 123 height 32
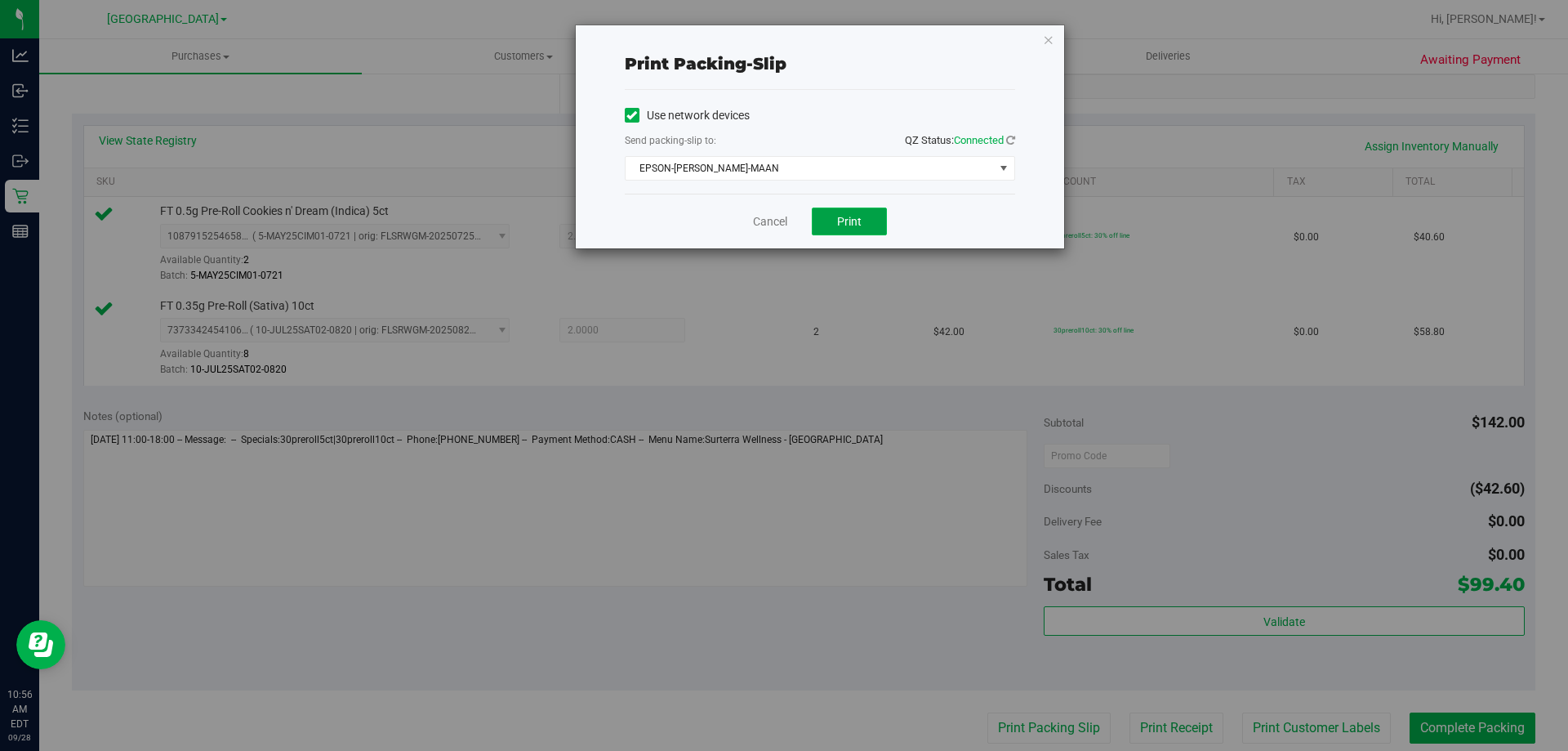
click at [872, 217] on button "Print" at bounding box center [849, 222] width 75 height 28
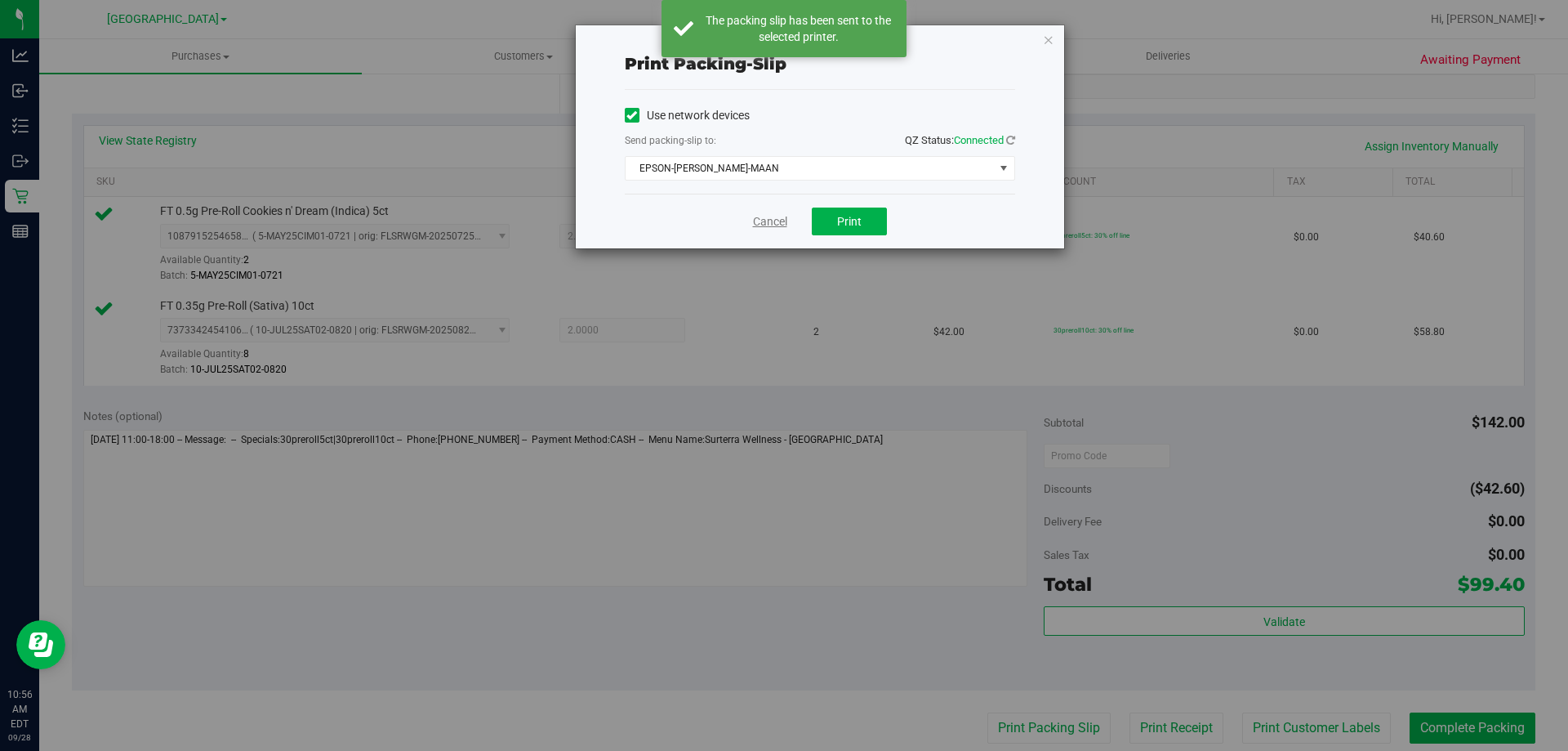
click at [760, 217] on link "Cancel" at bounding box center [770, 221] width 34 height 17
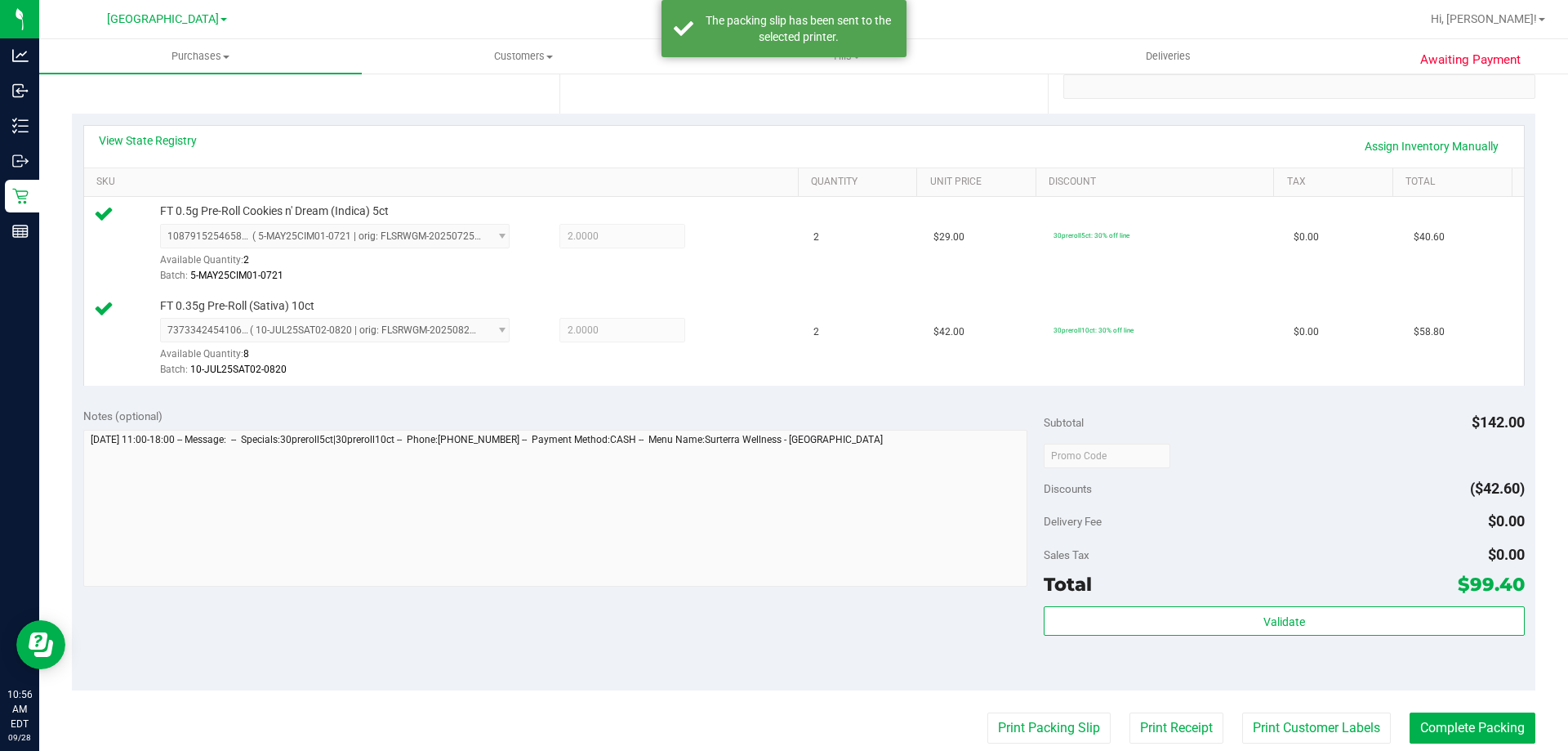
click at [750, 596] on div "Notes (optional) Subtotal $142.00 Discounts ($42.60) Delivery Fee $0.00 Sales T…" at bounding box center [804, 543] width 1464 height 295
click at [1470, 723] on button "Complete Packing" at bounding box center [1472, 728] width 126 height 32
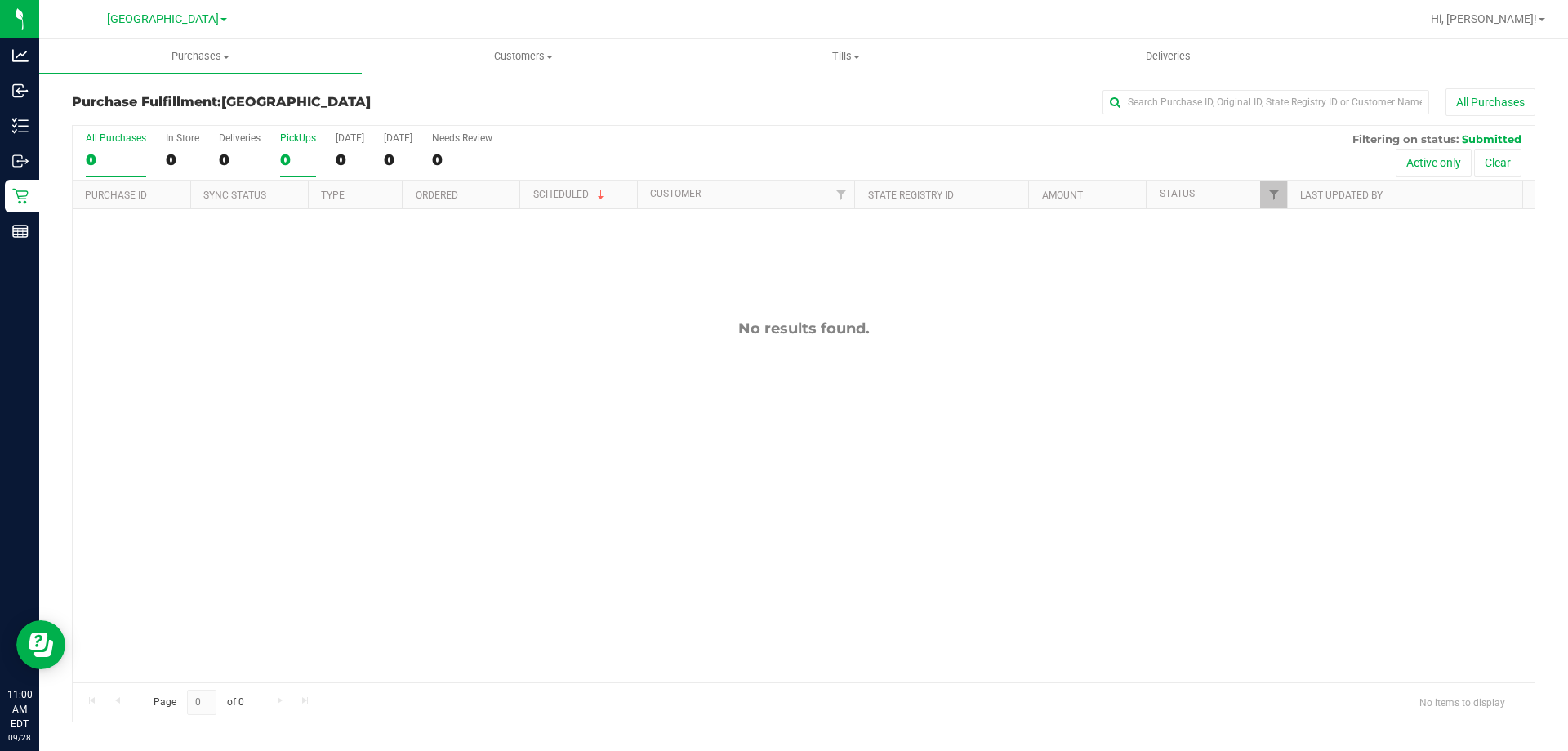
click at [295, 151] on div "0" at bounding box center [297, 160] width 35 height 19
click at [0, 0] on input "PickUps 0" at bounding box center [0, 0] width 0 height 0
click at [273, 167] on div "All Purchases 0 In Store 0 Deliveries 0 PickUps 0 [DATE] 0 [DATE] 0 Needs Revie…" at bounding box center [804, 154] width 1462 height 55
click at [290, 160] on div "0" at bounding box center [297, 160] width 35 height 19
click at [0, 0] on input "PickUps 0" at bounding box center [0, 0] width 0 height 0
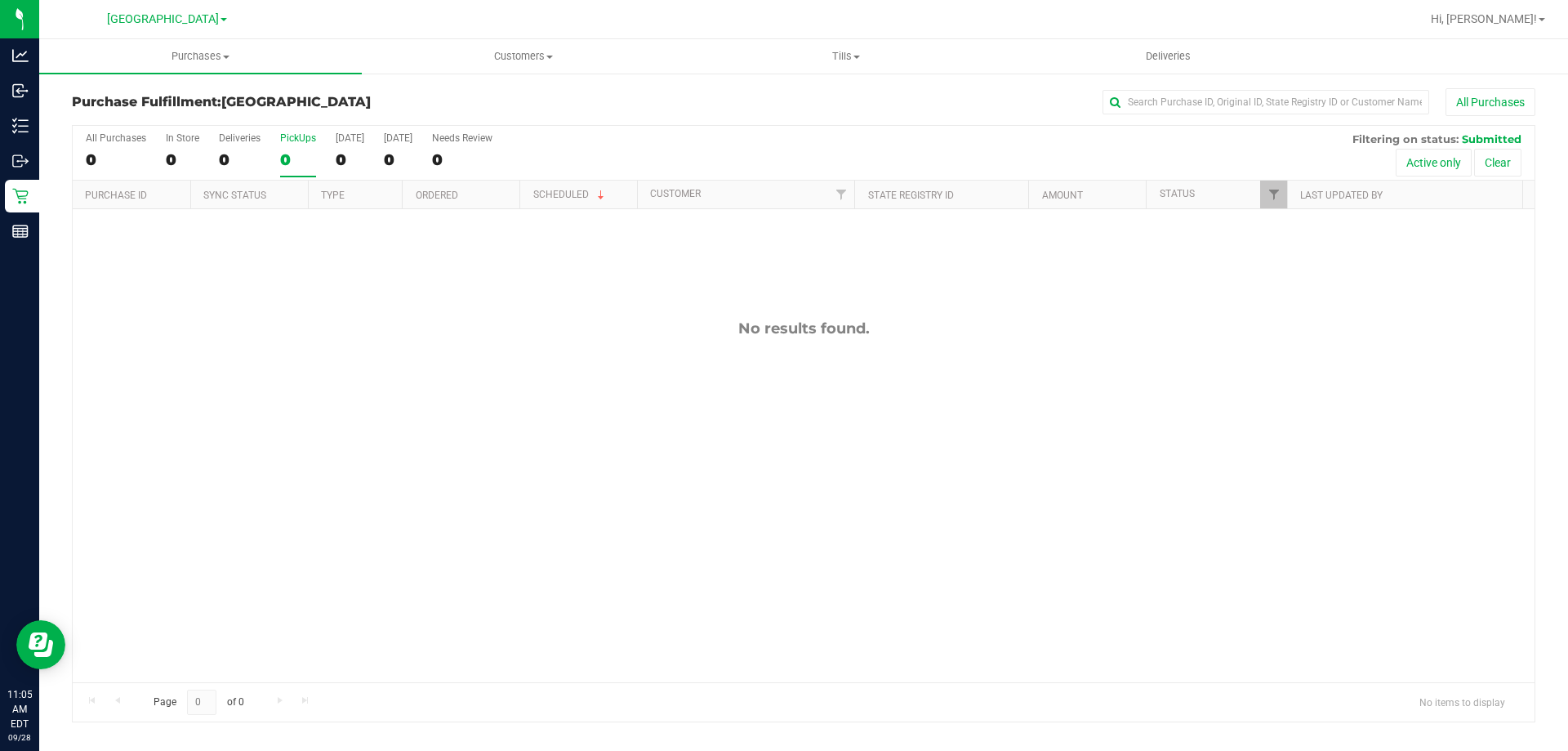
click at [290, 155] on div "0" at bounding box center [297, 160] width 35 height 19
click at [0, 0] on input "PickUps 0" at bounding box center [0, 0] width 0 height 0
click at [279, 161] on div "All Purchases 0 In Store 0 Deliveries 0 PickUps 0 [DATE] 0 [DATE] 0 Needs Revie…" at bounding box center [804, 154] width 1462 height 55
click at [290, 161] on div "0" at bounding box center [297, 160] width 35 height 19
click at [0, 0] on input "PickUps 0" at bounding box center [0, 0] width 0 height 0
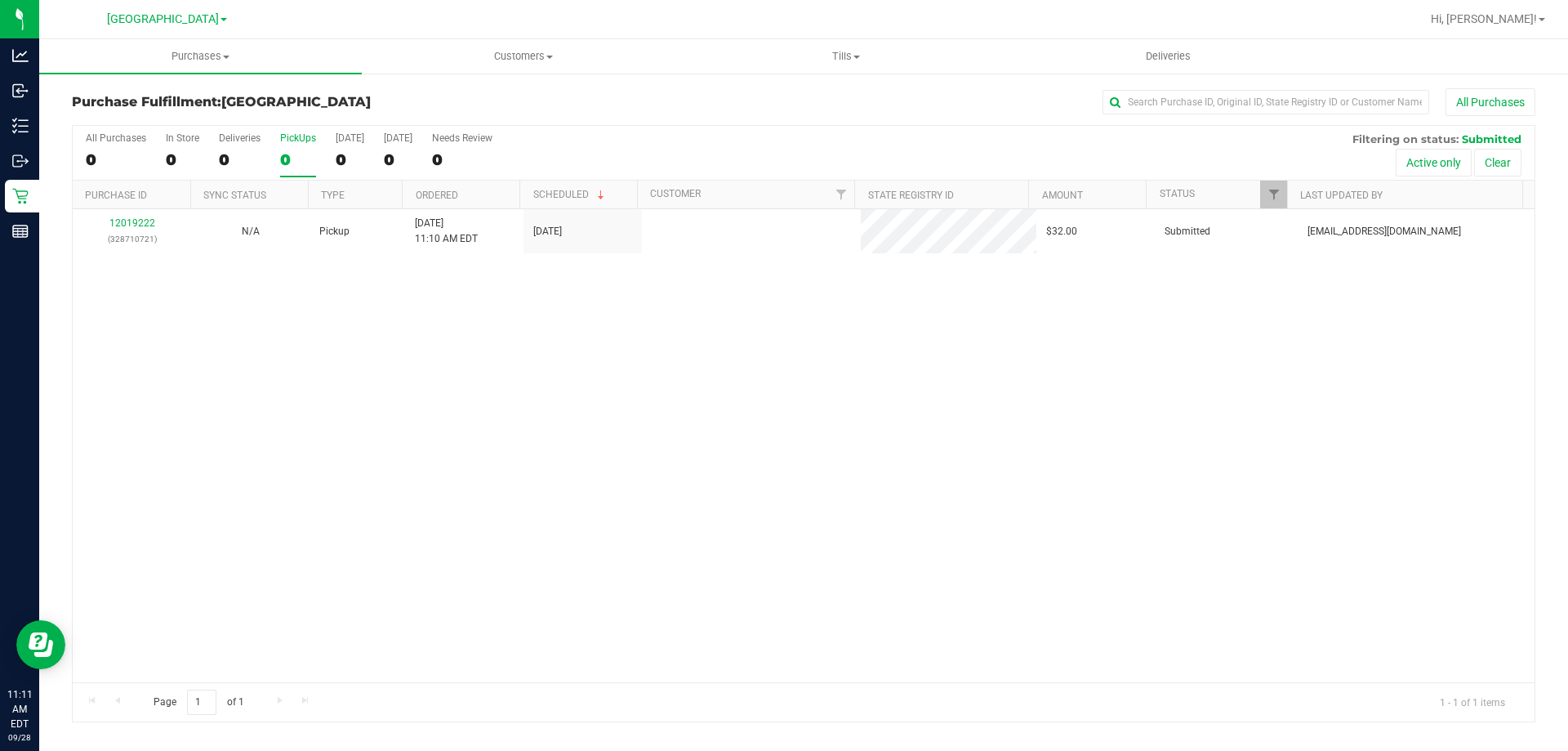
click at [295, 162] on div "0" at bounding box center [297, 160] width 35 height 19
click at [0, 0] on input "PickUps 0" at bounding box center [0, 0] width 0 height 0
click at [302, 151] on div "1" at bounding box center [297, 160] width 35 height 19
click at [0, 0] on input "PickUps 1" at bounding box center [0, 0] width 0 height 0
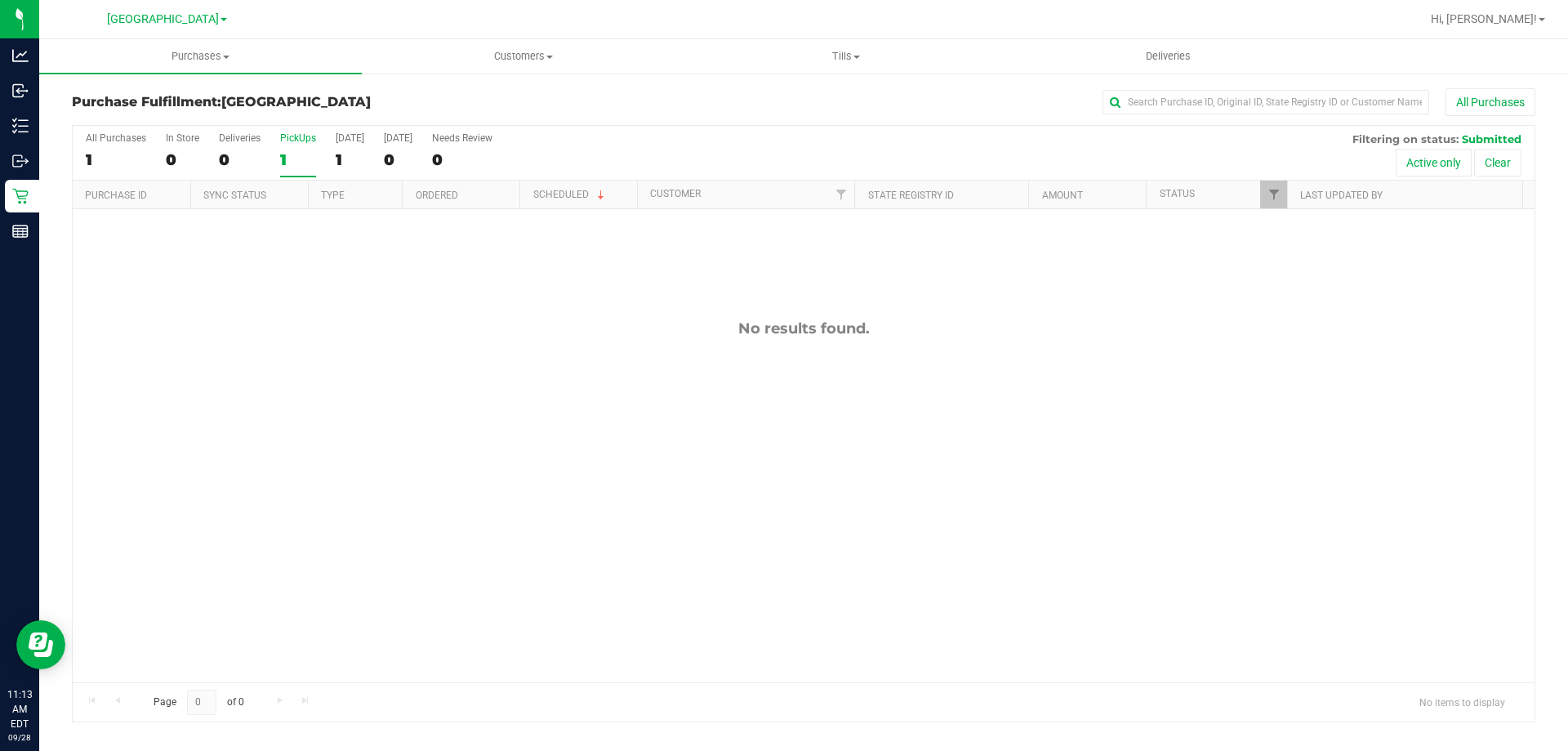
click at [287, 152] on div "1" at bounding box center [297, 160] width 35 height 19
click at [0, 0] on input "PickUps 1" at bounding box center [0, 0] width 0 height 0
click at [291, 156] on div "0" at bounding box center [297, 160] width 35 height 19
click at [0, 0] on input "PickUps 0" at bounding box center [0, 0] width 0 height 0
click at [282, 149] on label "PickUps 0" at bounding box center [297, 155] width 35 height 45
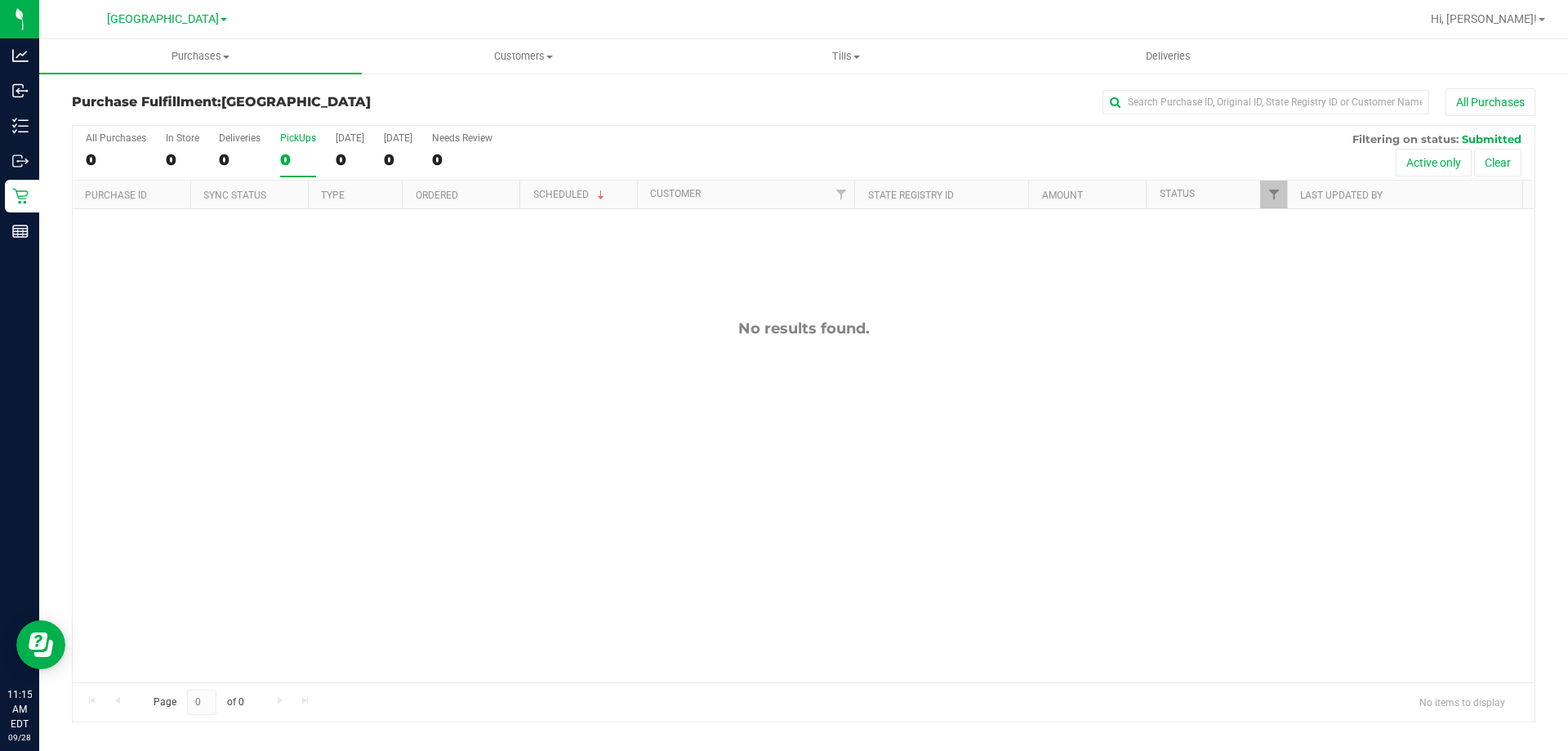
click at [0, 0] on input "PickUps 0" at bounding box center [0, 0] width 0 height 0
click at [309, 155] on div "0" at bounding box center [297, 160] width 35 height 19
click at [0, 0] on input "PickUps 0" at bounding box center [0, 0] width 0 height 0
click at [139, 206] on th "Purchase ID" at bounding box center [131, 194] width 117 height 29
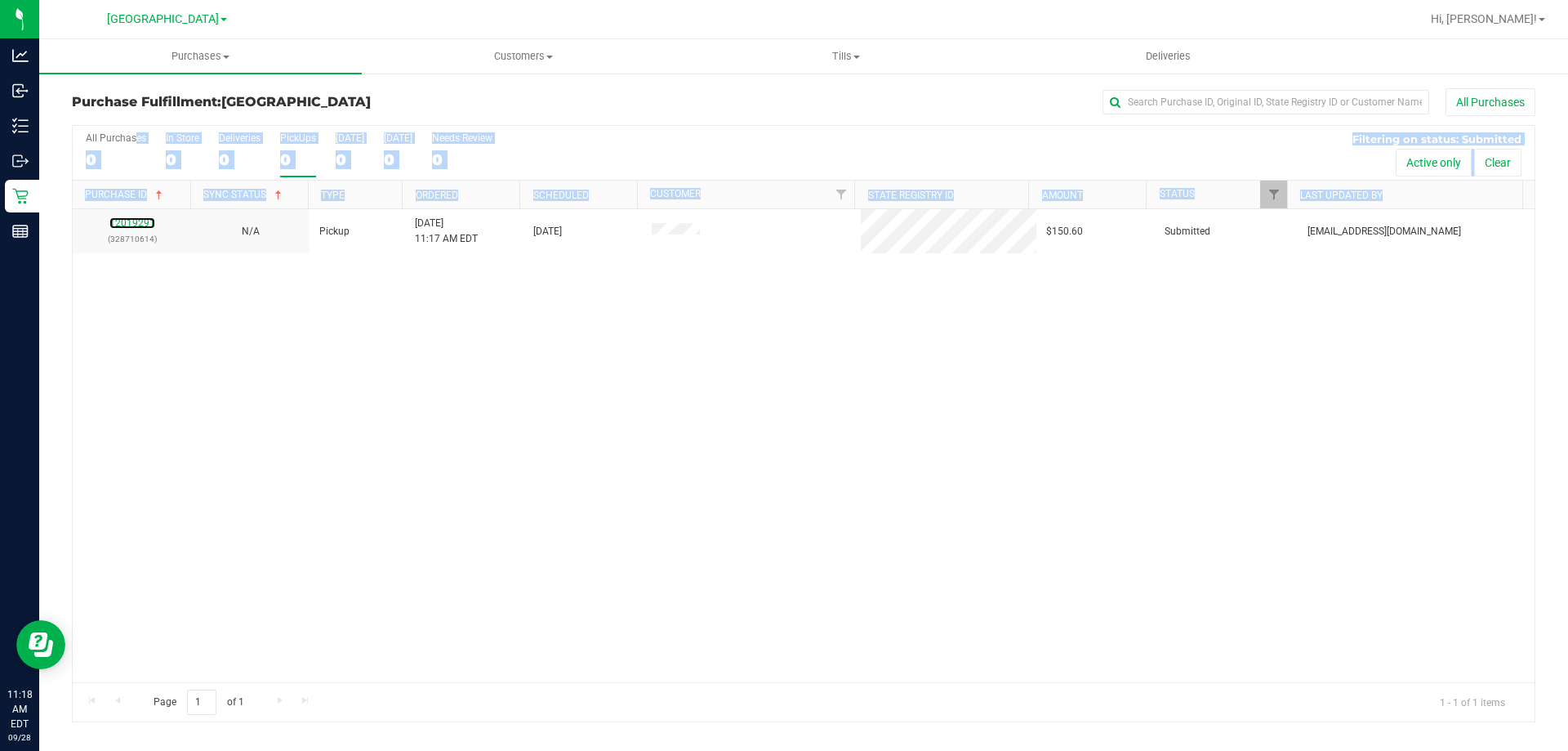
click at [133, 222] on link "12019291" at bounding box center [132, 224] width 45 height 12
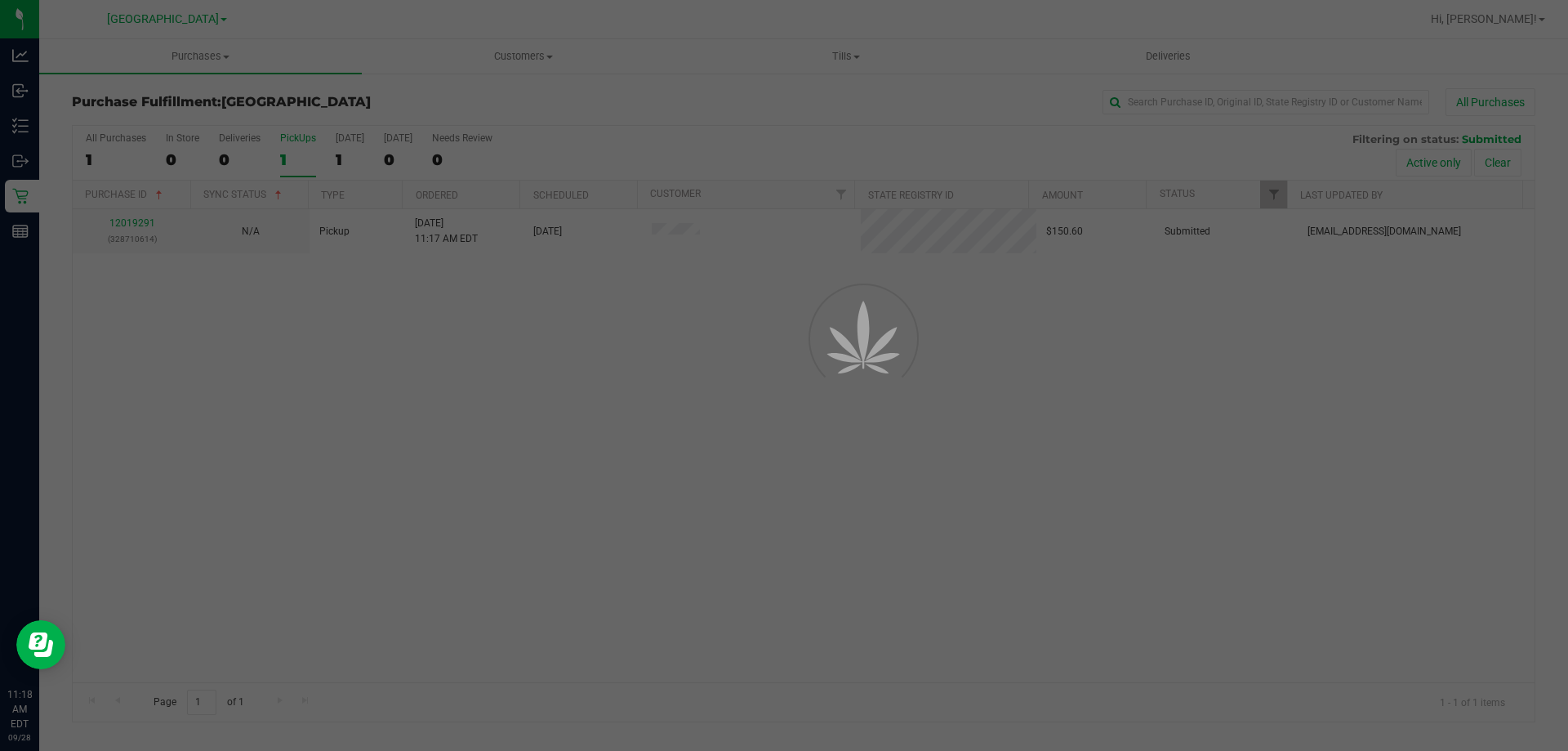
click at [633, 493] on div at bounding box center [784, 376] width 1568 height 751
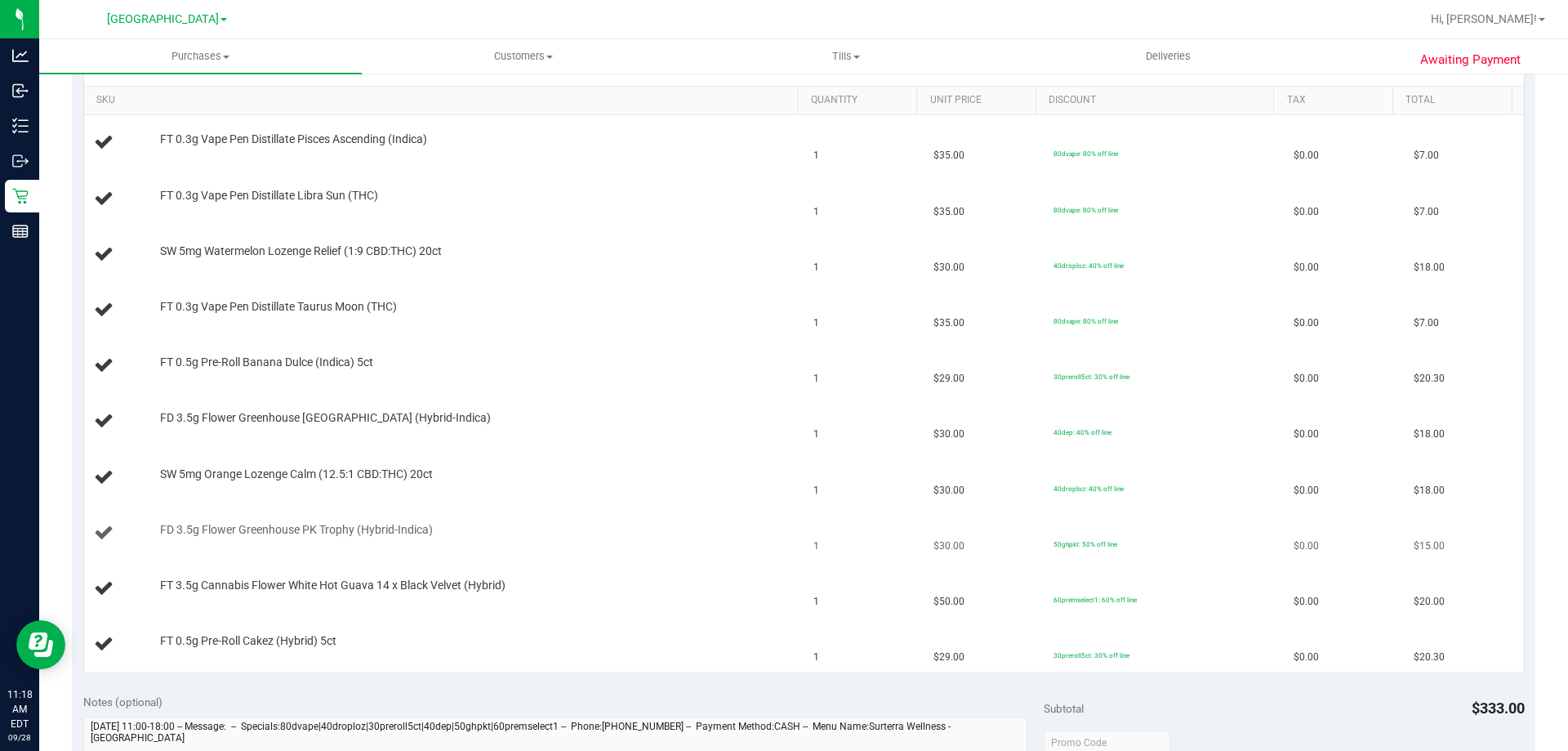
scroll to position [327, 0]
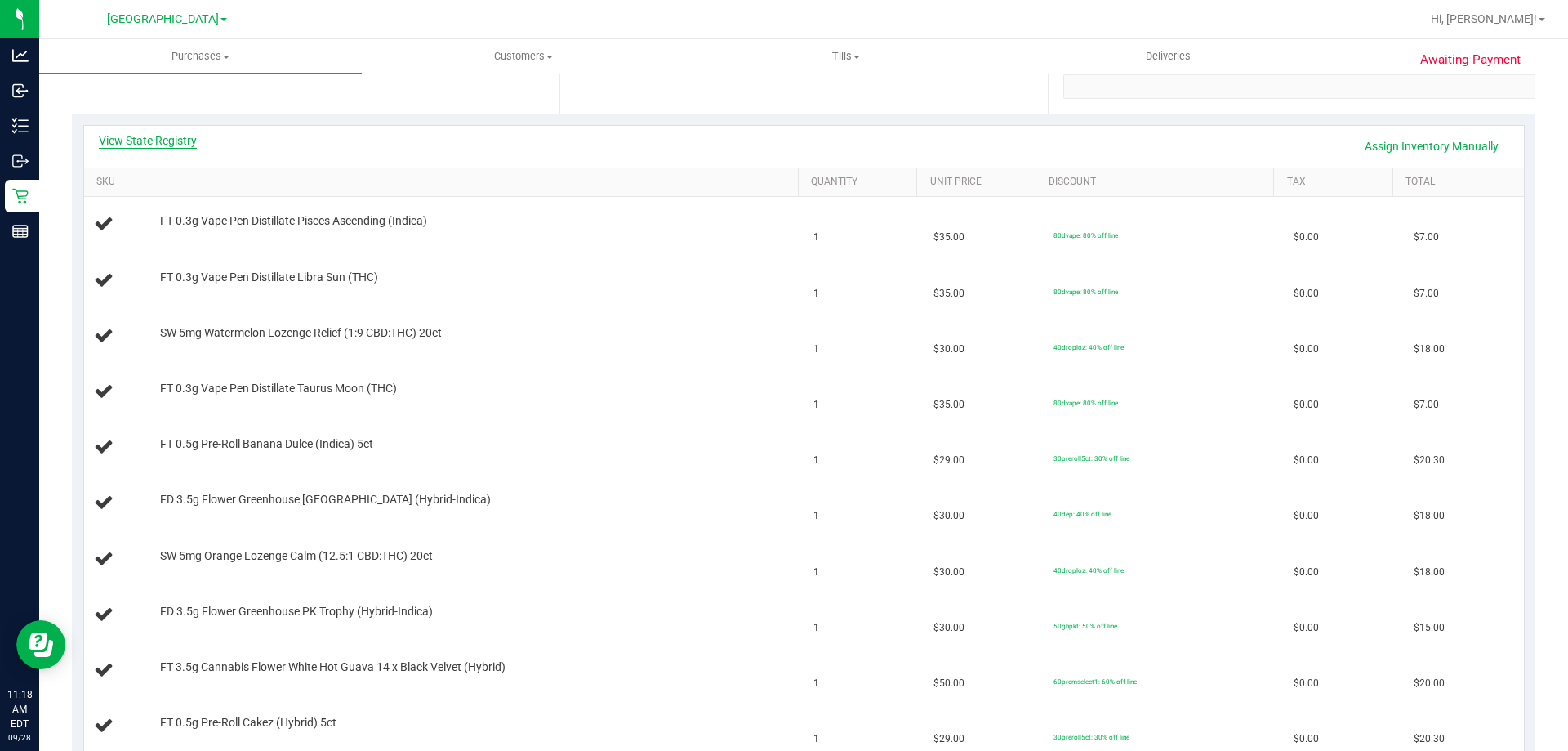
click at [162, 143] on link "View State Registry" at bounding box center [148, 140] width 98 height 17
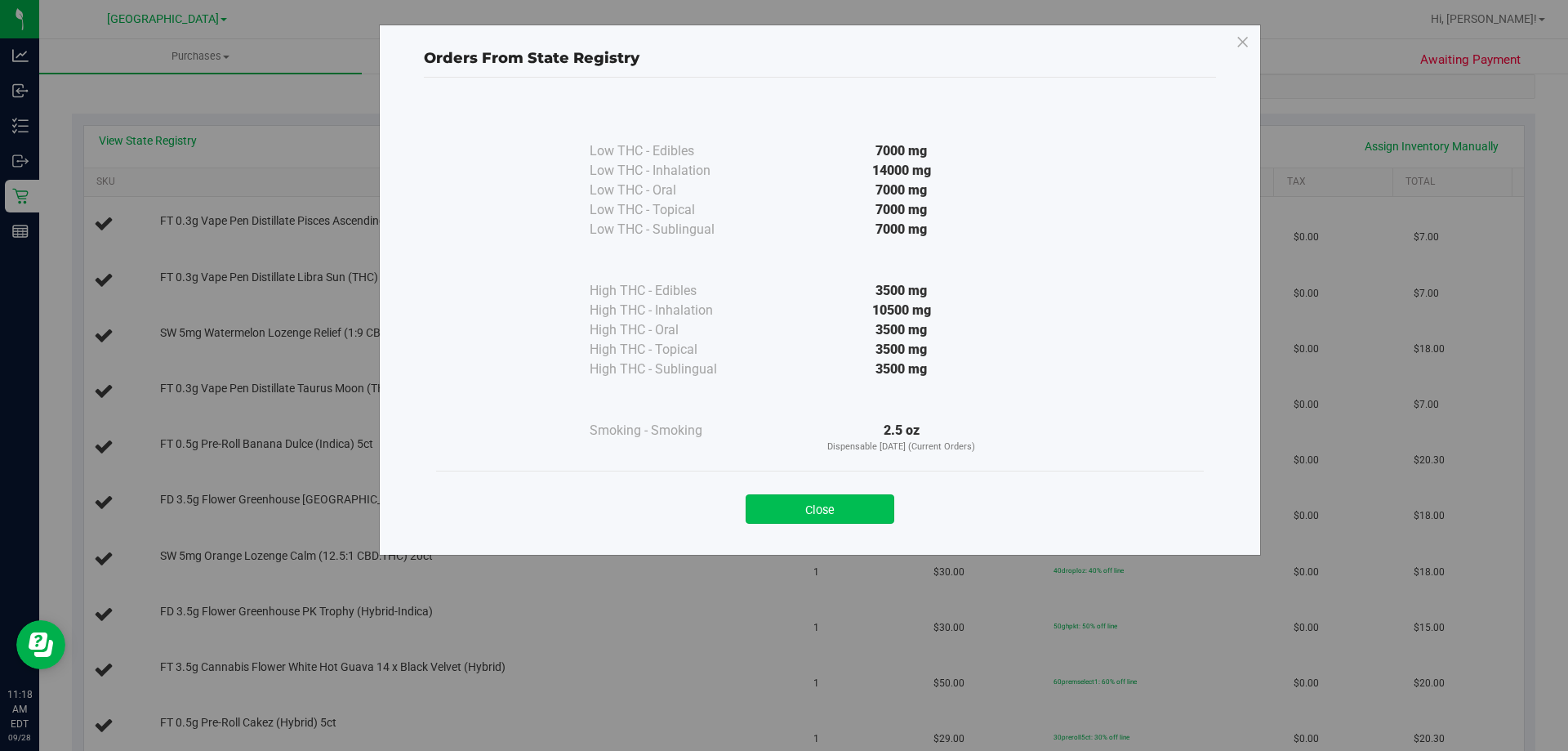
click at [816, 521] on button "Close" at bounding box center [819, 510] width 149 height 30
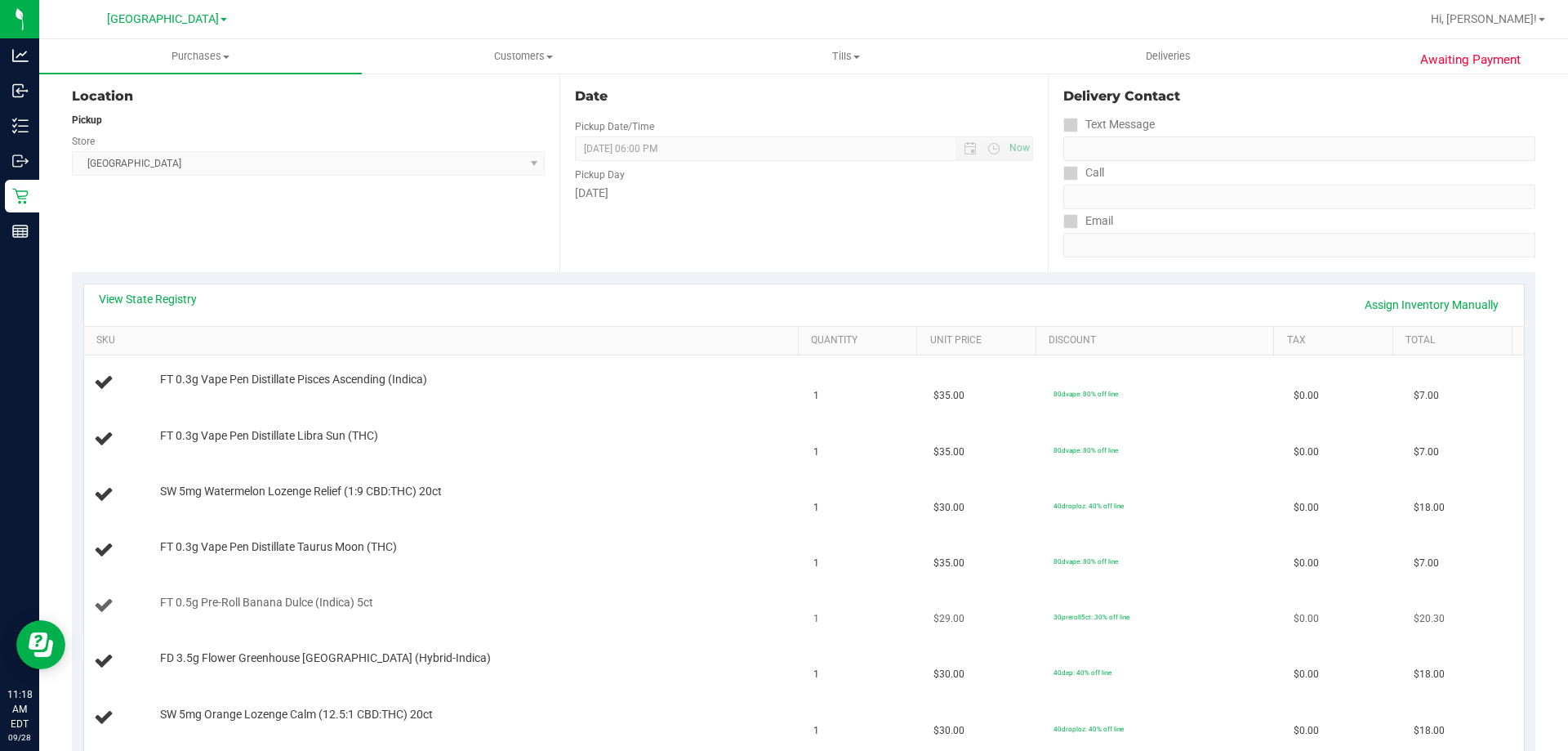
scroll to position [0, 0]
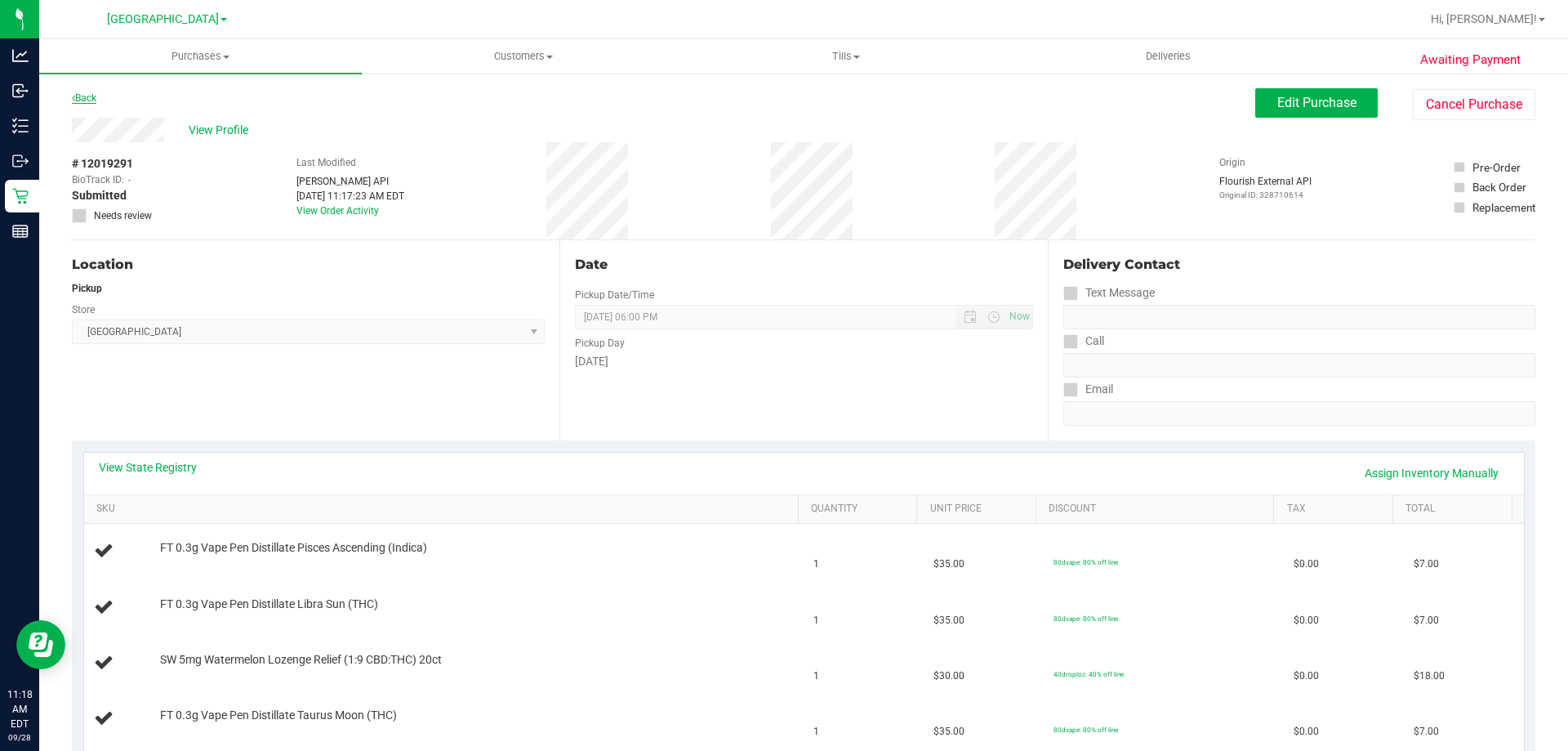
click at [93, 94] on link "Back" at bounding box center [84, 99] width 25 height 12
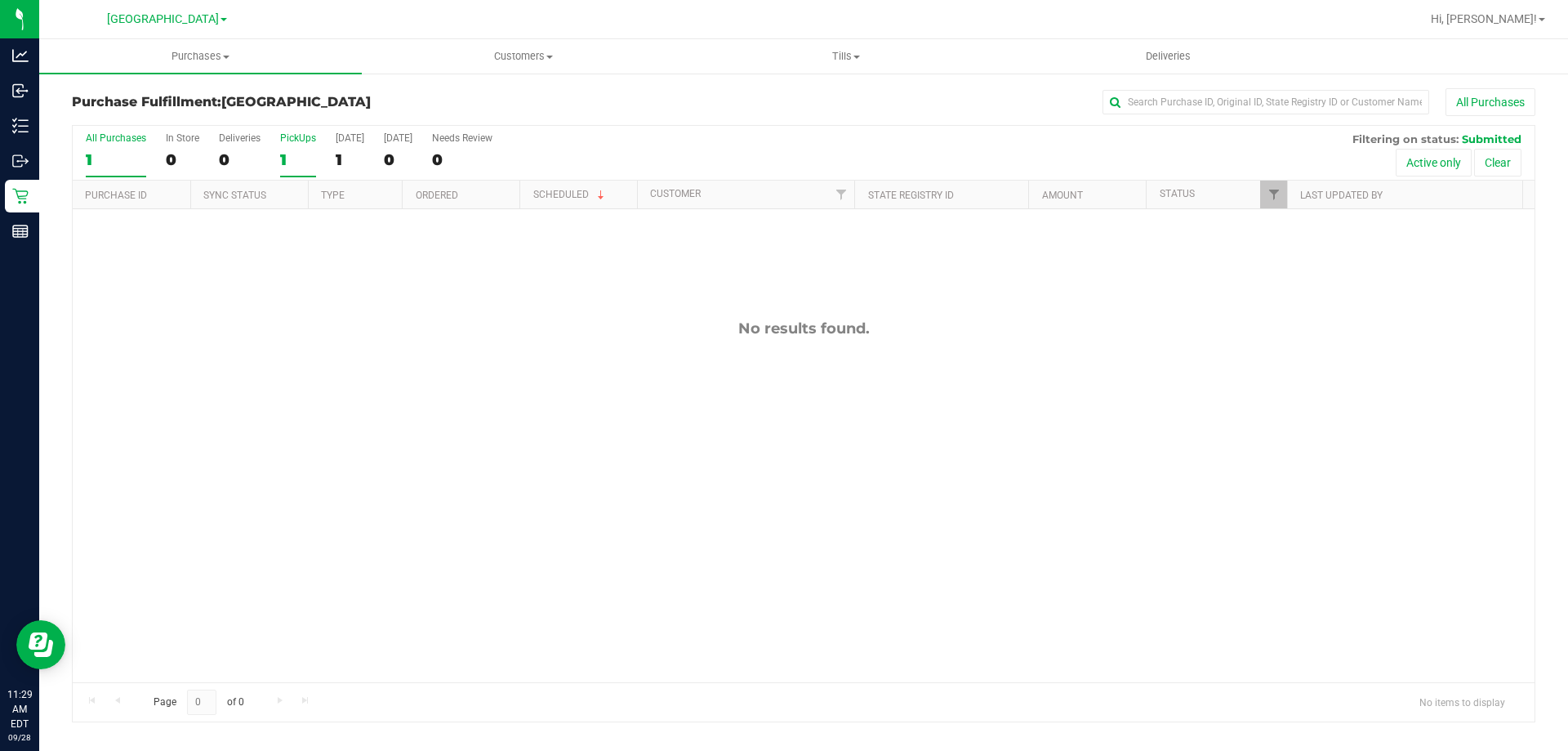
click at [297, 155] on div "1" at bounding box center [297, 160] width 35 height 19
click at [0, 0] on input "PickUps 1" at bounding box center [0, 0] width 0 height 0
click at [304, 158] on div "0" at bounding box center [297, 160] width 35 height 19
click at [0, 0] on input "PickUps 0" at bounding box center [0, 0] width 0 height 0
click at [303, 146] on label "PickUps 0" at bounding box center [297, 155] width 35 height 45
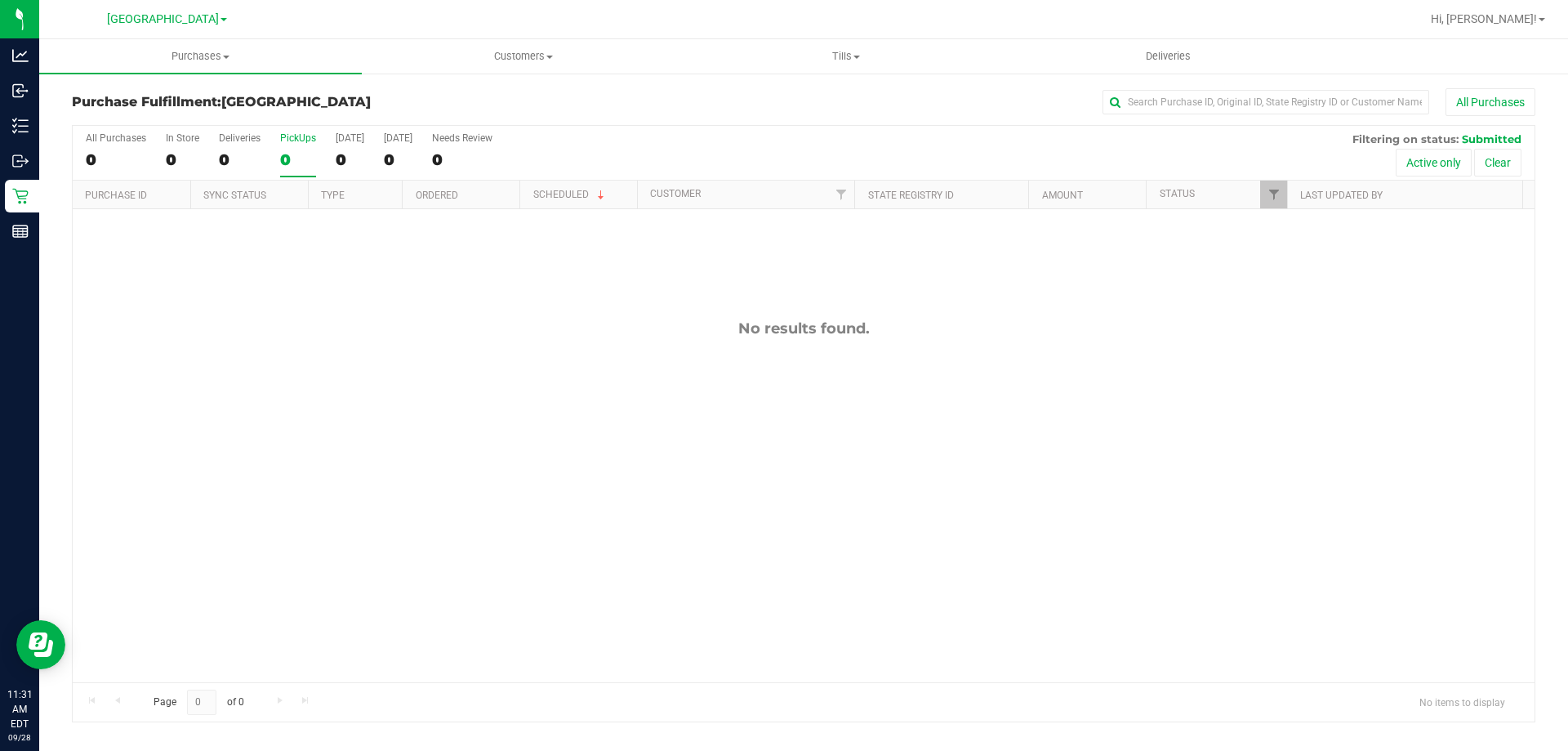
click at [0, 0] on input "PickUps 0" at bounding box center [0, 0] width 0 height 0
click at [298, 134] on div "PickUps" at bounding box center [297, 138] width 35 height 12
click at [0, 0] on input "PickUps 0" at bounding box center [0, 0] width 0 height 0
click at [294, 146] on label "PickUps 0" at bounding box center [297, 155] width 35 height 45
click at [0, 0] on input "PickUps 0" at bounding box center [0, 0] width 0 height 0
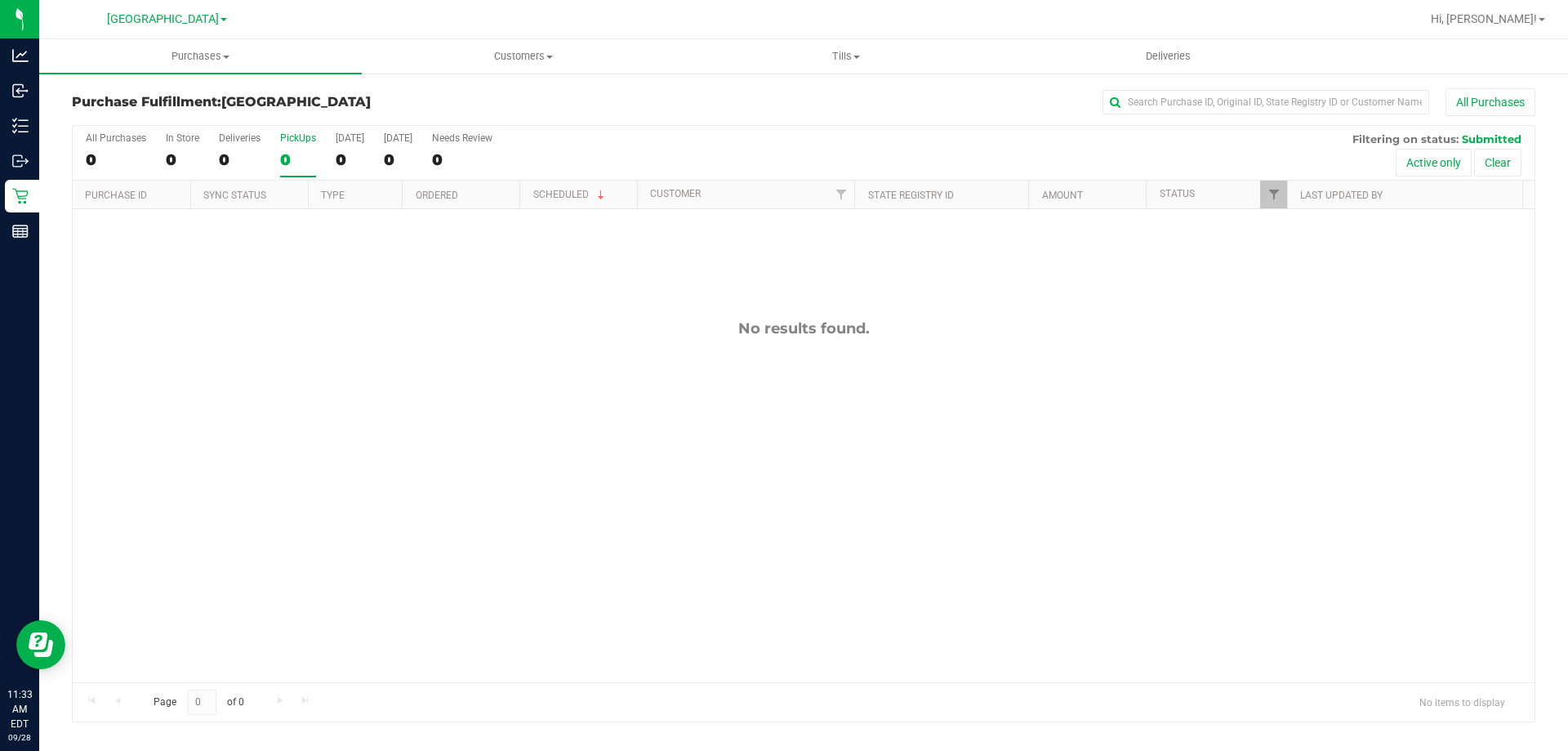
click at [298, 151] on div "0" at bounding box center [297, 160] width 35 height 19
click at [0, 0] on input "PickUps 0" at bounding box center [0, 0] width 0 height 0
click at [297, 158] on div "0" at bounding box center [297, 160] width 35 height 19
click at [0, 0] on input "PickUps 0" at bounding box center [0, 0] width 0 height 0
click at [279, 151] on div "All Purchases 0 In Store 0 Deliveries 0 PickUps 0 [DATE] 0 [DATE] 0 Needs Revie…" at bounding box center [804, 154] width 1462 height 55
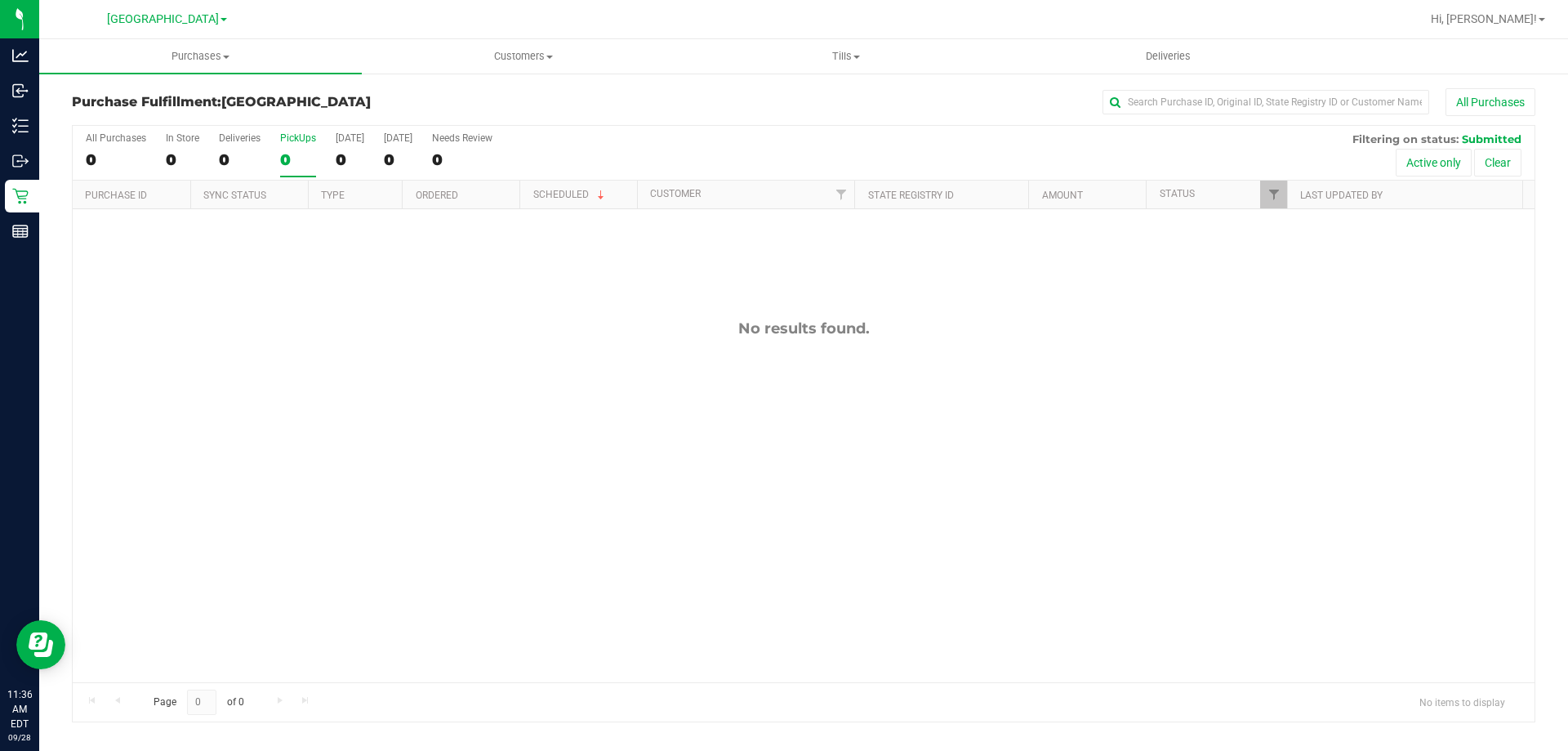
click at [283, 147] on label "PickUps 0" at bounding box center [297, 155] width 35 height 45
click at [0, 0] on input "PickUps 0" at bounding box center [0, 0] width 0 height 0
click at [292, 159] on div "0" at bounding box center [297, 160] width 35 height 19
click at [0, 0] on input "PickUps 0" at bounding box center [0, 0] width 0 height 0
click at [315, 163] on div "0" at bounding box center [297, 160] width 35 height 19
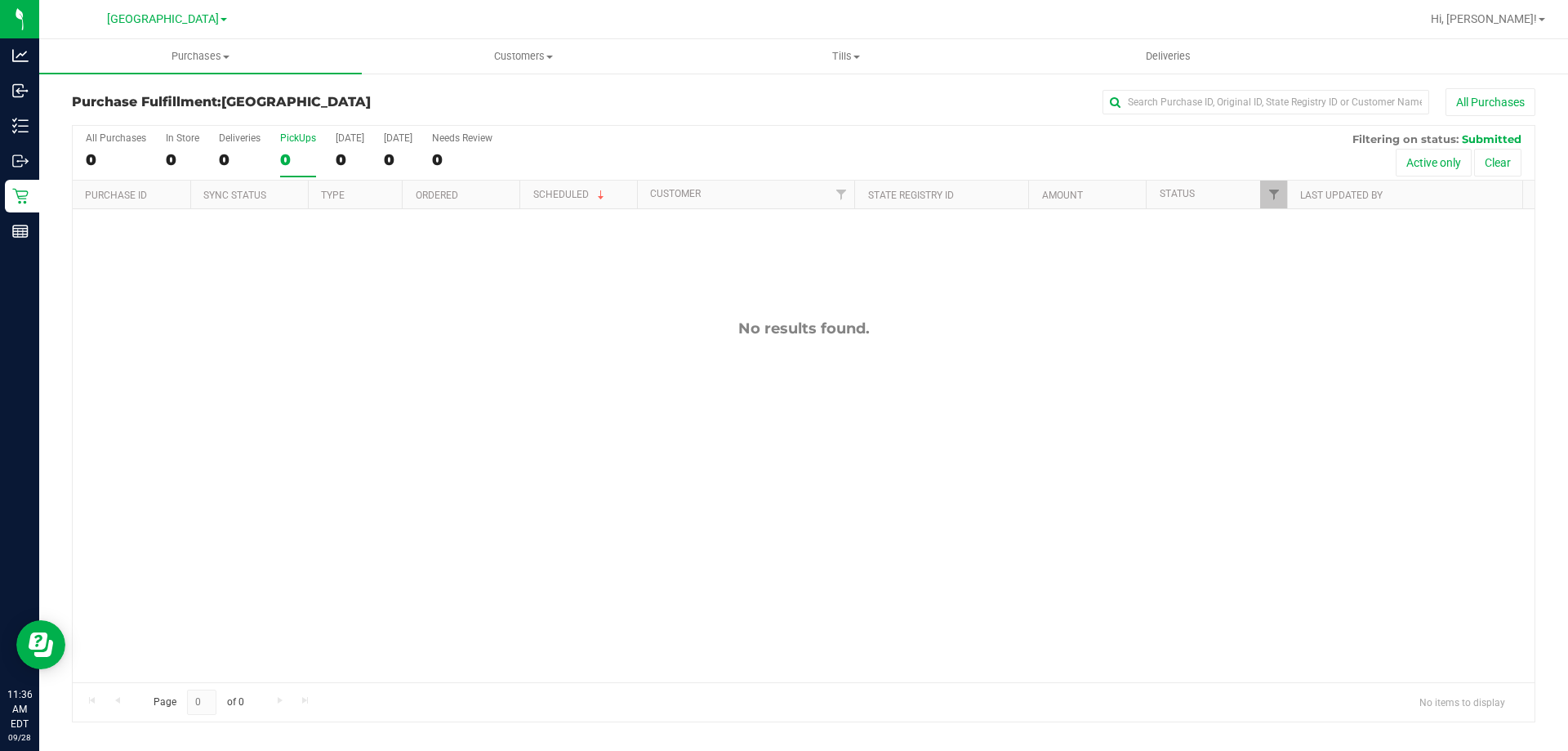
click at [0, 0] on input "PickUps 0" at bounding box center [0, 0] width 0 height 0
click at [298, 157] on div "0" at bounding box center [297, 160] width 35 height 19
click at [0, 0] on input "PickUps 0" at bounding box center [0, 0] width 0 height 0
click at [300, 162] on div "0" at bounding box center [297, 160] width 35 height 19
click at [0, 0] on input "PickUps 0" at bounding box center [0, 0] width 0 height 0
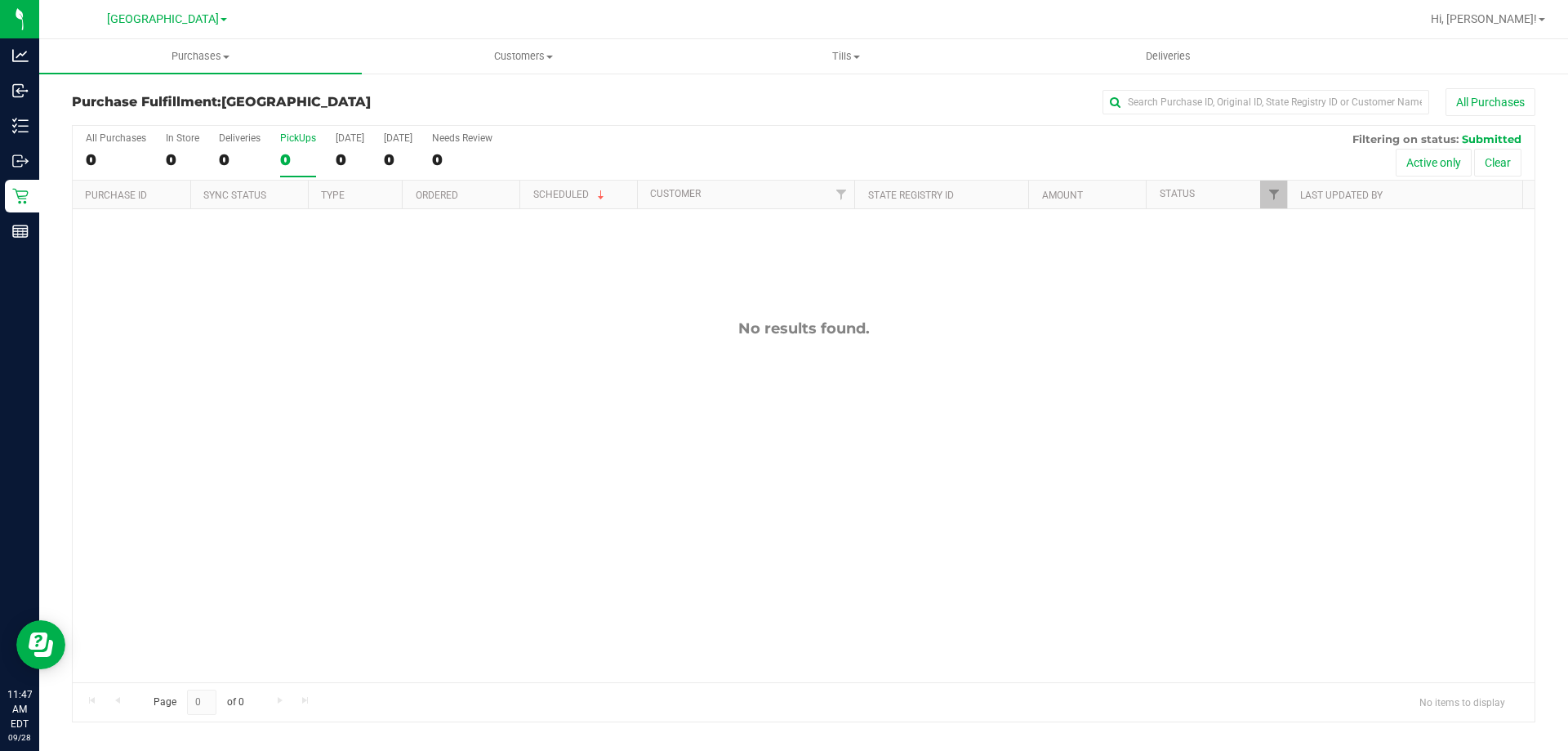
click at [305, 157] on div "0" at bounding box center [297, 160] width 35 height 19
click at [0, 0] on input "PickUps 0" at bounding box center [0, 0] width 0 height 0
click at [299, 156] on div "0" at bounding box center [297, 160] width 35 height 19
click at [0, 0] on input "PickUps 0" at bounding box center [0, 0] width 0 height 0
click at [285, 156] on div "0" at bounding box center [297, 160] width 35 height 19
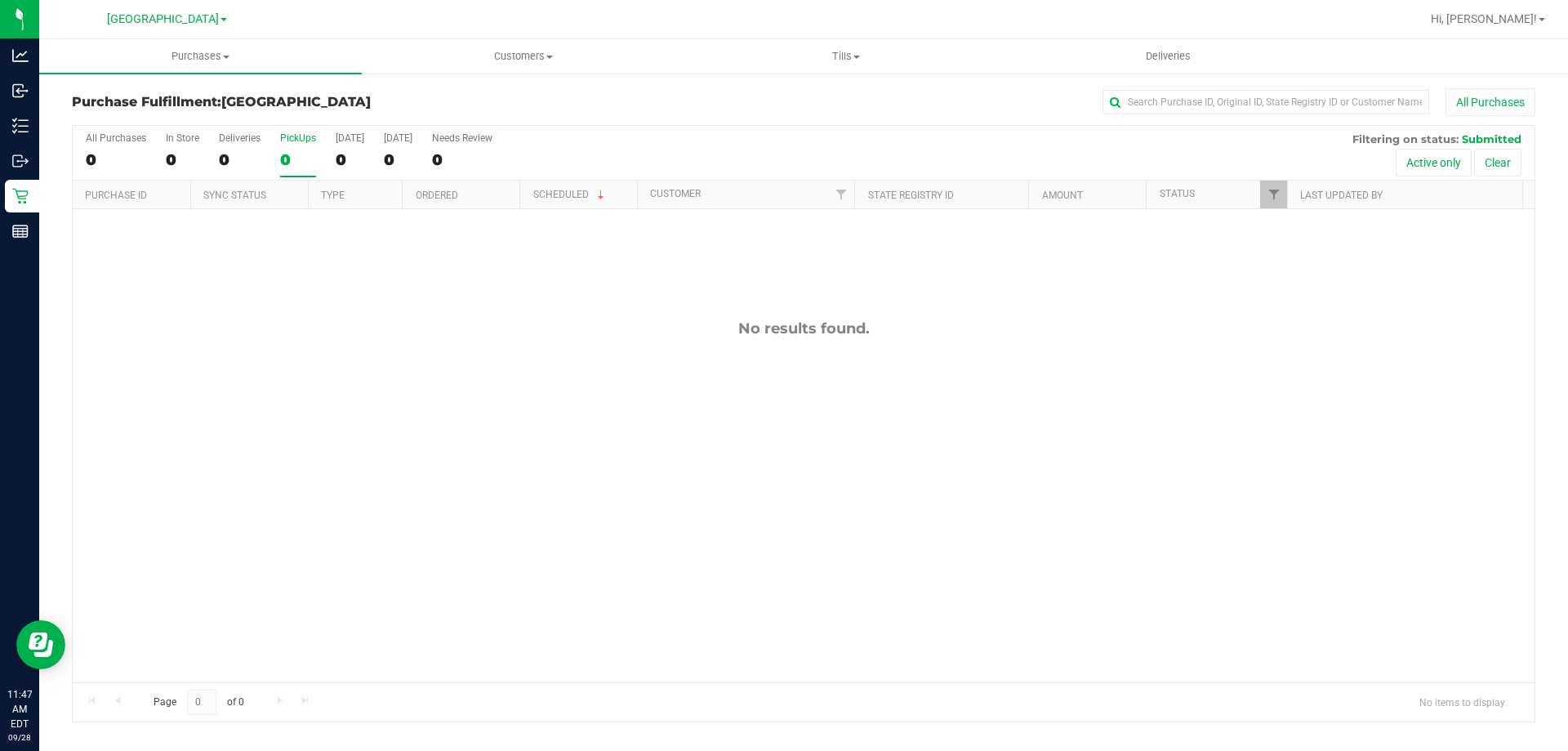
click at [0, 0] on input "PickUps 0" at bounding box center [0, 0] width 0 height 0
click at [311, 157] on div "0" at bounding box center [297, 160] width 35 height 19
click at [0, 0] on input "PickUps 0" at bounding box center [0, 0] width 0 height 0
click at [314, 156] on div "0" at bounding box center [297, 160] width 35 height 19
click at [0, 0] on input "PickUps 0" at bounding box center [0, 0] width 0 height 0
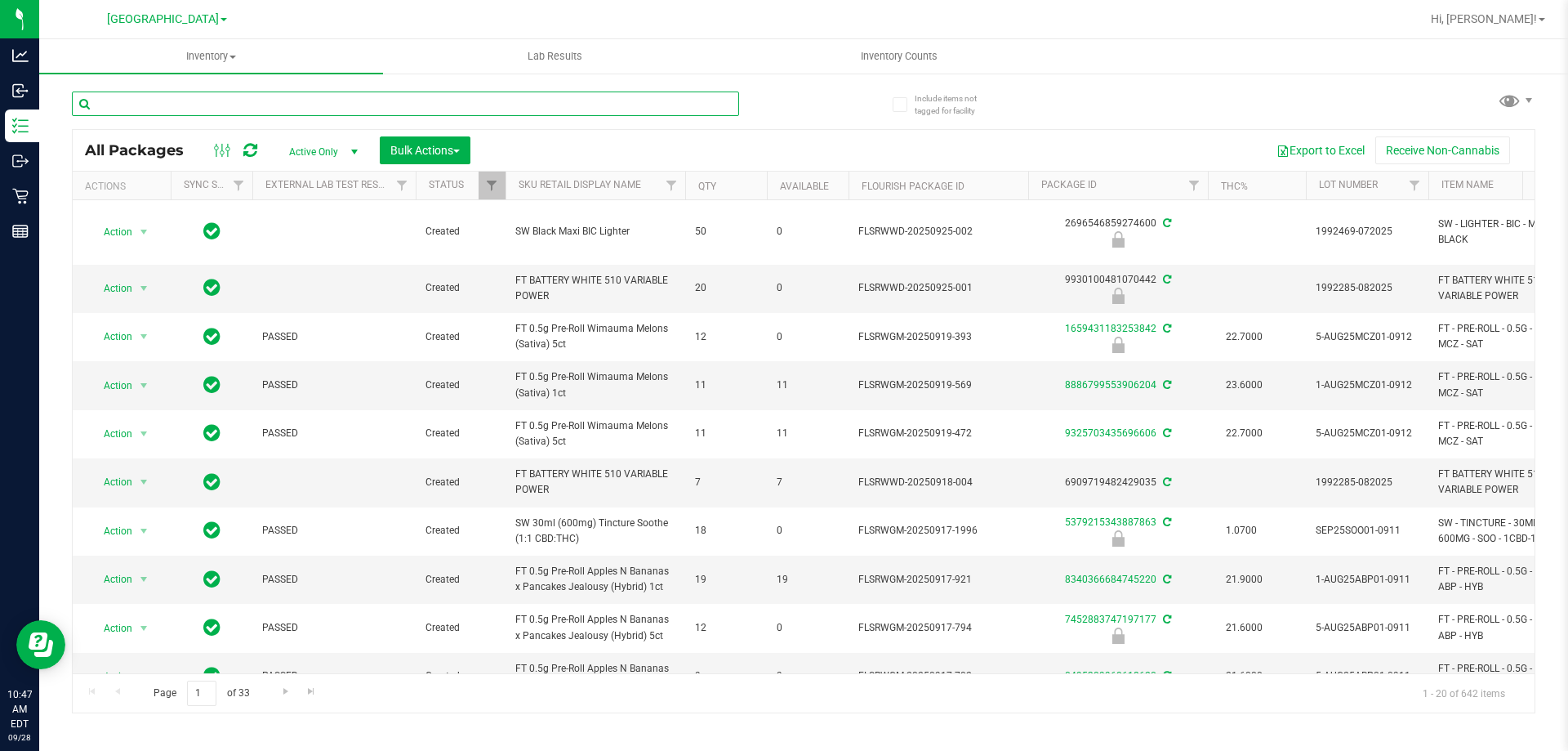
click at [344, 105] on input "text" at bounding box center [406, 103] width 668 height 25
type input "8986513851924867"
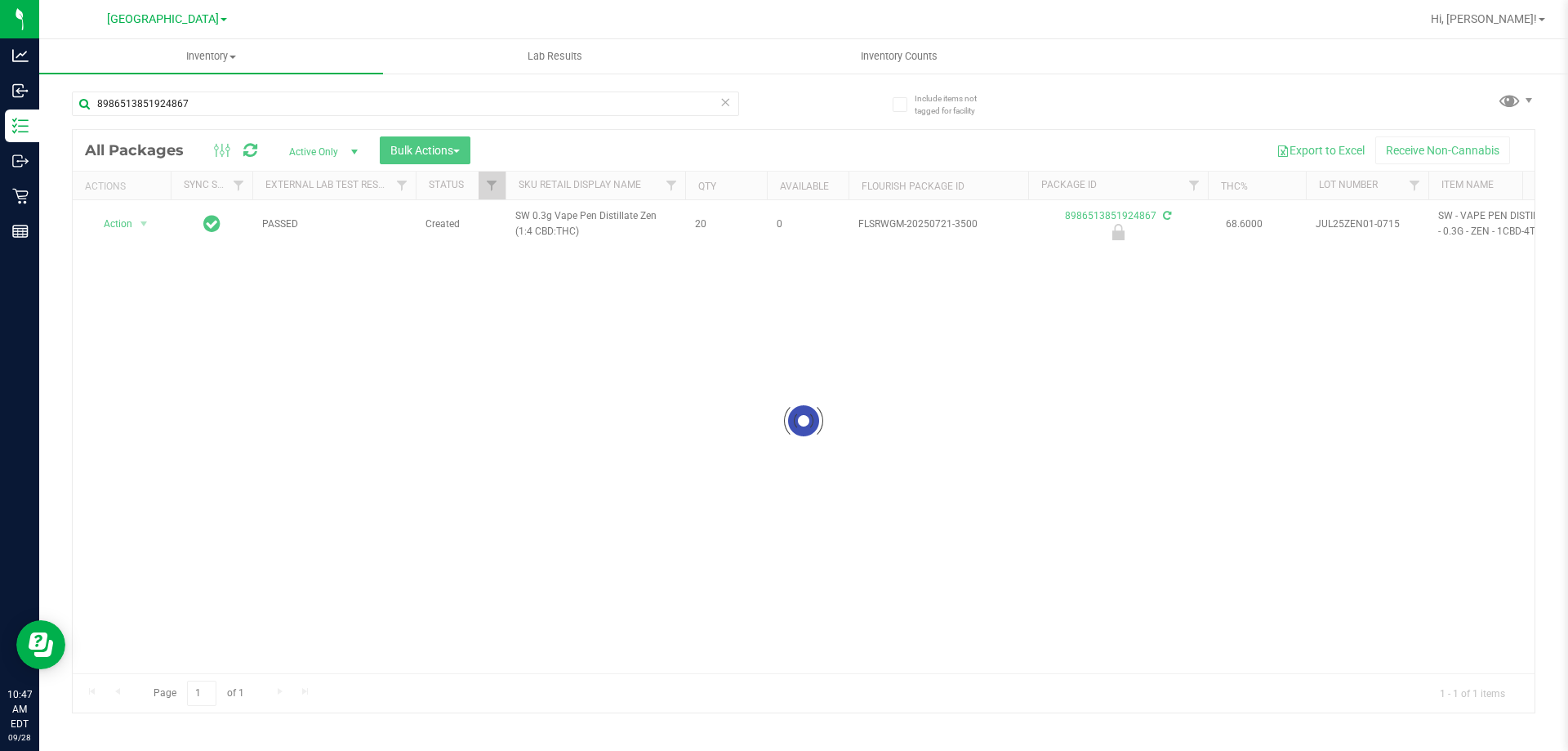
click at [129, 221] on div at bounding box center [804, 421] width 1462 height 582
click at [128, 223] on span "Action" at bounding box center [110, 224] width 44 height 23
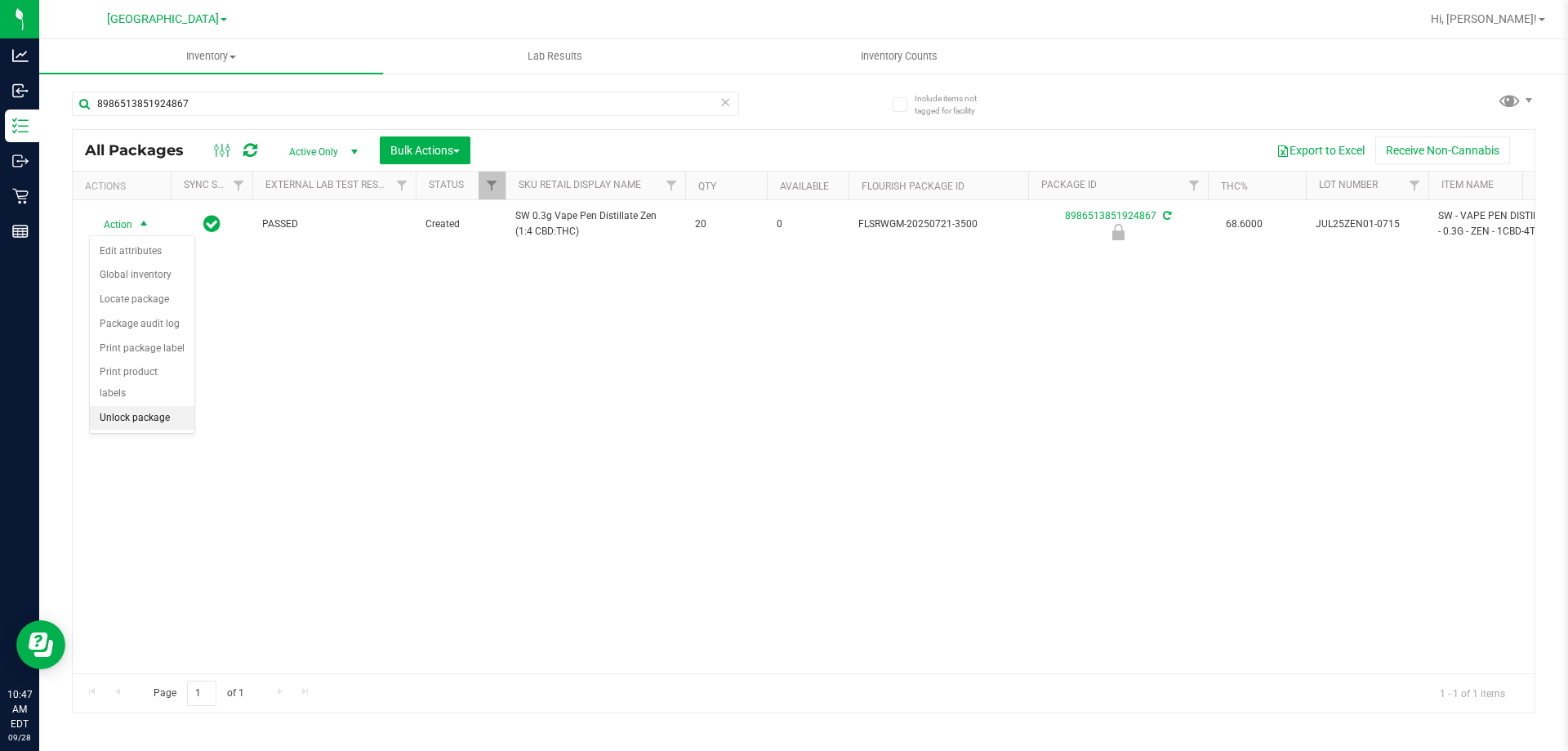
drag, startPoint x: 153, startPoint y: 395, endPoint x: 155, endPoint y: 378, distance: 17.1
click at [153, 406] on li "Unlock package" at bounding box center [142, 418] width 104 height 25
click at [334, 123] on div "8986513851924867" at bounding box center [406, 110] width 668 height 37
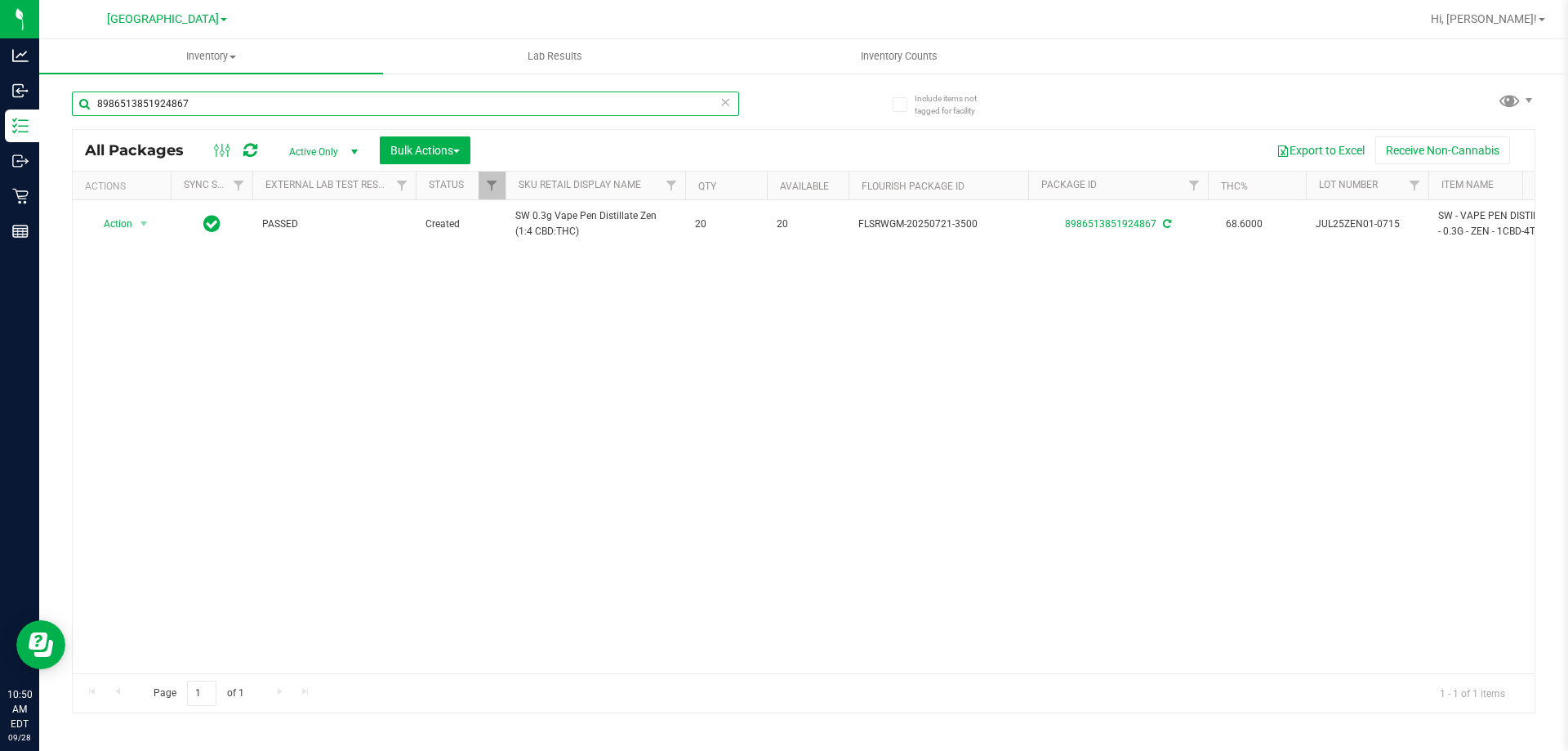
click at [338, 99] on input "8986513851924867" at bounding box center [406, 103] width 668 height 25
type input "mec"
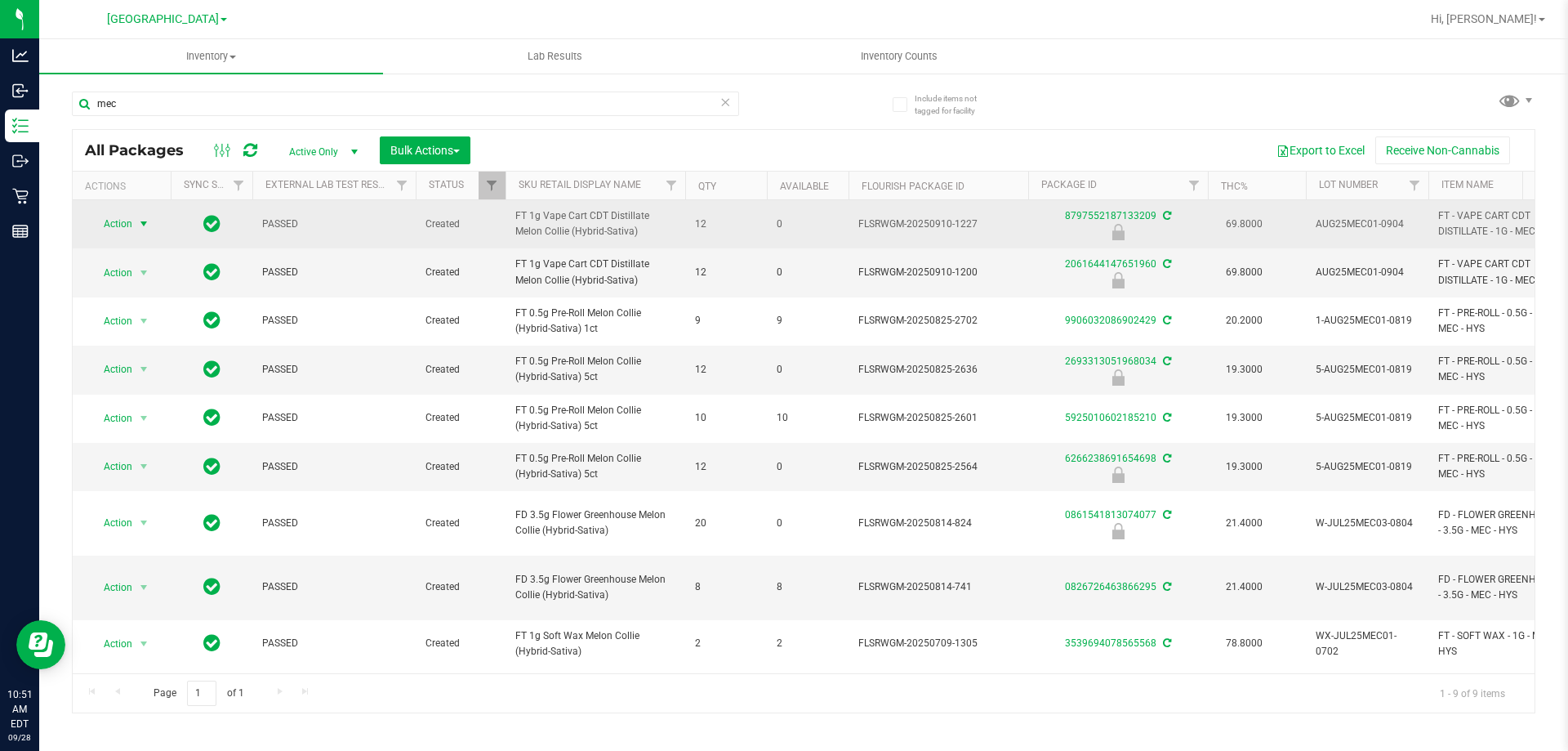
click at [128, 233] on span "Action" at bounding box center [110, 224] width 44 height 23
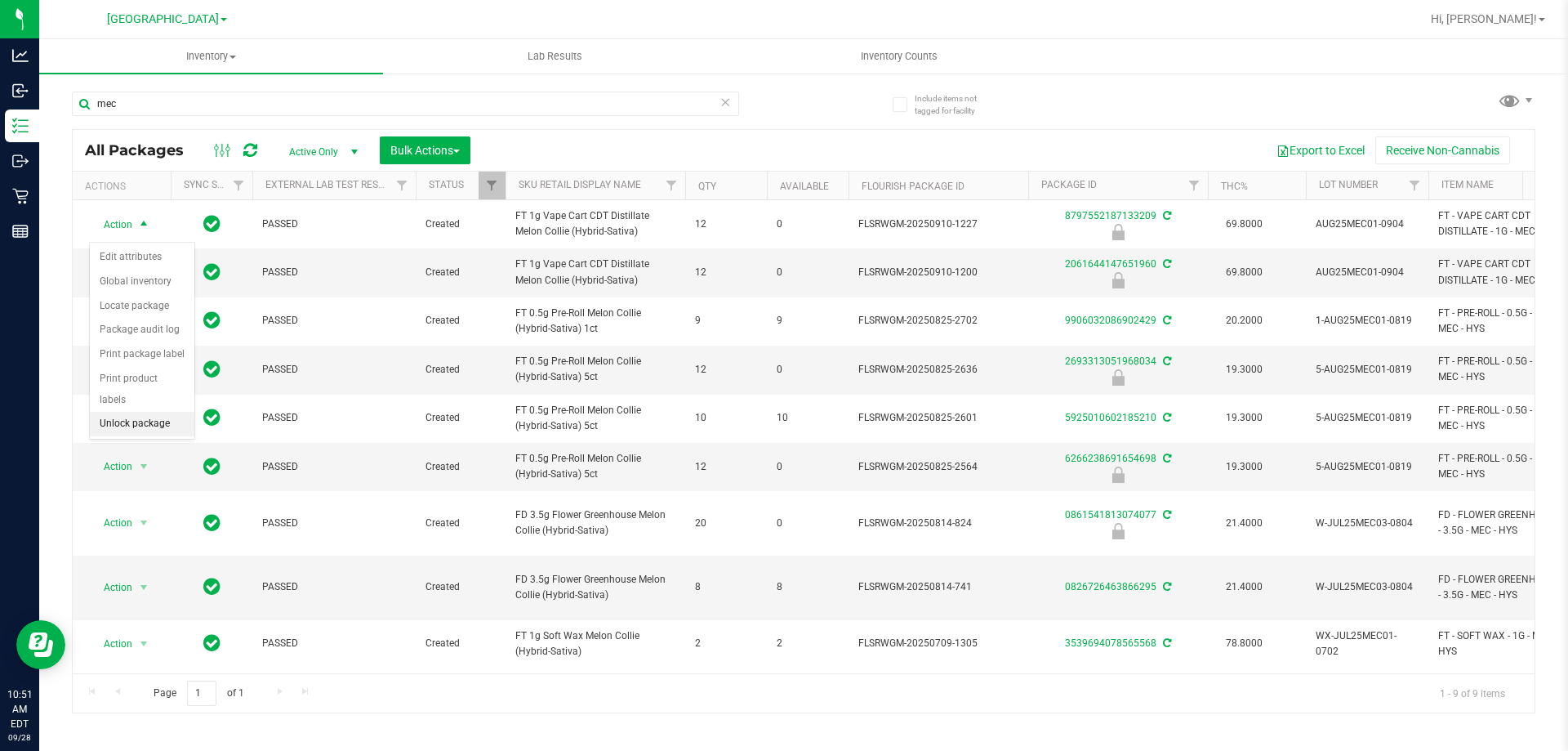
click at [145, 412] on li "Unlock package" at bounding box center [142, 424] width 104 height 25
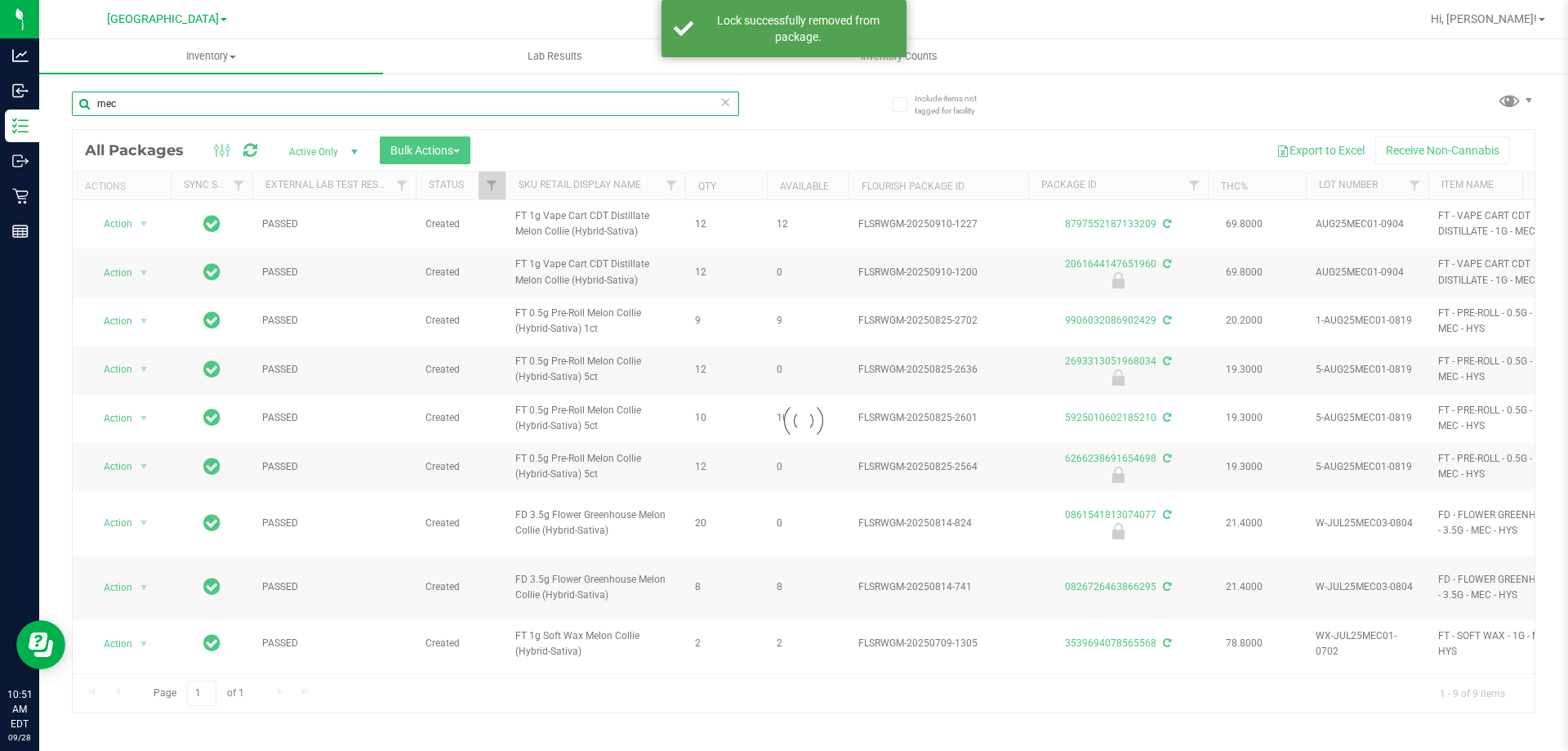
click at [437, 110] on input "mec" at bounding box center [406, 103] width 668 height 25
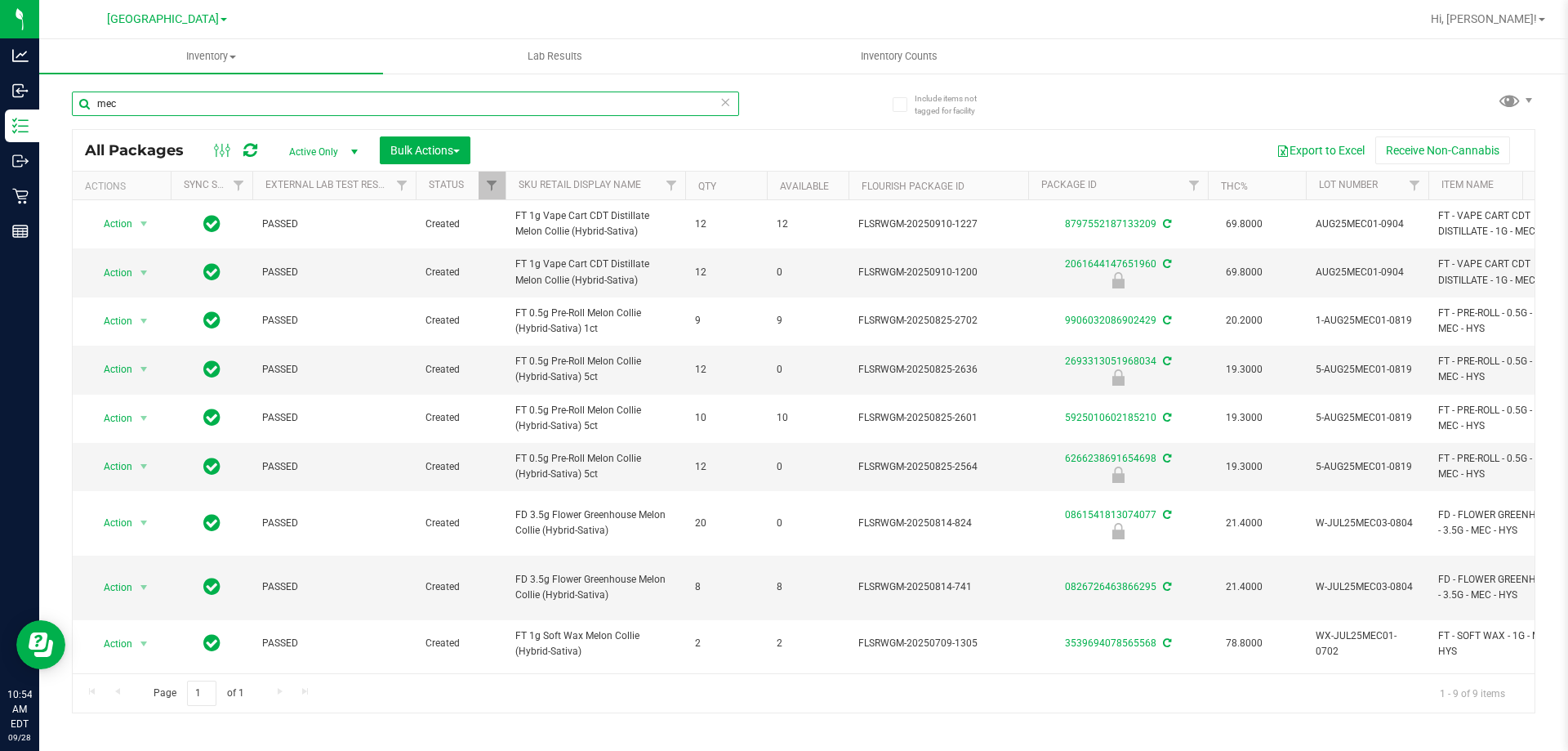
click at [328, 100] on input "mec" at bounding box center [406, 103] width 668 height 25
type input "[CREDIT_CARD_NUMBER]"
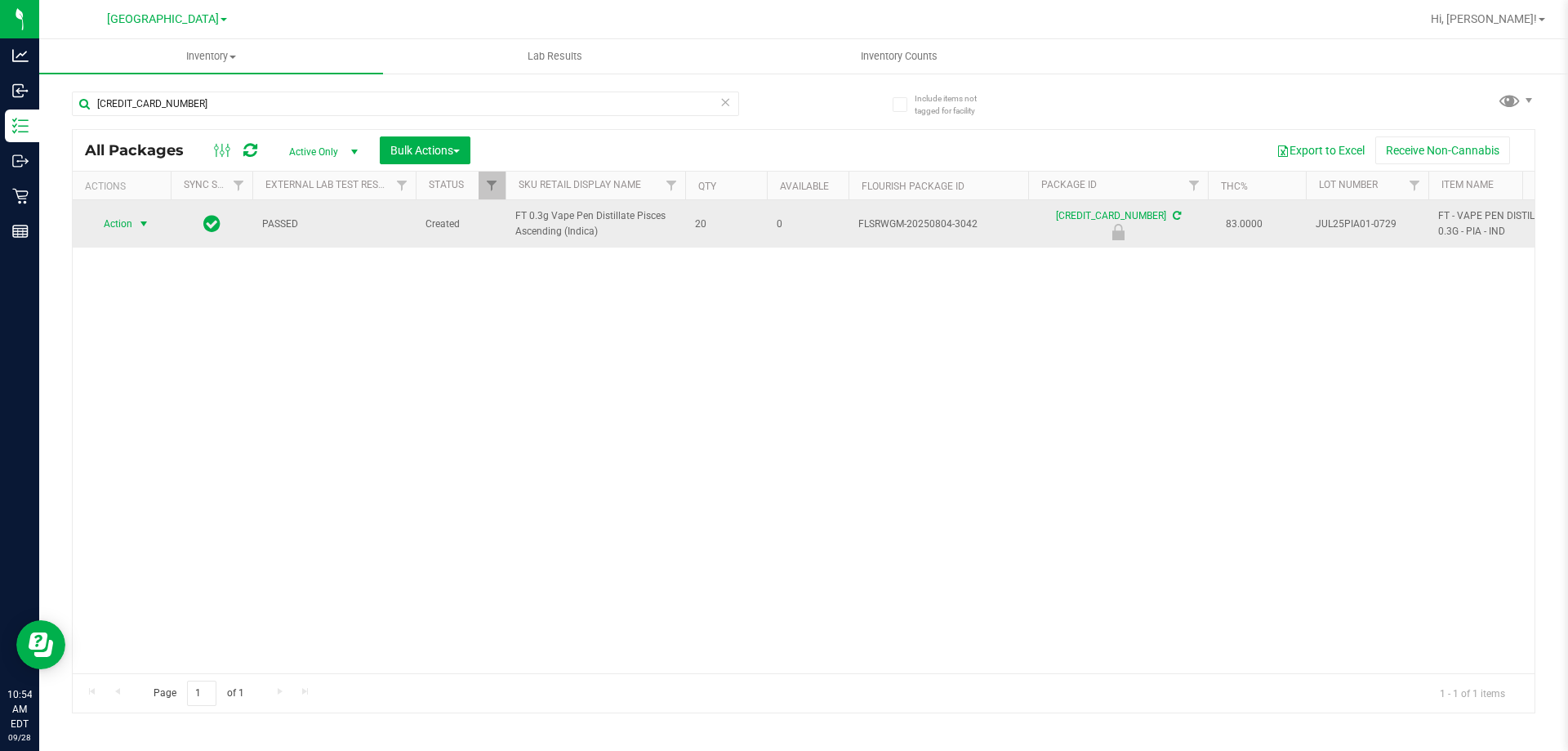
click at [141, 228] on span "select" at bounding box center [143, 224] width 13 height 13
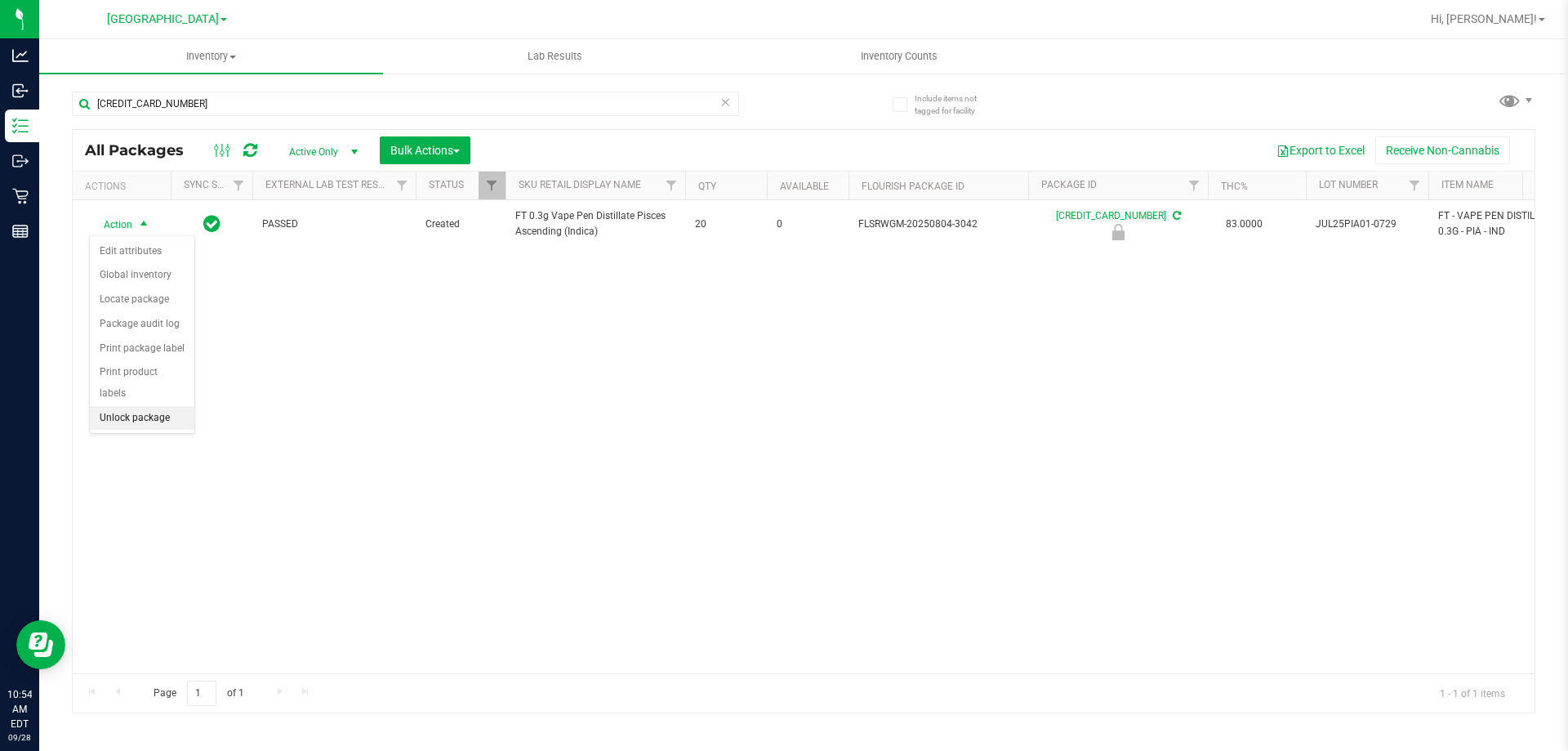
click at [183, 407] on li "Unlock package" at bounding box center [142, 418] width 104 height 25
click at [725, 106] on icon at bounding box center [726, 102] width 12 height 20
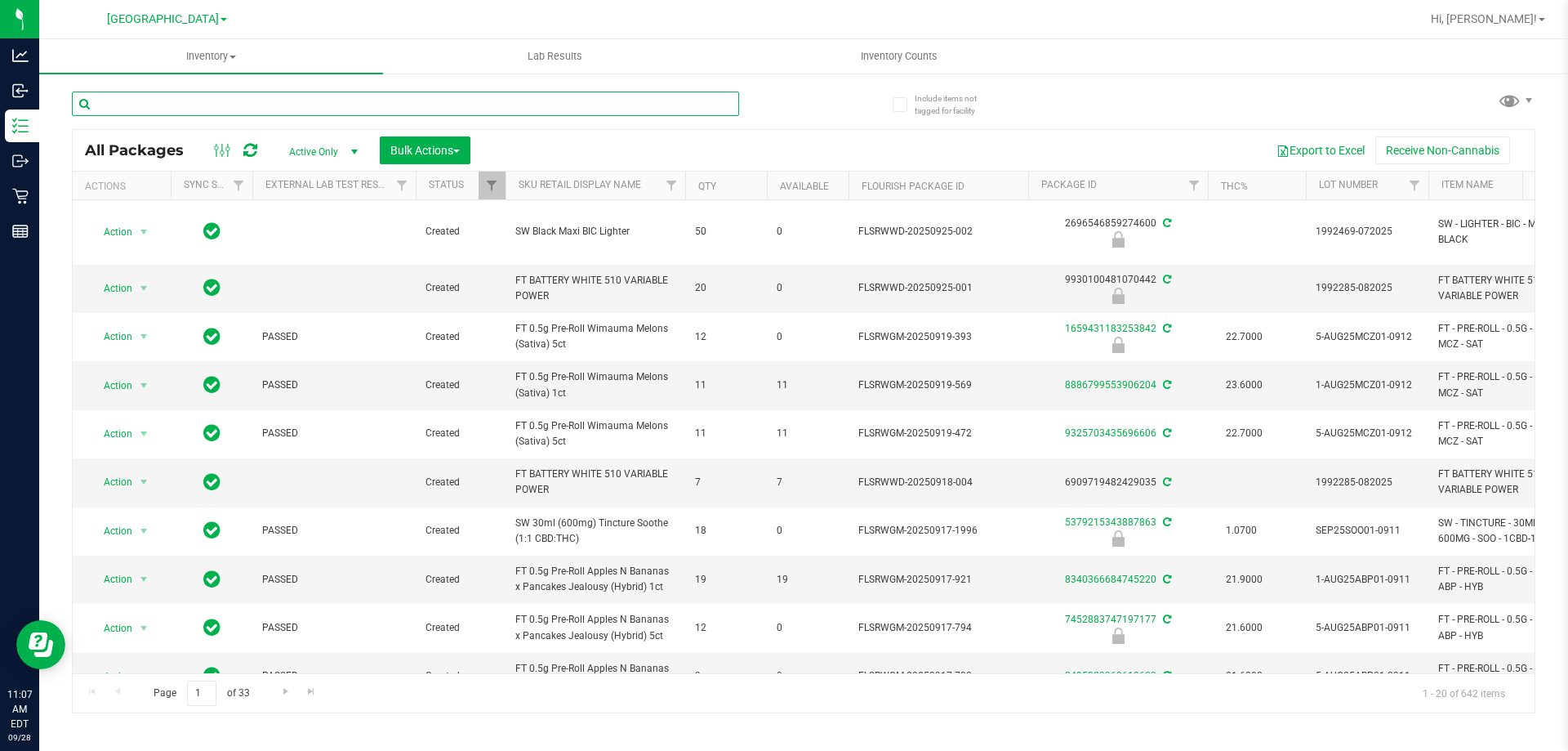
click at [318, 112] on input "text" at bounding box center [406, 103] width 668 height 25
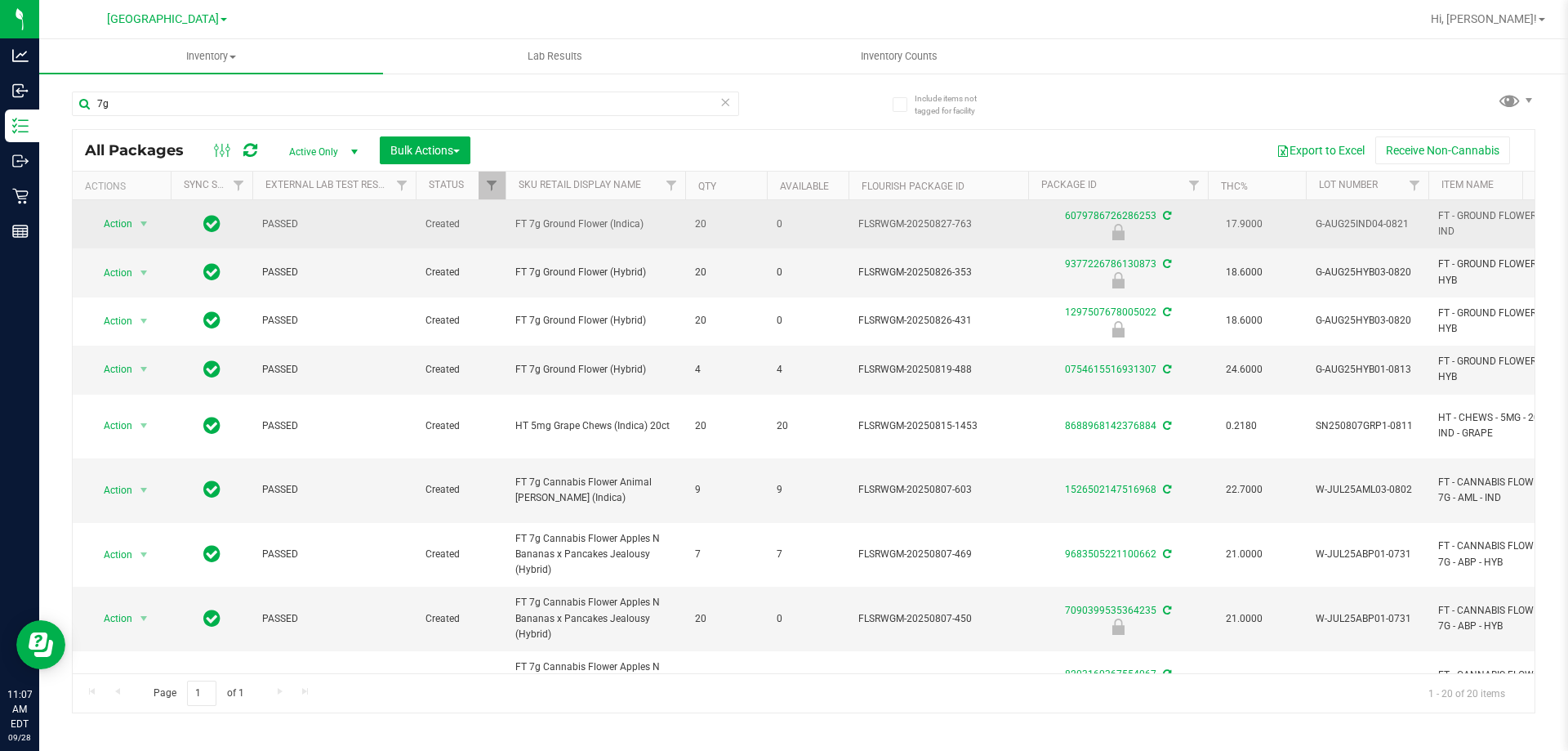
click at [609, 222] on span "FT 7g Ground Flower (Indica)" at bounding box center [595, 225] width 161 height 16
copy tr "FT 7g Ground Flower (Indica)"
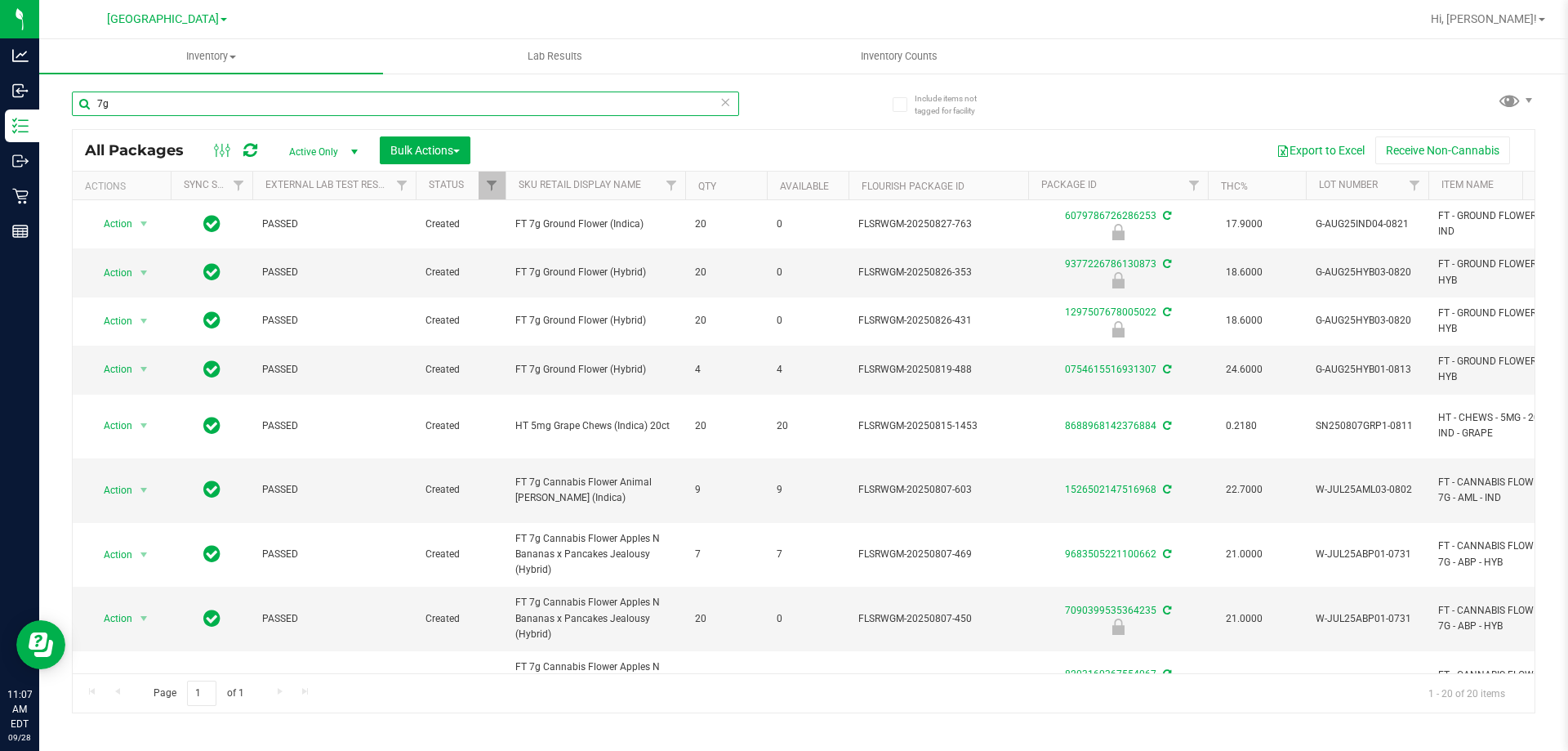
click at [517, 95] on input "7g" at bounding box center [406, 103] width 668 height 25
paste input "FT 7g Ground Flower (Indica)"
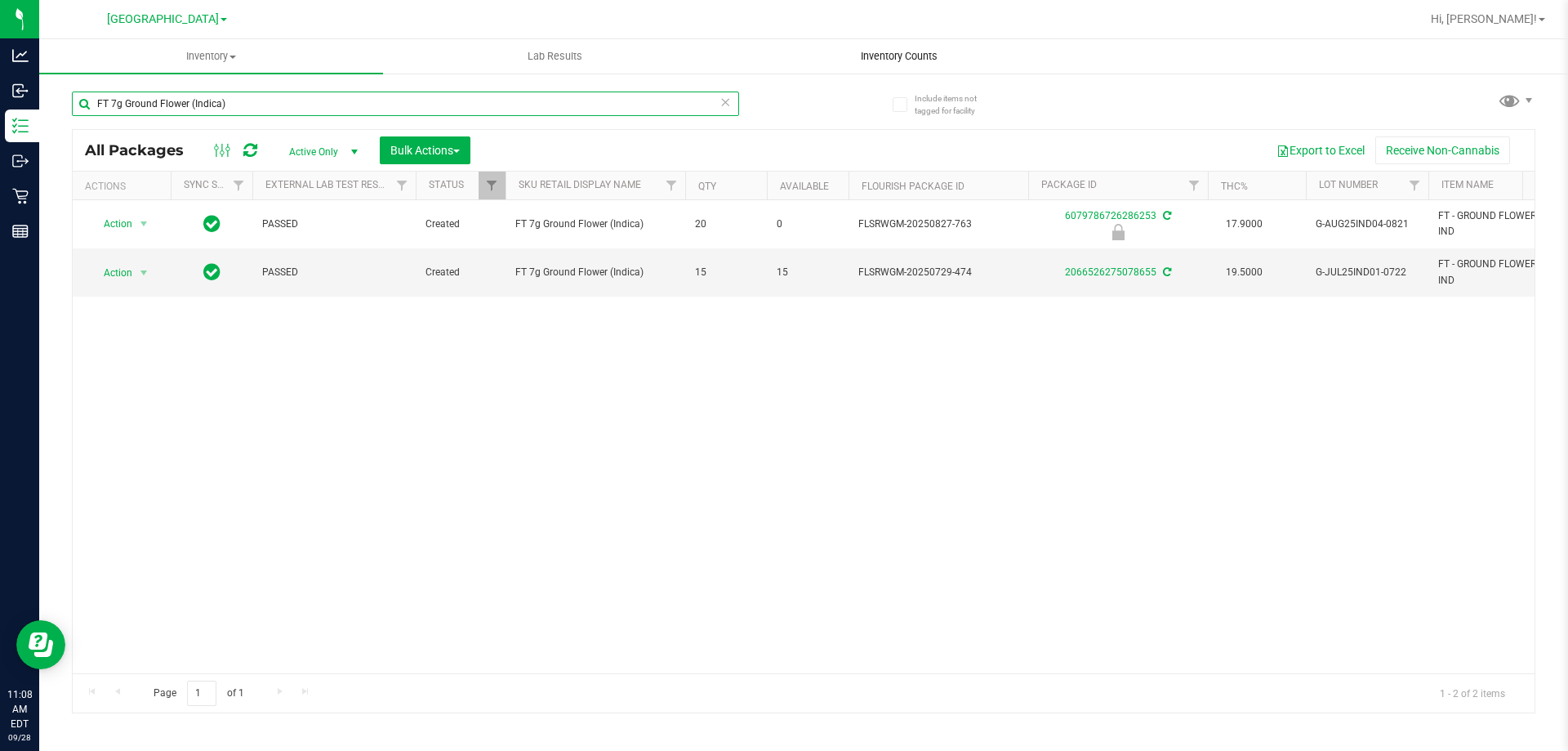
type input "FT 7g Ground Flower (Indica)"
click at [904, 58] on span "Inventory Counts" at bounding box center [899, 56] width 121 height 15
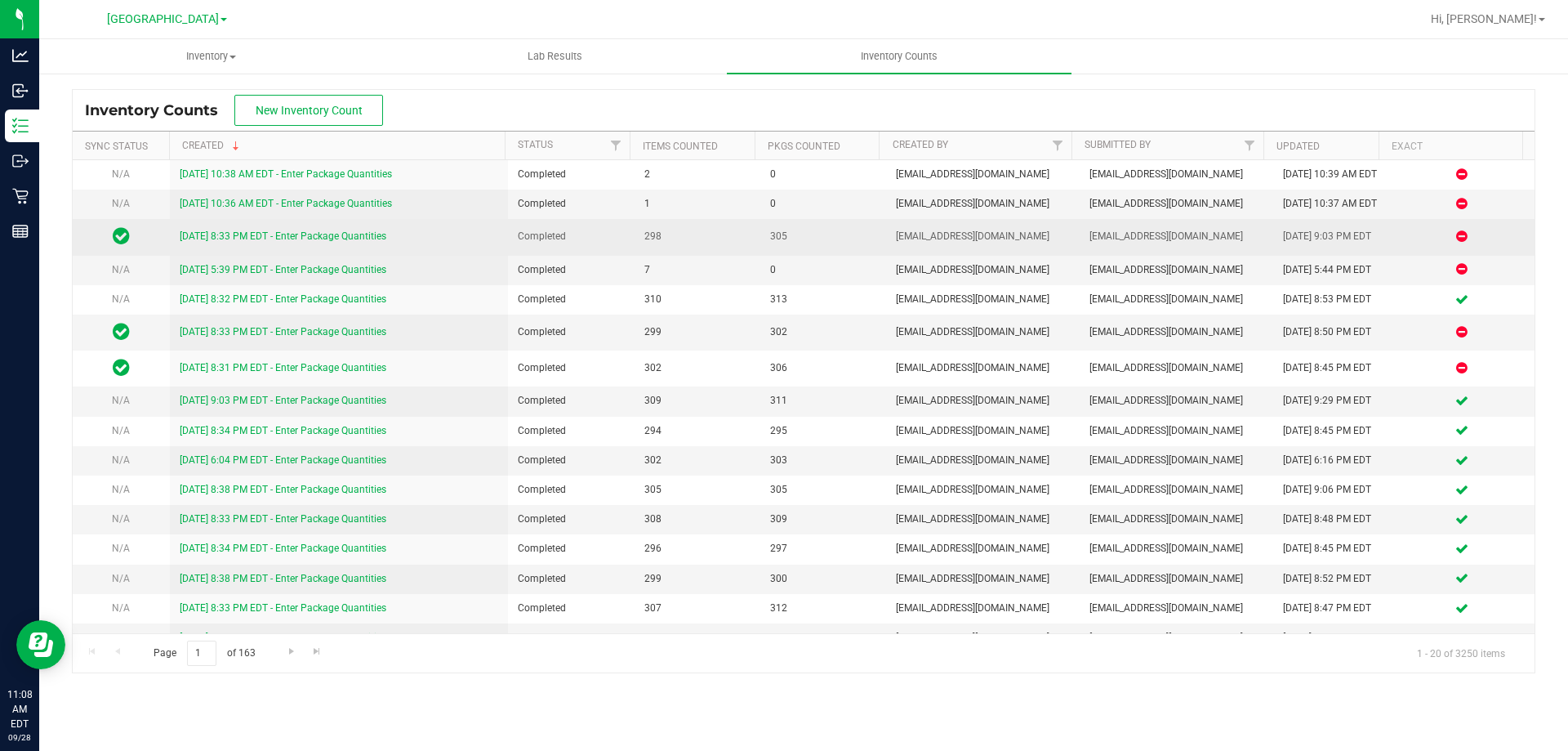
click at [366, 241] on link "9/27/25 8:33 PM EDT - Enter Package Quantities" at bounding box center [283, 237] width 207 height 12
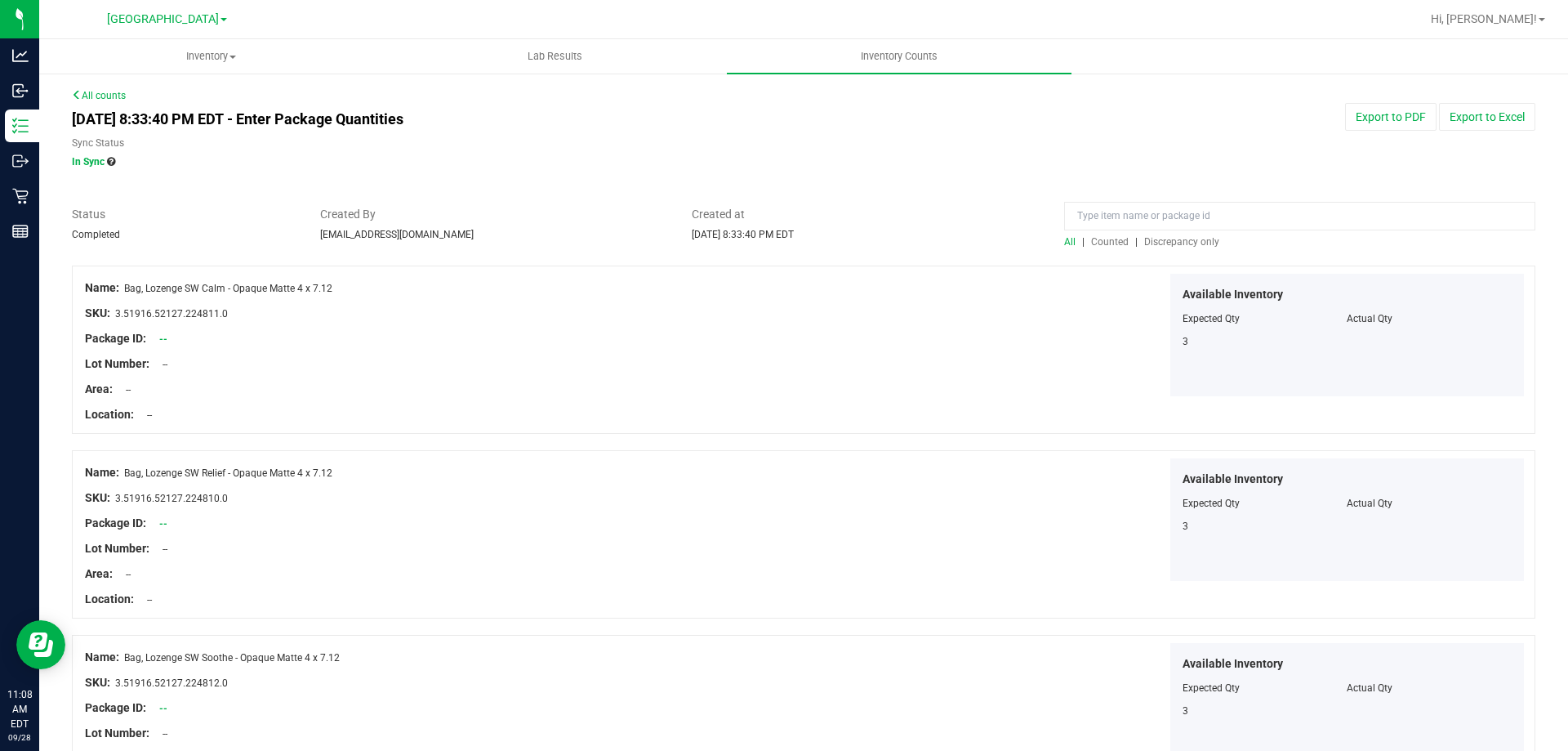
click at [1165, 243] on span "Discrepancy only" at bounding box center [1182, 242] width 75 height 12
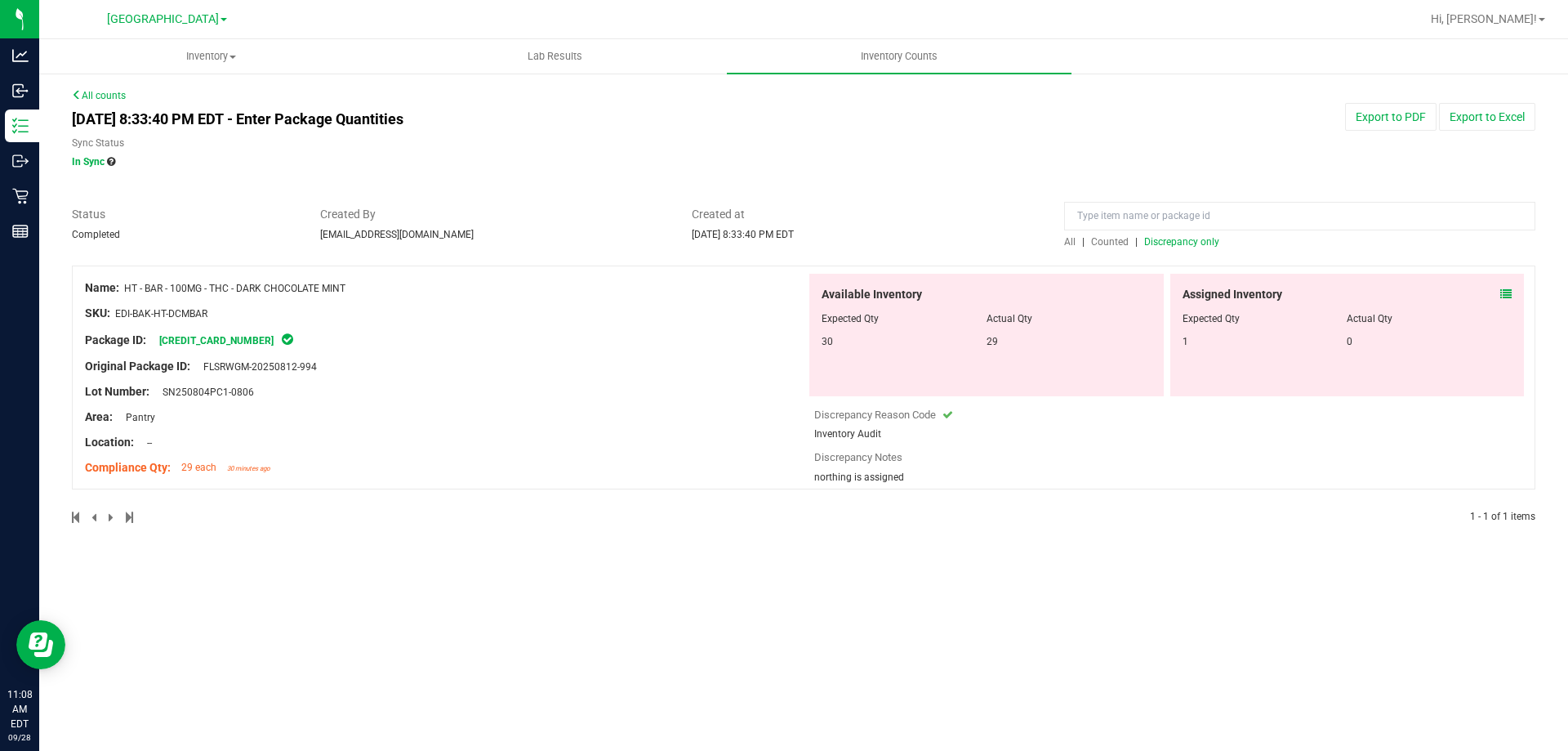
click at [1189, 239] on span "Discrepancy only" at bounding box center [1182, 242] width 75 height 12
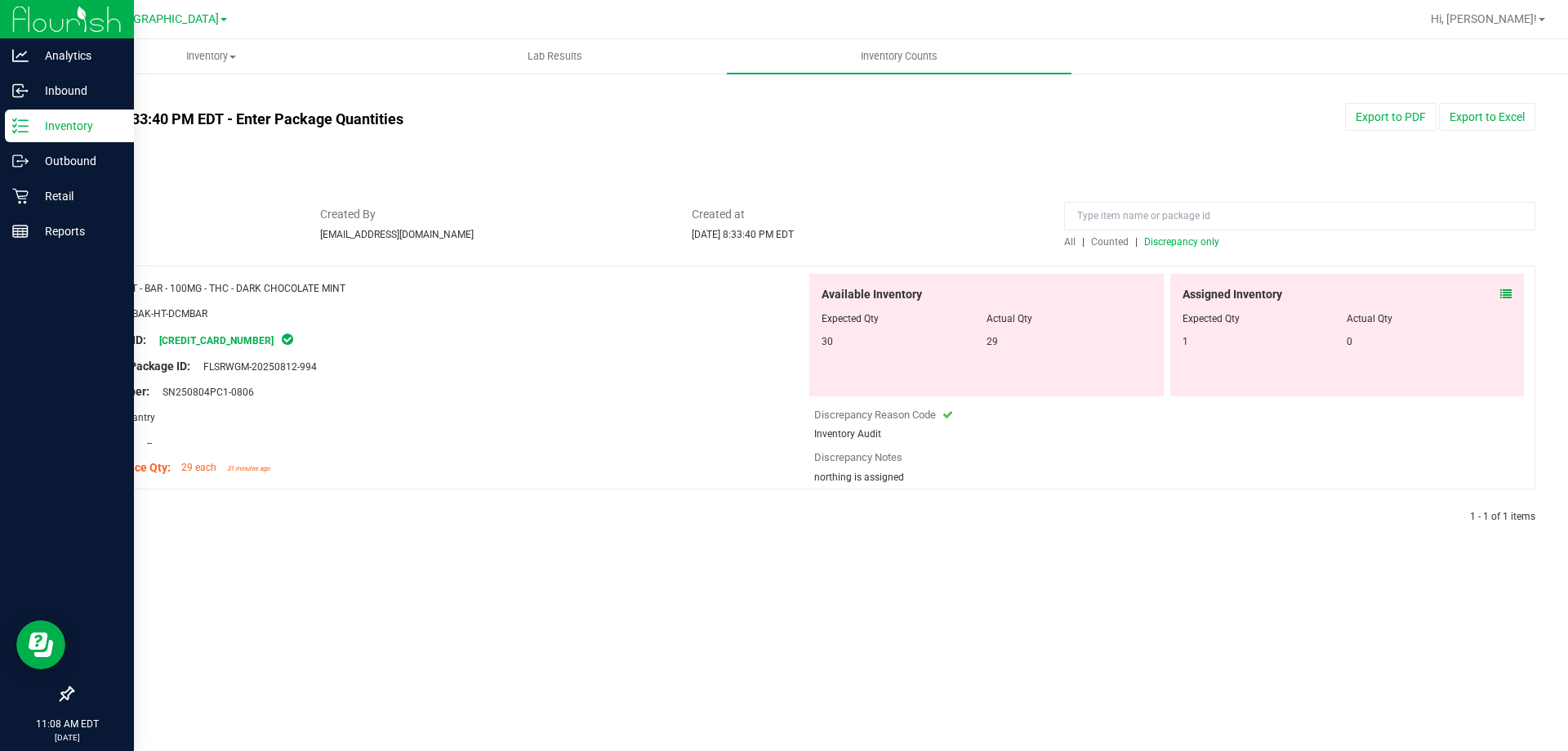
click at [54, 127] on p "Inventory" at bounding box center [78, 126] width 98 height 20
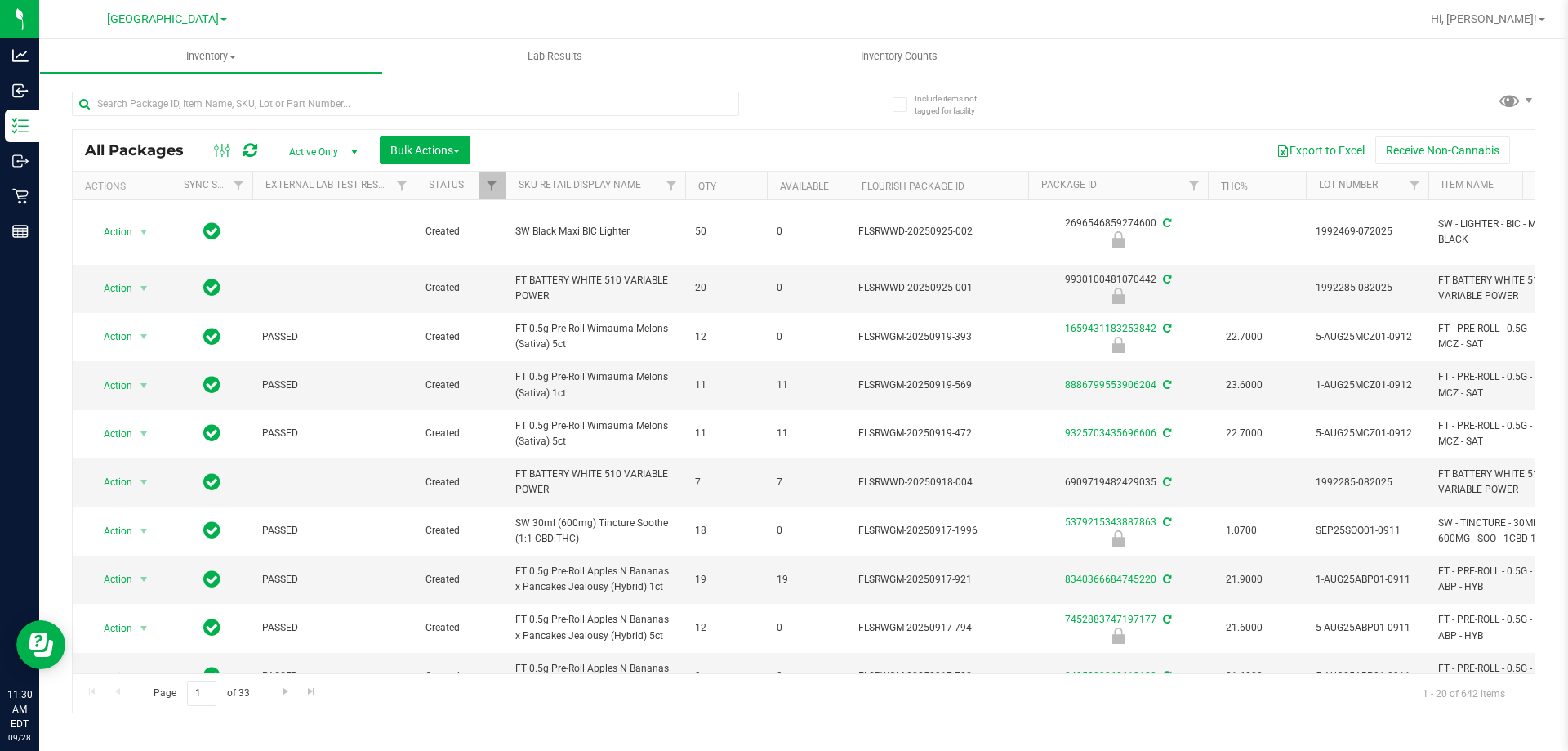
click at [256, 124] on div at bounding box center [406, 110] width 668 height 37
click at [258, 107] on input "text" at bounding box center [406, 103] width 668 height 25
type input "0176259266927647"
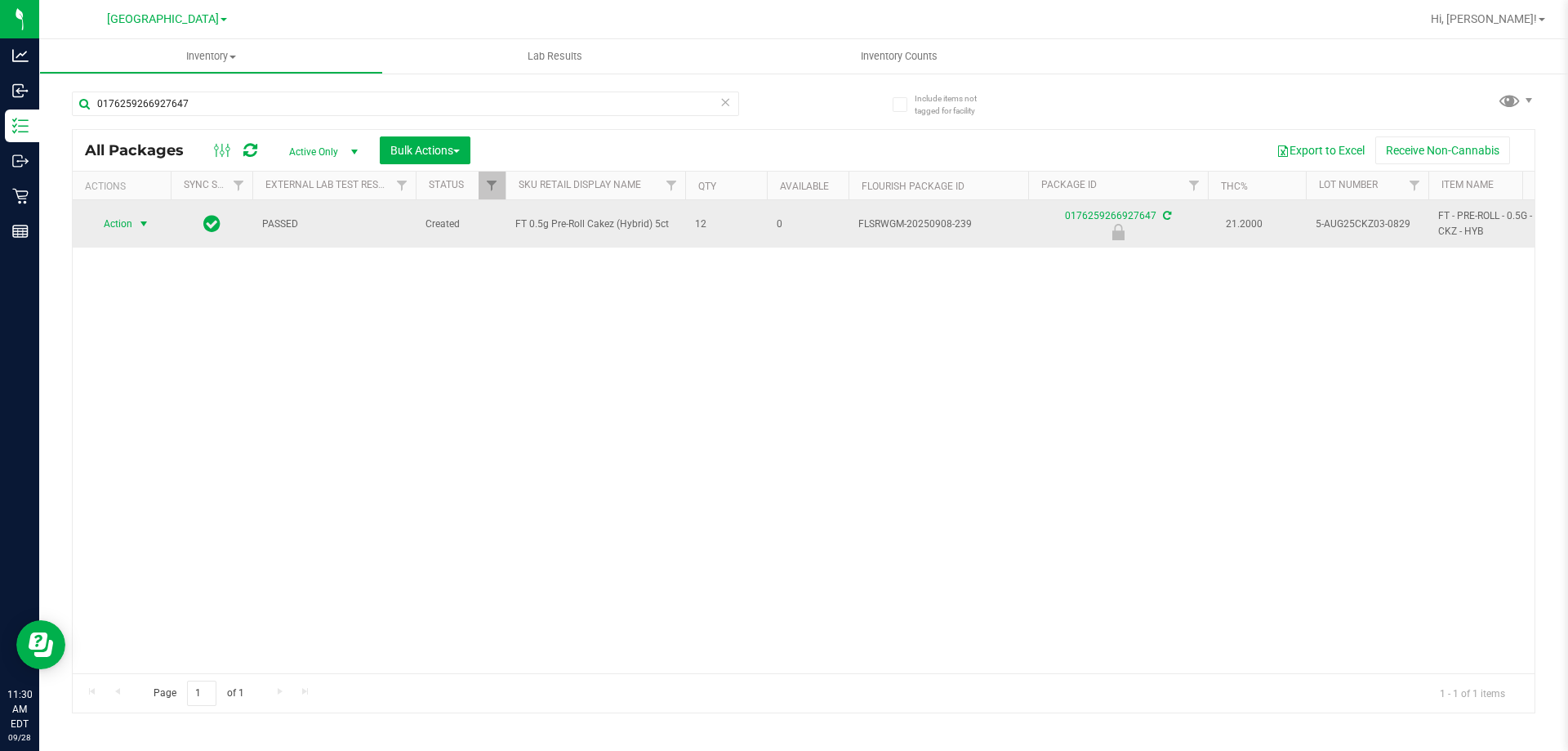
click at [135, 224] on span "select" at bounding box center [144, 224] width 21 height 23
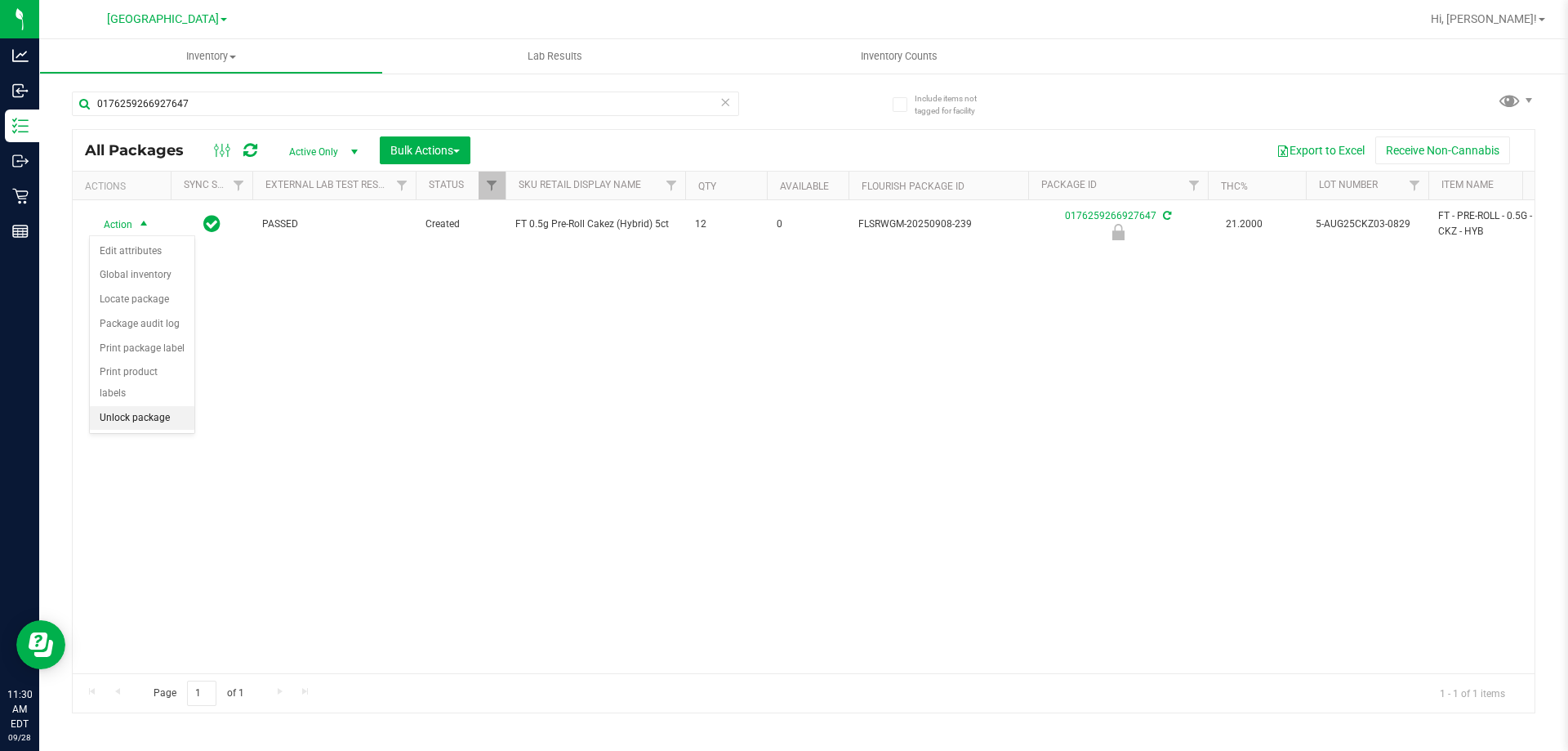
click at [174, 406] on li "Unlock package" at bounding box center [142, 418] width 104 height 25
click at [333, 120] on div "0176259266927647" at bounding box center [406, 110] width 668 height 37
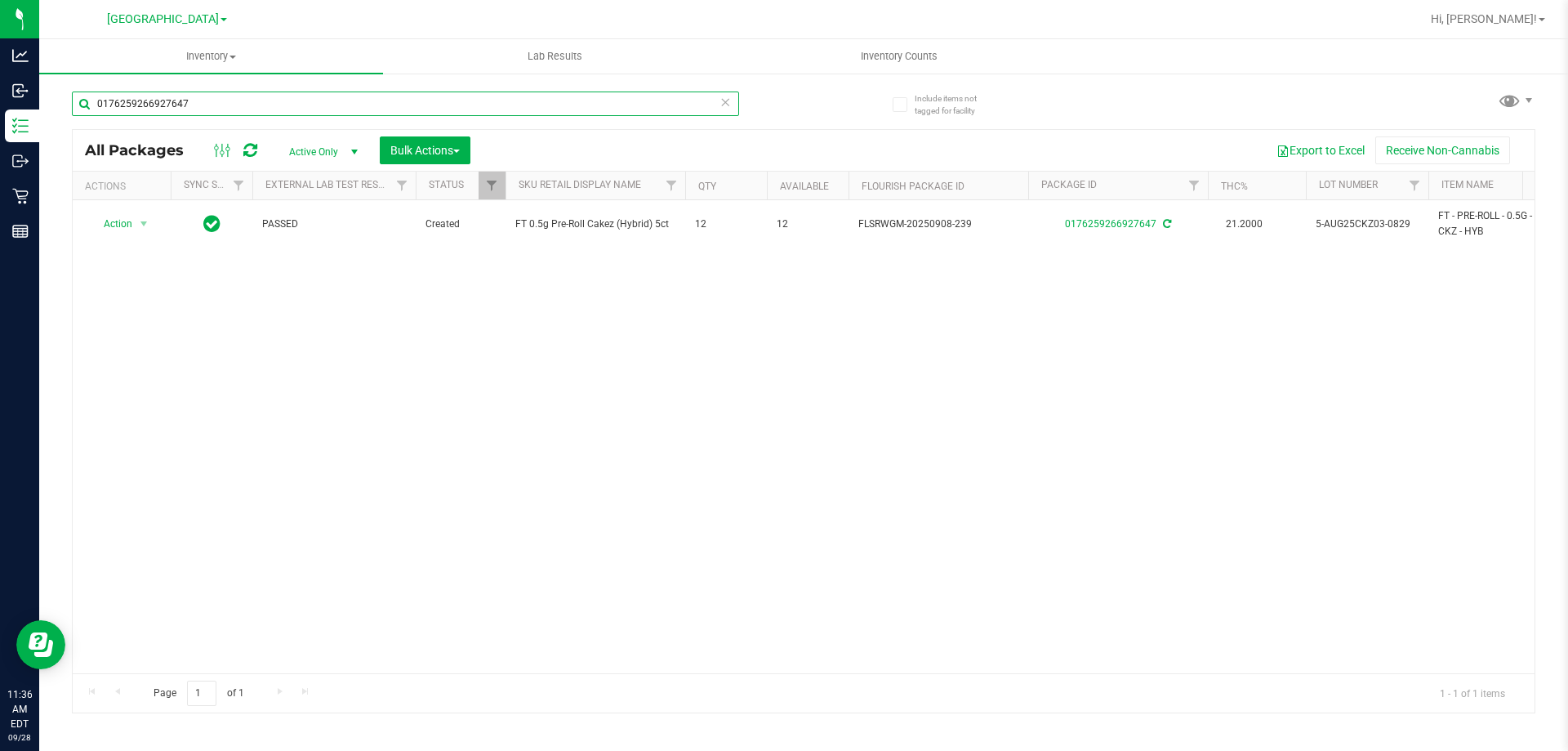
click at [332, 108] on input "0176259266927647" at bounding box center [406, 103] width 668 height 25
